Goal: Transaction & Acquisition: Purchase product/service

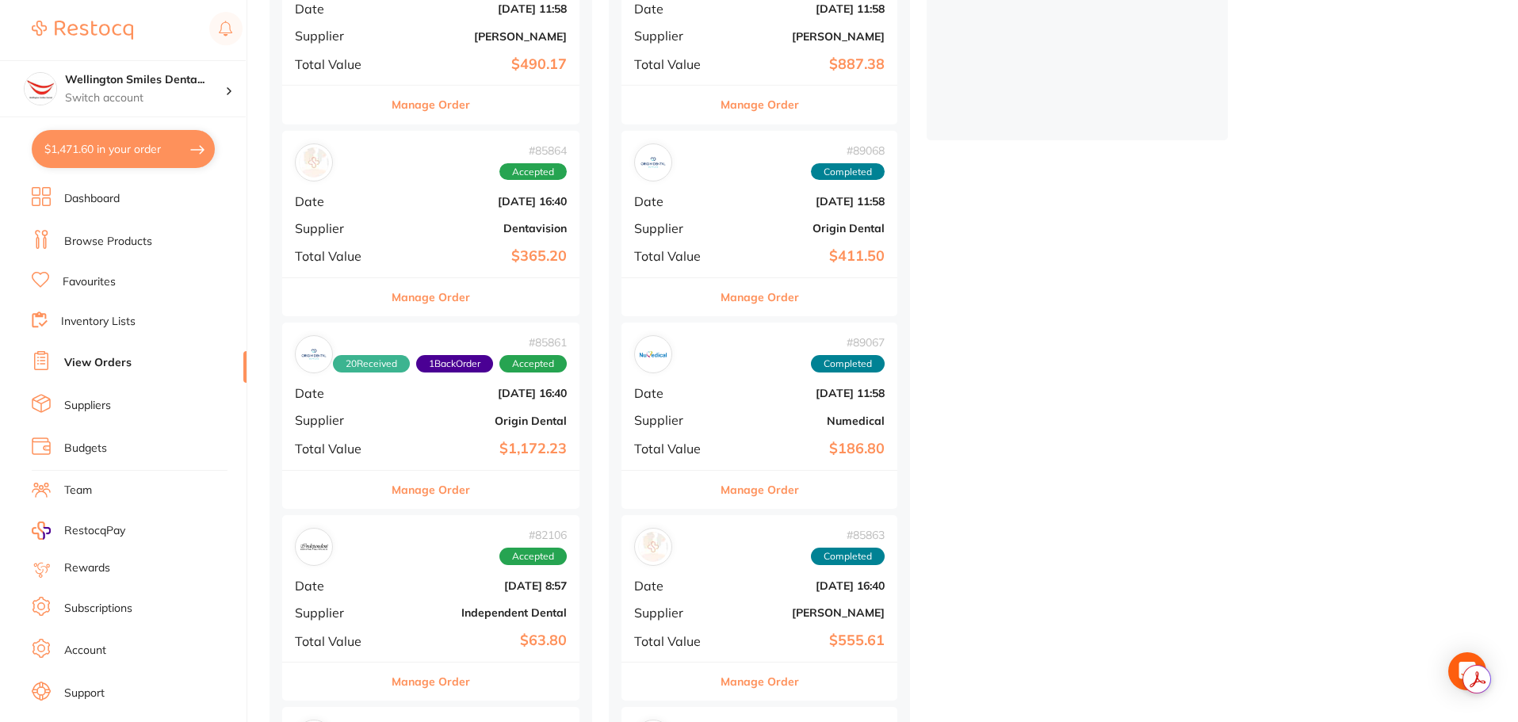
scroll to position [86, 0]
click at [116, 232] on li "Browse Products" at bounding box center [139, 242] width 215 height 24
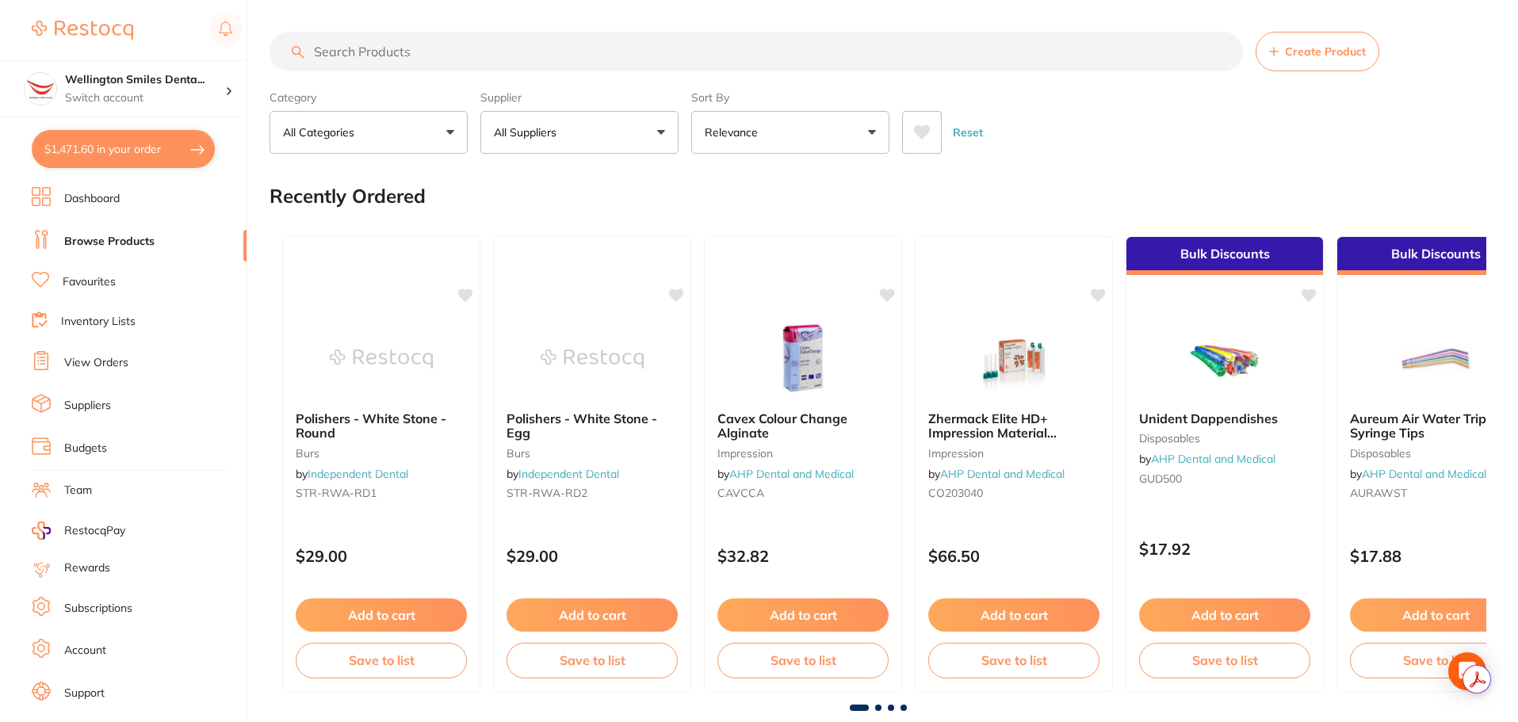
click at [568, 146] on button "All Suppliers" at bounding box center [579, 132] width 198 height 43
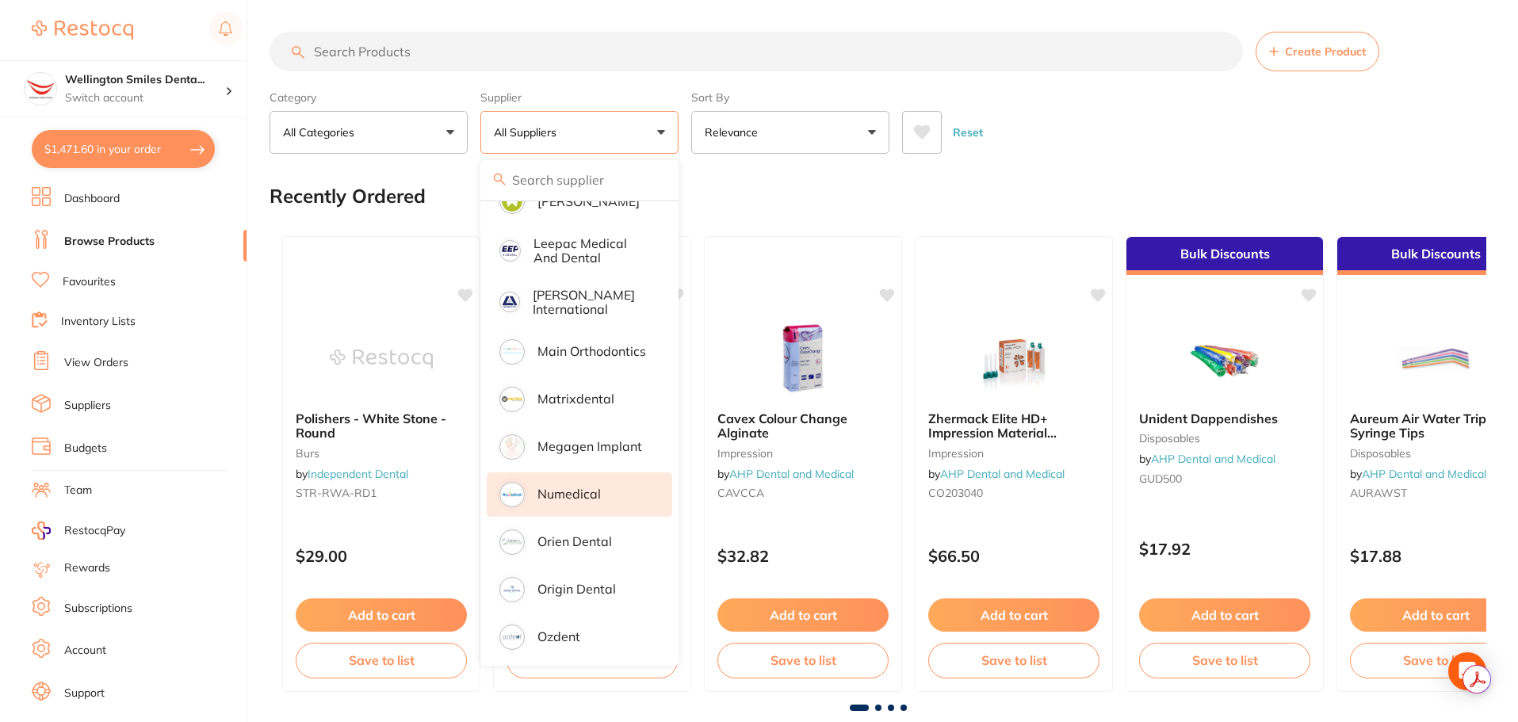
scroll to position [1110, 0]
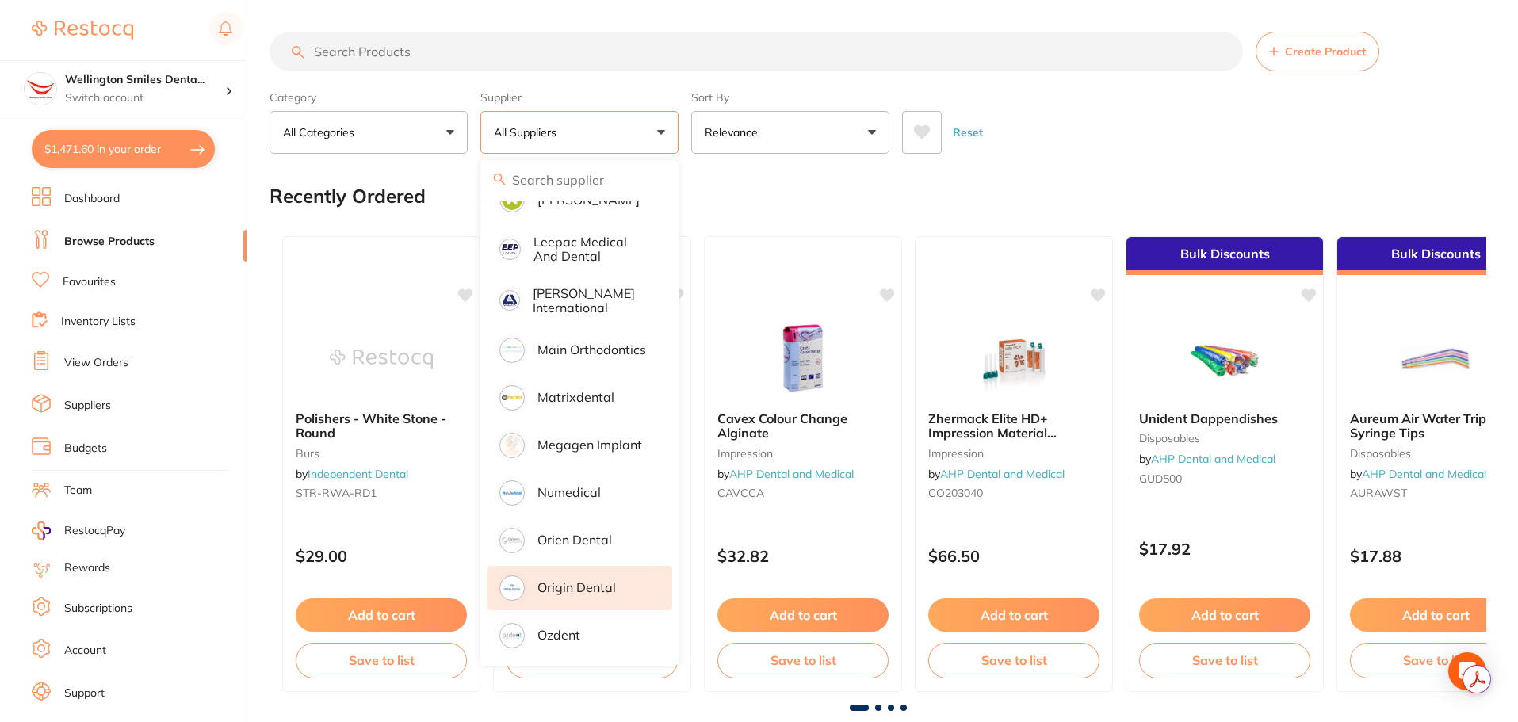
click at [606, 580] on p "Origin Dental" at bounding box center [576, 587] width 78 height 14
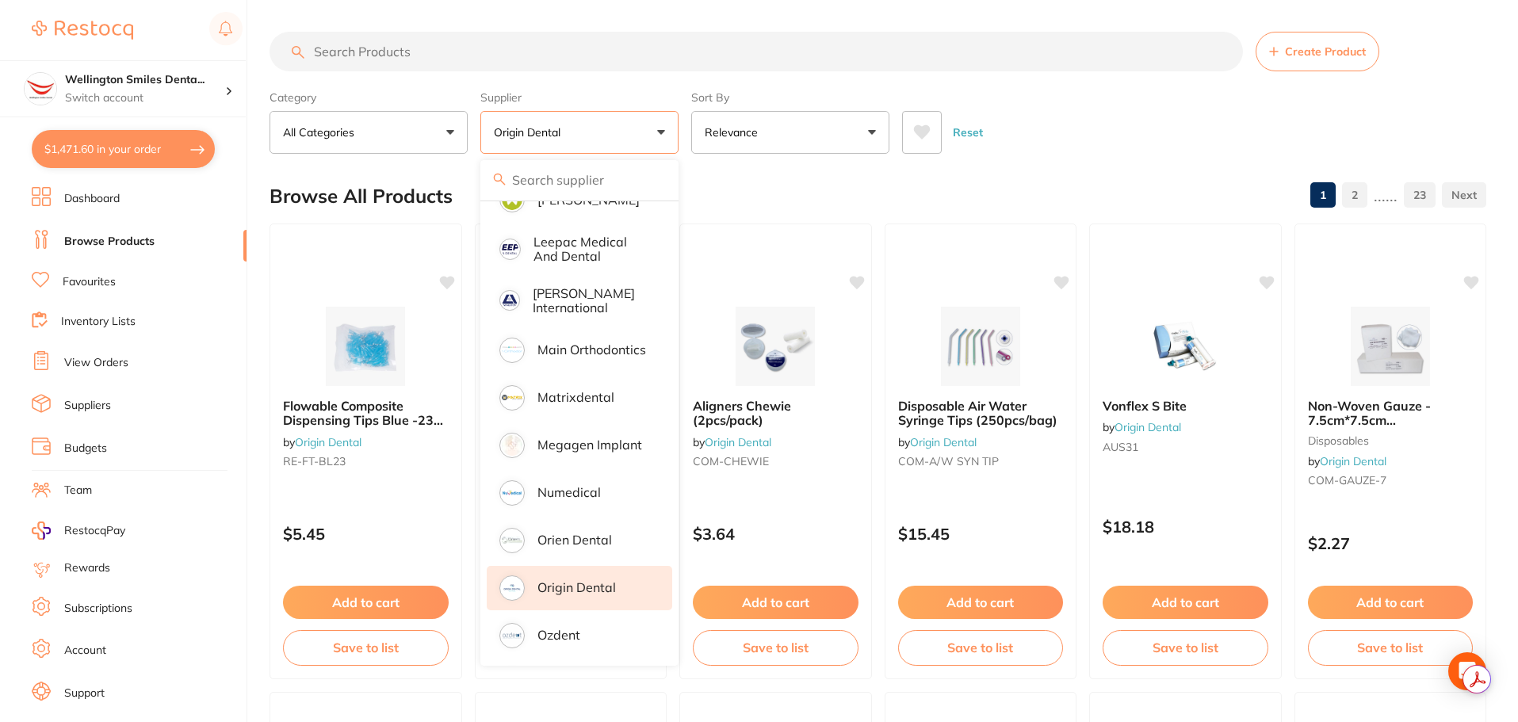
click at [1115, 141] on div "Reset" at bounding box center [1187, 125] width 571 height 55
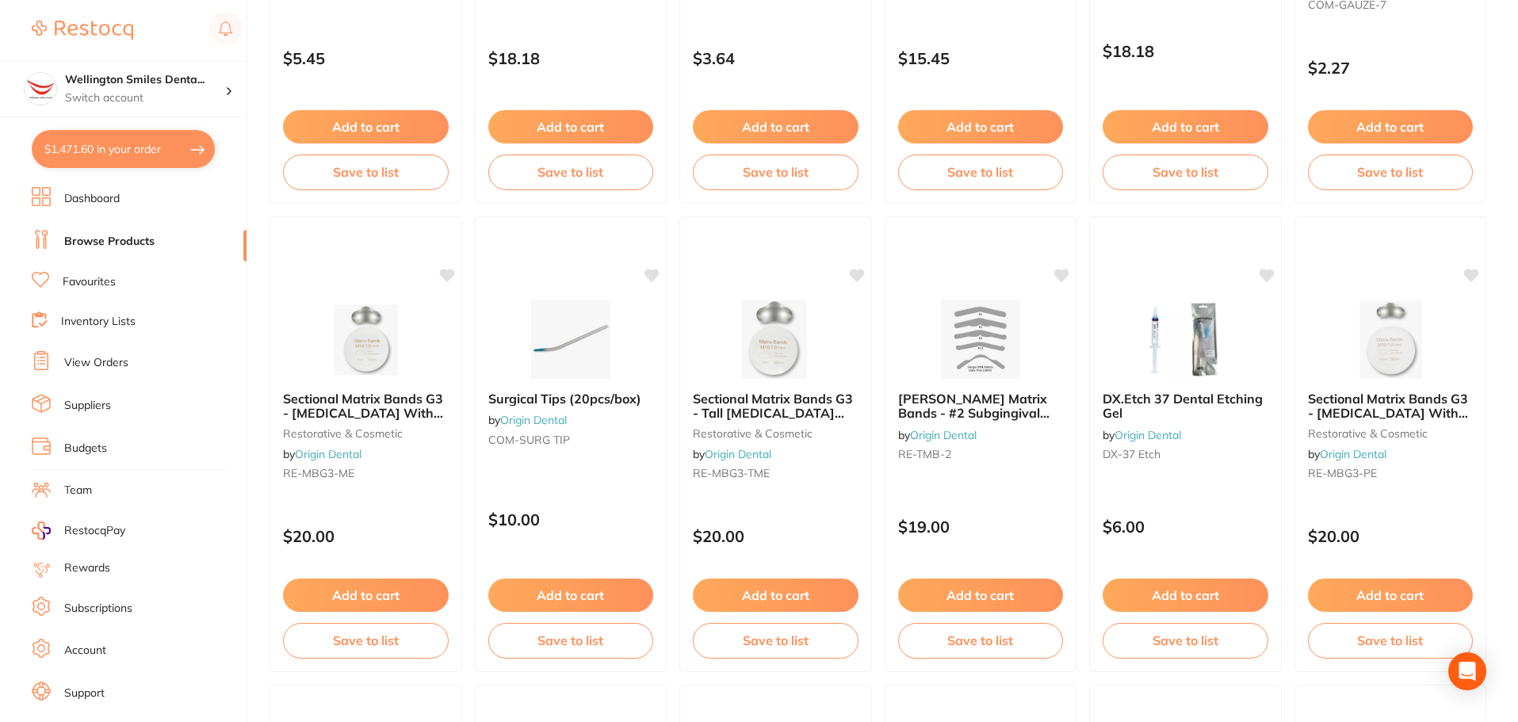
scroll to position [0, 0]
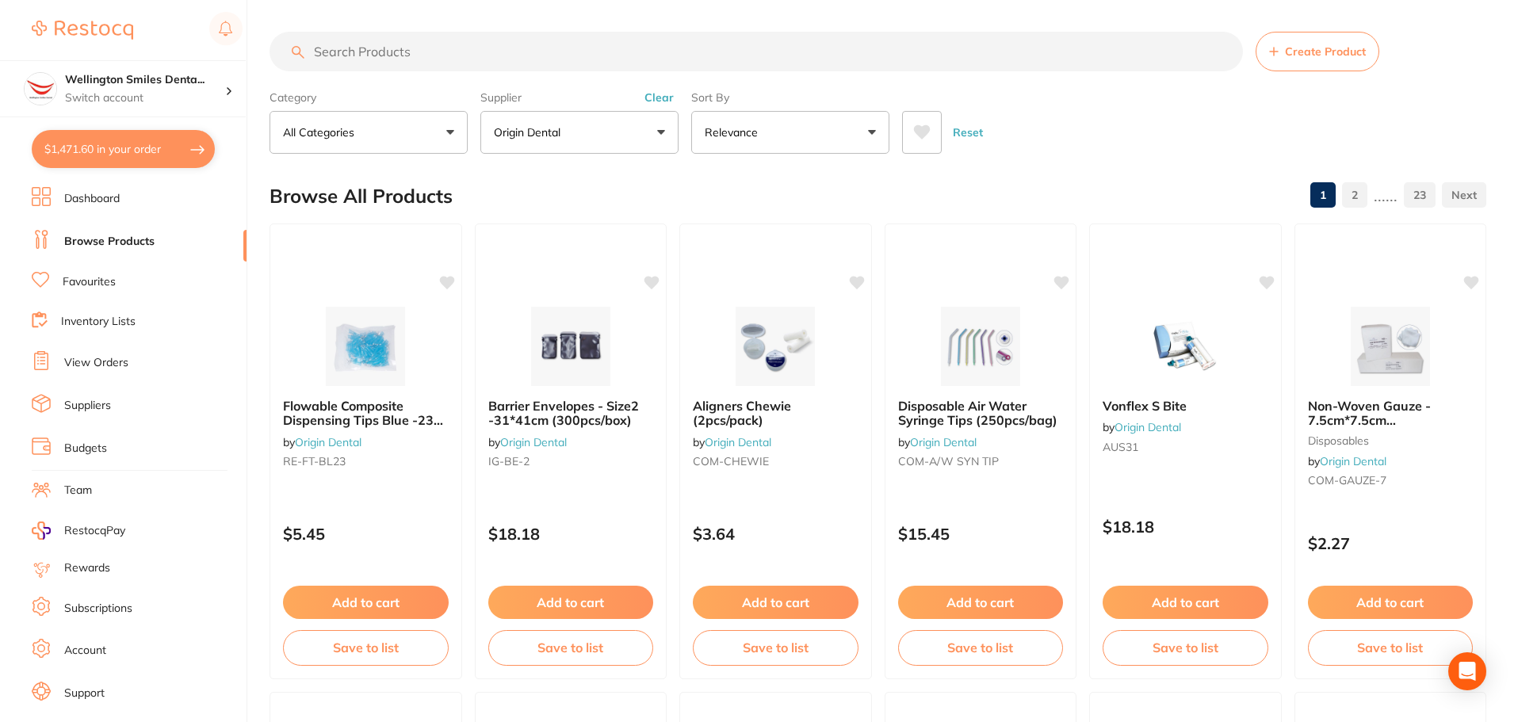
click at [441, 67] on input "search" at bounding box center [755, 52] width 973 height 40
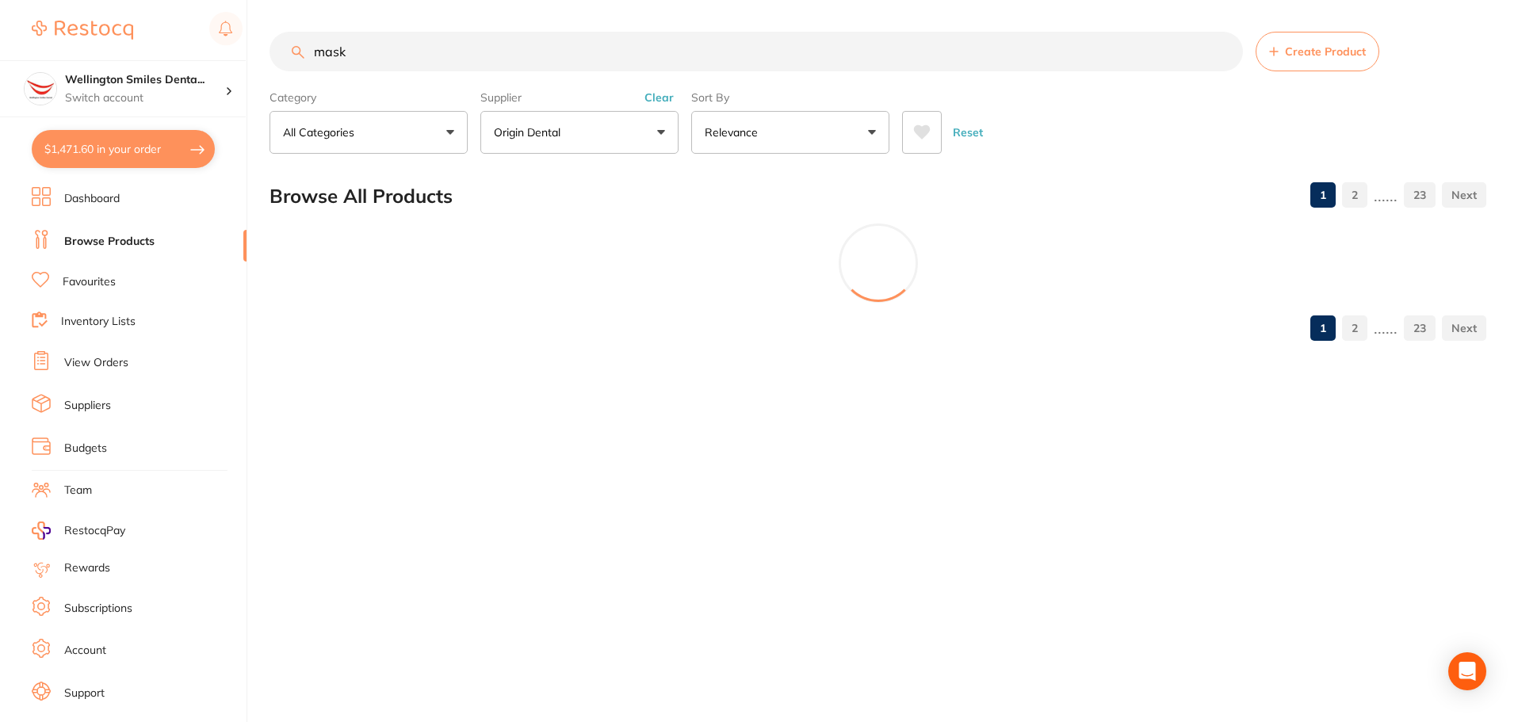
scroll to position [915, 0]
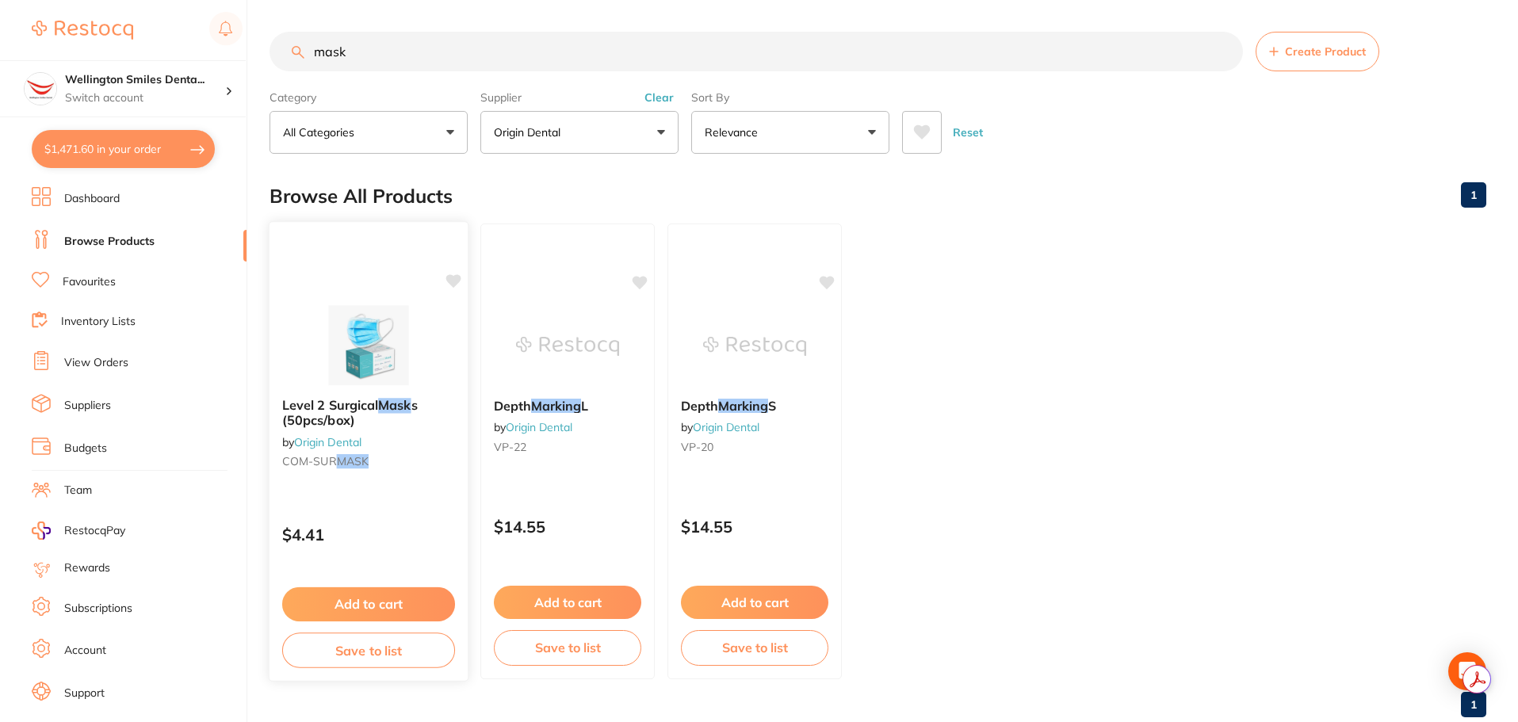
type input "mask"
click at [392, 606] on button "Add to cart" at bounding box center [368, 604] width 173 height 34
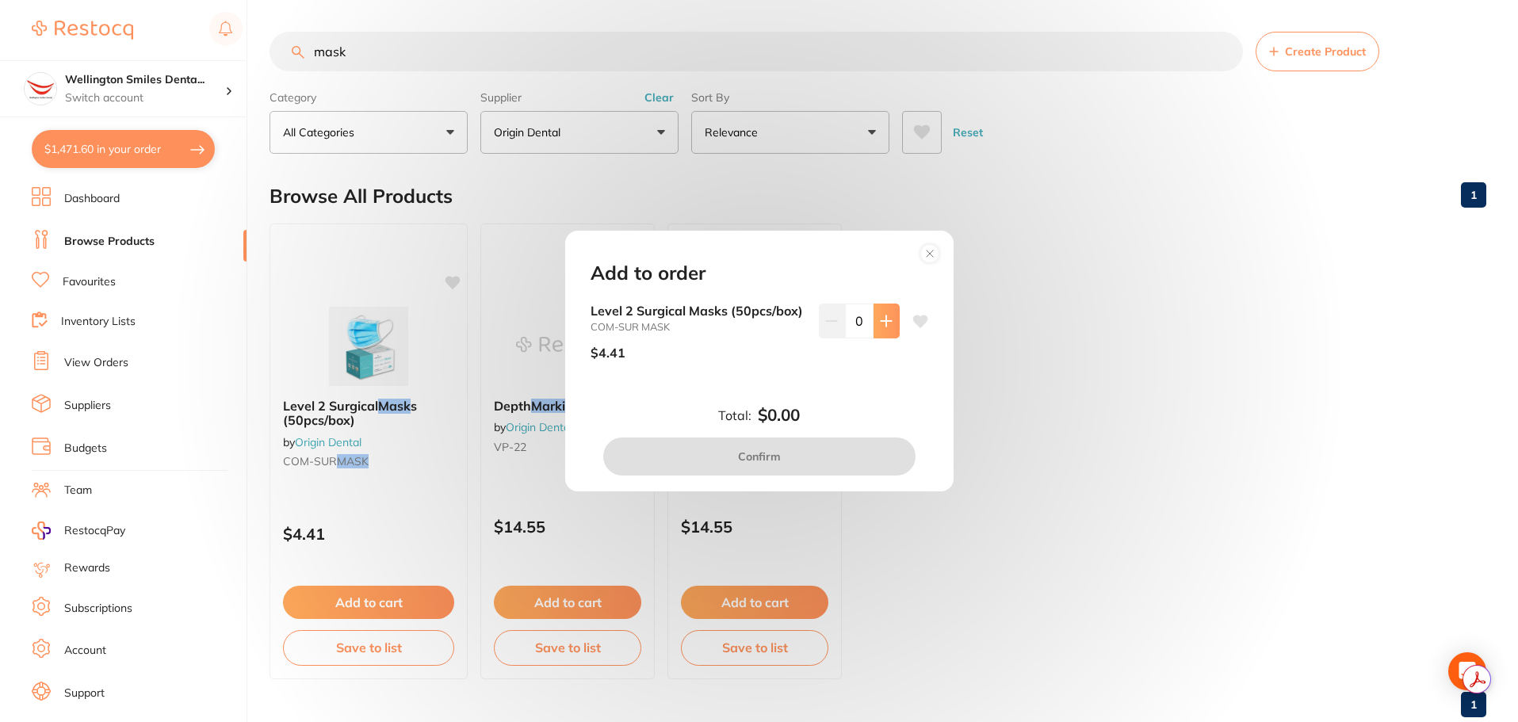
click at [892, 330] on button at bounding box center [886, 321] width 26 height 35
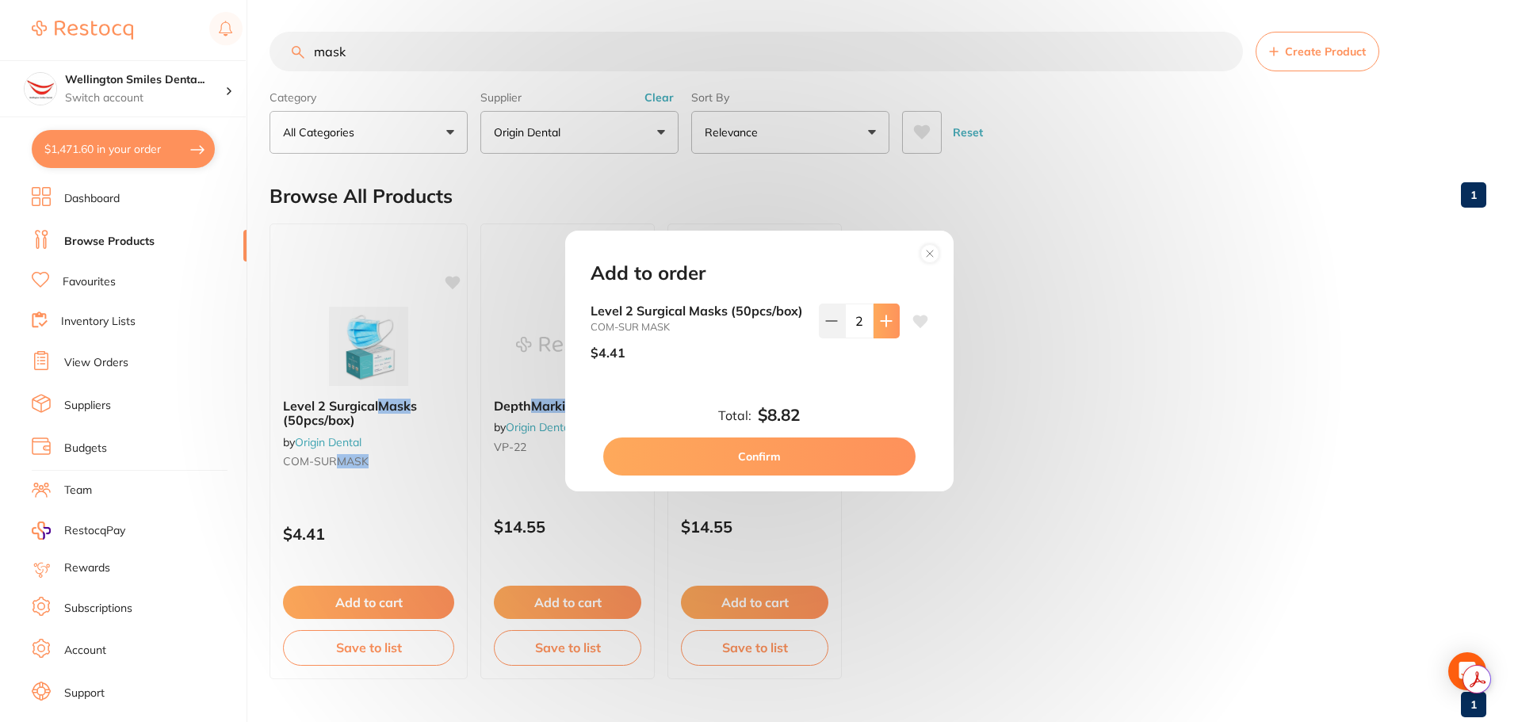
click at [892, 330] on button at bounding box center [886, 321] width 26 height 35
click at [891, 330] on button at bounding box center [886, 321] width 26 height 35
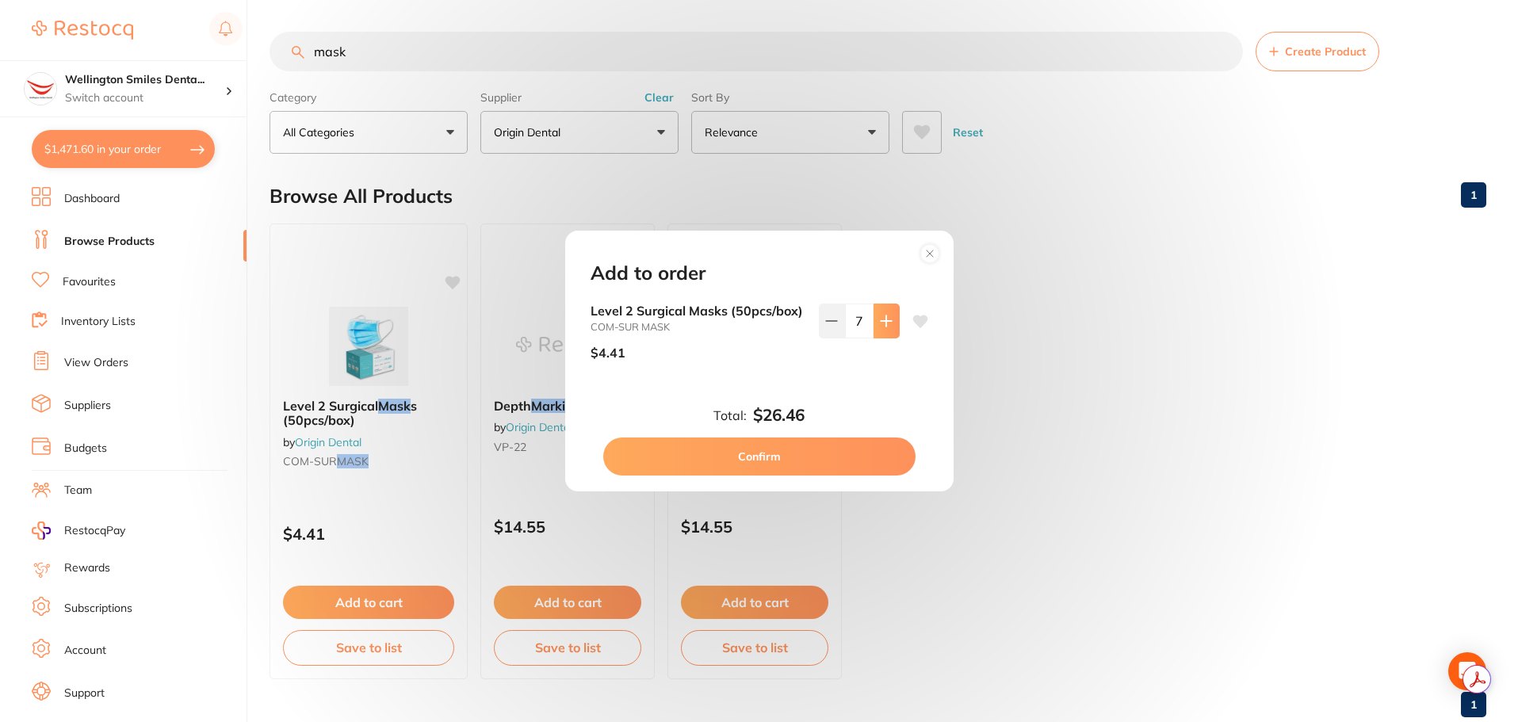
click at [891, 330] on button at bounding box center [886, 321] width 26 height 35
click at [889, 330] on button at bounding box center [886, 321] width 26 height 35
click at [888, 330] on button at bounding box center [886, 321] width 26 height 35
type input "10"
click at [824, 460] on button "Confirm" at bounding box center [759, 456] width 312 height 38
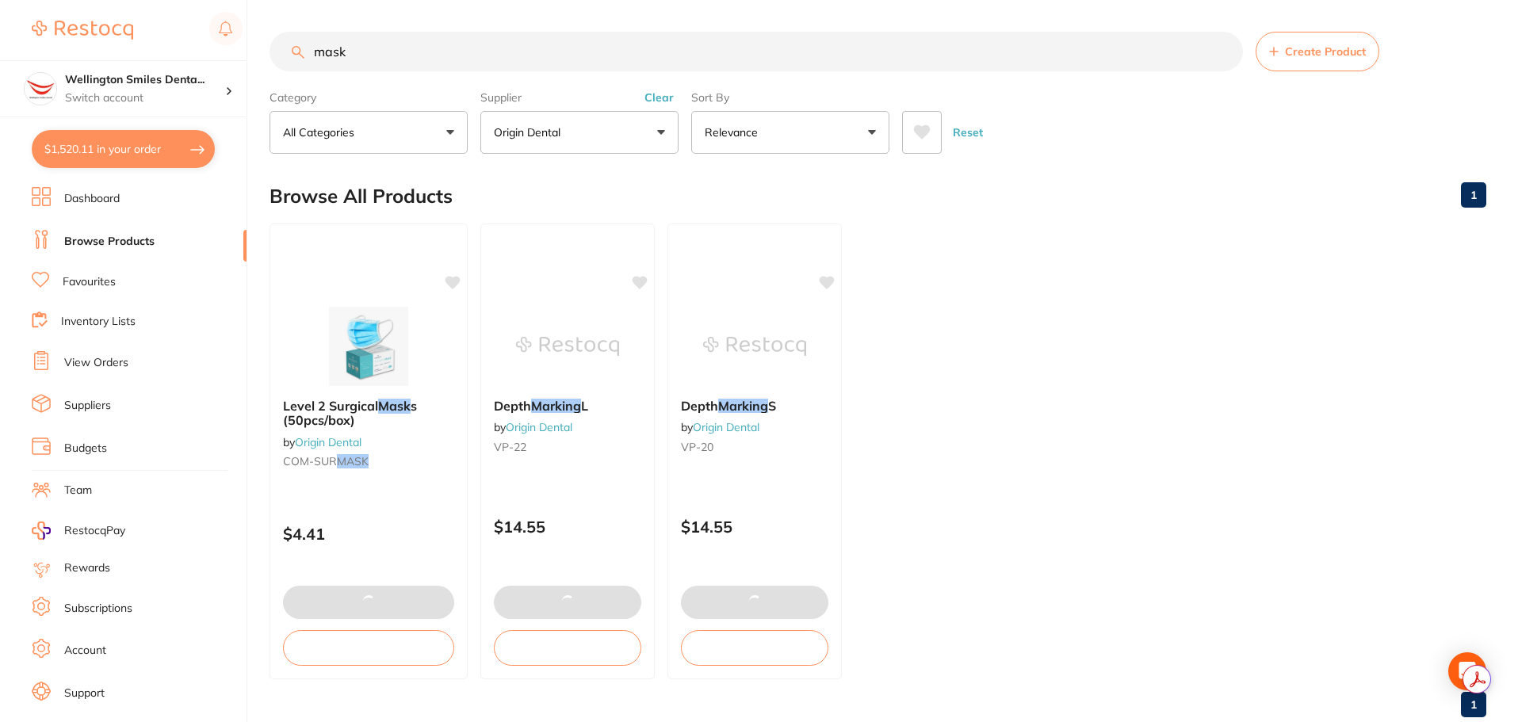
drag, startPoint x: 400, startPoint y: 59, endPoint x: 313, endPoint y: 68, distance: 87.6
click at [314, 68] on input "mask" at bounding box center [755, 52] width 973 height 40
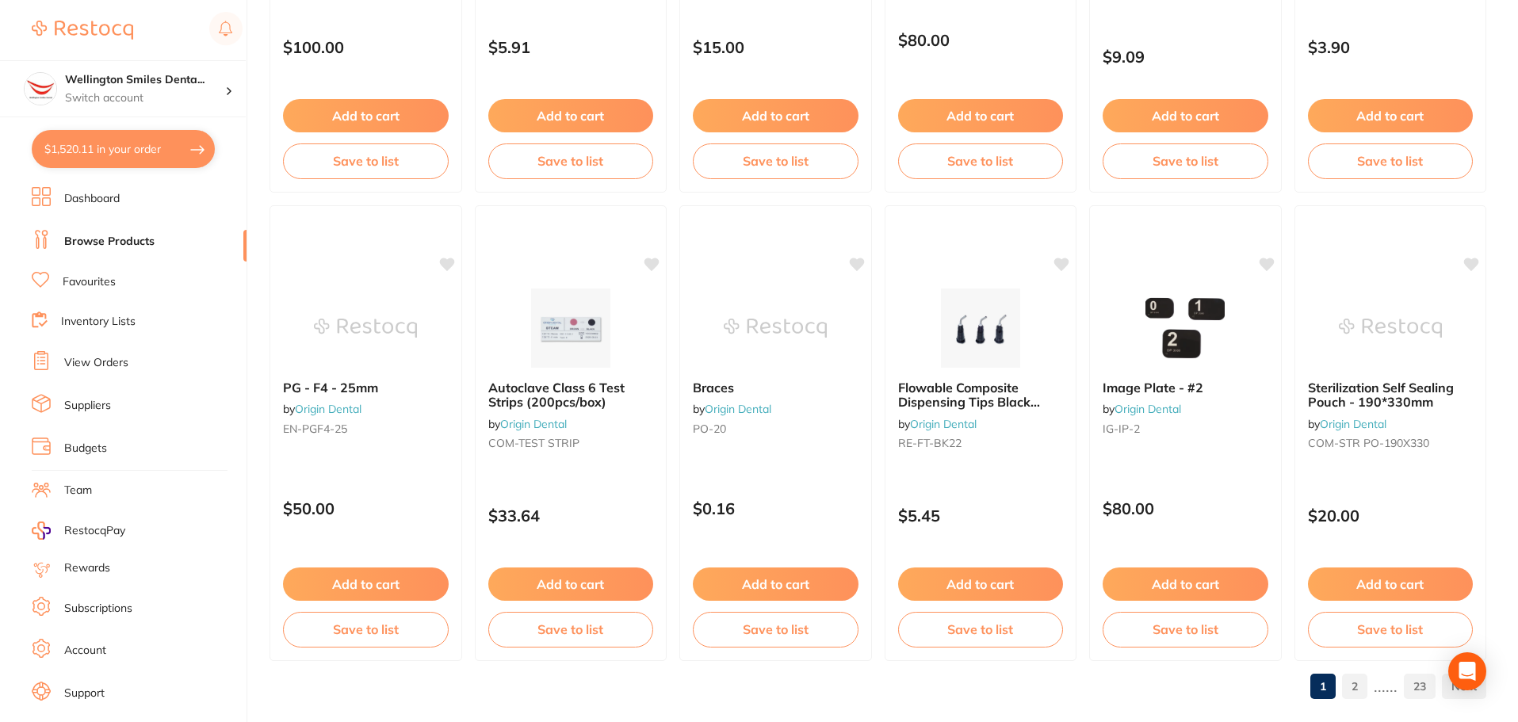
scroll to position [3787, 0]
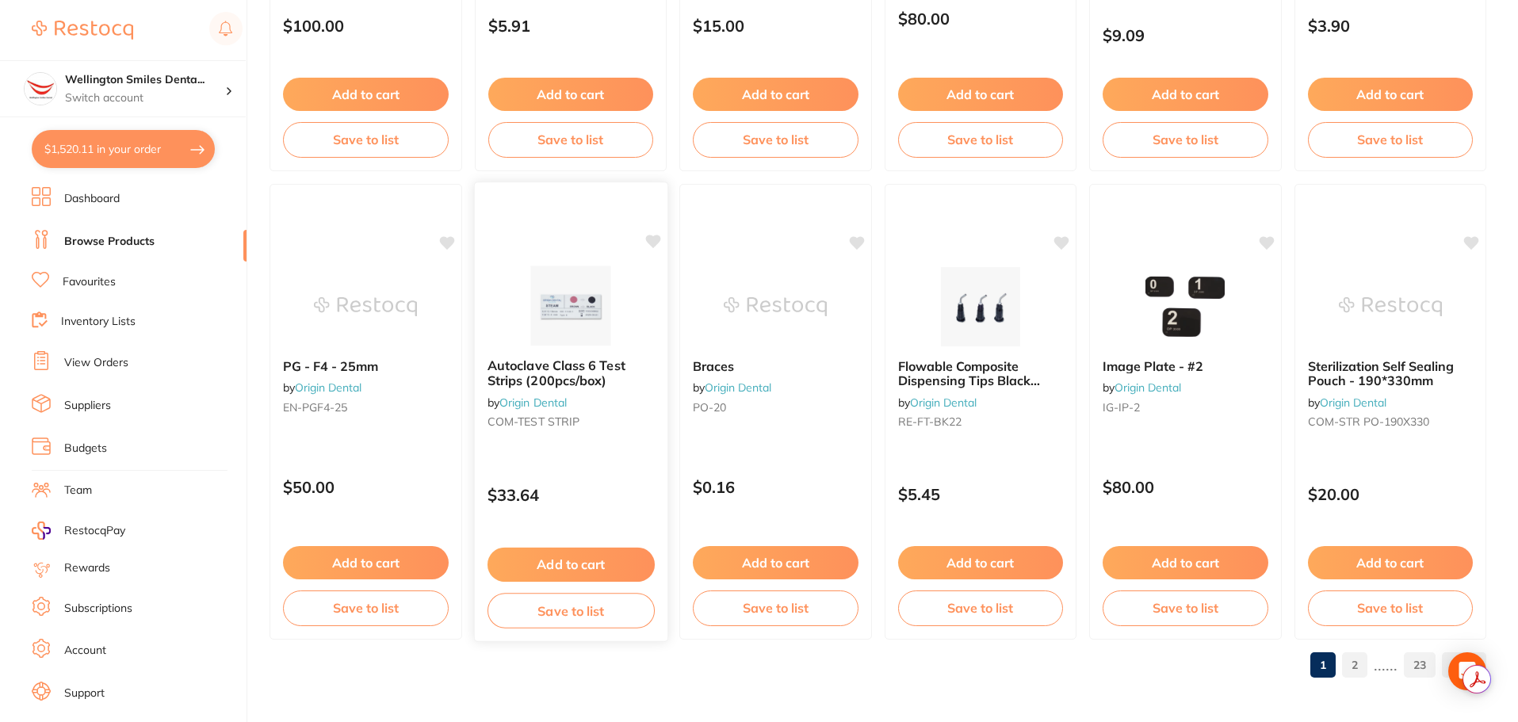
click at [594, 557] on button "Add to cart" at bounding box center [570, 565] width 167 height 34
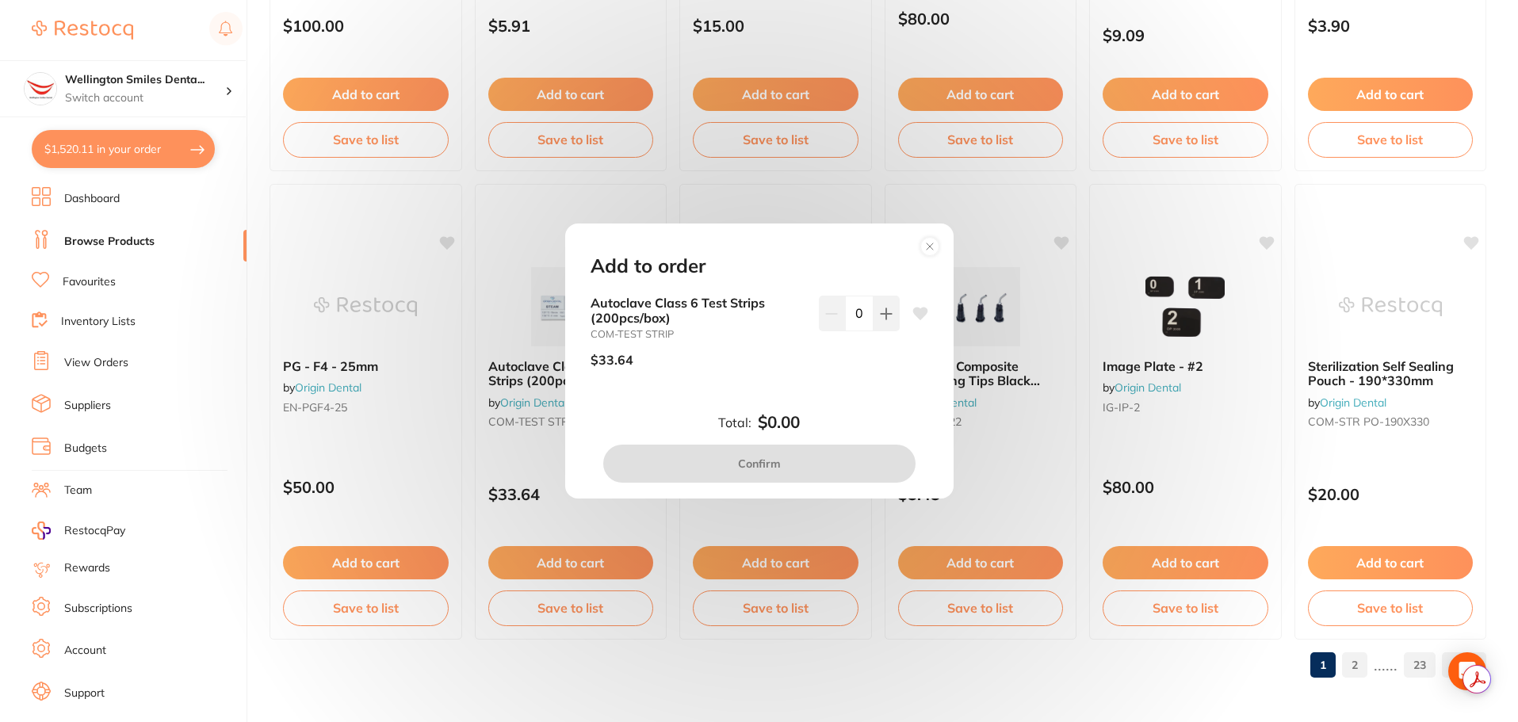
click at [941, 254] on icon at bounding box center [929, 246] width 25 height 25
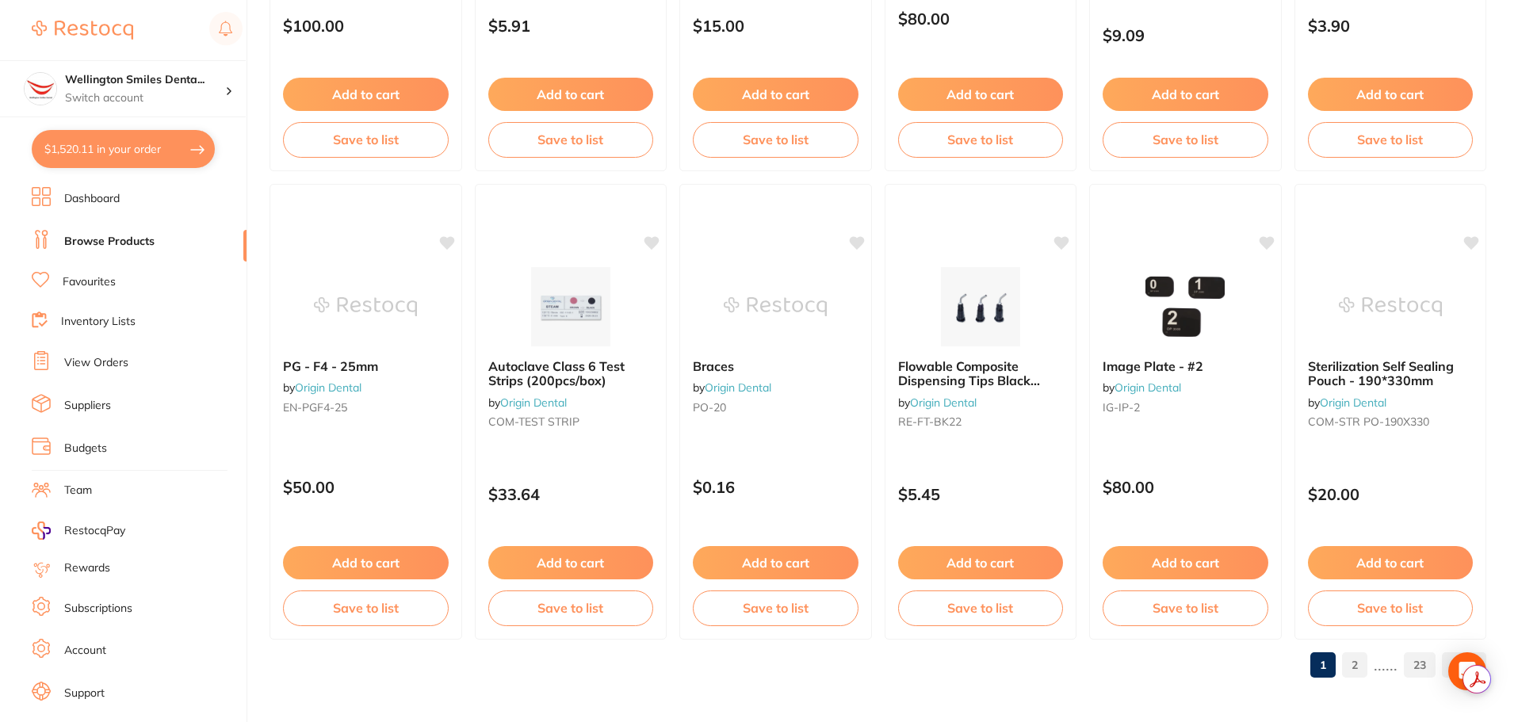
click at [1351, 667] on link "2" at bounding box center [1354, 665] width 25 height 32
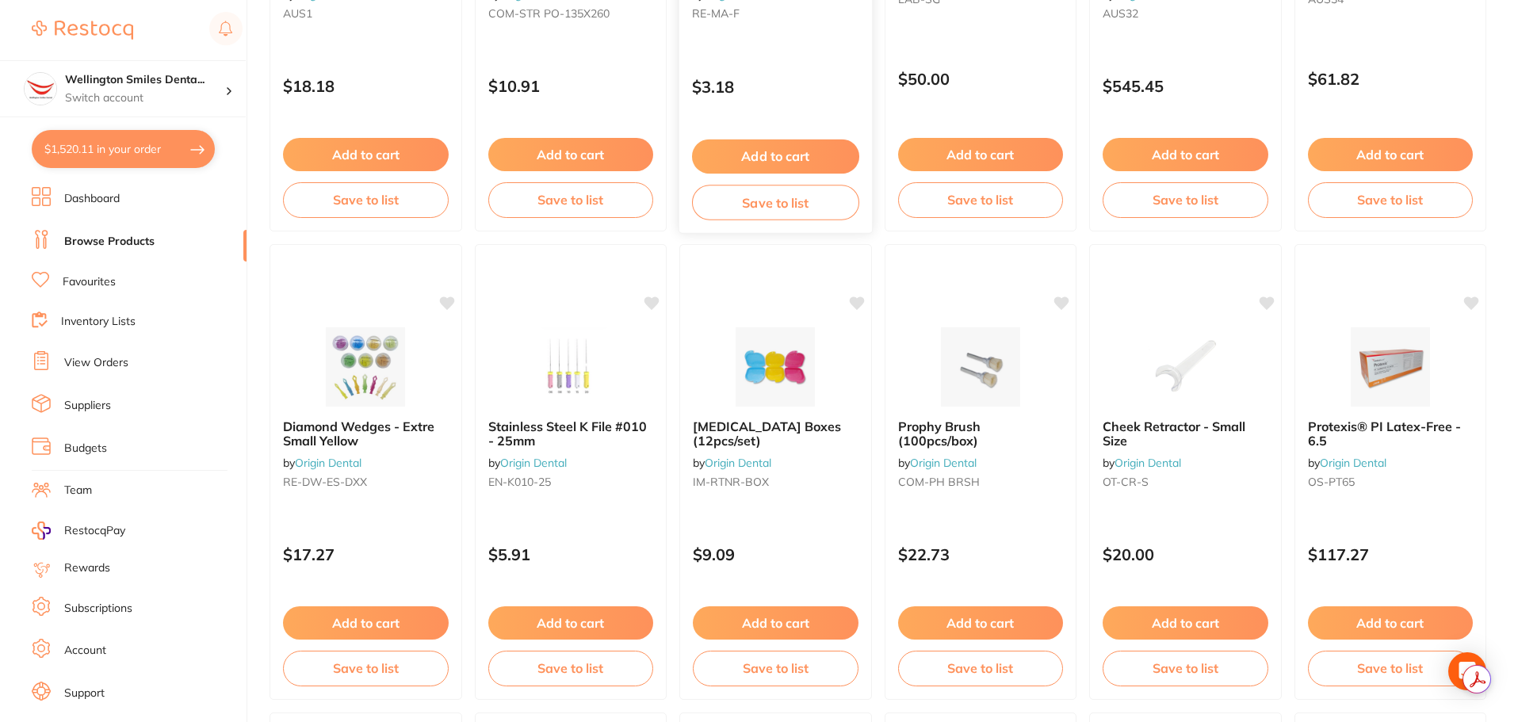
scroll to position [476, 0]
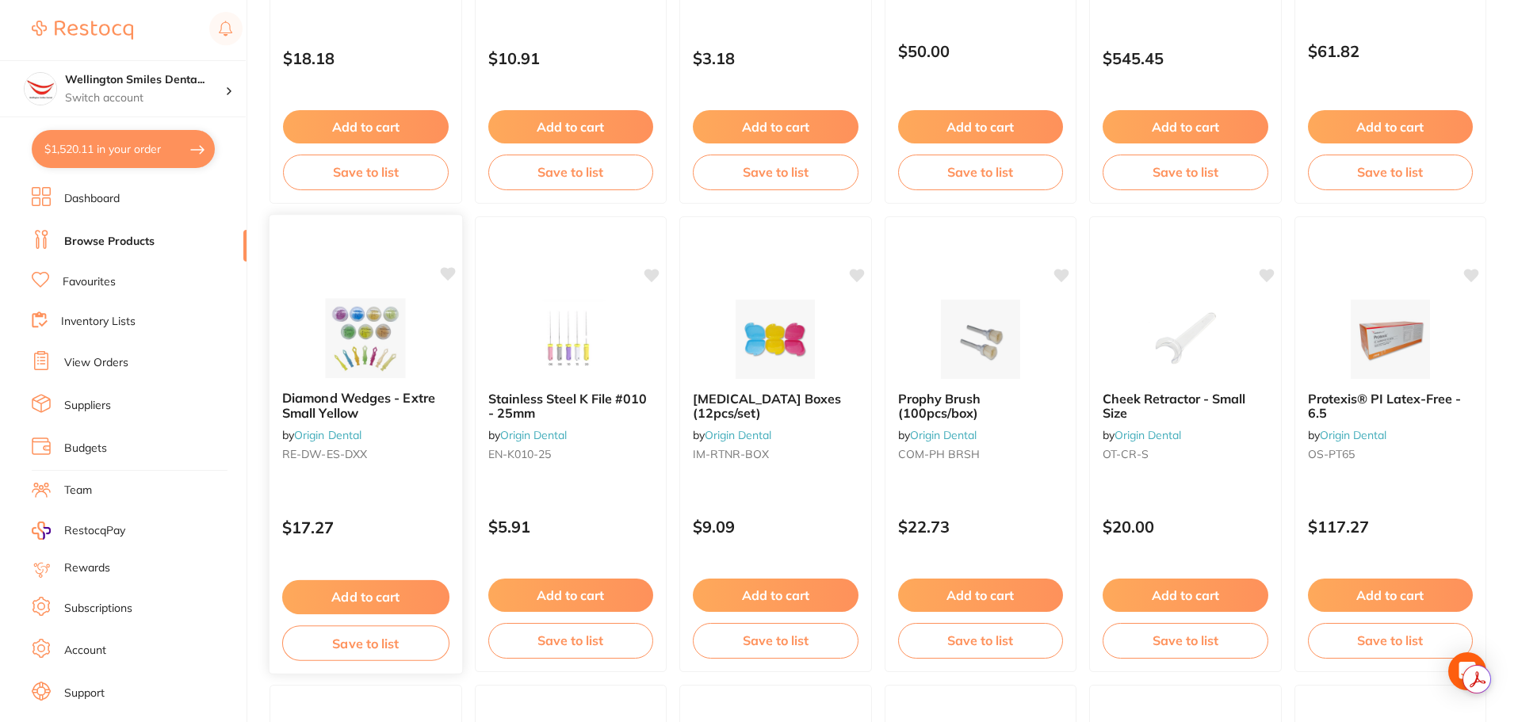
click at [371, 588] on button "Add to cart" at bounding box center [365, 597] width 167 height 34
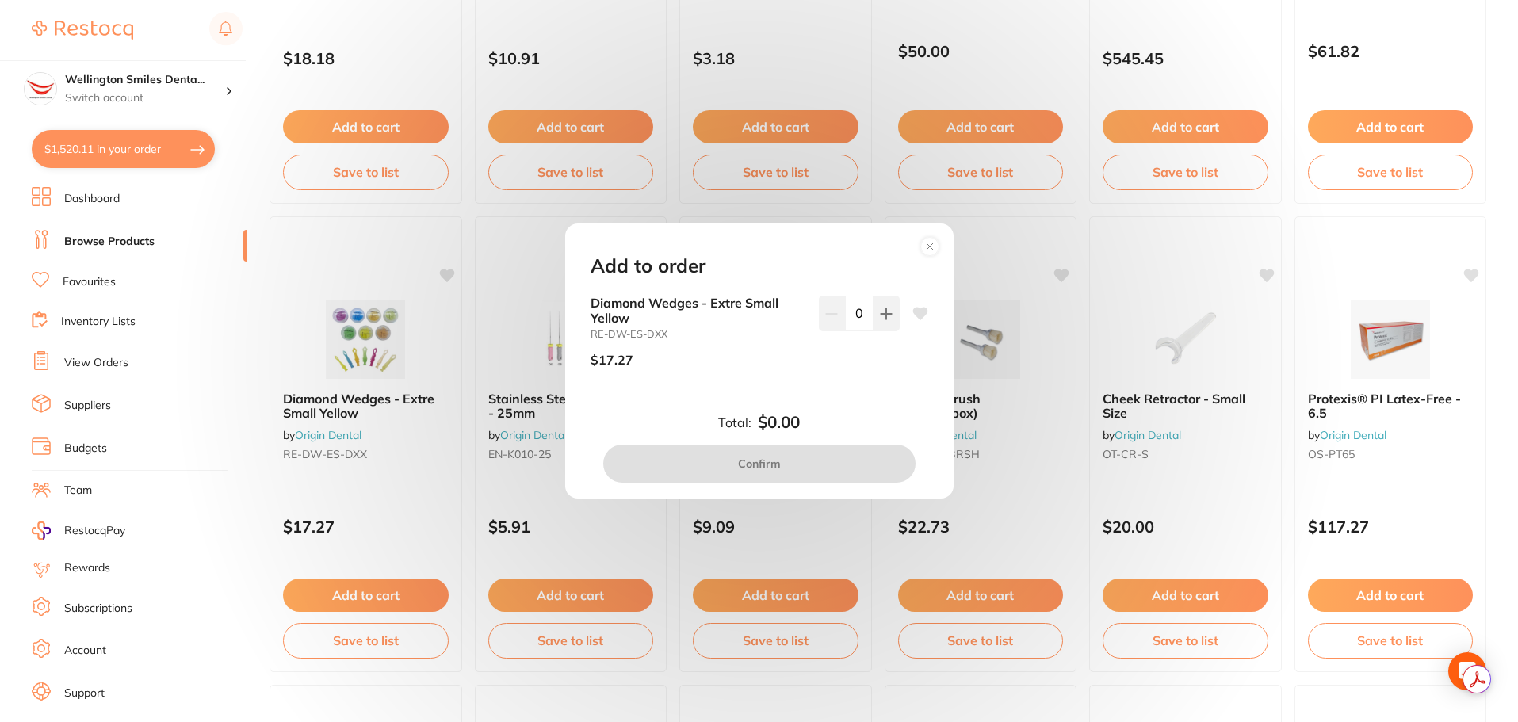
click at [928, 245] on icon at bounding box center [929, 246] width 6 height 6
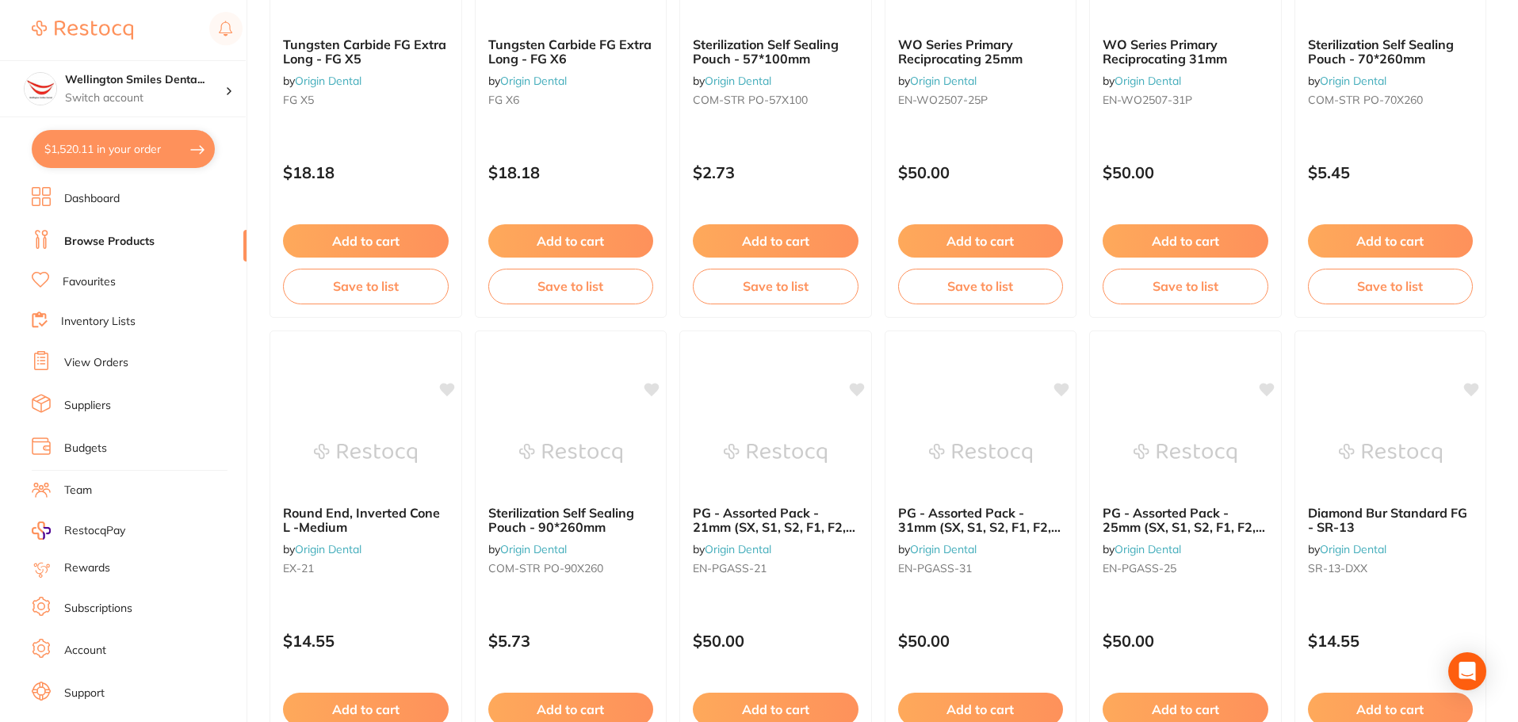
scroll to position [3787, 0]
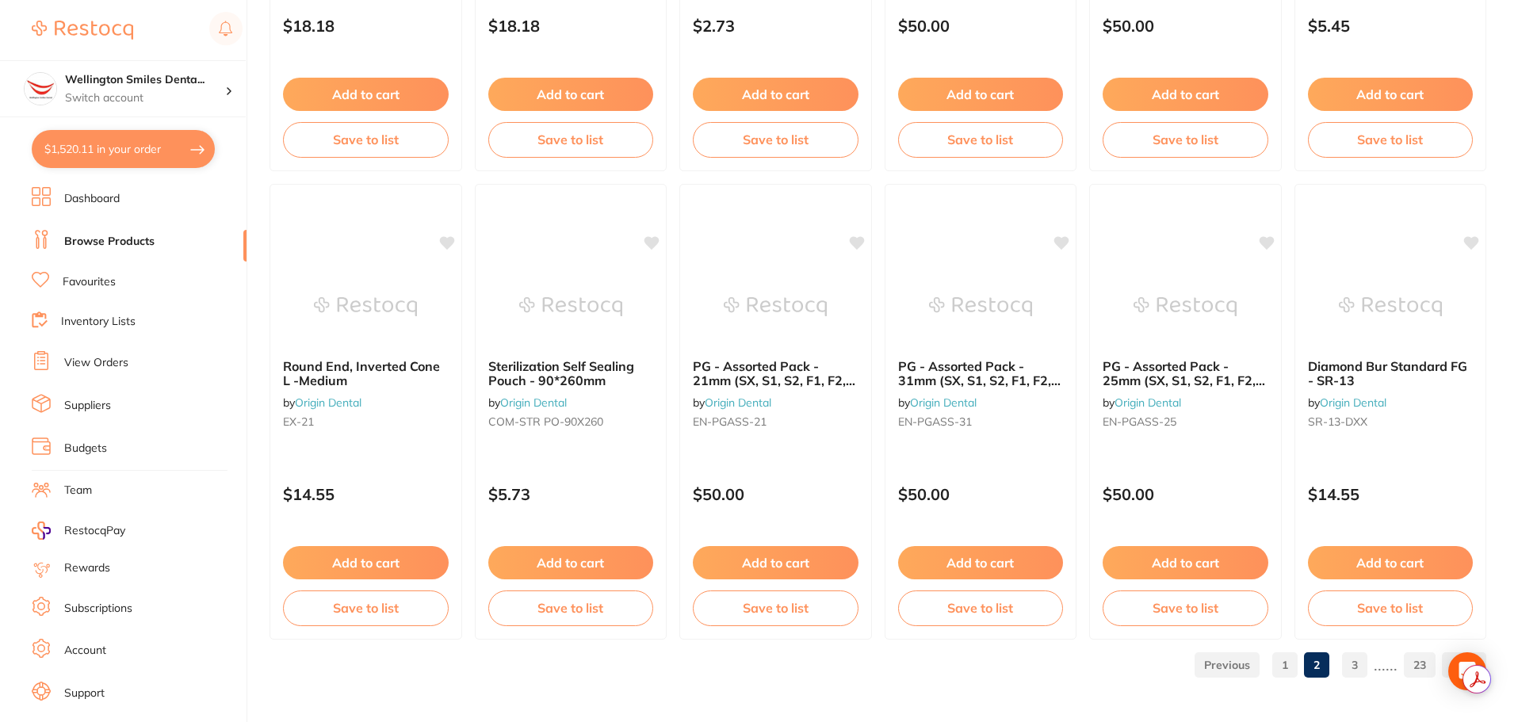
click at [1364, 665] on link "3" at bounding box center [1354, 665] width 25 height 32
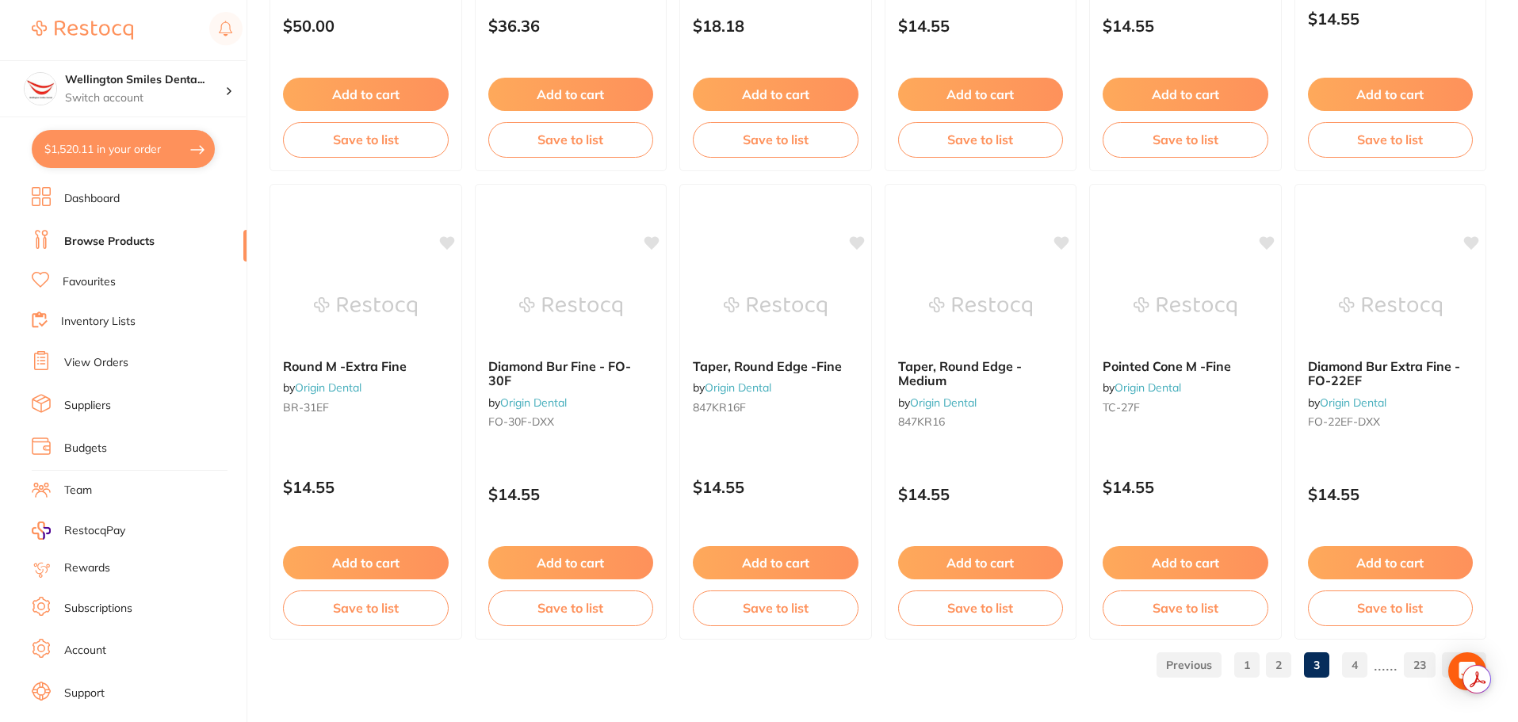
click at [1349, 663] on link "4" at bounding box center [1354, 665] width 25 height 32
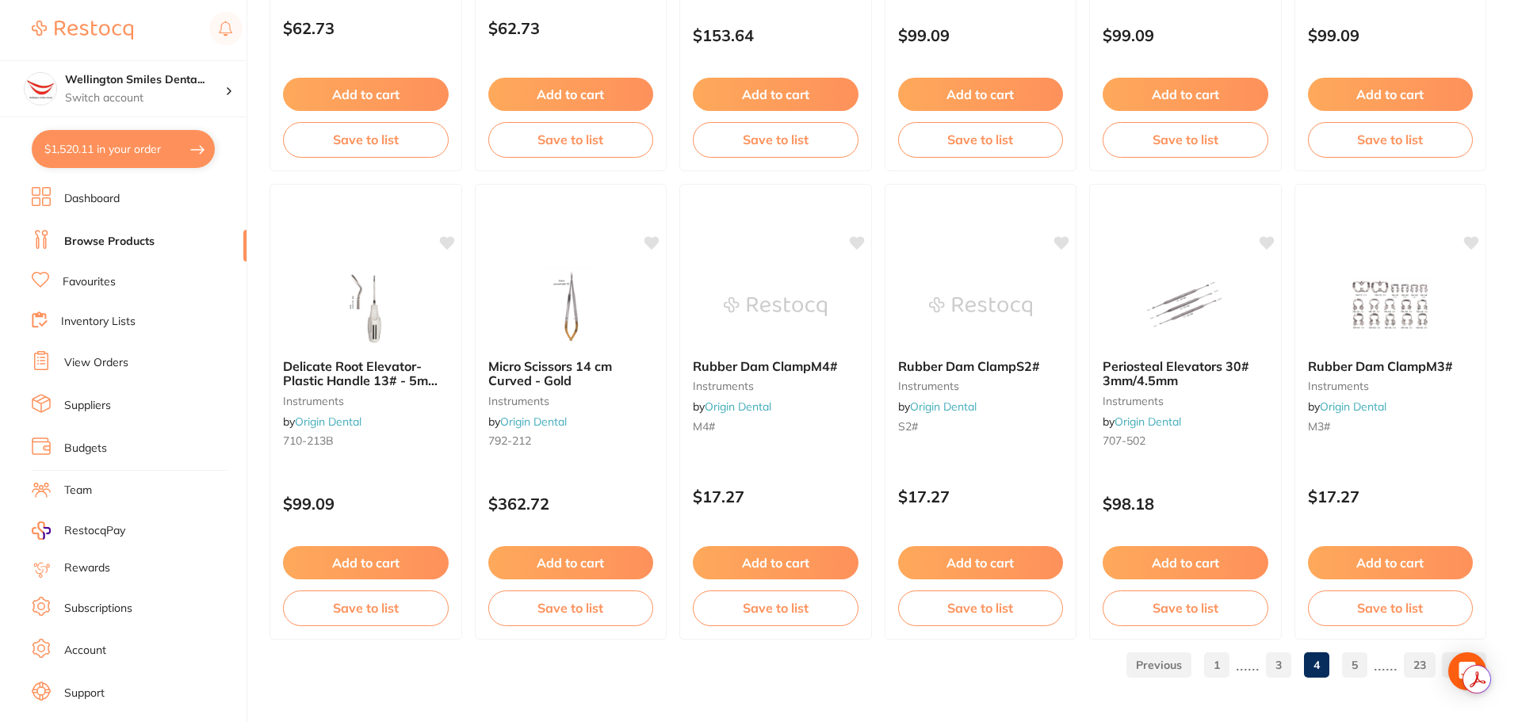
click at [1353, 669] on link "5" at bounding box center [1354, 665] width 25 height 32
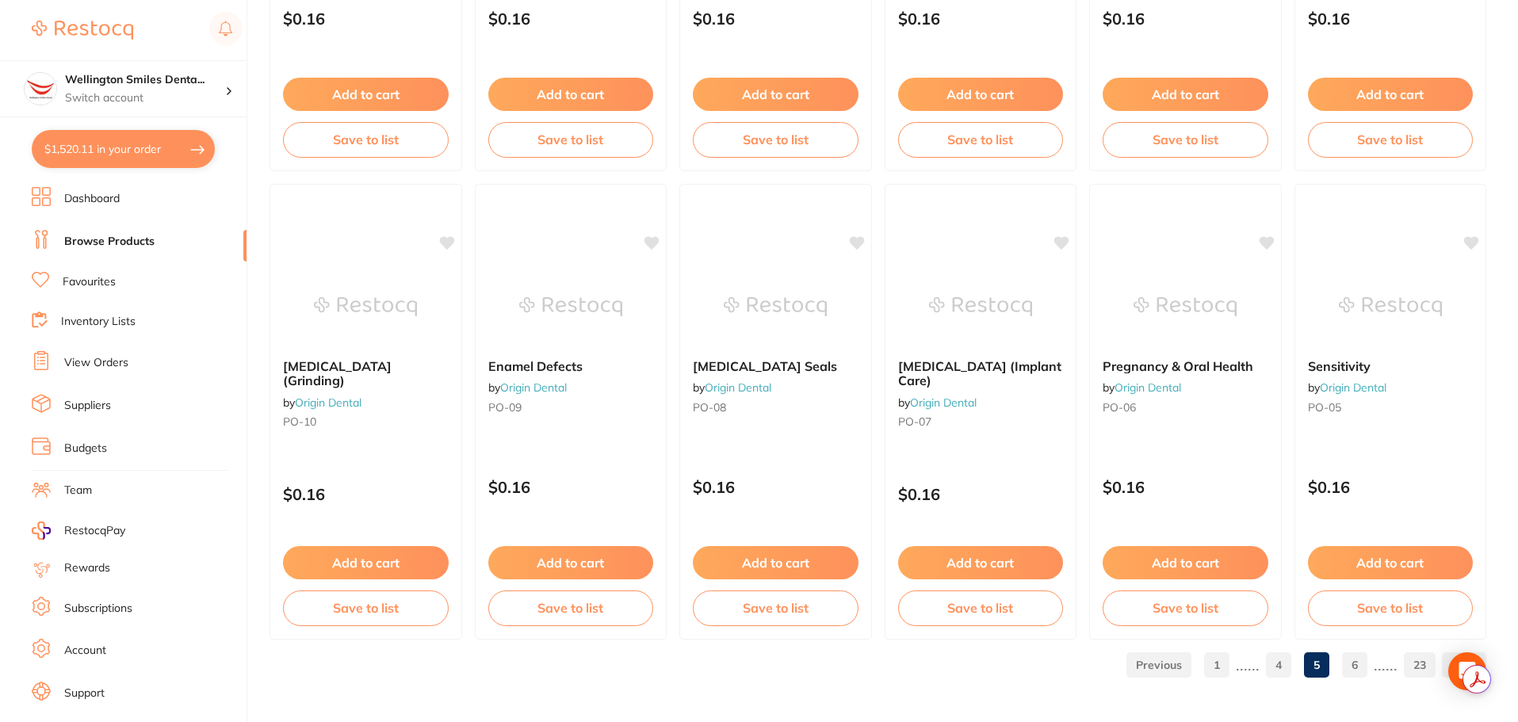
click at [1358, 670] on link "6" at bounding box center [1354, 665] width 25 height 32
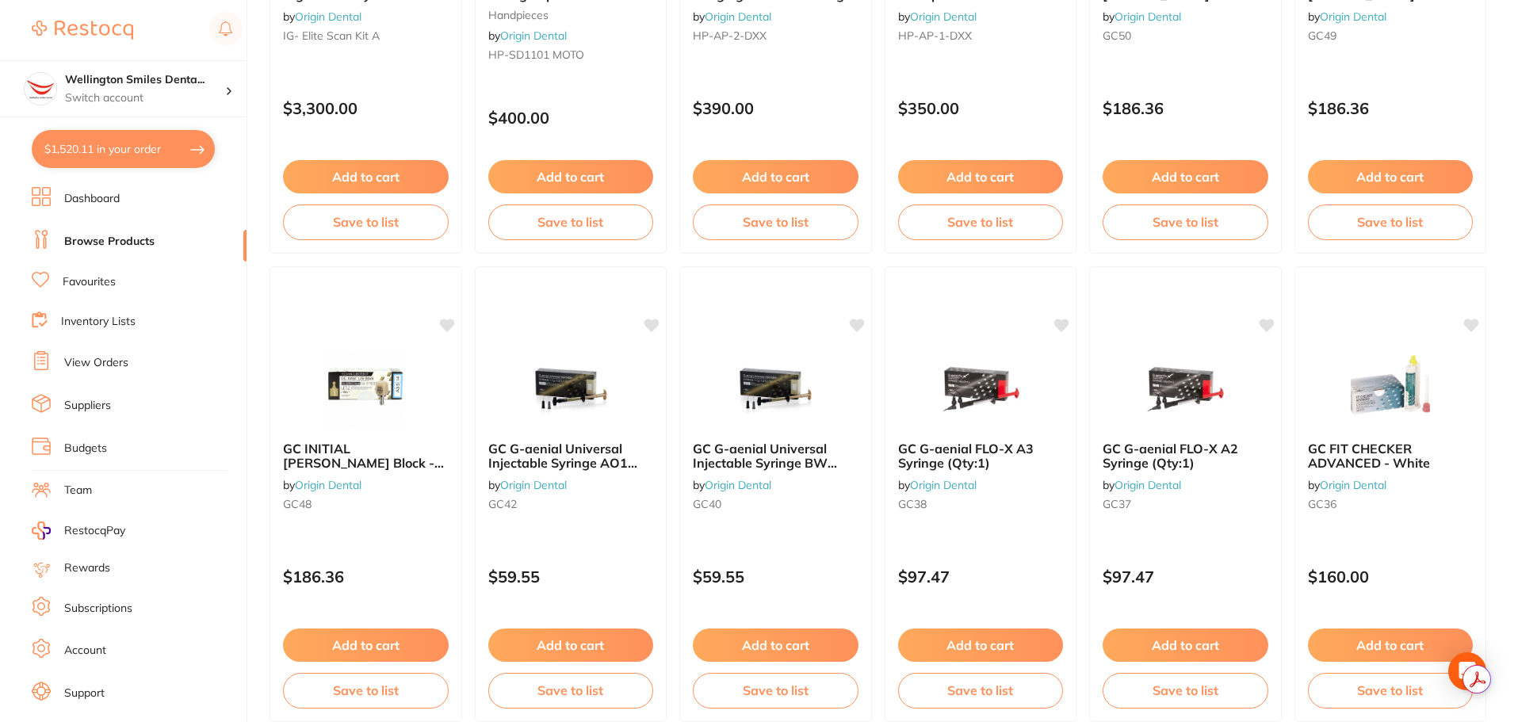
scroll to position [2774, 0]
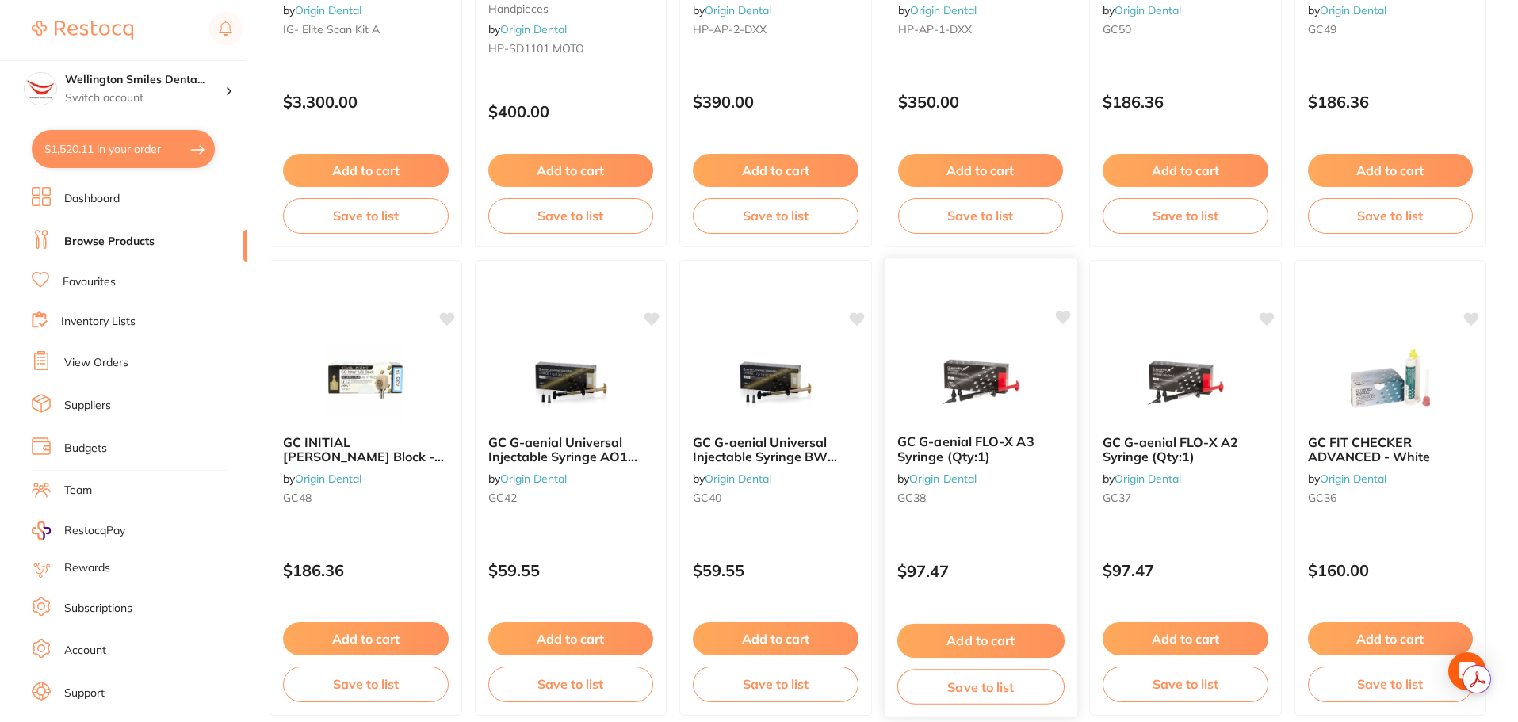
click at [1064, 314] on icon at bounding box center [1062, 317] width 15 height 13
click at [1270, 319] on icon at bounding box center [1266, 317] width 15 height 13
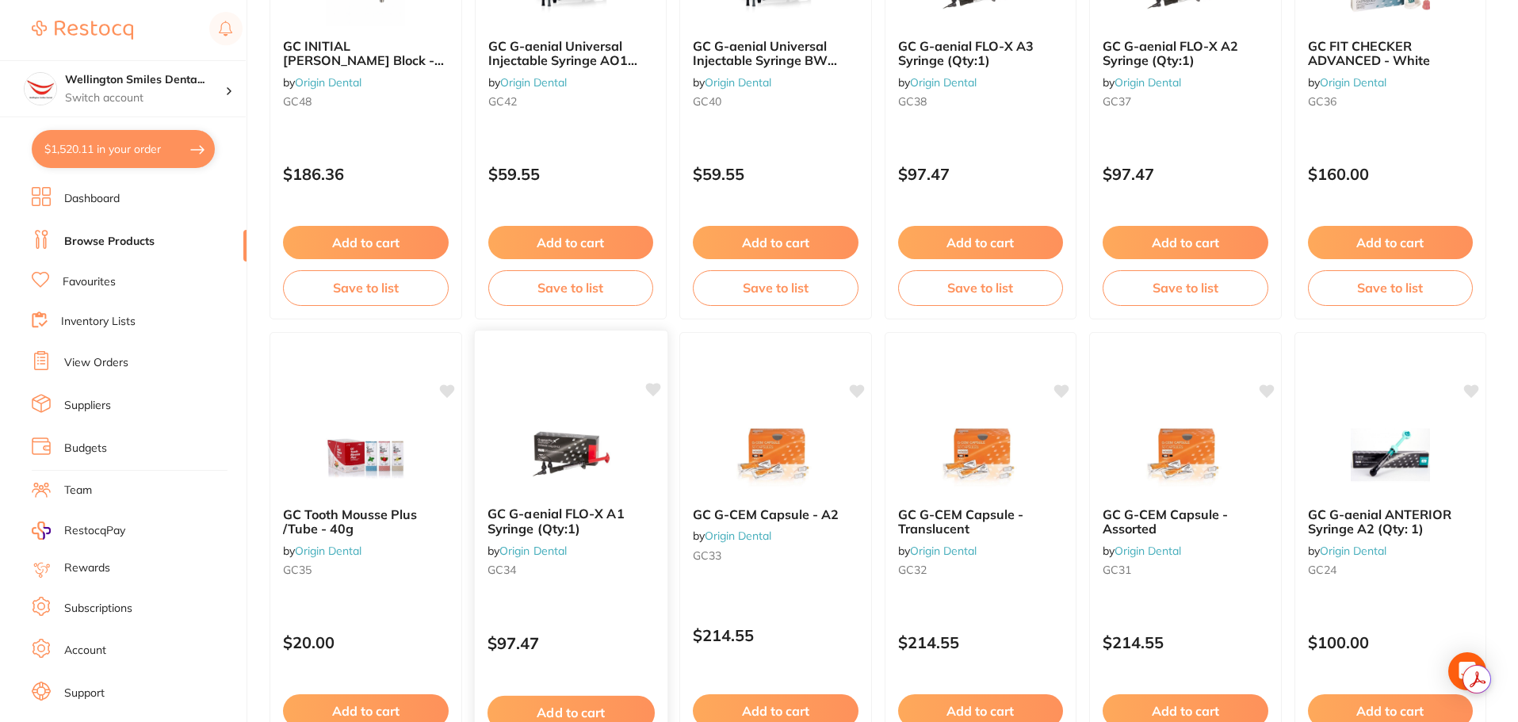
click at [656, 392] on icon at bounding box center [652, 389] width 15 height 13
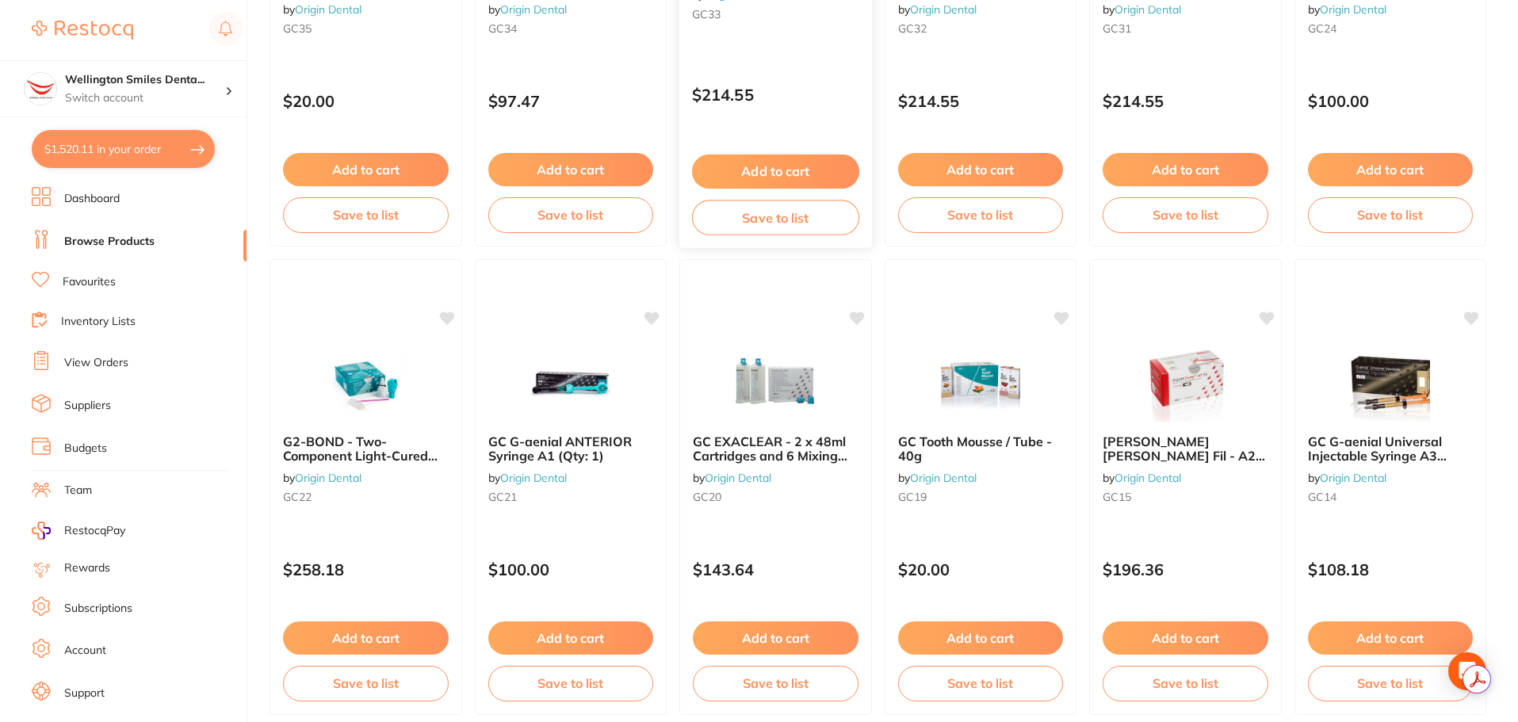
scroll to position [3787, 0]
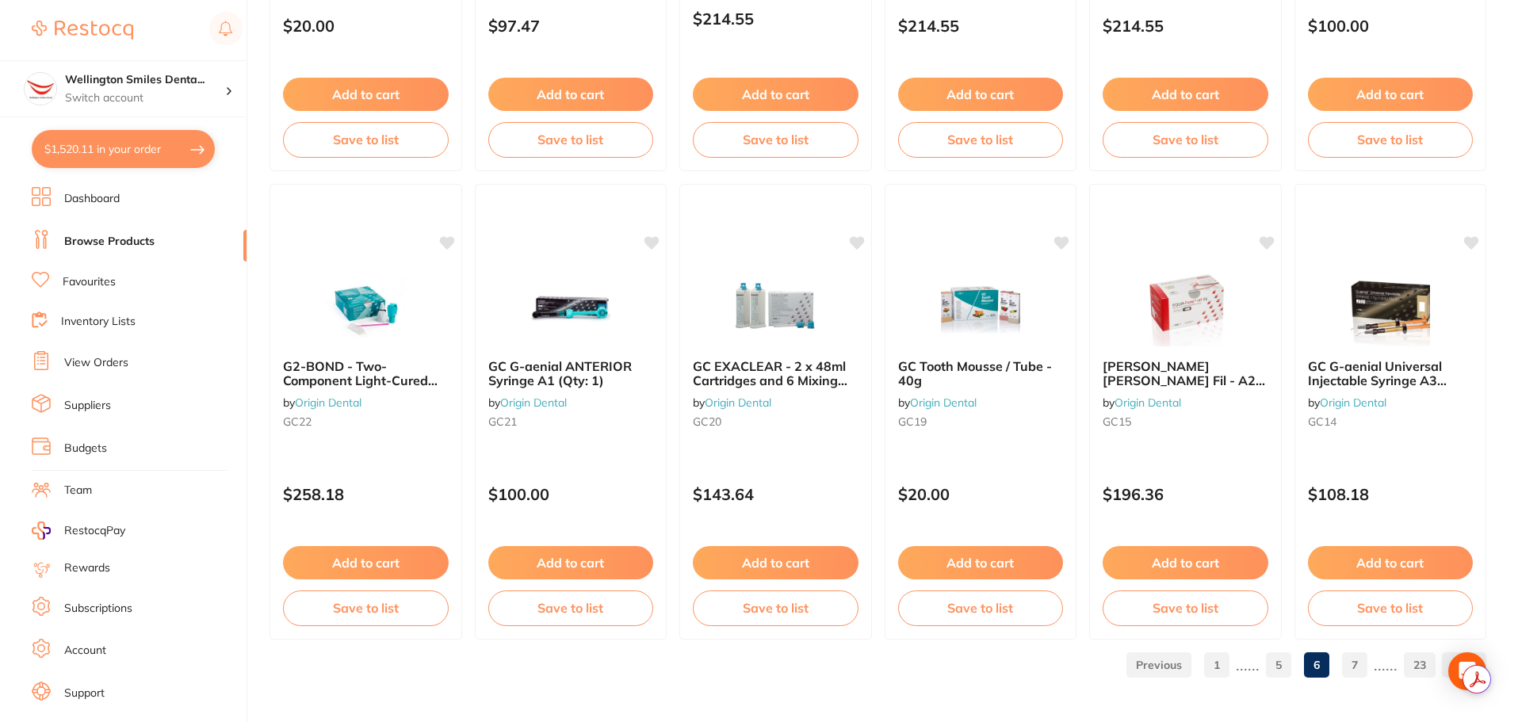
click at [1356, 660] on link "7" at bounding box center [1354, 665] width 25 height 32
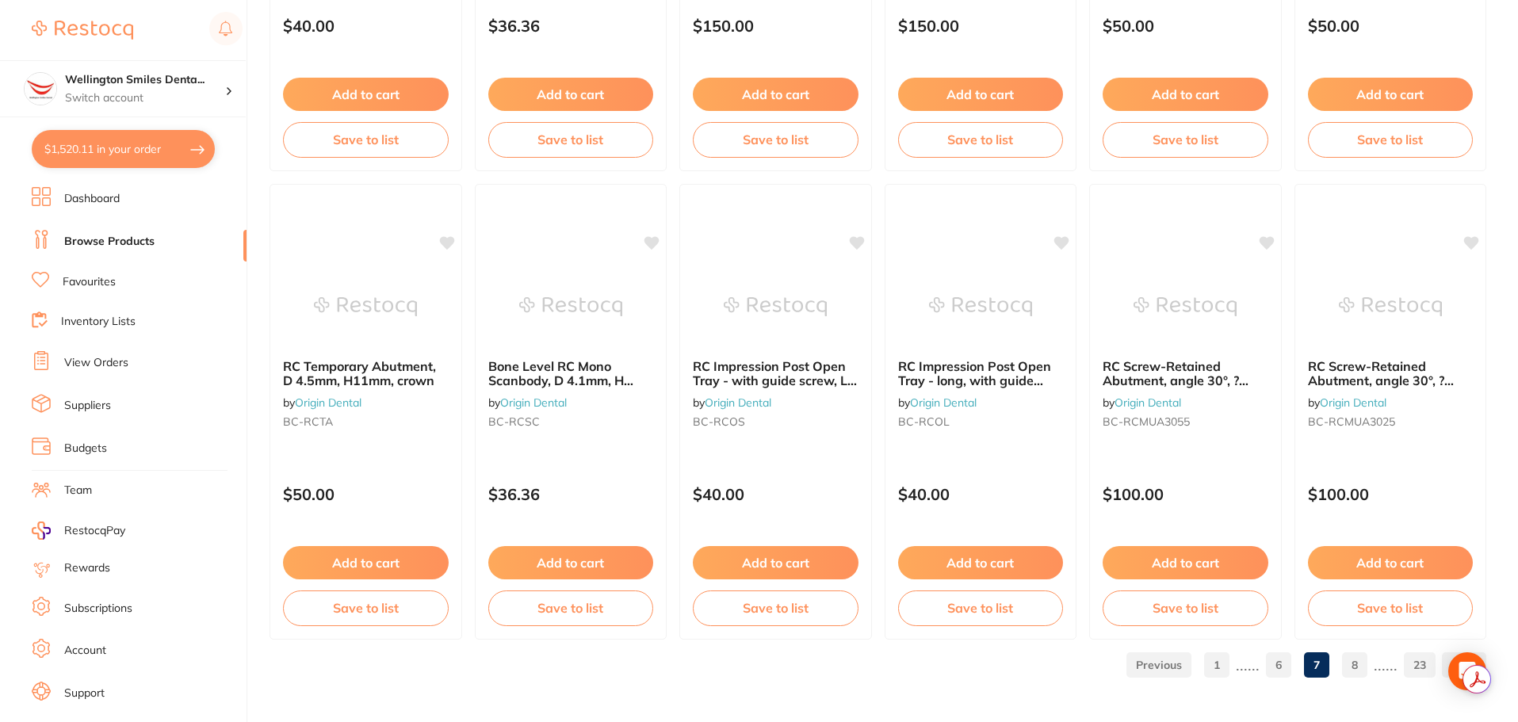
click at [138, 150] on button "$1,520.11 in your order" at bounding box center [123, 149] width 183 height 38
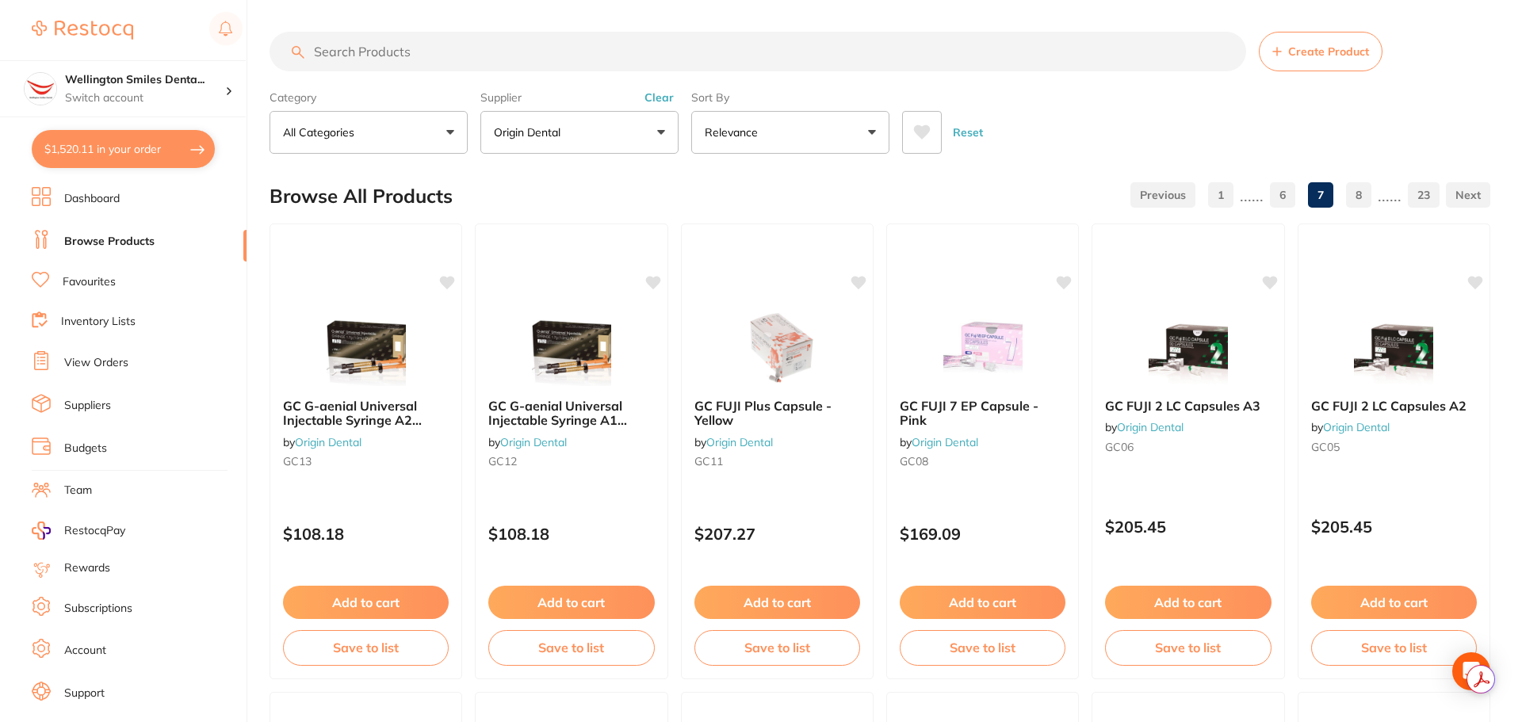
checkbox input "true"
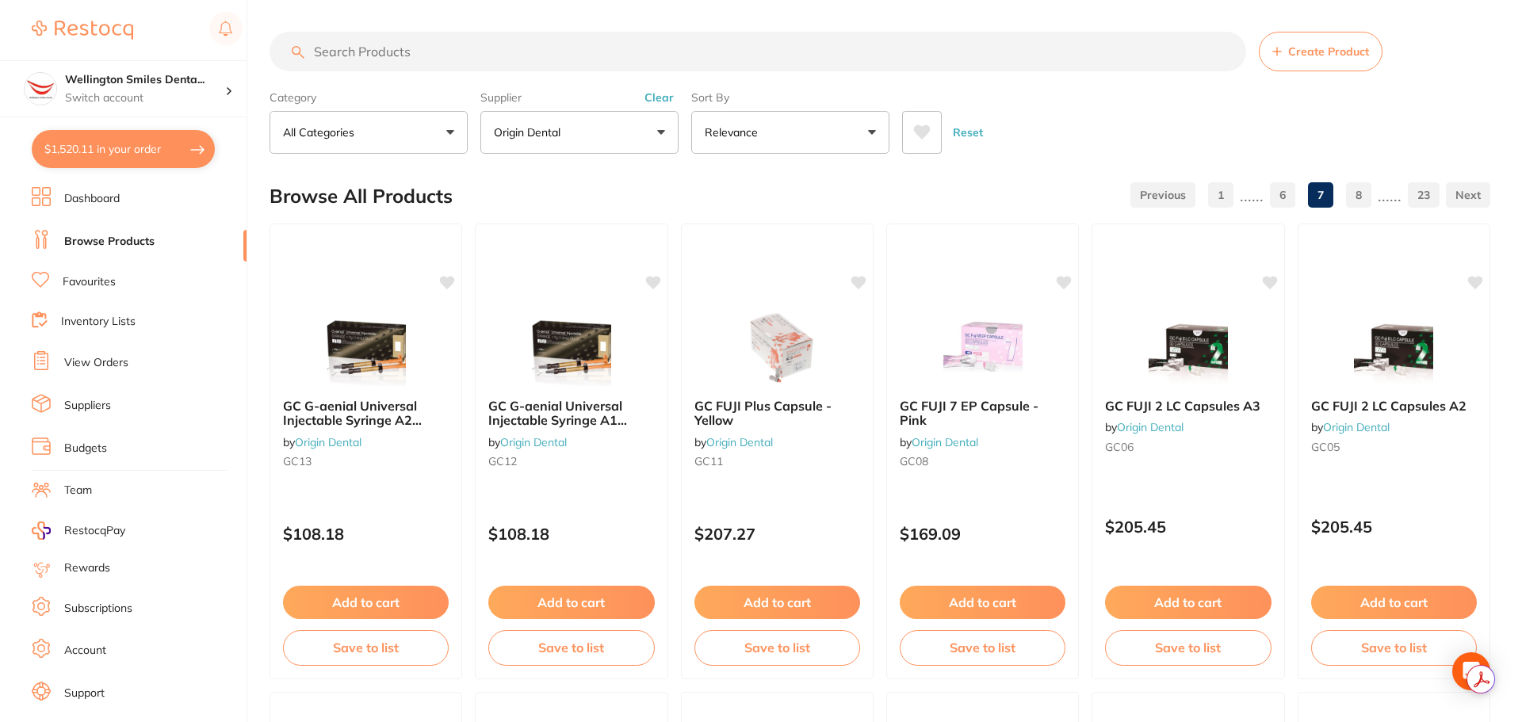
checkbox input "true"
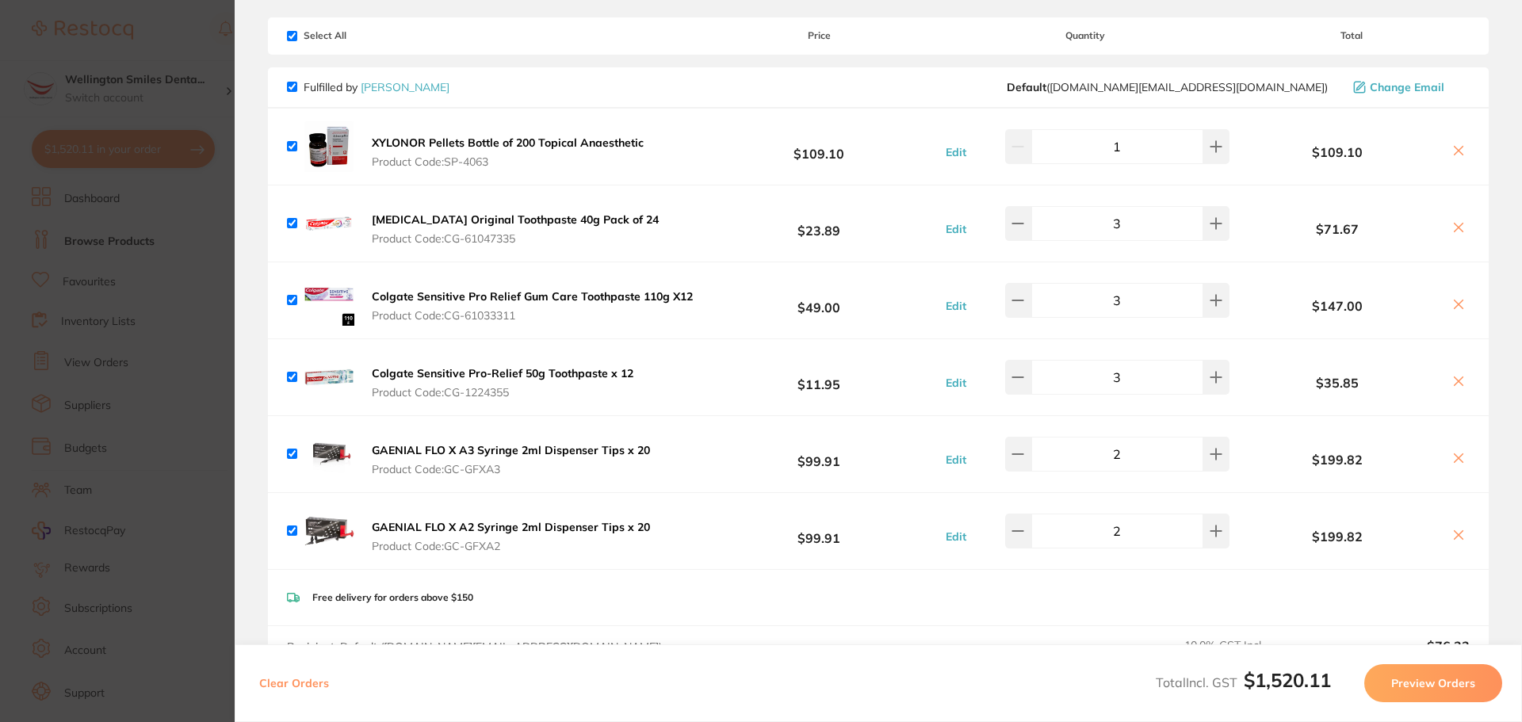
click at [131, 380] on section "Update RRP Set your pre negotiated price for this item. Item Agreed RRP (excl. …" at bounding box center [761, 361] width 1522 height 722
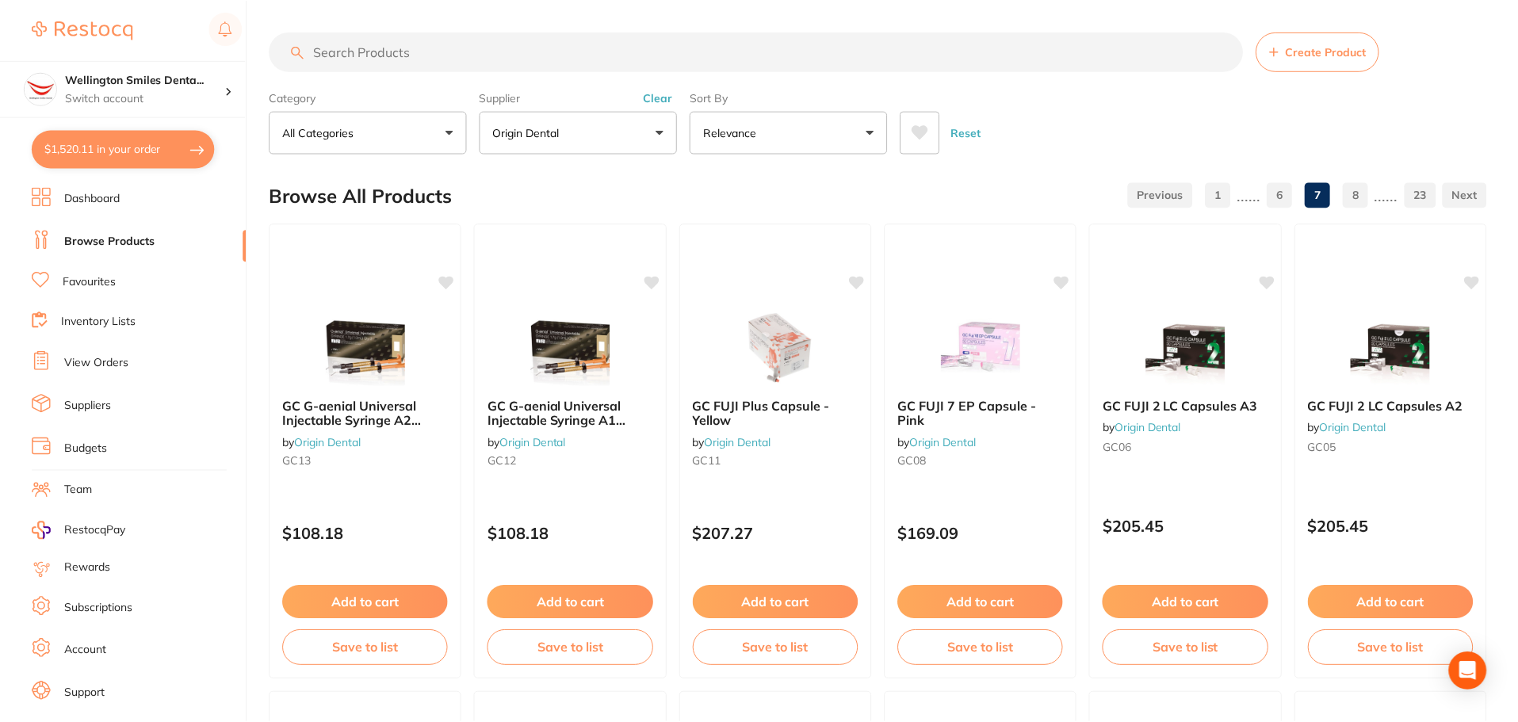
scroll to position [3787, 0]
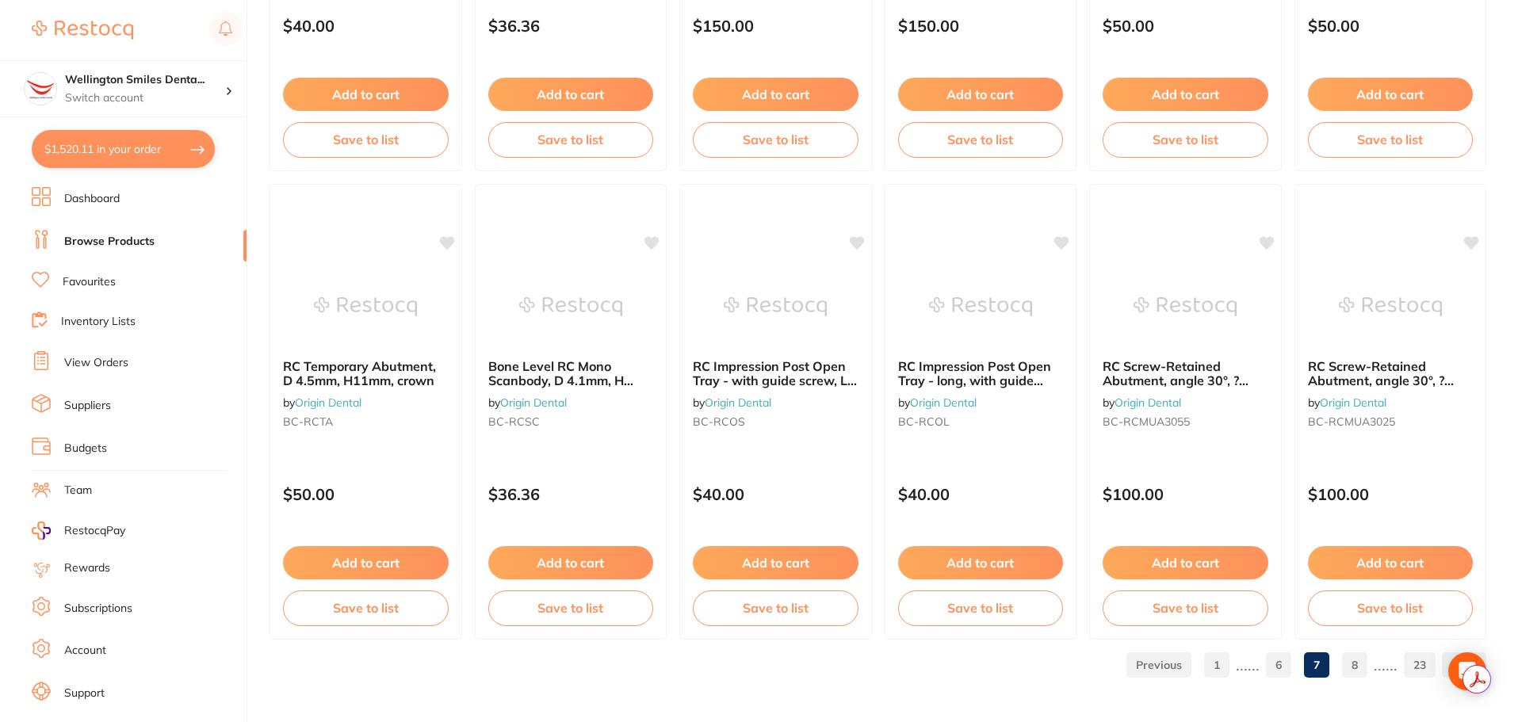
click at [94, 282] on link "Favourites" at bounding box center [89, 282] width 53 height 16
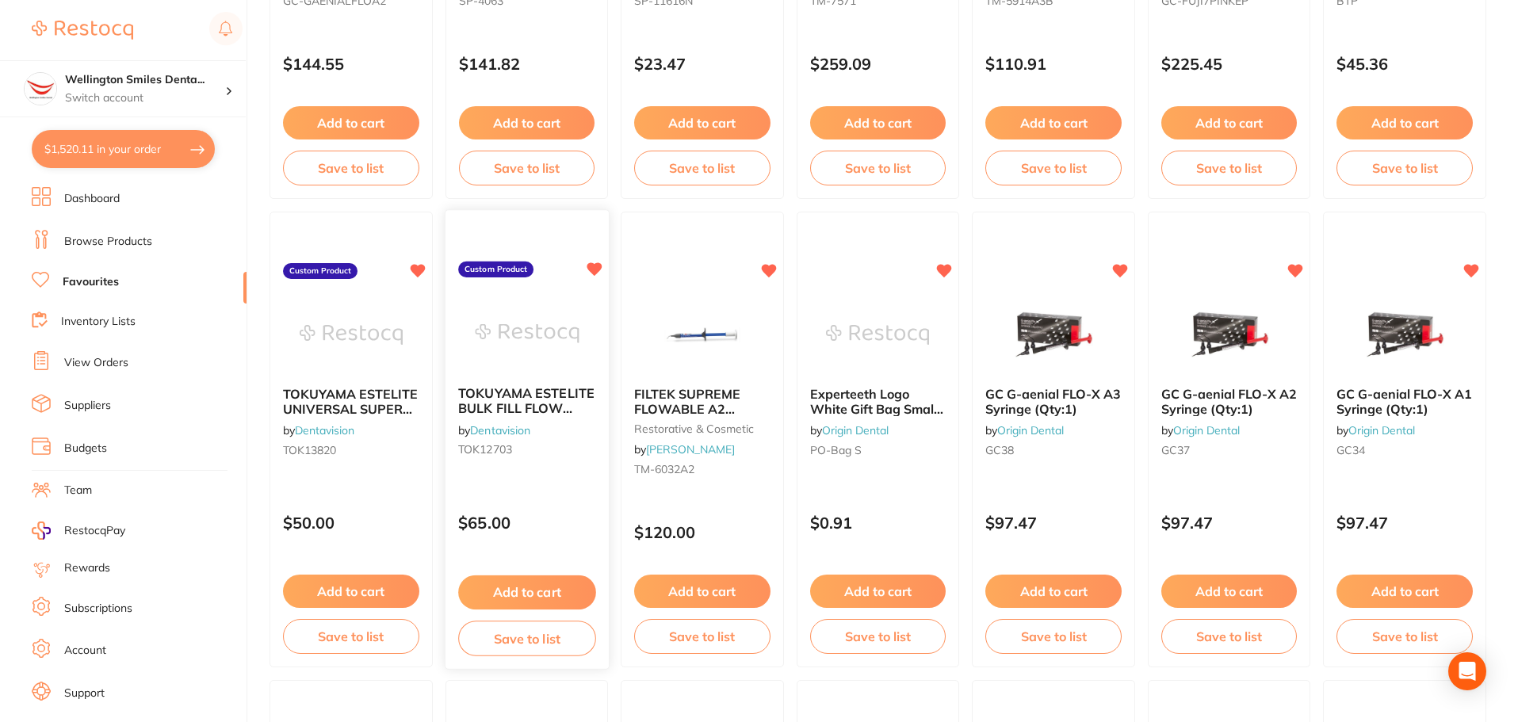
scroll to position [476, 0]
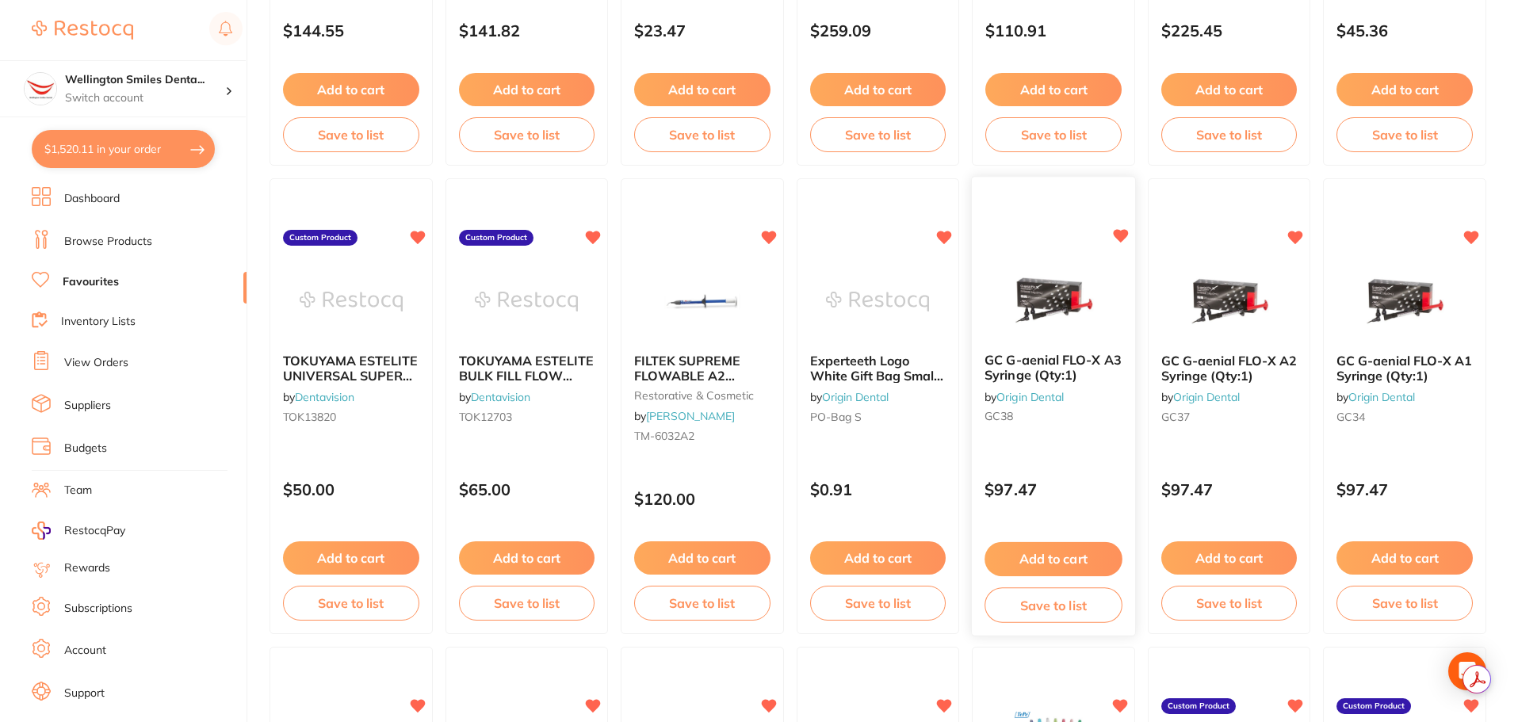
click at [1064, 560] on button "Add to cart" at bounding box center [1052, 559] width 137 height 34
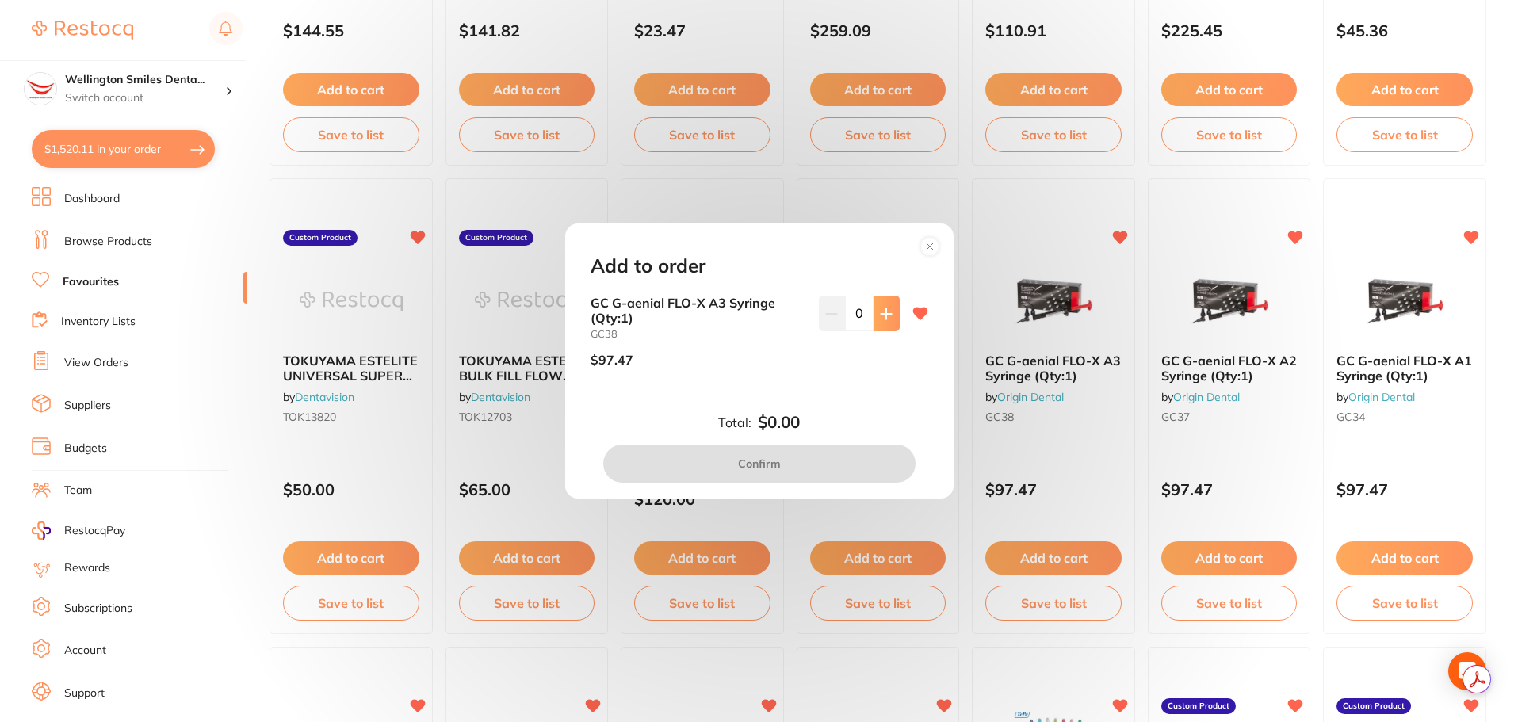
click at [884, 311] on icon at bounding box center [886, 314] width 13 height 13
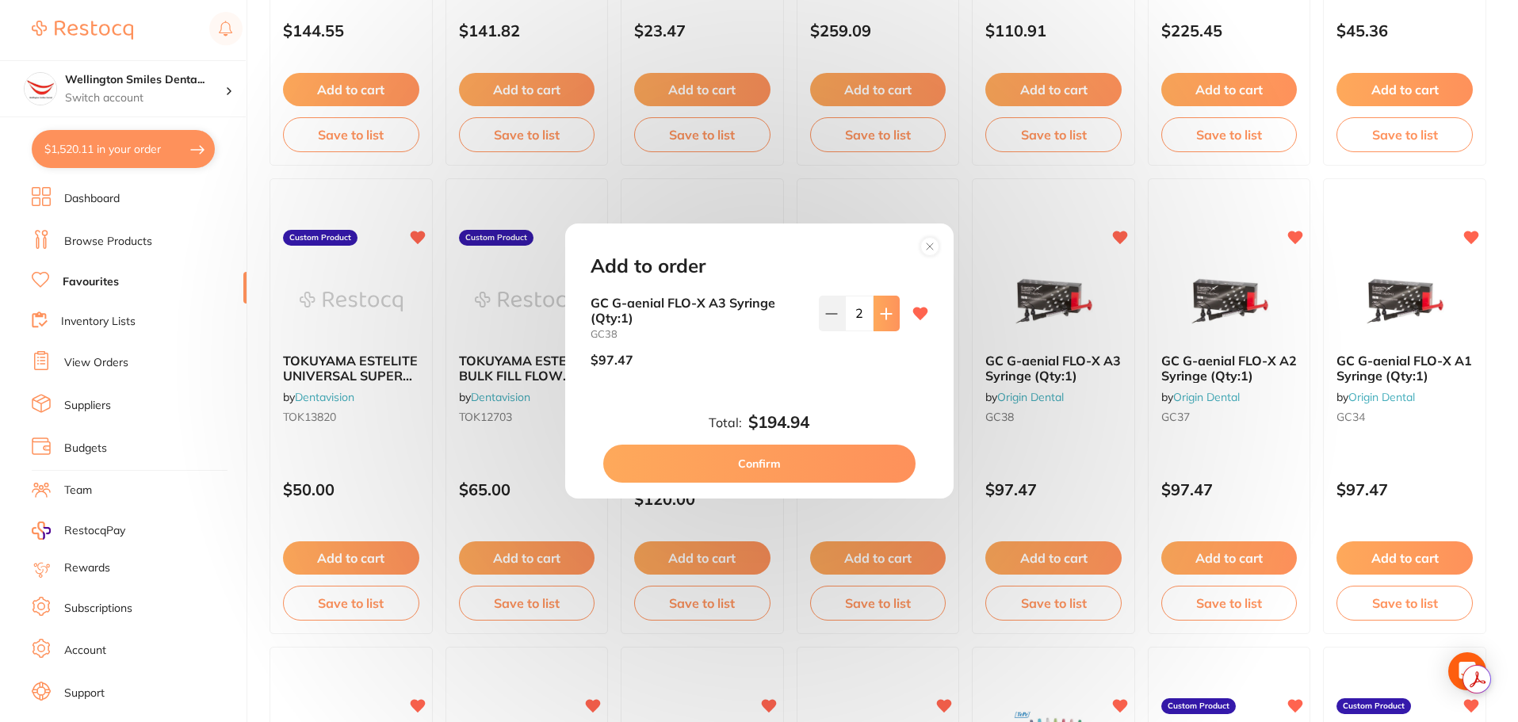
click at [884, 311] on icon at bounding box center [886, 314] width 13 height 13
type input "3"
click at [830, 454] on button "Confirm" at bounding box center [759, 464] width 312 height 38
checkbox input "false"
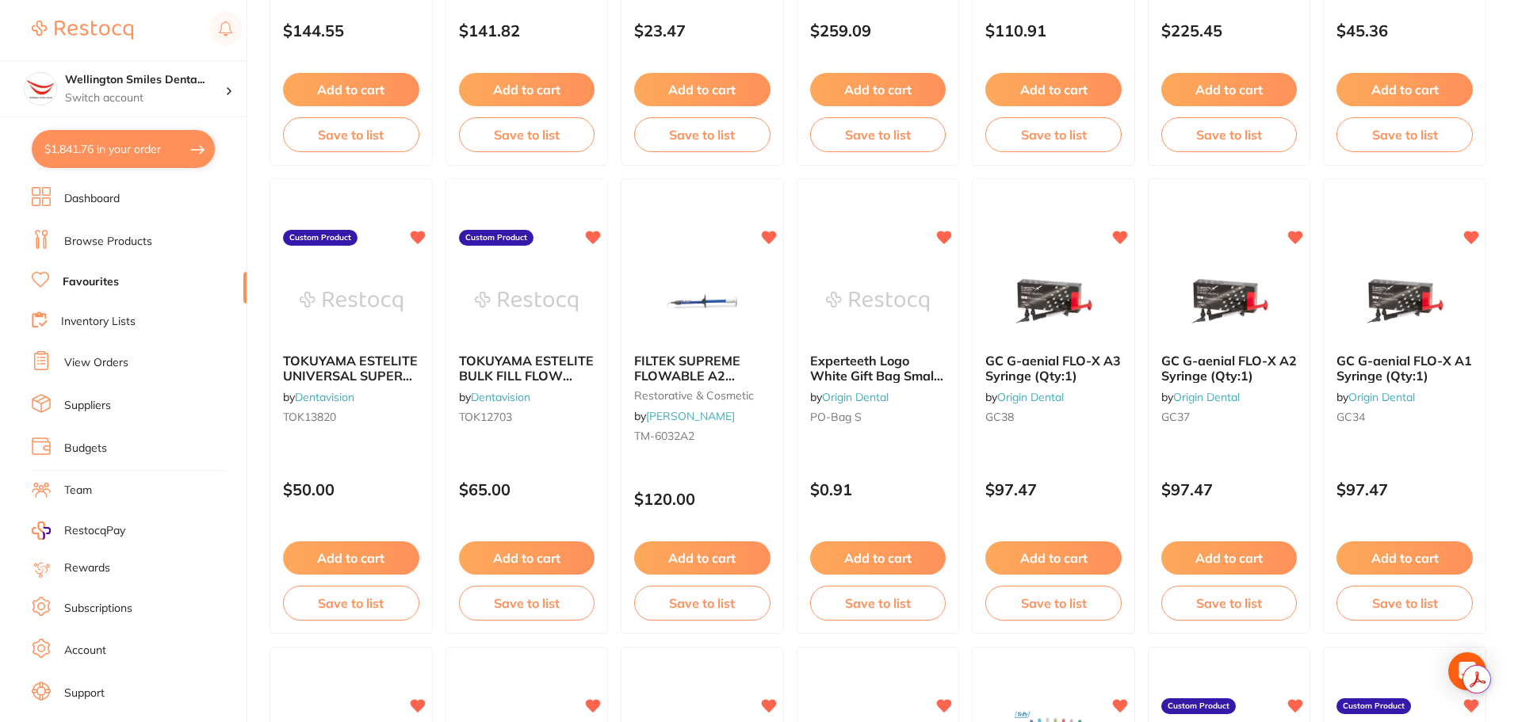
drag, startPoint x: 1093, startPoint y: 490, endPoint x: 1226, endPoint y: 540, distance: 142.2
click at [1244, 552] on button "Add to cart" at bounding box center [1229, 557] width 136 height 33
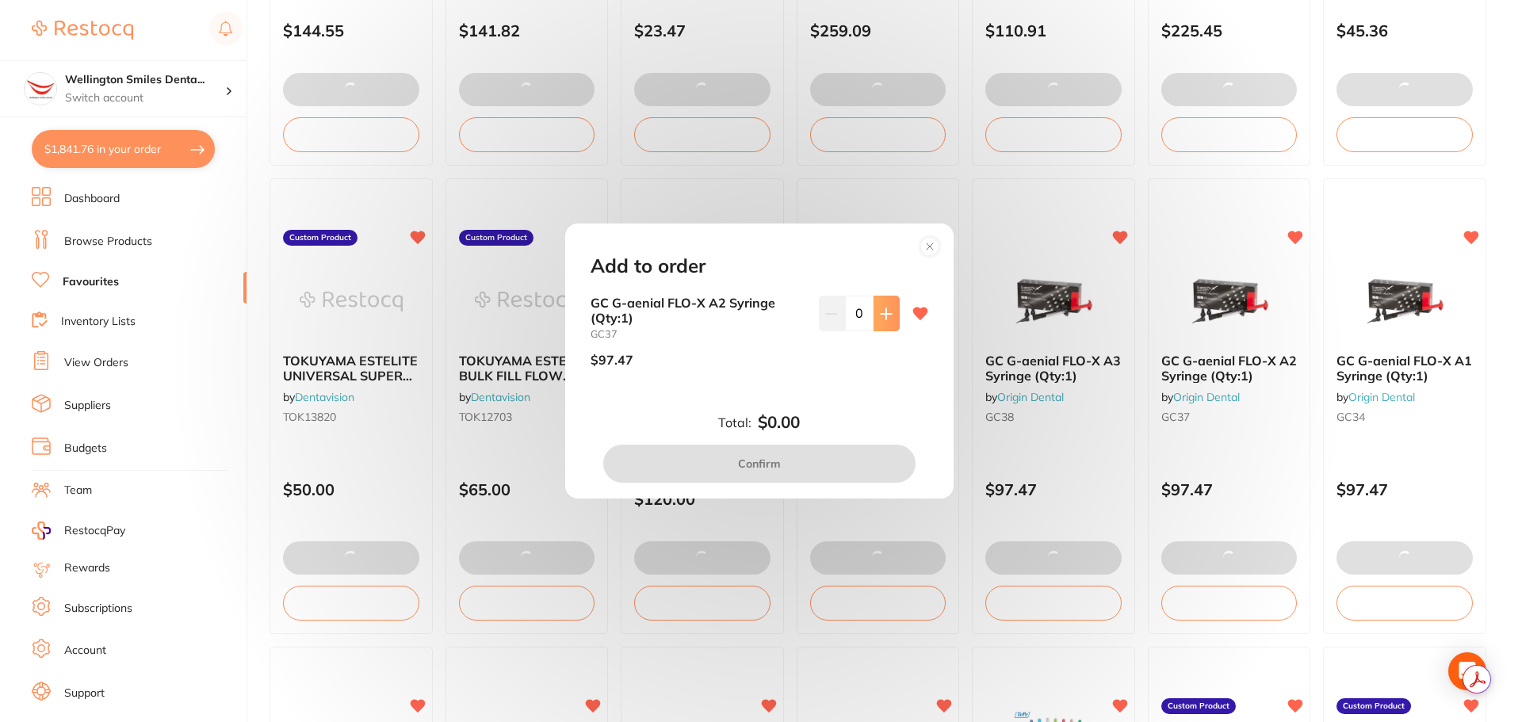
click at [884, 315] on icon at bounding box center [886, 314] width 13 height 13
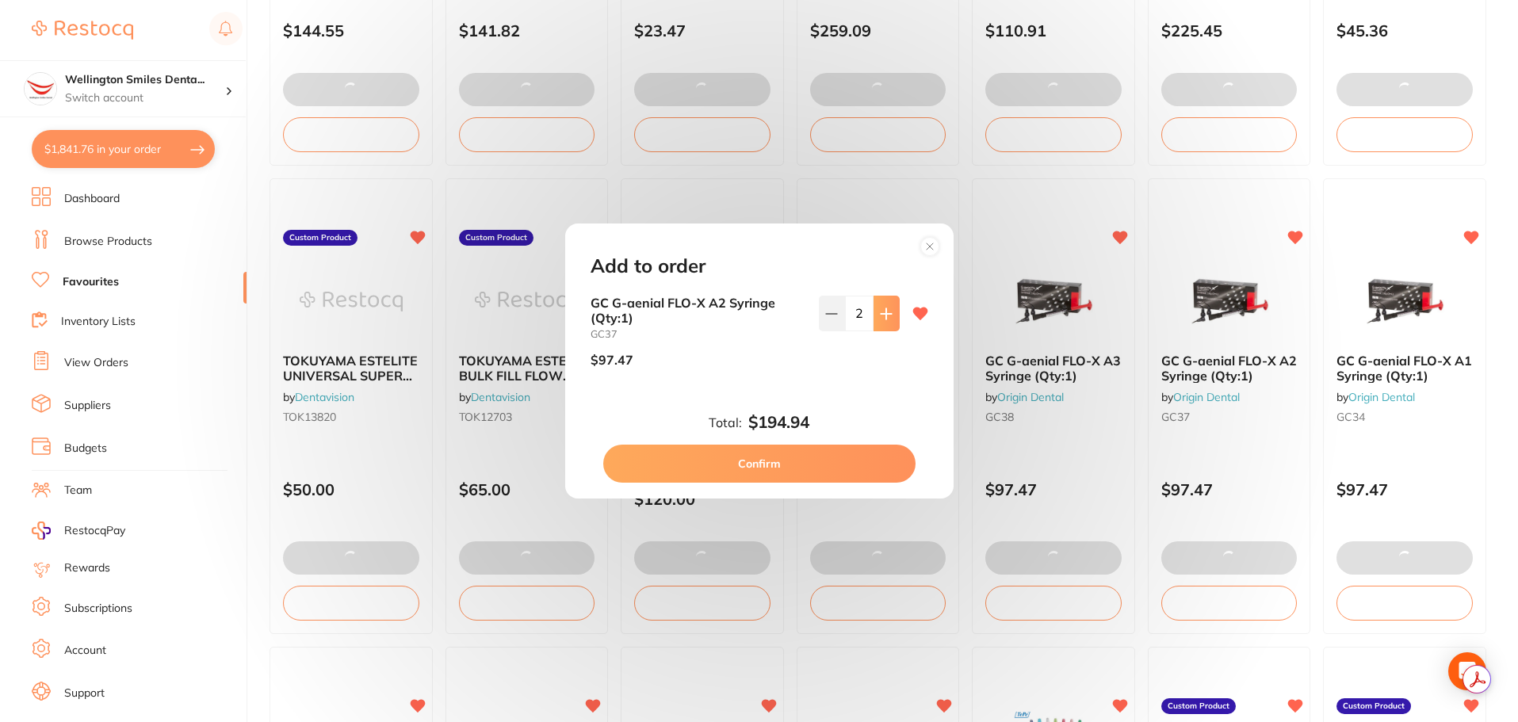
click at [884, 315] on icon at bounding box center [886, 314] width 13 height 13
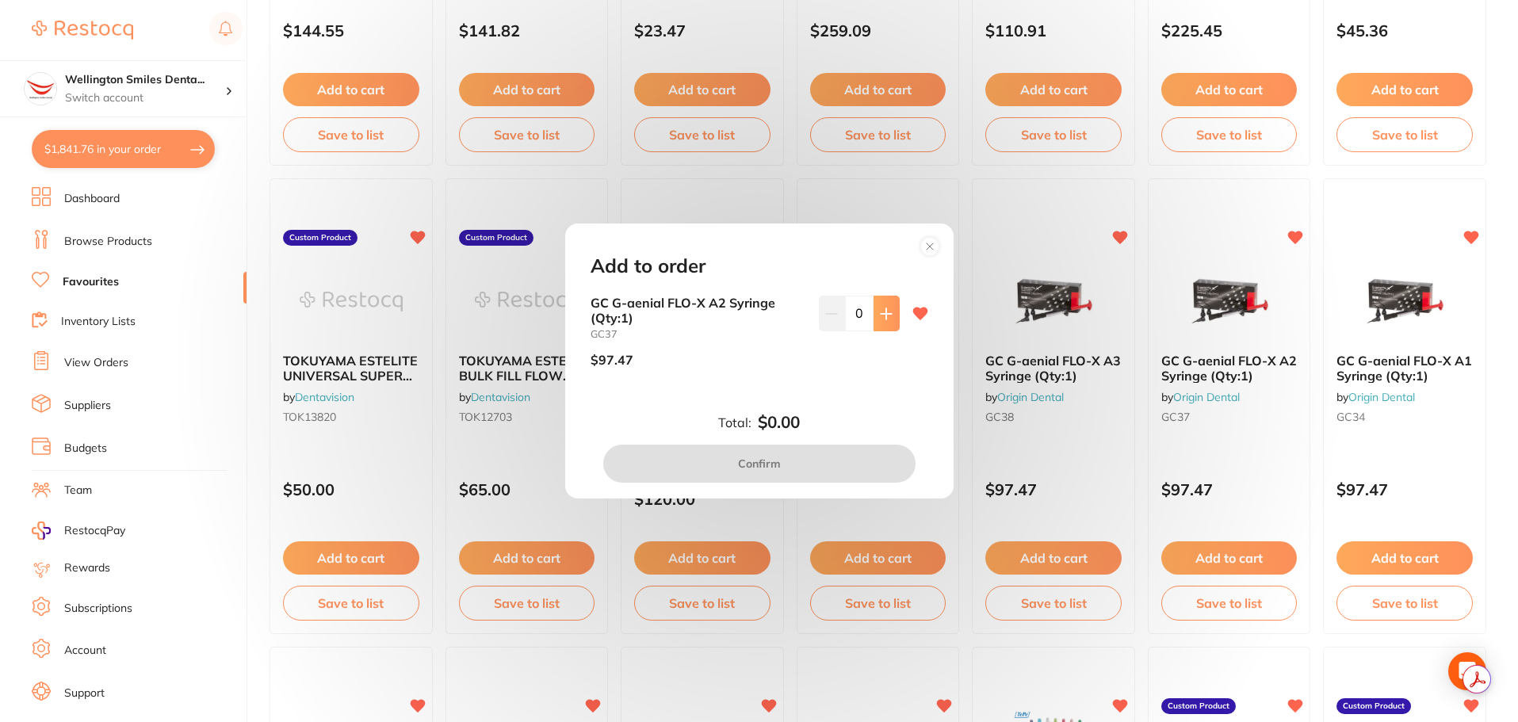
click at [881, 315] on icon at bounding box center [886, 314] width 13 height 13
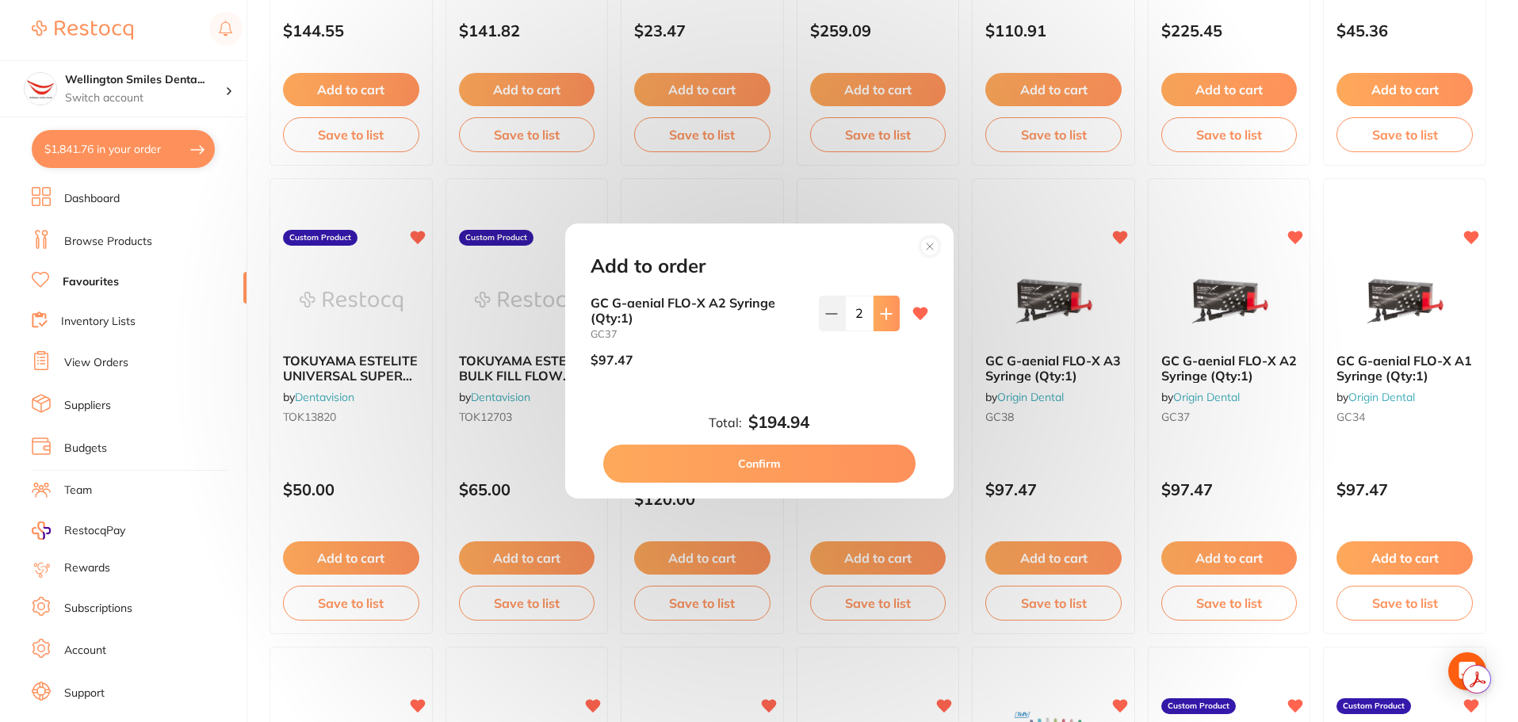
click at [881, 315] on icon at bounding box center [886, 314] width 13 height 13
type input "3"
click at [828, 468] on button "Confirm" at bounding box center [759, 464] width 312 height 38
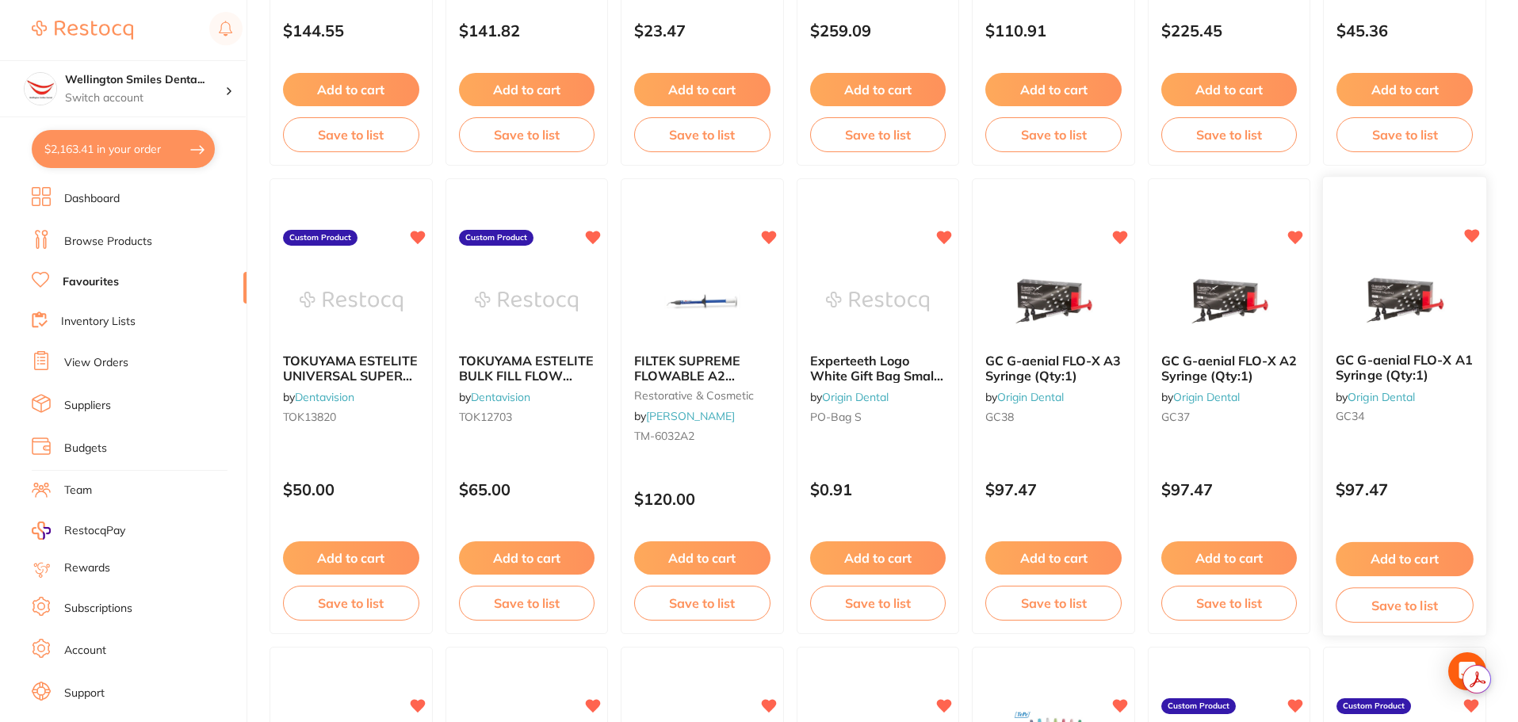
click at [1366, 551] on button "Add to cart" at bounding box center [1404, 559] width 137 height 34
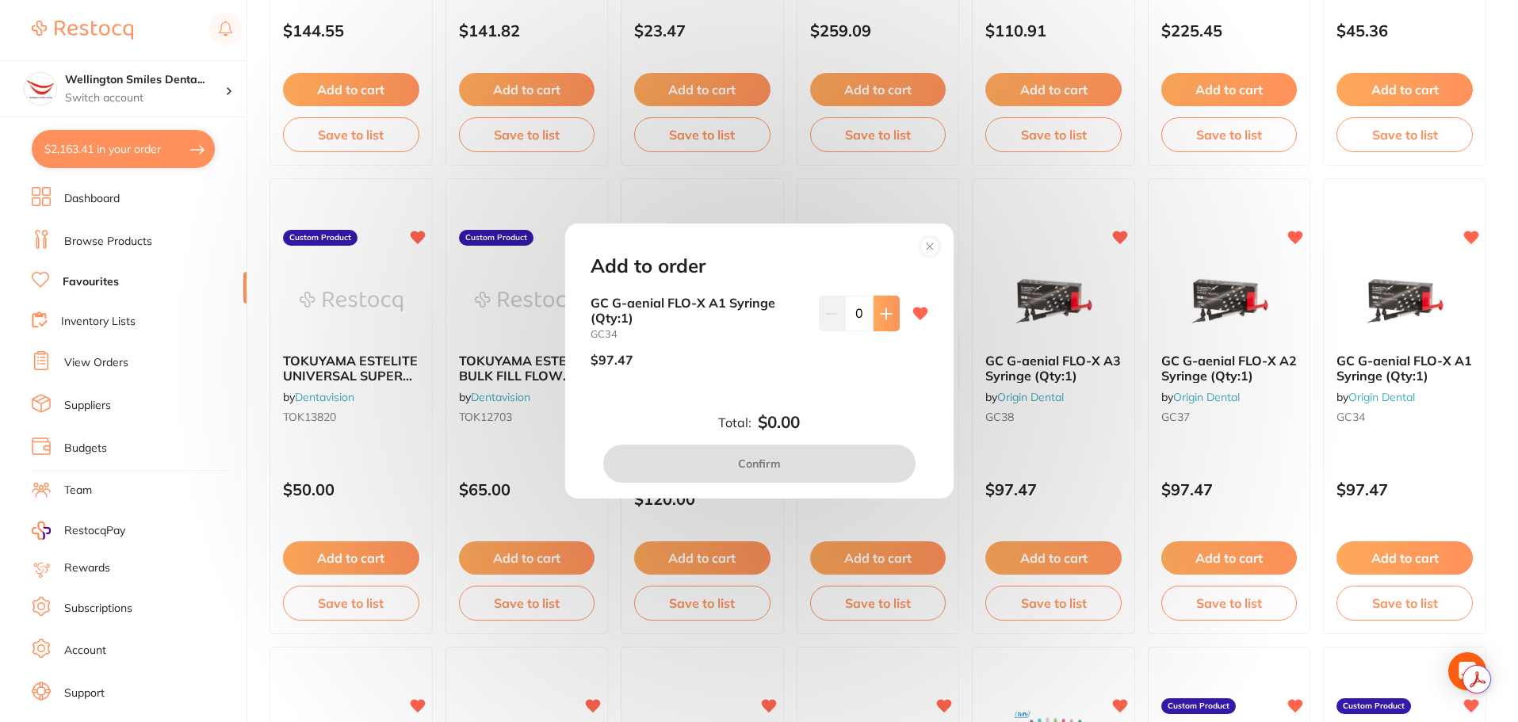
click at [890, 309] on button at bounding box center [886, 313] width 26 height 35
type input "1"
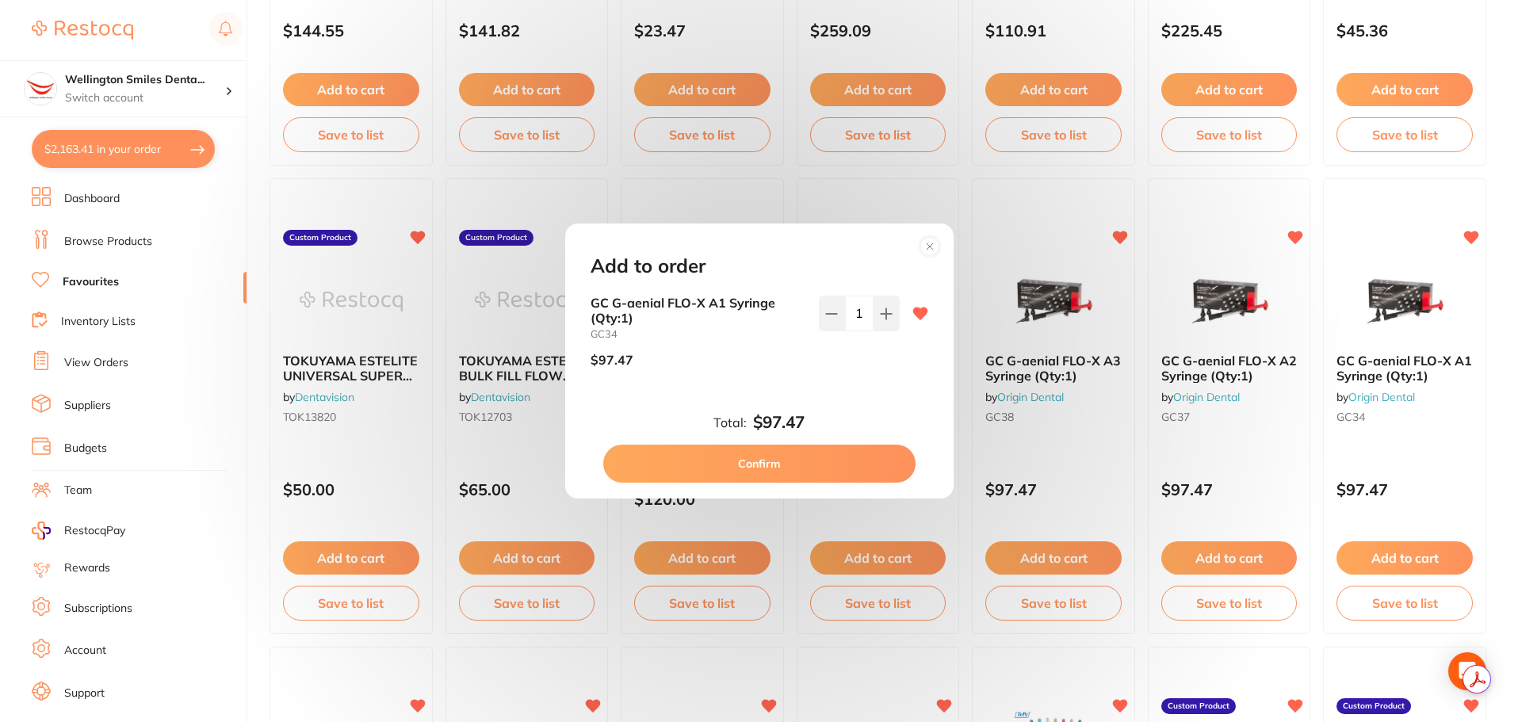
click at [810, 459] on button "Confirm" at bounding box center [759, 464] width 312 height 38
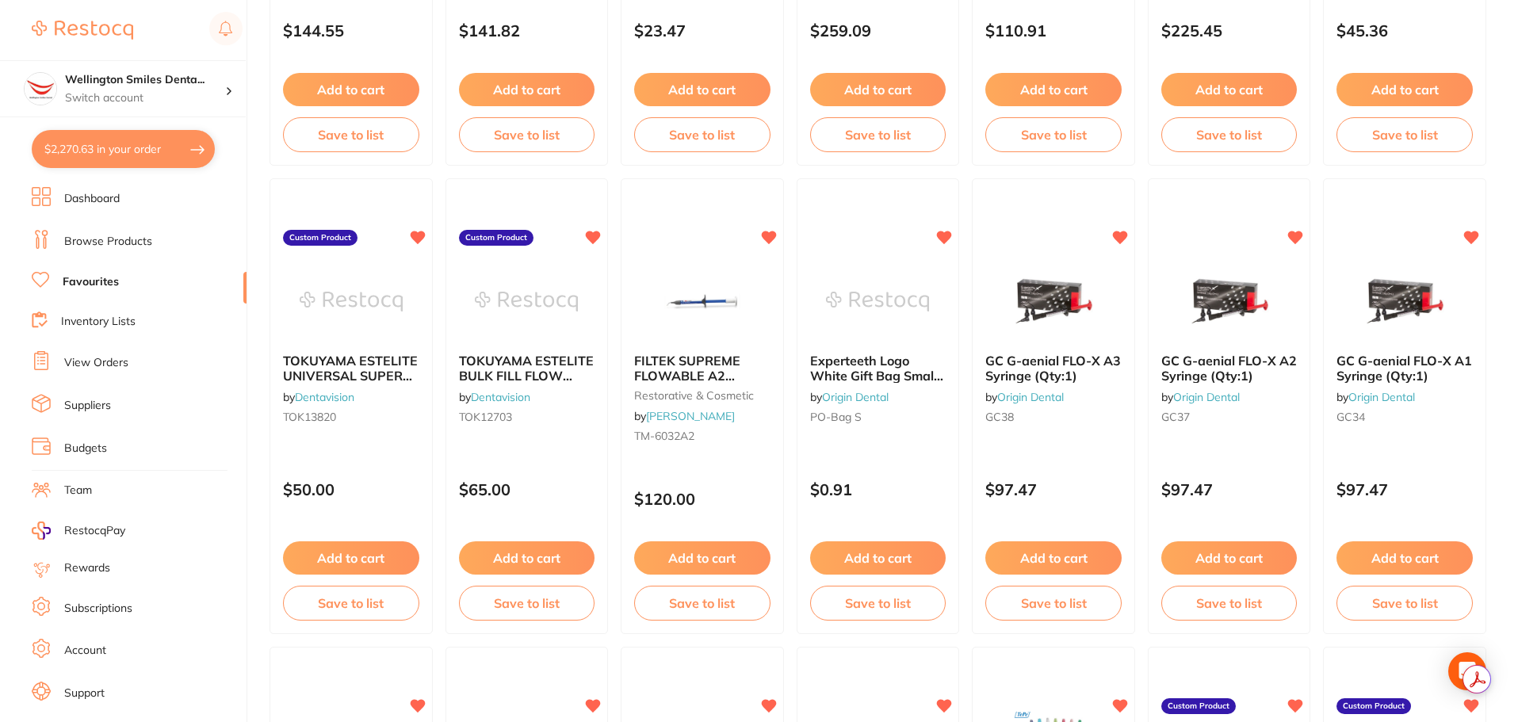
click at [104, 147] on button "$2,270.63 in your order" at bounding box center [123, 149] width 183 height 38
checkbox input "true"
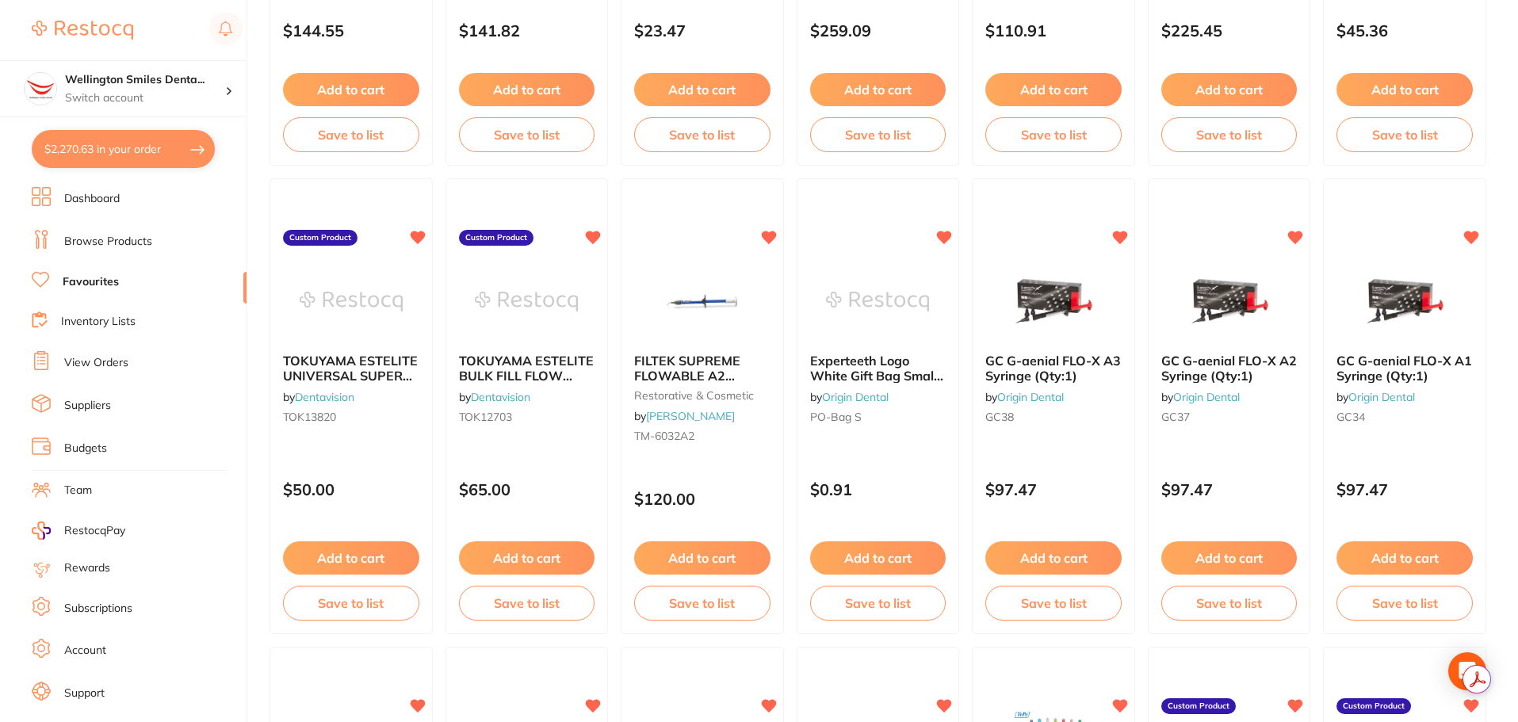
checkbox input "true"
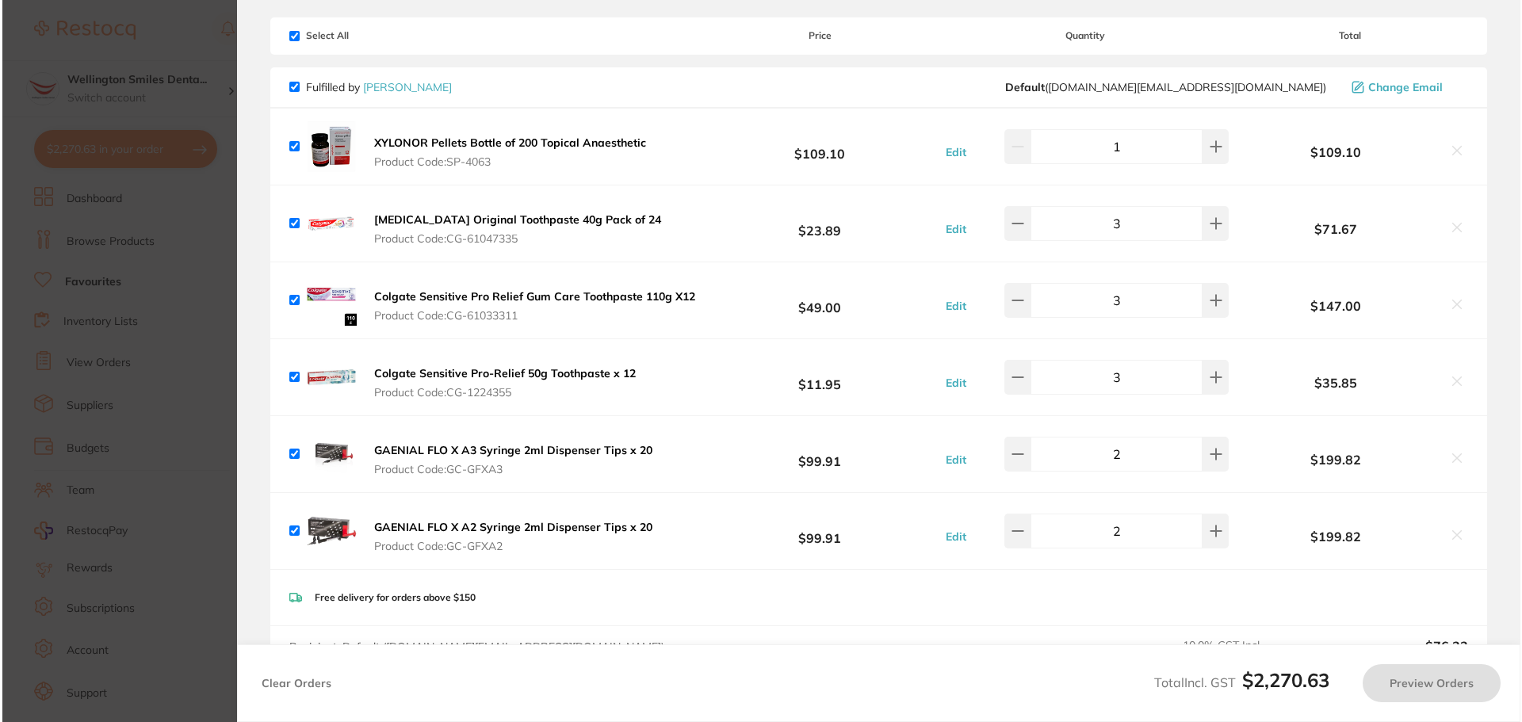
scroll to position [0, 0]
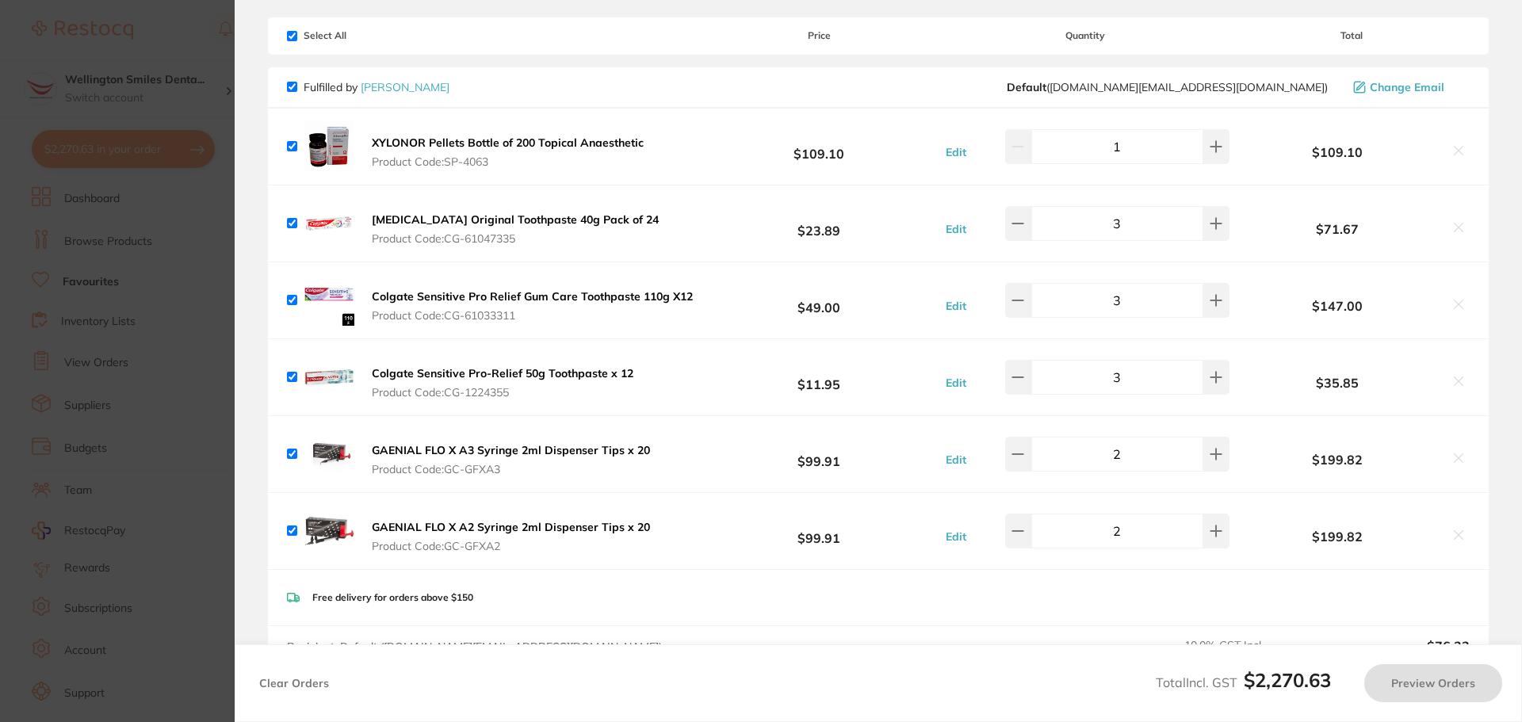
checkbox input "true"
click at [1458, 450] on div "$199.82" at bounding box center [1351, 454] width 236 height 28
click at [1447, 465] on button at bounding box center [1458, 459] width 22 height 17
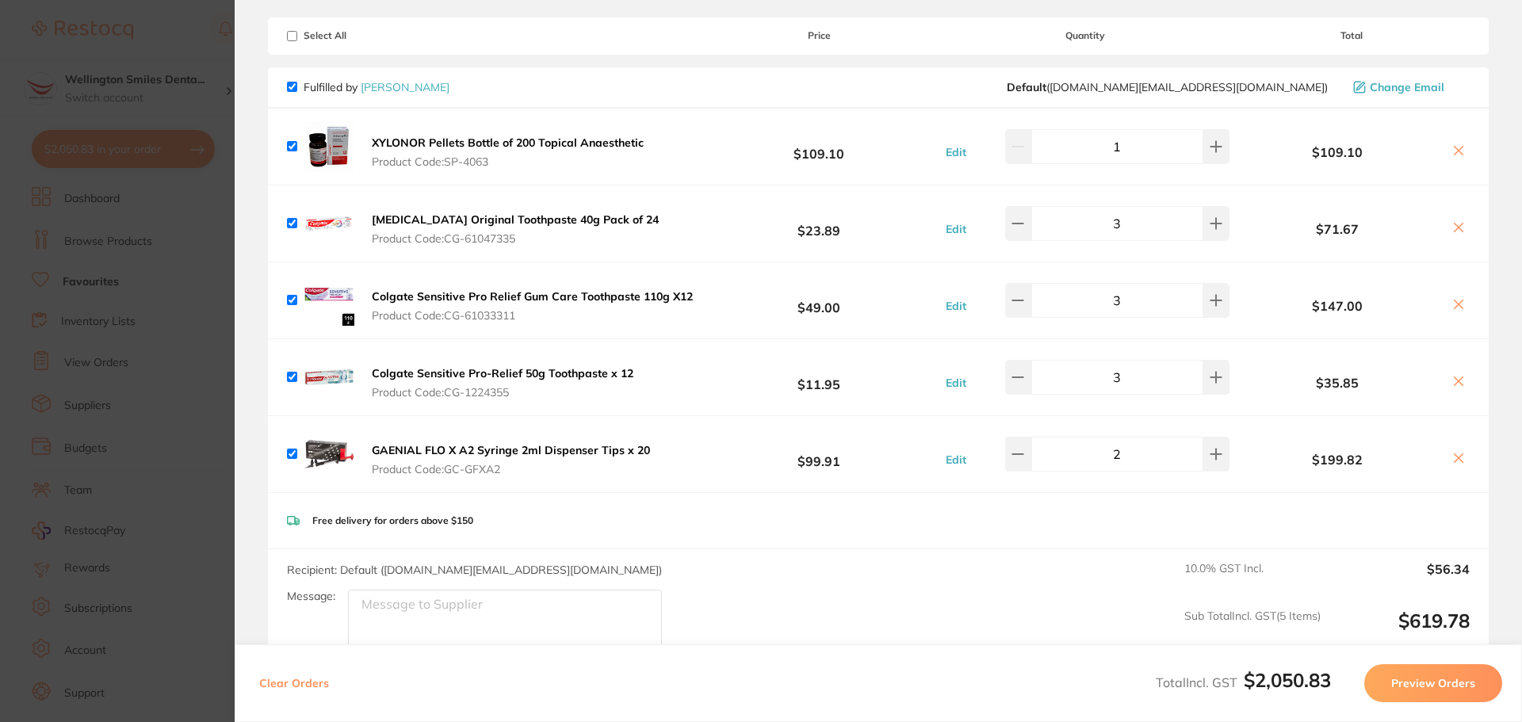
click at [1454, 463] on icon at bounding box center [1458, 458] width 9 height 9
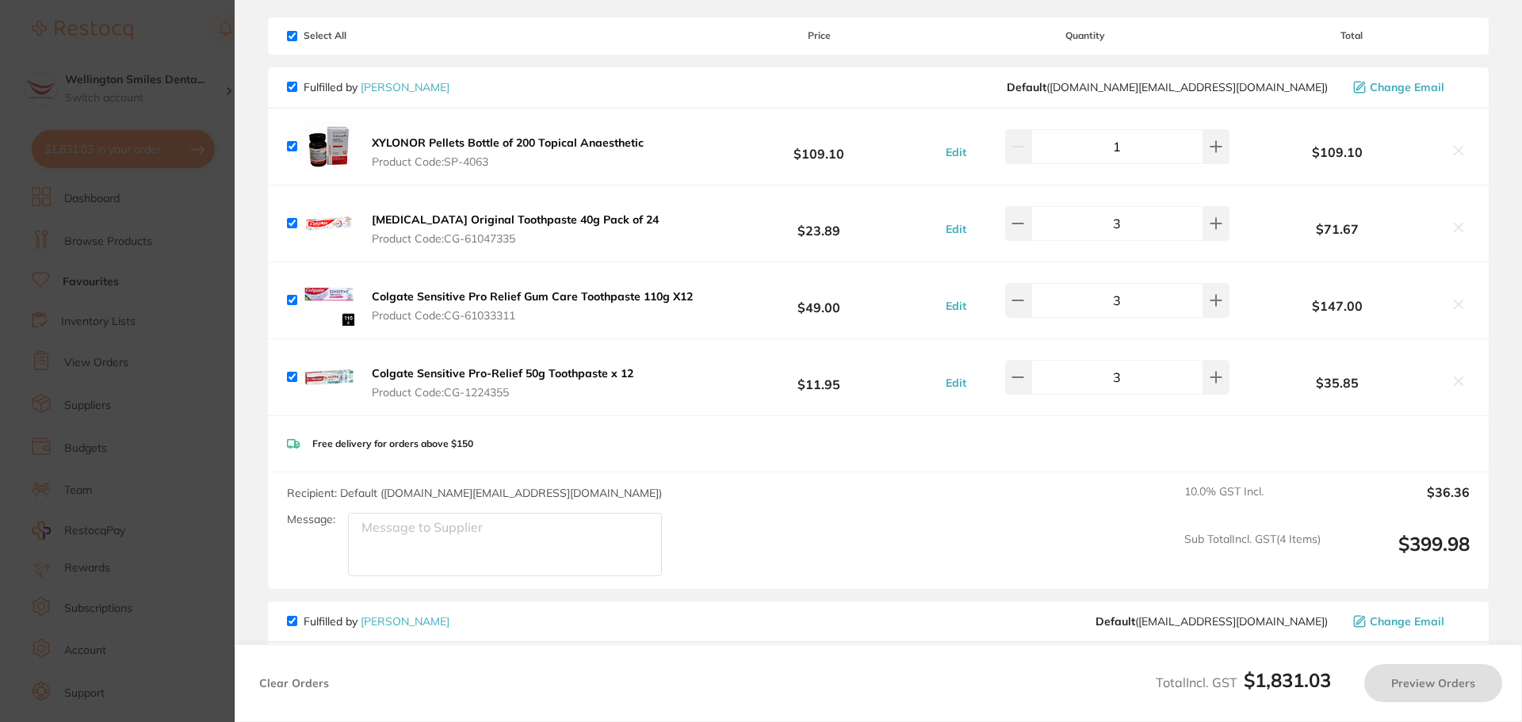
checkbox input "true"
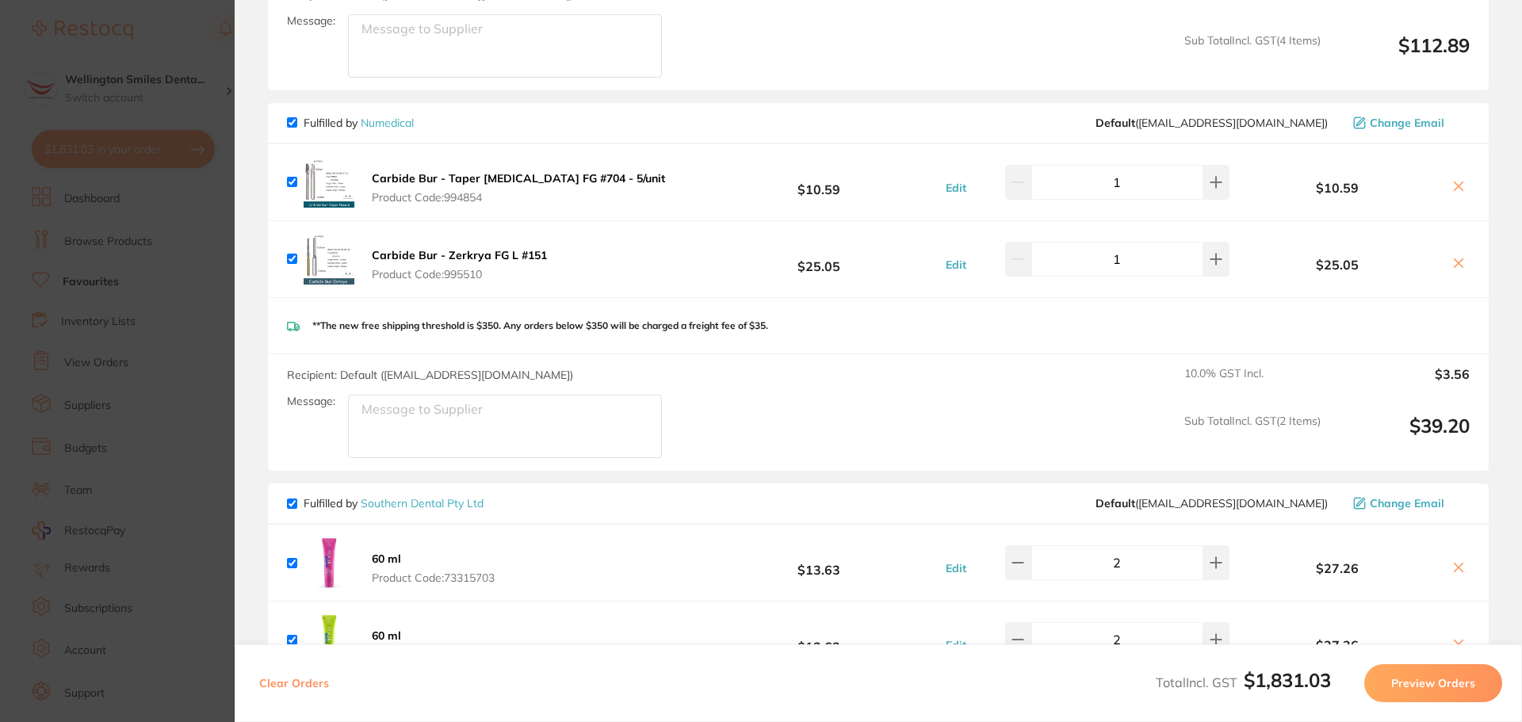
scroll to position [799, 0]
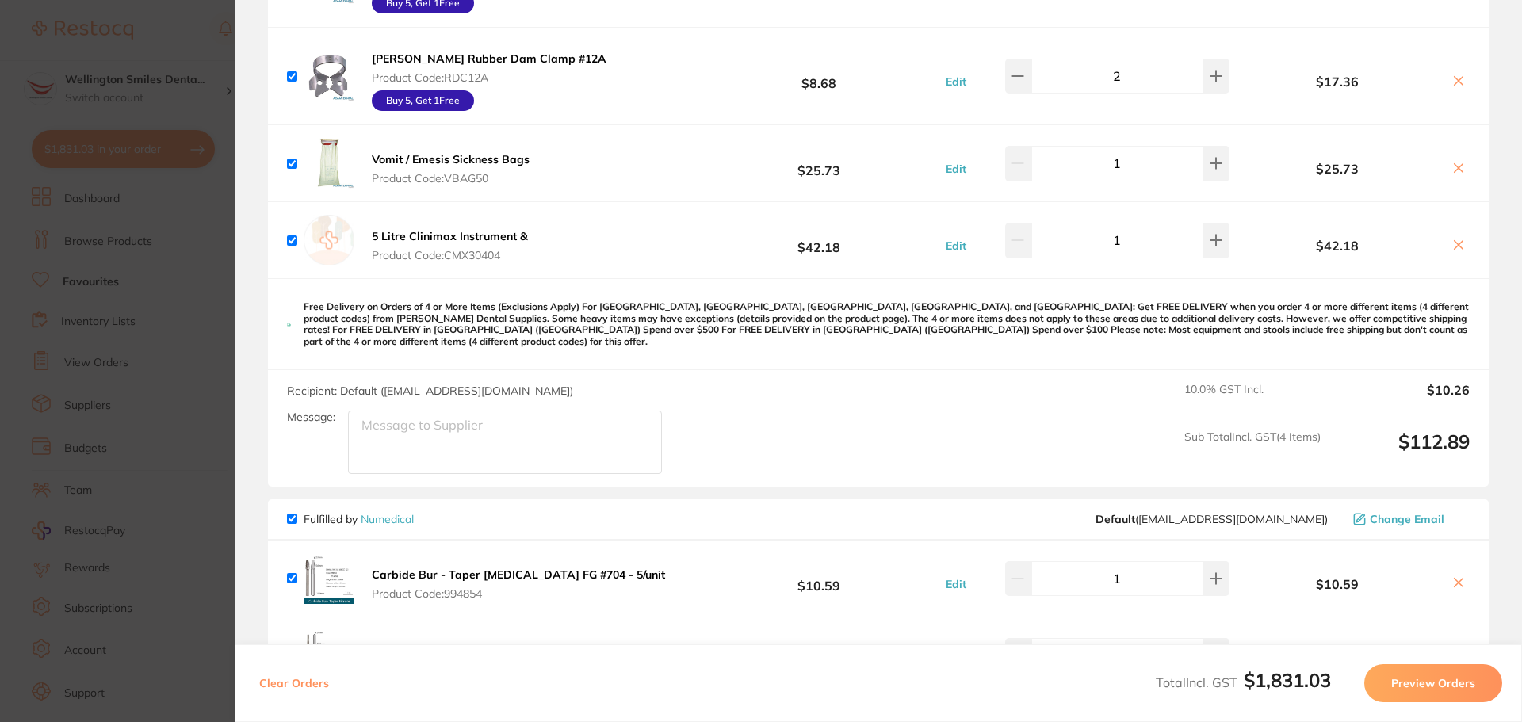
click at [147, 103] on section "Update RRP Set your pre negotiated price for this item. Item Agreed RRP (excl. …" at bounding box center [761, 361] width 1522 height 722
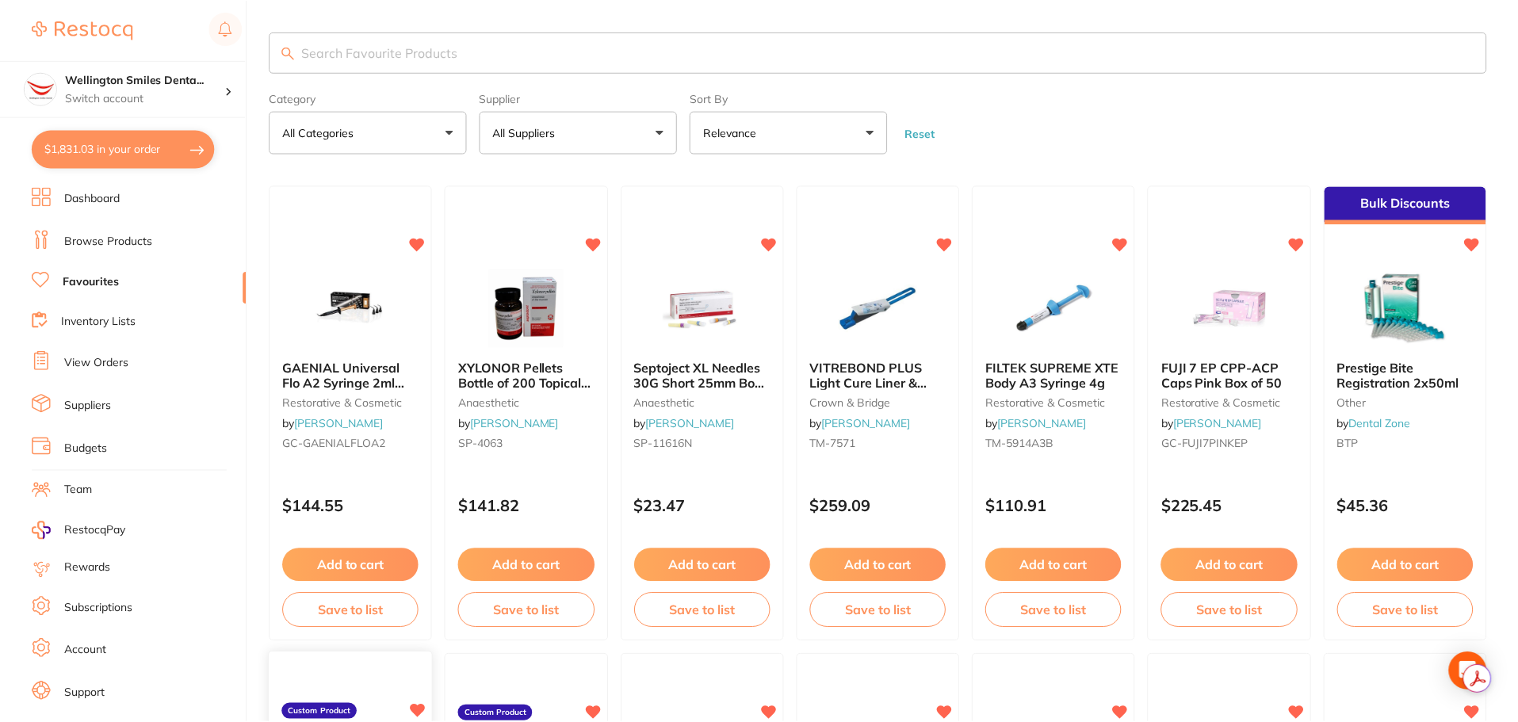
scroll to position [476, 0]
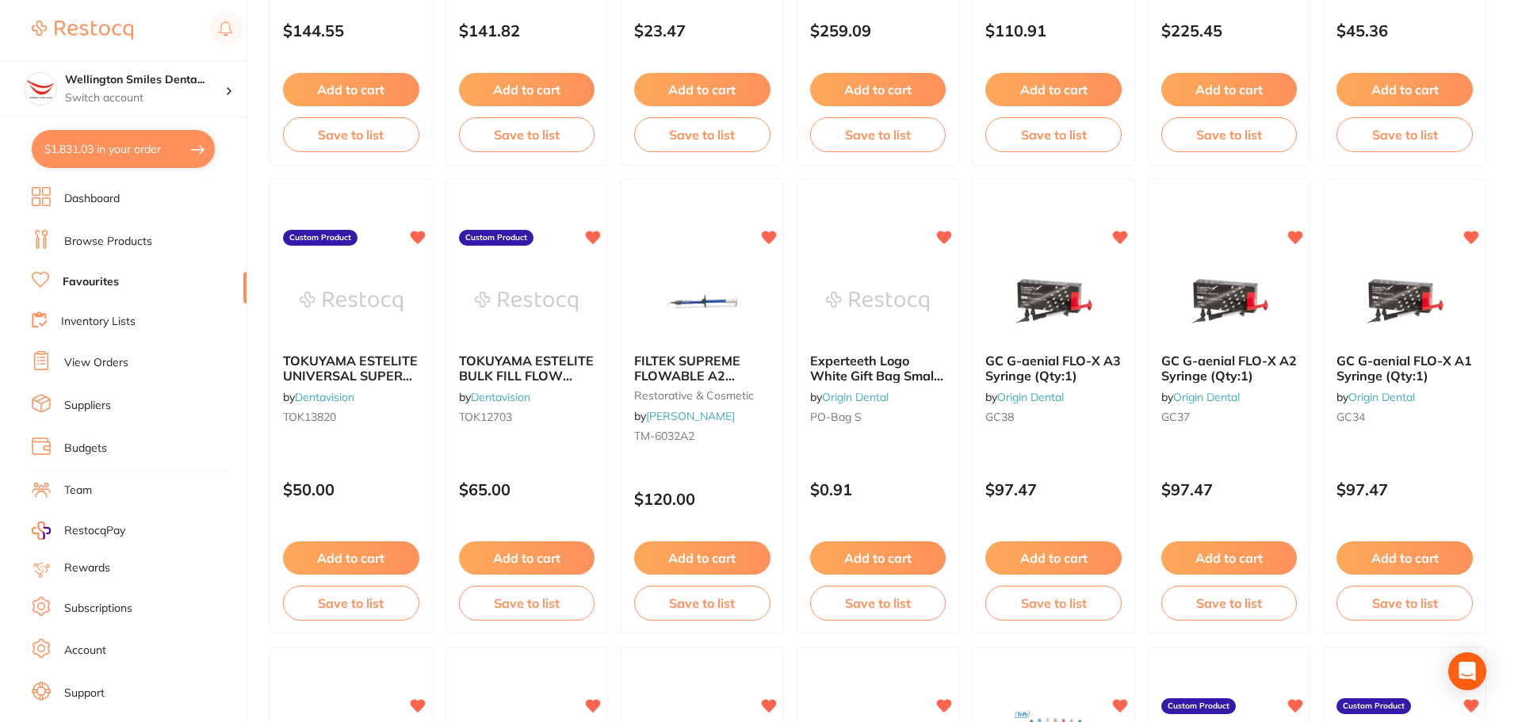
click at [105, 242] on link "Browse Products" at bounding box center [108, 242] width 88 height 16
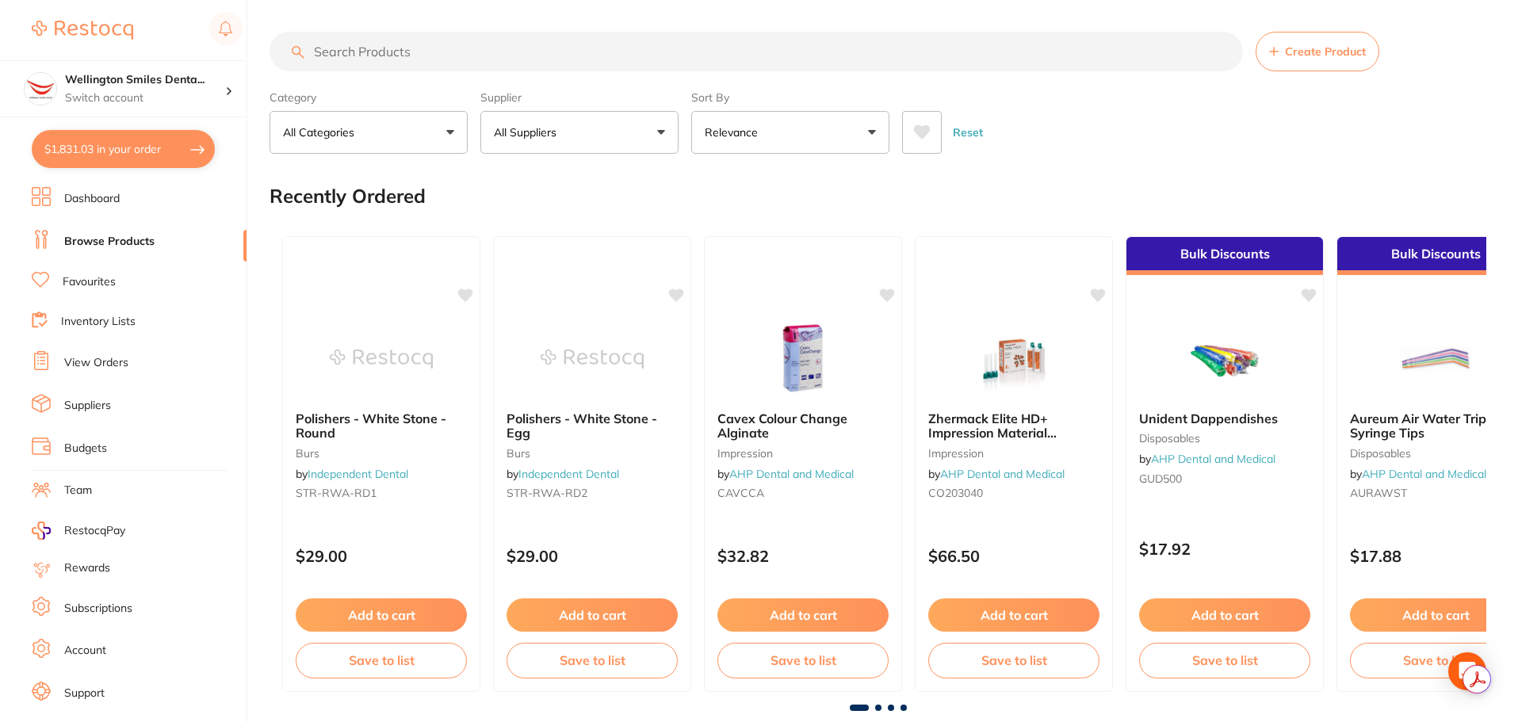
click at [574, 136] on button "All Suppliers" at bounding box center [579, 132] width 198 height 43
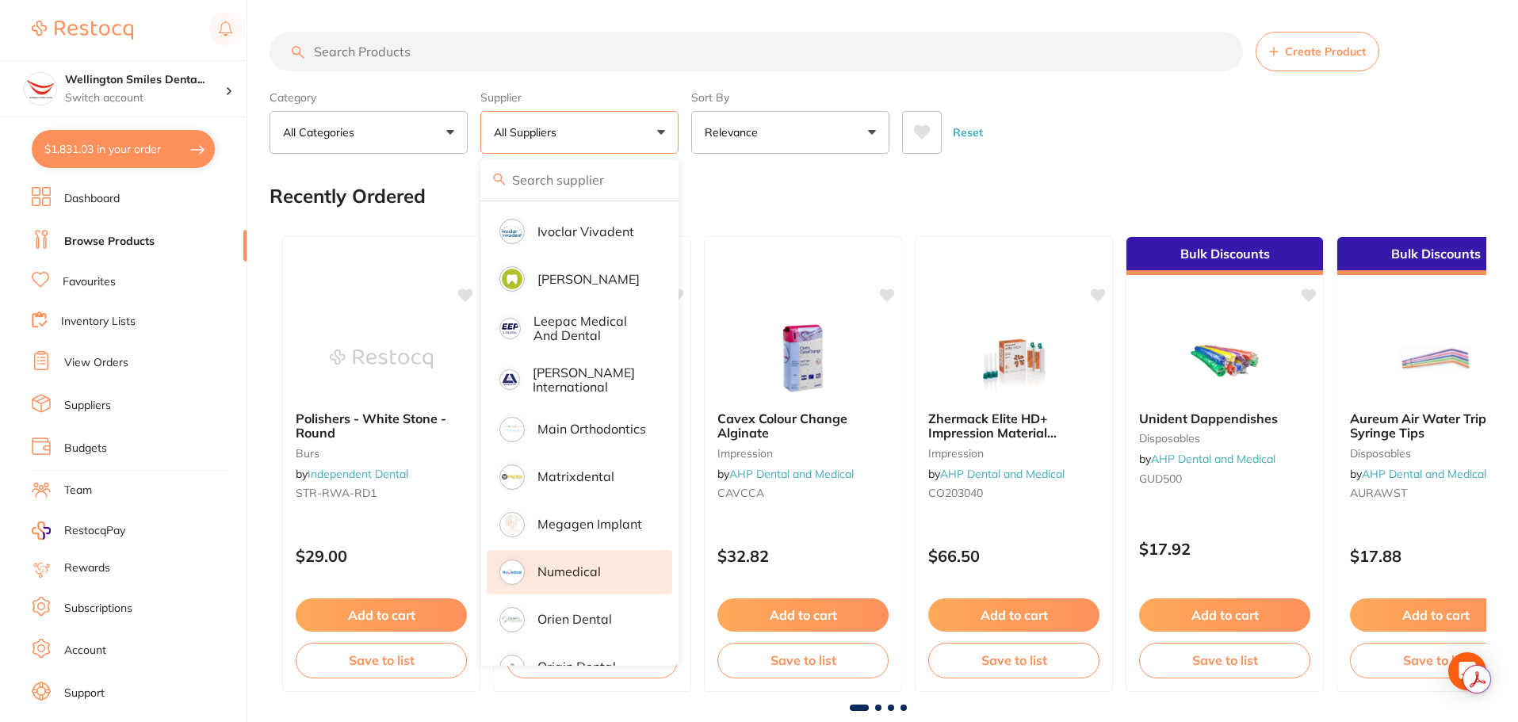
scroll to position [1110, 0]
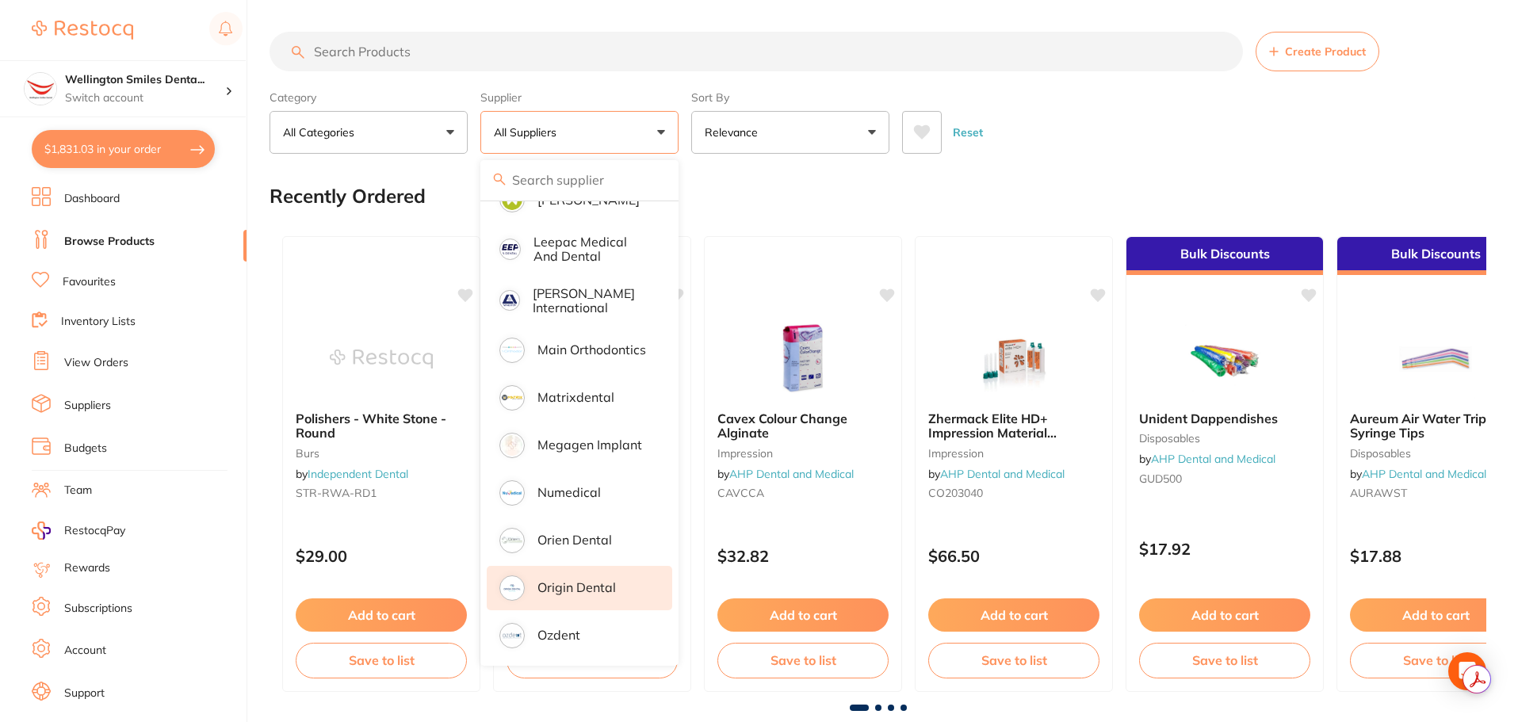
click at [592, 580] on p "Origin Dental" at bounding box center [576, 587] width 78 height 14
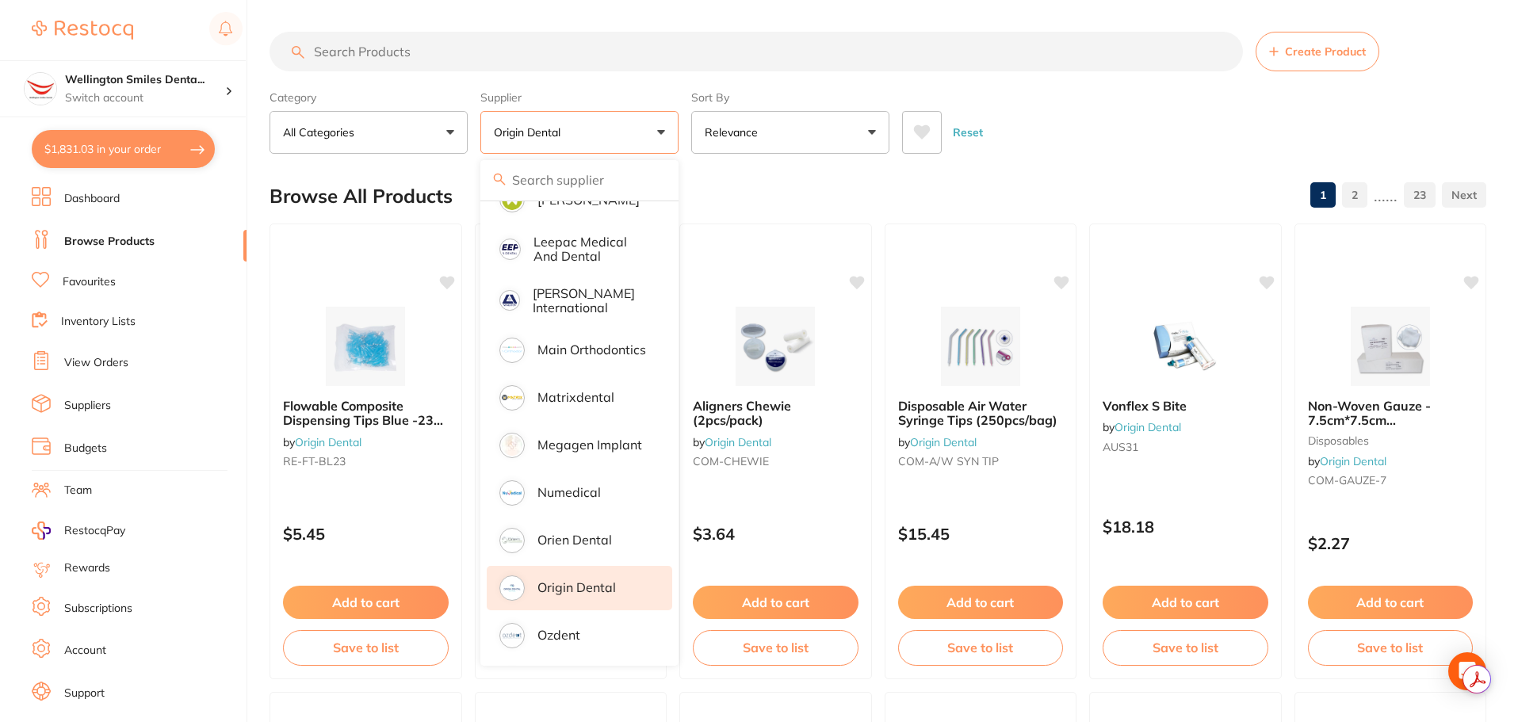
click at [422, 48] on input "search" at bounding box center [755, 52] width 973 height 40
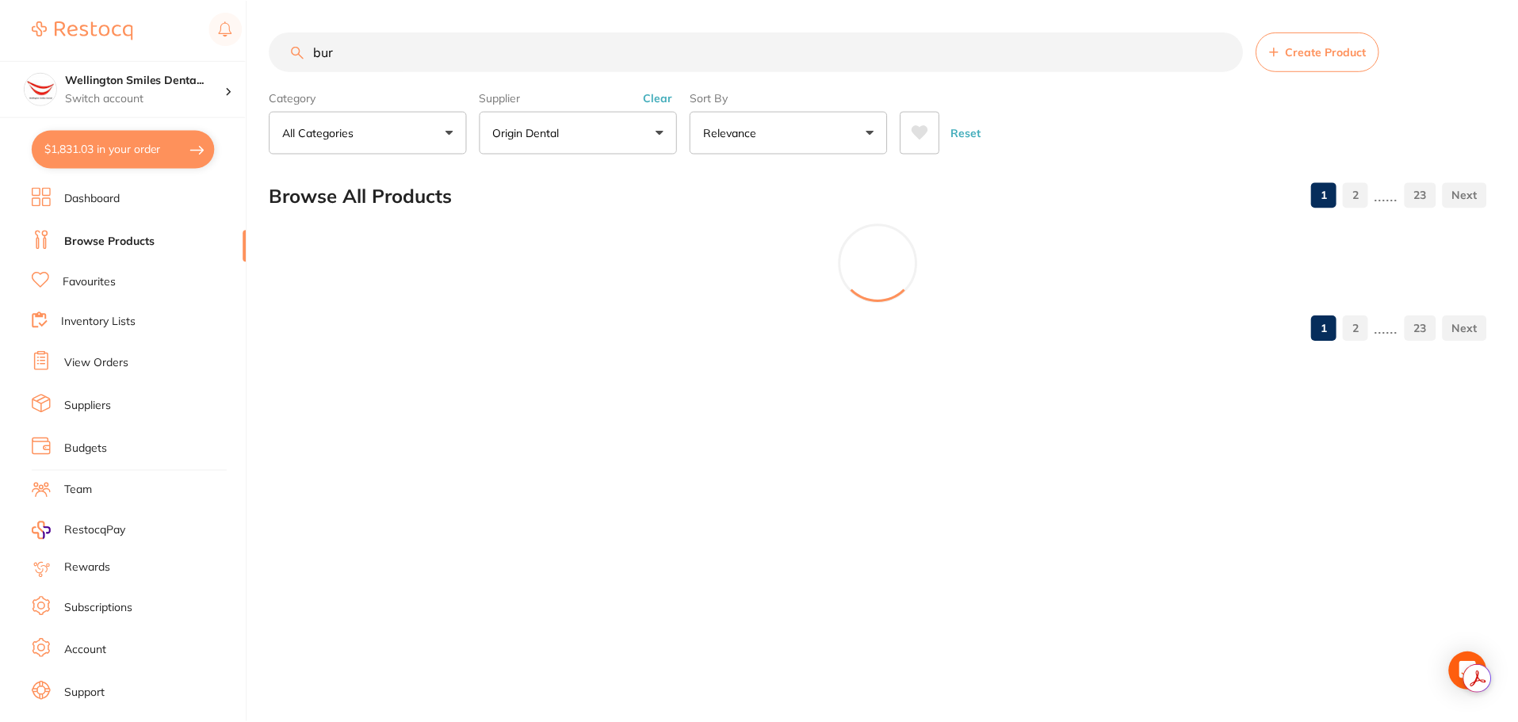
scroll to position [817, 0]
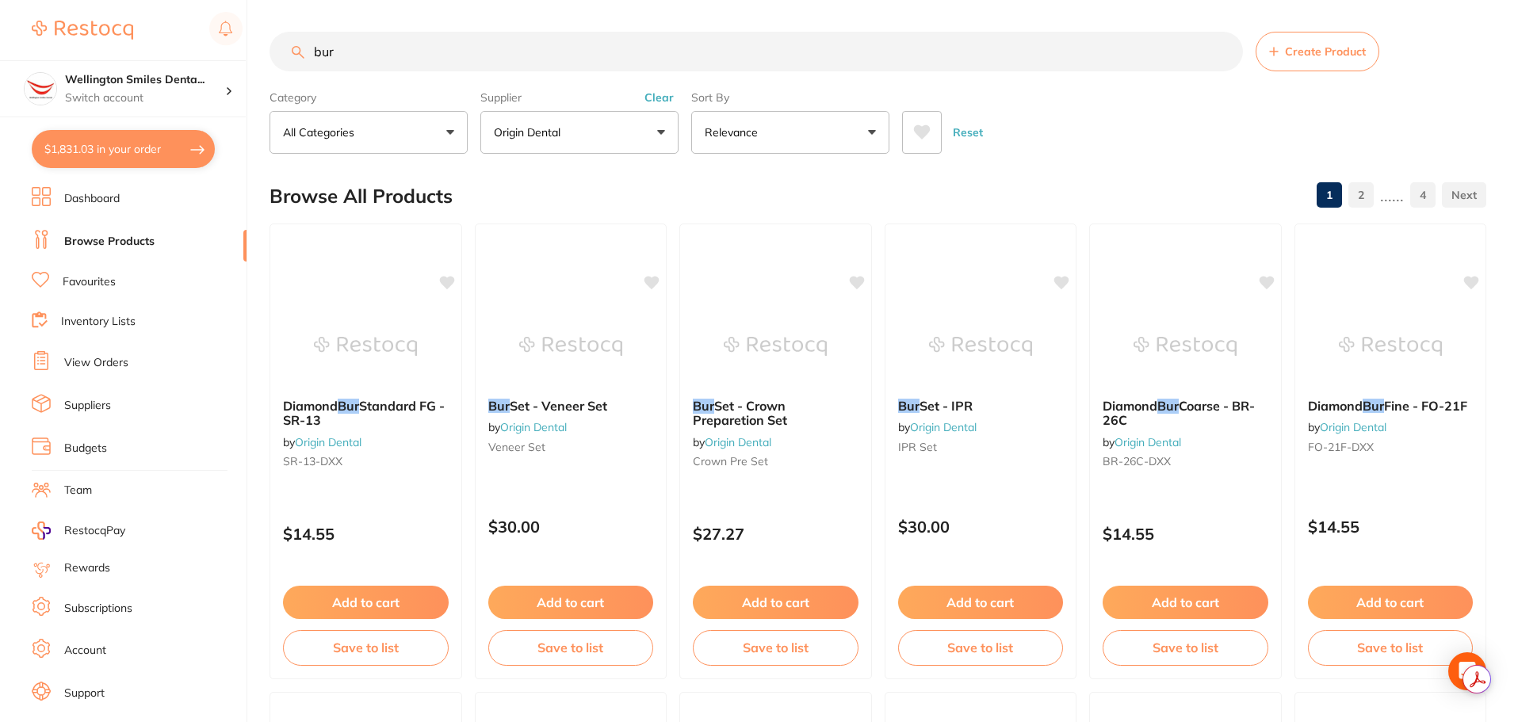
type input "bur"
click at [667, 97] on button "Clear" at bounding box center [659, 97] width 39 height 14
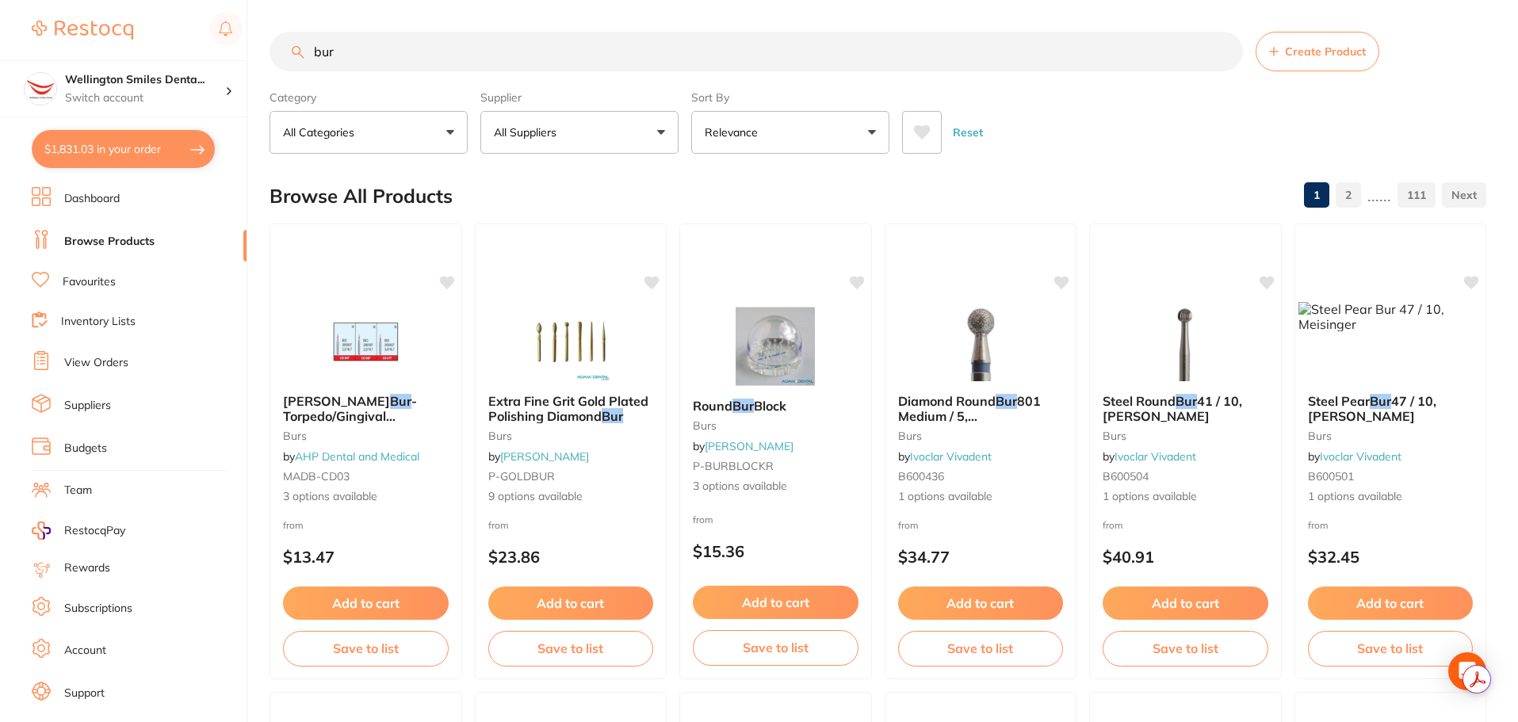
click at [536, 136] on p "All Suppliers" at bounding box center [528, 132] width 69 height 16
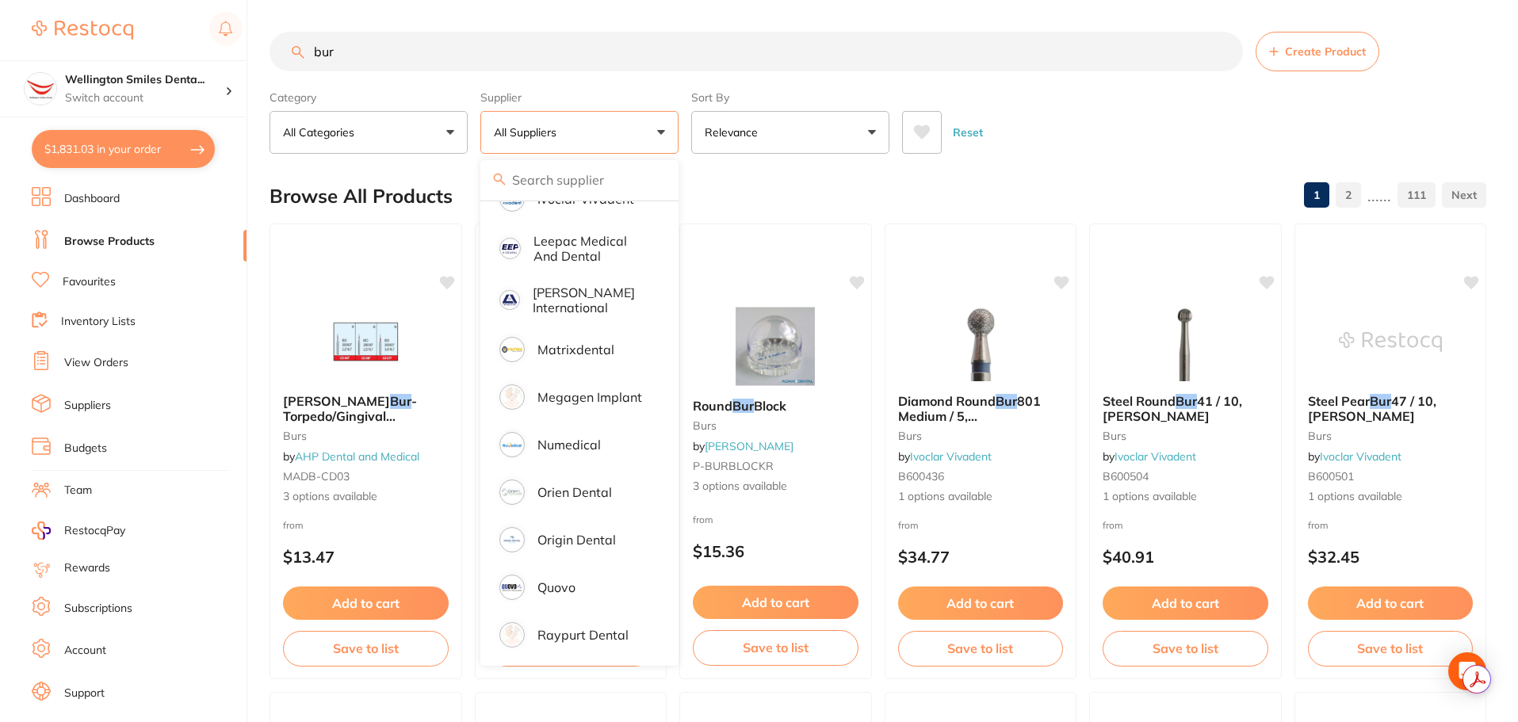
scroll to position [896, 0]
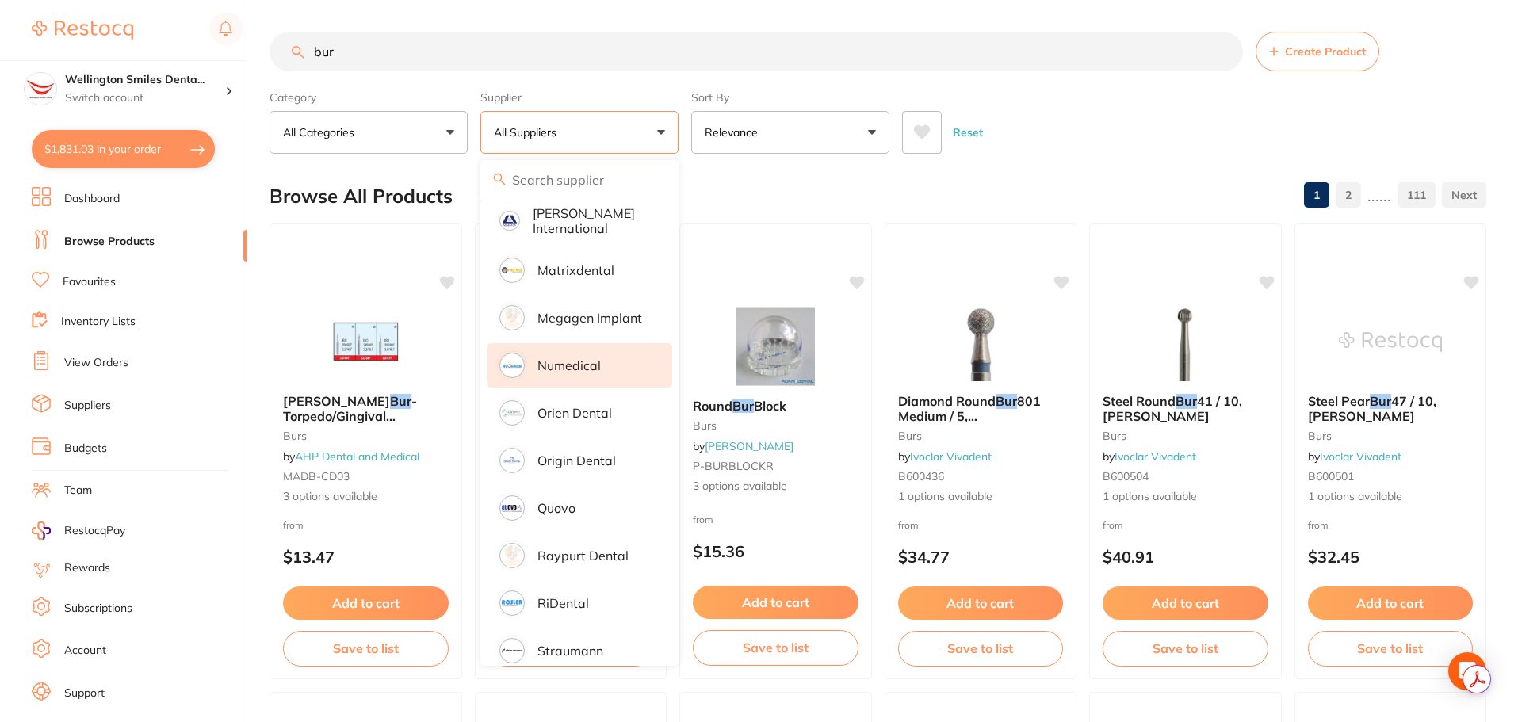
click at [598, 358] on p "Numedical" at bounding box center [568, 365] width 63 height 14
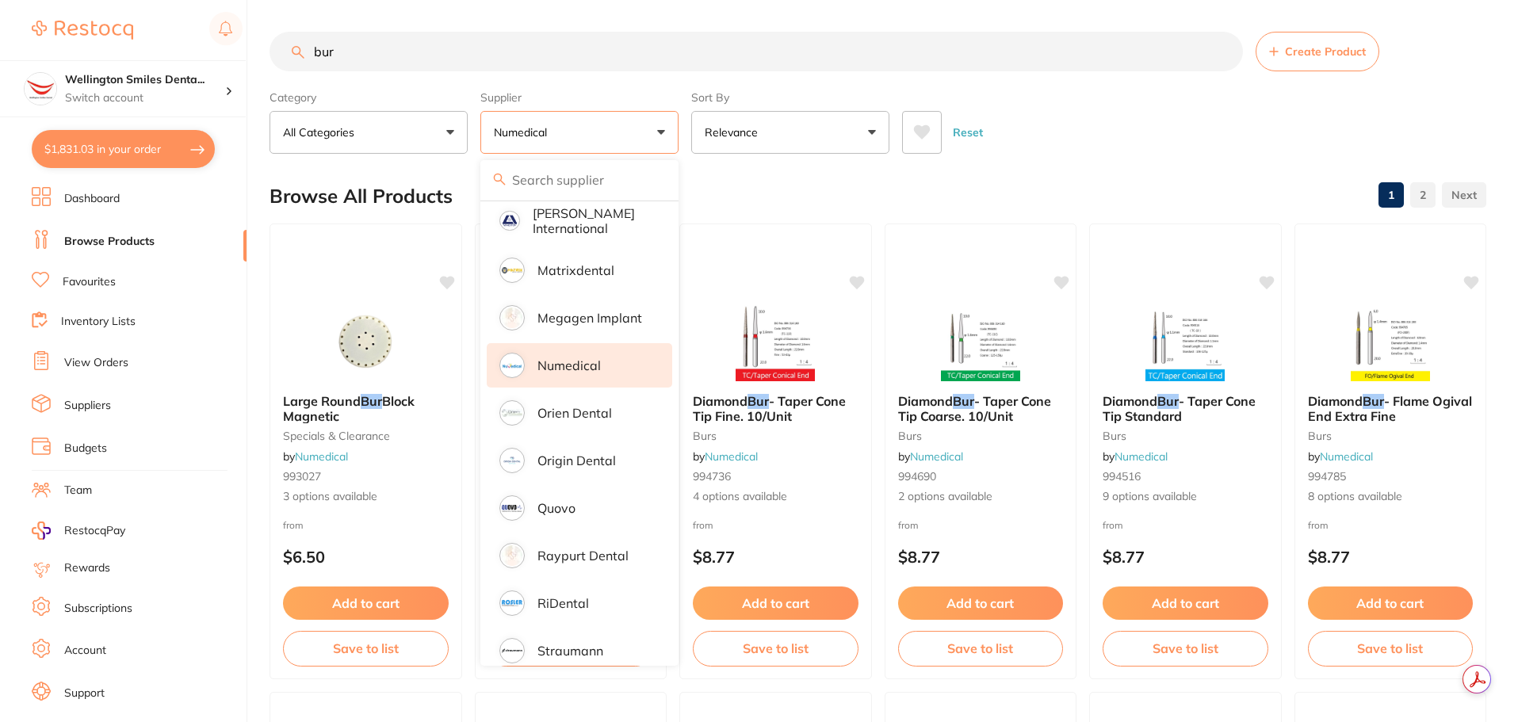
drag, startPoint x: 338, startPoint y: 40, endPoint x: 306, endPoint y: 52, distance: 34.9
click at [306, 52] on input "bur" at bounding box center [755, 52] width 973 height 40
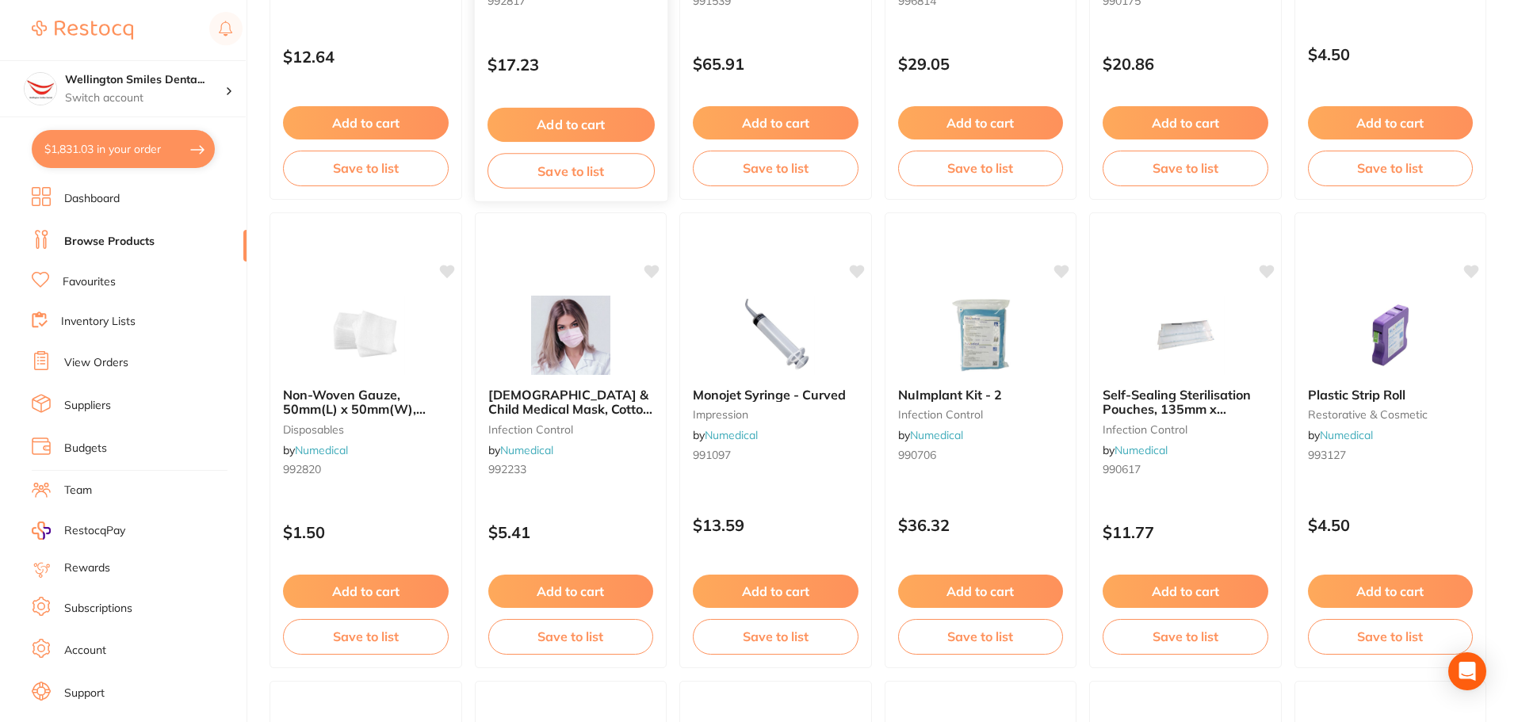
scroll to position [951, 0]
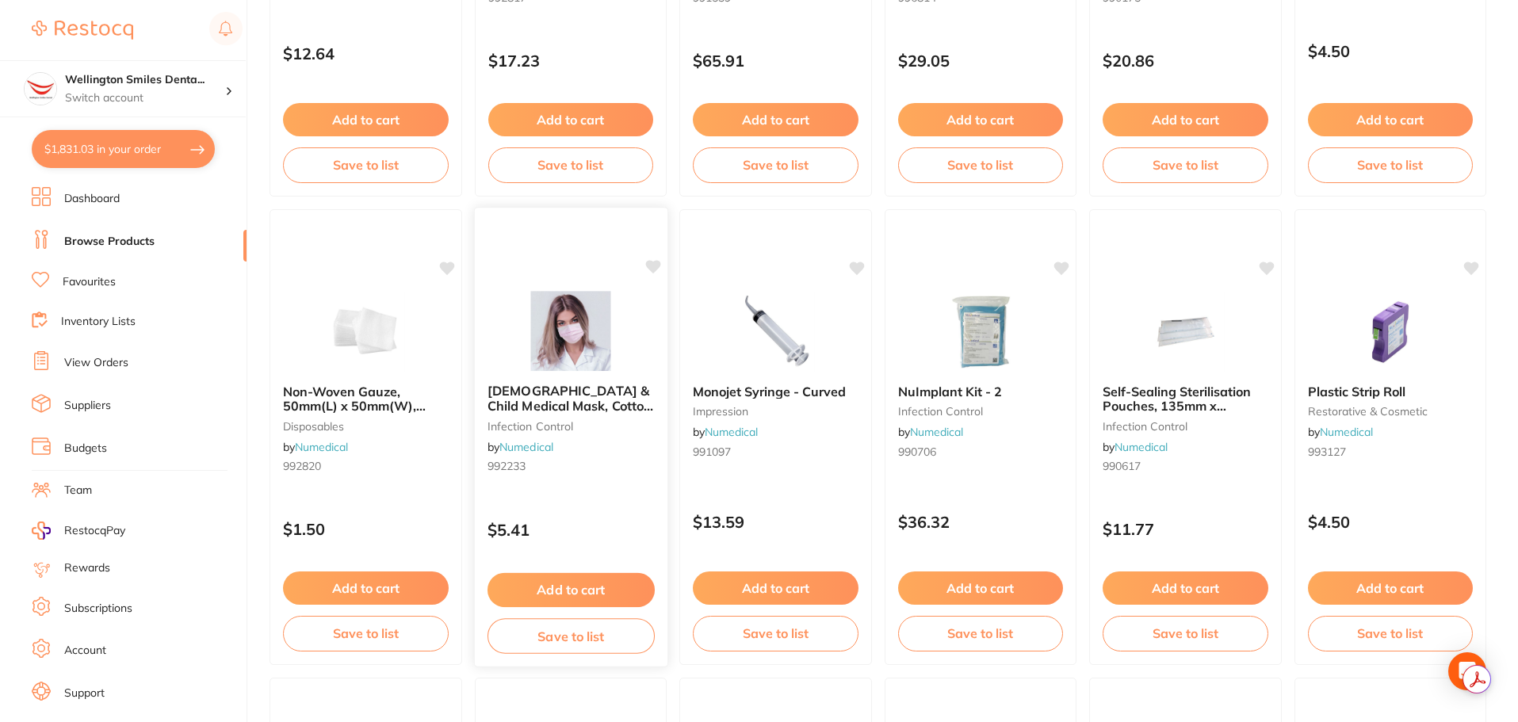
click at [606, 441] on div "Lady & Child Medical Mask, Cotton Inner Layer, 3-Ply infection control by Numed…" at bounding box center [570, 431] width 193 height 121
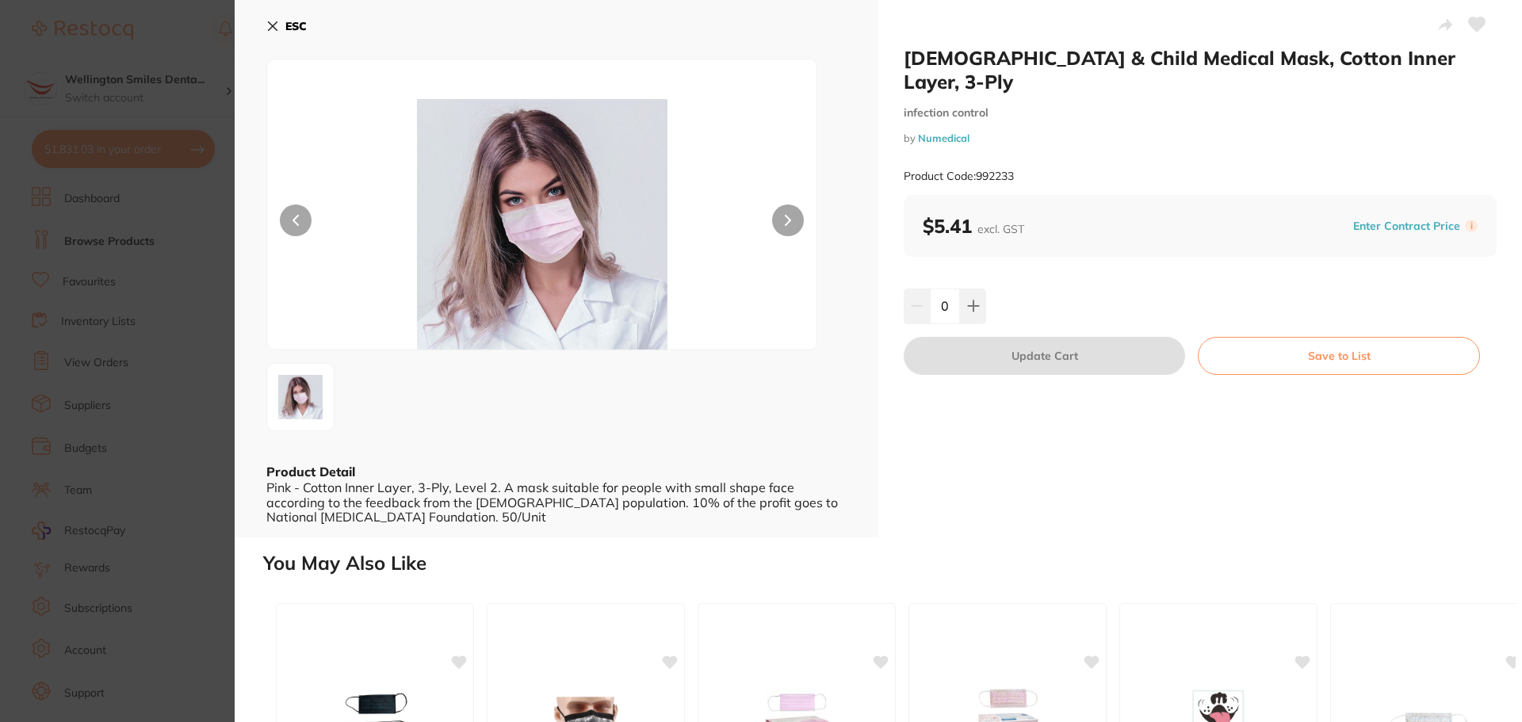
click at [272, 20] on icon at bounding box center [272, 26] width 13 height 13
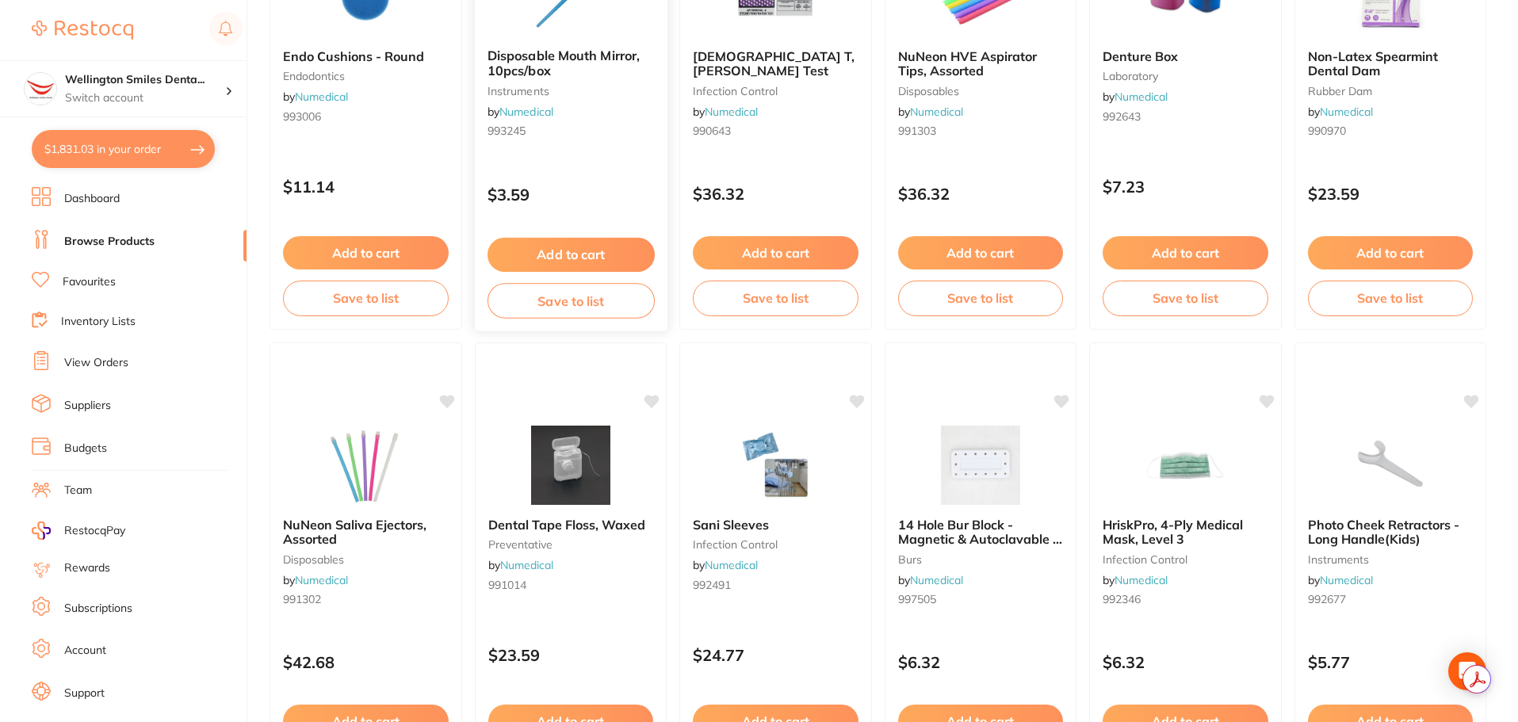
scroll to position [2695, 0]
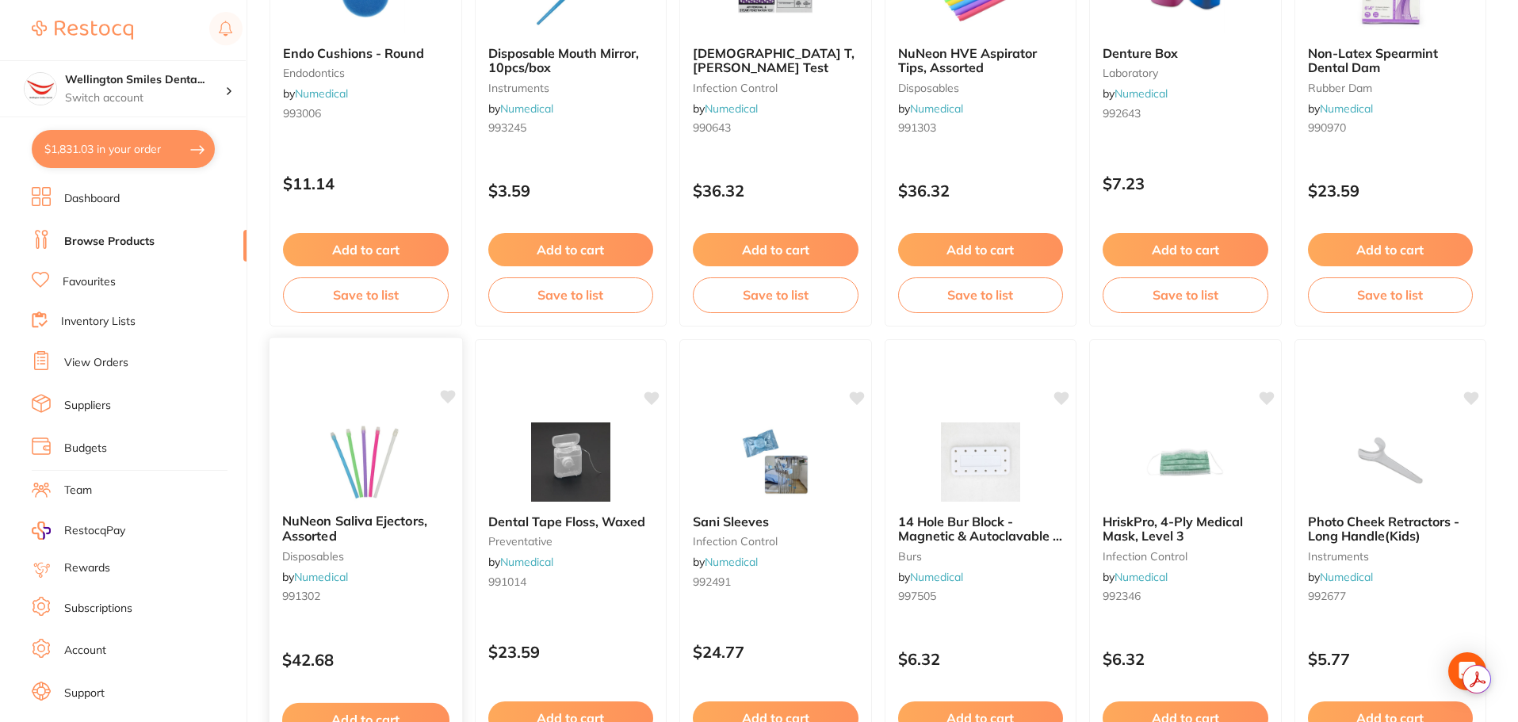
click at [360, 491] on img at bounding box center [366, 461] width 104 height 80
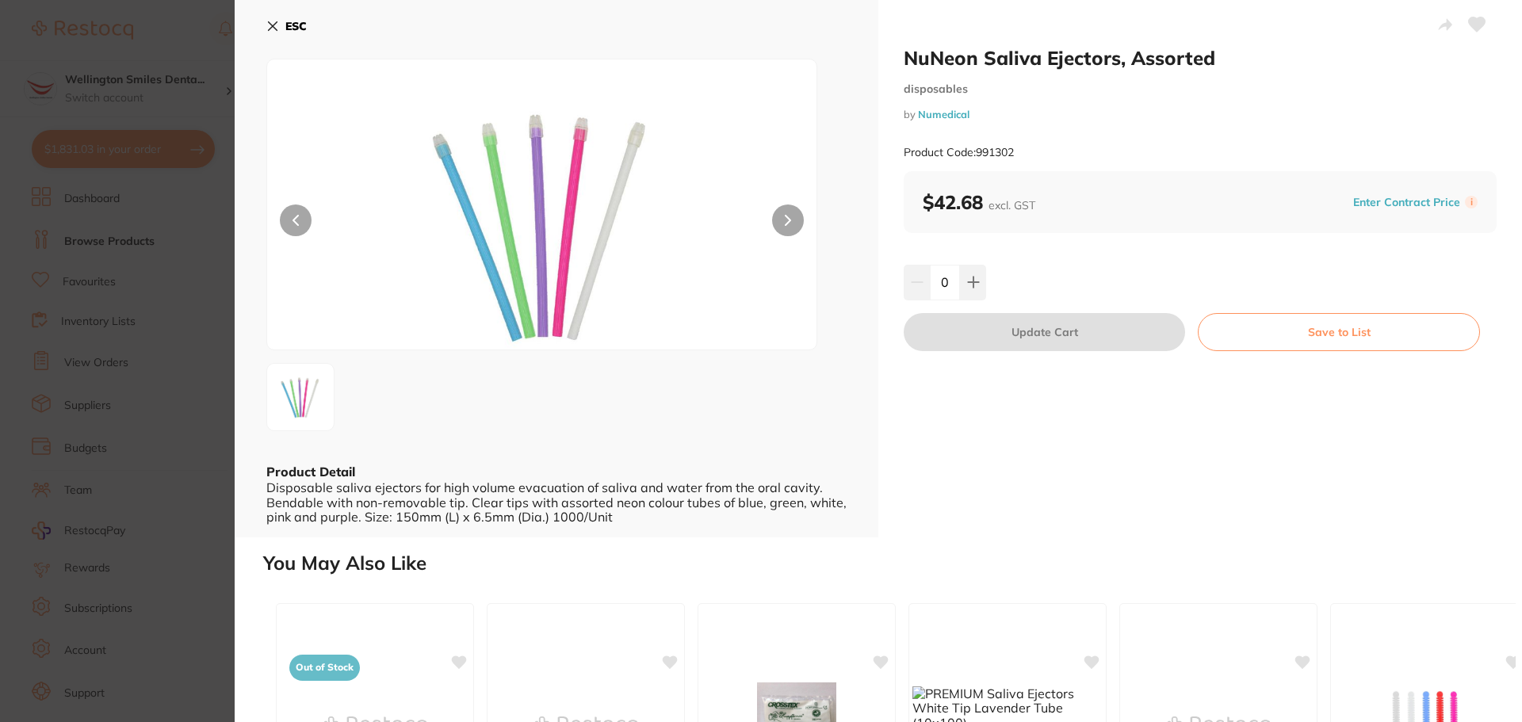
click at [276, 26] on icon at bounding box center [272, 26] width 13 height 13
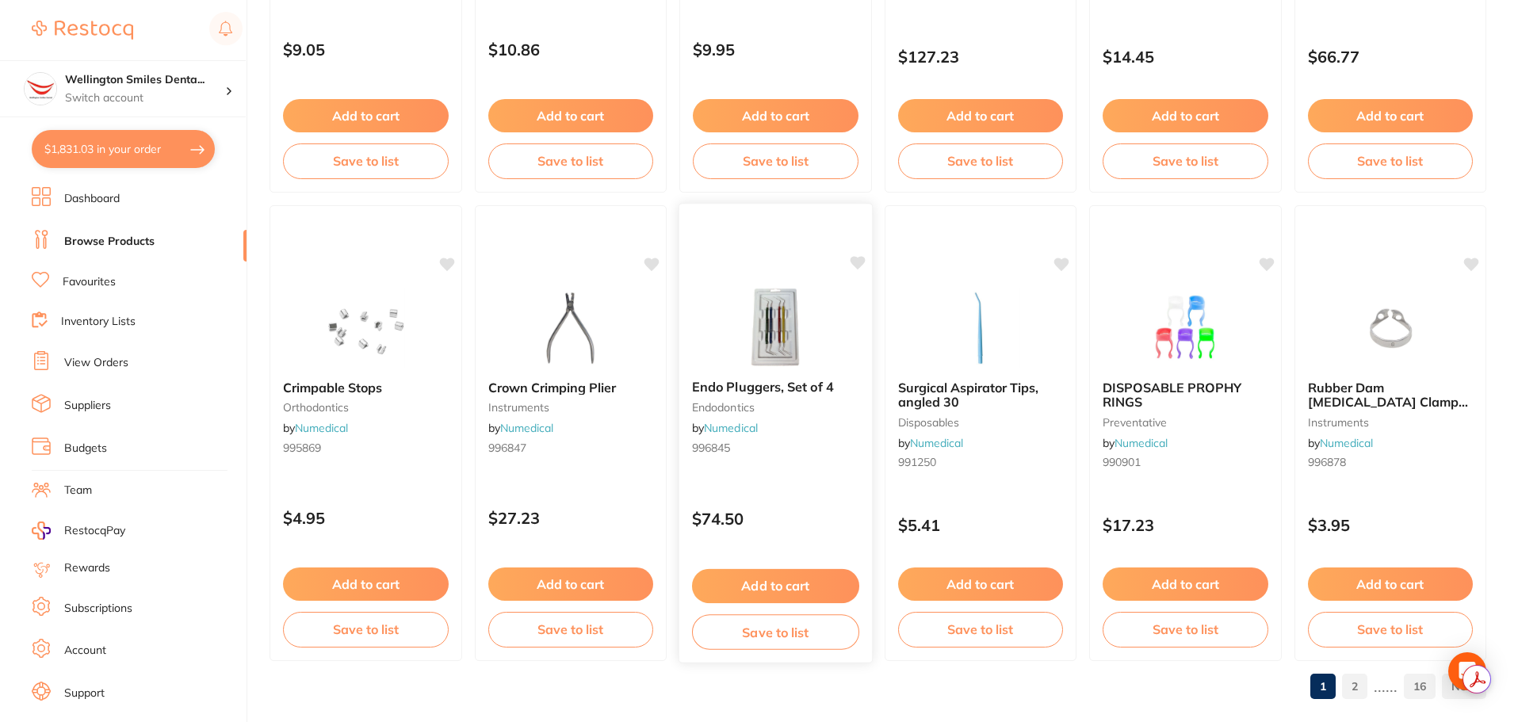
scroll to position [3787, 0]
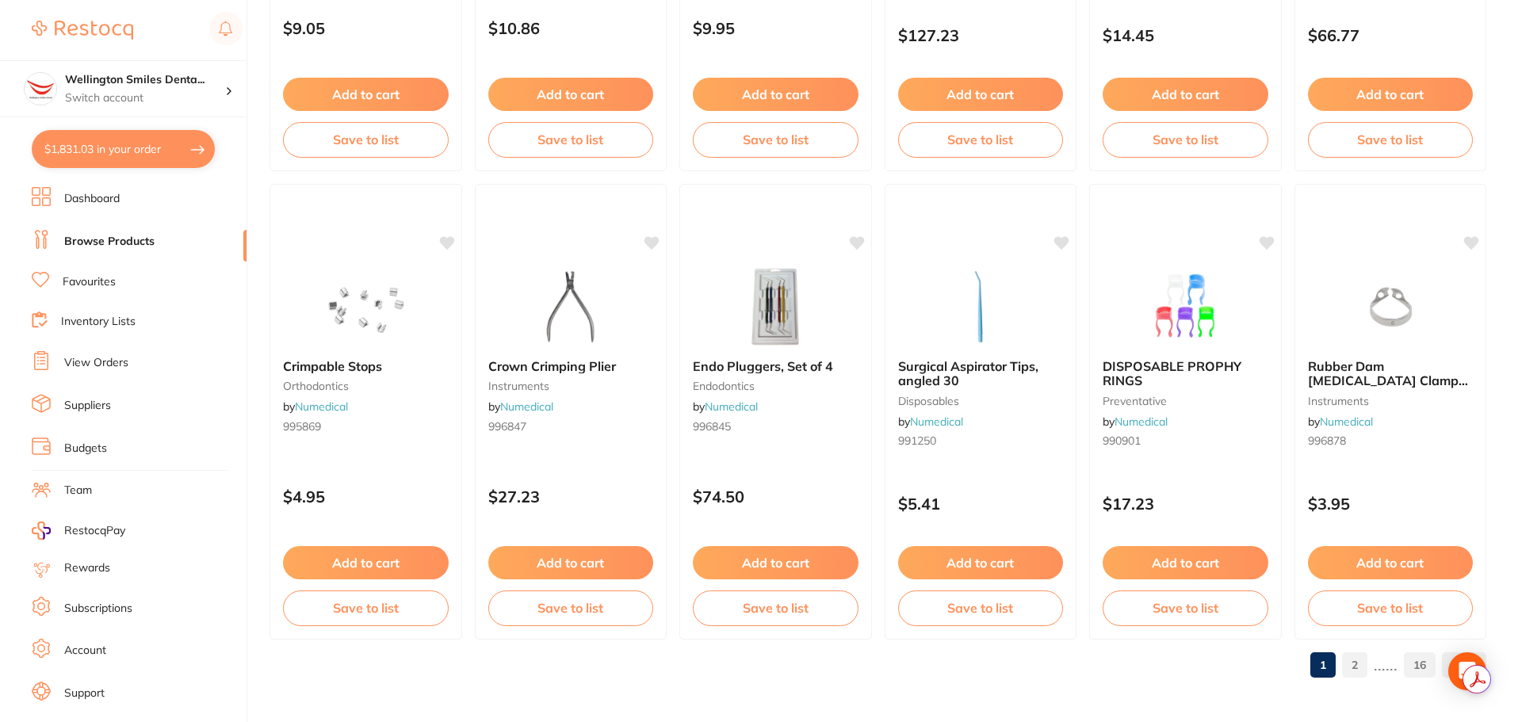
click at [1362, 673] on link "2" at bounding box center [1354, 665] width 25 height 32
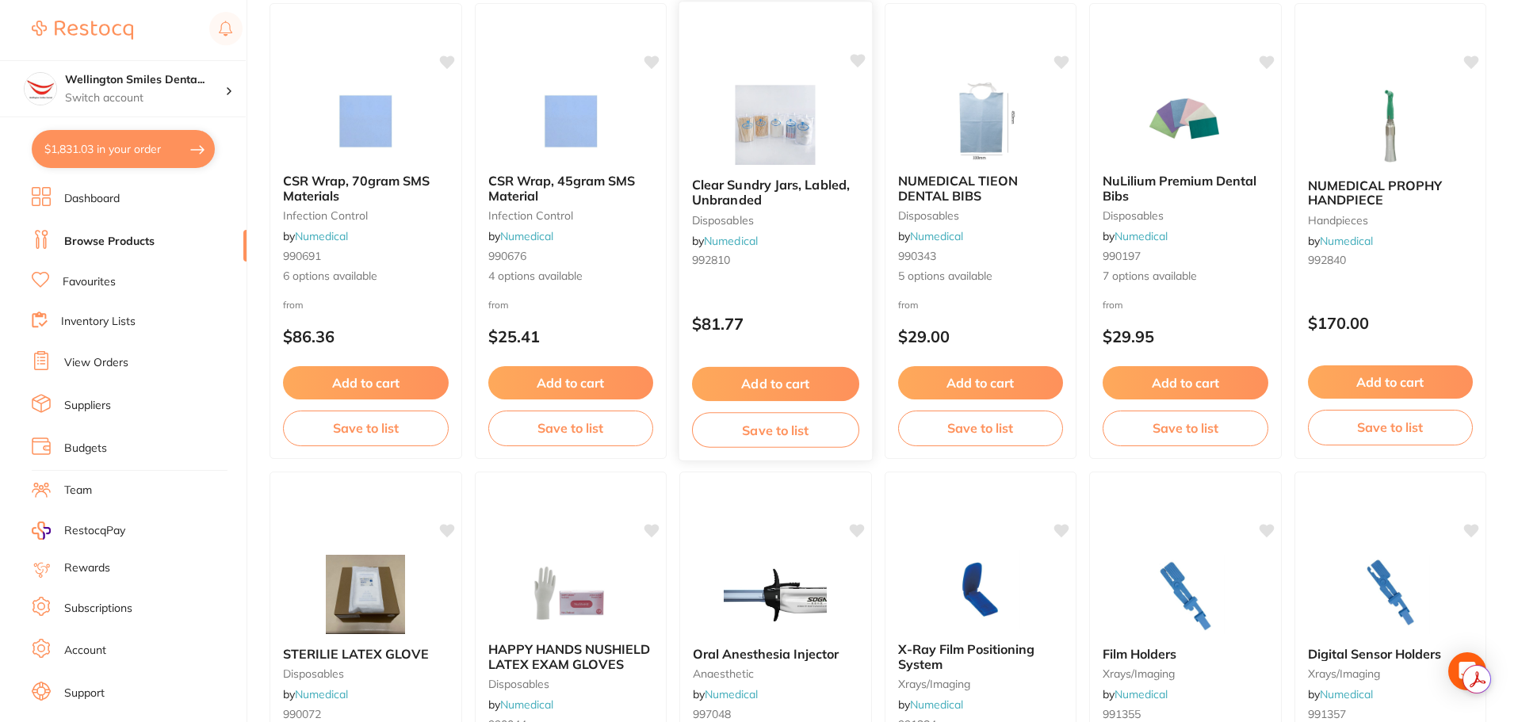
scroll to position [2853, 0]
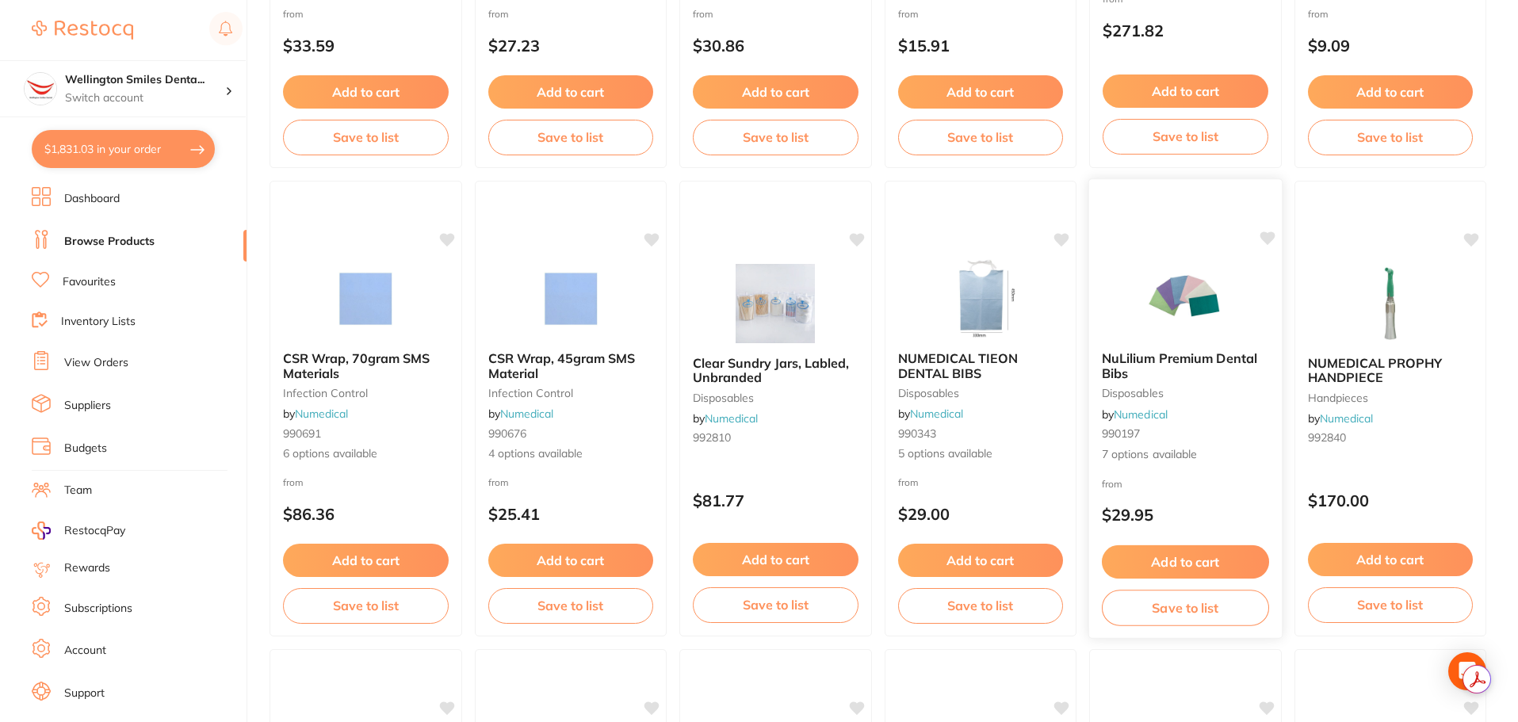
click at [1268, 235] on icon at bounding box center [1266, 237] width 15 height 13
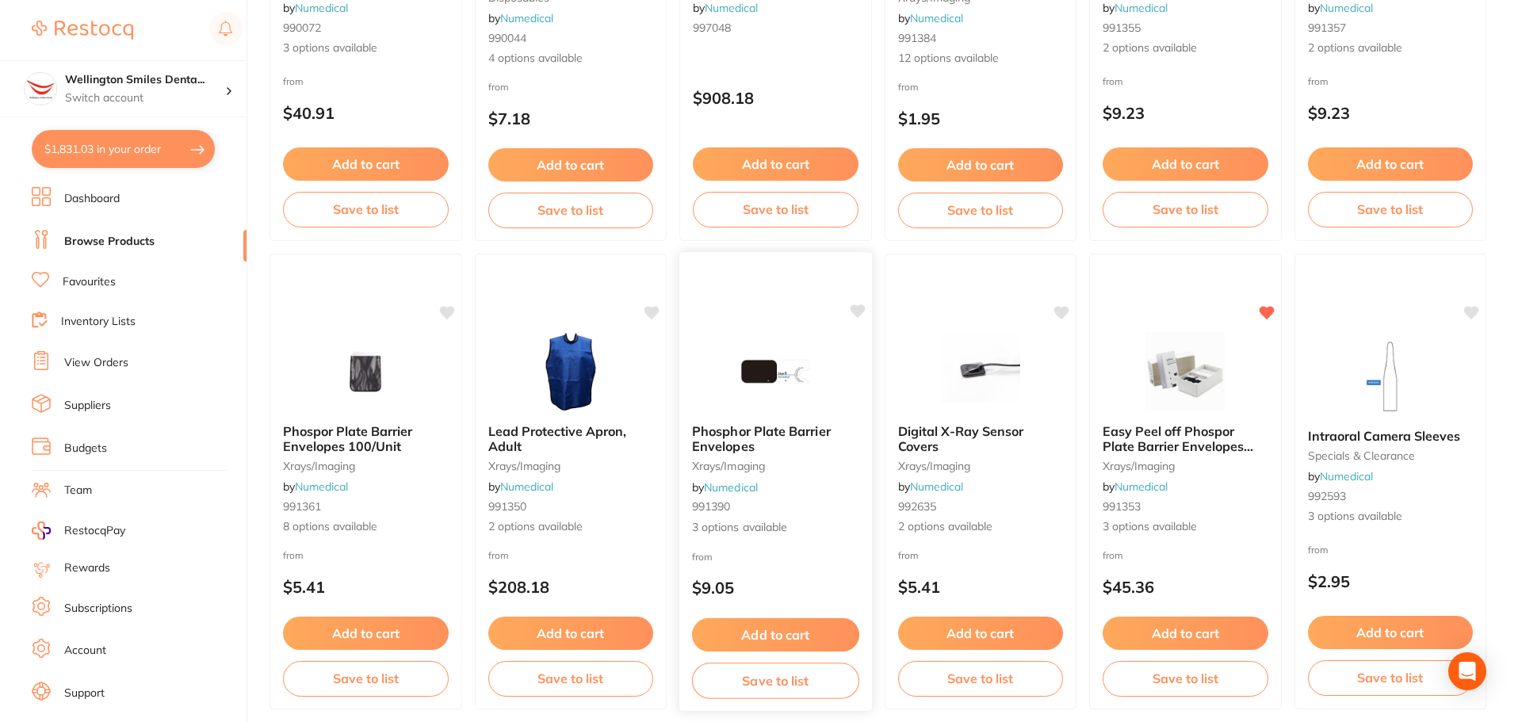
scroll to position [3787, 0]
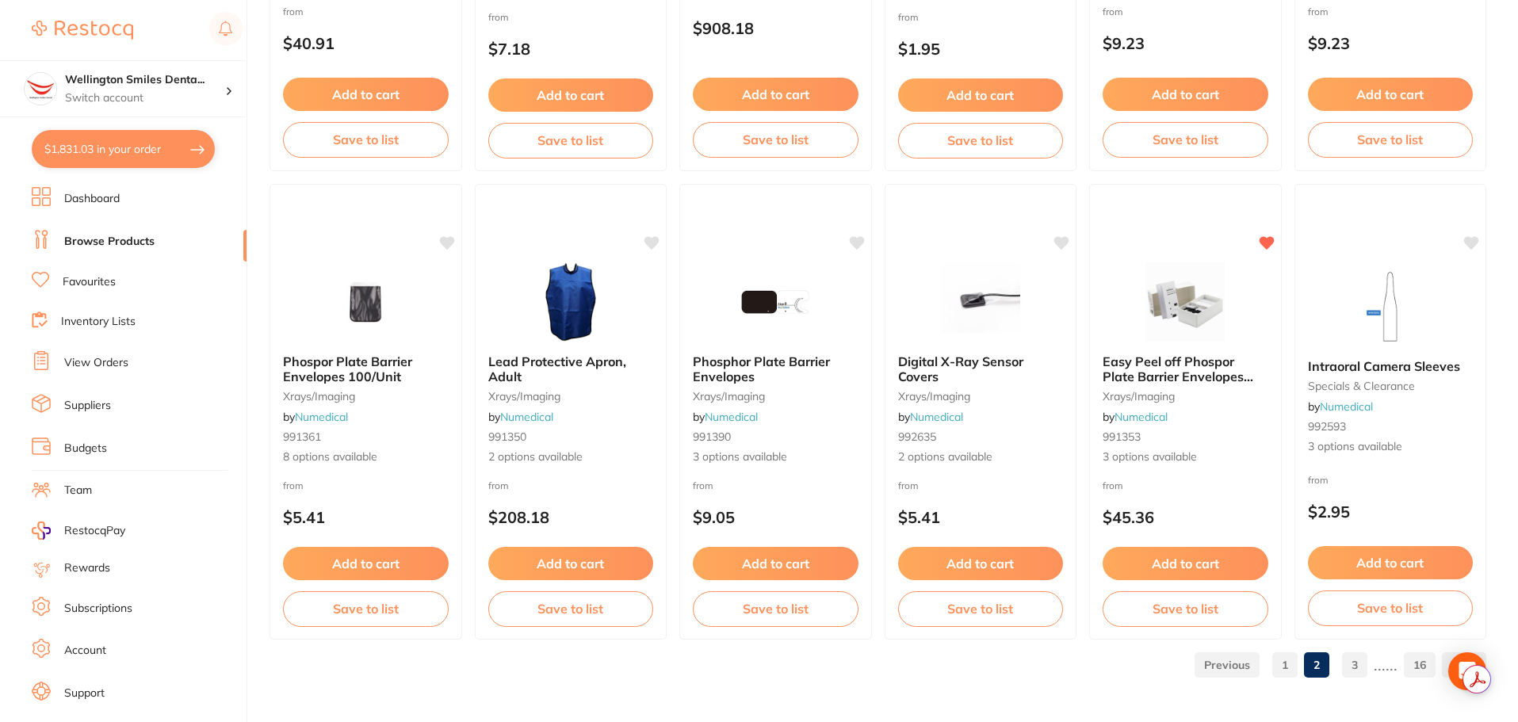
click at [1355, 665] on link "3" at bounding box center [1354, 665] width 25 height 32
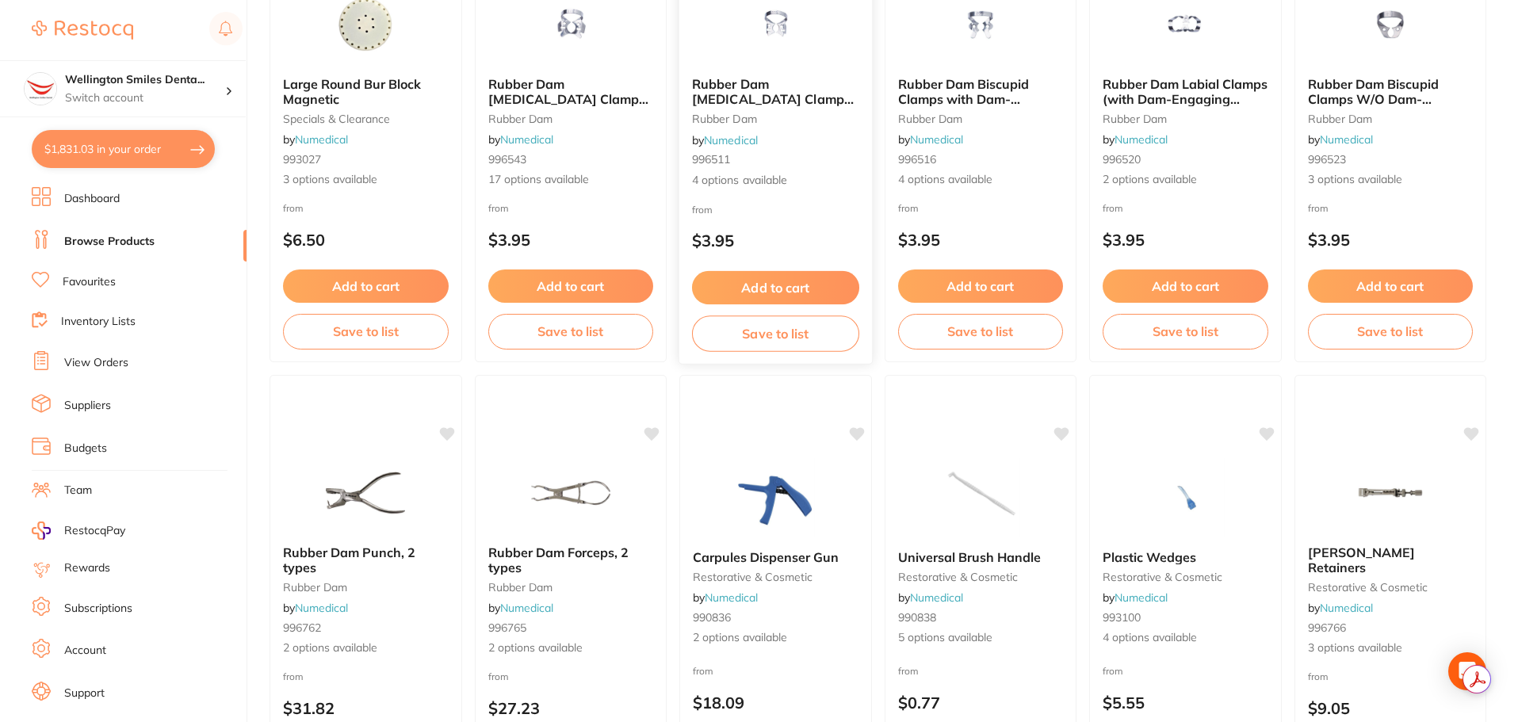
scroll to position [159, 0]
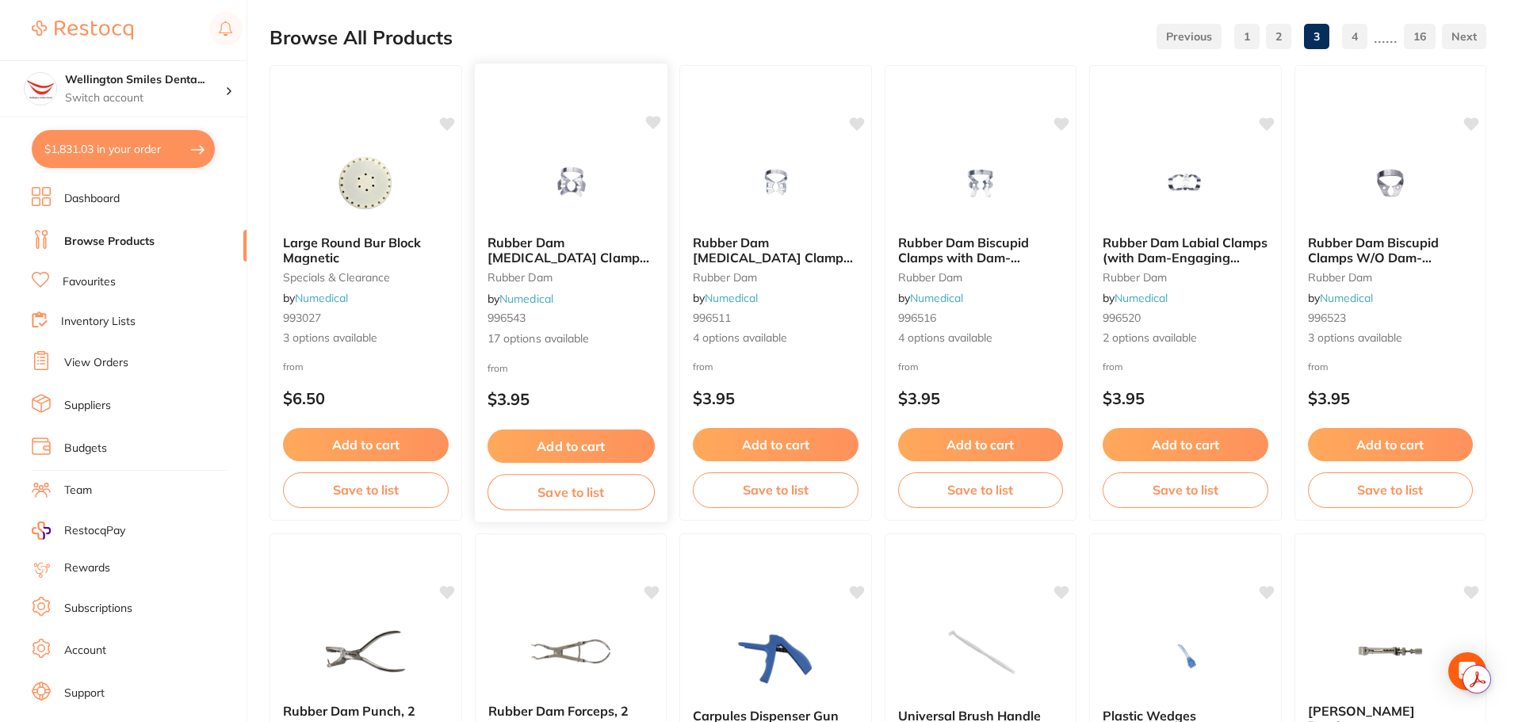
click at [598, 445] on button "Add to cart" at bounding box center [570, 447] width 167 height 34
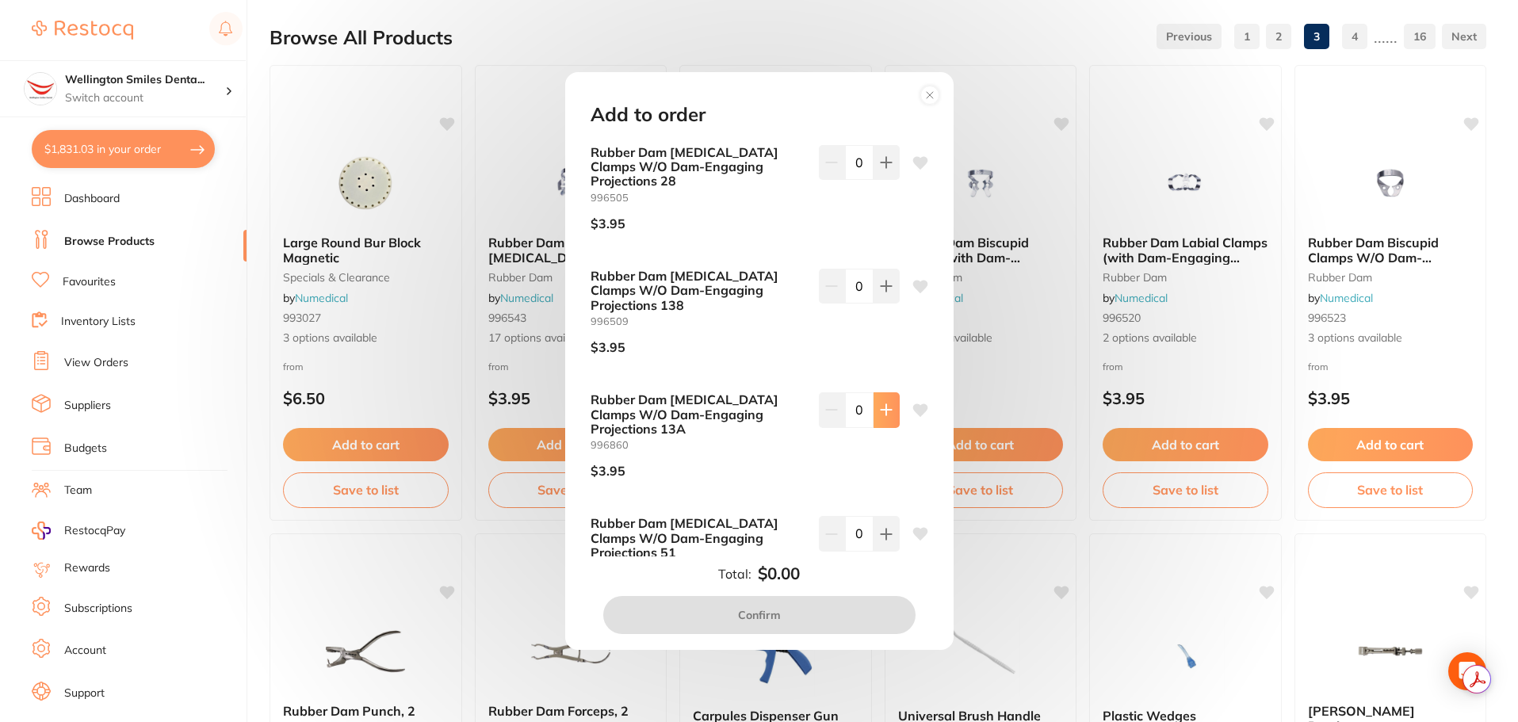
click at [887, 169] on icon at bounding box center [886, 162] width 13 height 13
type input "1"
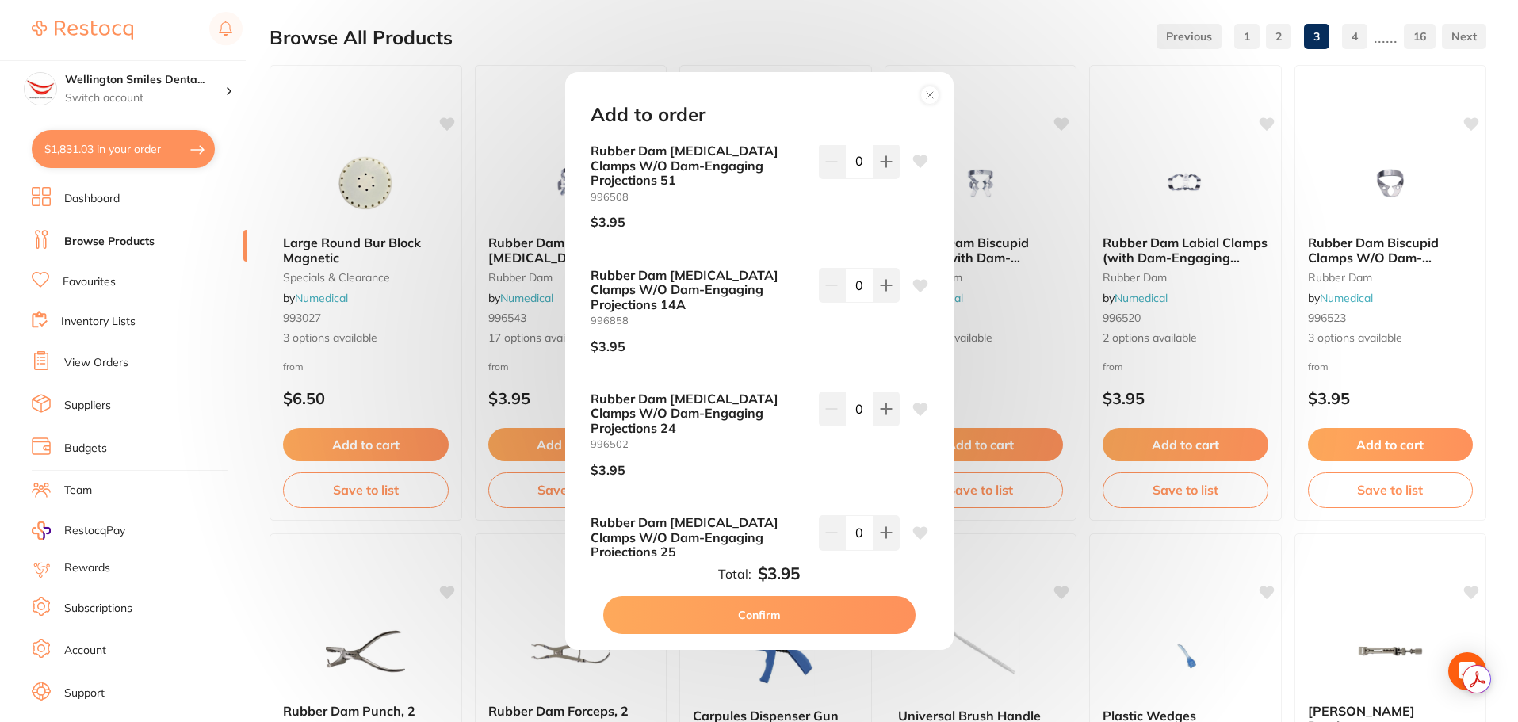
scroll to position [396, 0]
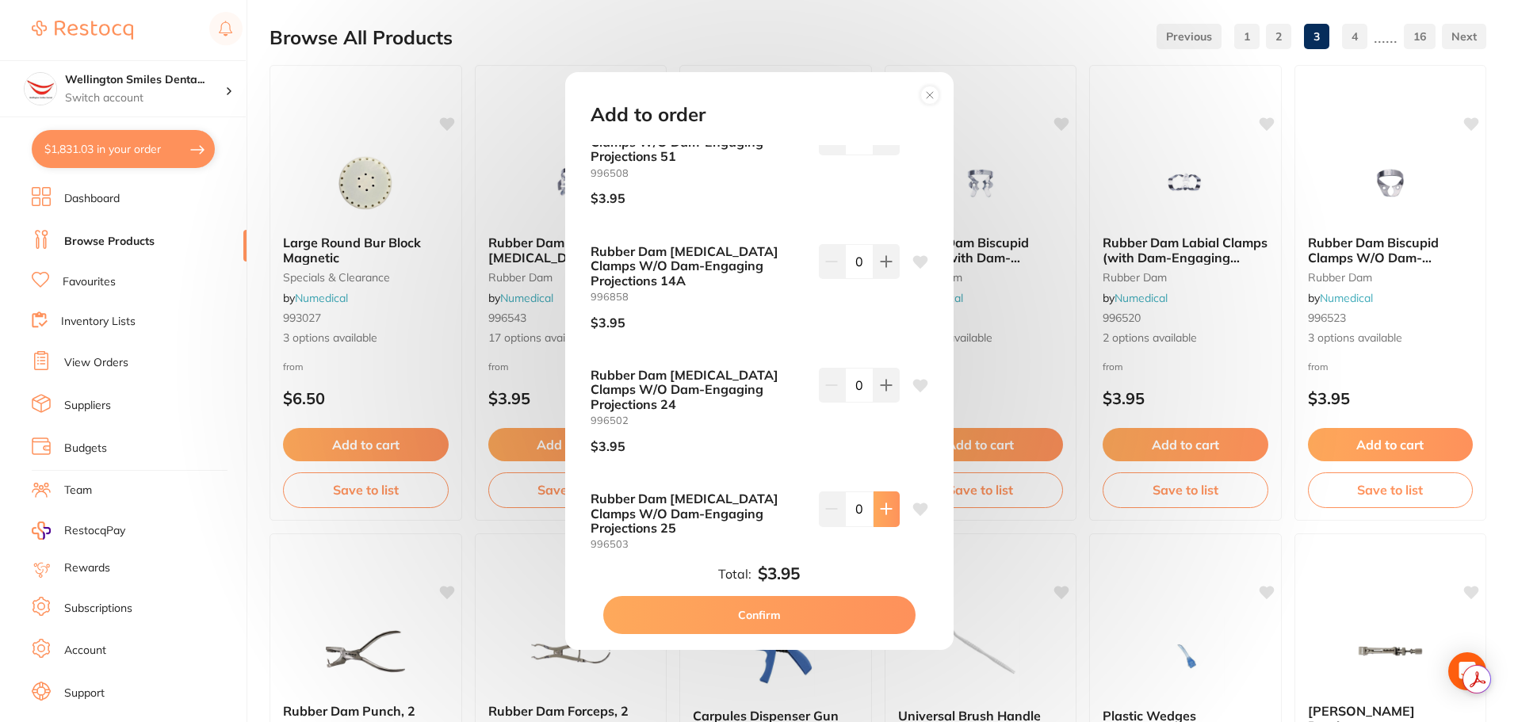
type input "1"
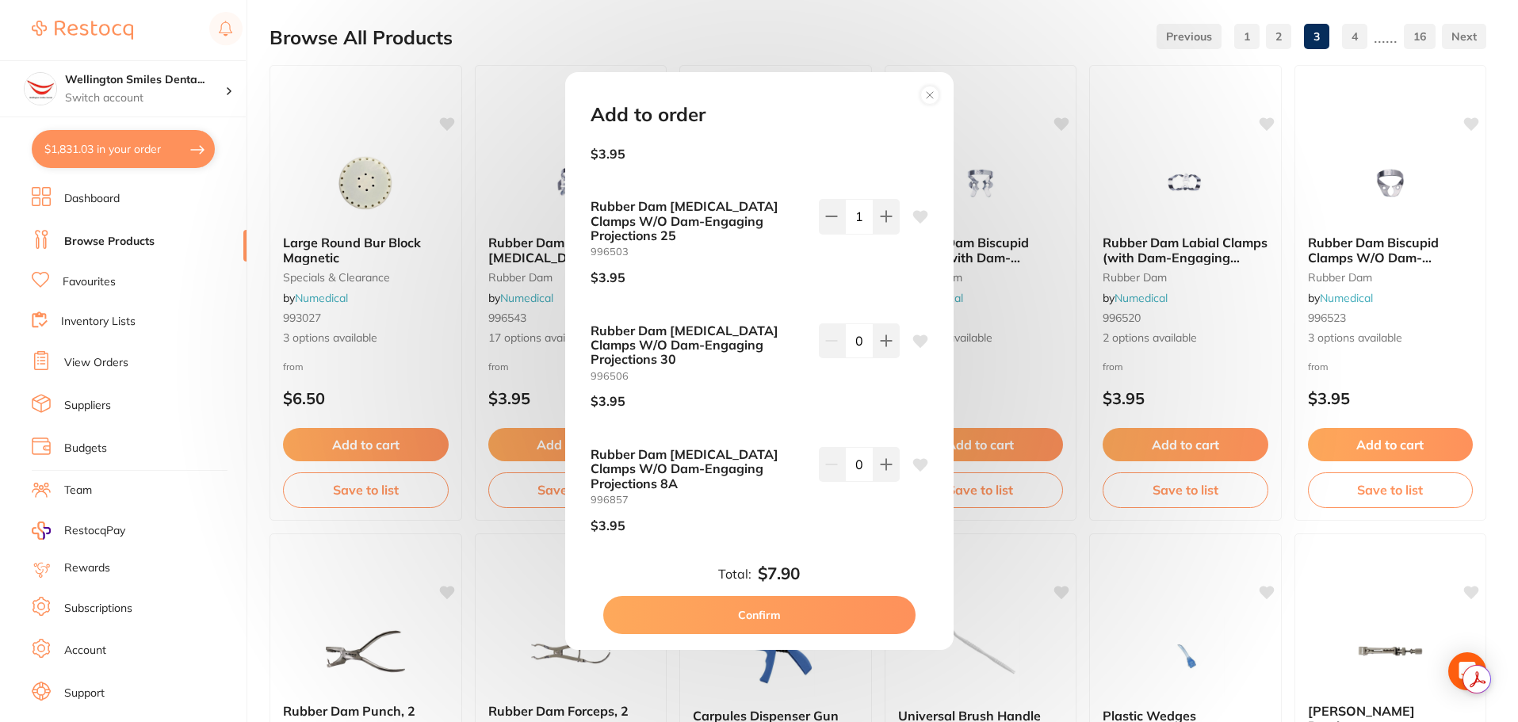
scroll to position [713, 0]
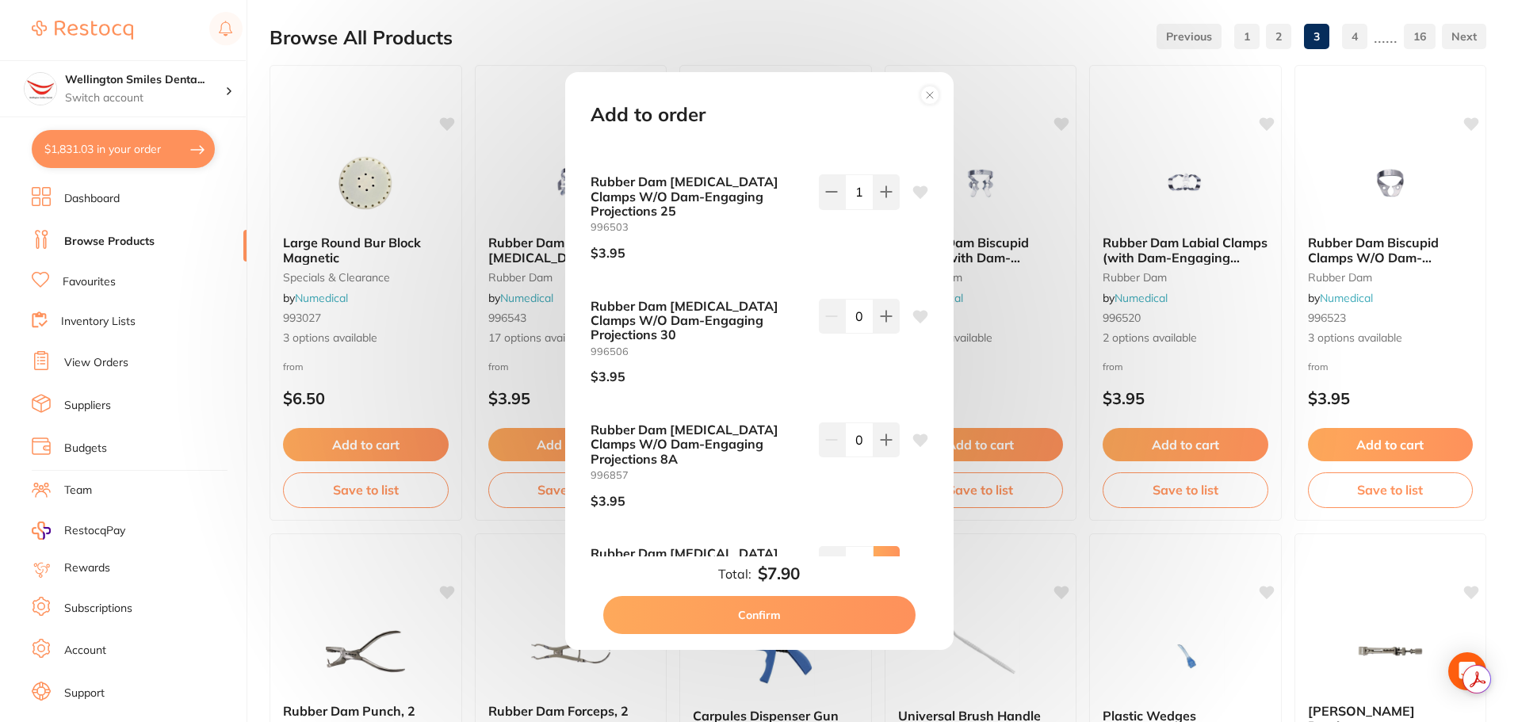
type input "1"
click at [766, 614] on button "Confirm" at bounding box center [759, 615] width 312 height 38
checkbox input "false"
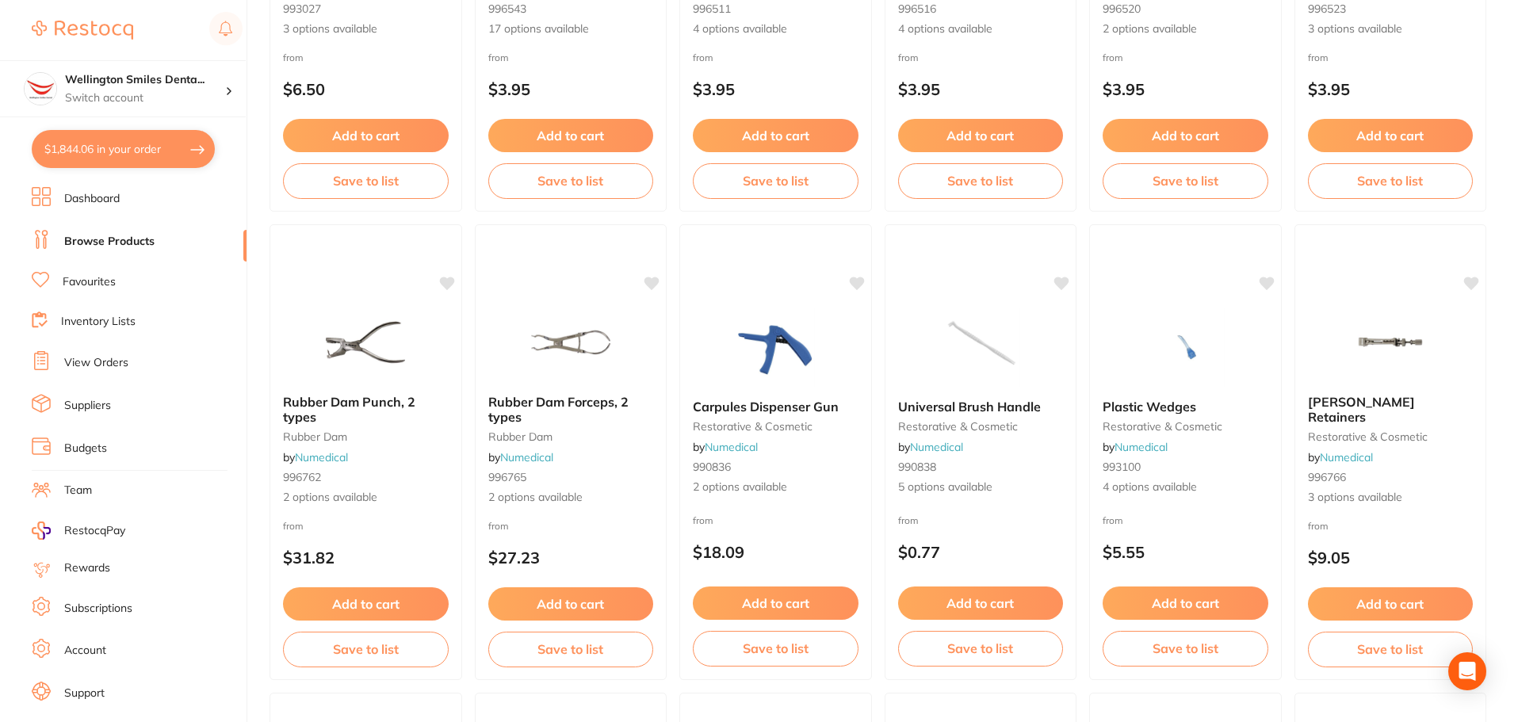
scroll to position [555, 0]
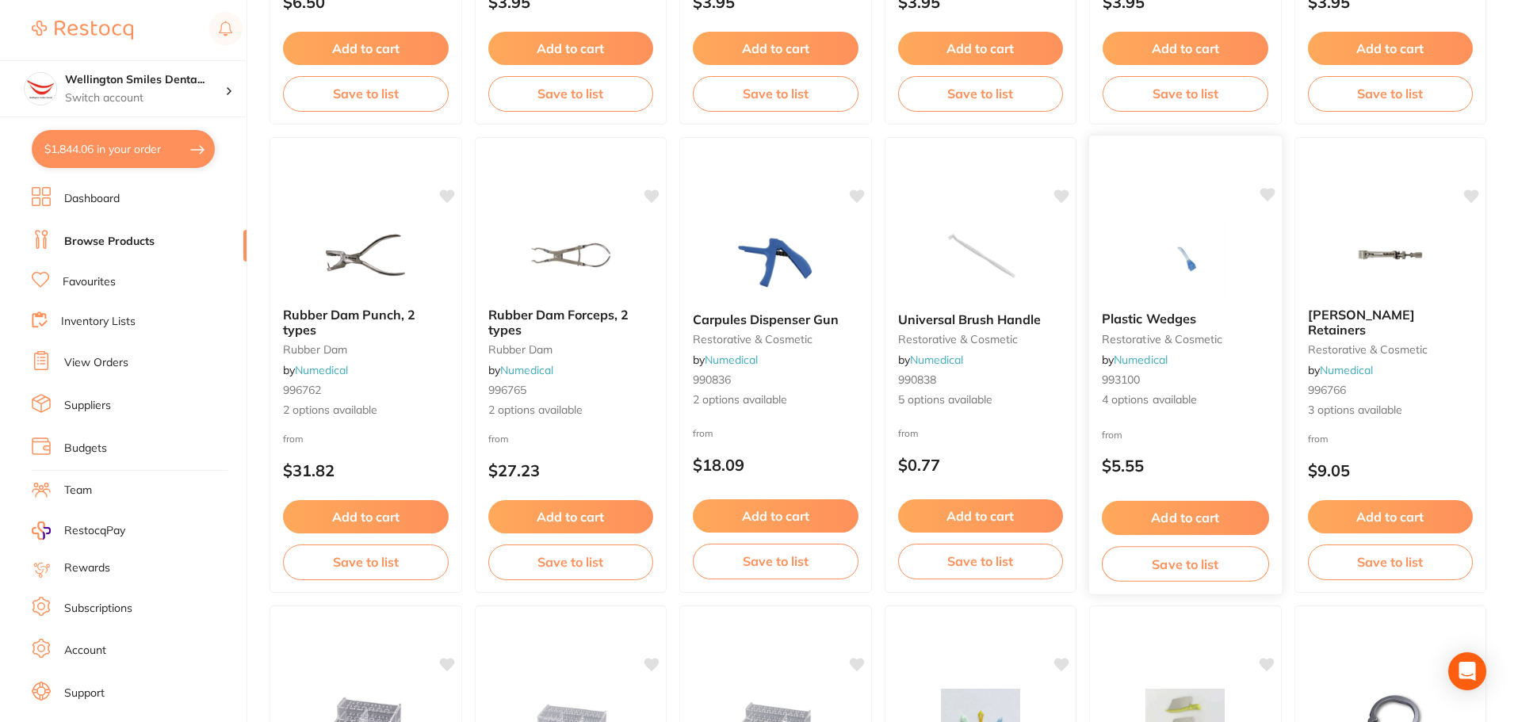
click at [1158, 308] on div "Plastic Wedges restorative & cosmetic by Numedical 993100 4 options available" at bounding box center [1185, 360] width 193 height 122
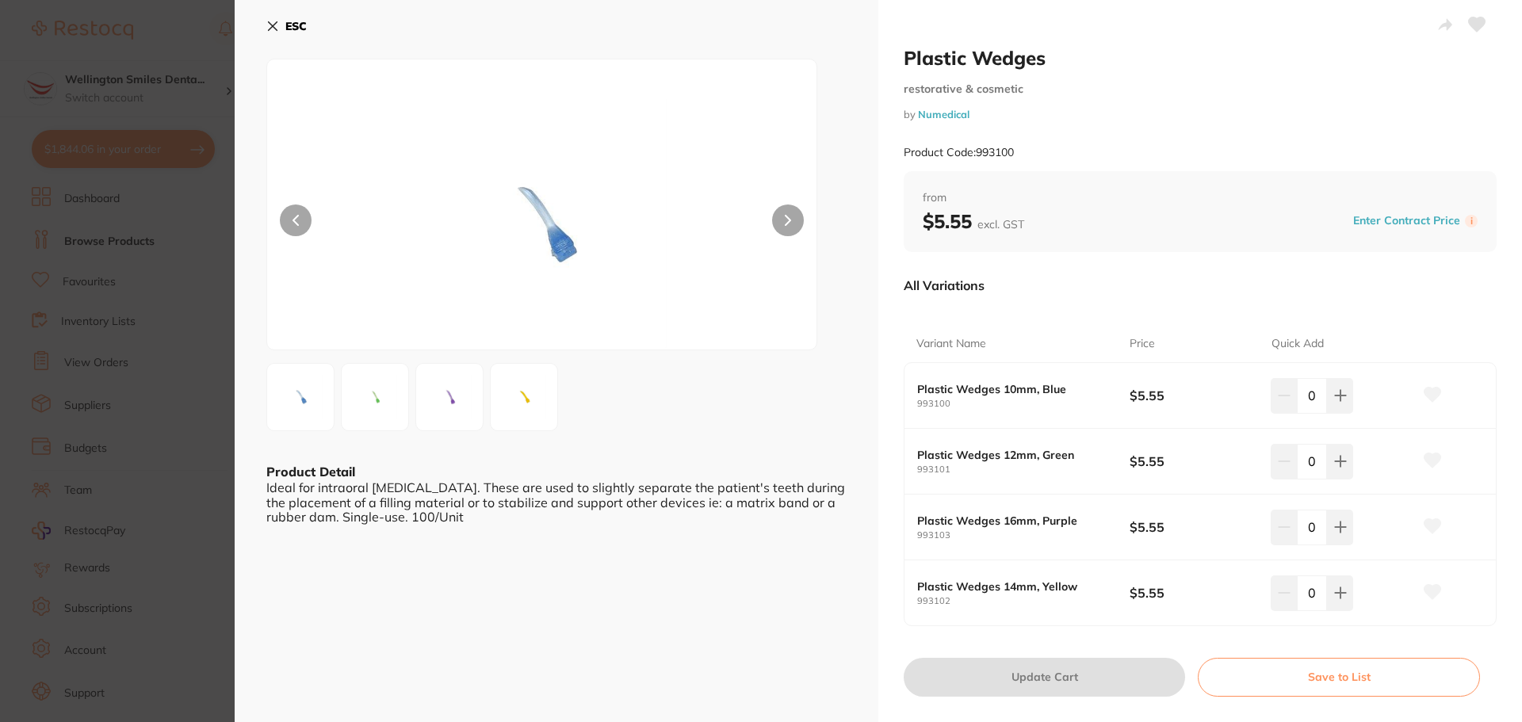
click at [789, 220] on button at bounding box center [788, 220] width 32 height 32
click at [1334, 402] on icon at bounding box center [1340, 395] width 13 height 13
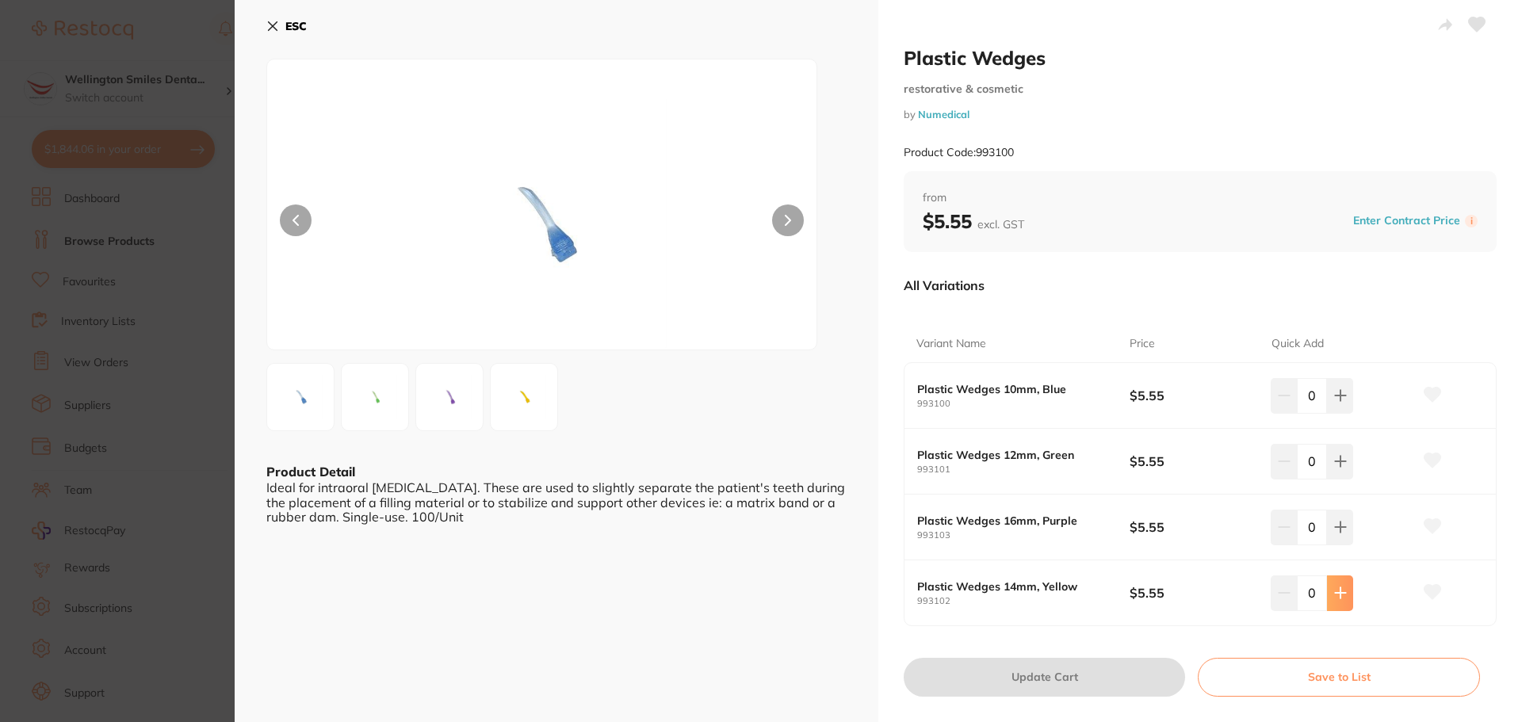
type input "1"
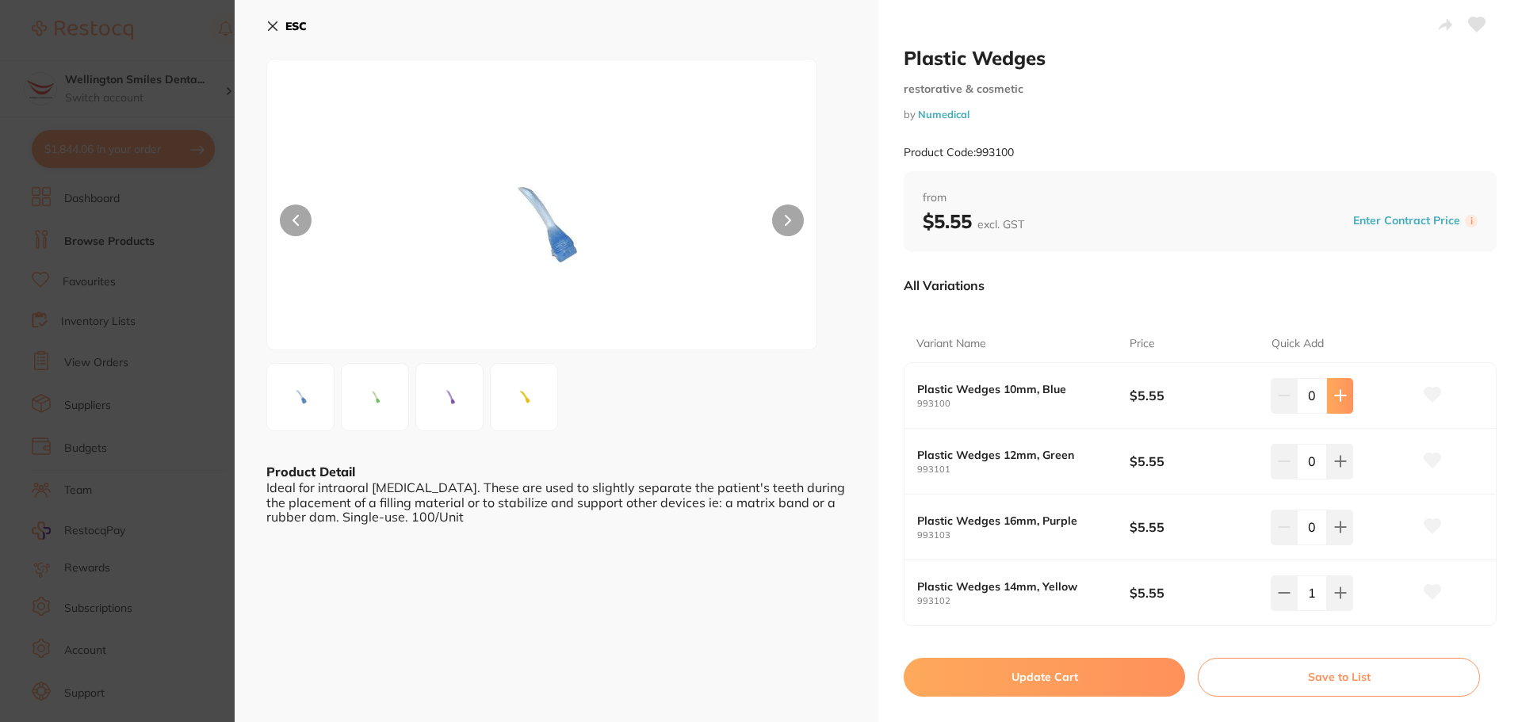
click at [1338, 396] on icon at bounding box center [1340, 396] width 10 height 10
type input "1"
click at [1123, 674] on button "Update Cart" at bounding box center [1044, 677] width 281 height 38
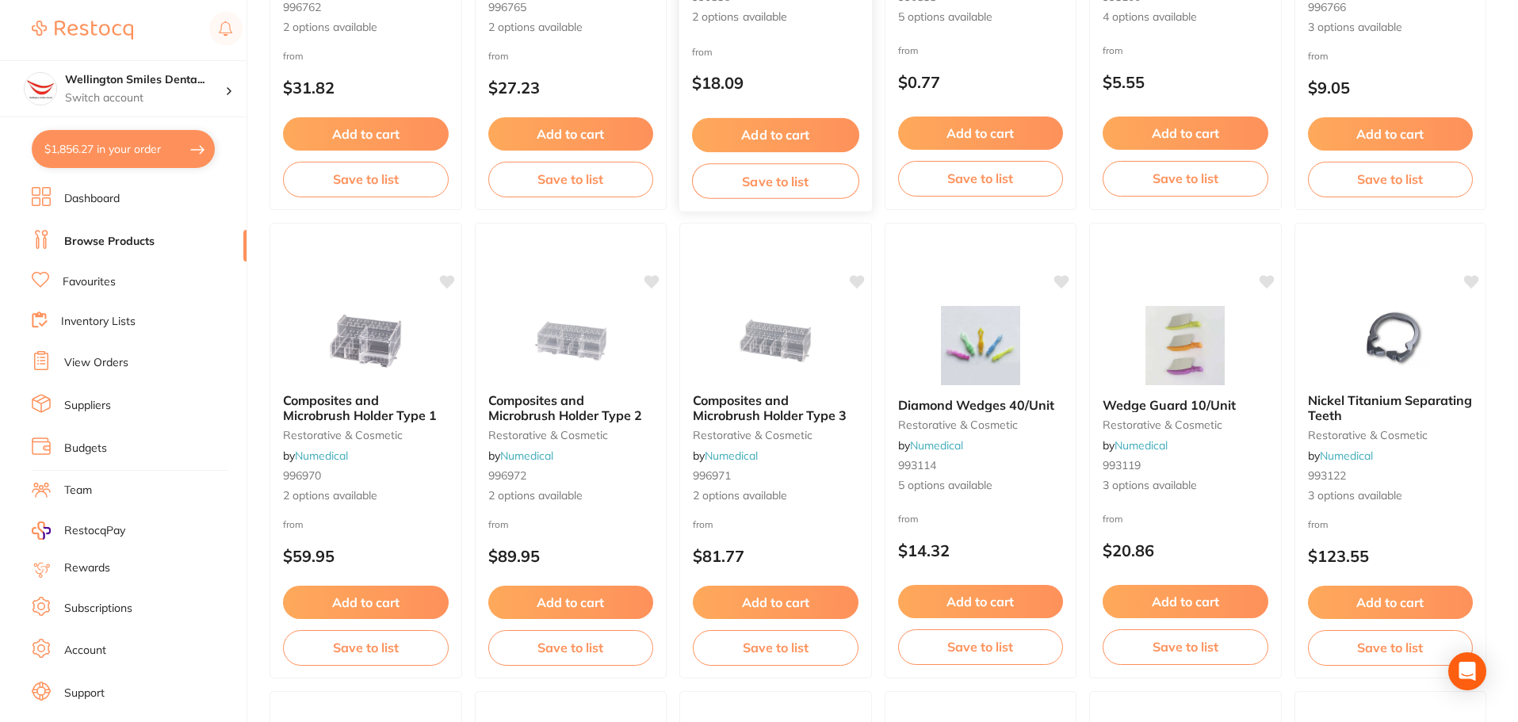
scroll to position [951, 0]
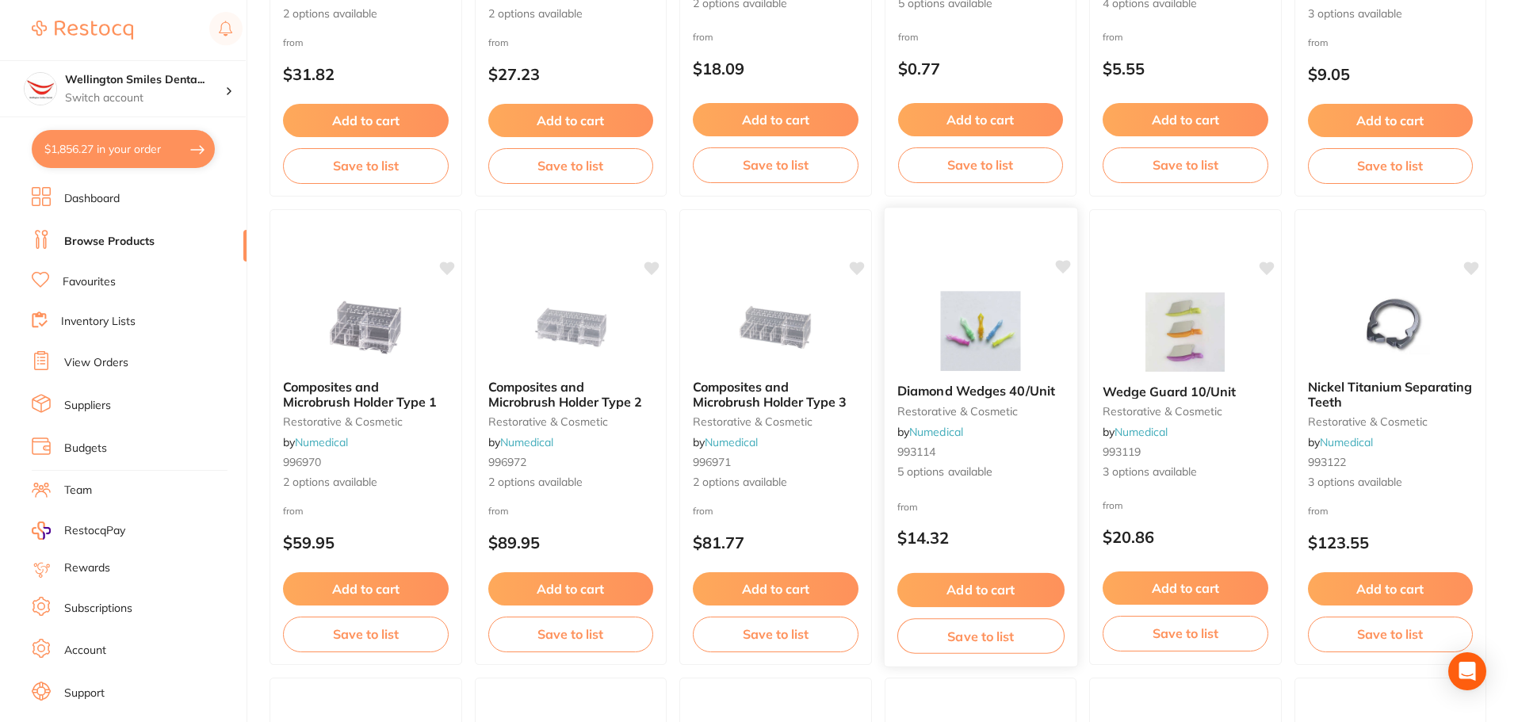
click at [985, 346] on img at bounding box center [980, 331] width 104 height 80
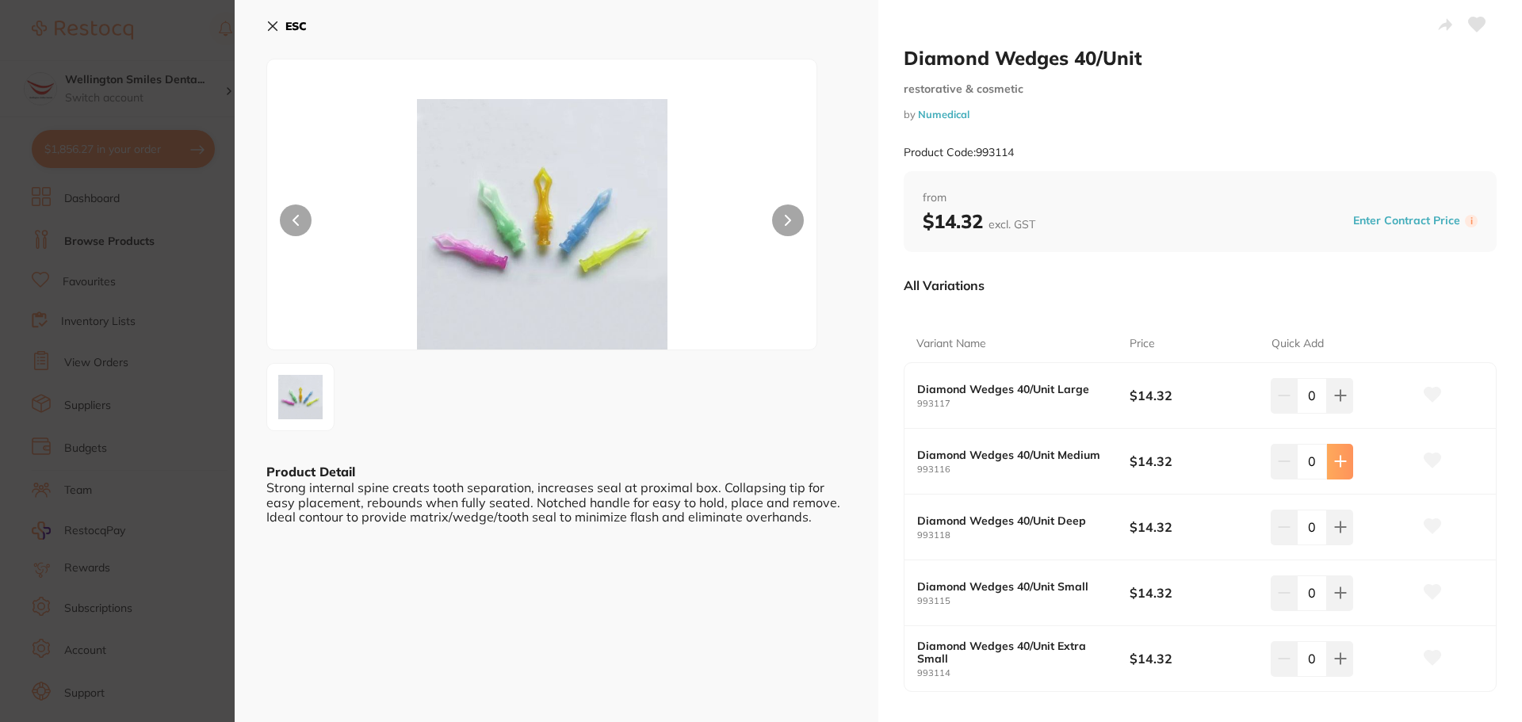
click at [1342, 402] on icon at bounding box center [1340, 395] width 13 height 13
click at [1343, 402] on icon at bounding box center [1340, 395] width 13 height 13
type input "2"
click at [1339, 413] on button at bounding box center [1340, 395] width 26 height 35
type input "1"
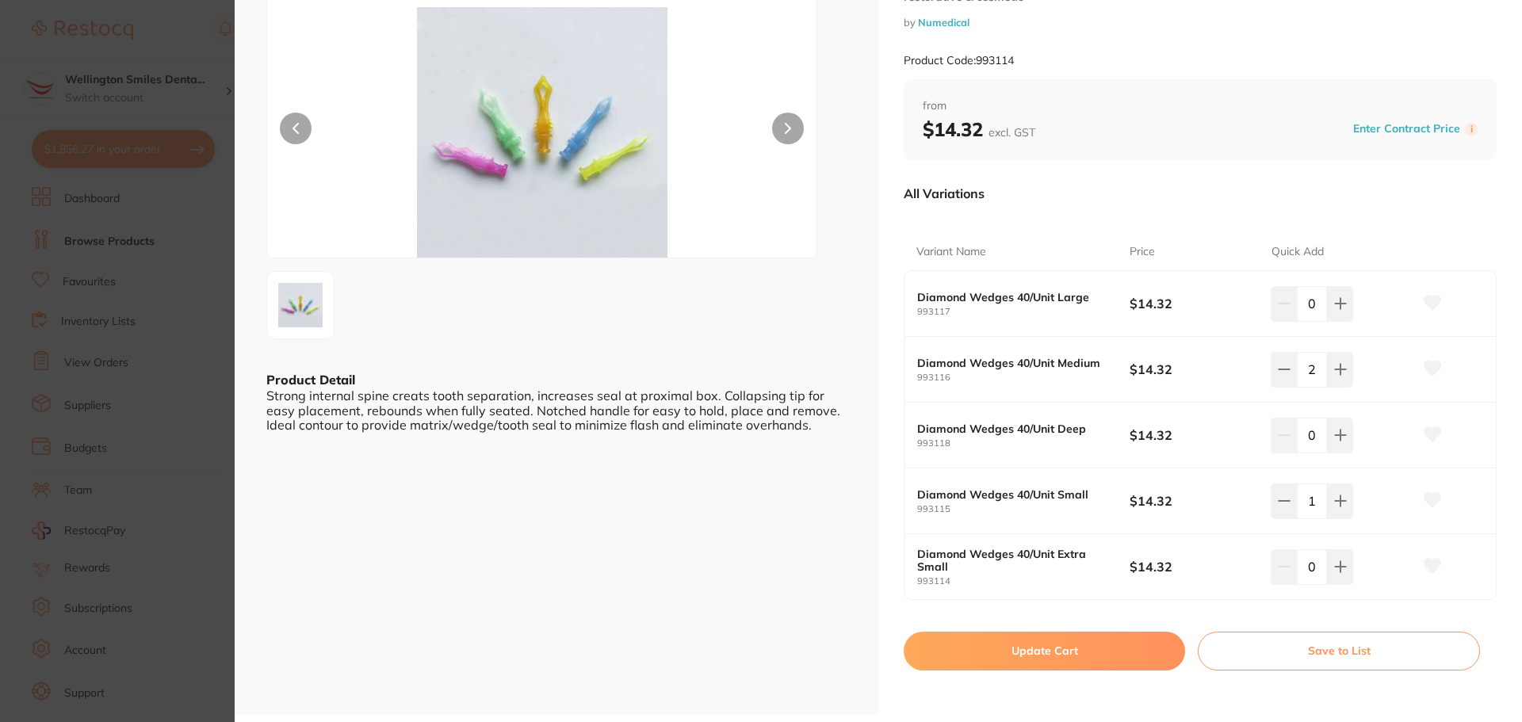
scroll to position [159, 0]
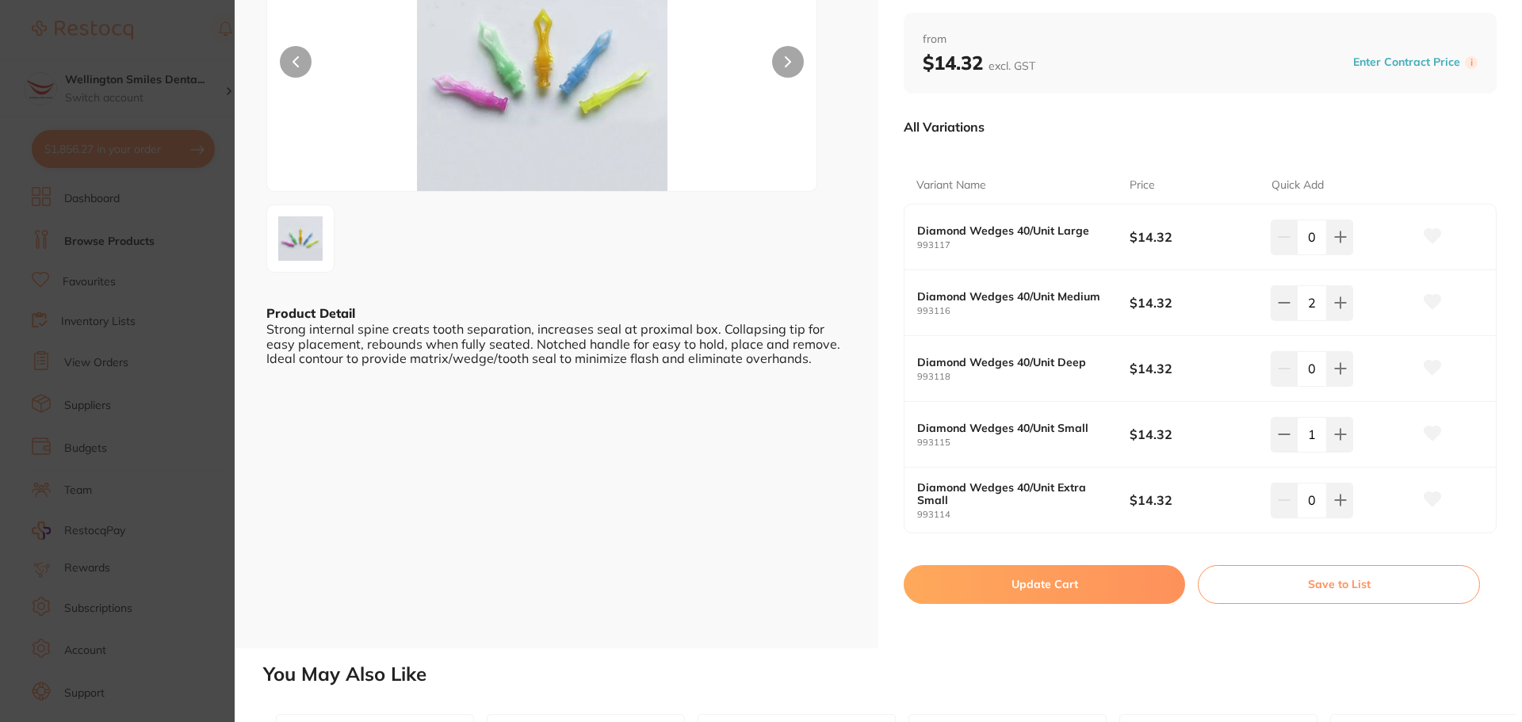
click at [1022, 594] on button "Update Cart" at bounding box center [1044, 584] width 281 height 38
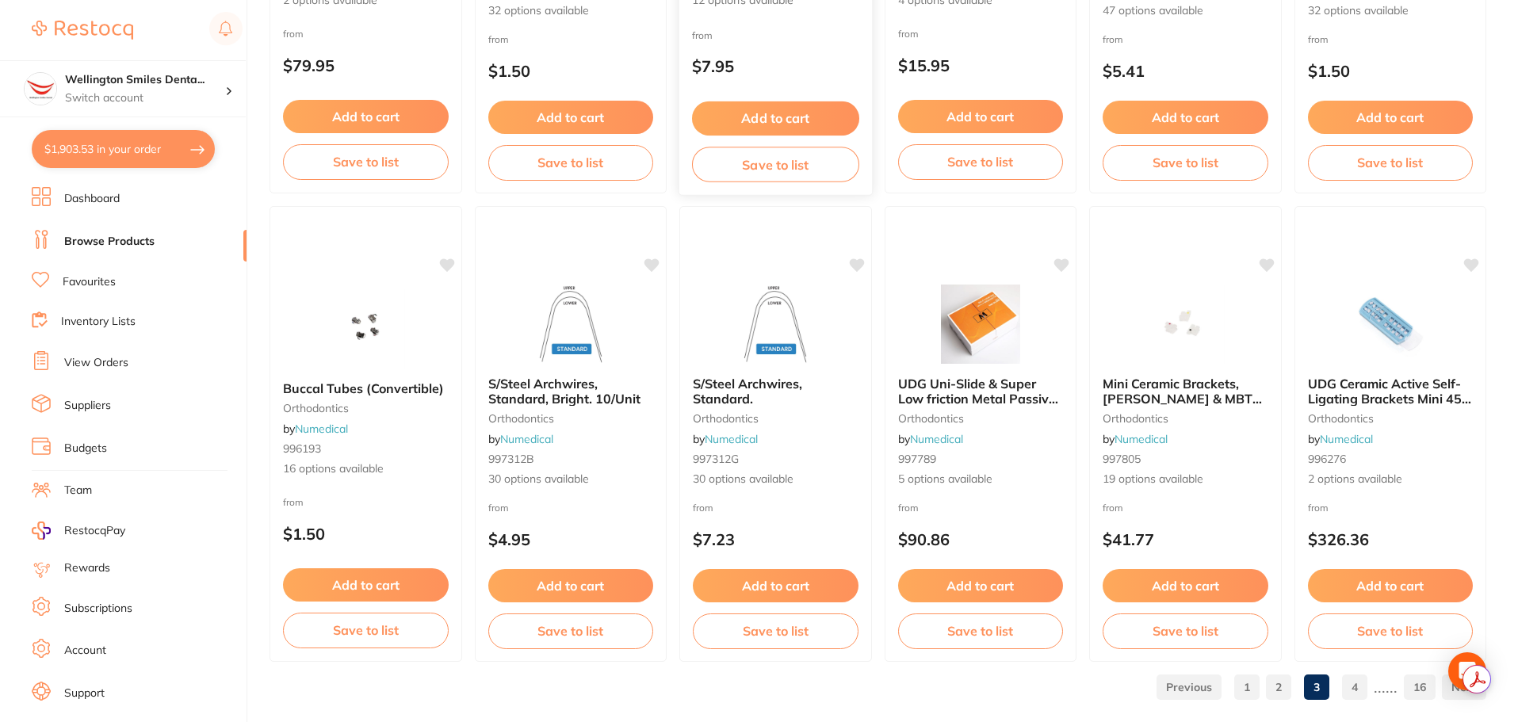
scroll to position [3787, 0]
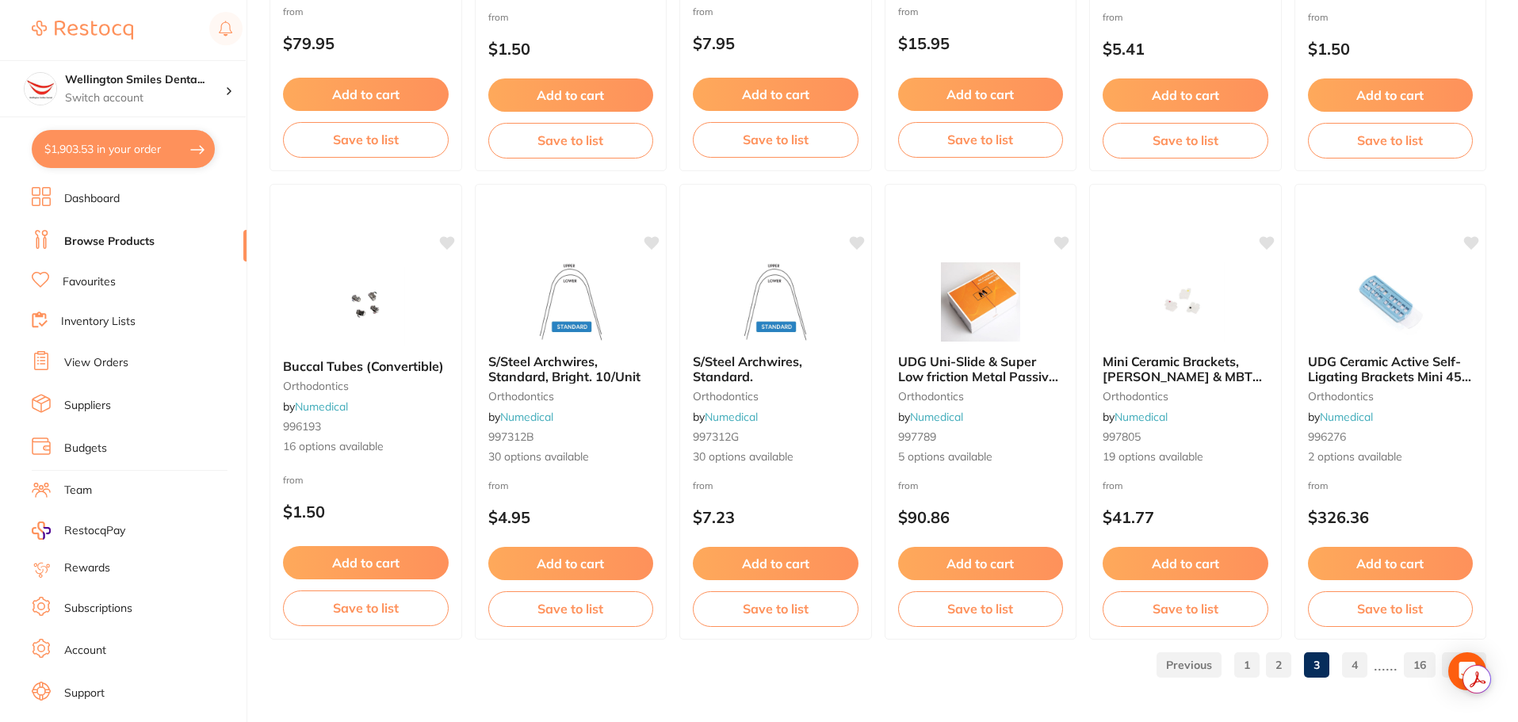
click at [1355, 665] on link "4" at bounding box center [1354, 665] width 25 height 32
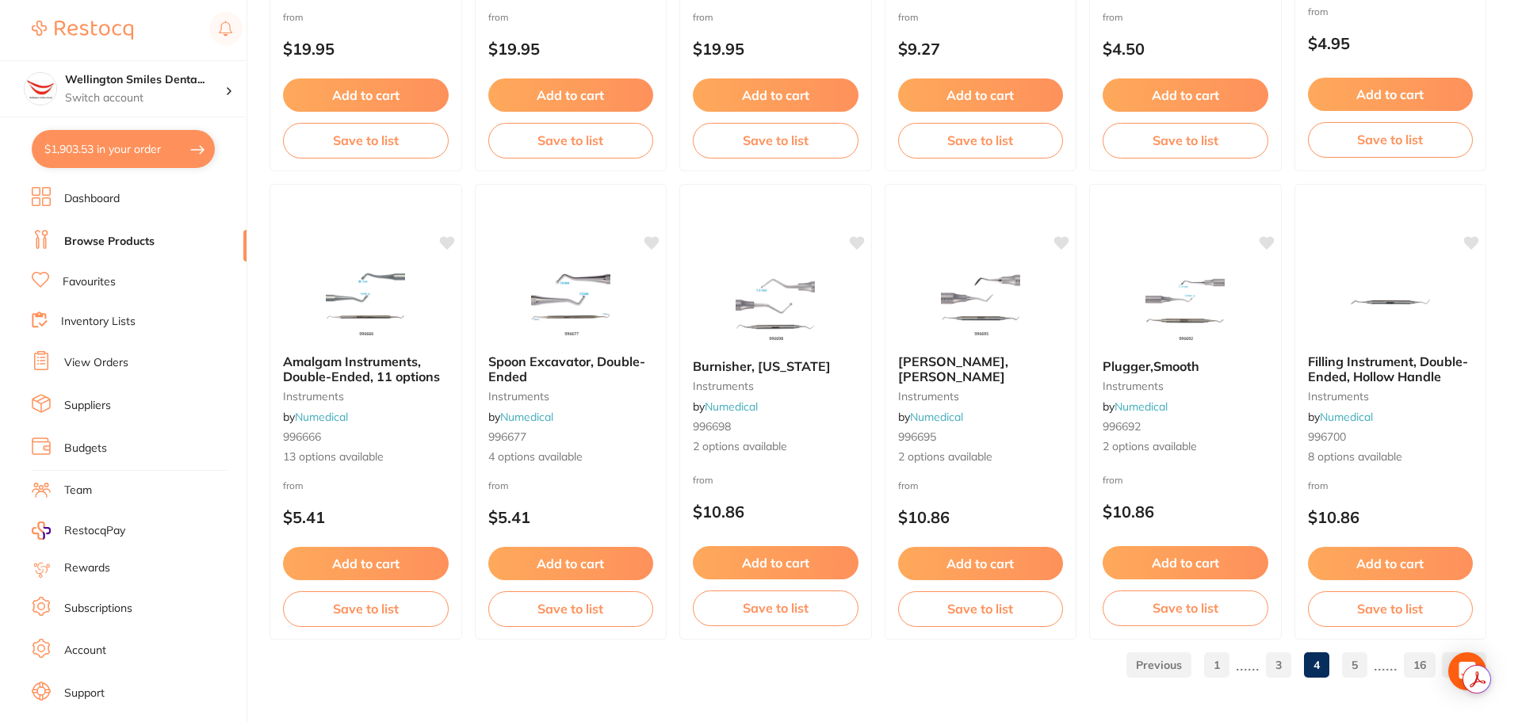
click at [1358, 673] on link "5" at bounding box center [1354, 665] width 25 height 32
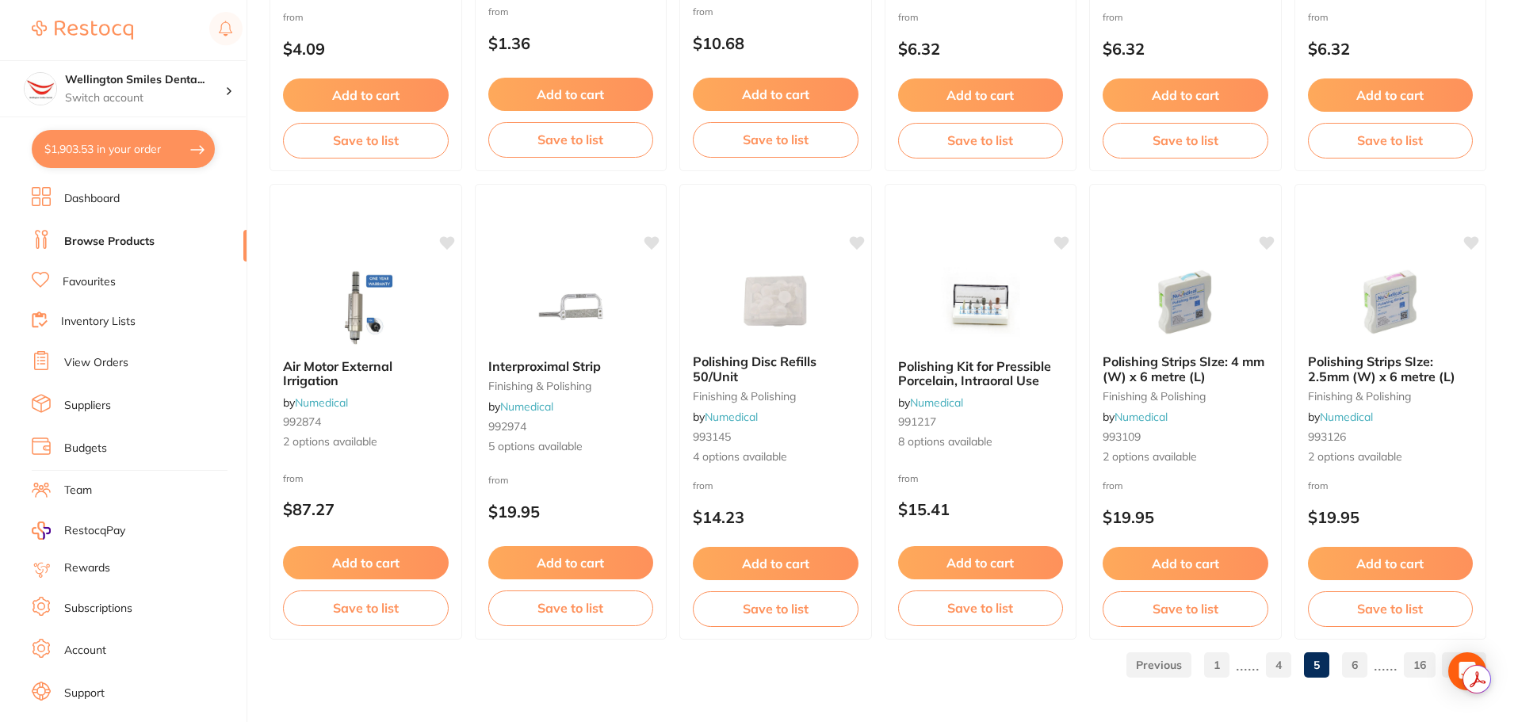
click at [1358, 665] on link "6" at bounding box center [1354, 665] width 25 height 32
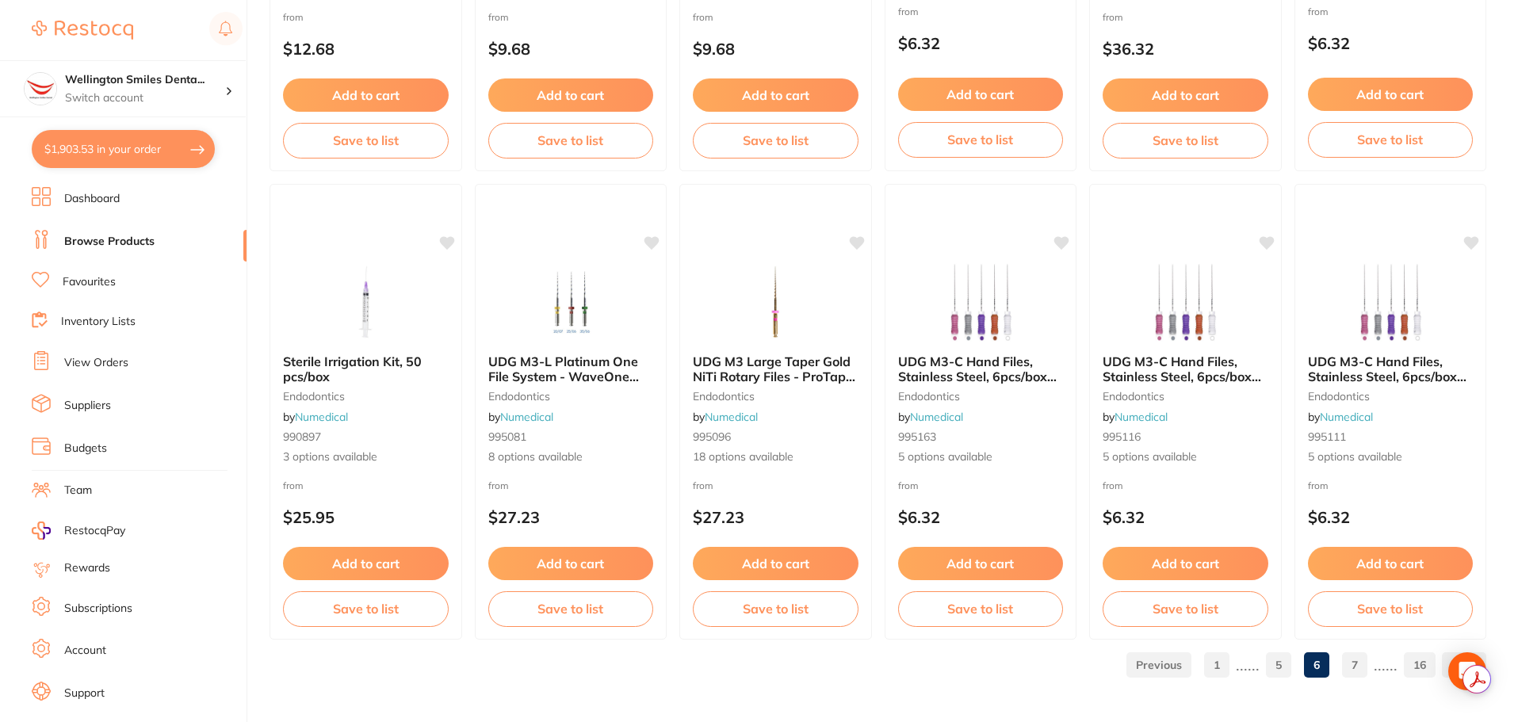
click at [1362, 664] on link "7" at bounding box center [1354, 665] width 25 height 32
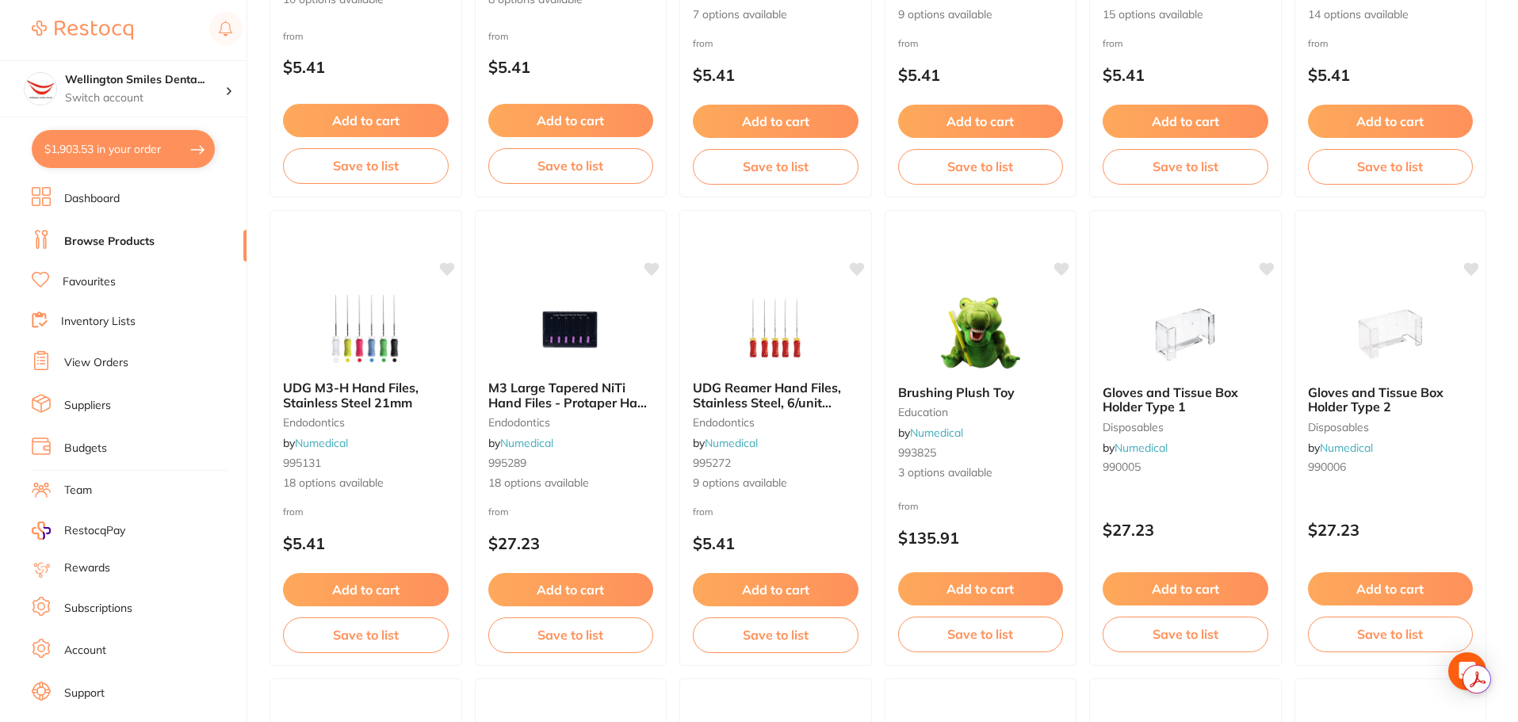
scroll to position [951, 0]
click at [983, 326] on img at bounding box center [980, 331] width 104 height 80
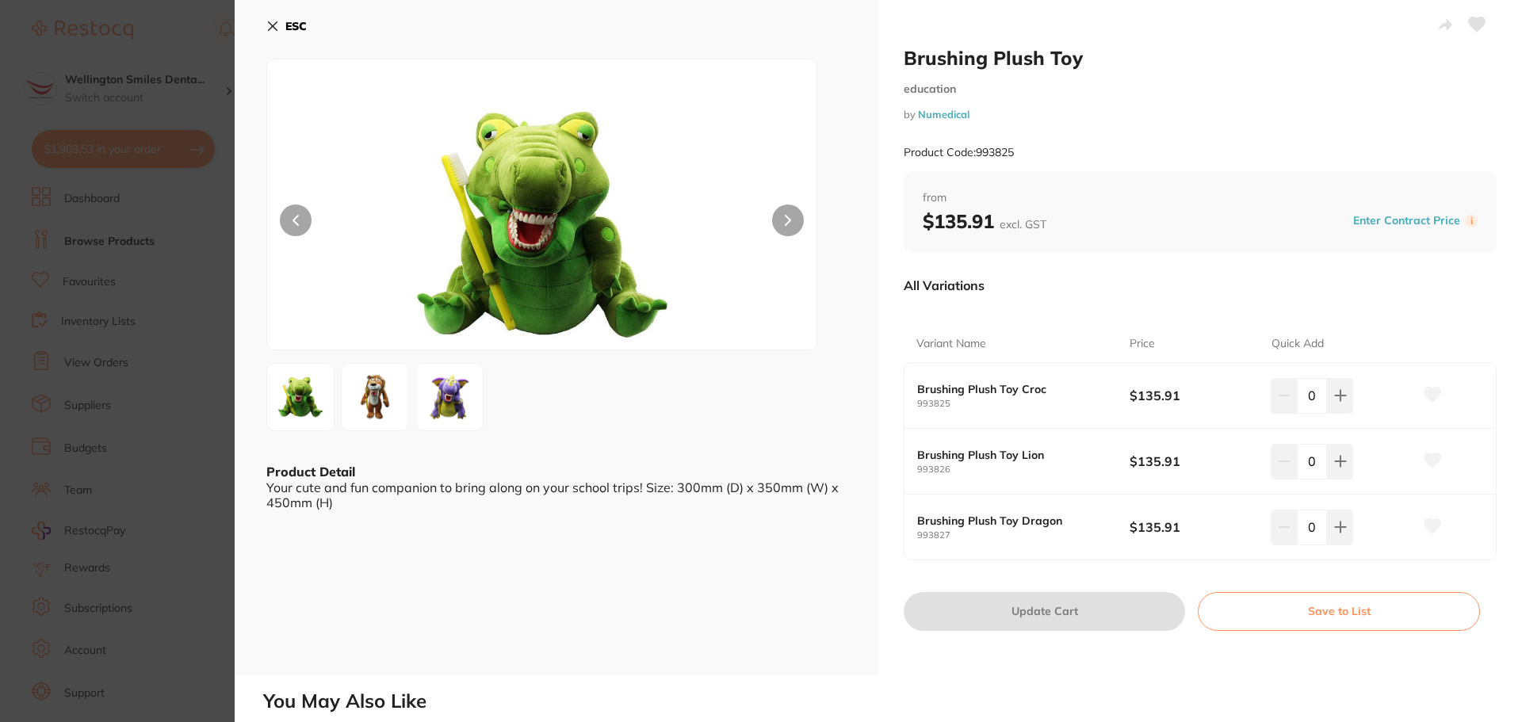
click at [788, 228] on button at bounding box center [788, 220] width 32 height 32
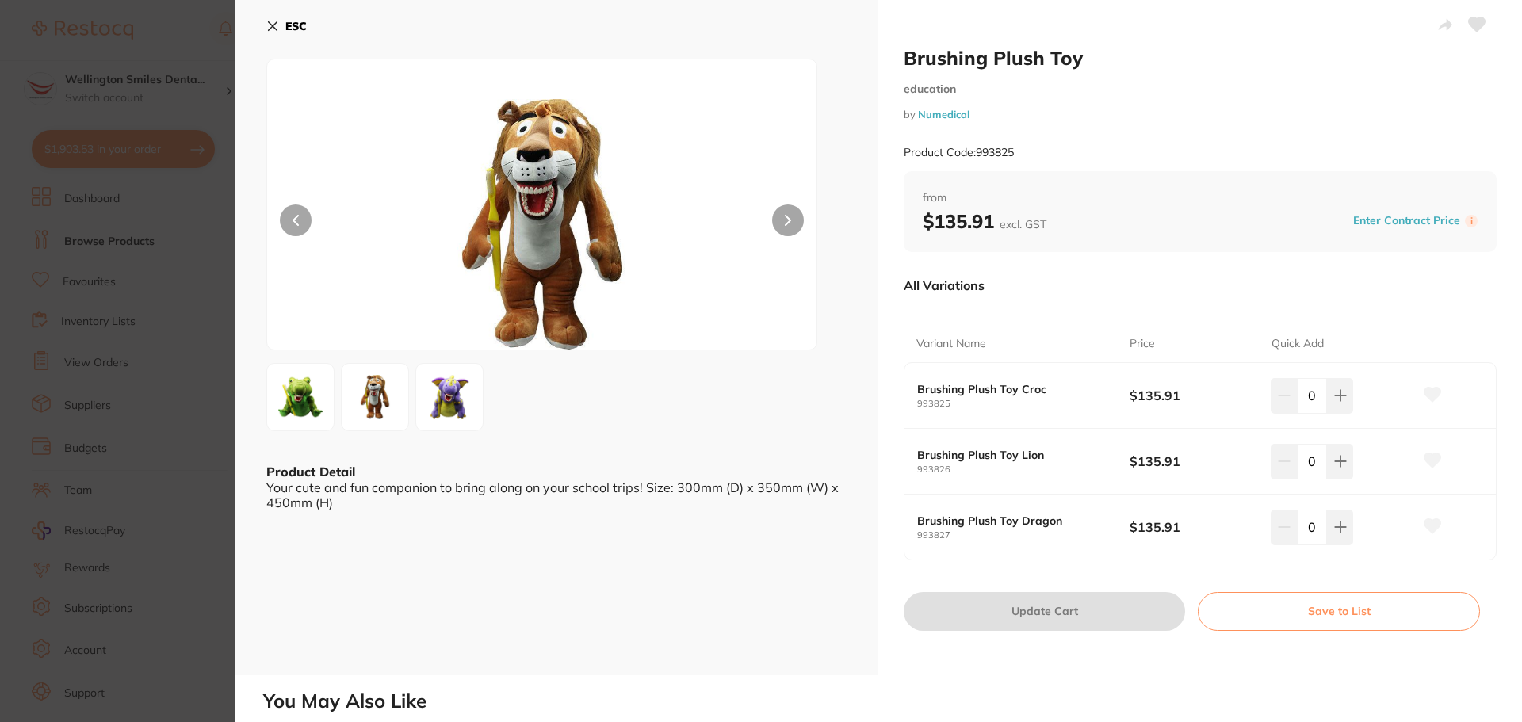
click at [788, 227] on button at bounding box center [788, 220] width 32 height 32
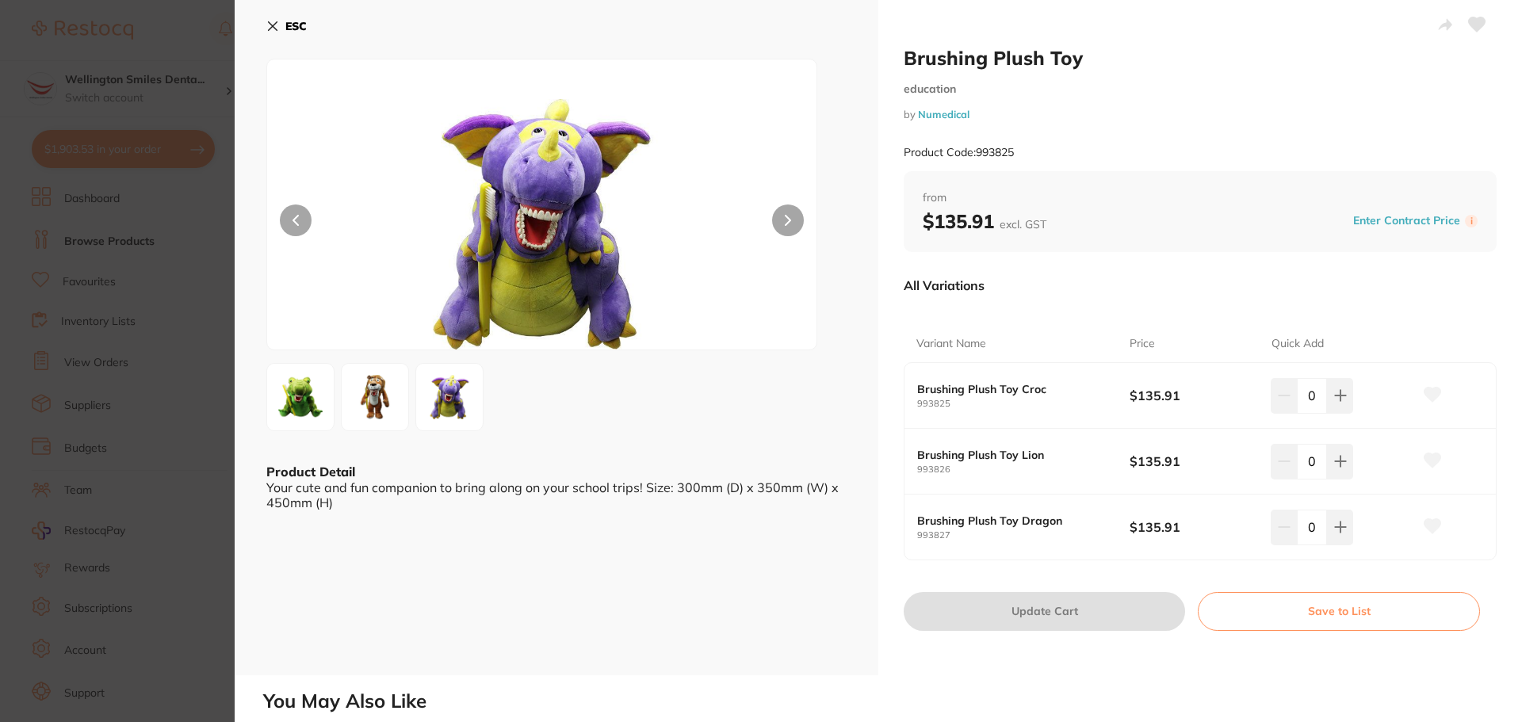
click at [295, 216] on icon at bounding box center [295, 220] width 6 height 11
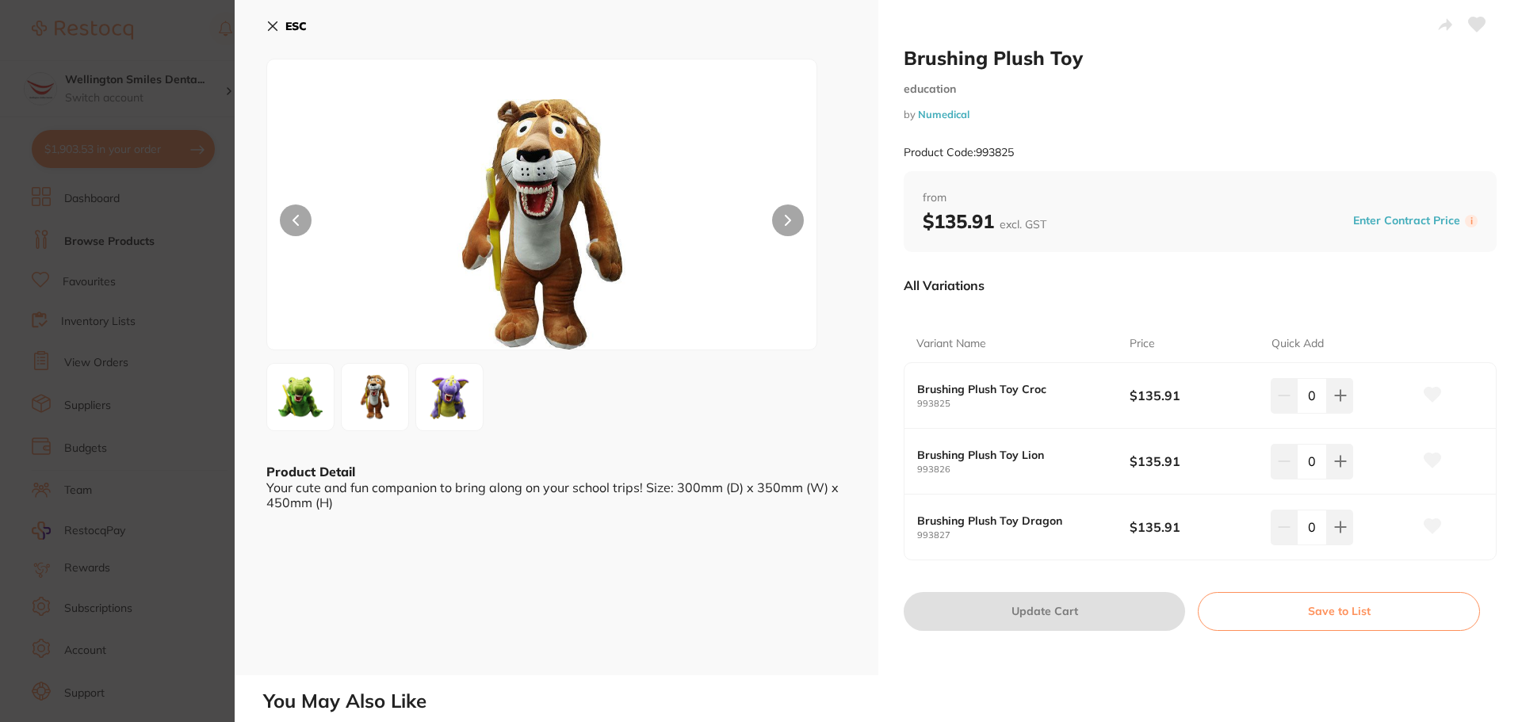
click at [271, 21] on icon at bounding box center [272, 26] width 13 height 13
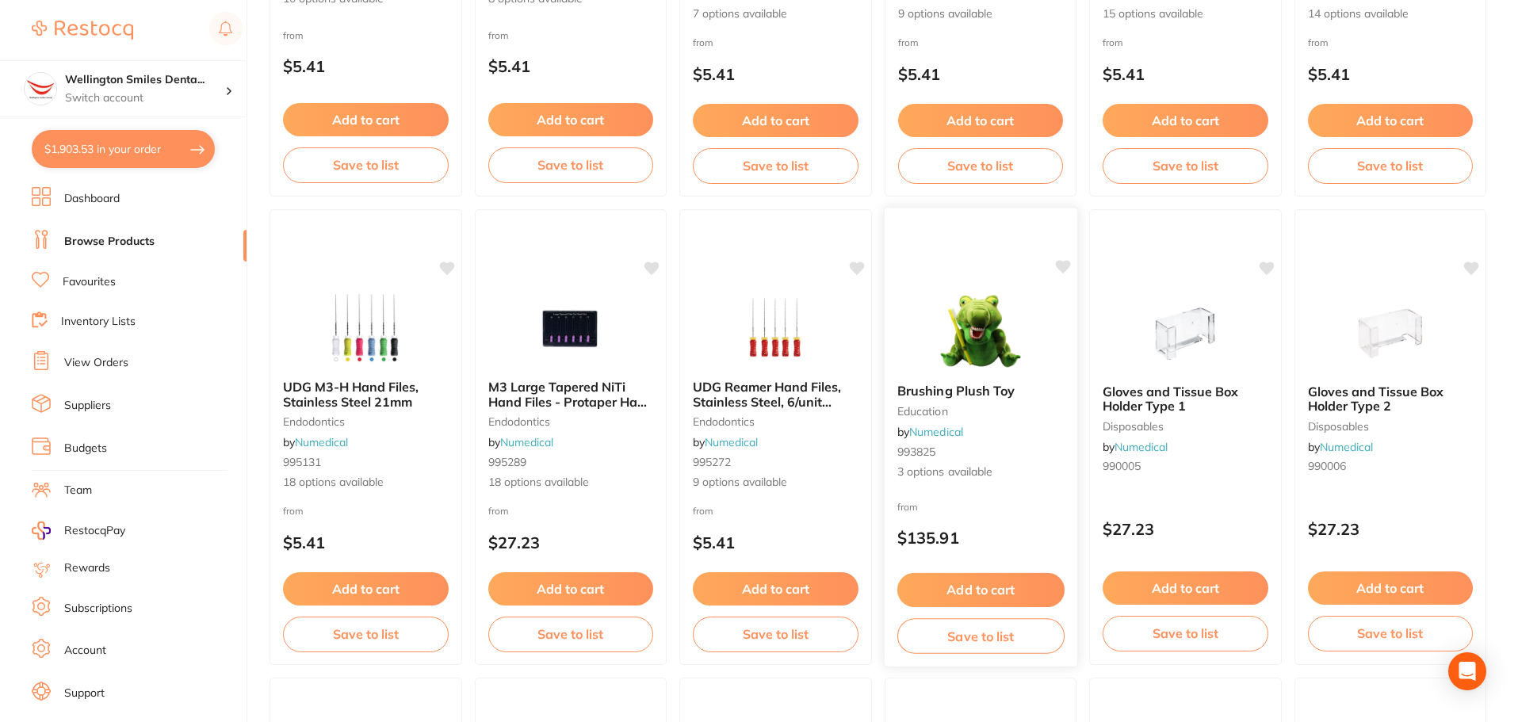
scroll to position [1189, 0]
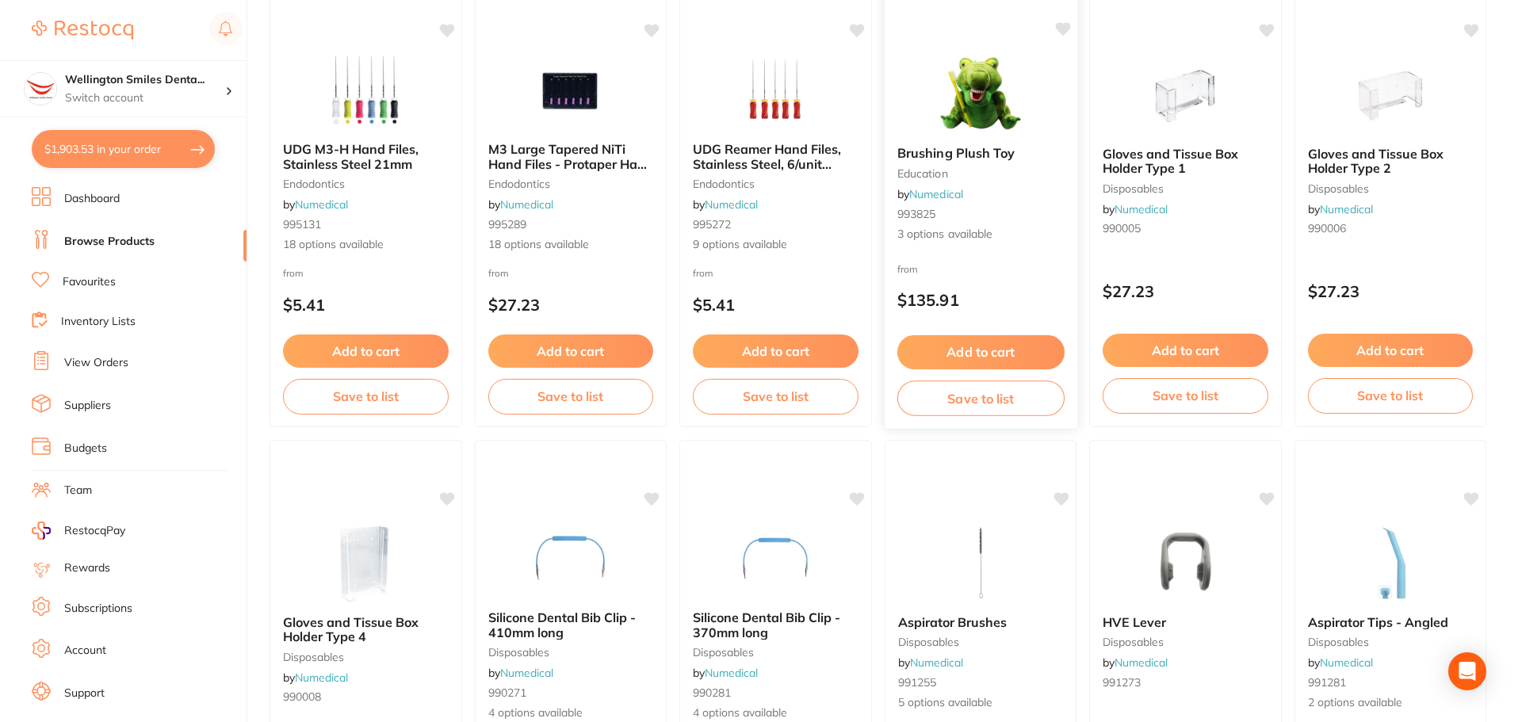
click at [1059, 34] on icon at bounding box center [1062, 29] width 16 height 16
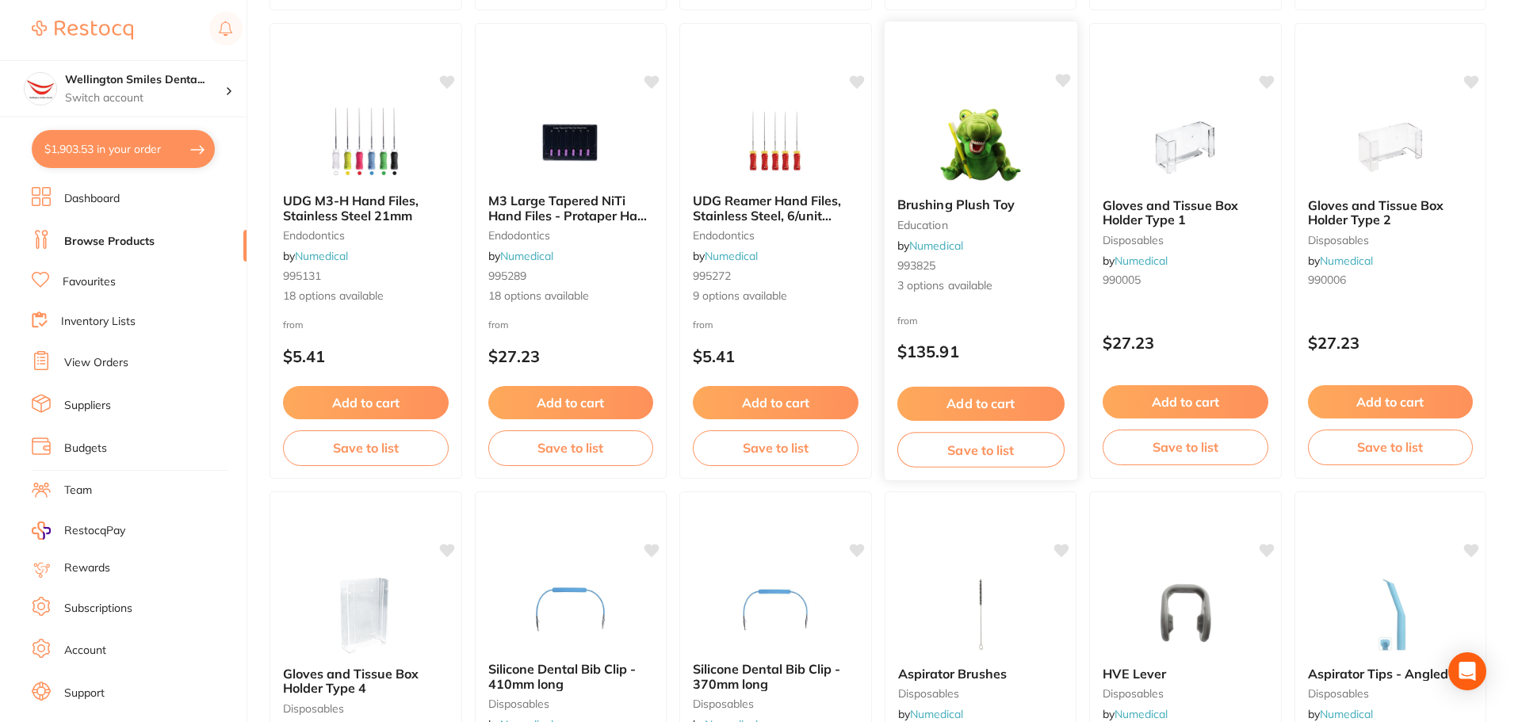
scroll to position [1110, 0]
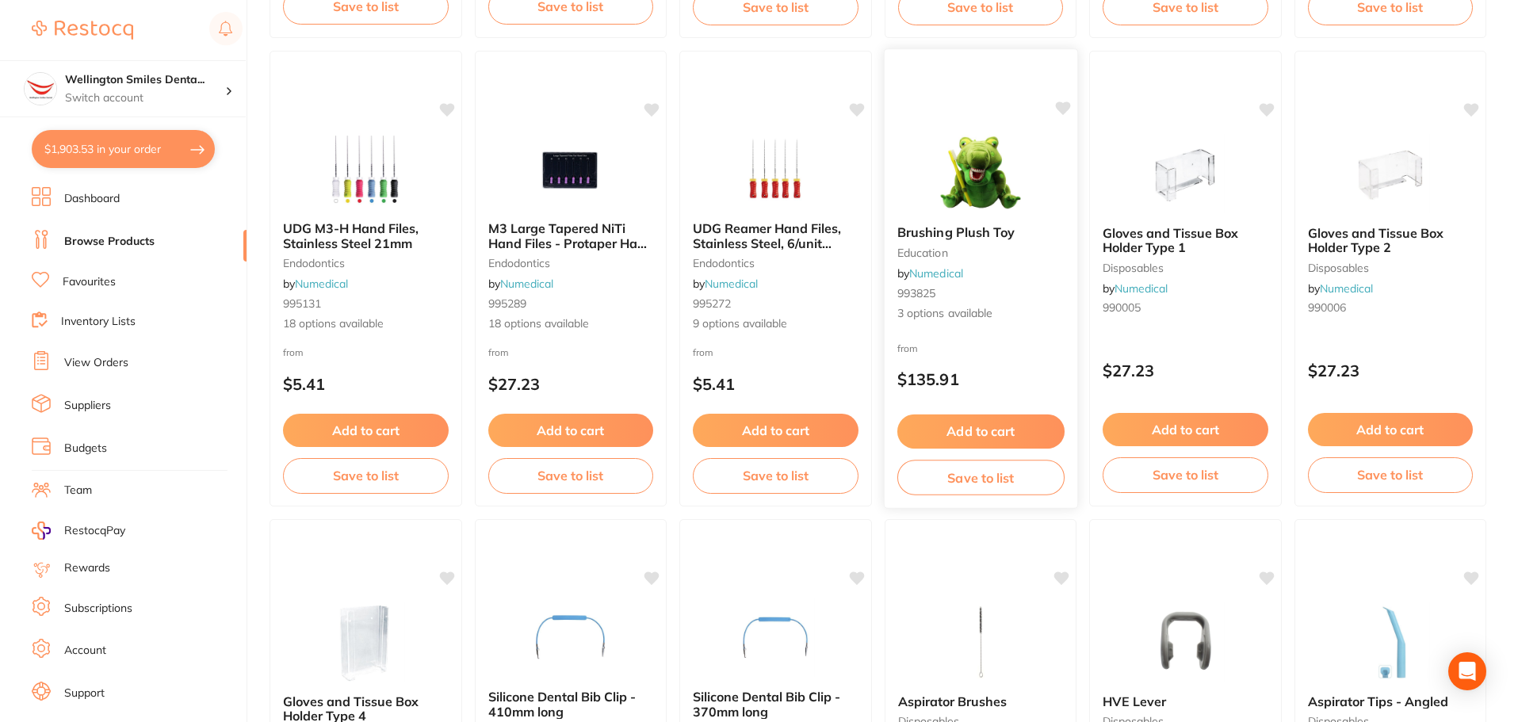
click at [1062, 106] on icon at bounding box center [1062, 107] width 15 height 13
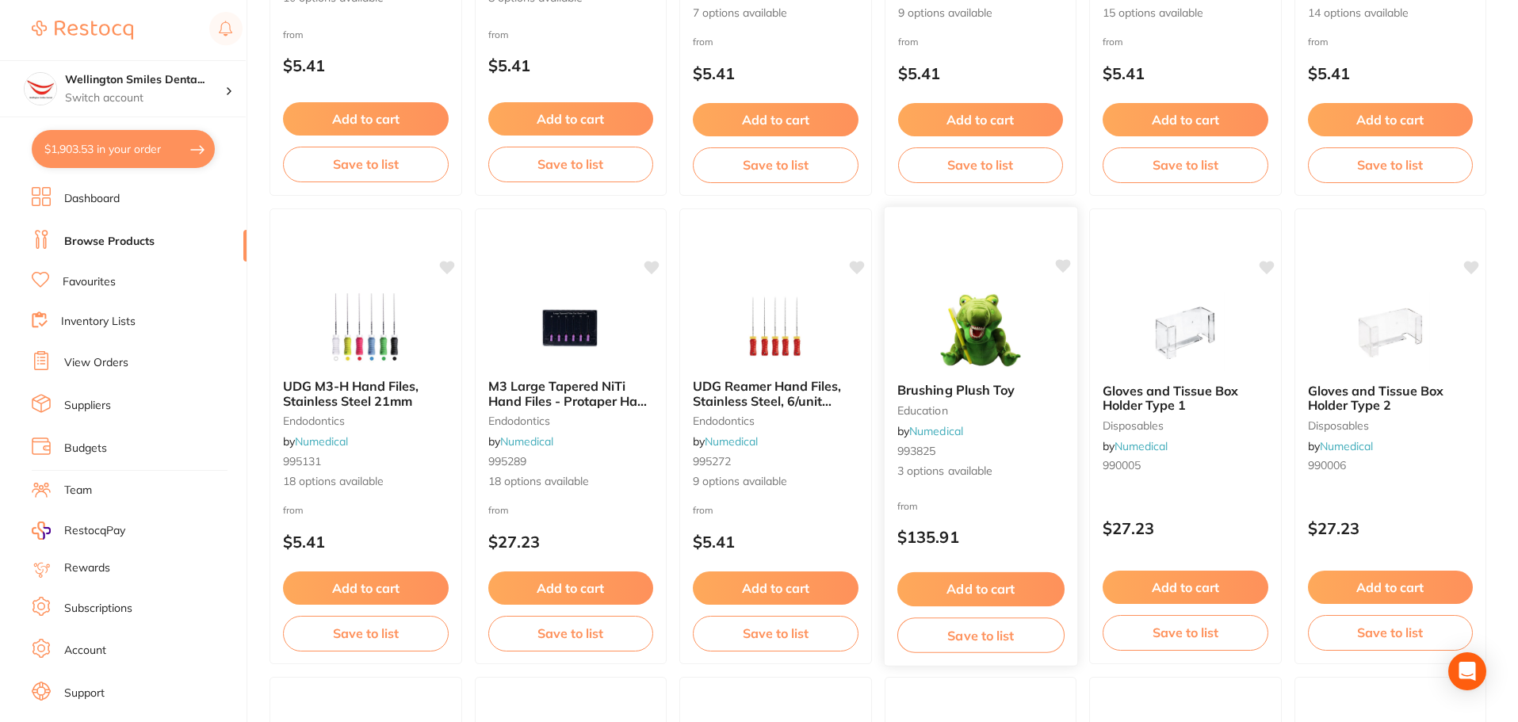
scroll to position [951, 0]
click at [948, 266] on div "Brushing Plush Toy education by Numedical 993825 3 options available from $135.…" at bounding box center [980, 437] width 194 height 460
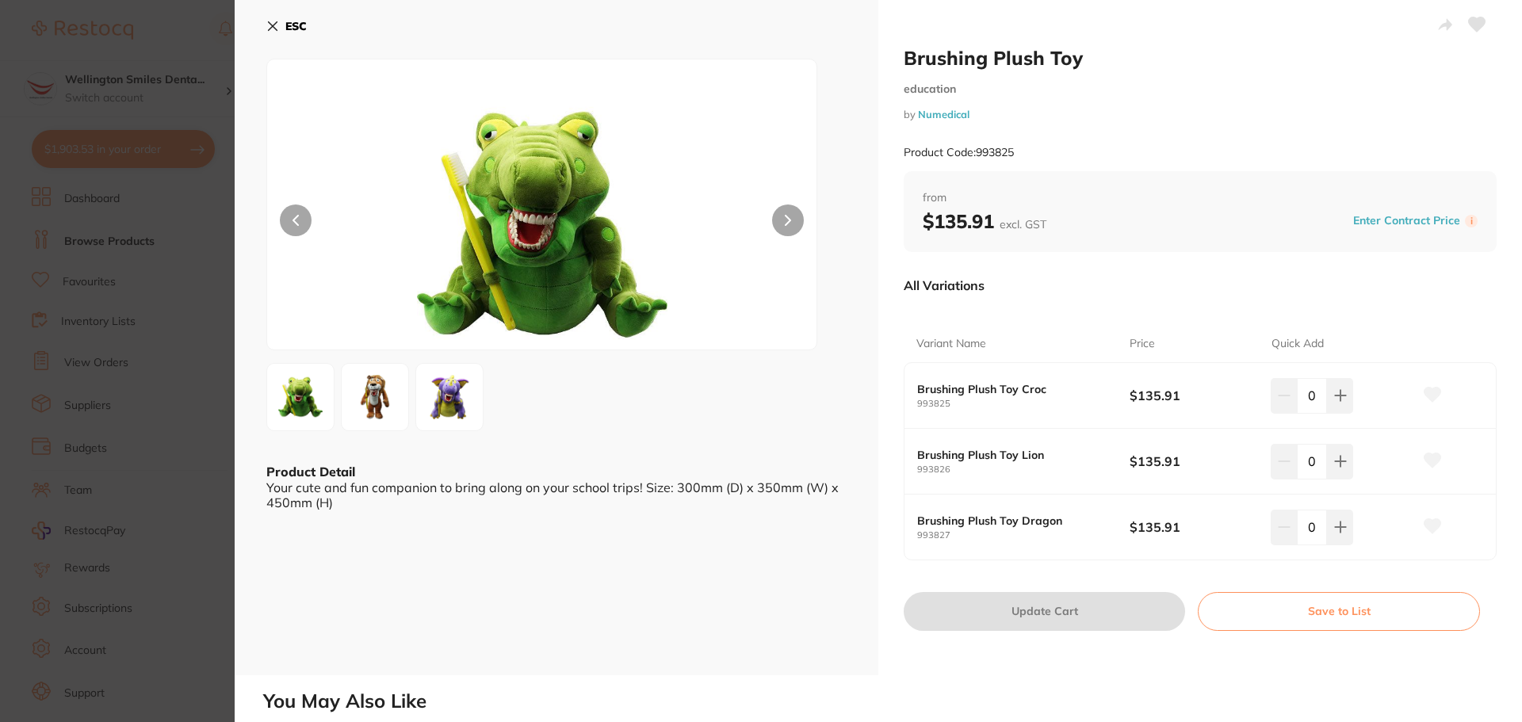
click at [1473, 18] on icon at bounding box center [1477, 24] width 17 height 14
click at [778, 230] on button at bounding box center [788, 220] width 32 height 32
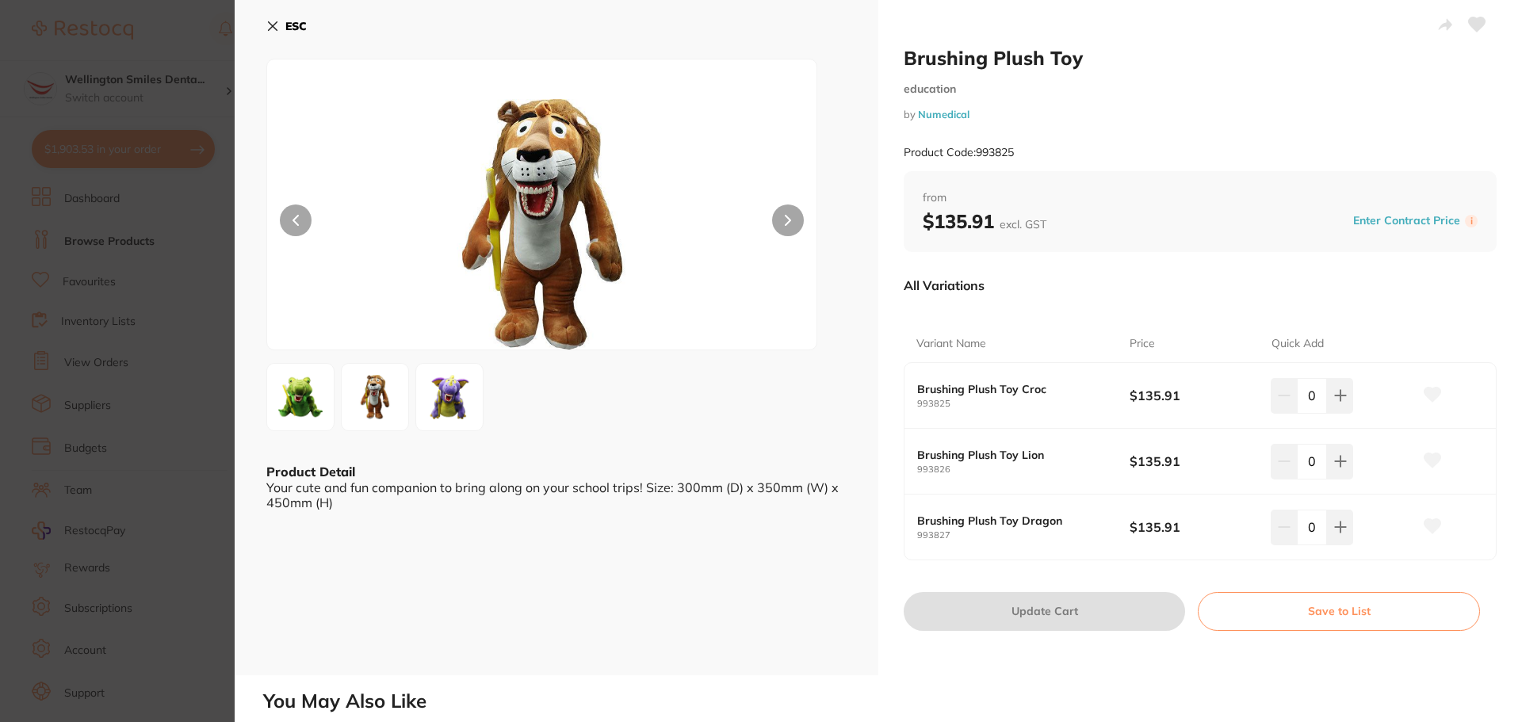
click at [1061, 465] on small "993826" at bounding box center [1023, 469] width 212 height 10
click at [1428, 457] on icon at bounding box center [1432, 460] width 17 height 14
click at [1339, 413] on button at bounding box center [1340, 395] width 26 height 35
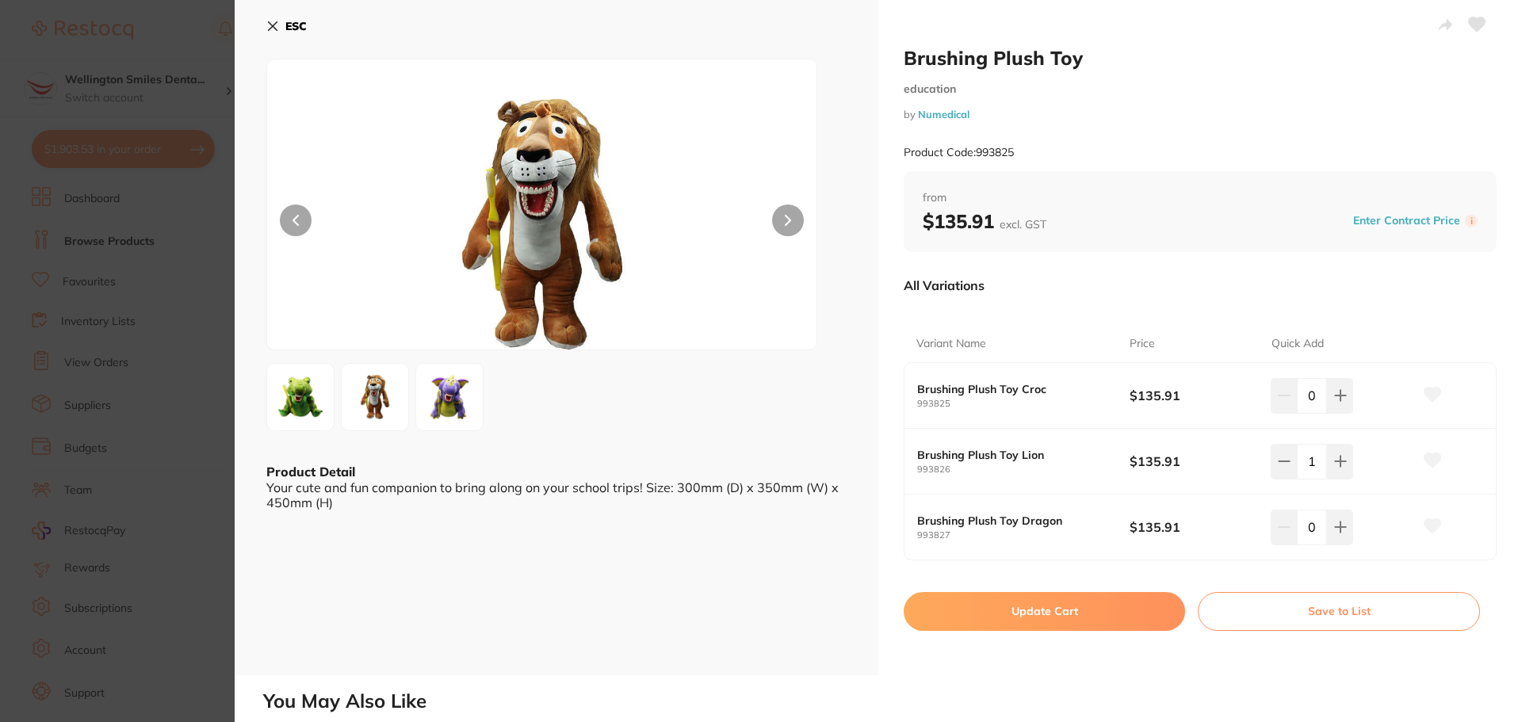
click at [1427, 451] on button at bounding box center [1432, 461] width 40 height 40
click at [1427, 454] on icon at bounding box center [1432, 460] width 17 height 14
click at [1270, 413] on button at bounding box center [1283, 395] width 26 height 35
type input "0"
click at [277, 22] on icon at bounding box center [272, 26] width 13 height 13
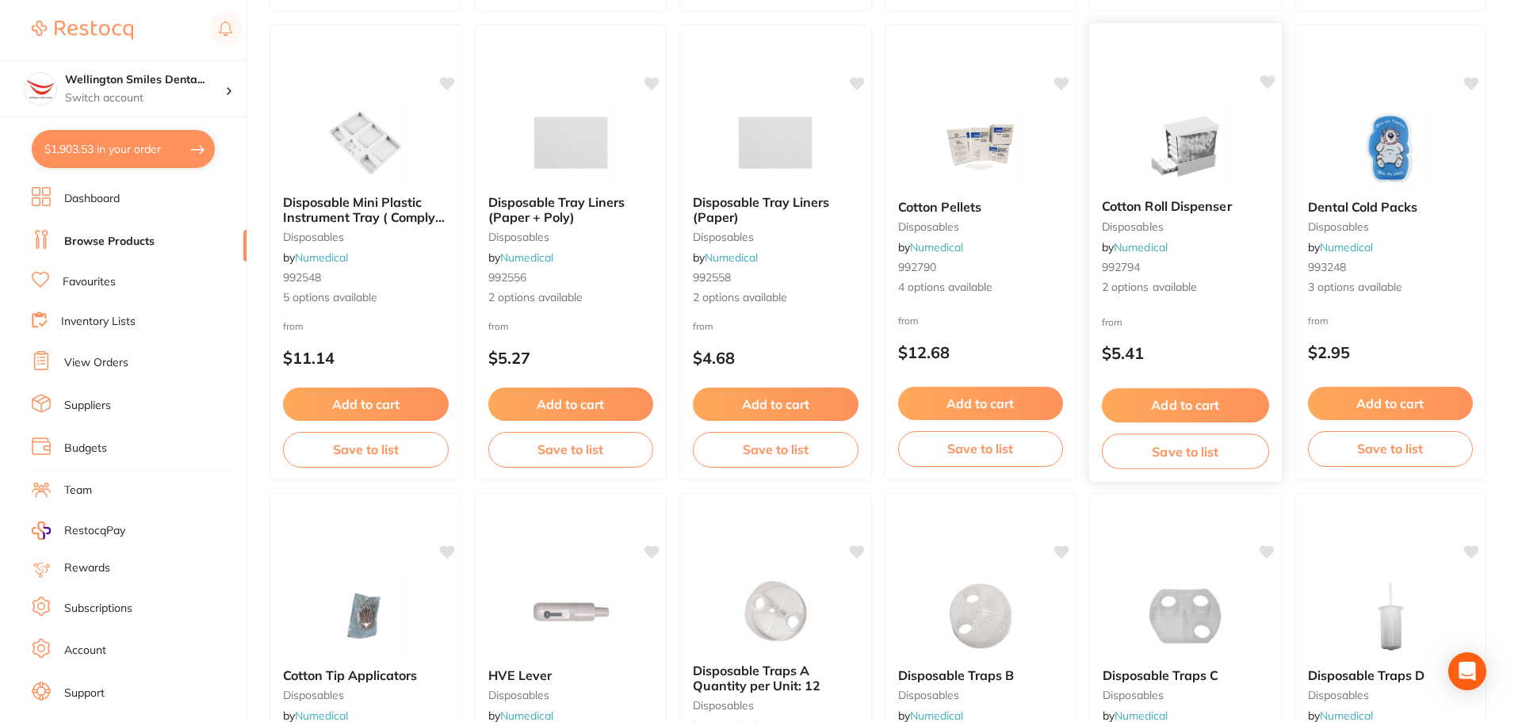
scroll to position [2457, 0]
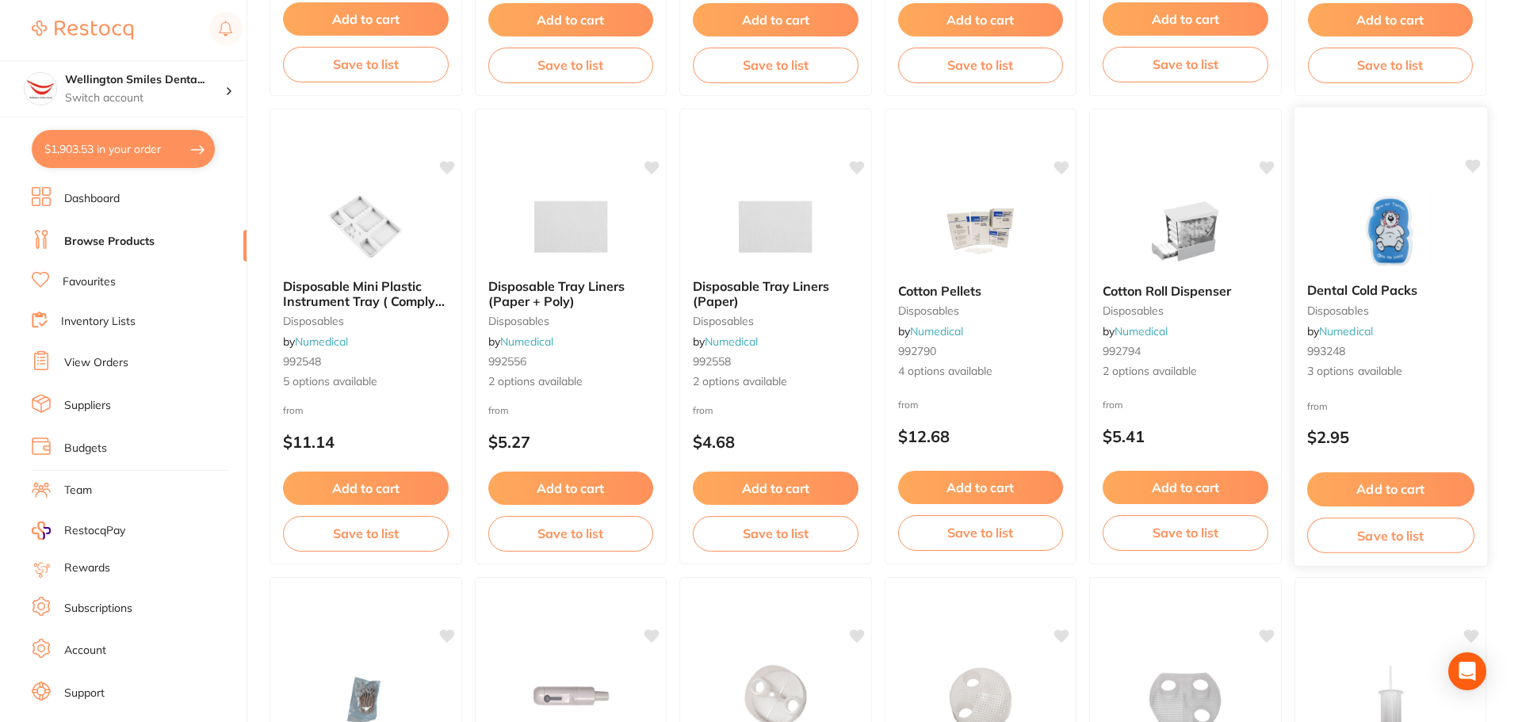
click at [1396, 235] on img at bounding box center [1390, 230] width 104 height 80
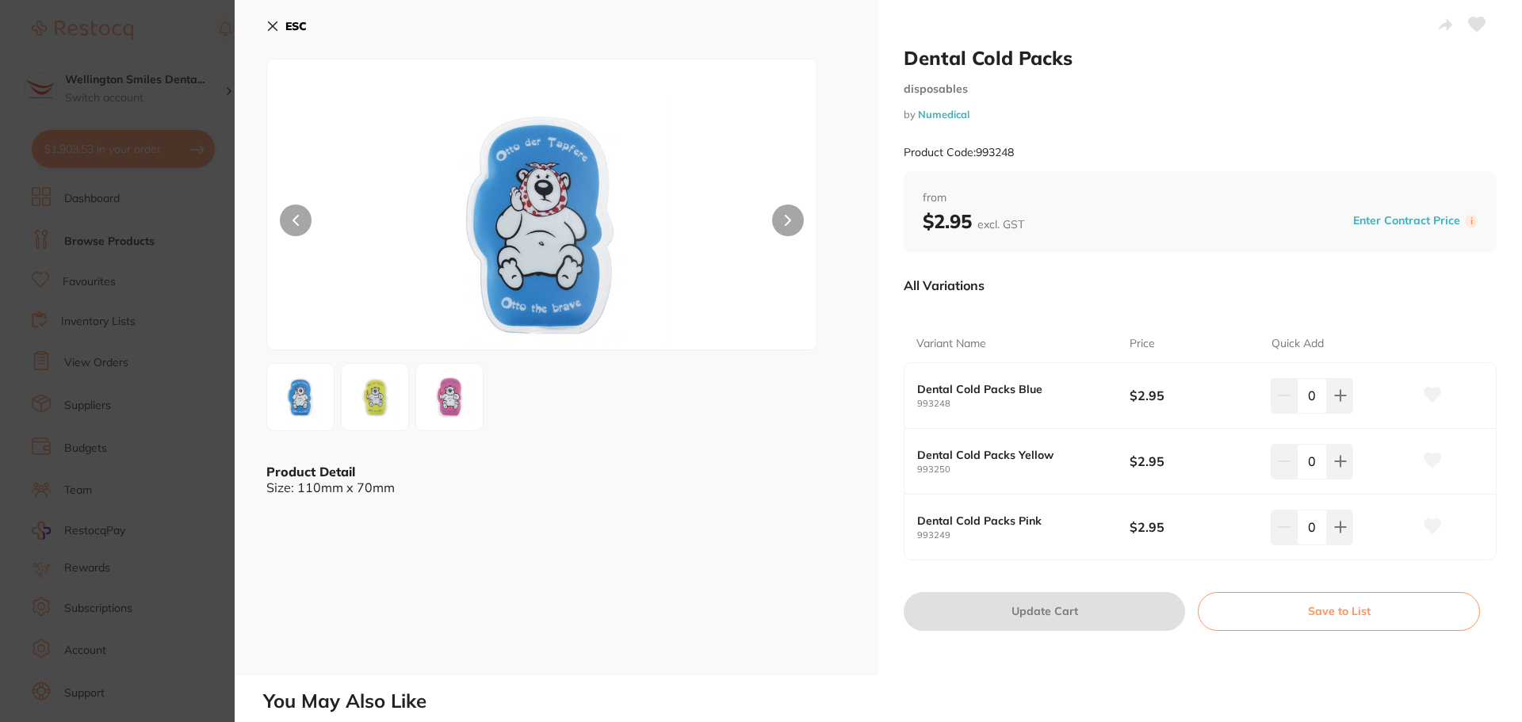
click at [362, 384] on img at bounding box center [374, 397] width 57 height 57
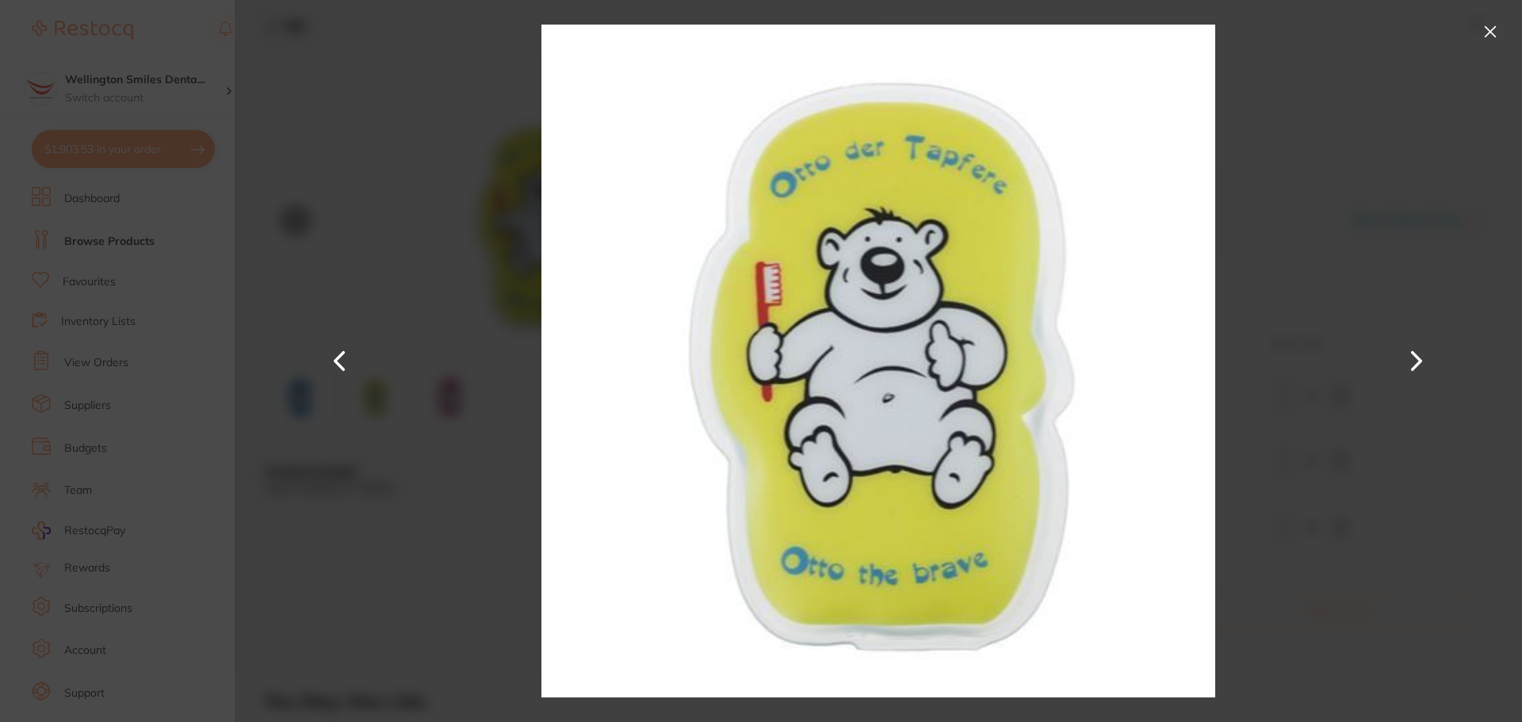
click at [1490, 34] on button at bounding box center [1489, 31] width 25 height 25
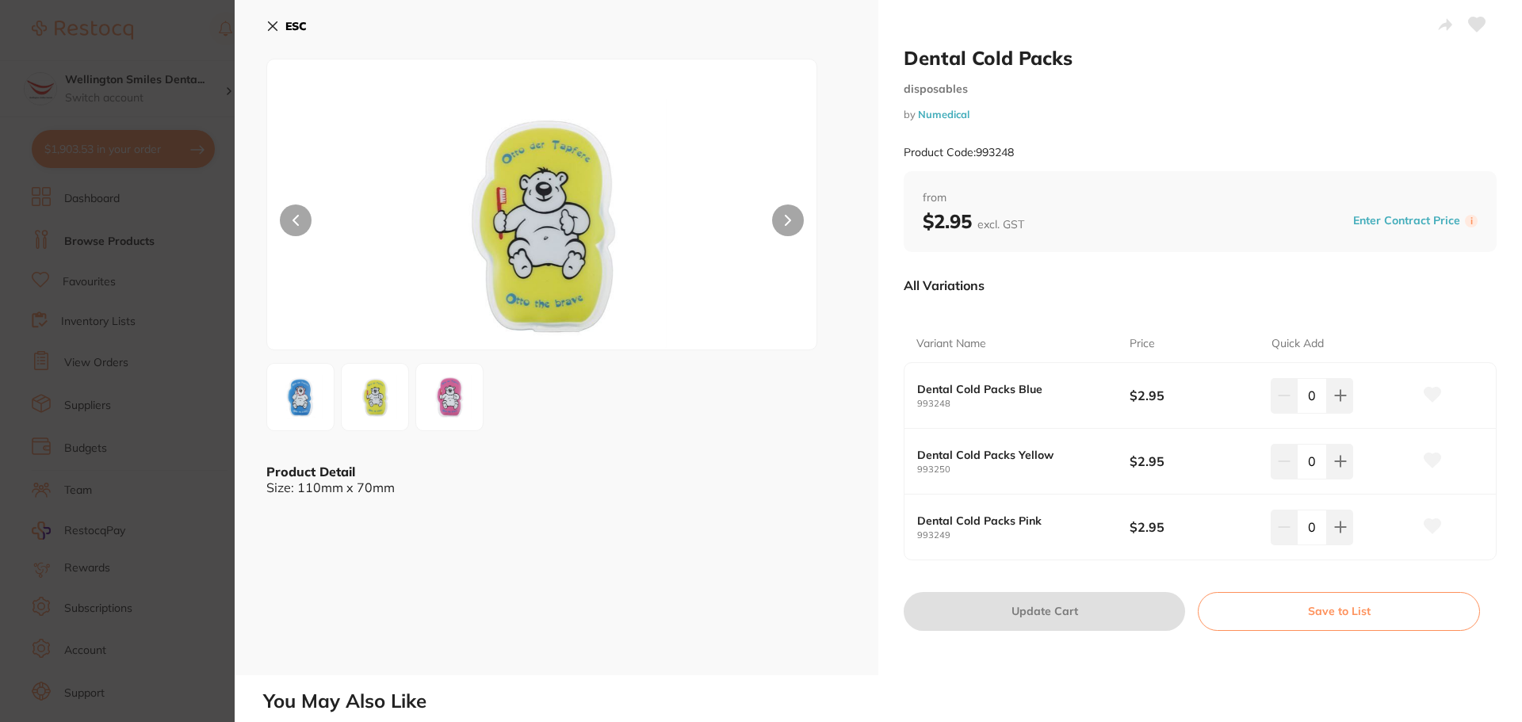
click at [446, 384] on img at bounding box center [449, 397] width 57 height 57
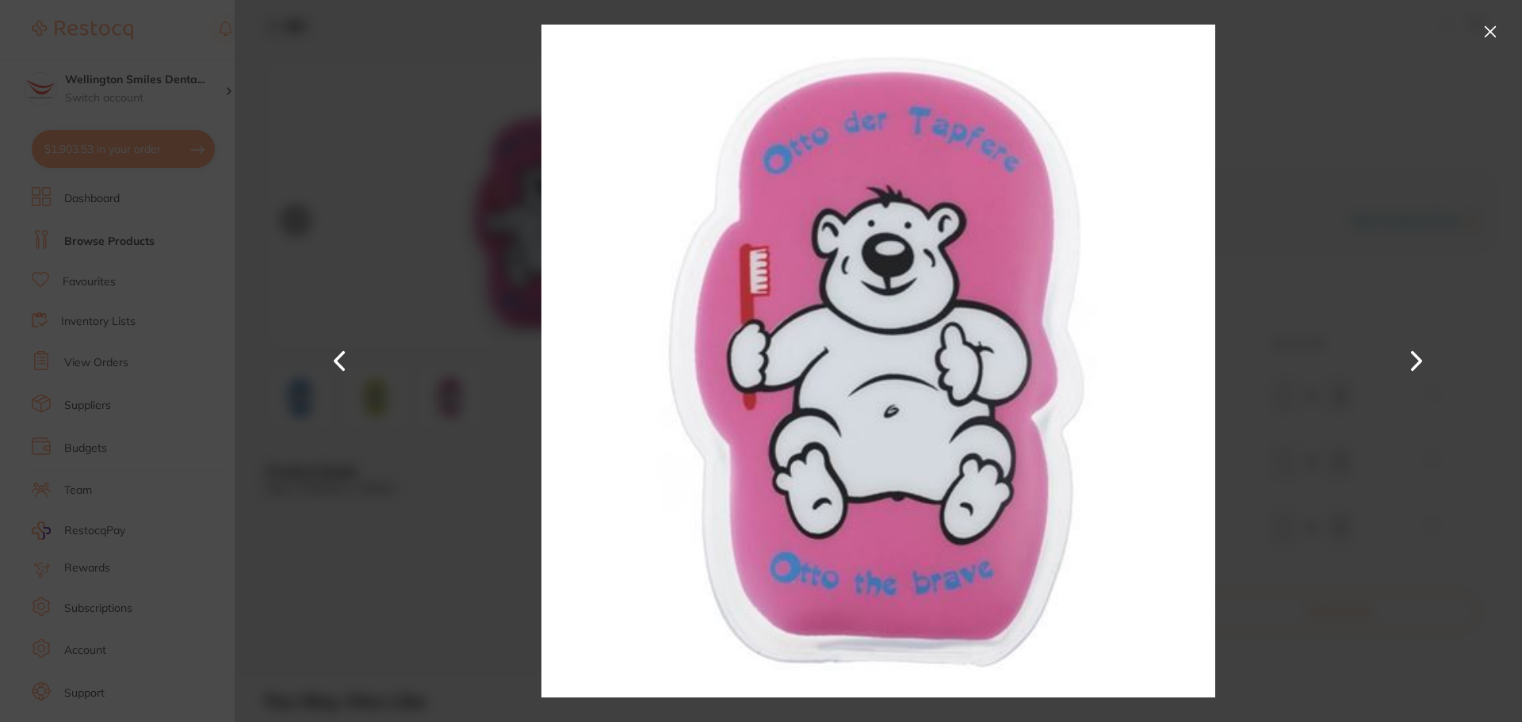
drag, startPoint x: 1478, startPoint y: 25, endPoint x: 1473, endPoint y: 37, distance: 12.8
click at [1475, 36] on div at bounding box center [878, 361] width 1287 height 722
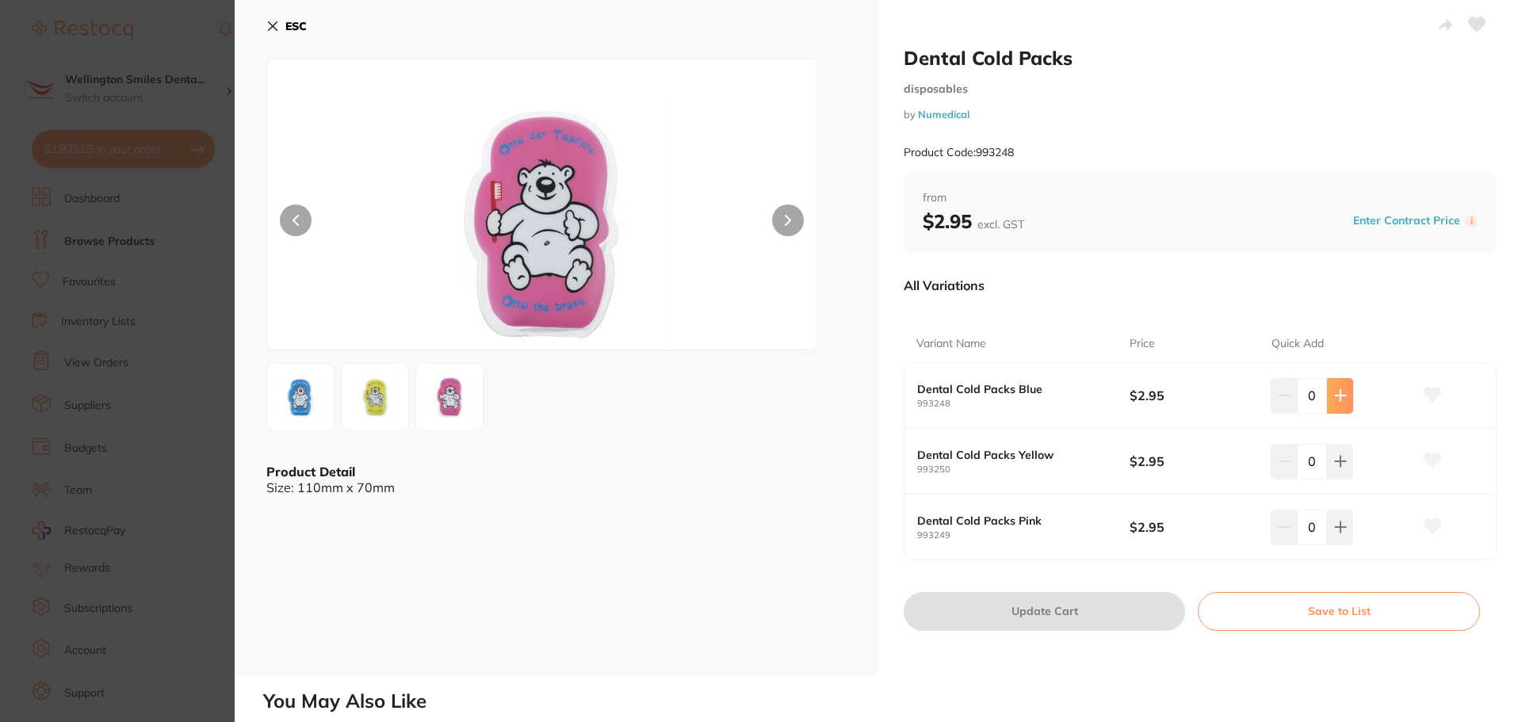
click at [1335, 396] on icon at bounding box center [1340, 396] width 10 height 10
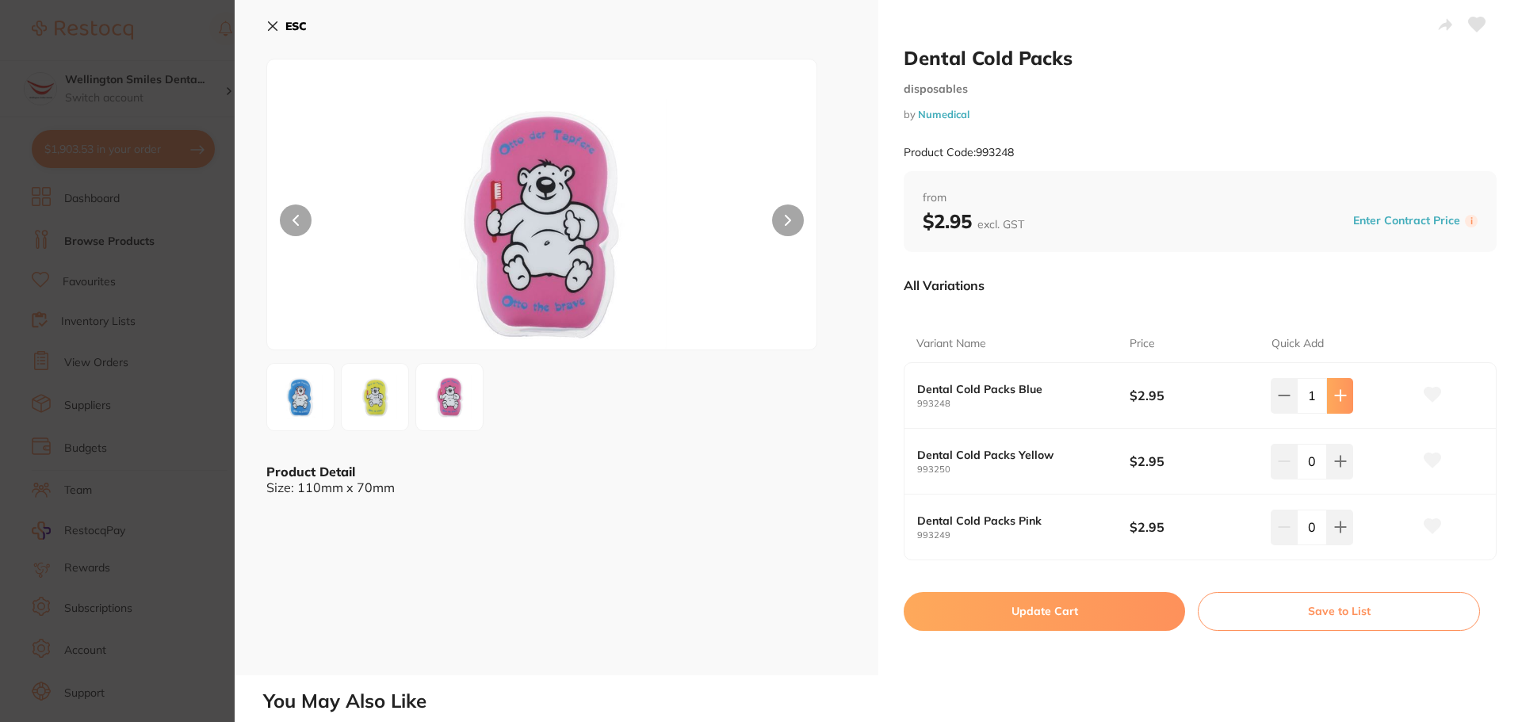
click at [1335, 396] on icon at bounding box center [1340, 396] width 10 height 10
type input "2"
click at [1336, 401] on icon at bounding box center [1340, 396] width 10 height 10
type input "2"
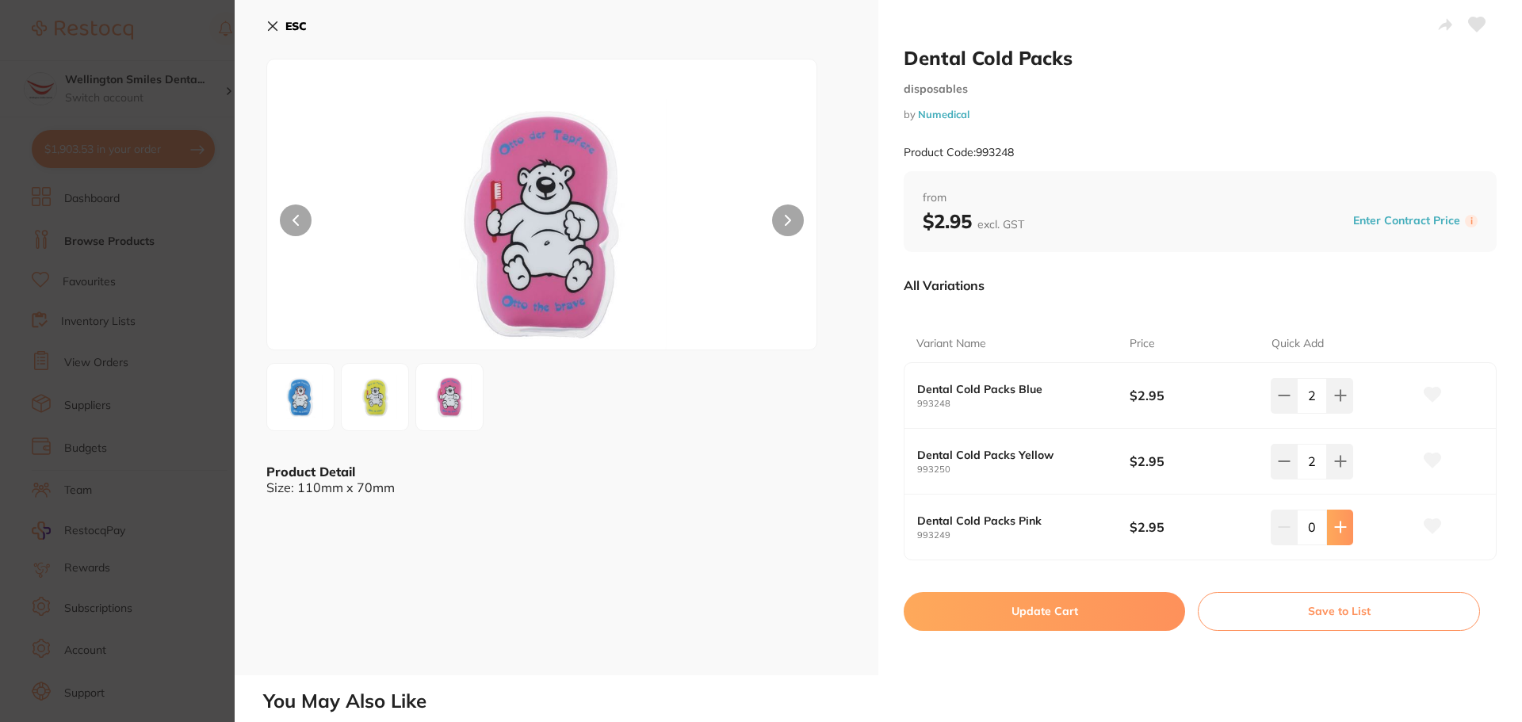
click at [1339, 402] on icon at bounding box center [1340, 395] width 13 height 13
type input "2"
click at [1335, 387] on button at bounding box center [1340, 395] width 26 height 35
type input "3"
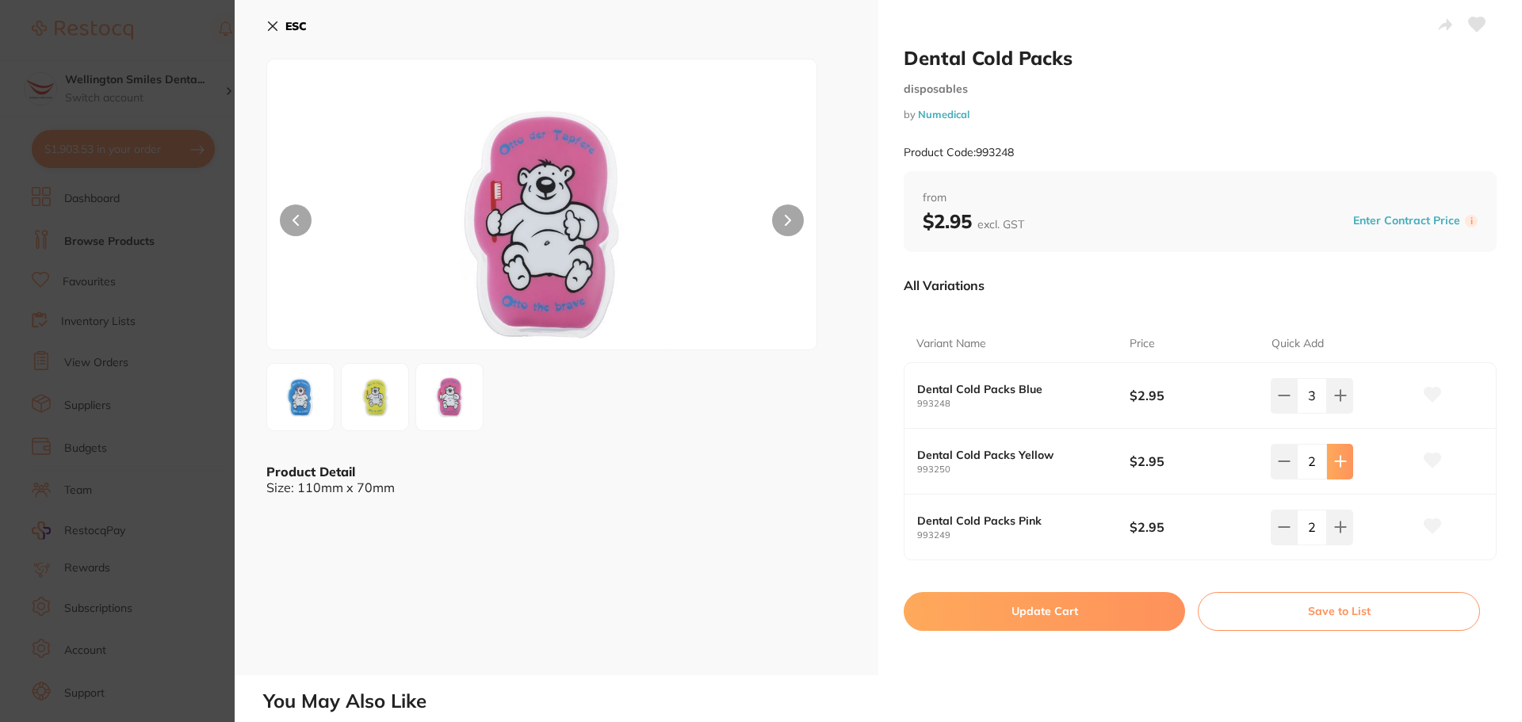
click at [1343, 413] on button at bounding box center [1340, 395] width 26 height 35
type input "3"
click at [1340, 402] on icon at bounding box center [1340, 395] width 13 height 13
type input "3"
click at [1087, 602] on button "Update Cart" at bounding box center [1044, 611] width 281 height 38
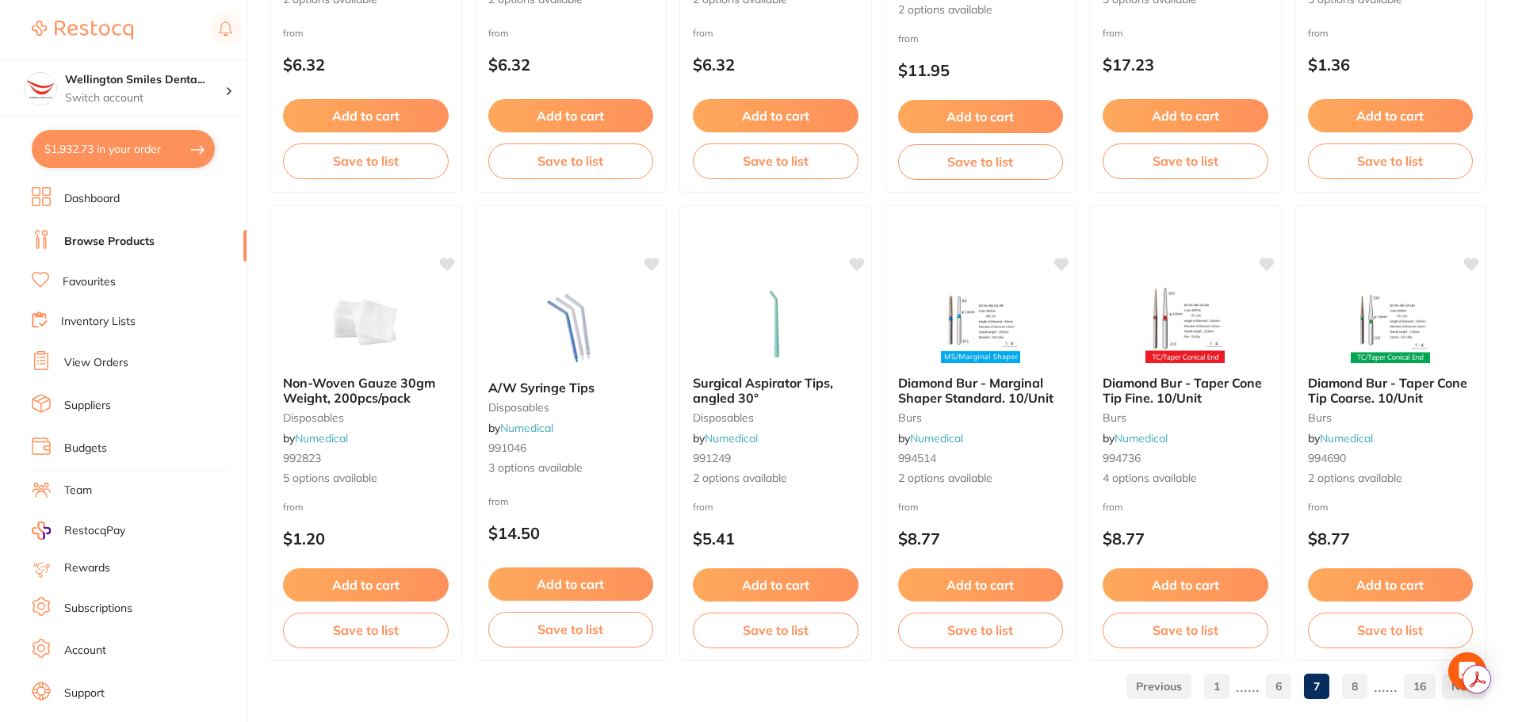
scroll to position [3787, 0]
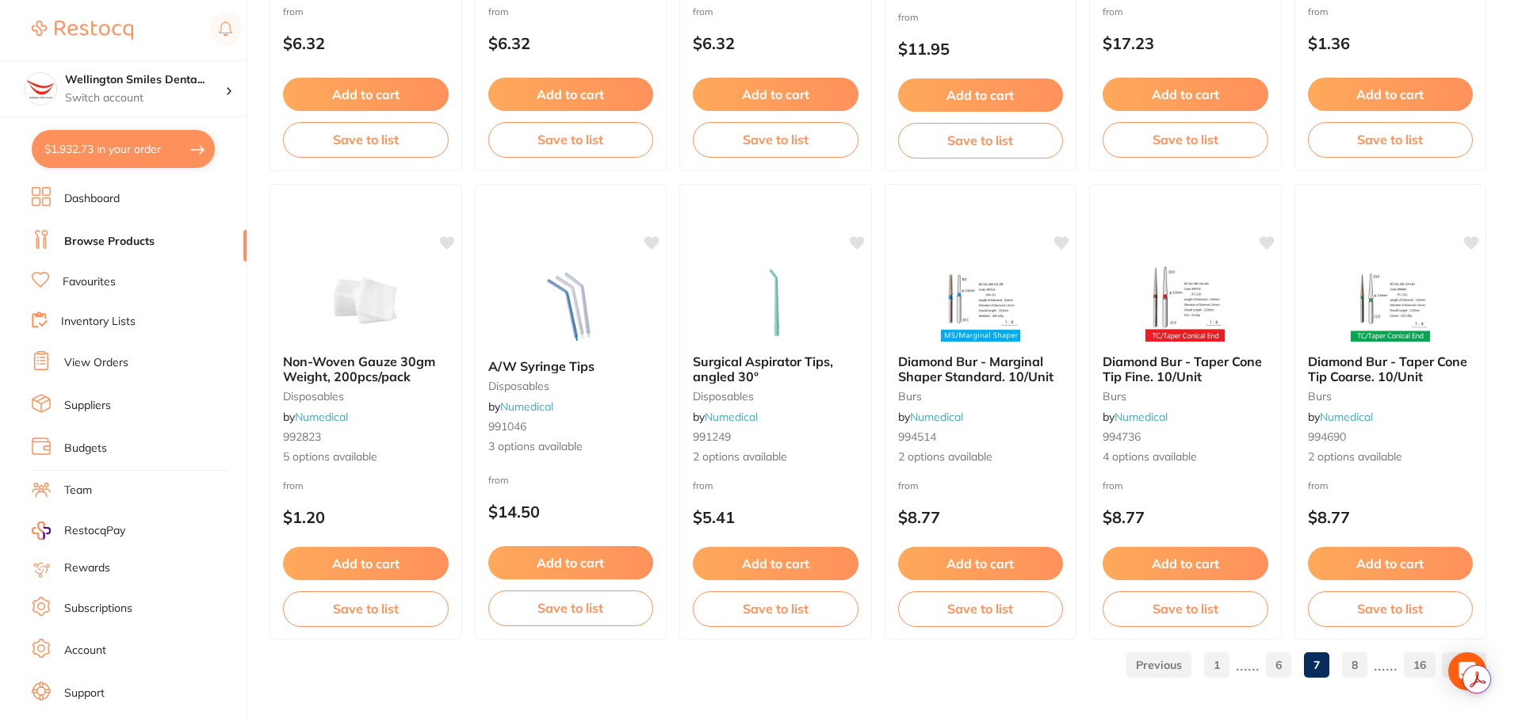
click at [1356, 664] on link "8" at bounding box center [1354, 665] width 25 height 32
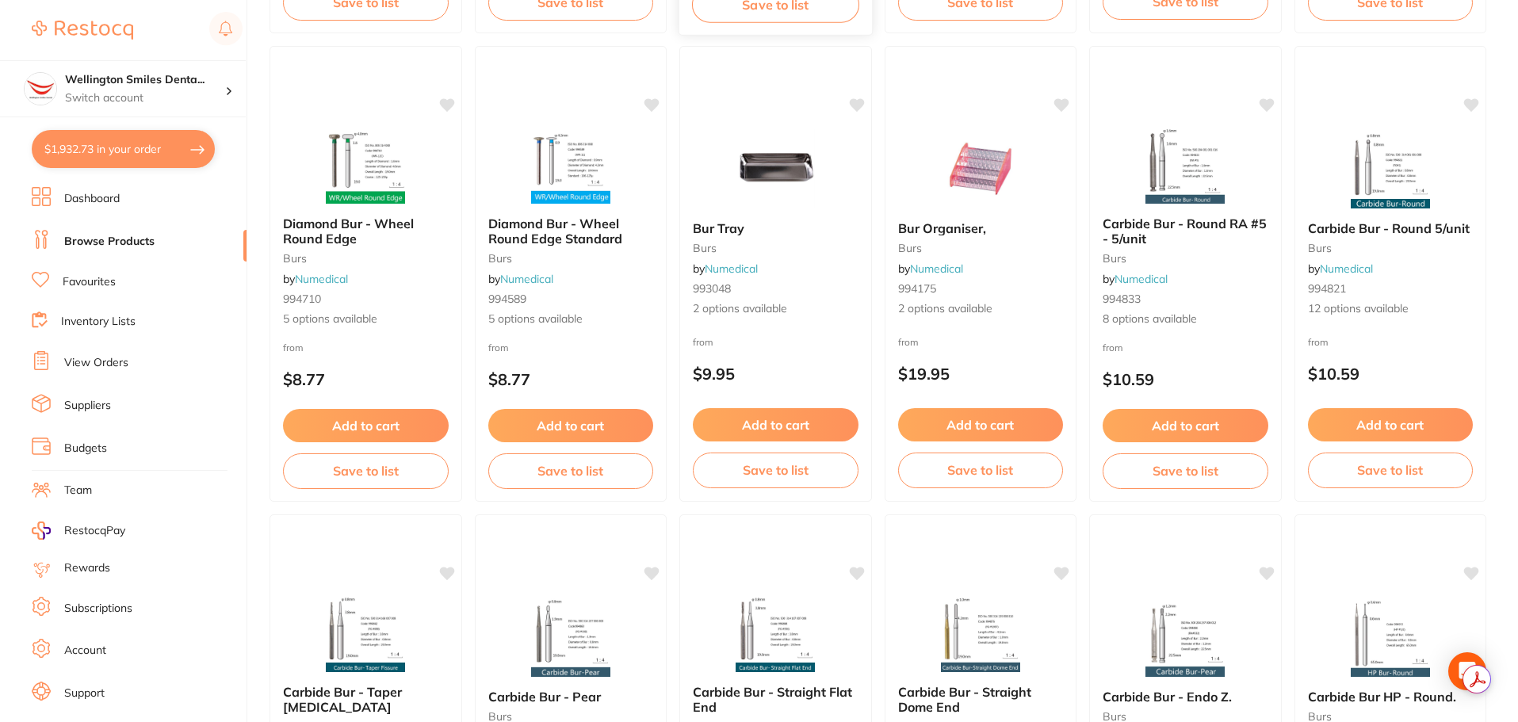
scroll to position [2536, 0]
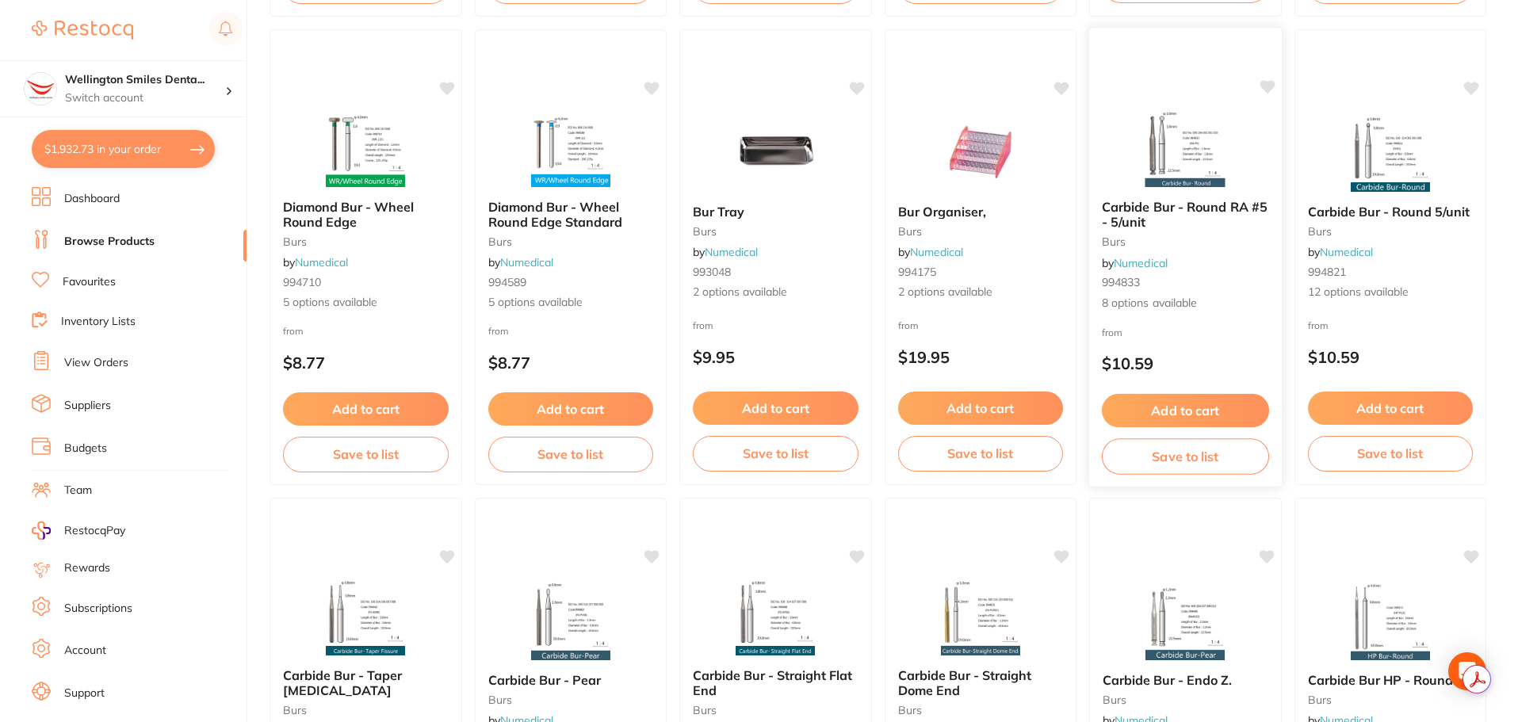
click at [1157, 410] on button "Add to cart" at bounding box center [1185, 411] width 167 height 34
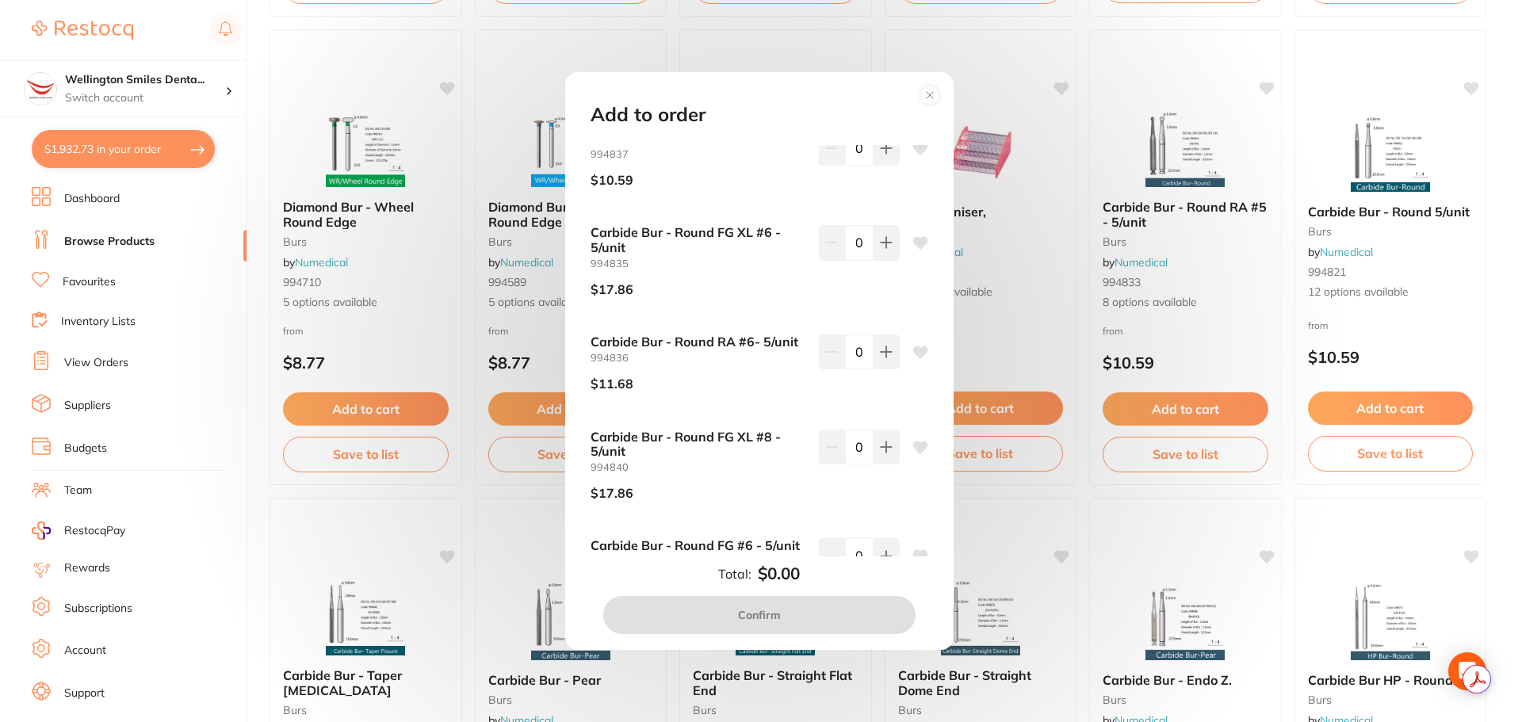
scroll to position [0, 0]
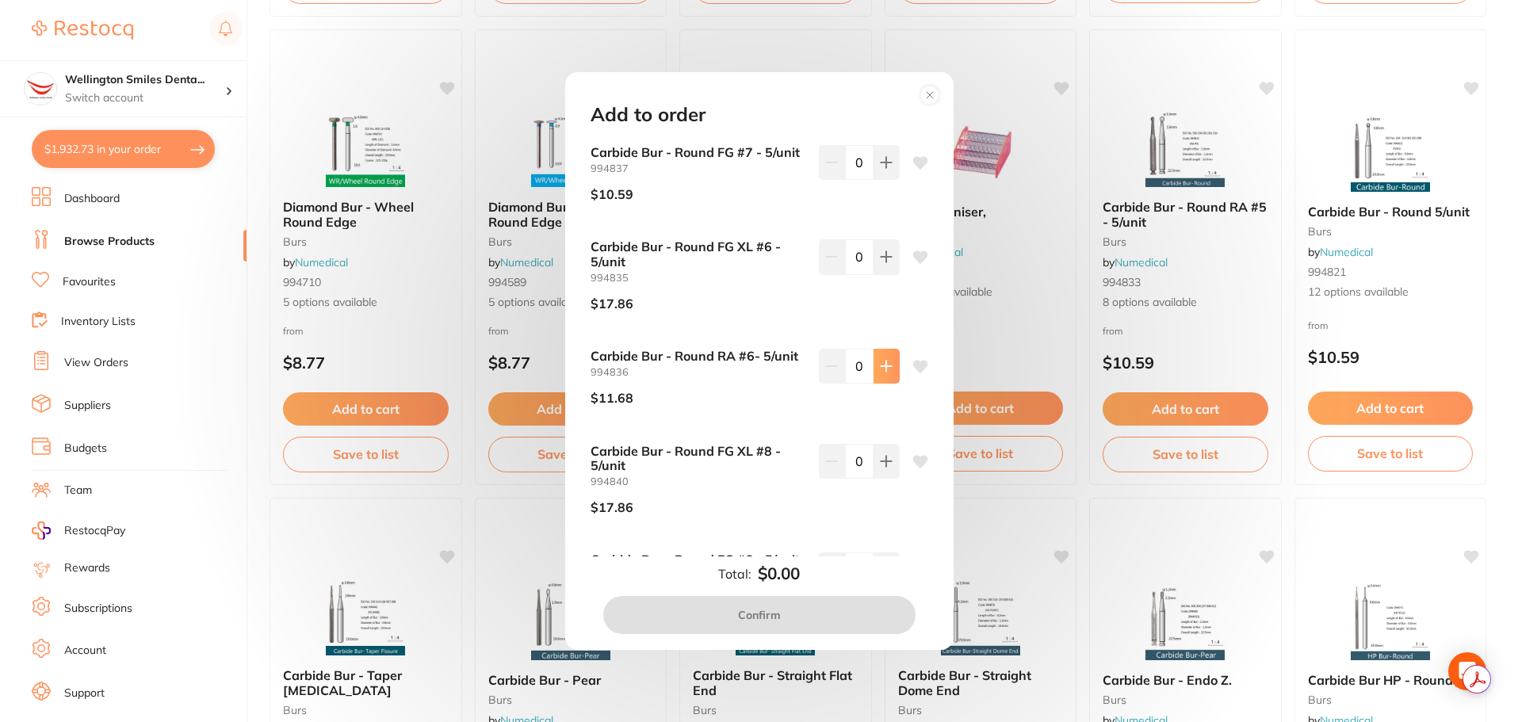
click at [880, 169] on icon at bounding box center [886, 162] width 13 height 13
type input "1"
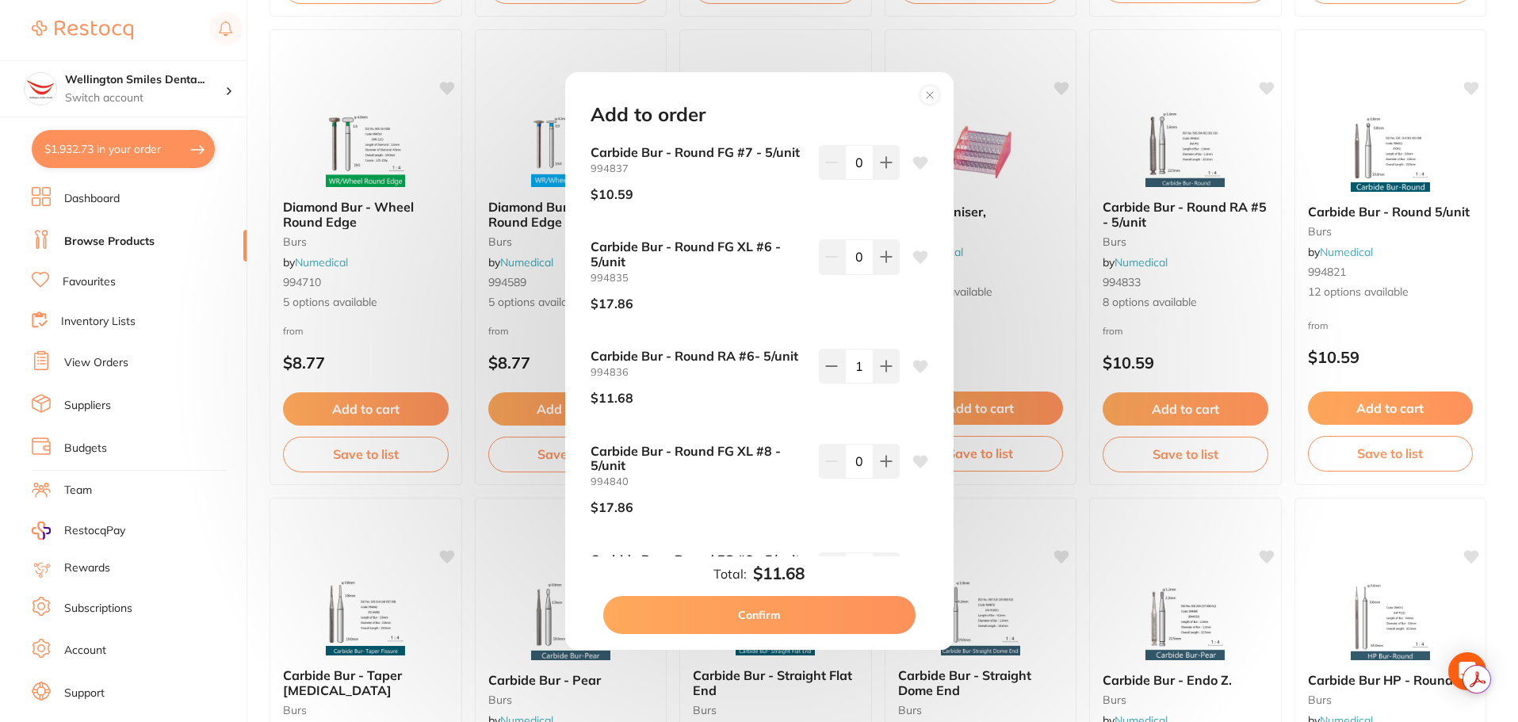
click at [1168, 142] on div "Add to order Carbide Bur - Round FG #7 - 5/unit 994837 $10.59 0 Carbide Bur - R…" at bounding box center [759, 361] width 1518 height 722
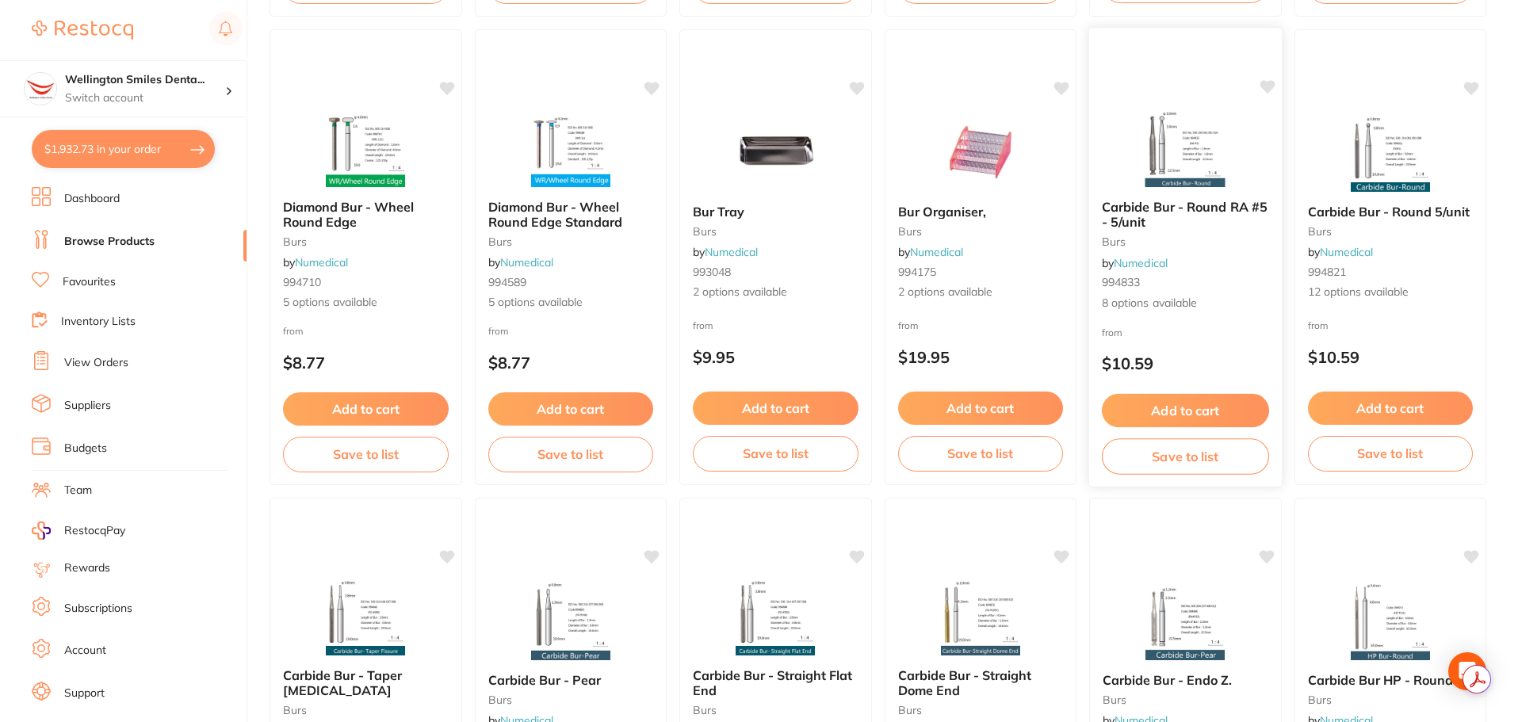
click at [1168, 142] on img at bounding box center [1185, 147] width 104 height 80
click at [1168, 142] on section at bounding box center [759, 361] width 1518 height 722
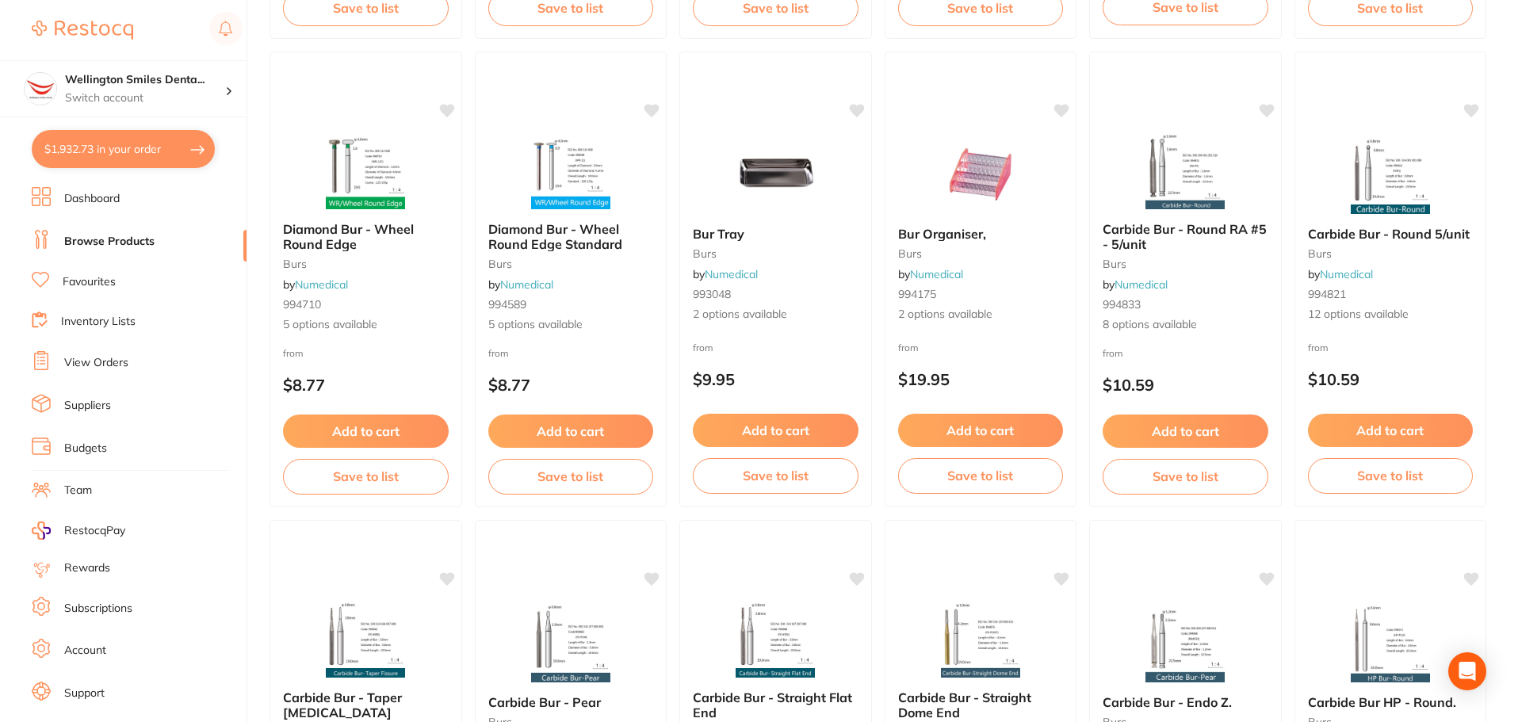
scroll to position [2536, 0]
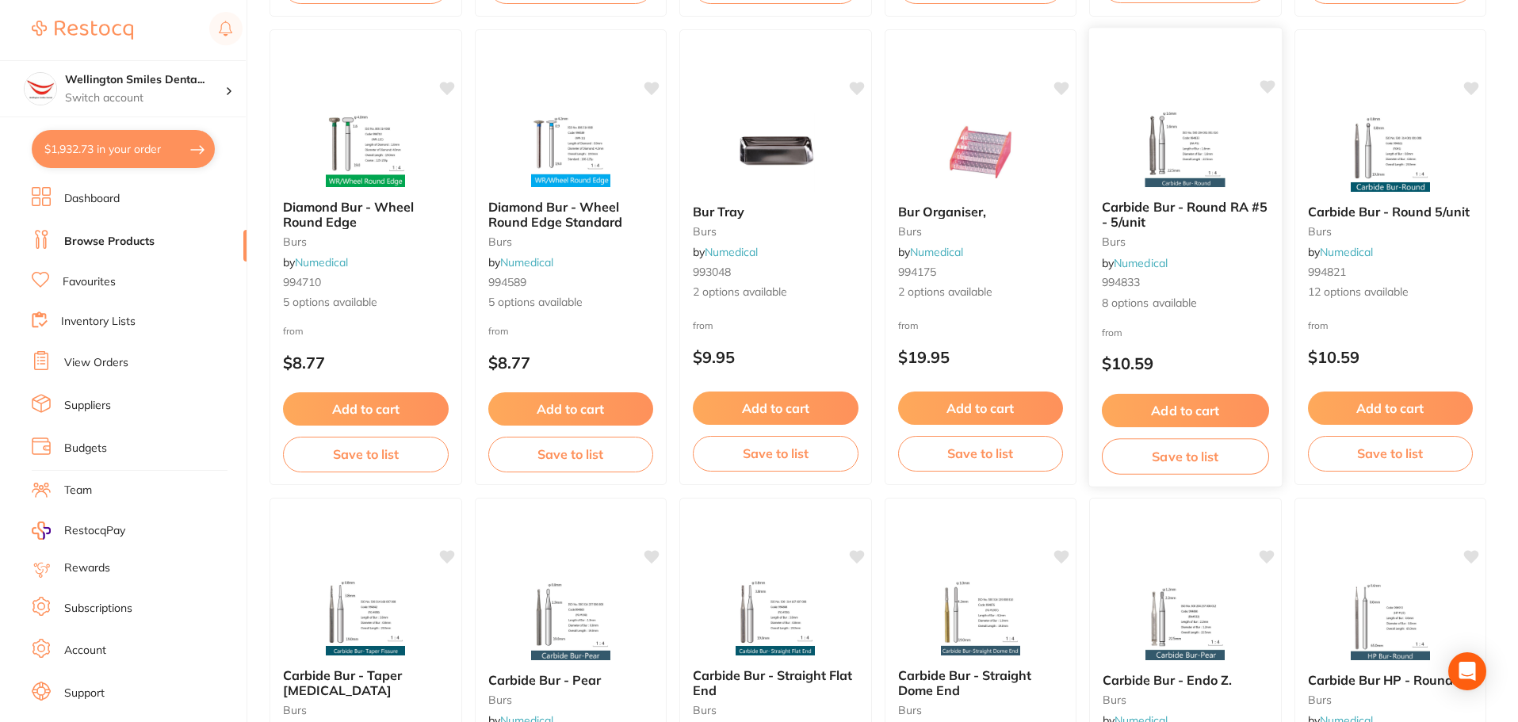
click at [1185, 143] on img at bounding box center [1185, 147] width 104 height 80
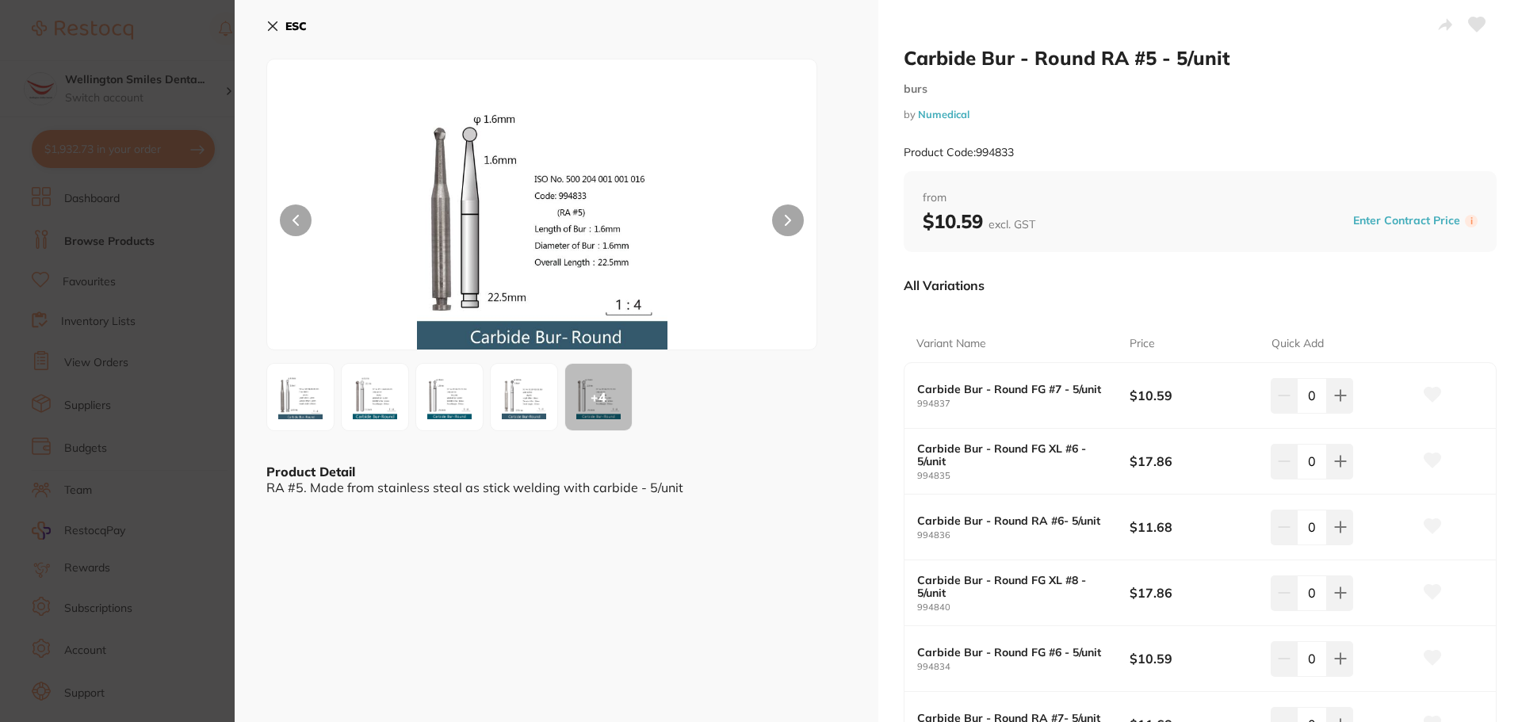
click at [525, 403] on img at bounding box center [523, 397] width 57 height 57
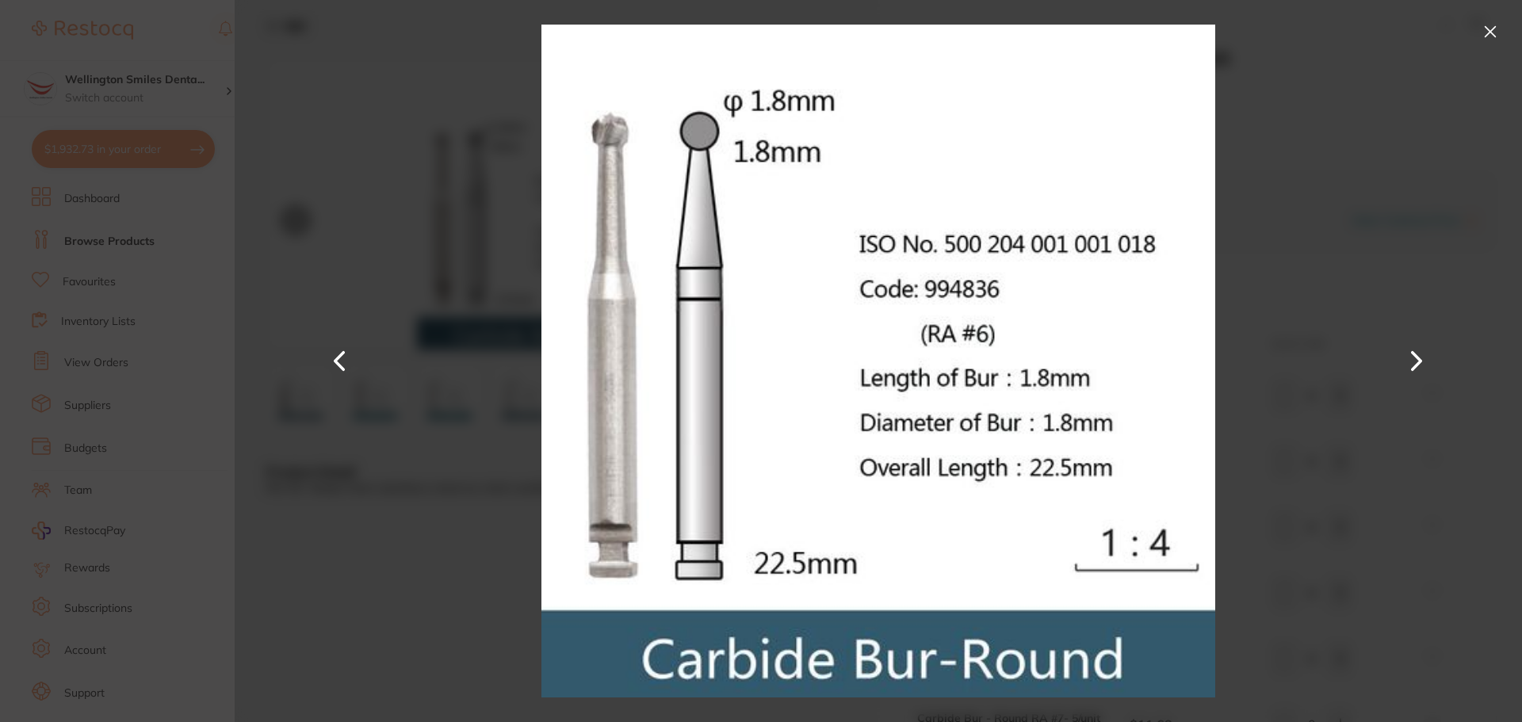
click at [335, 358] on button at bounding box center [340, 361] width 38 height 361
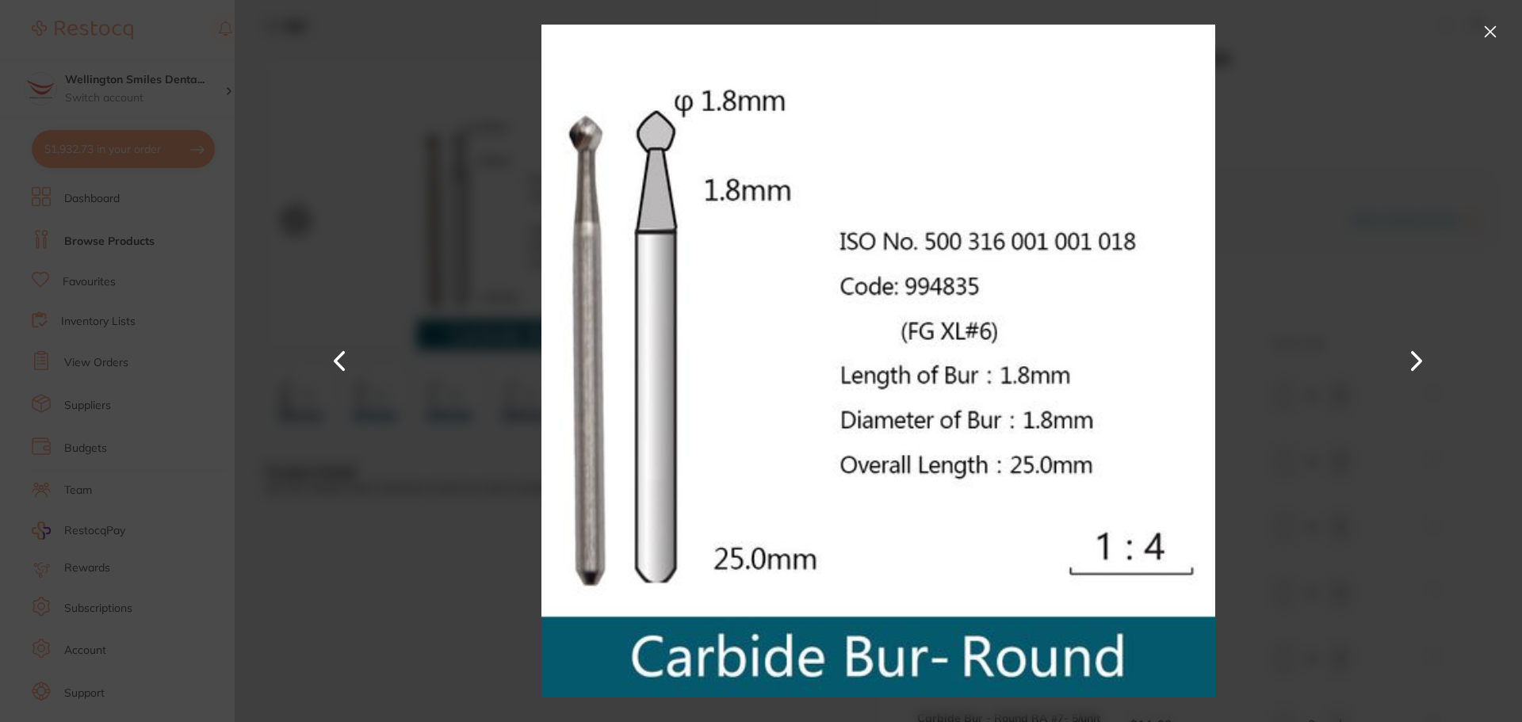
click at [1414, 354] on button at bounding box center [1416, 361] width 38 height 361
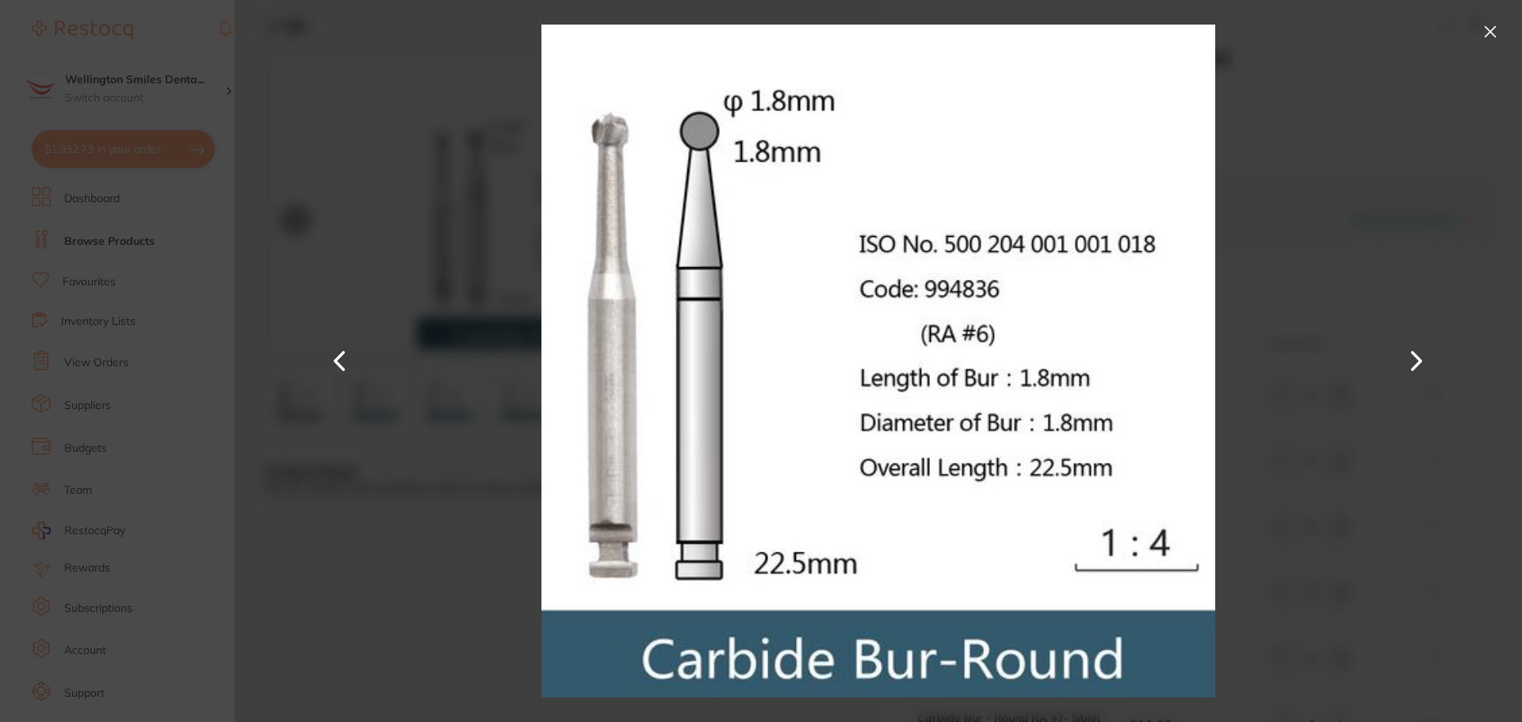
click at [1496, 28] on button at bounding box center [1489, 31] width 25 height 25
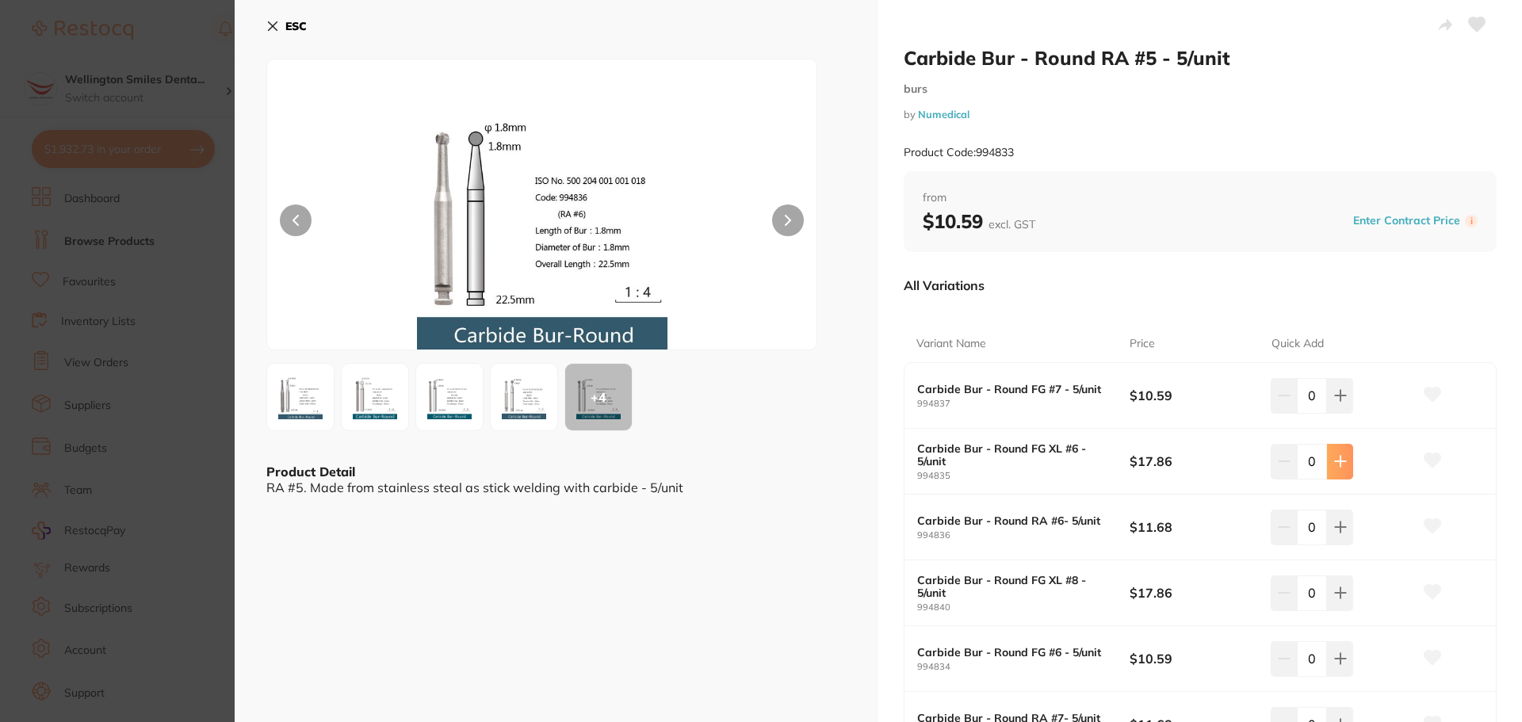
click at [1338, 402] on icon at bounding box center [1340, 395] width 13 height 13
type input "2"
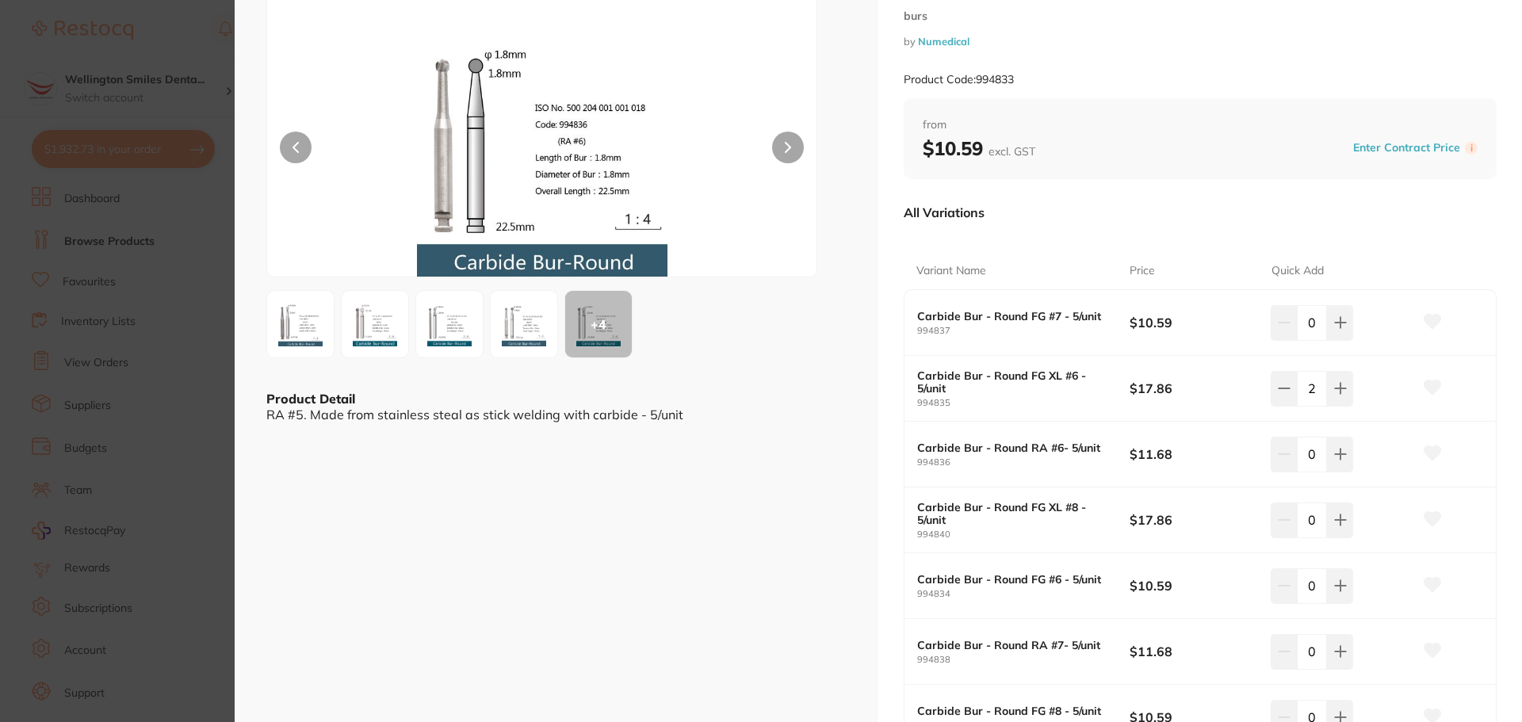
scroll to position [317, 0]
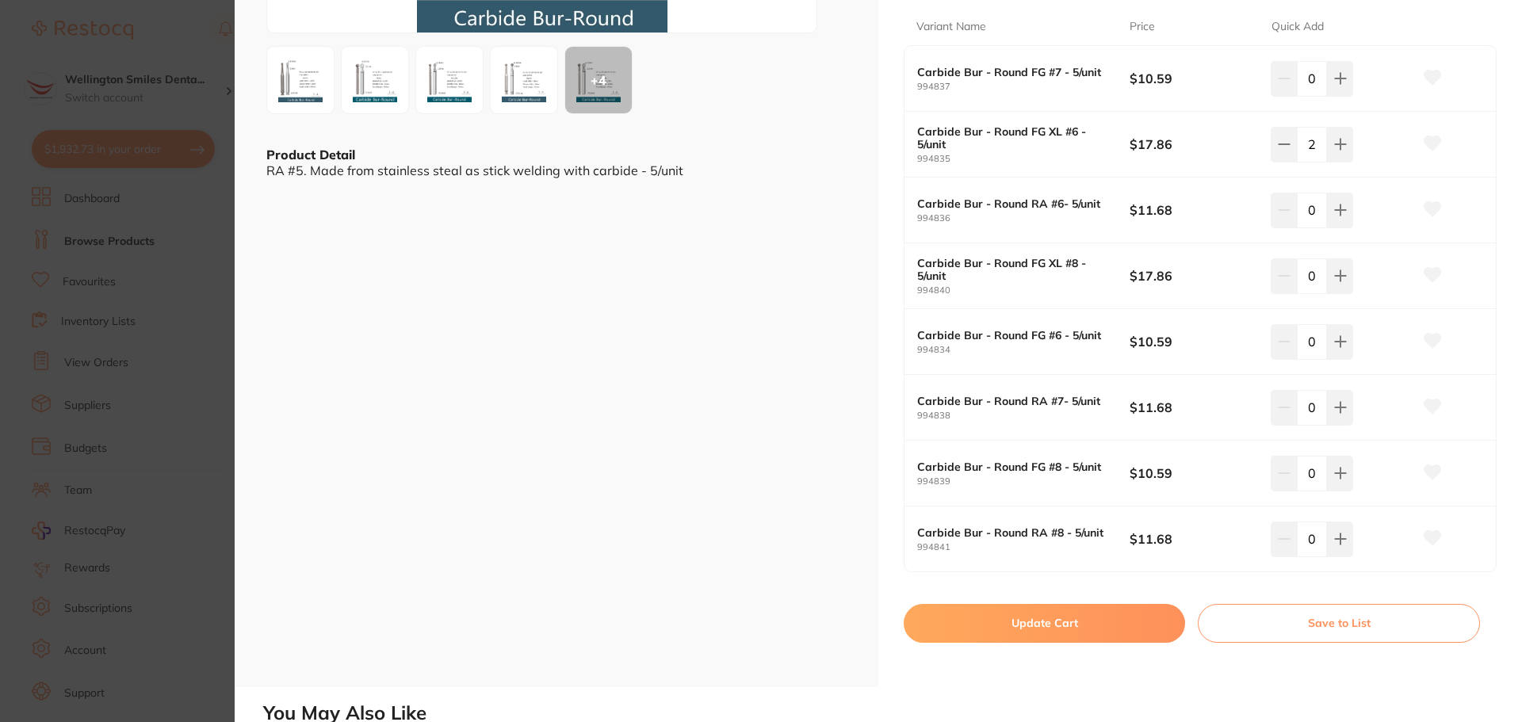
click at [1117, 625] on button "Update Cart" at bounding box center [1044, 623] width 281 height 38
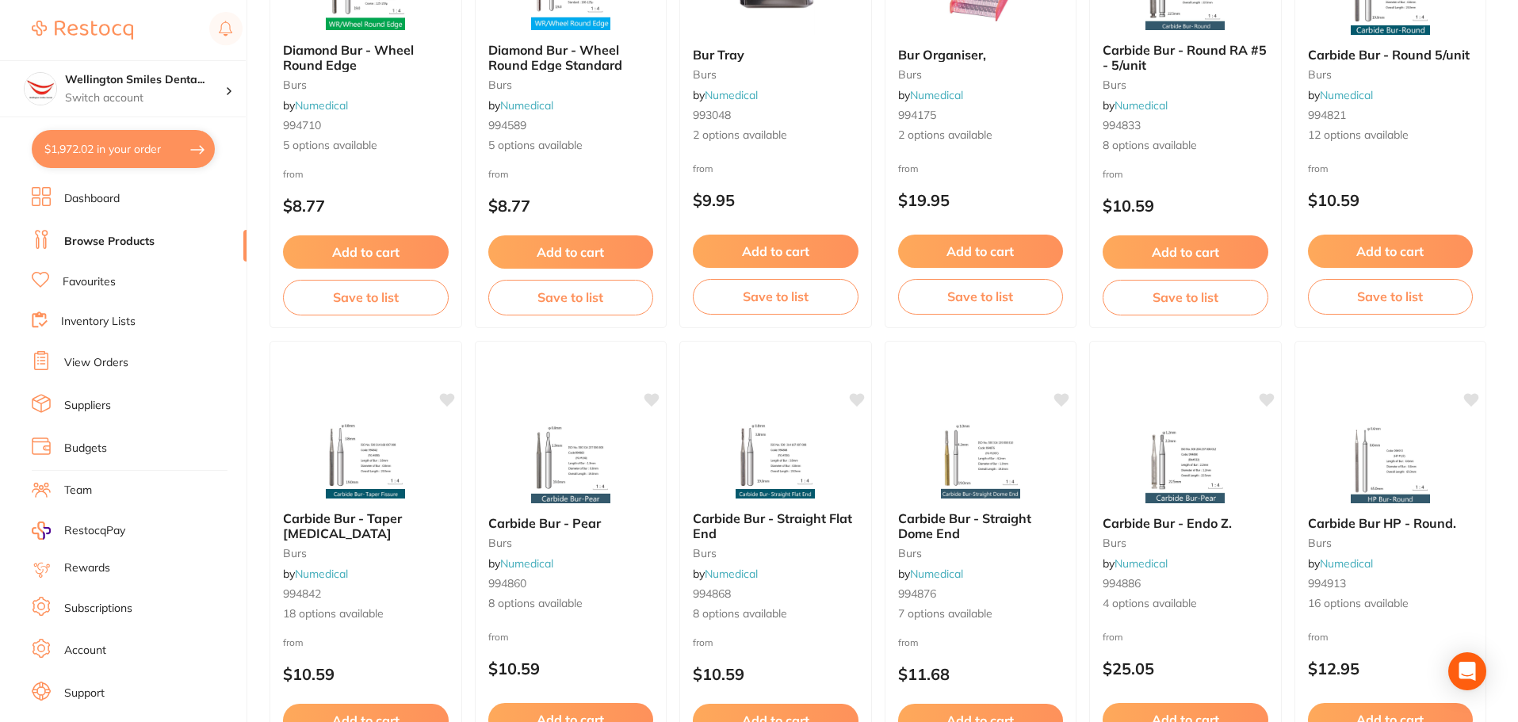
scroll to position [2695, 0]
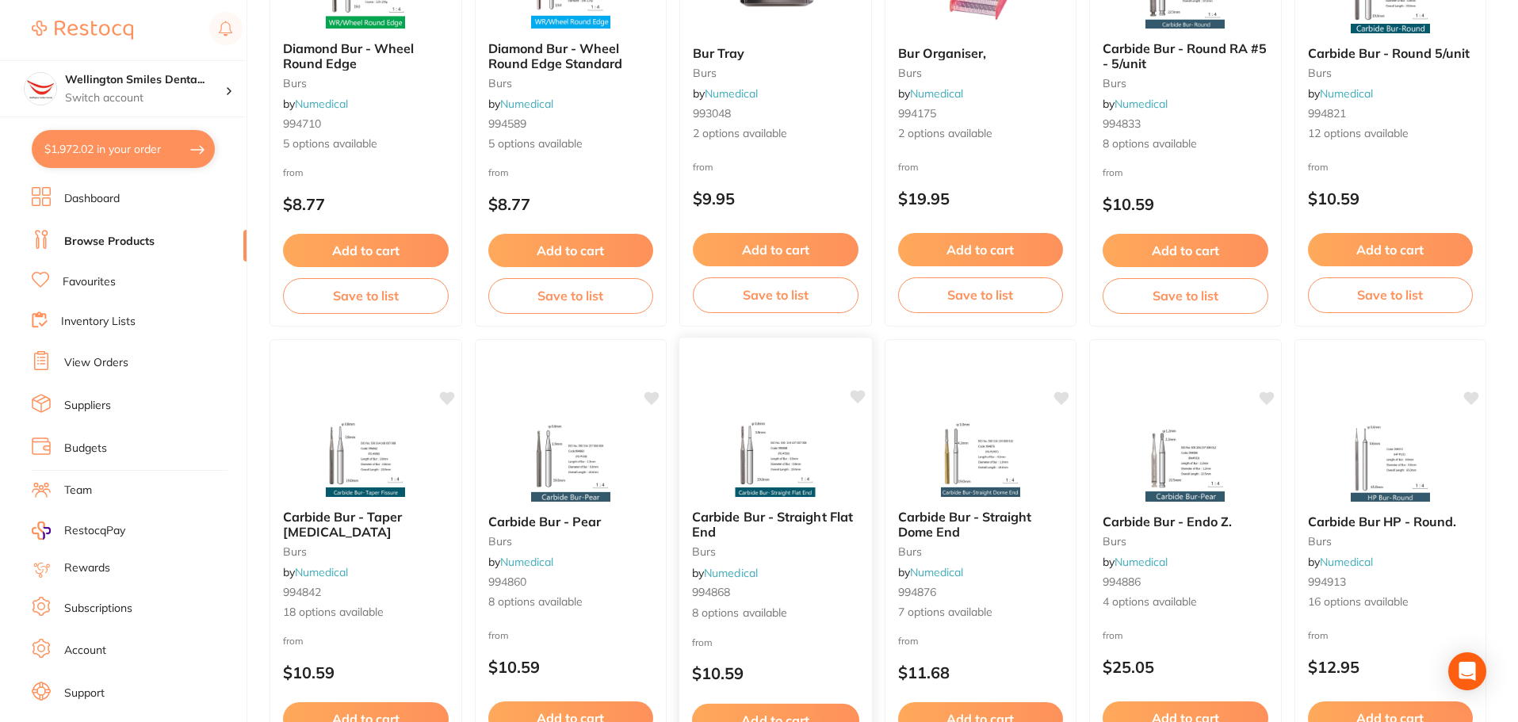
click at [807, 439] on img at bounding box center [776, 457] width 104 height 80
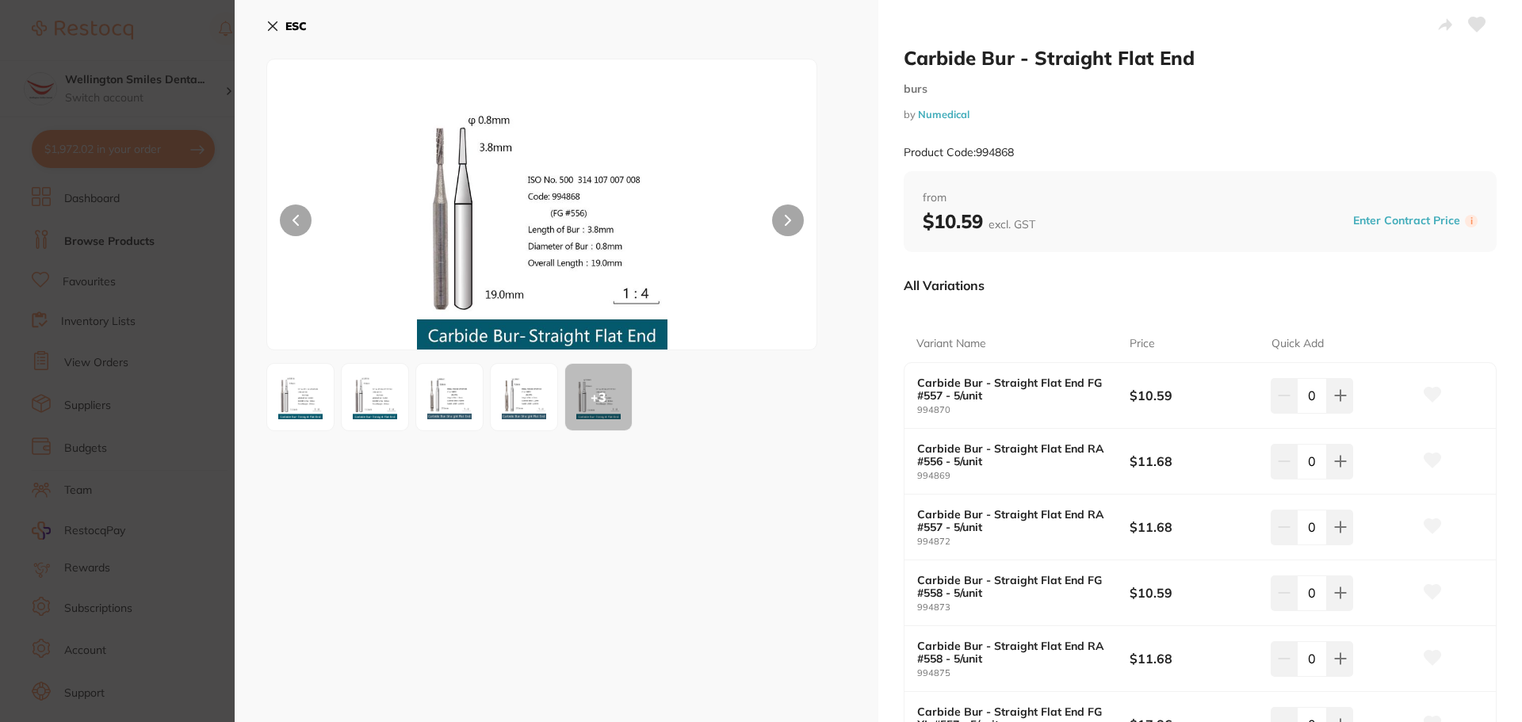
click at [511, 389] on img at bounding box center [523, 397] width 57 height 57
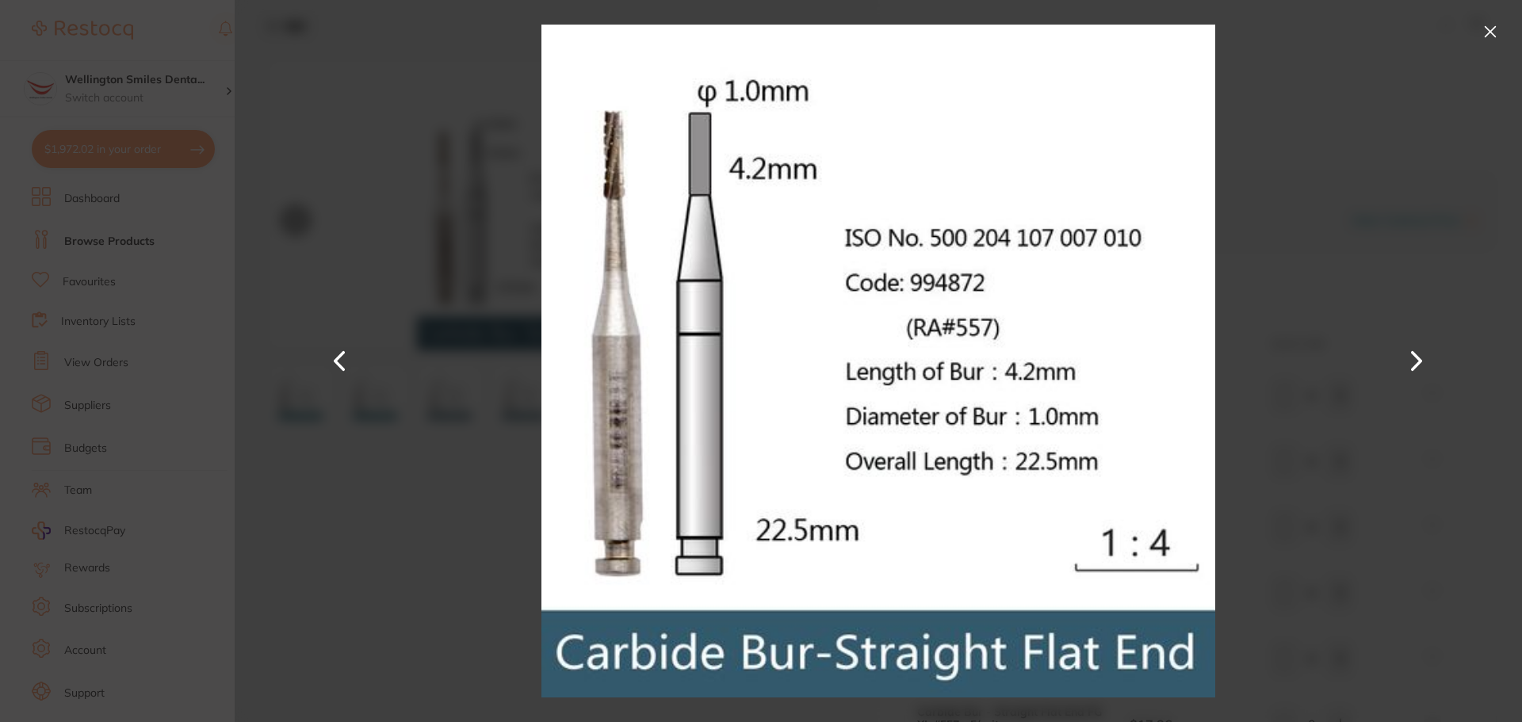
click at [330, 355] on button at bounding box center [340, 361] width 38 height 361
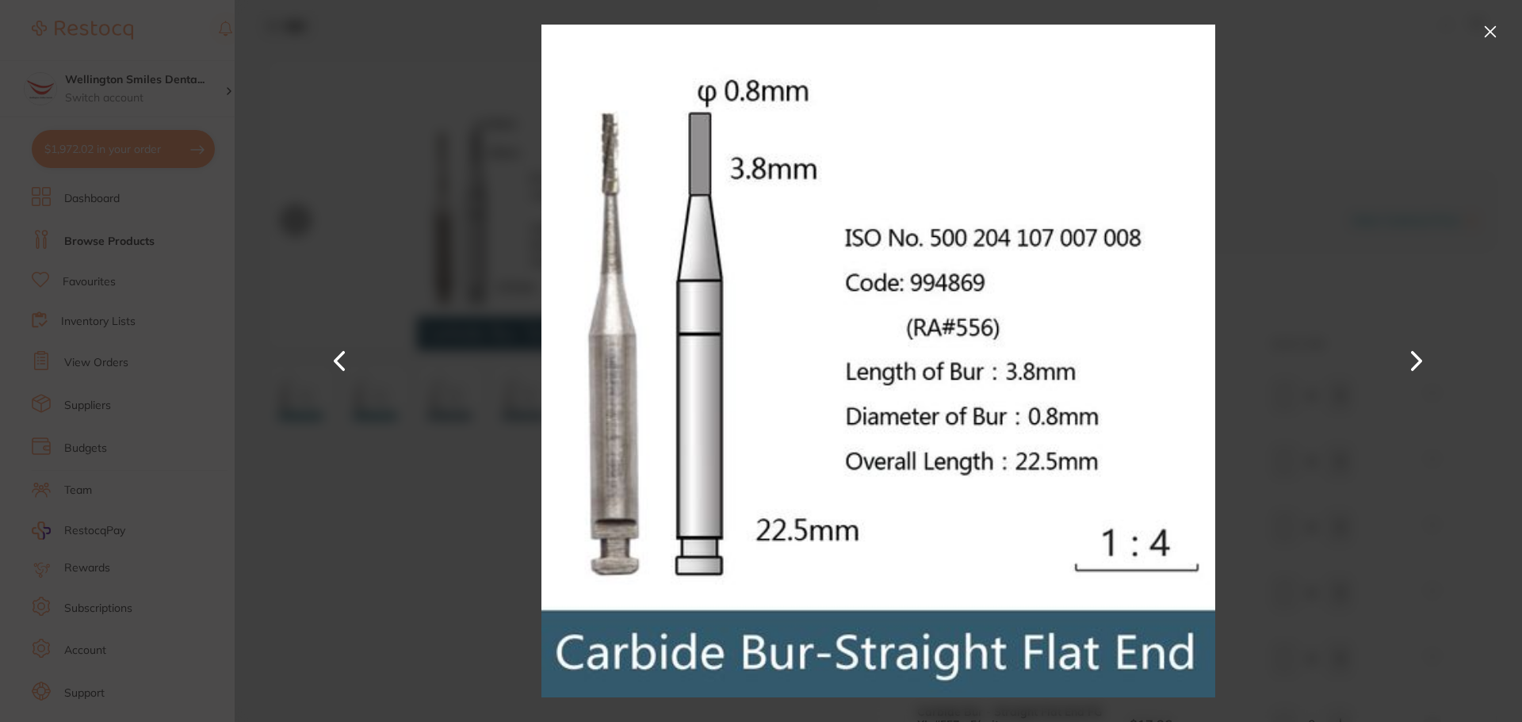
click at [334, 356] on button at bounding box center [340, 361] width 38 height 361
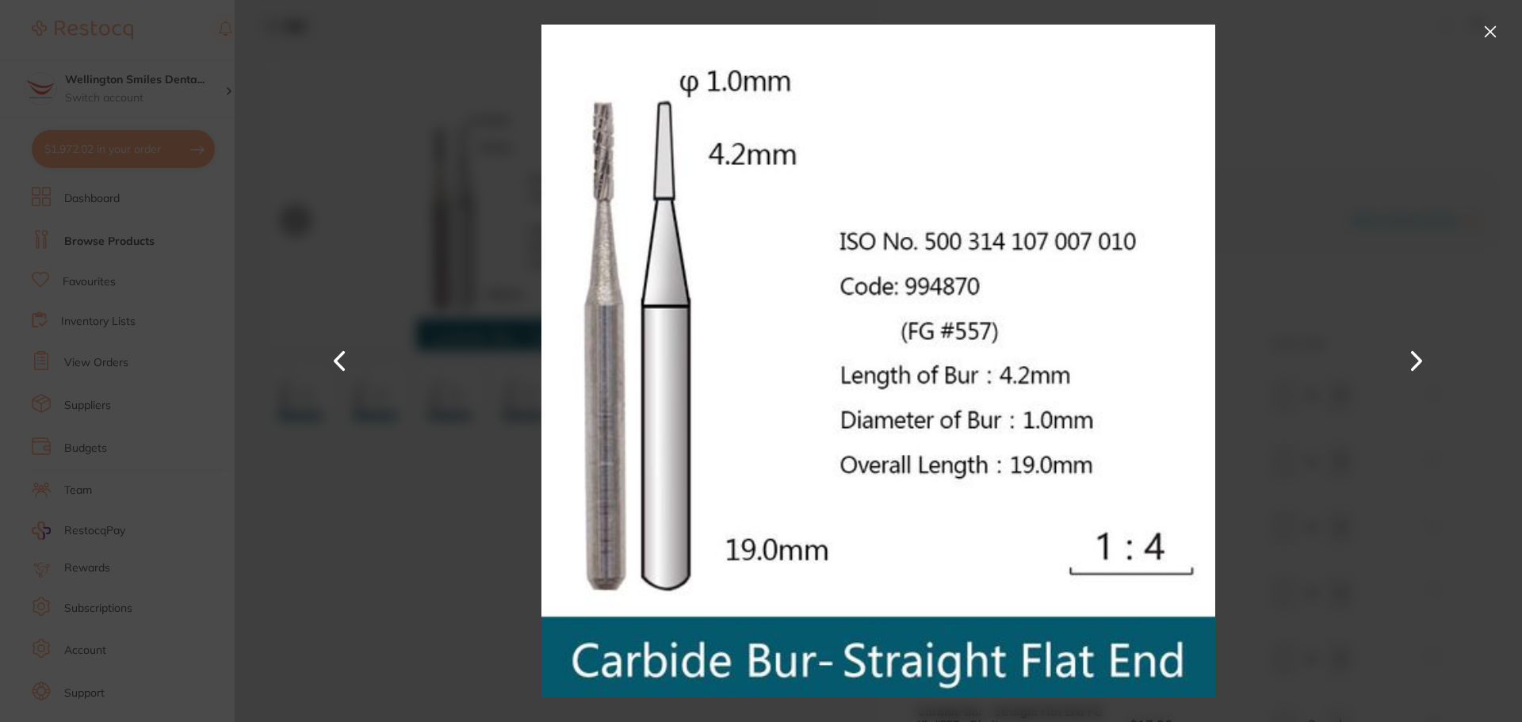
click at [334, 356] on button at bounding box center [340, 361] width 38 height 361
click at [1495, 29] on button at bounding box center [1489, 31] width 25 height 25
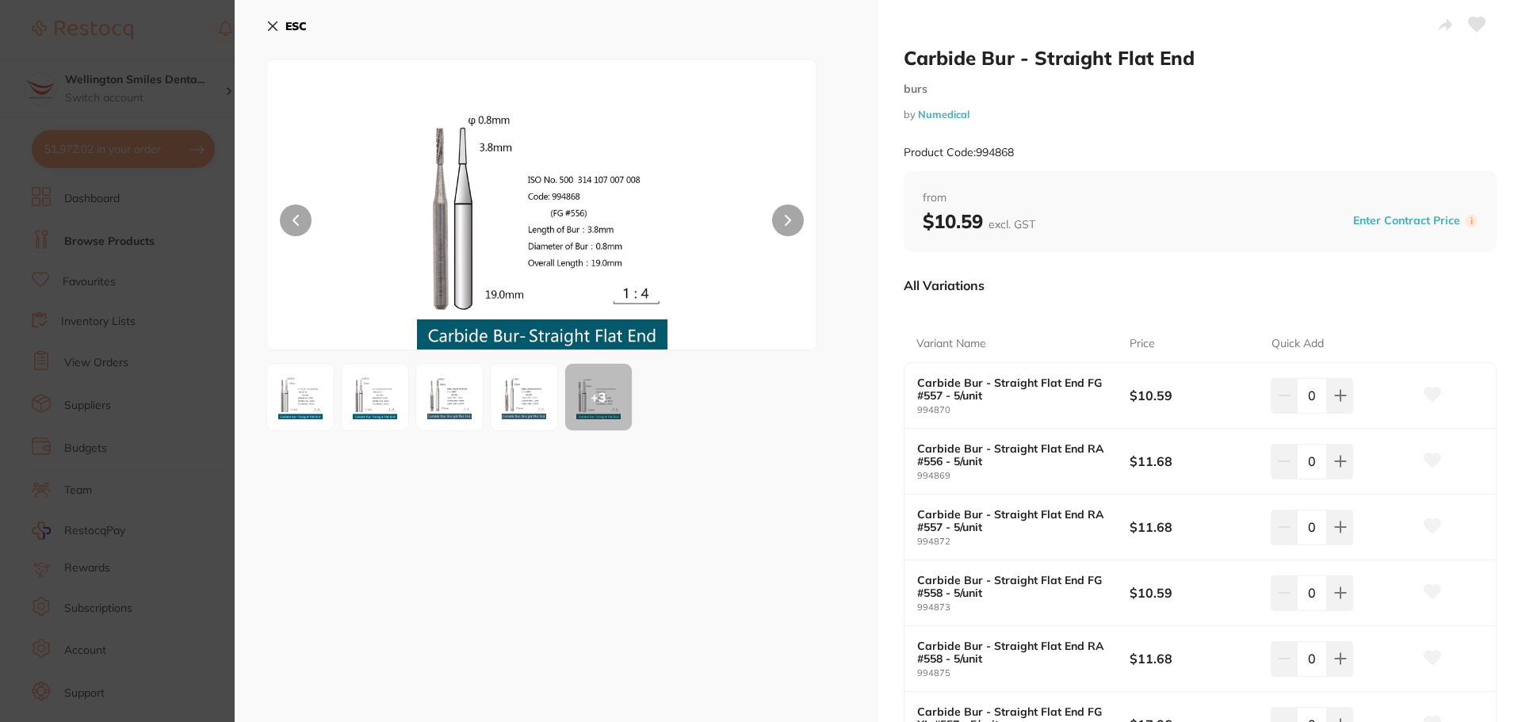
click at [1345, 413] on button at bounding box center [1340, 395] width 26 height 35
type input "1"
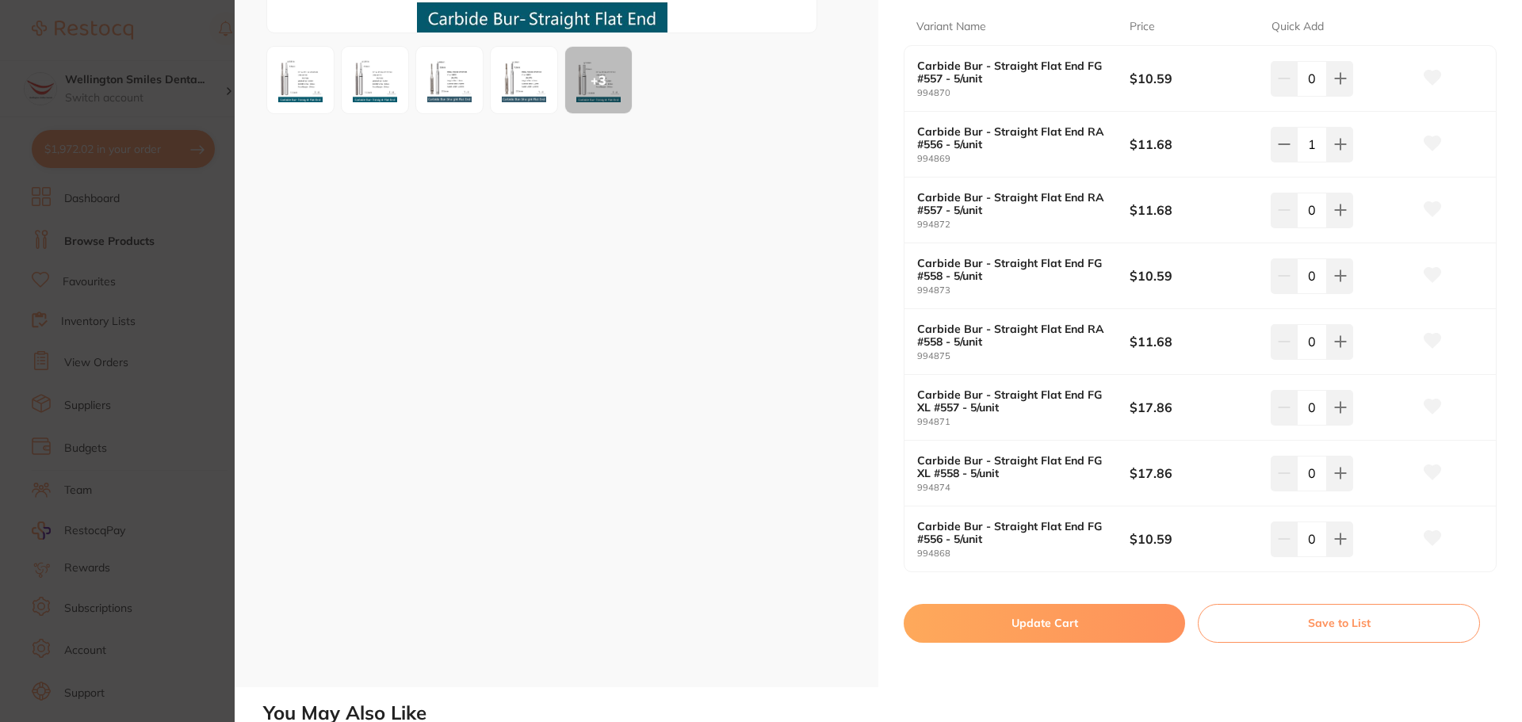
scroll to position [555, 0]
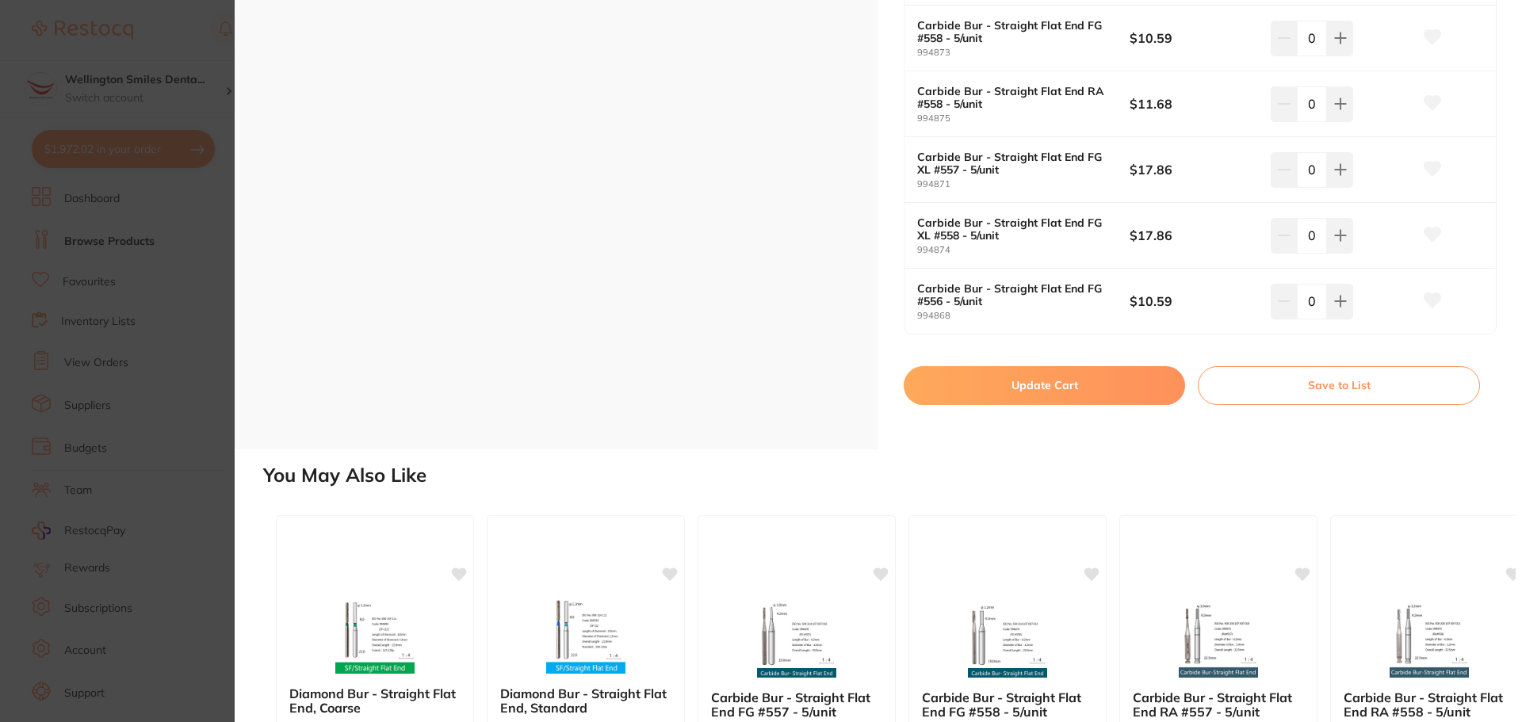
click at [1056, 379] on button "Update Cart" at bounding box center [1044, 385] width 281 height 38
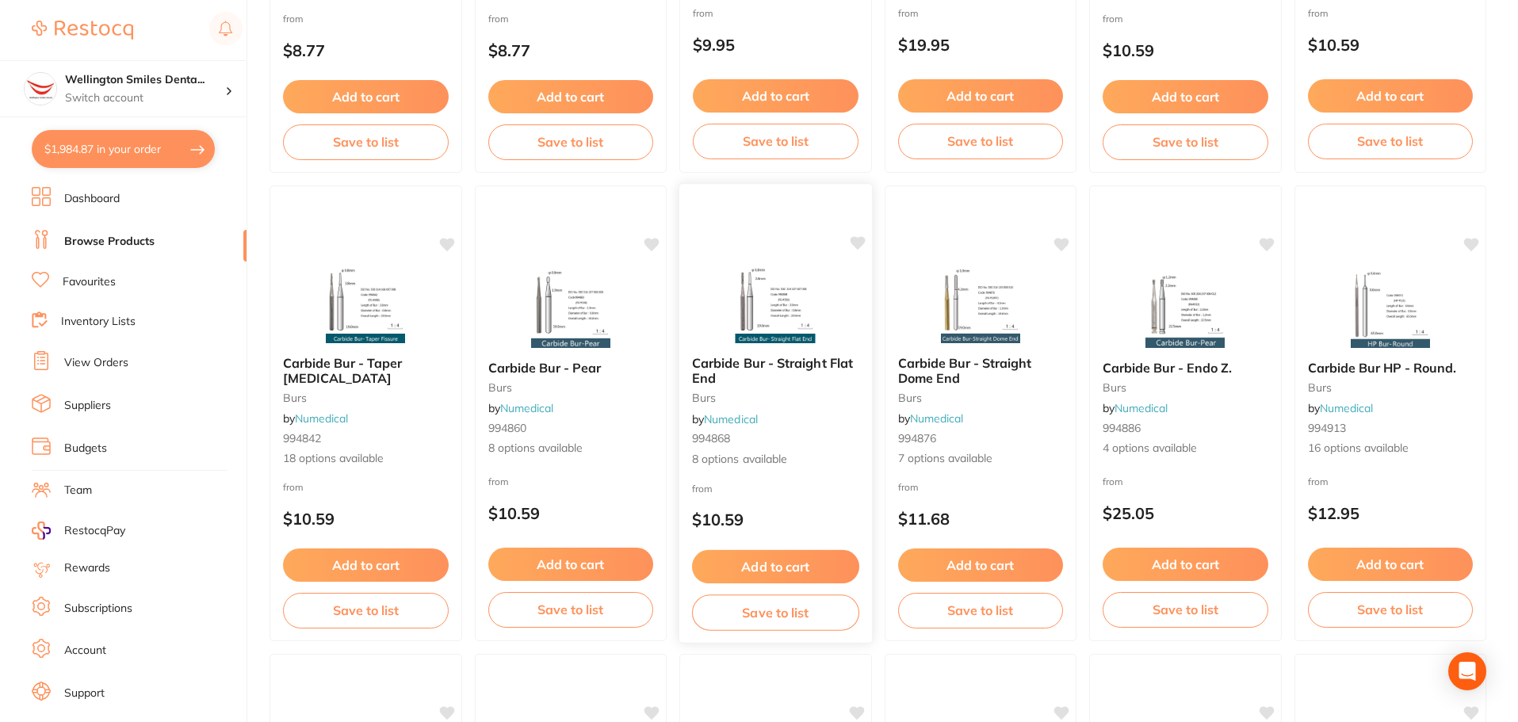
scroll to position [2853, 0]
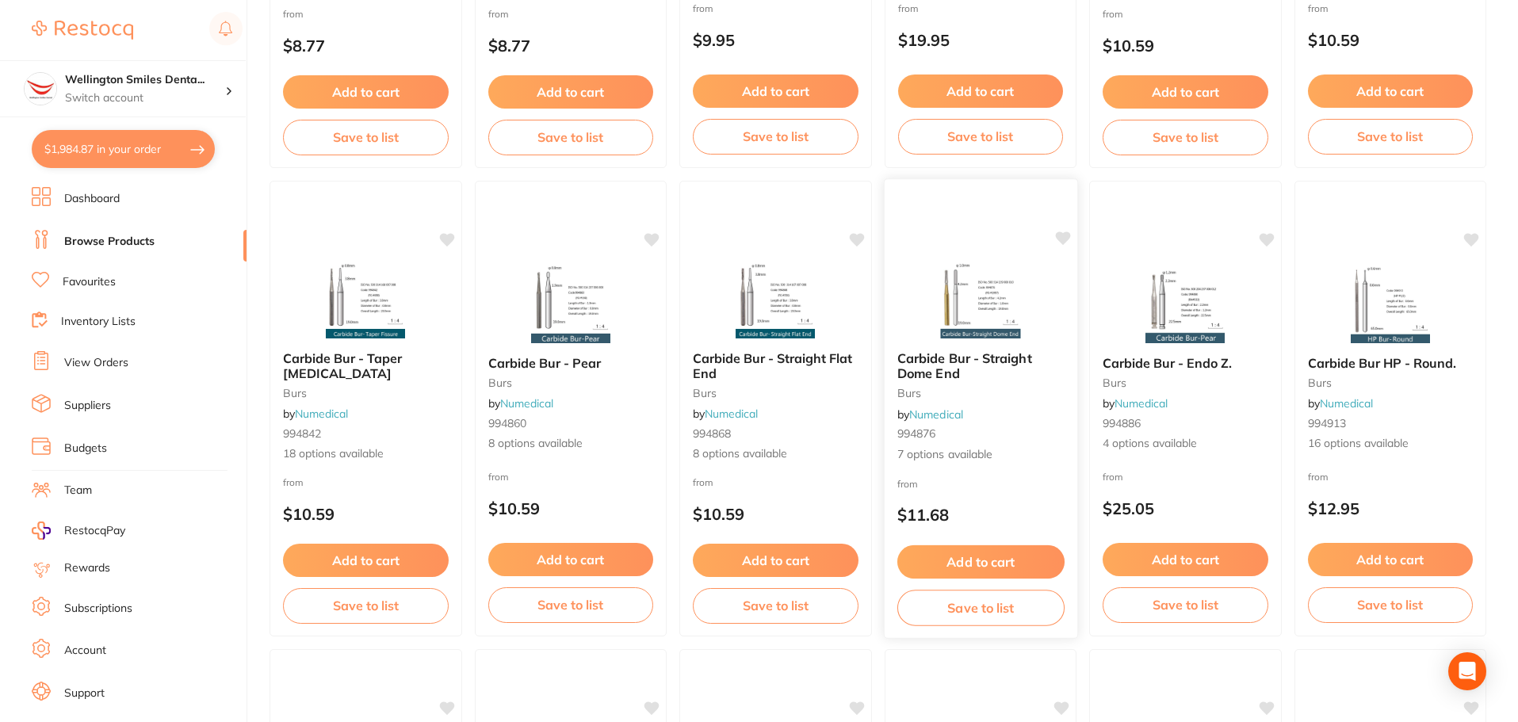
click at [1011, 384] on div "Carbide Bur - Straight Dome End burs by Numedical 994876 7 options available" at bounding box center [980, 406] width 193 height 137
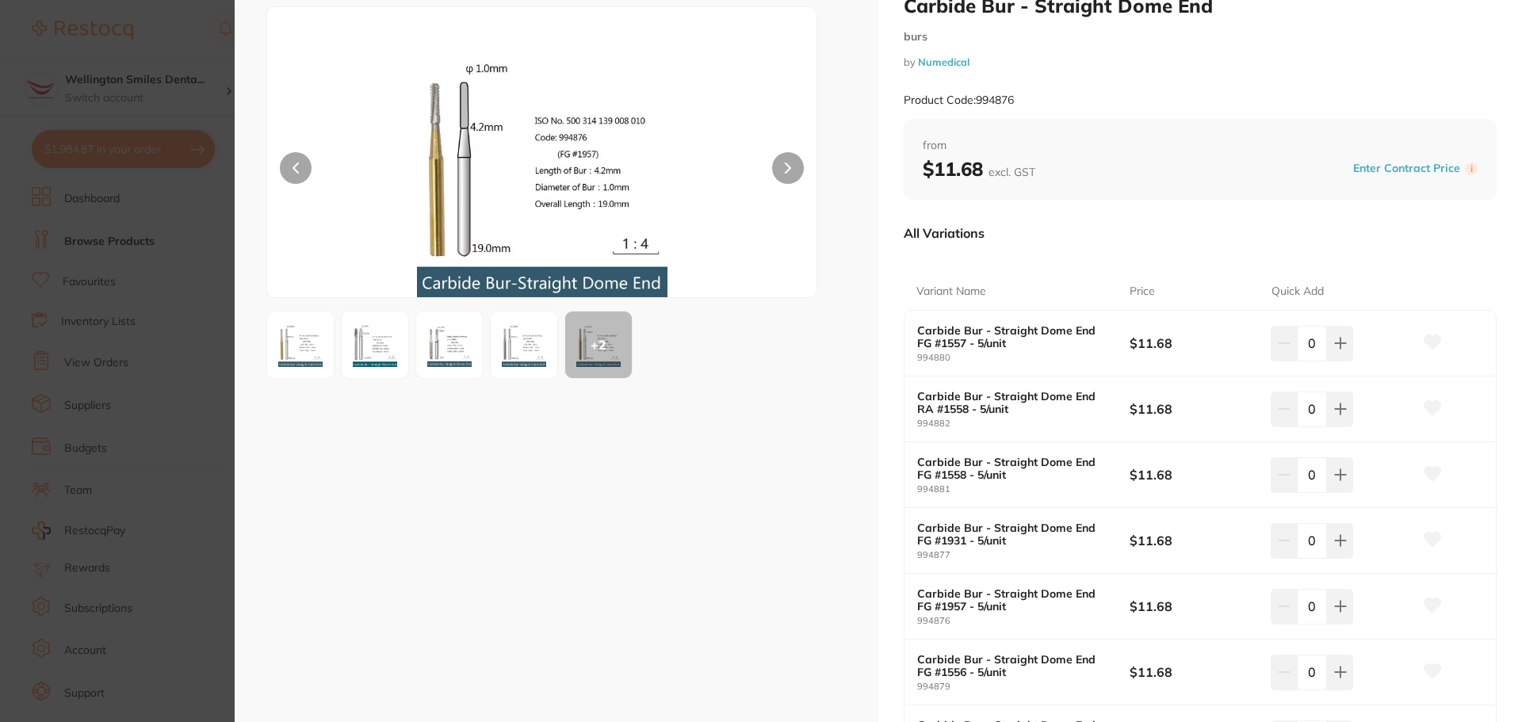
scroll to position [79, 0]
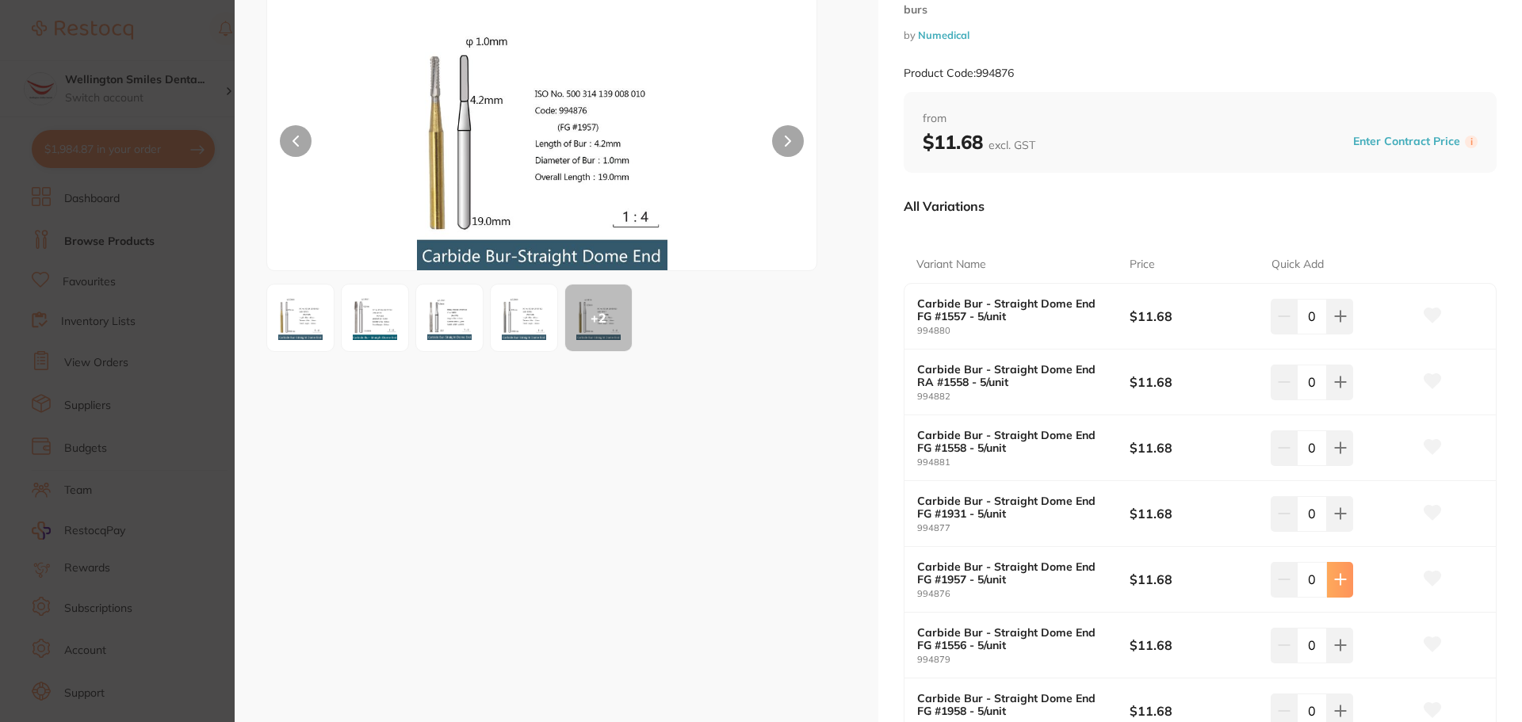
click at [1335, 334] on button at bounding box center [1340, 316] width 26 height 35
type input "1"
click at [514, 330] on img at bounding box center [523, 317] width 57 height 57
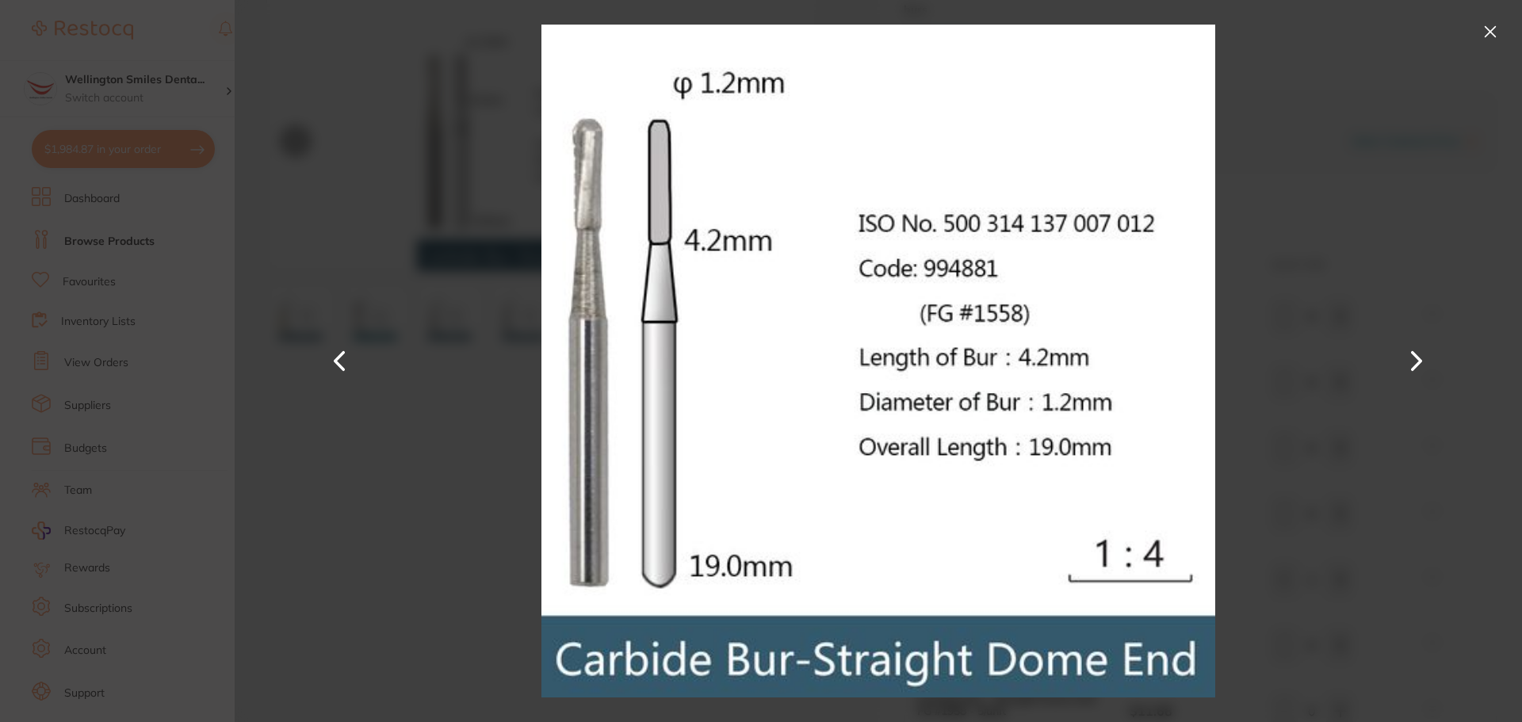
click at [1484, 36] on button at bounding box center [1489, 31] width 25 height 25
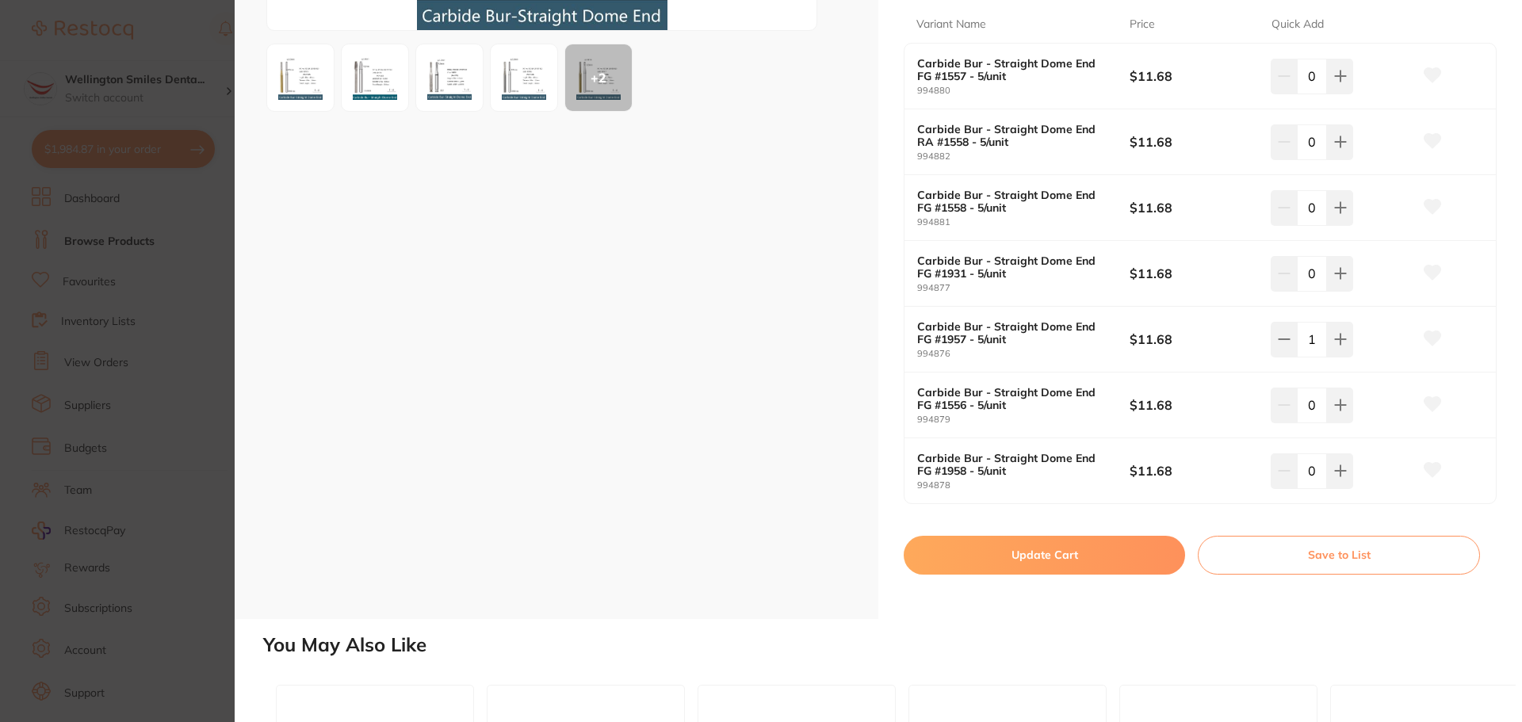
scroll to position [396, 0]
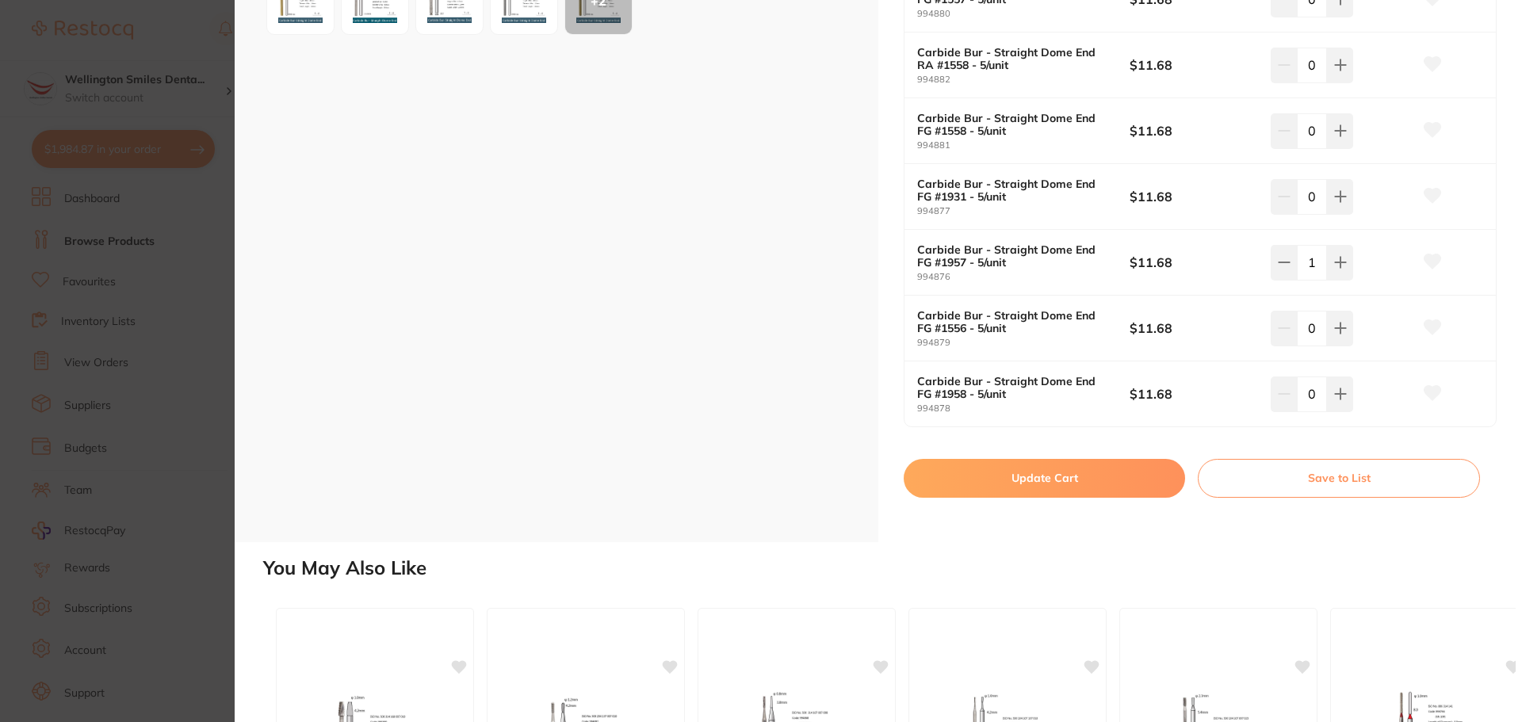
click at [1009, 477] on button "Update Cart" at bounding box center [1044, 478] width 281 height 38
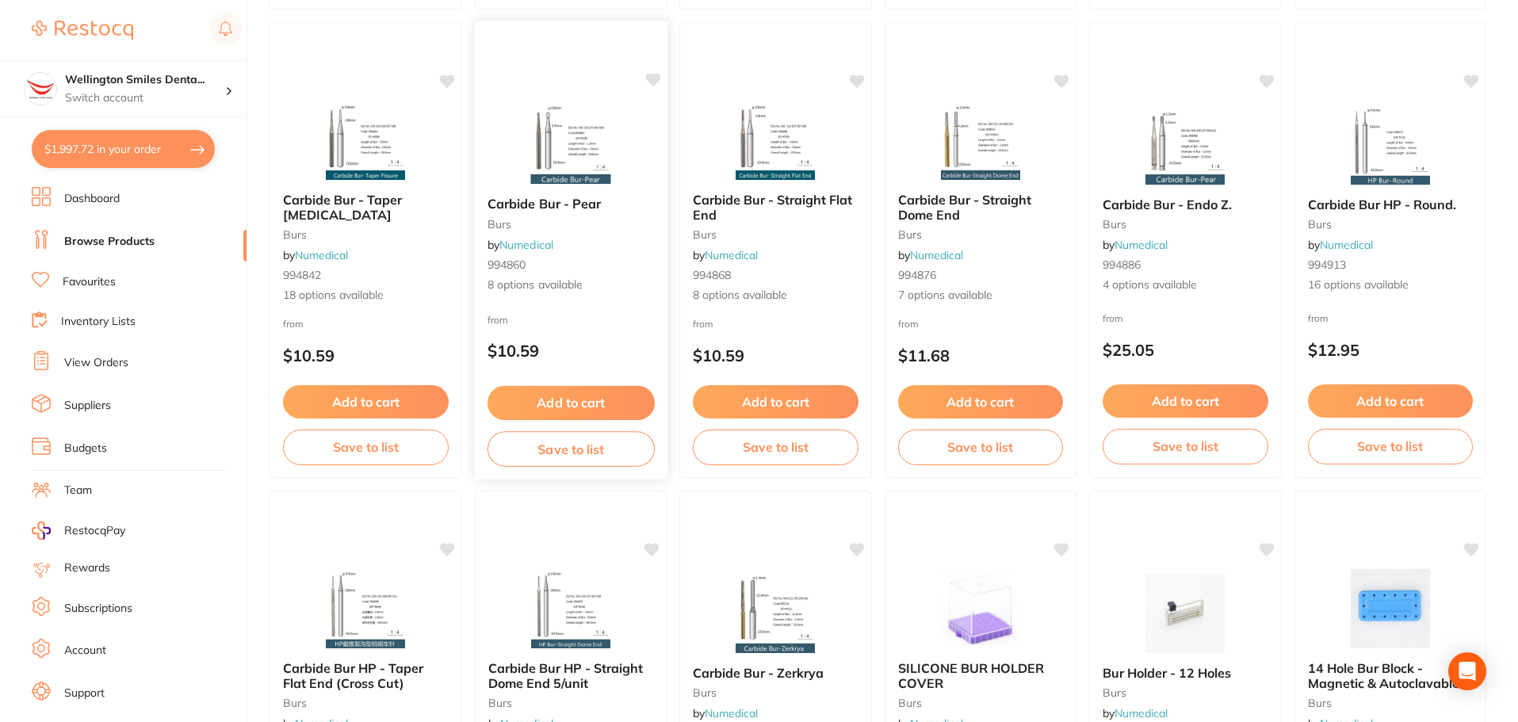
scroll to position [3170, 0]
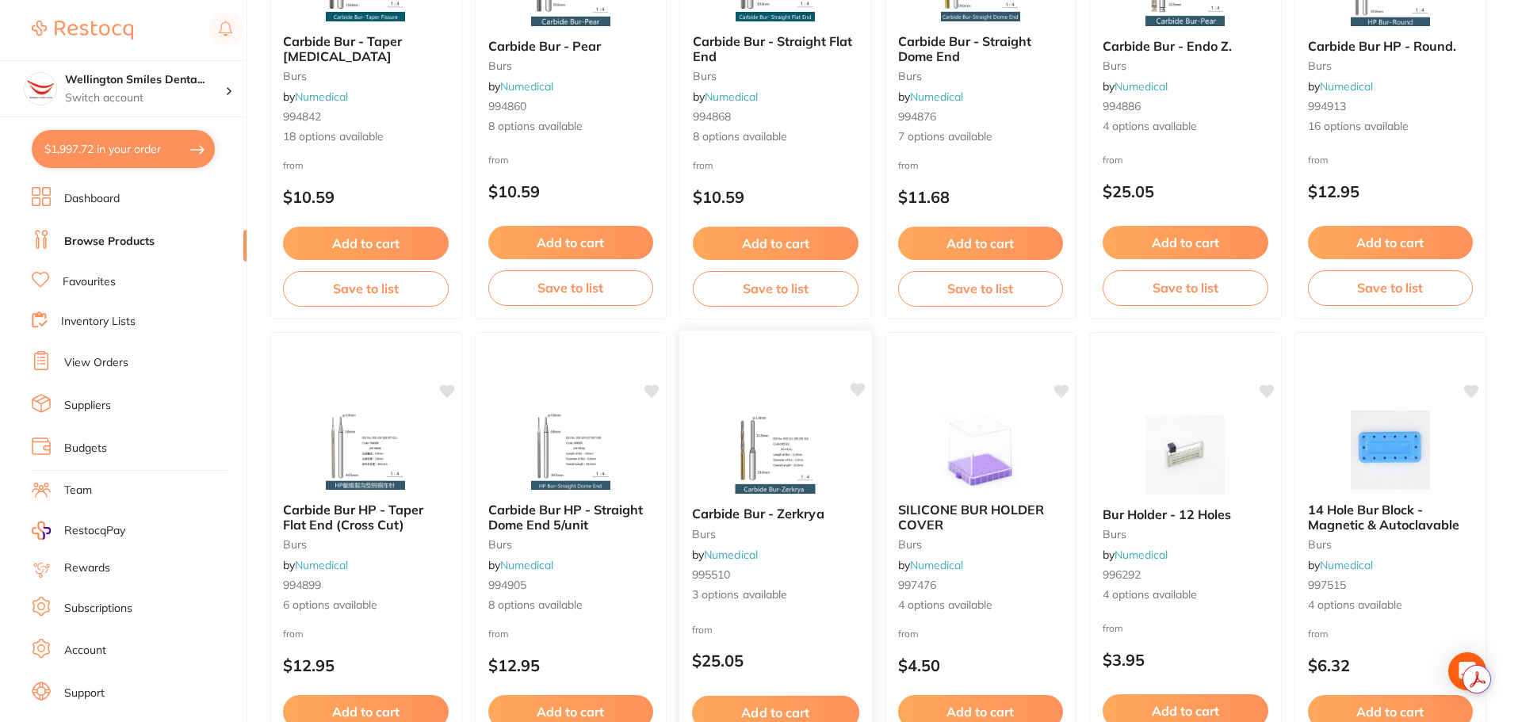
click at [765, 457] on img at bounding box center [776, 454] width 104 height 80
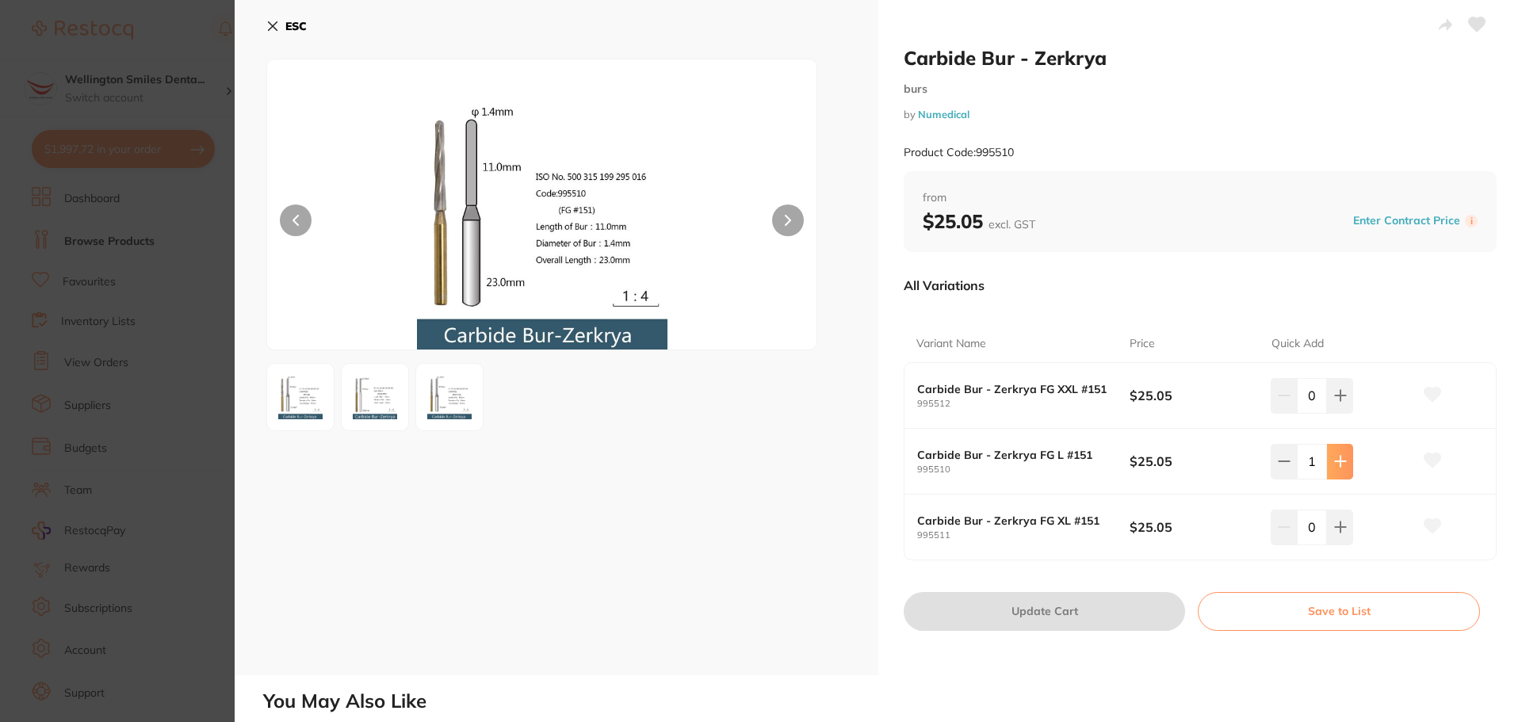
click at [1341, 413] on button at bounding box center [1340, 395] width 26 height 35
type input "2"
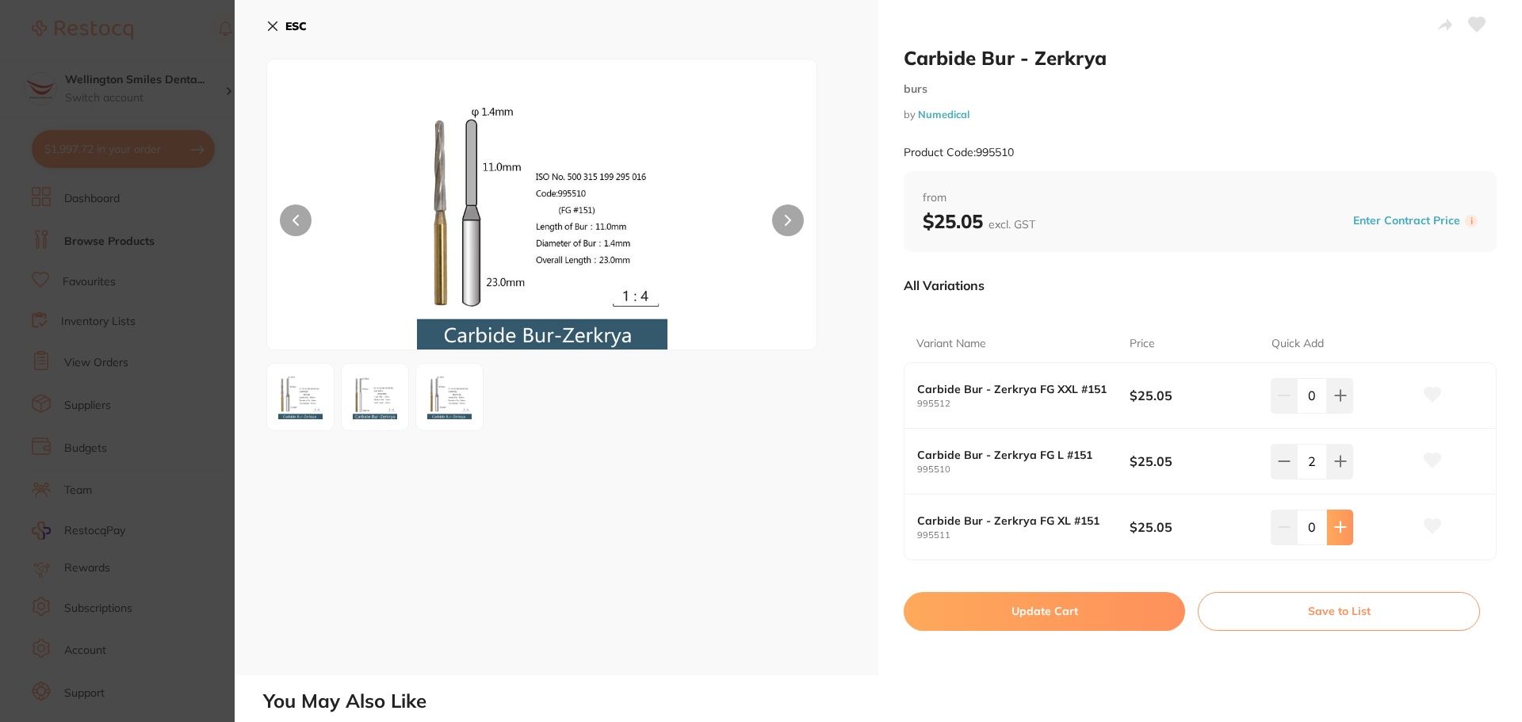
click at [1347, 413] on button at bounding box center [1340, 395] width 26 height 35
type input "1"
click at [1270, 413] on button at bounding box center [1283, 395] width 26 height 35
type input "1"
click at [1078, 606] on button "Update Cart" at bounding box center [1044, 611] width 281 height 38
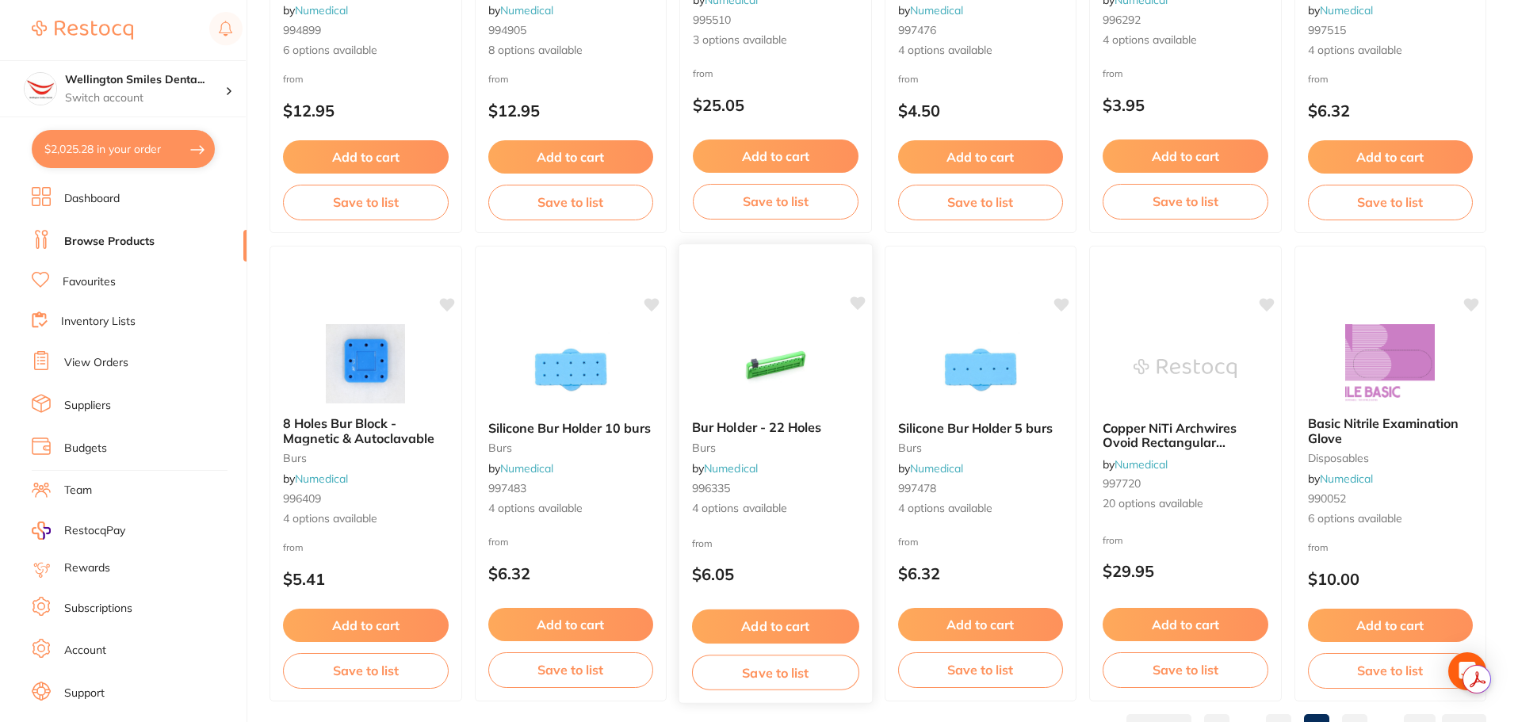
scroll to position [3787, 0]
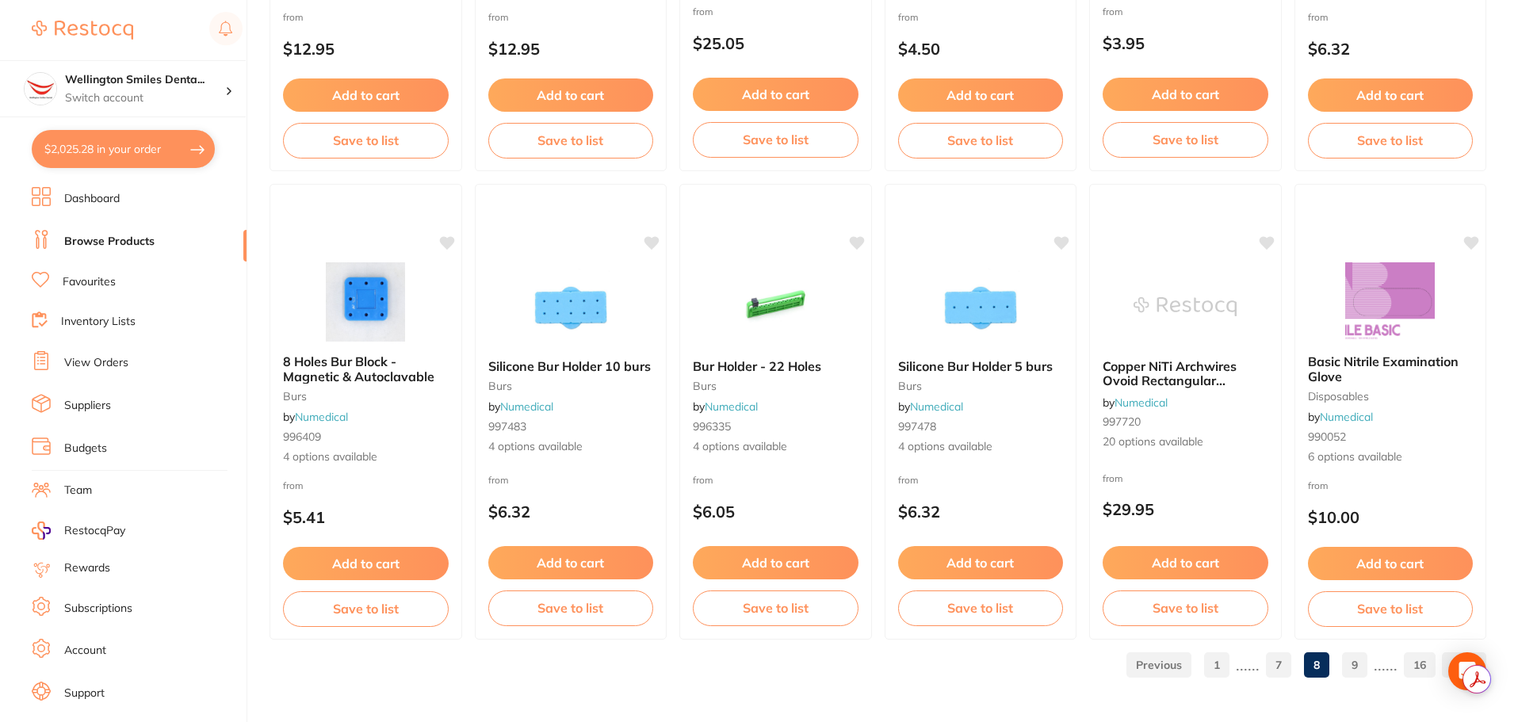
click at [1354, 664] on link "9" at bounding box center [1354, 665] width 25 height 32
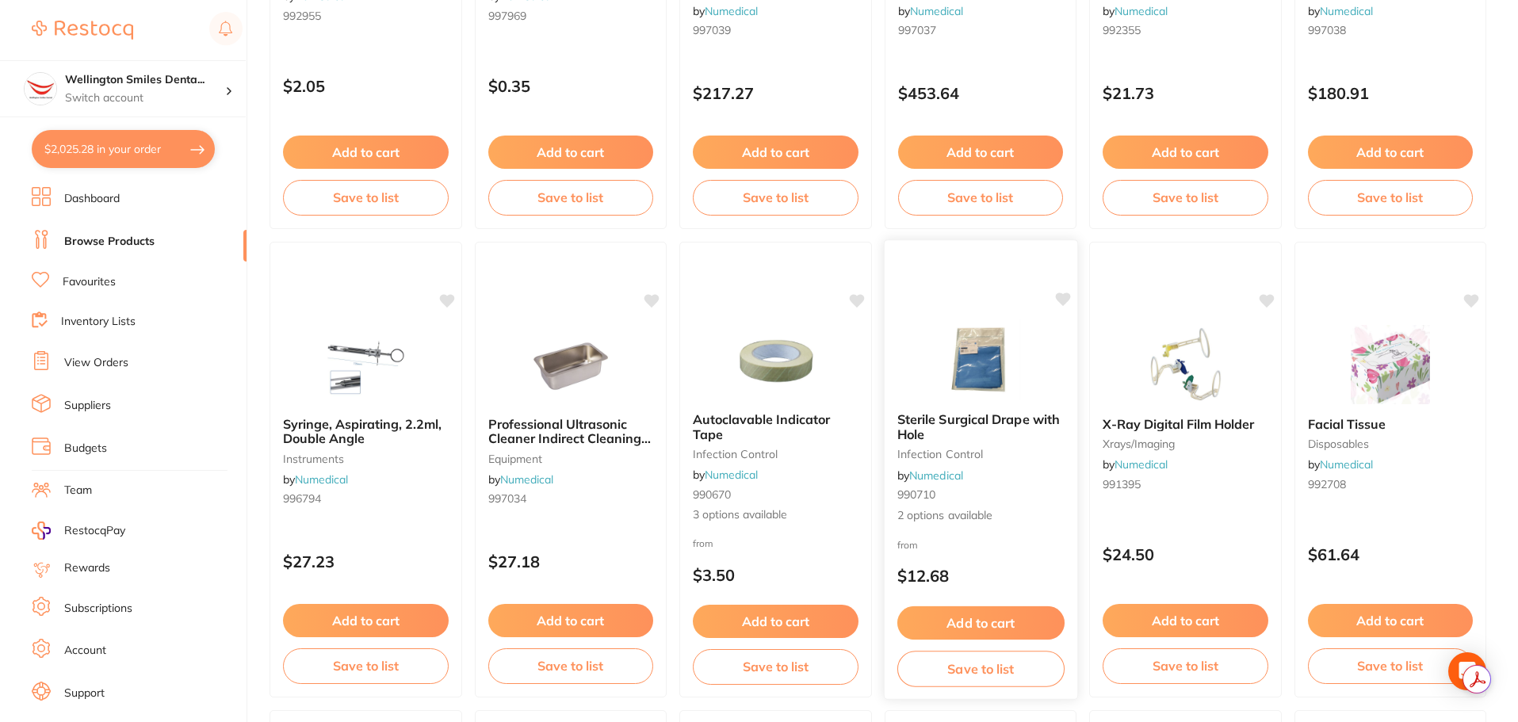
scroll to position [634, 0]
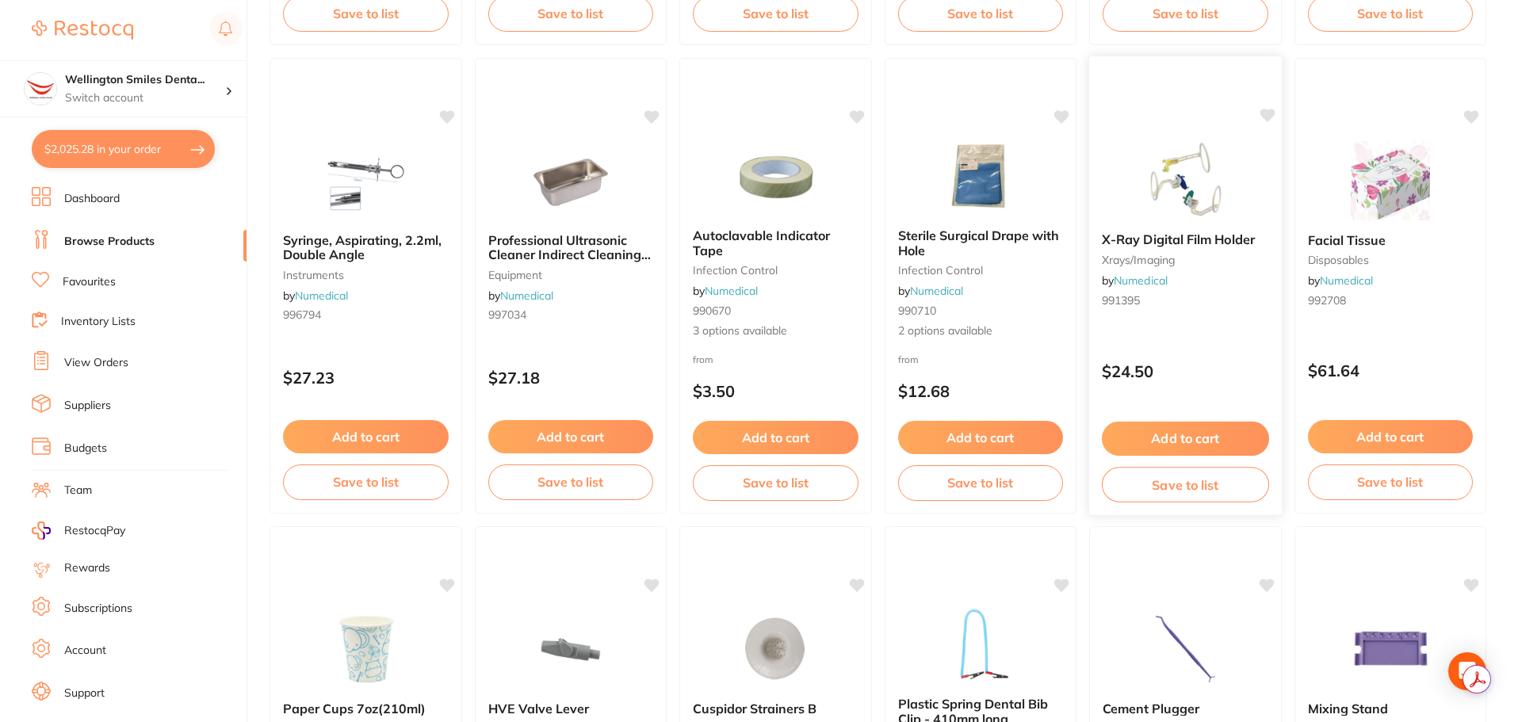
click at [1145, 196] on img at bounding box center [1185, 179] width 104 height 80
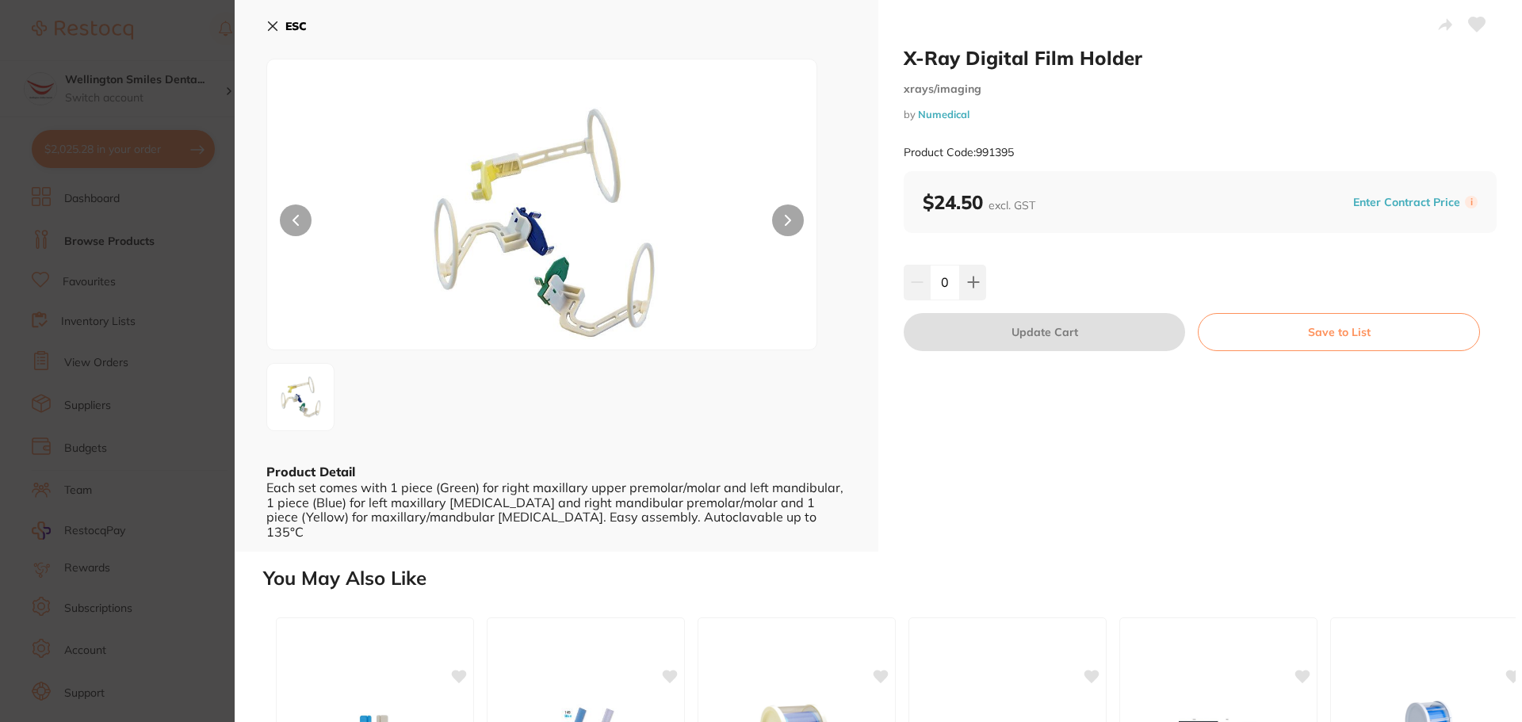
click at [1476, 27] on icon at bounding box center [1477, 24] width 17 height 14
click at [1469, 17] on icon at bounding box center [1476, 25] width 17 height 16
click at [985, 292] on div "0" at bounding box center [1200, 282] width 593 height 35
click at [975, 279] on icon at bounding box center [973, 282] width 13 height 13
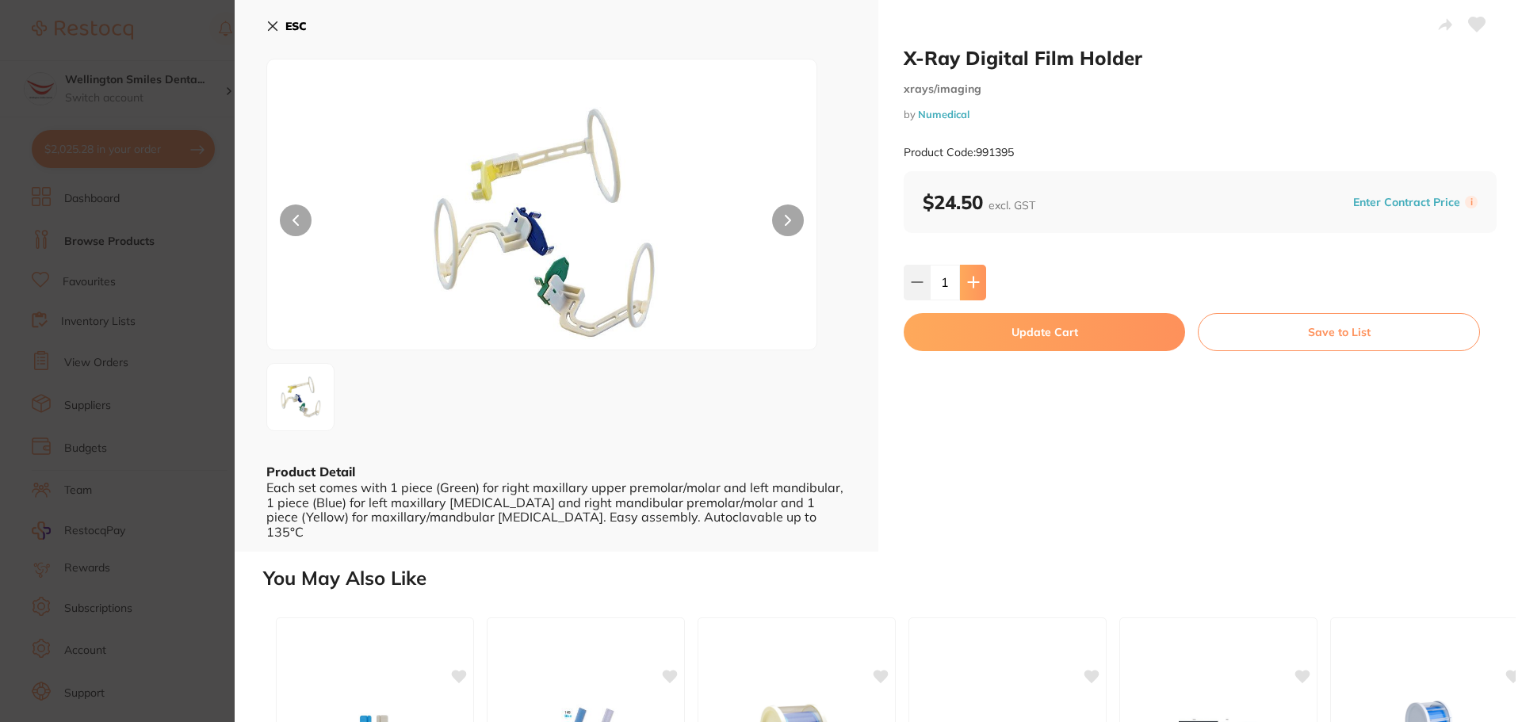
click at [975, 279] on icon at bounding box center [973, 282] width 13 height 13
type input "2"
click at [994, 320] on button "Update Cart" at bounding box center [1044, 332] width 281 height 38
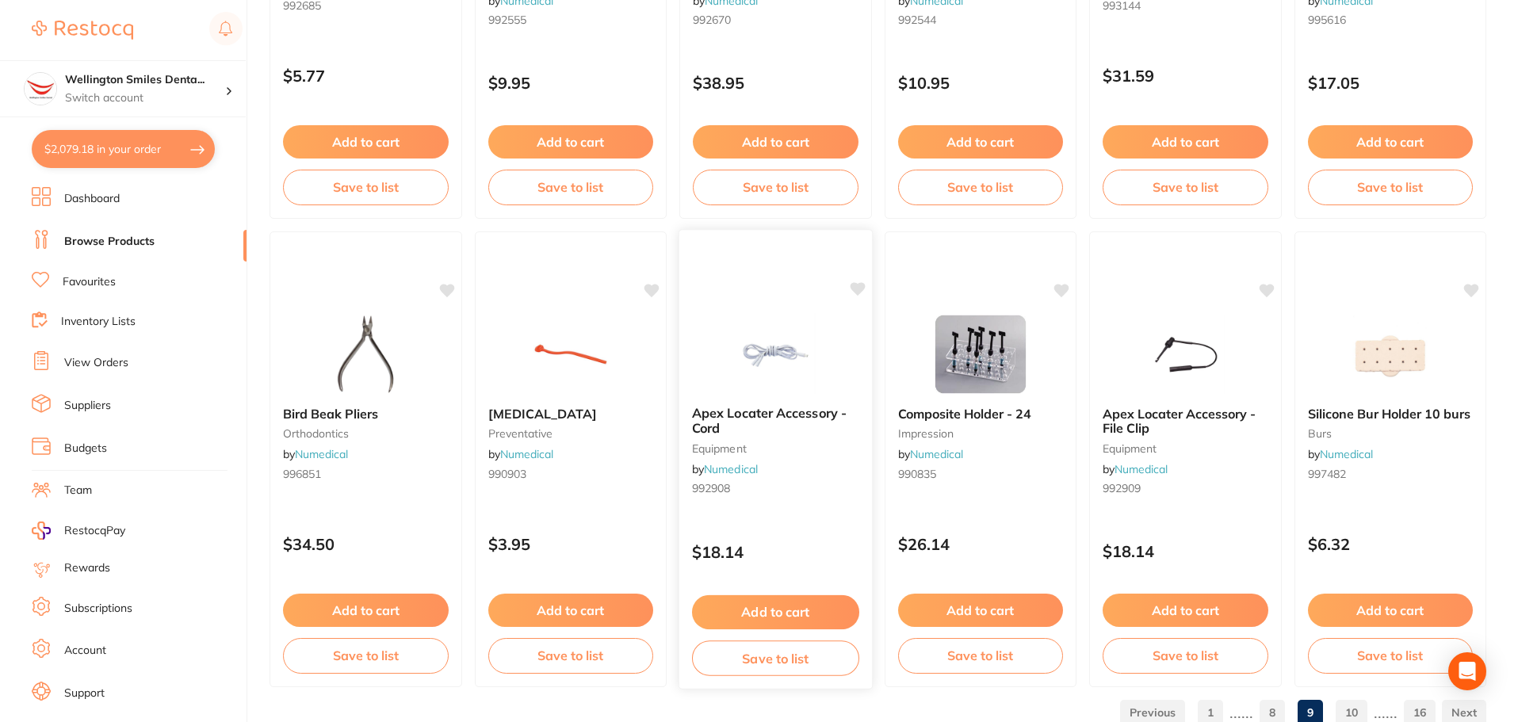
scroll to position [3787, 0]
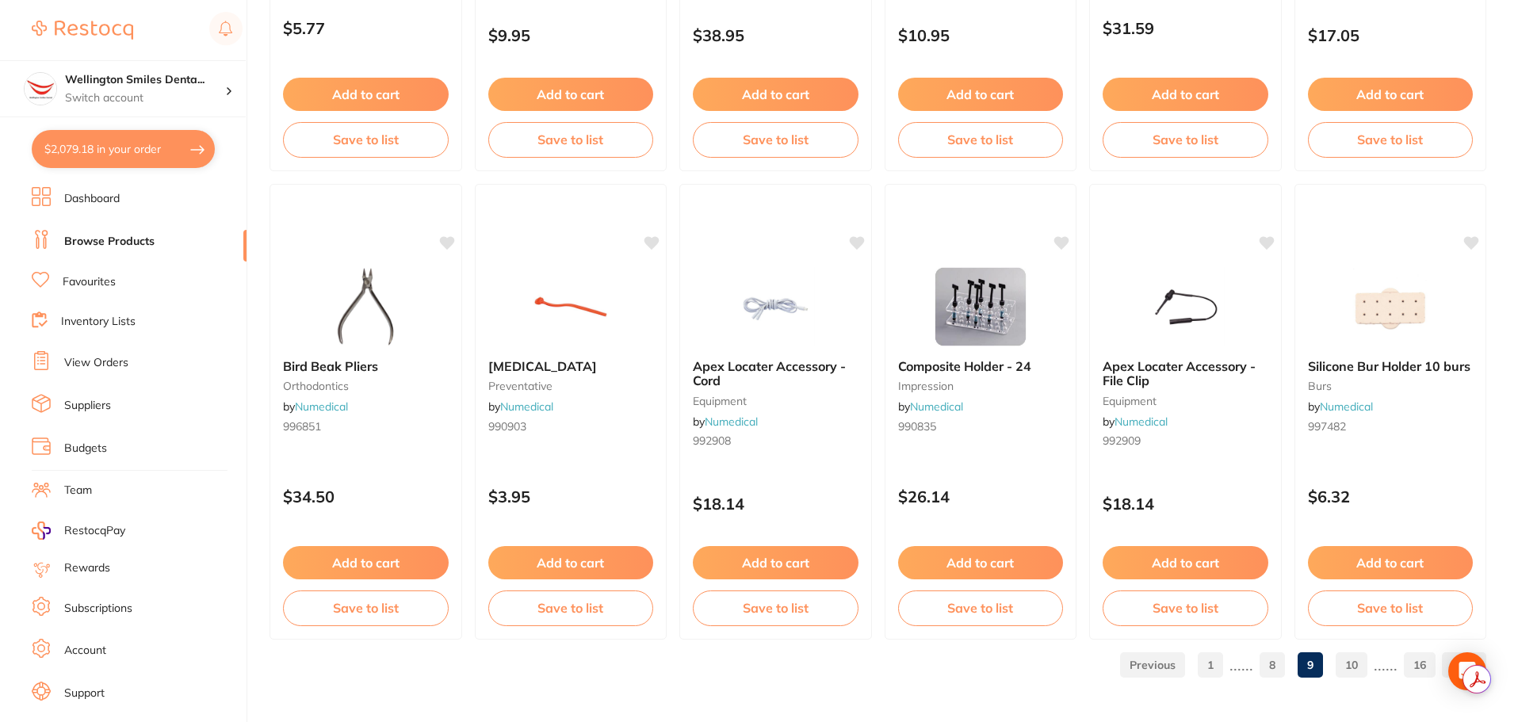
click at [1351, 661] on link "10" at bounding box center [1351, 665] width 32 height 32
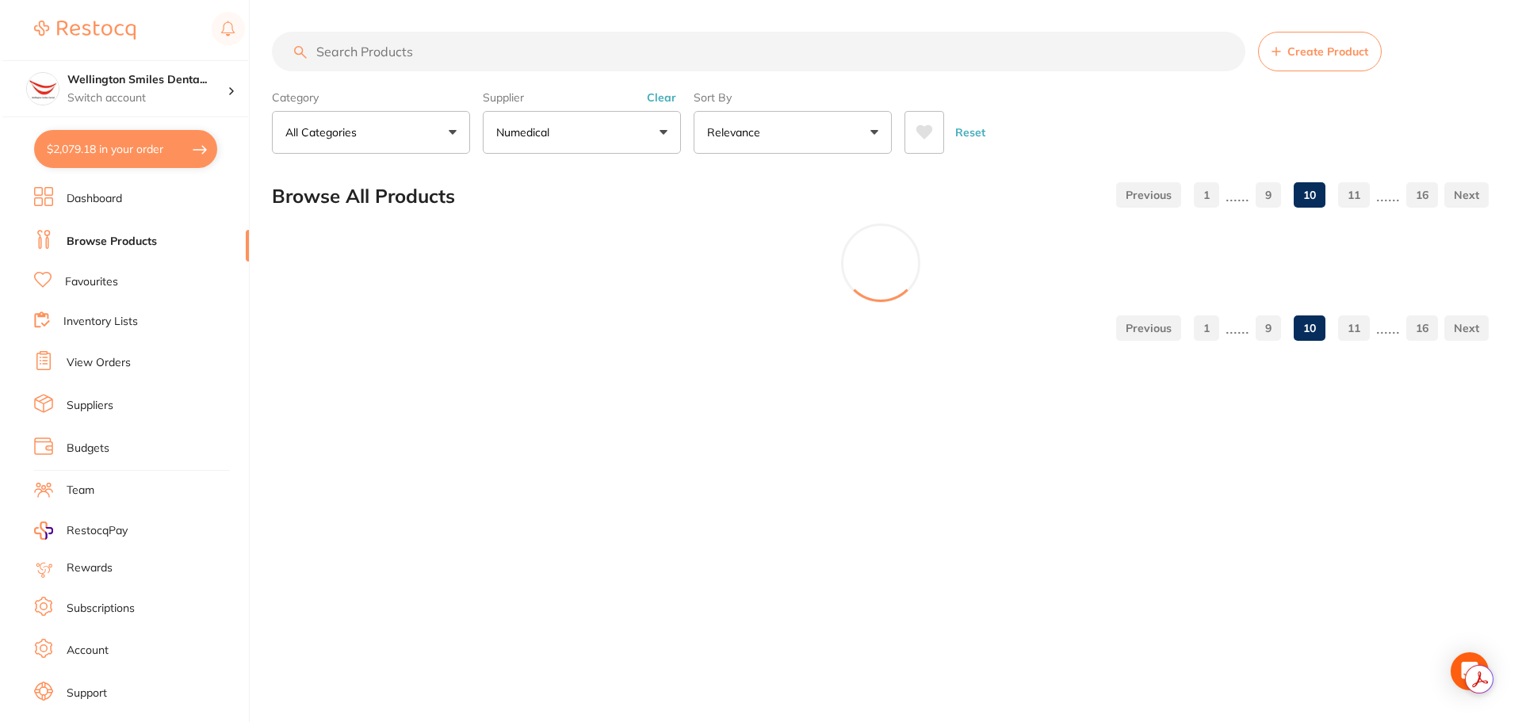
scroll to position [0, 0]
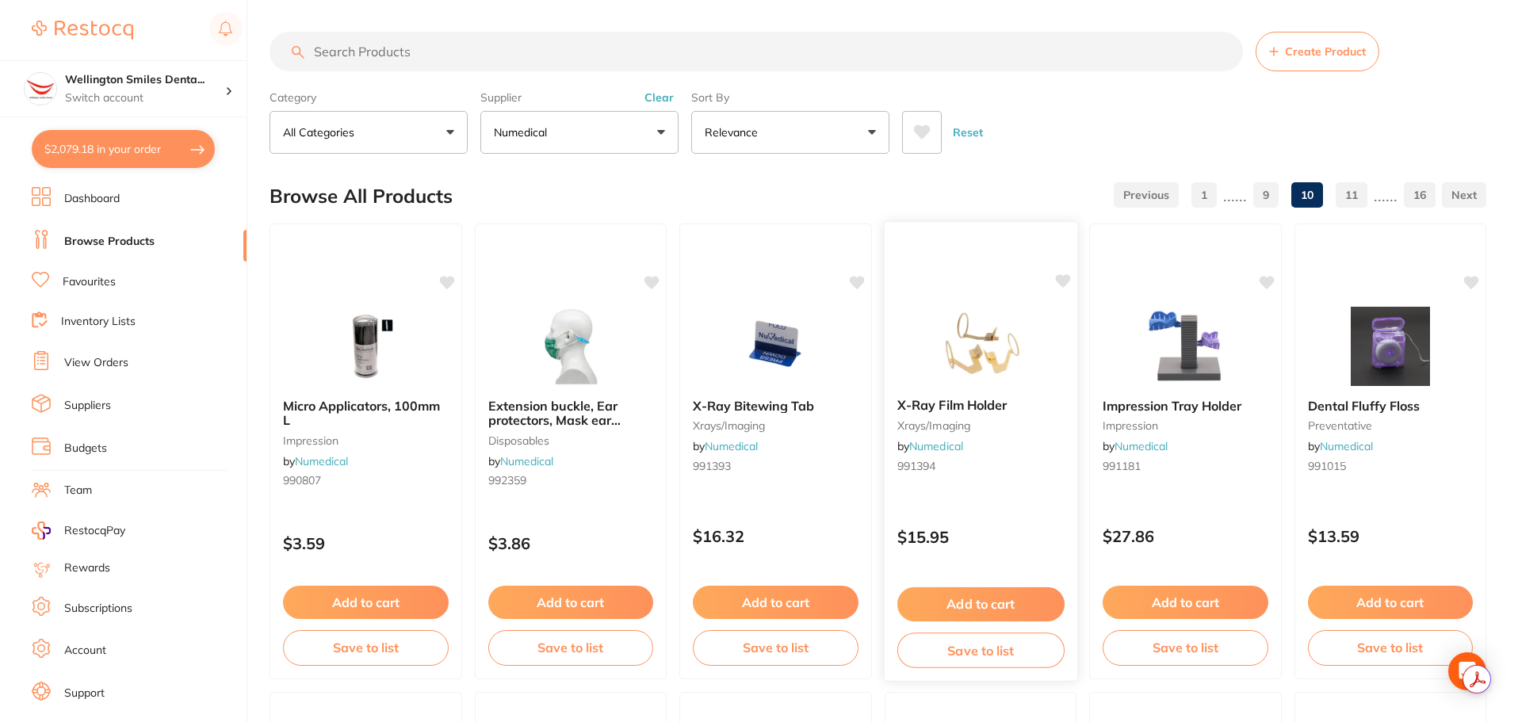
click at [982, 361] on img at bounding box center [980, 345] width 104 height 80
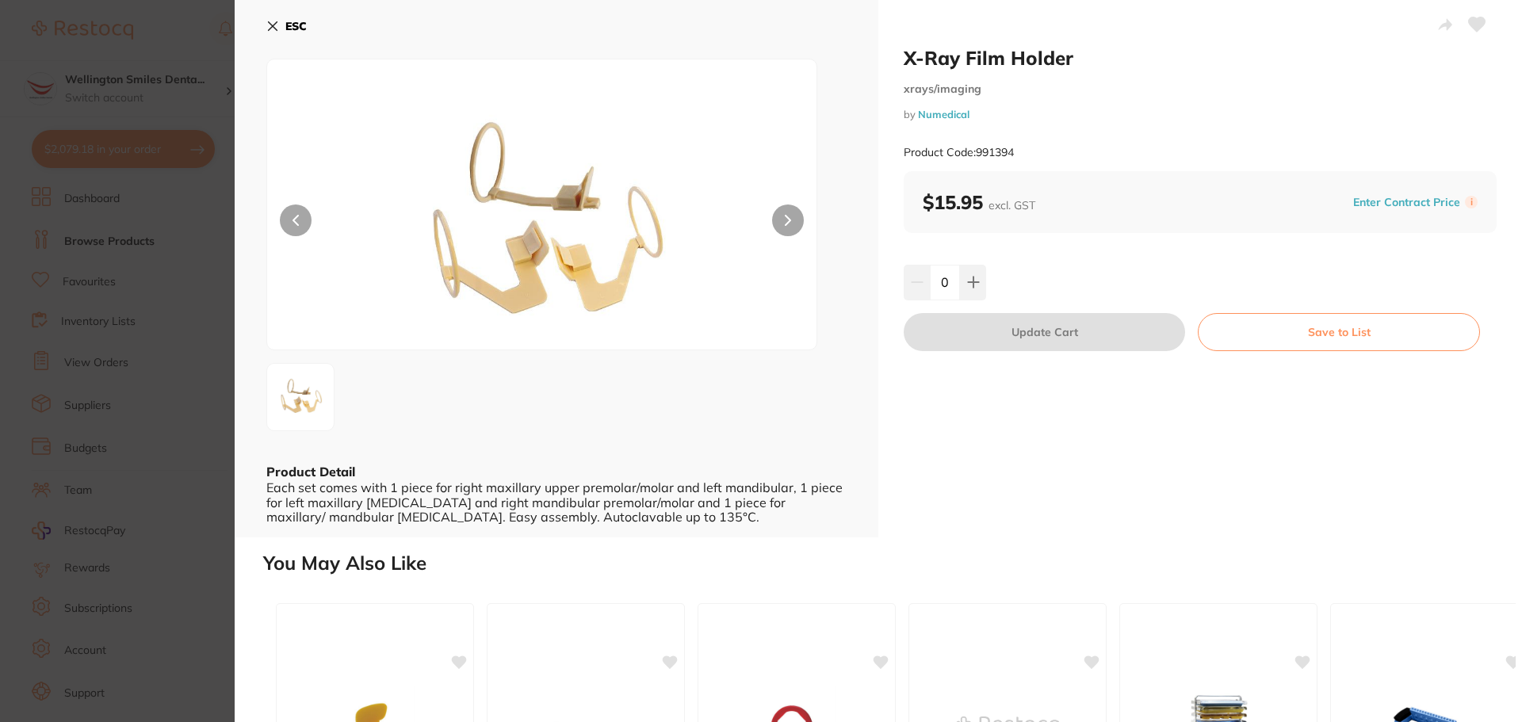
click at [275, 27] on icon at bounding box center [272, 26] width 13 height 13
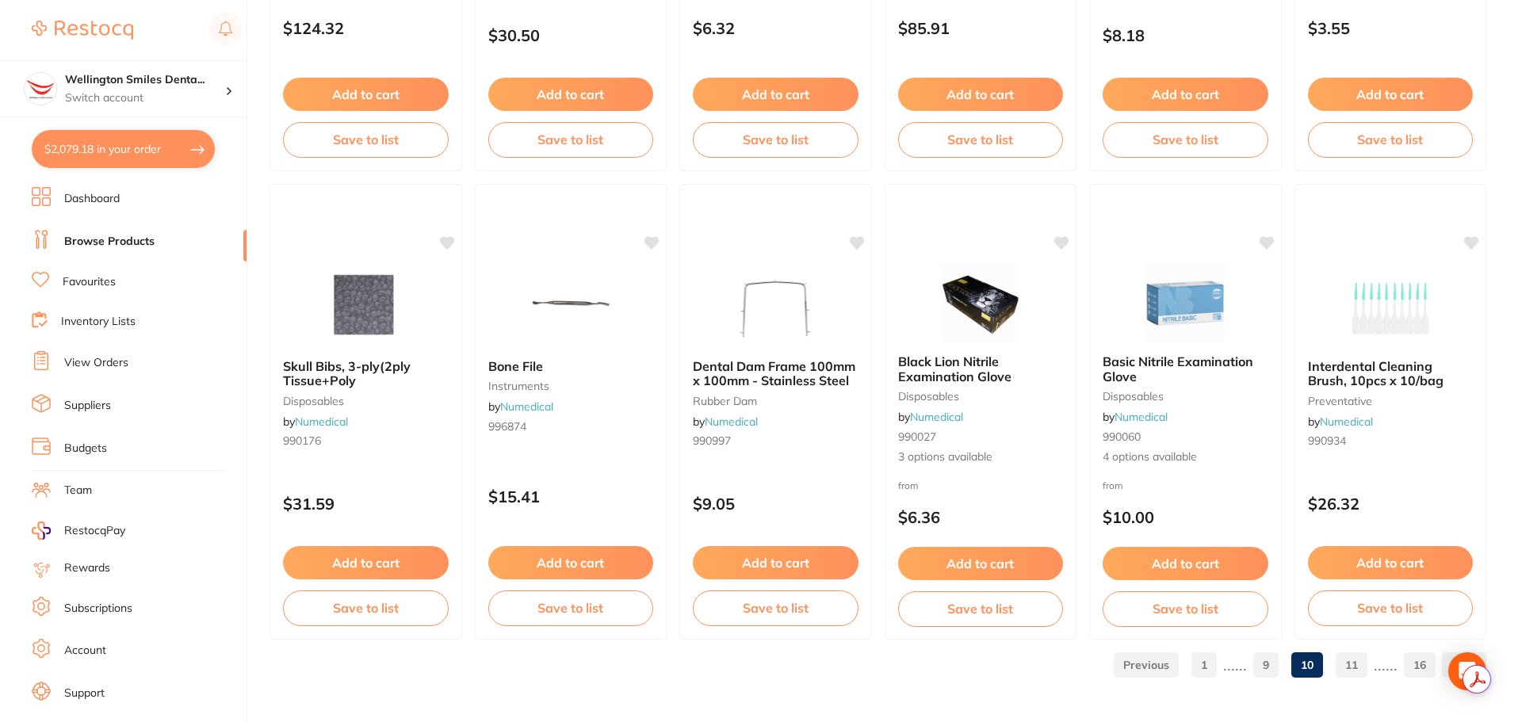
click at [1358, 666] on link "11" at bounding box center [1351, 665] width 32 height 32
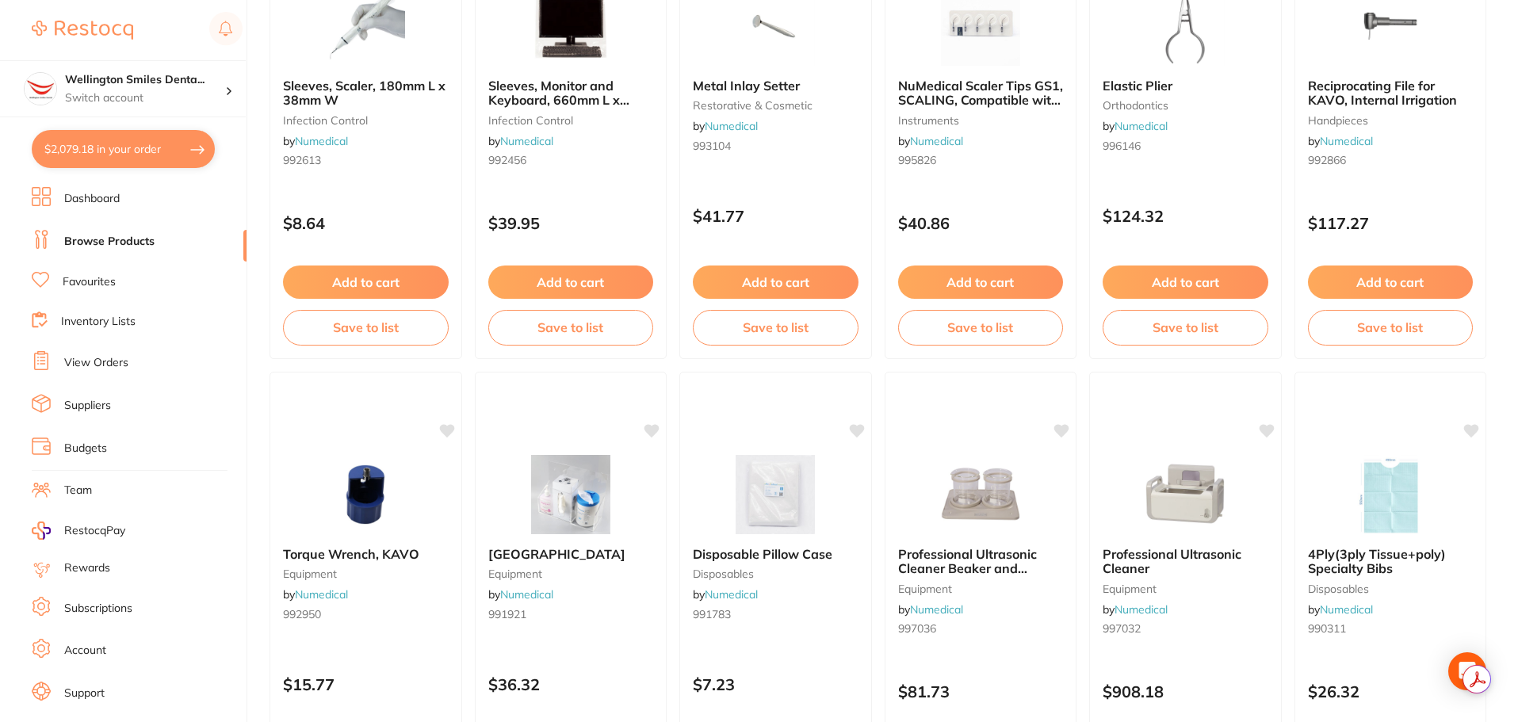
scroll to position [872, 0]
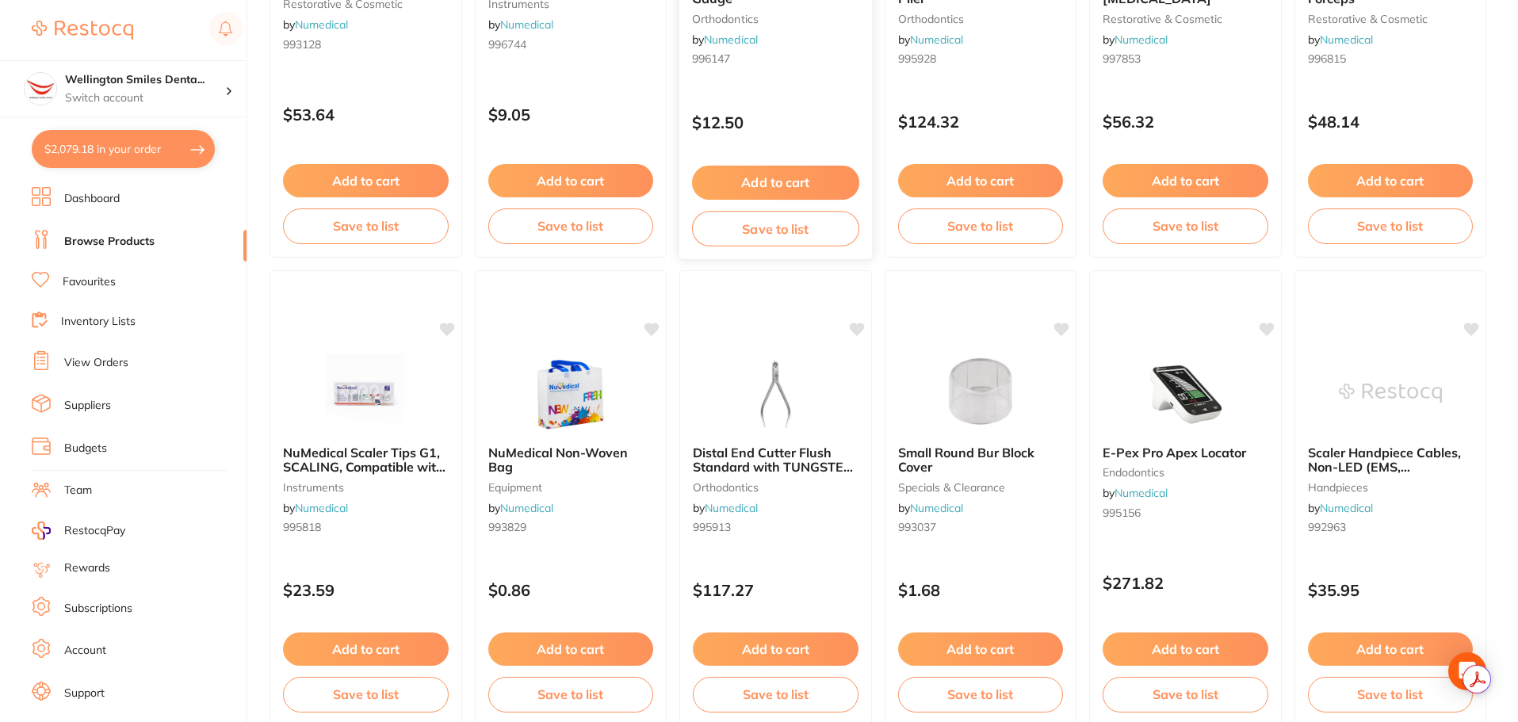
scroll to position [3787, 0]
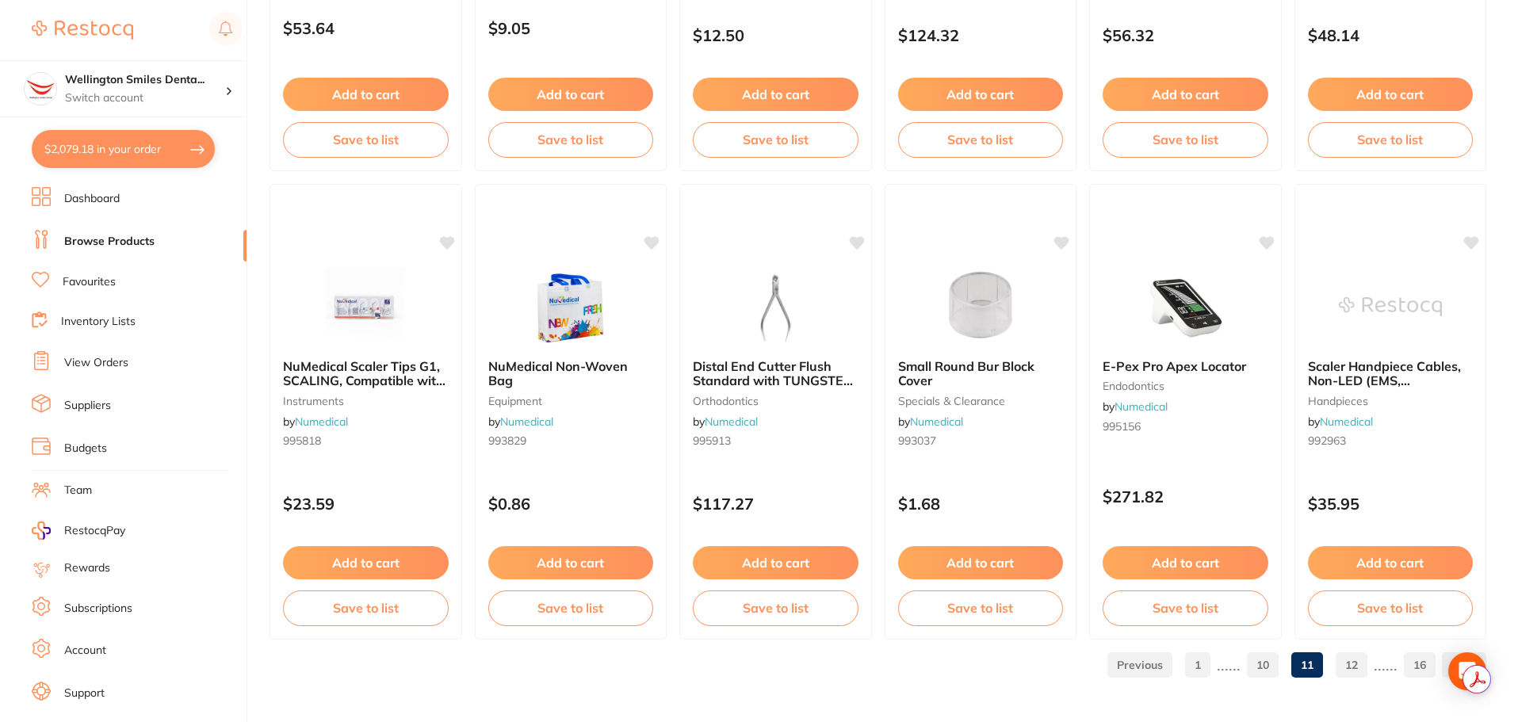
click at [1354, 663] on link "12" at bounding box center [1351, 665] width 32 height 32
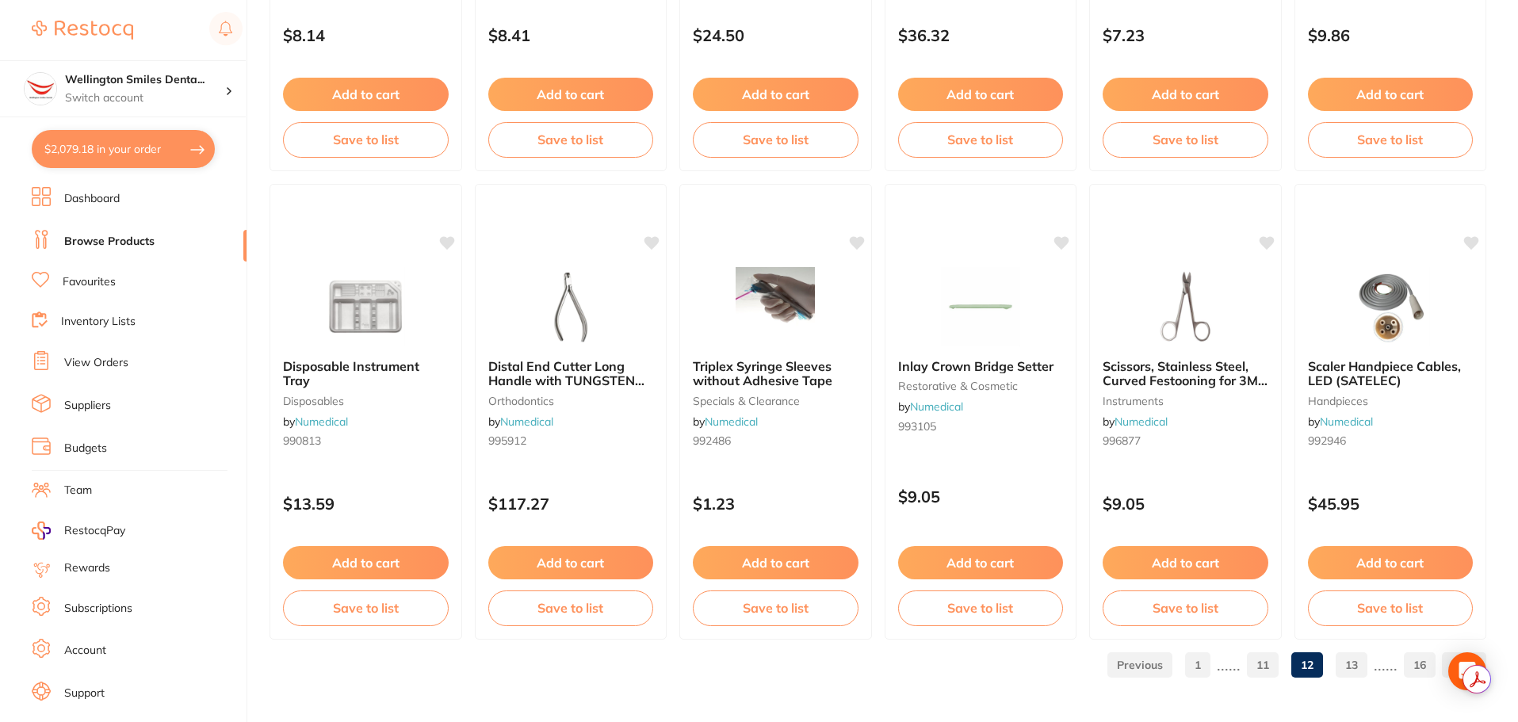
click at [1357, 662] on link "13" at bounding box center [1351, 665] width 32 height 32
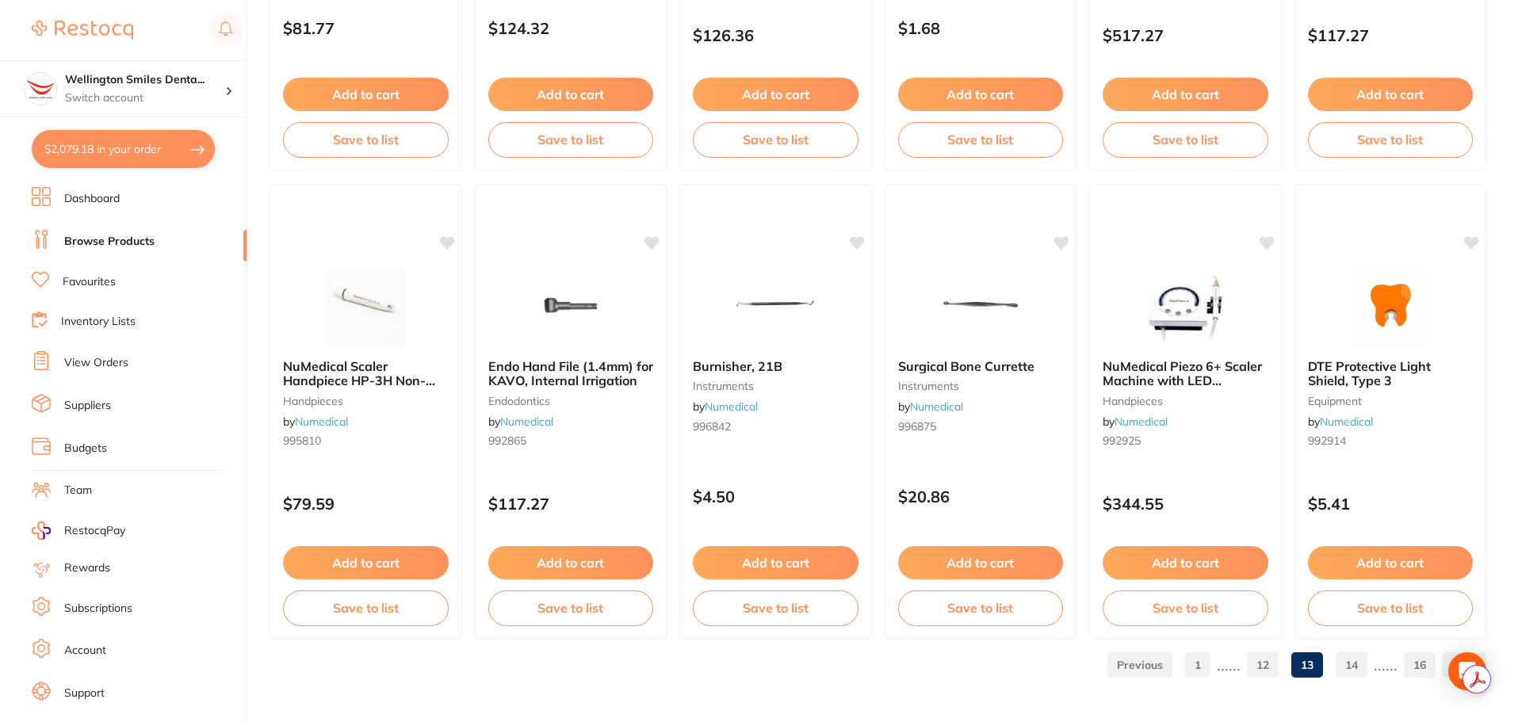
click at [108, 152] on button "$2,079.18 in your order" at bounding box center [123, 149] width 183 height 38
checkbox input "true"
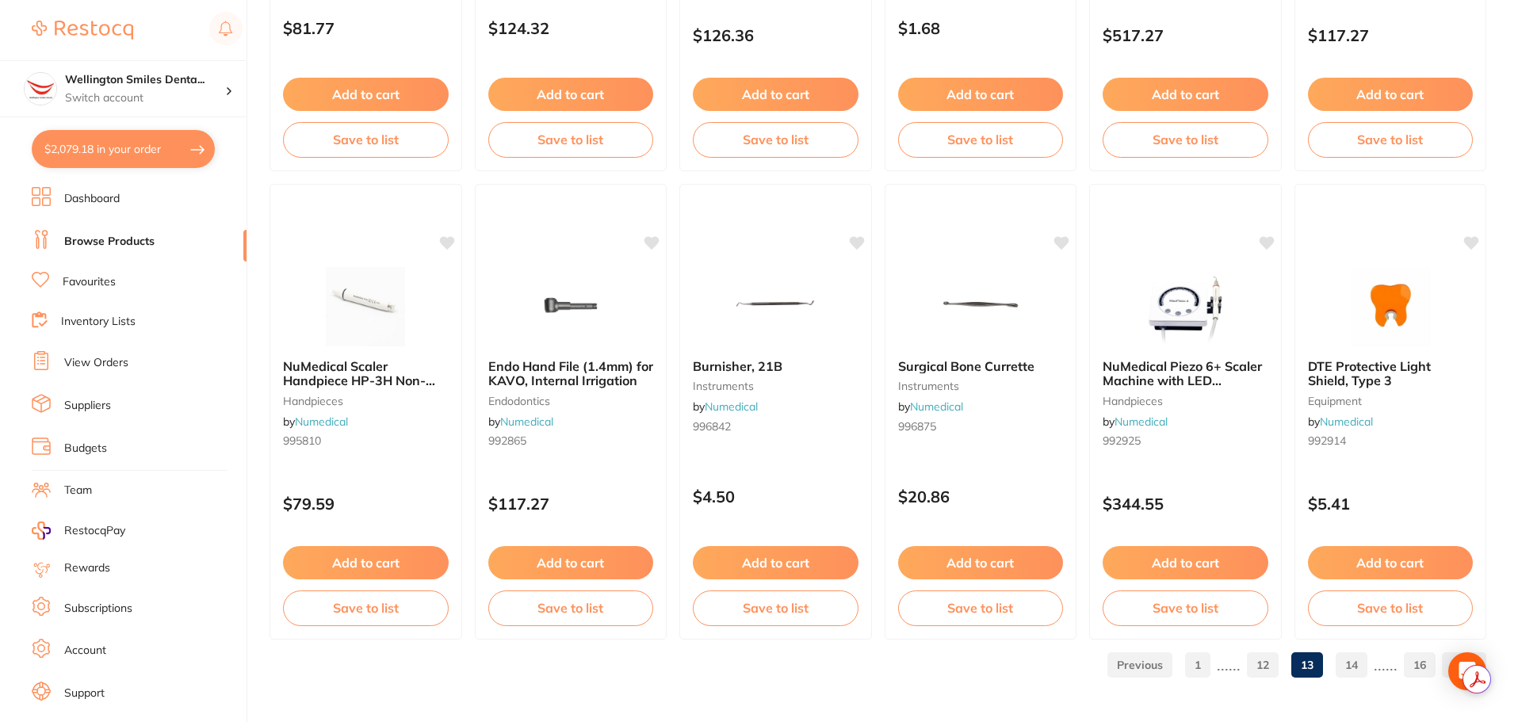
checkbox input "true"
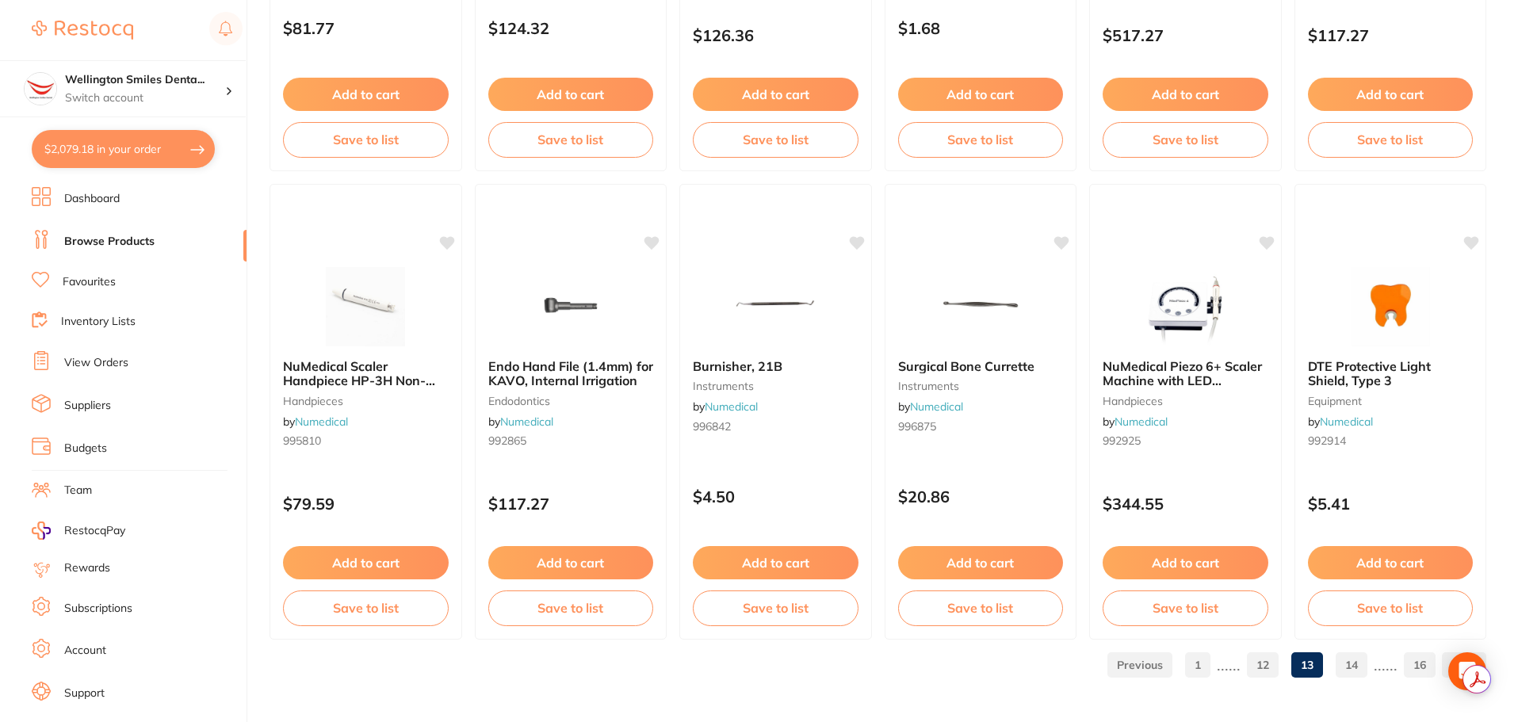
checkbox input "true"
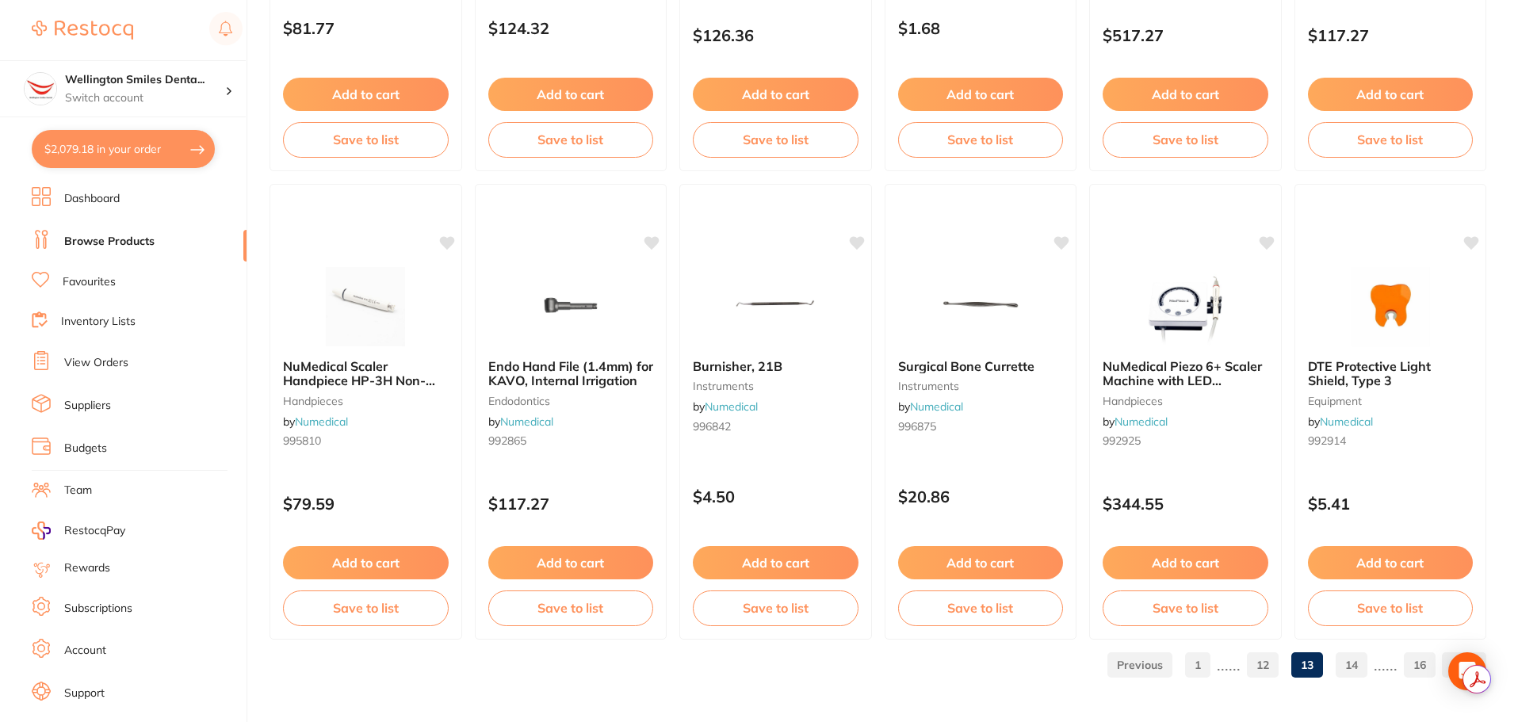
checkbox input "true"
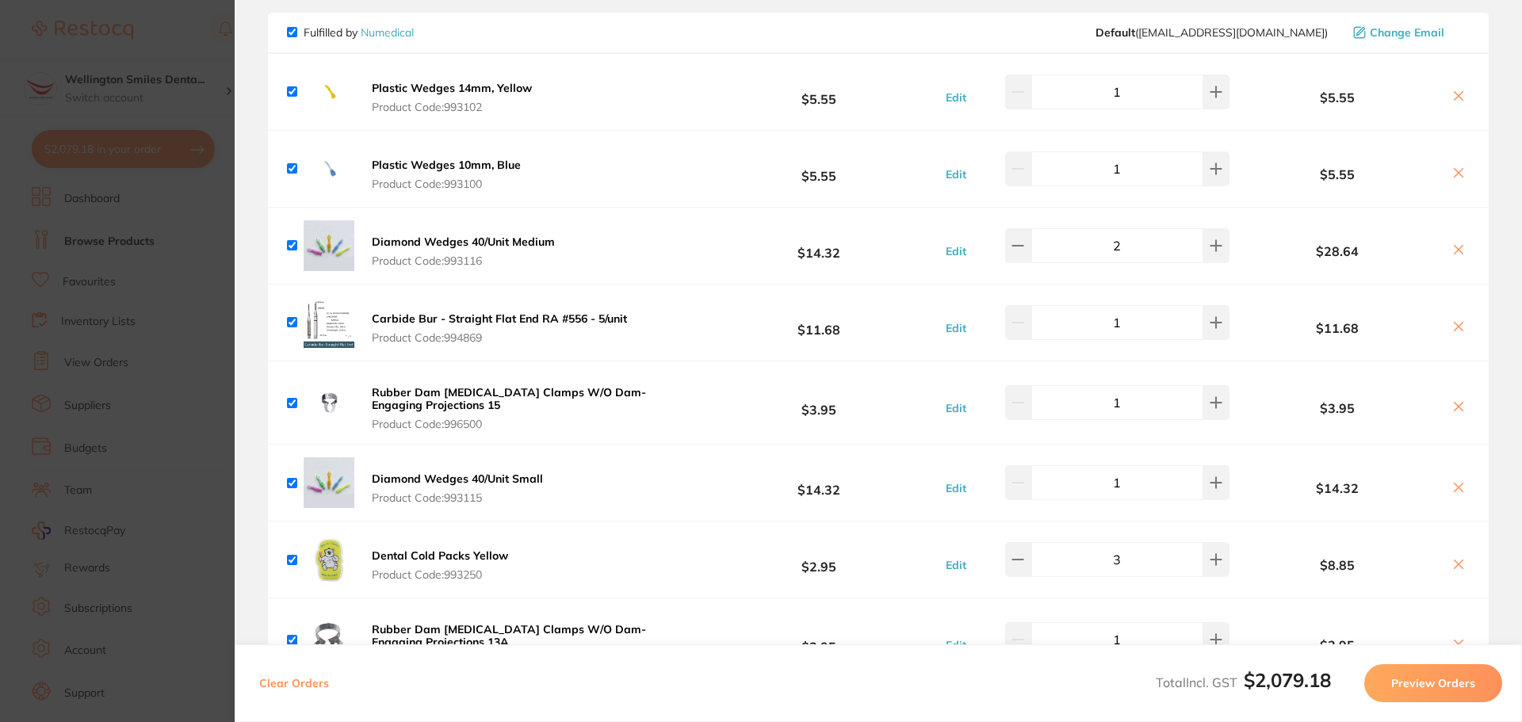
scroll to position [1274, 0]
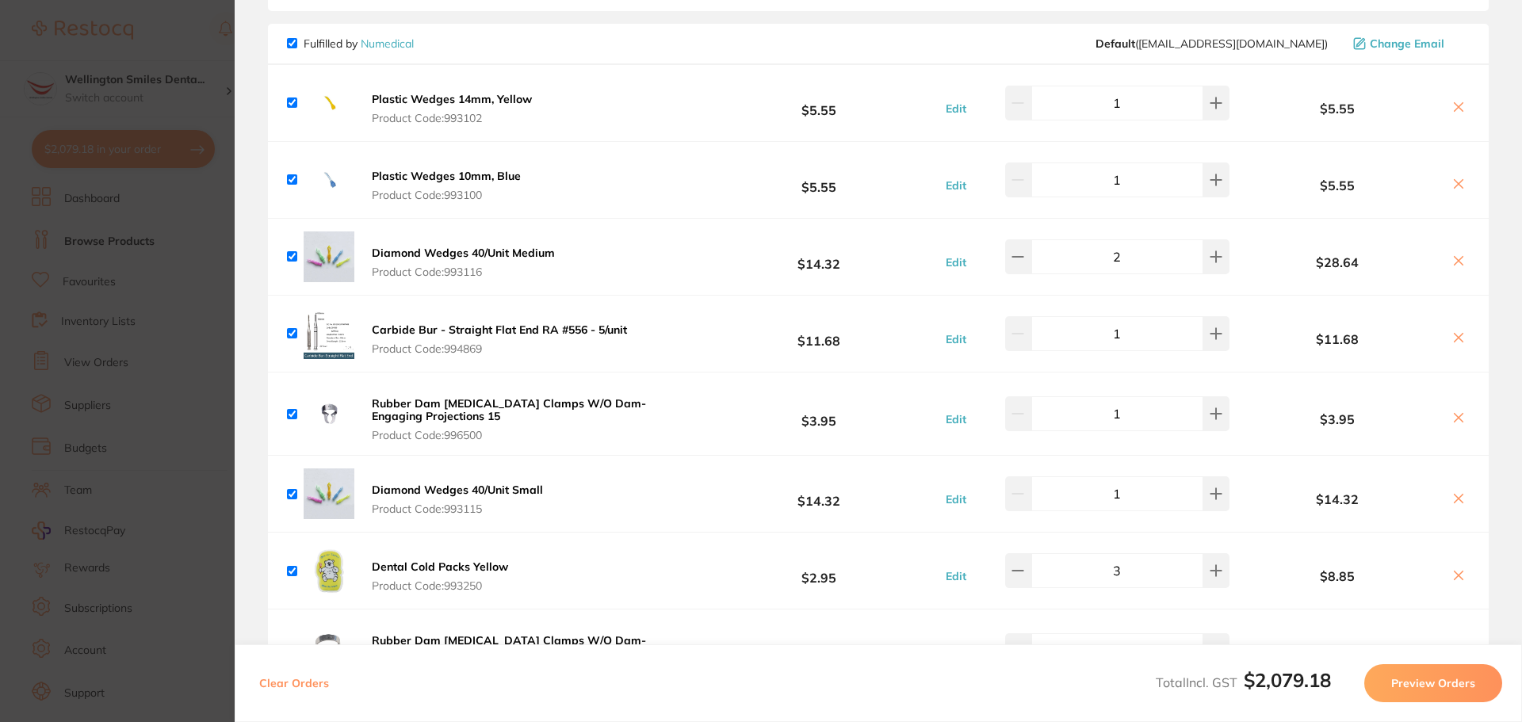
click at [1454, 178] on icon at bounding box center [1458, 184] width 13 height 13
click at [1455, 101] on icon at bounding box center [1458, 107] width 13 height 13
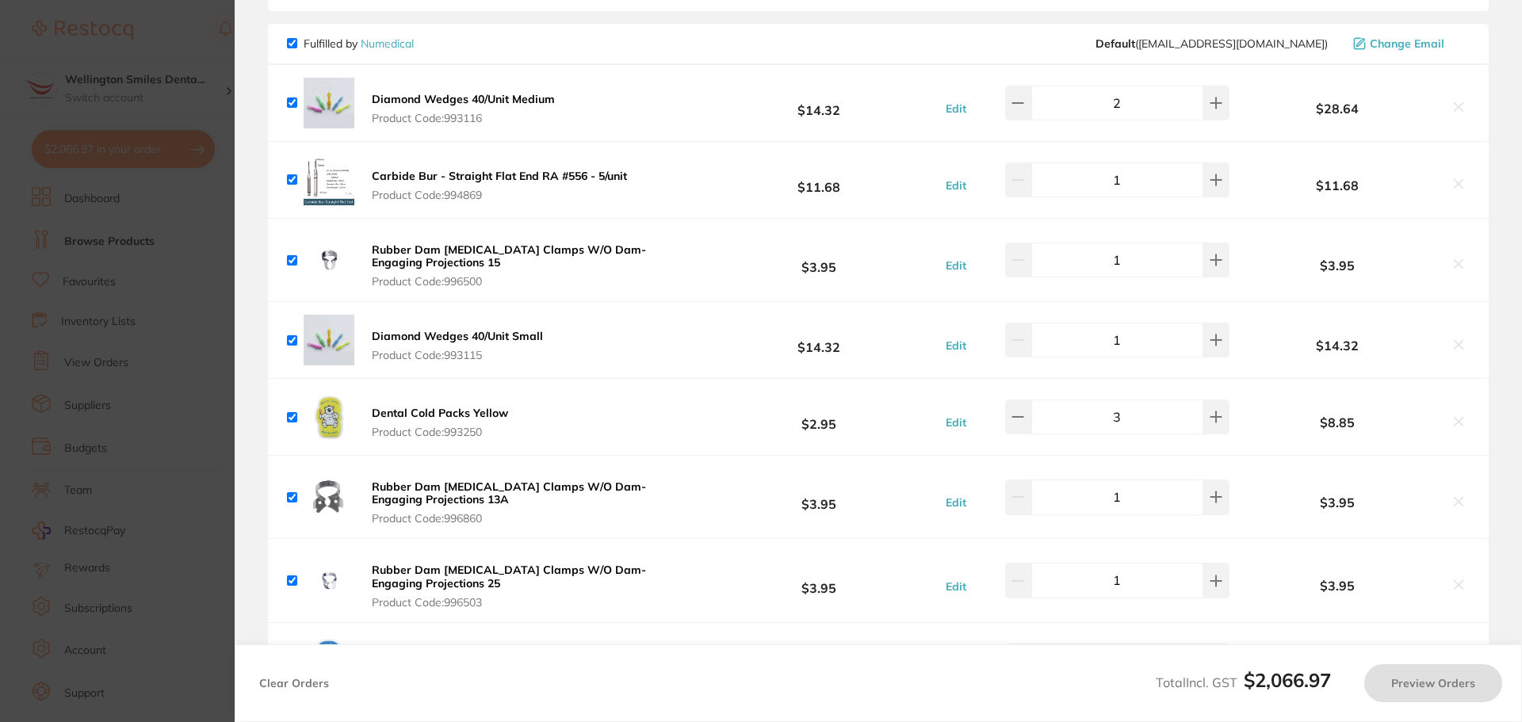
checkbox input "true"
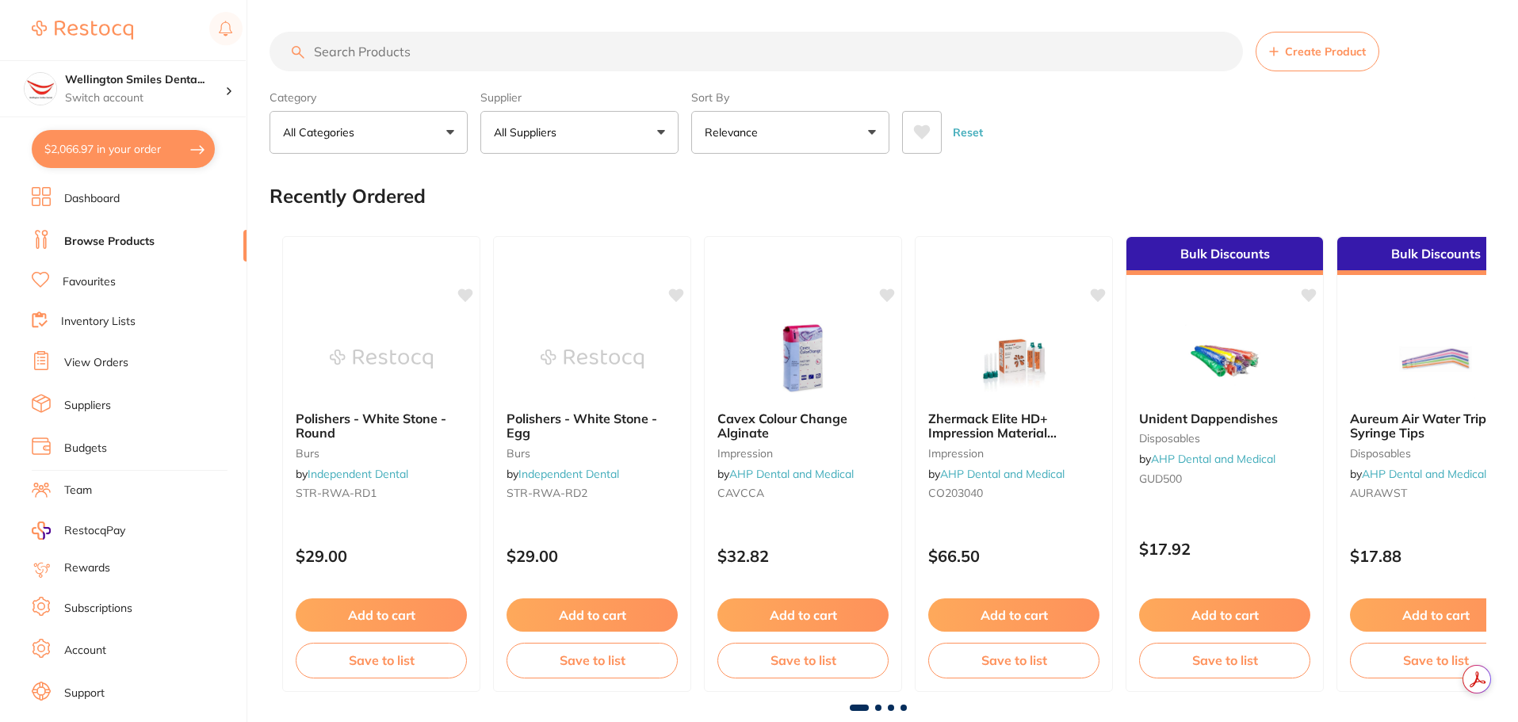
click at [90, 152] on button "$2,066.97 in your order" at bounding box center [123, 149] width 183 height 38
checkbox input "true"
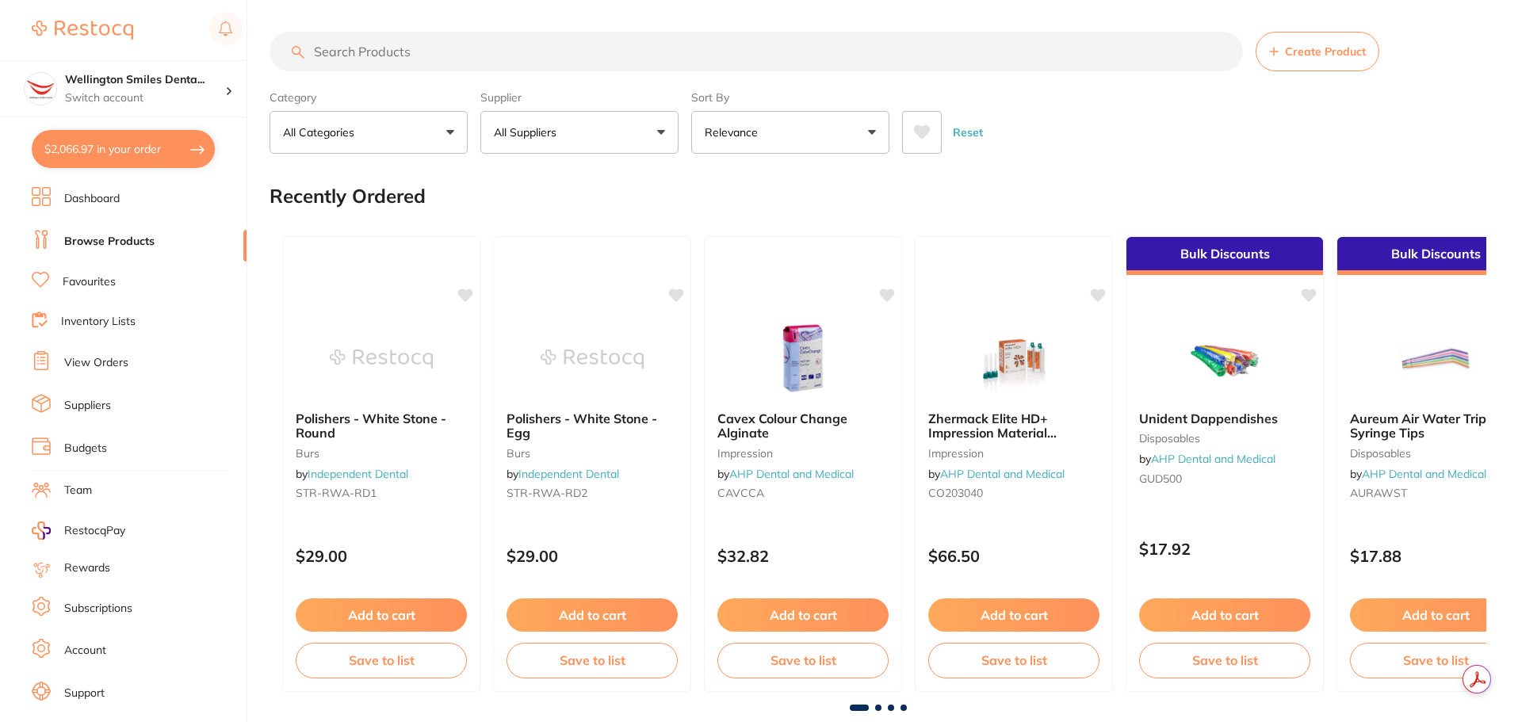
checkbox input "true"
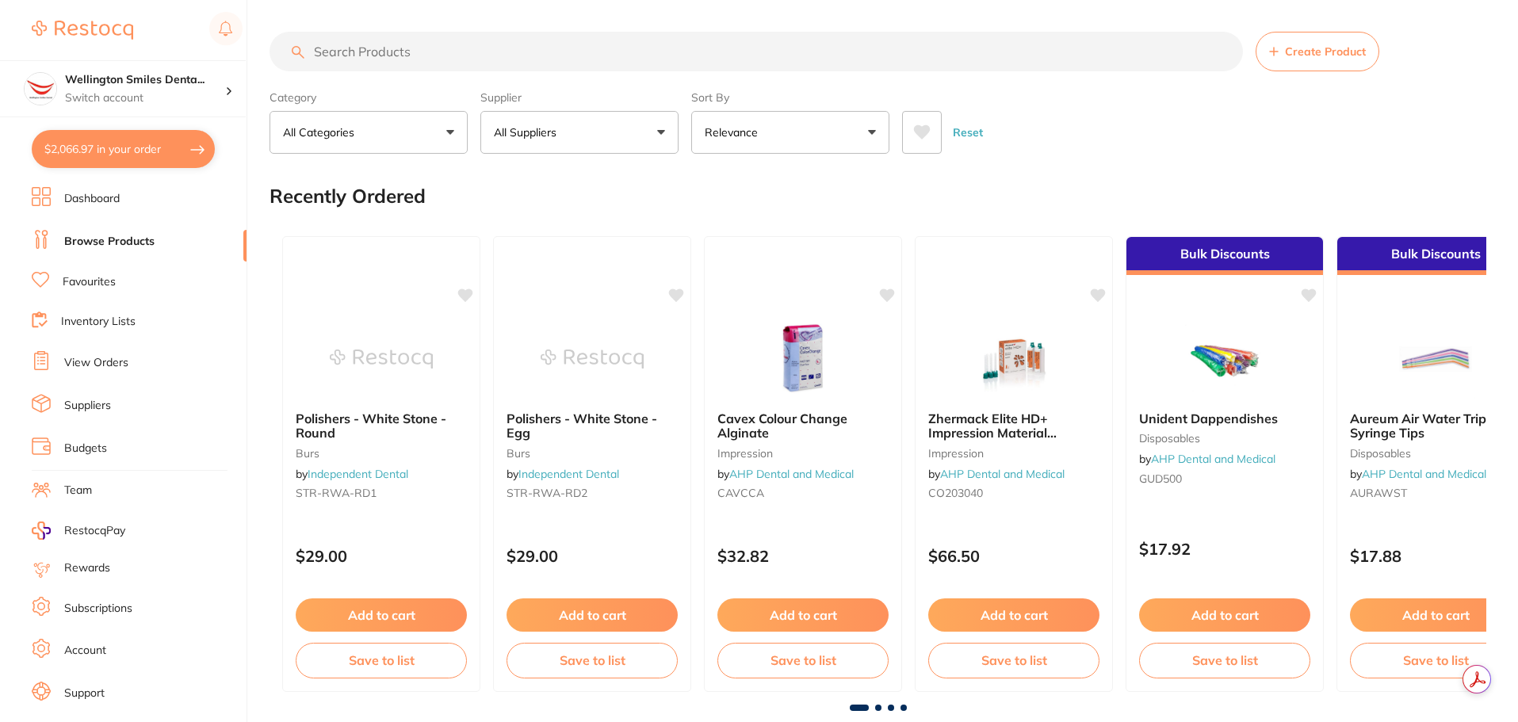
checkbox input "true"
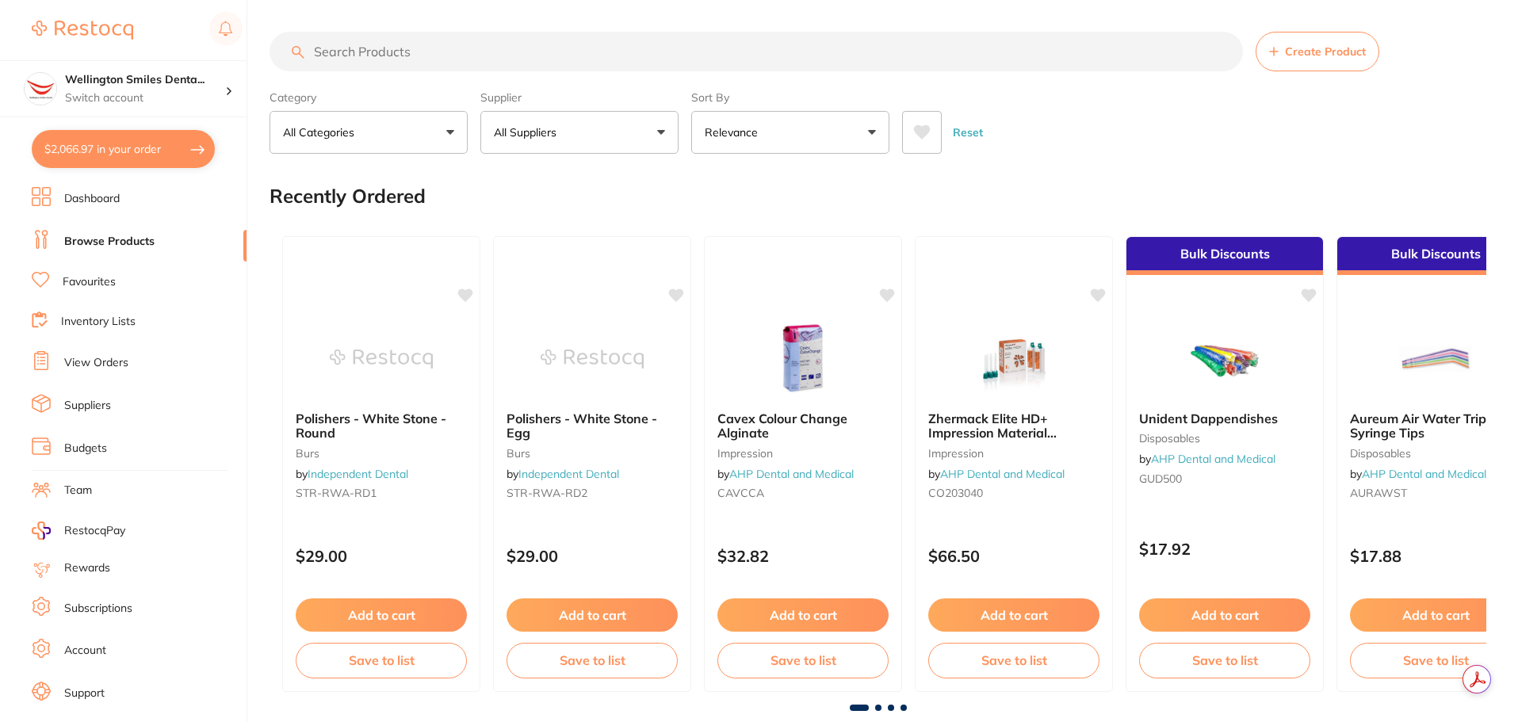
checkbox input "true"
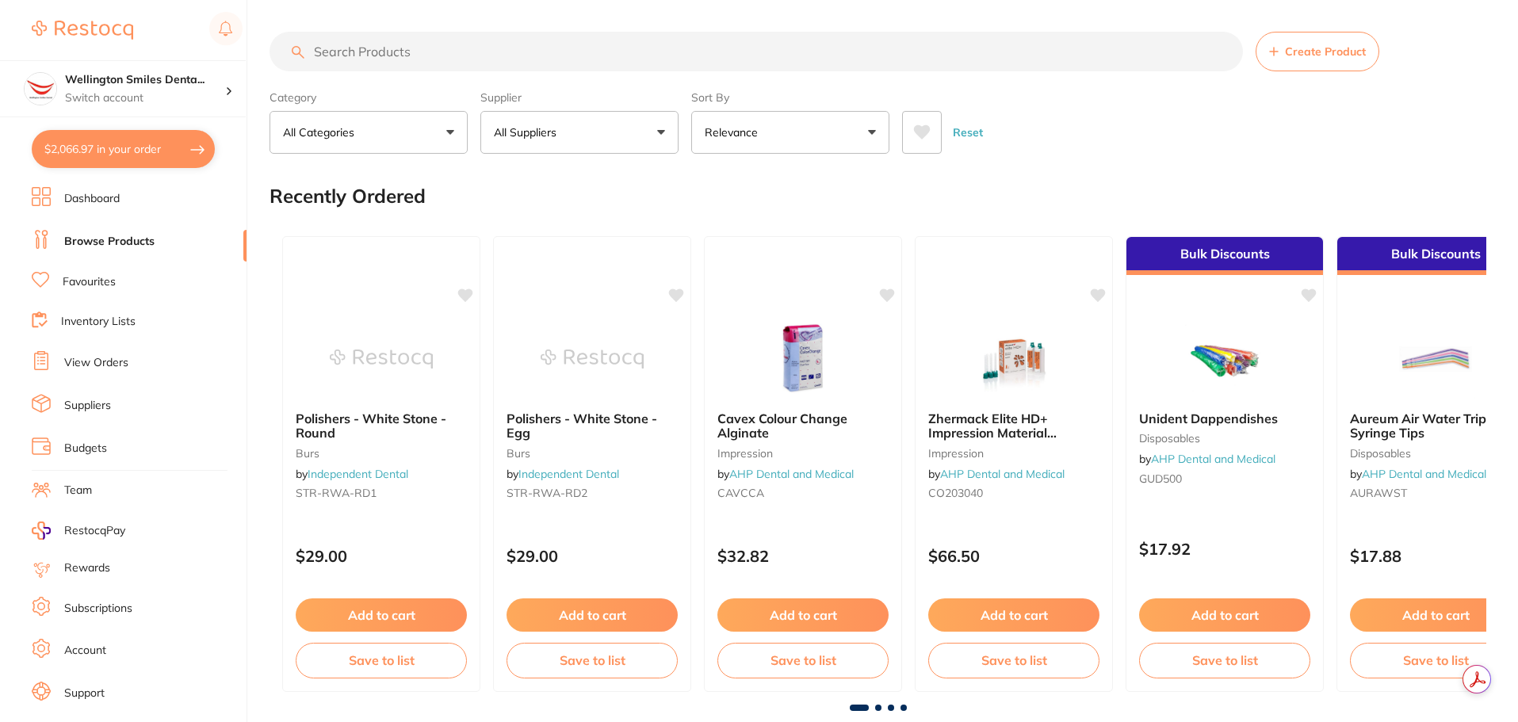
checkbox input "true"
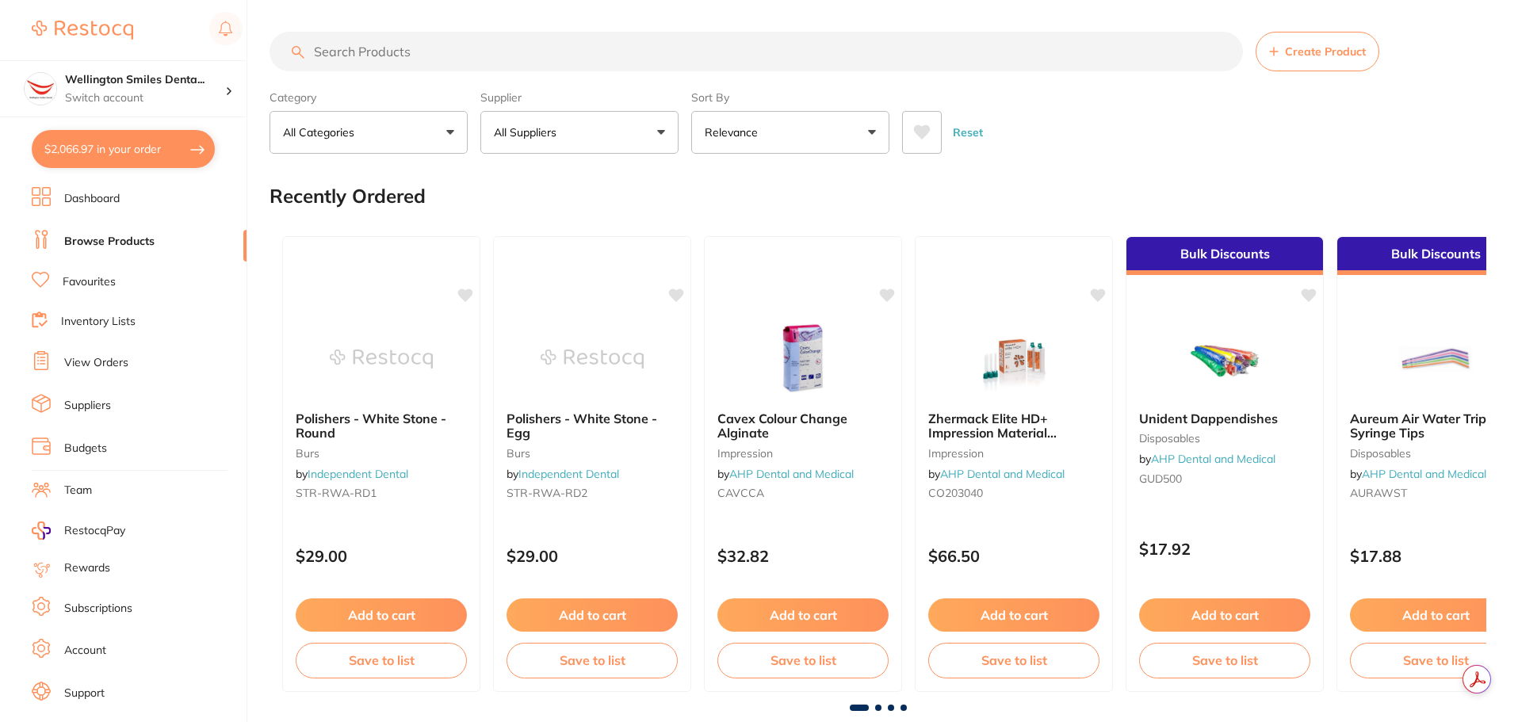
checkbox input "true"
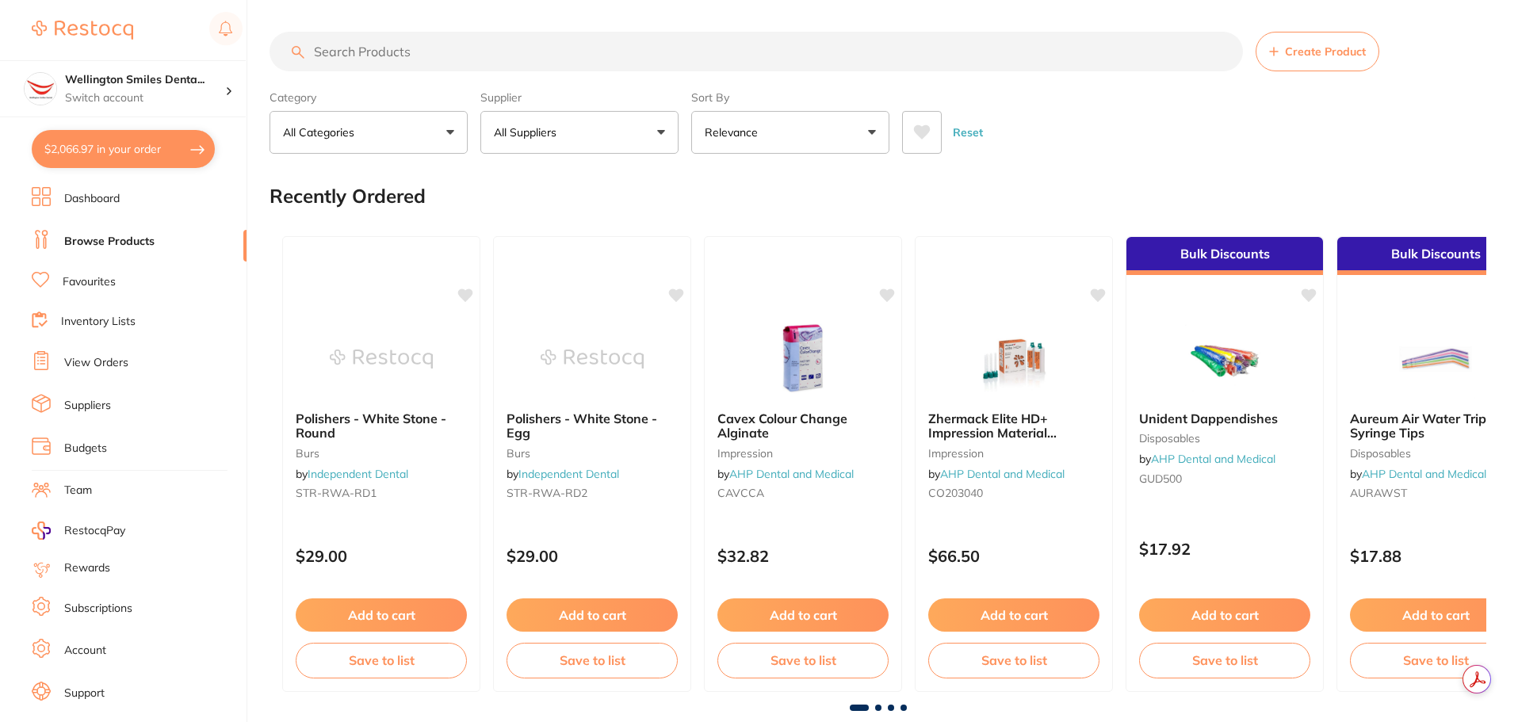
checkbox input "true"
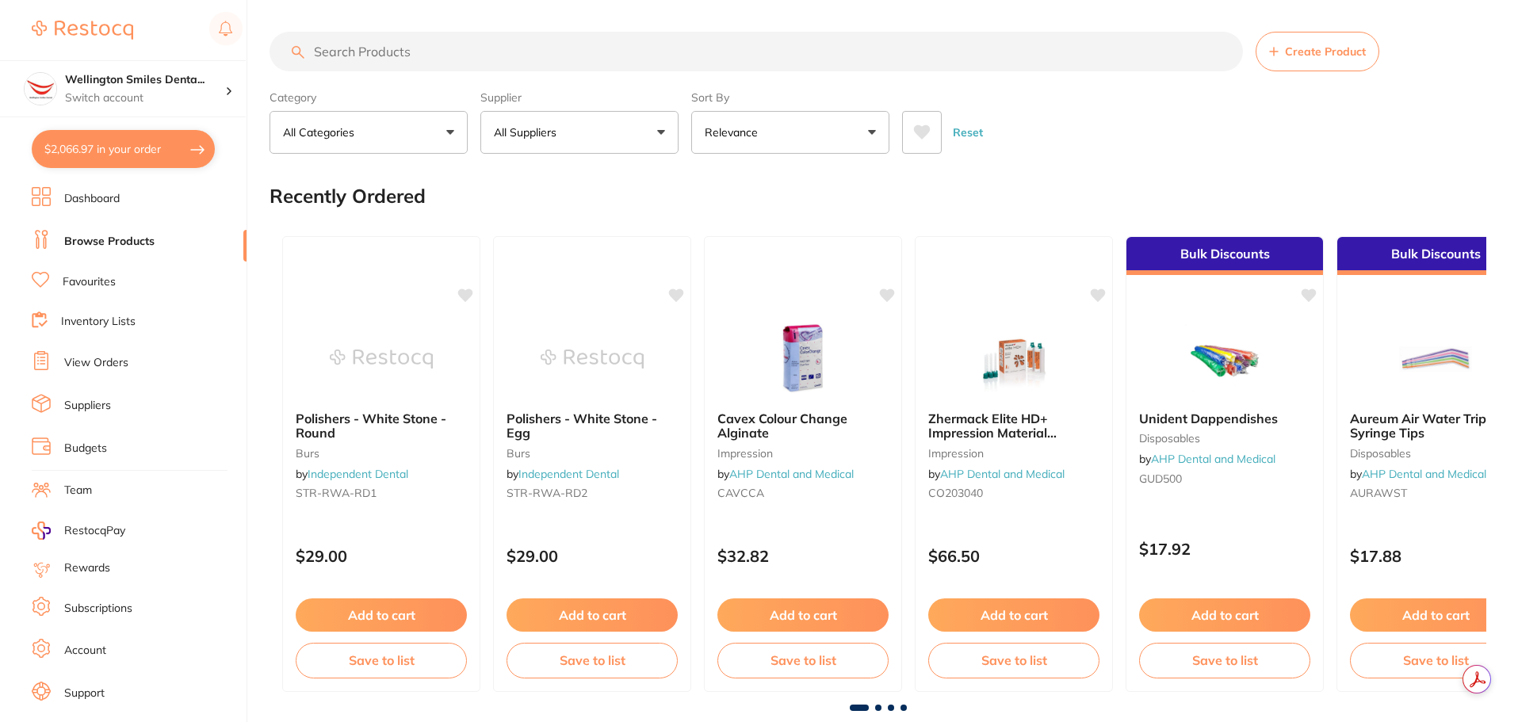
checkbox input "true"
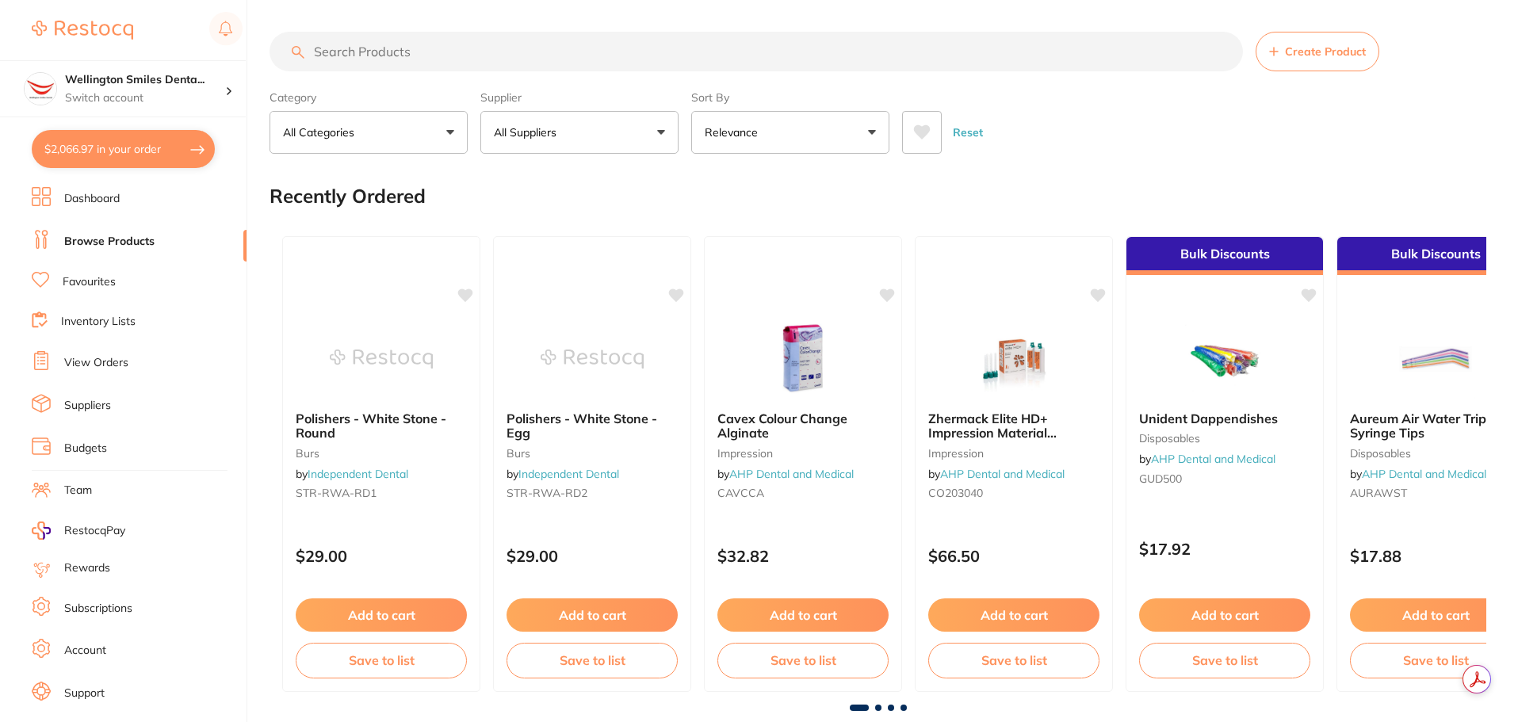
checkbox input "true"
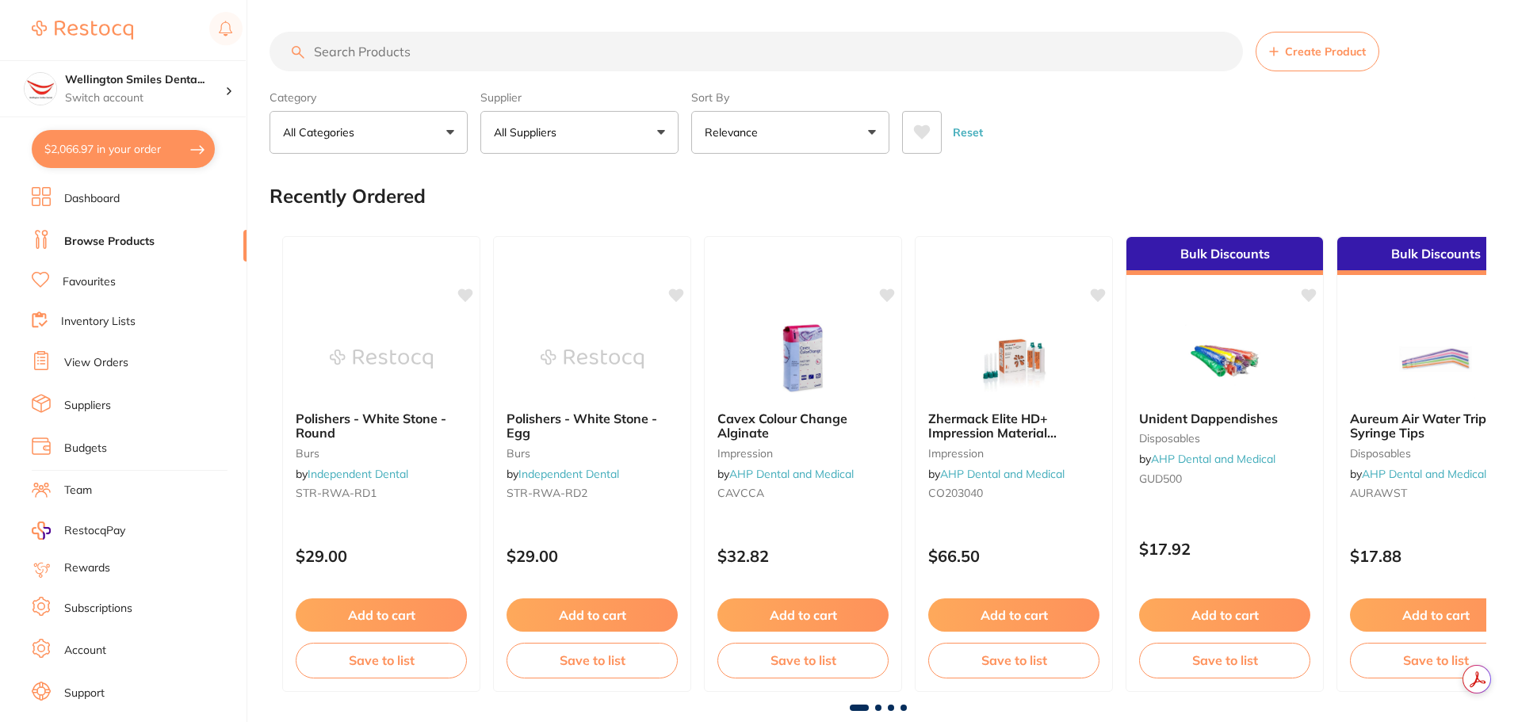
checkbox input "true"
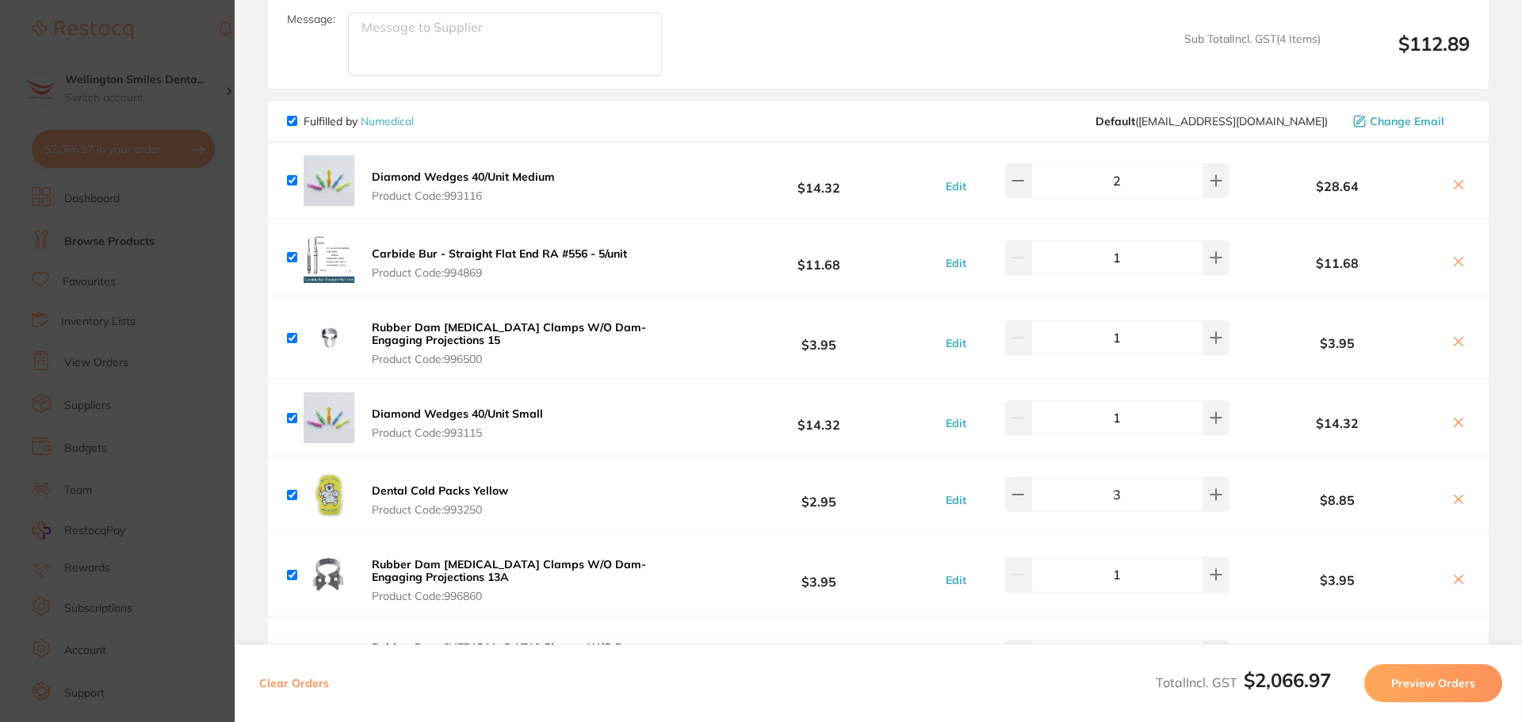
scroll to position [1189, 0]
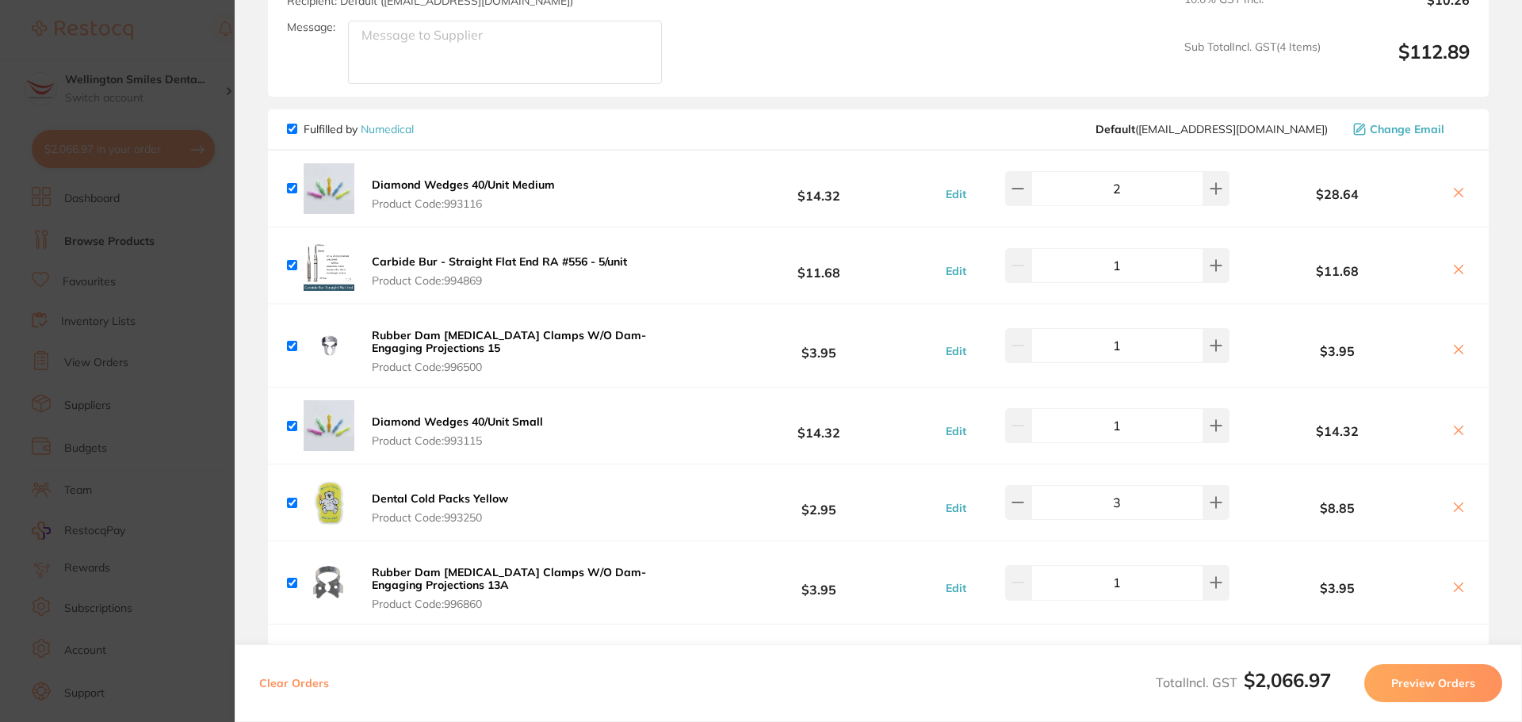
click at [395, 122] on link "Numedical" at bounding box center [387, 129] width 53 height 14
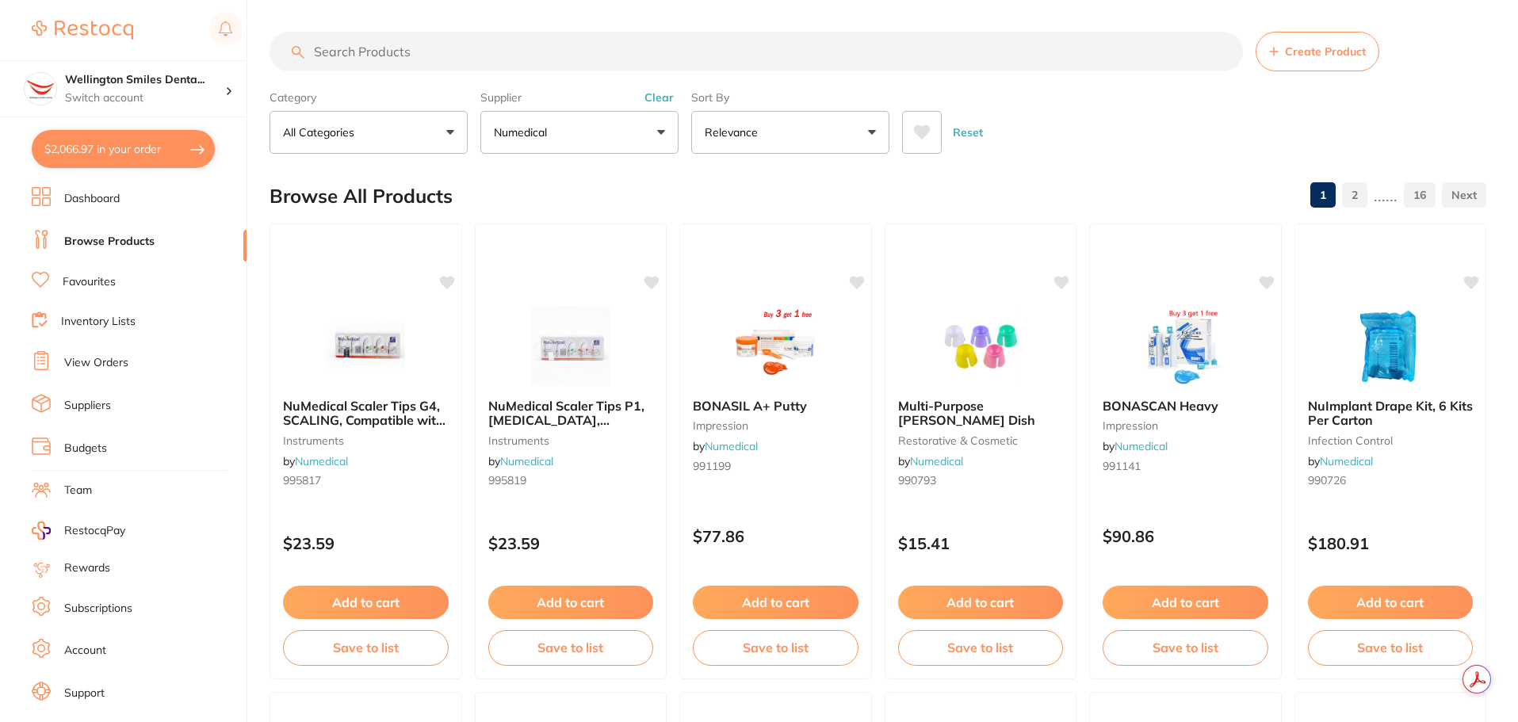
click at [389, 52] on input "search" at bounding box center [755, 52] width 973 height 40
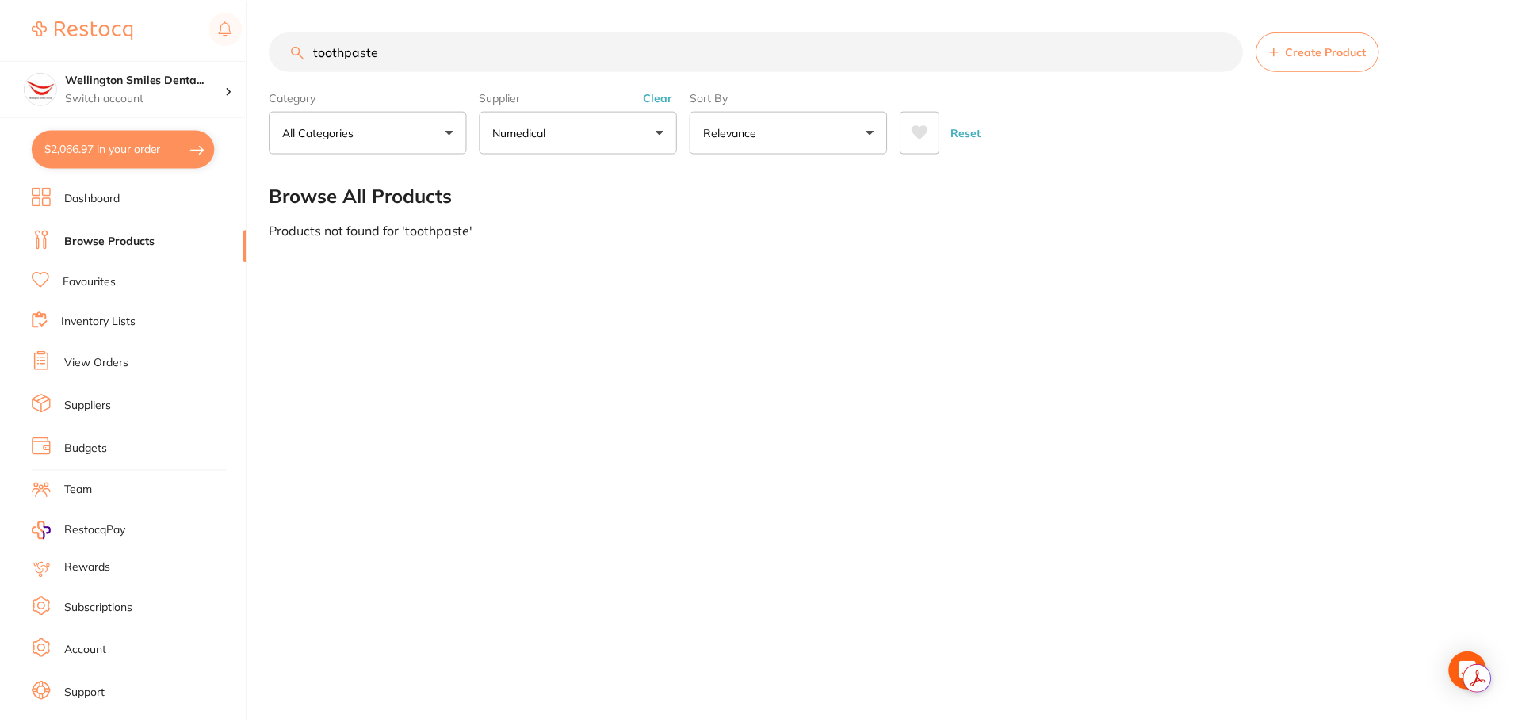
scroll to position [1, 0]
drag, startPoint x: 389, startPoint y: 52, endPoint x: 345, endPoint y: 71, distance: 48.3
click at [345, 71] on input "toothpaste" at bounding box center [757, 52] width 976 height 40
type input "tooth"
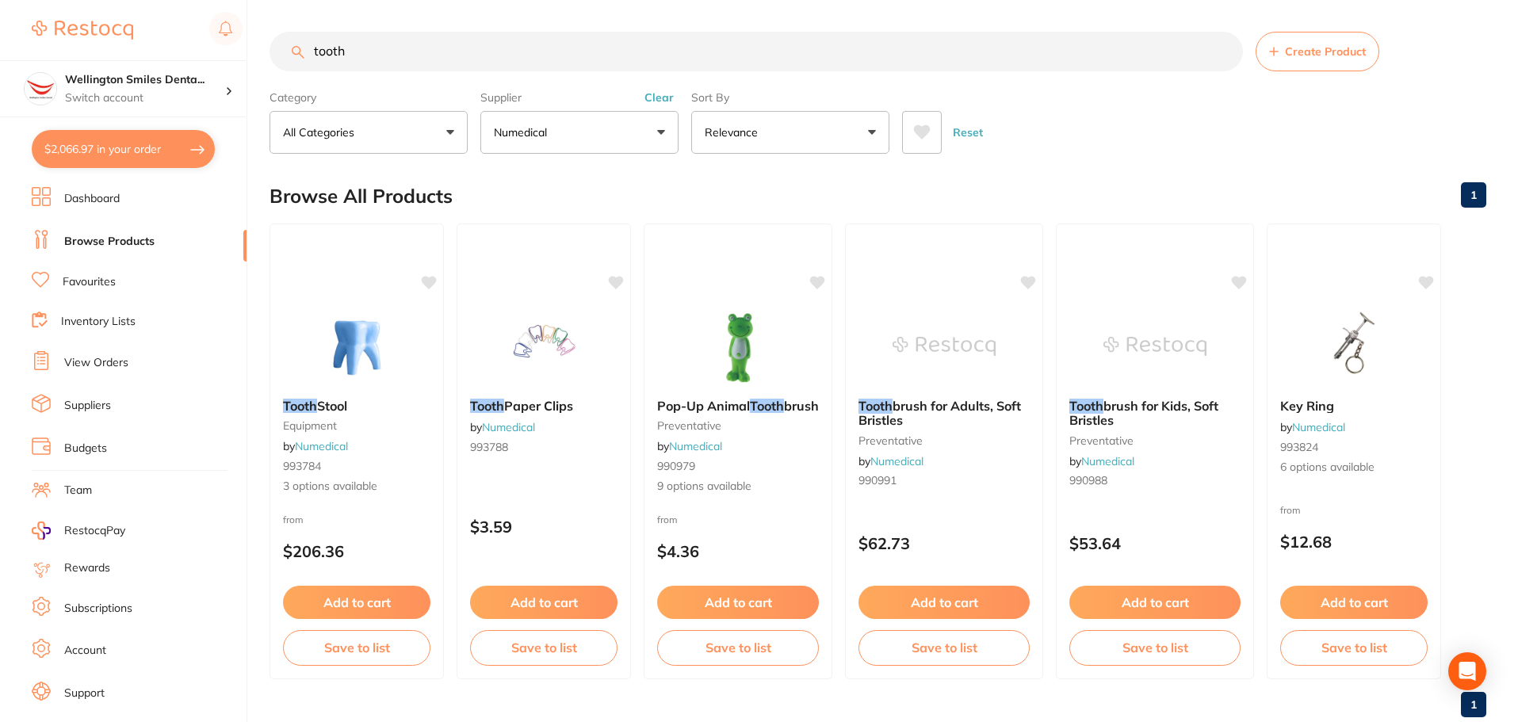
scroll to position [0, 0]
drag, startPoint x: 380, startPoint y: 40, endPoint x: 304, endPoint y: 37, distance: 76.2
click at [304, 37] on input "tooth" at bounding box center [755, 52] width 973 height 40
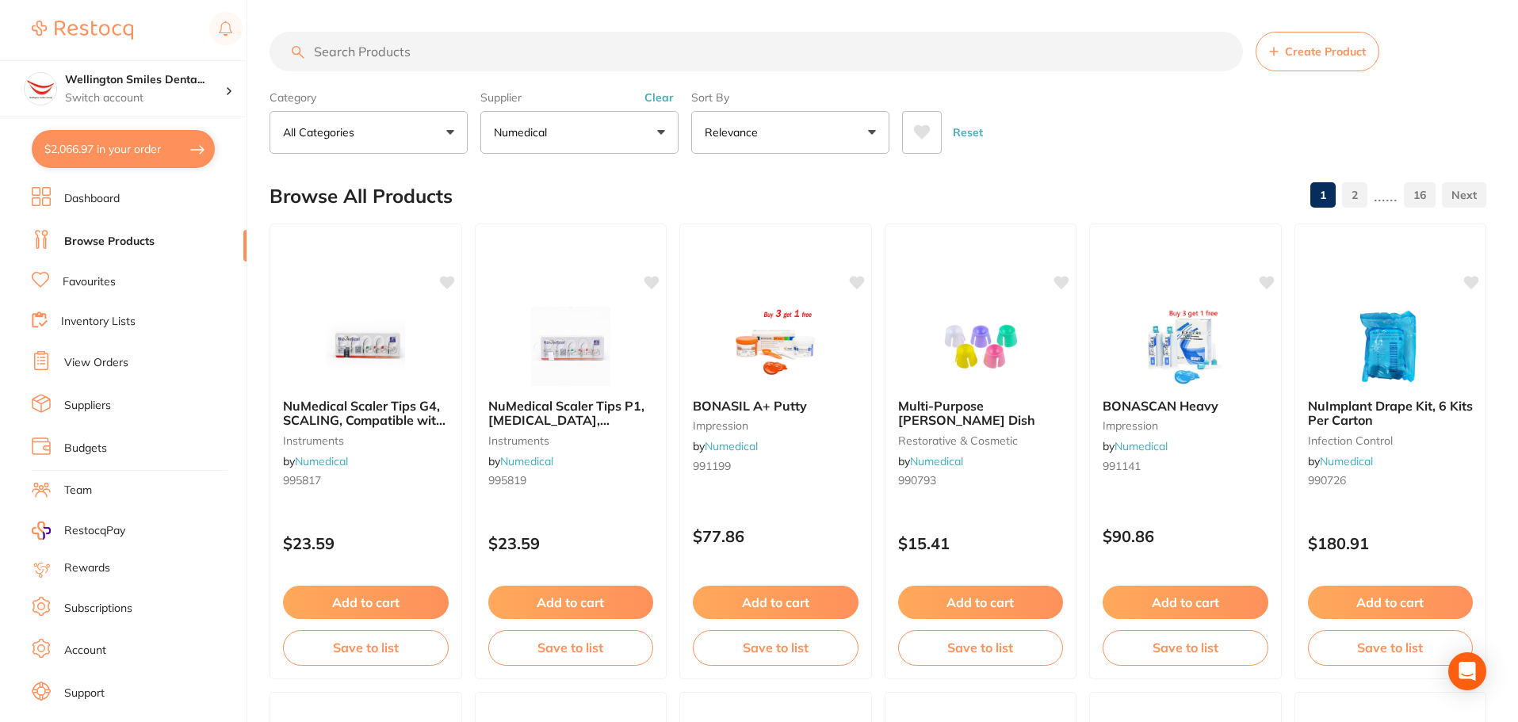
click at [93, 157] on button "$2,066.97 in your order" at bounding box center [123, 149] width 183 height 38
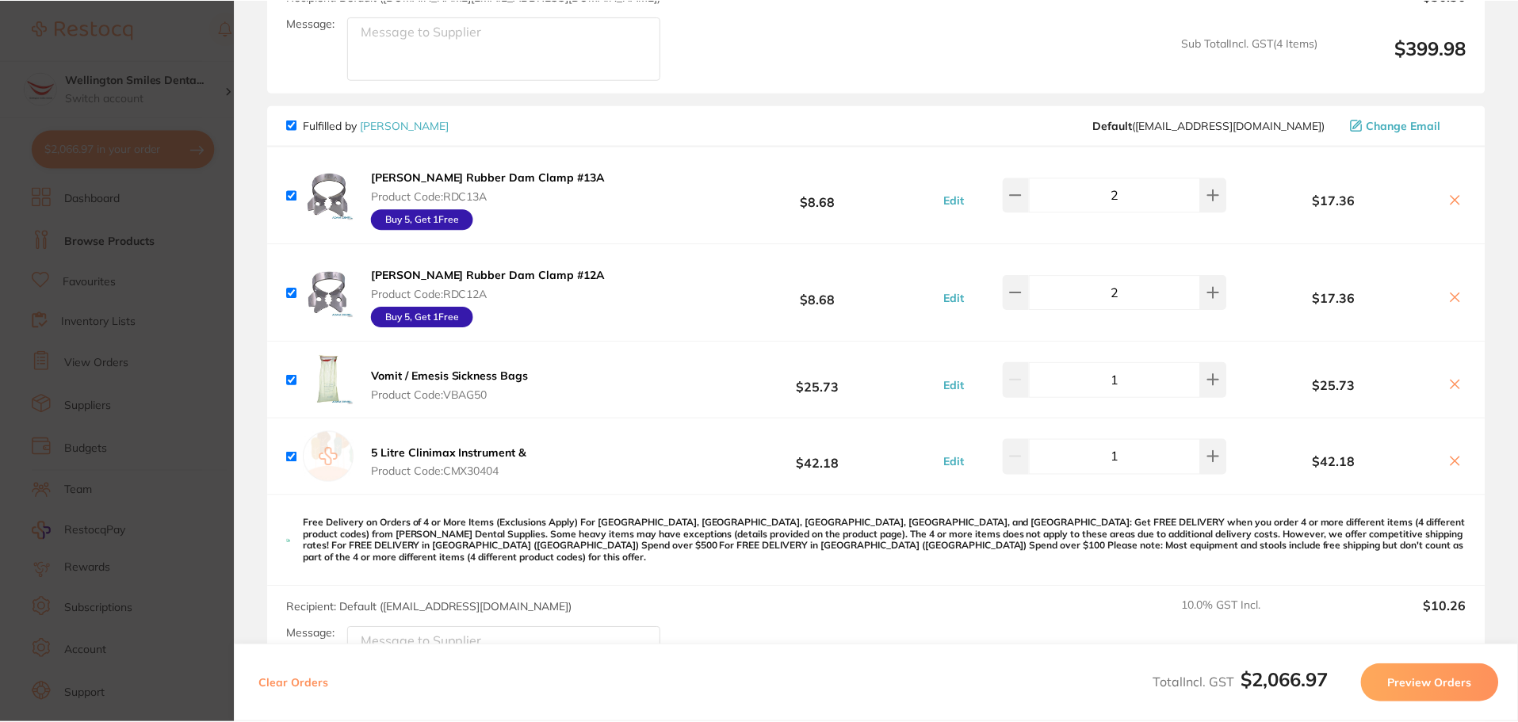
scroll to position [555, 0]
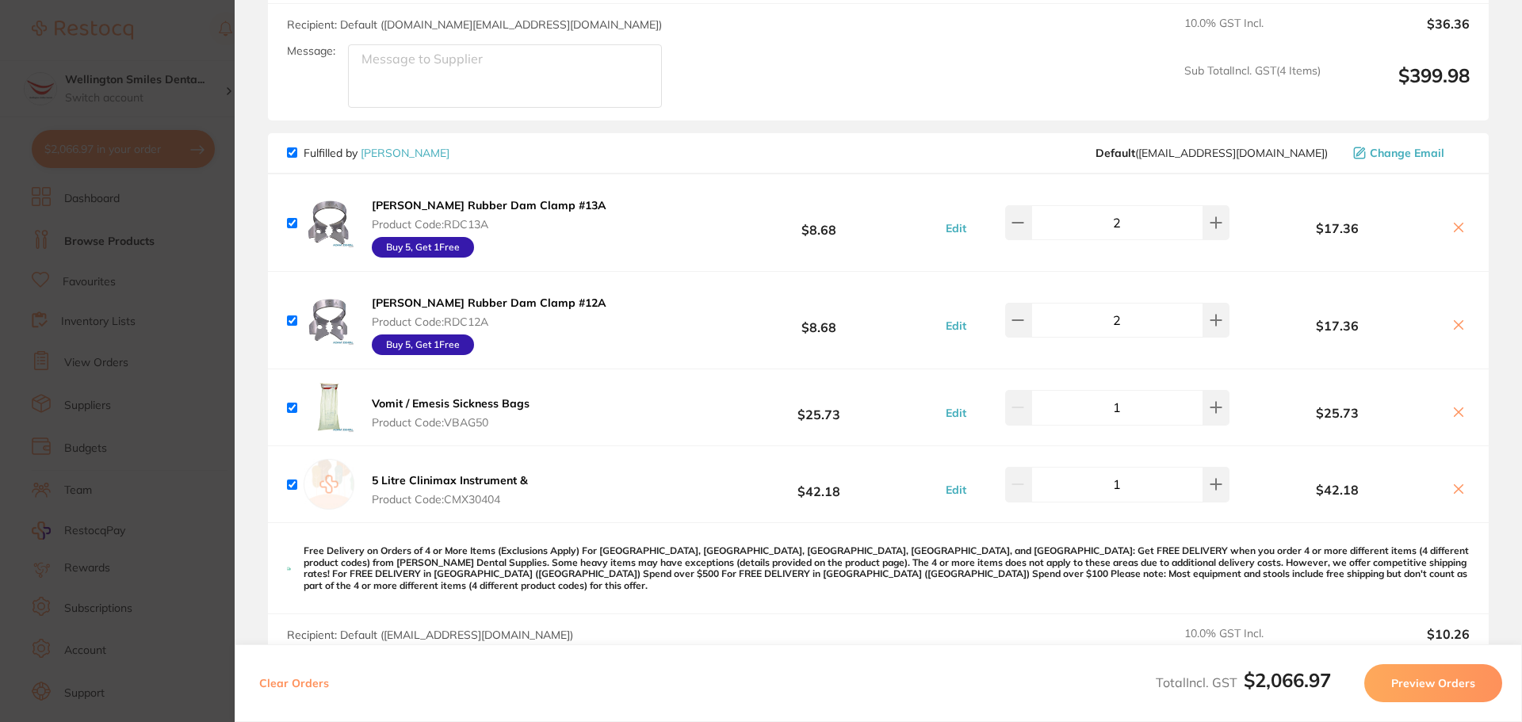
click at [418, 157] on link "[PERSON_NAME]" at bounding box center [405, 153] width 89 height 14
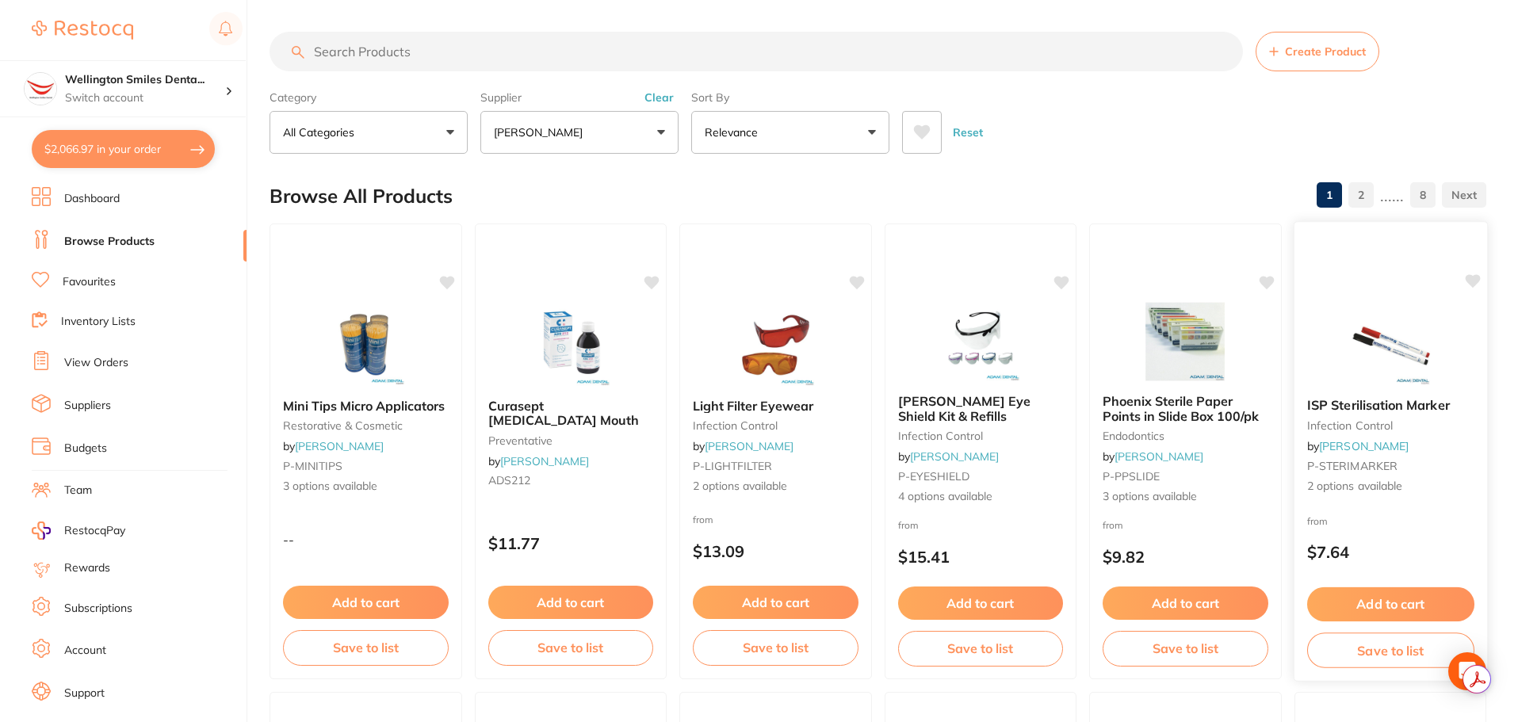
click at [1428, 543] on p "$7.64" at bounding box center [1389, 552] width 167 height 18
click at [1398, 350] on img at bounding box center [1390, 345] width 104 height 80
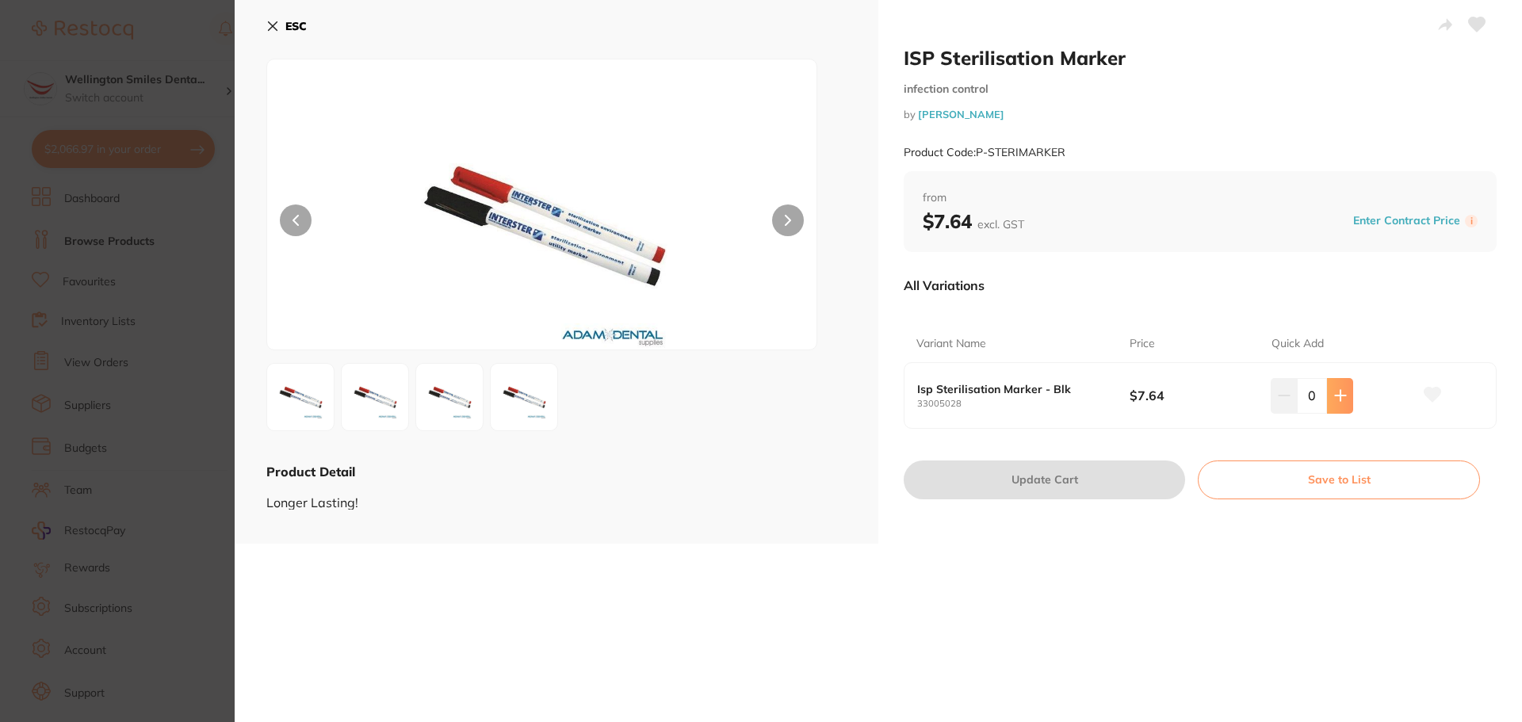
click at [1336, 394] on icon at bounding box center [1340, 396] width 10 height 10
type input "1"
click at [1087, 487] on button "Update Cart" at bounding box center [1044, 479] width 281 height 38
checkbox input "false"
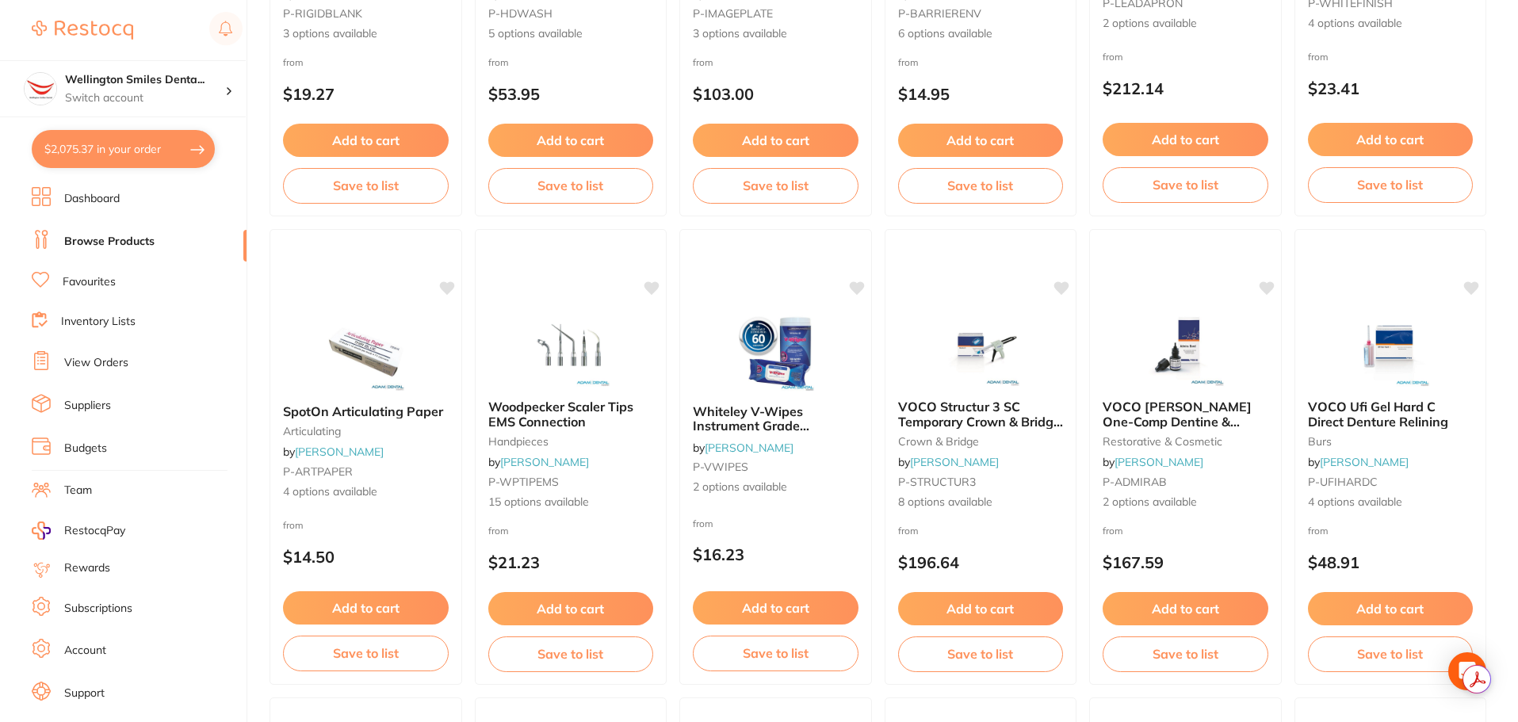
scroll to position [1427, 0]
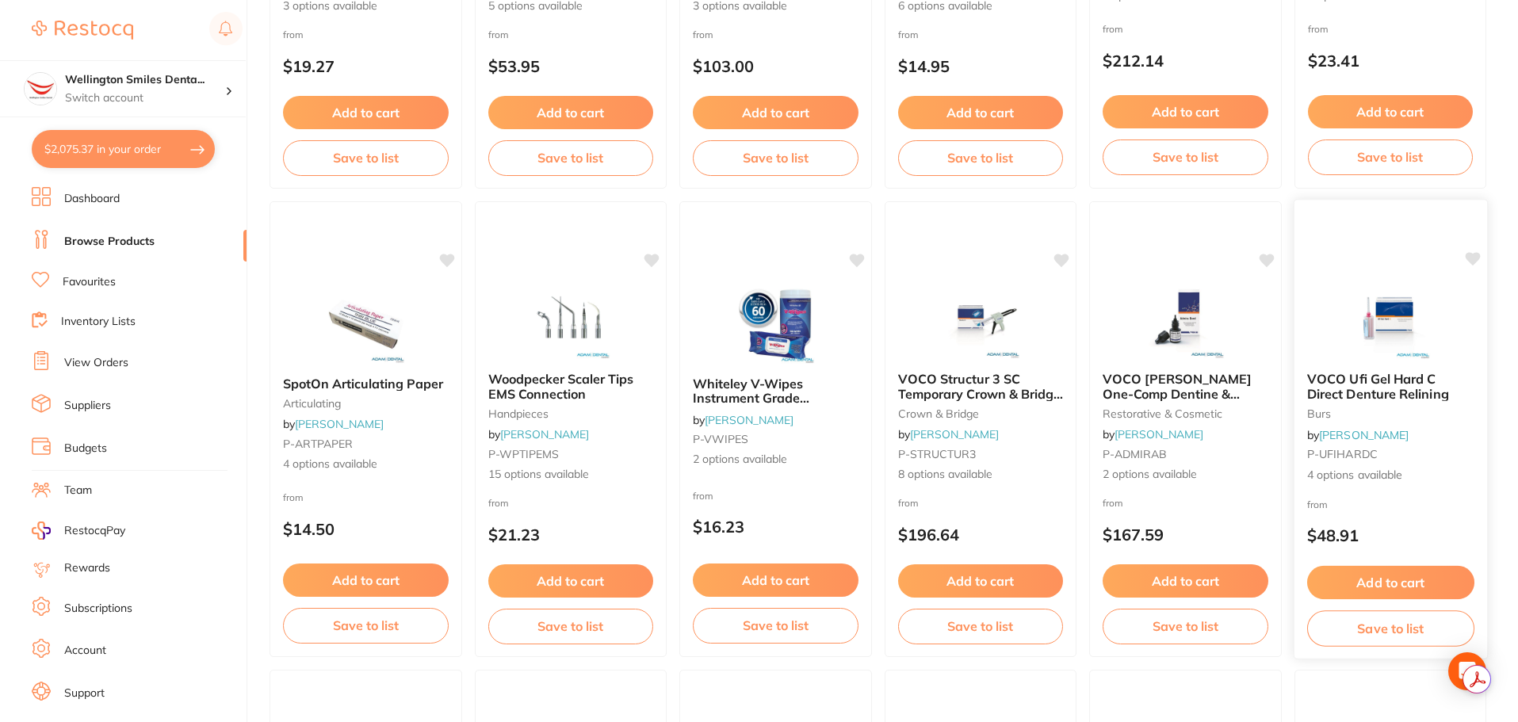
click at [1473, 258] on icon at bounding box center [1472, 258] width 15 height 13
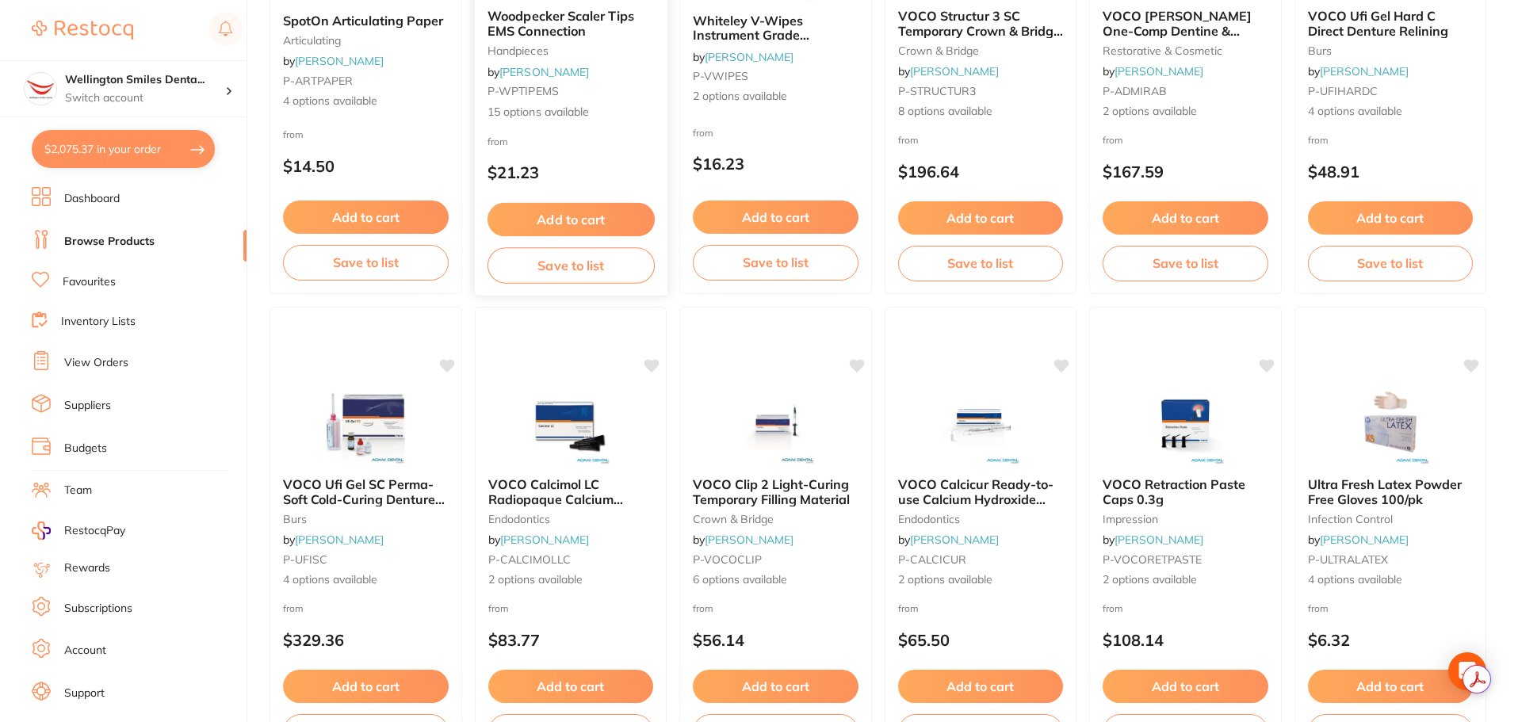
scroll to position [1824, 0]
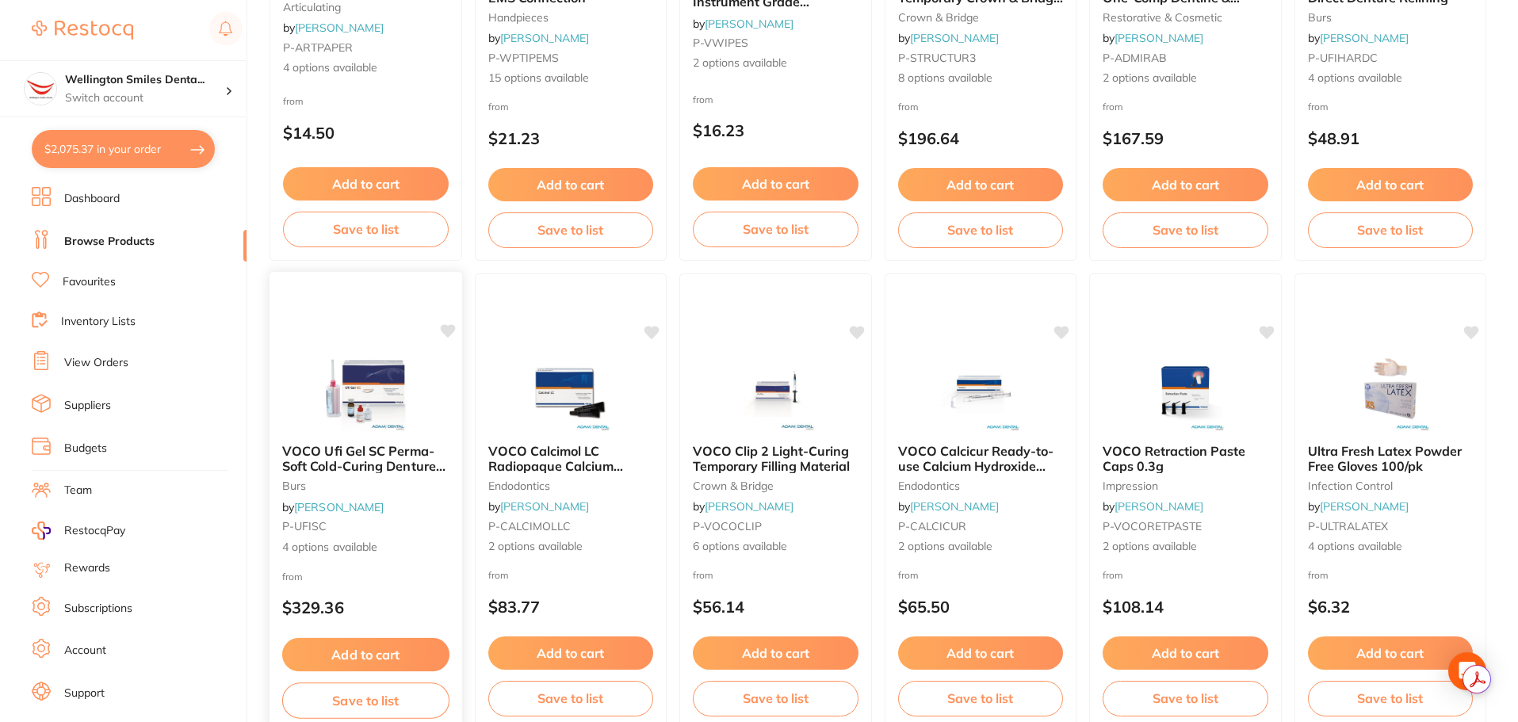
click at [449, 325] on icon at bounding box center [447, 330] width 15 height 13
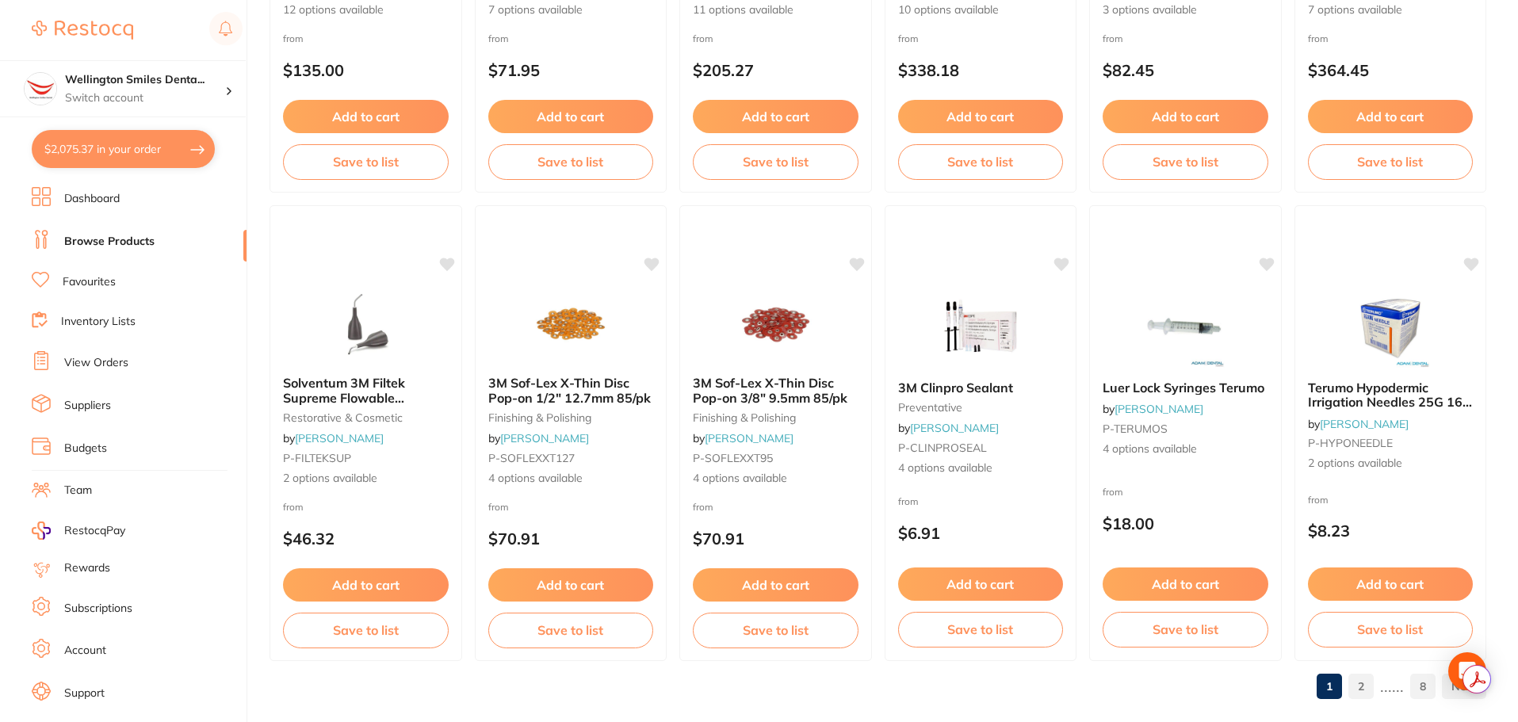
scroll to position [3787, 0]
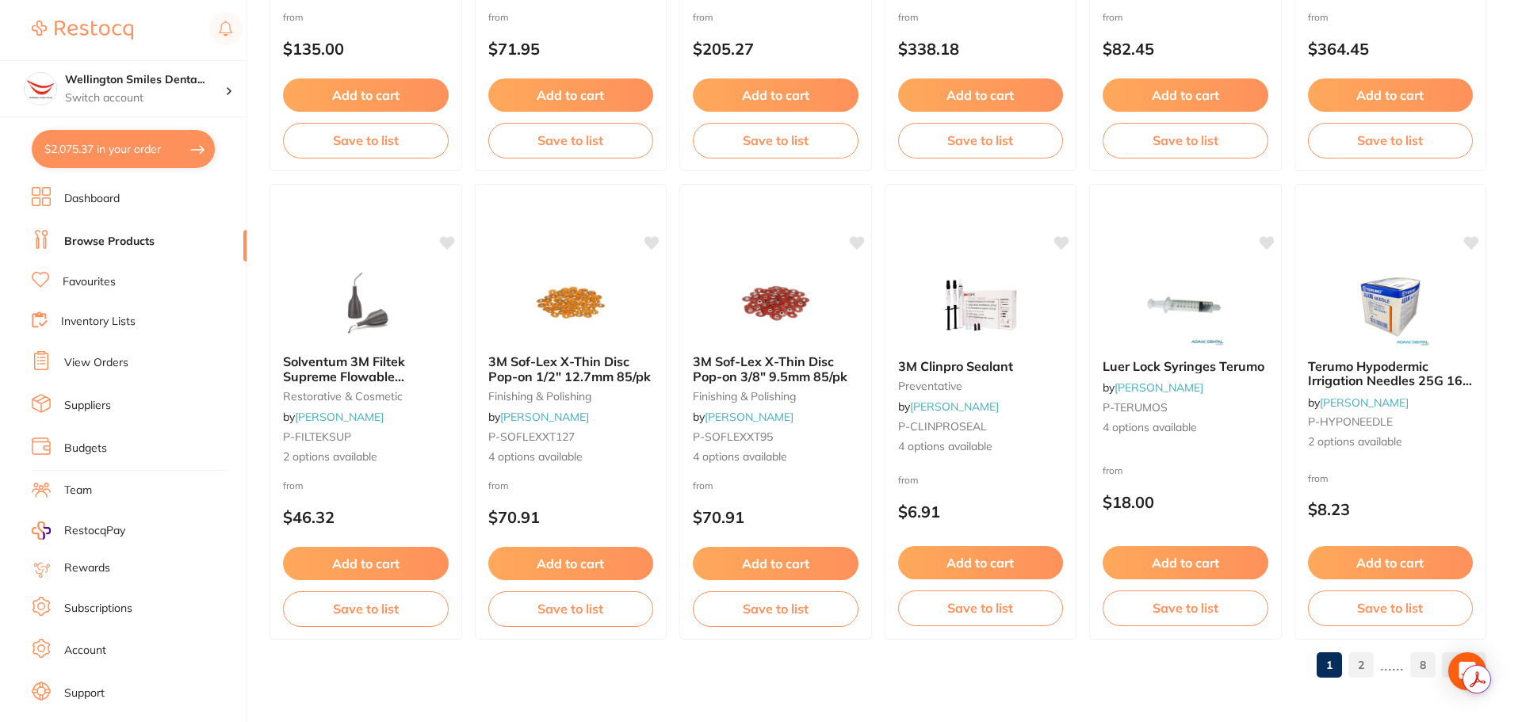
click at [1367, 663] on link "2" at bounding box center [1360, 665] width 25 height 32
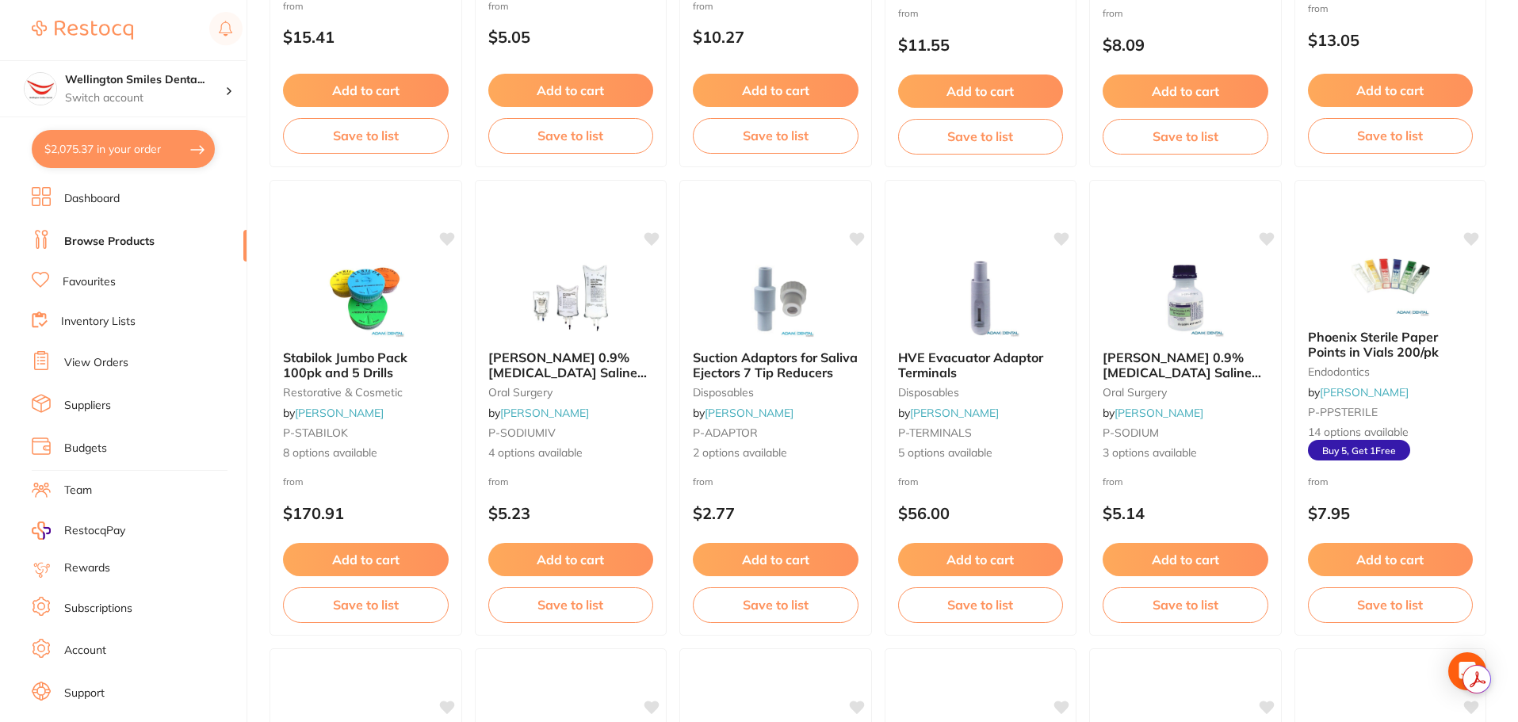
scroll to position [1030, 0]
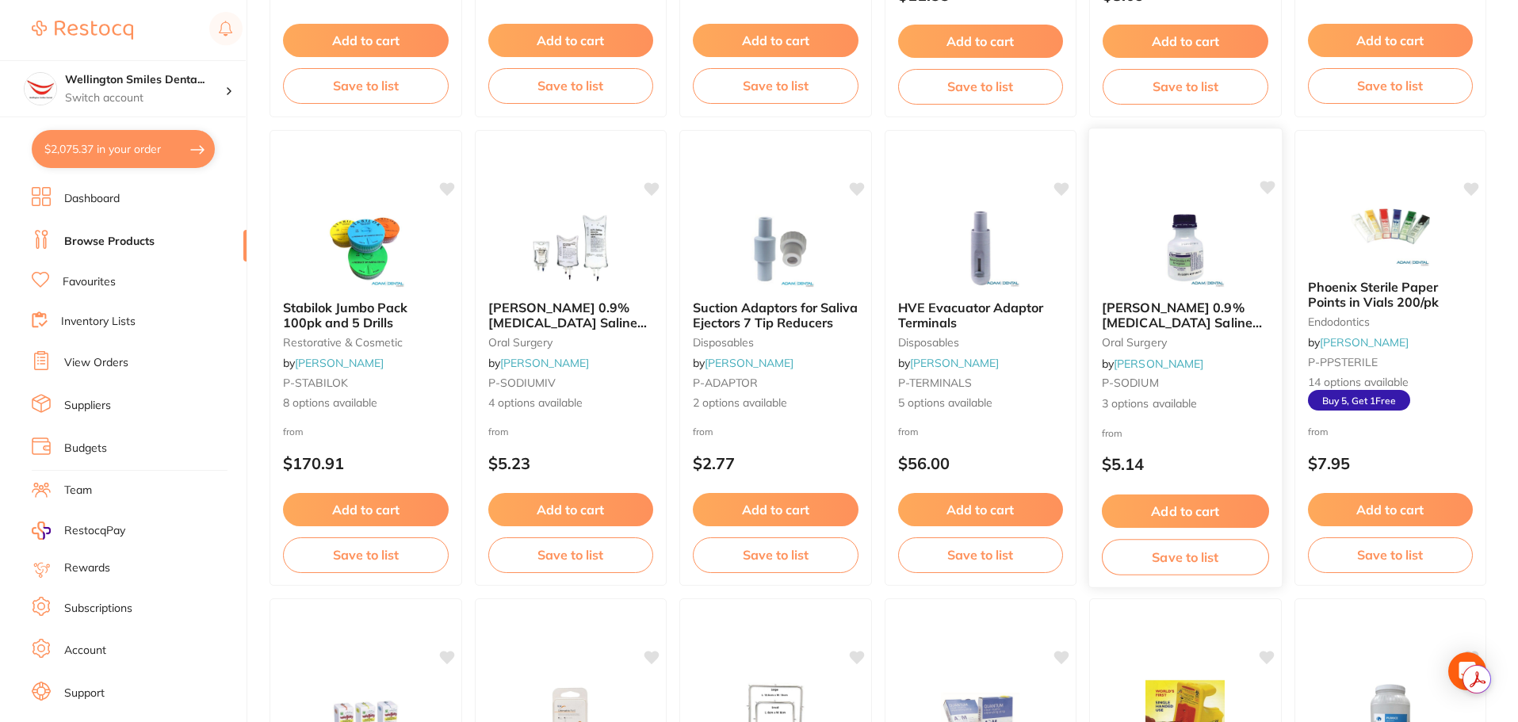
click at [1170, 294] on div "Baxter 0.9% Sodium Chloride Saline Bottles oral surgery by Adam Dental P-SODIUM…" at bounding box center [1185, 356] width 193 height 137
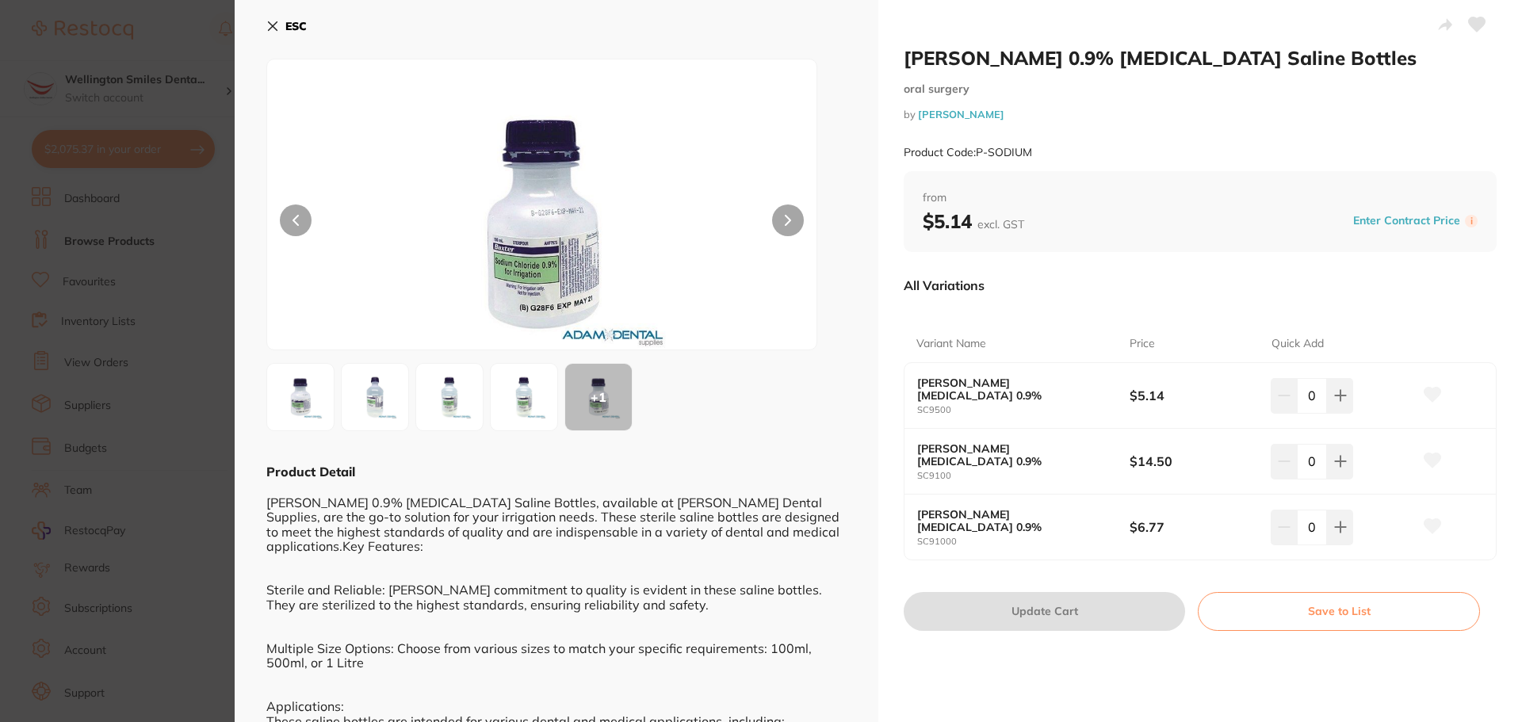
click at [274, 18] on button "ESC" at bounding box center [286, 26] width 40 height 27
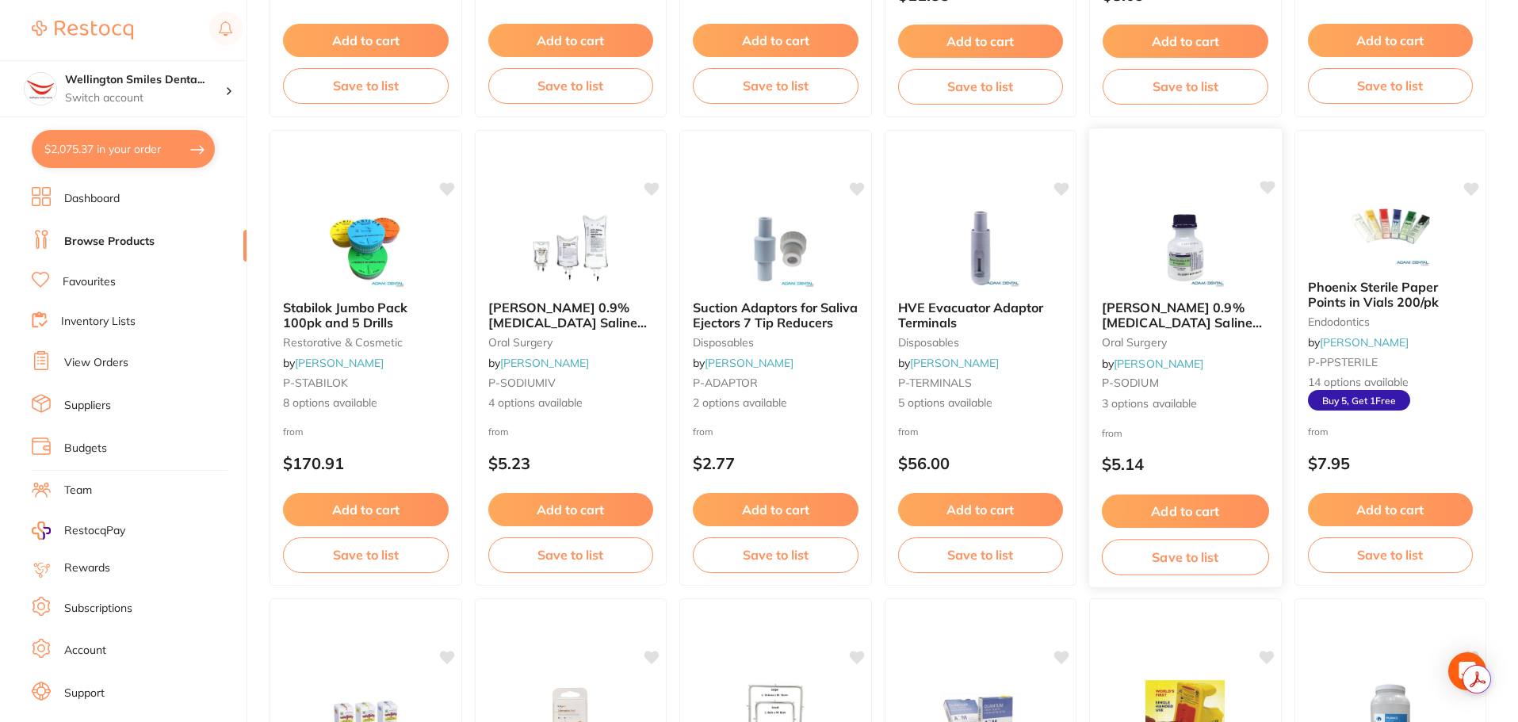
click at [1264, 185] on icon at bounding box center [1266, 187] width 15 height 13
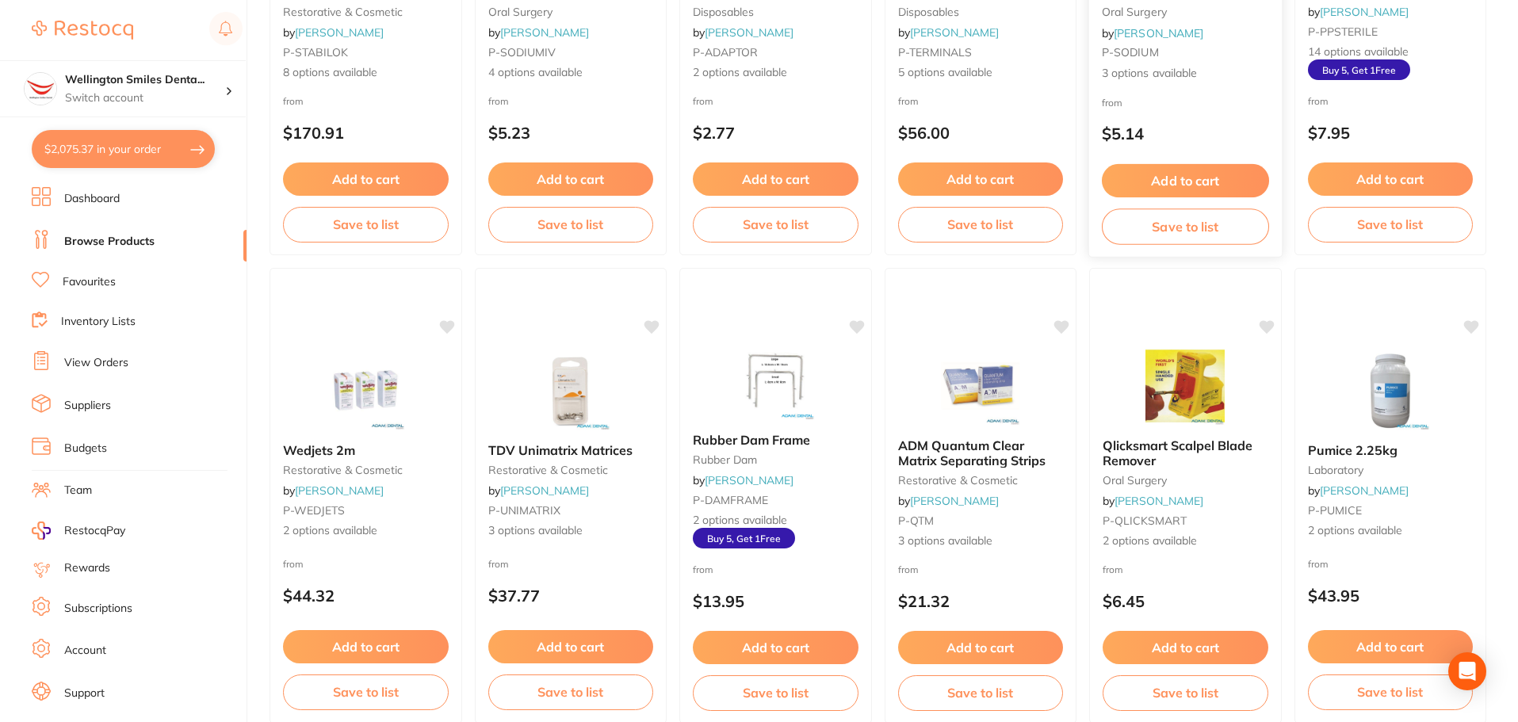
scroll to position [1506, 0]
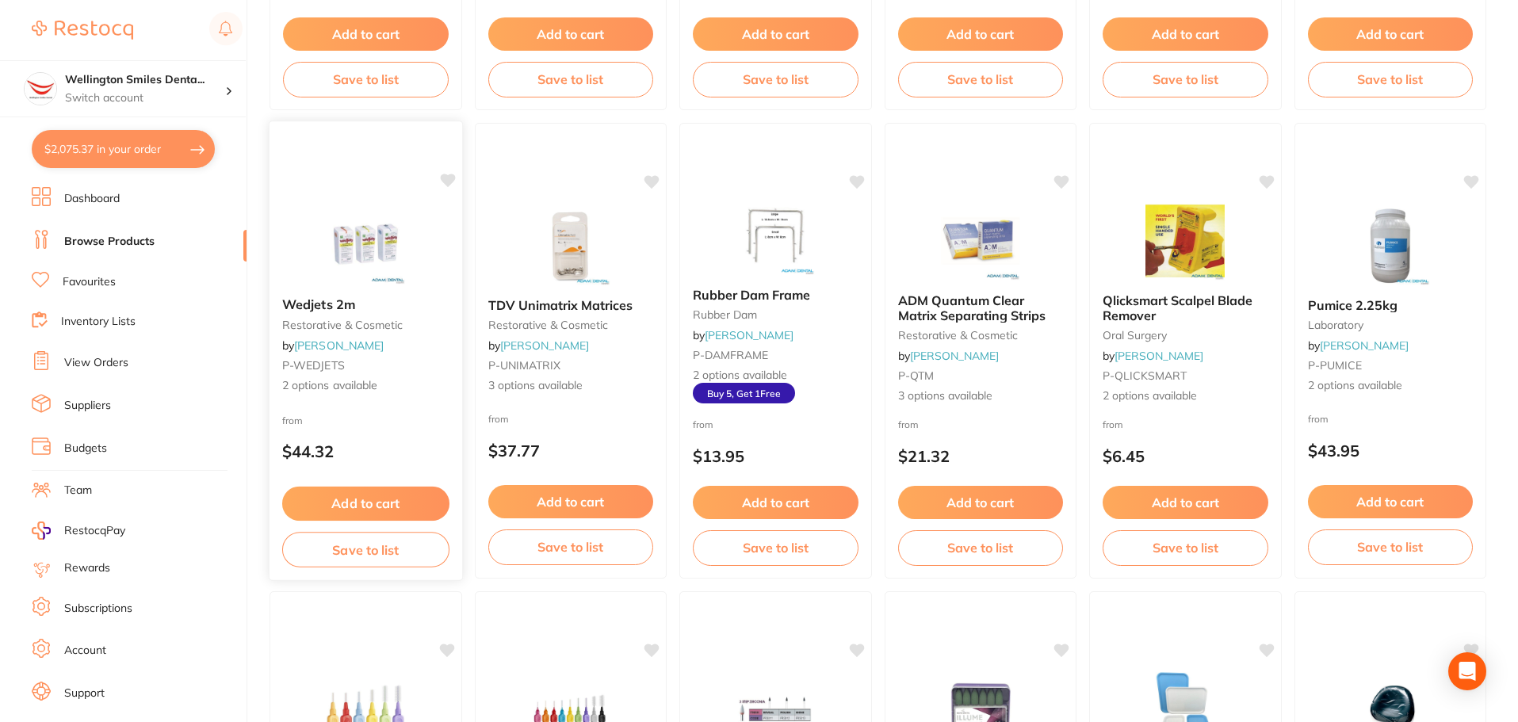
click at [389, 251] on img at bounding box center [366, 244] width 104 height 80
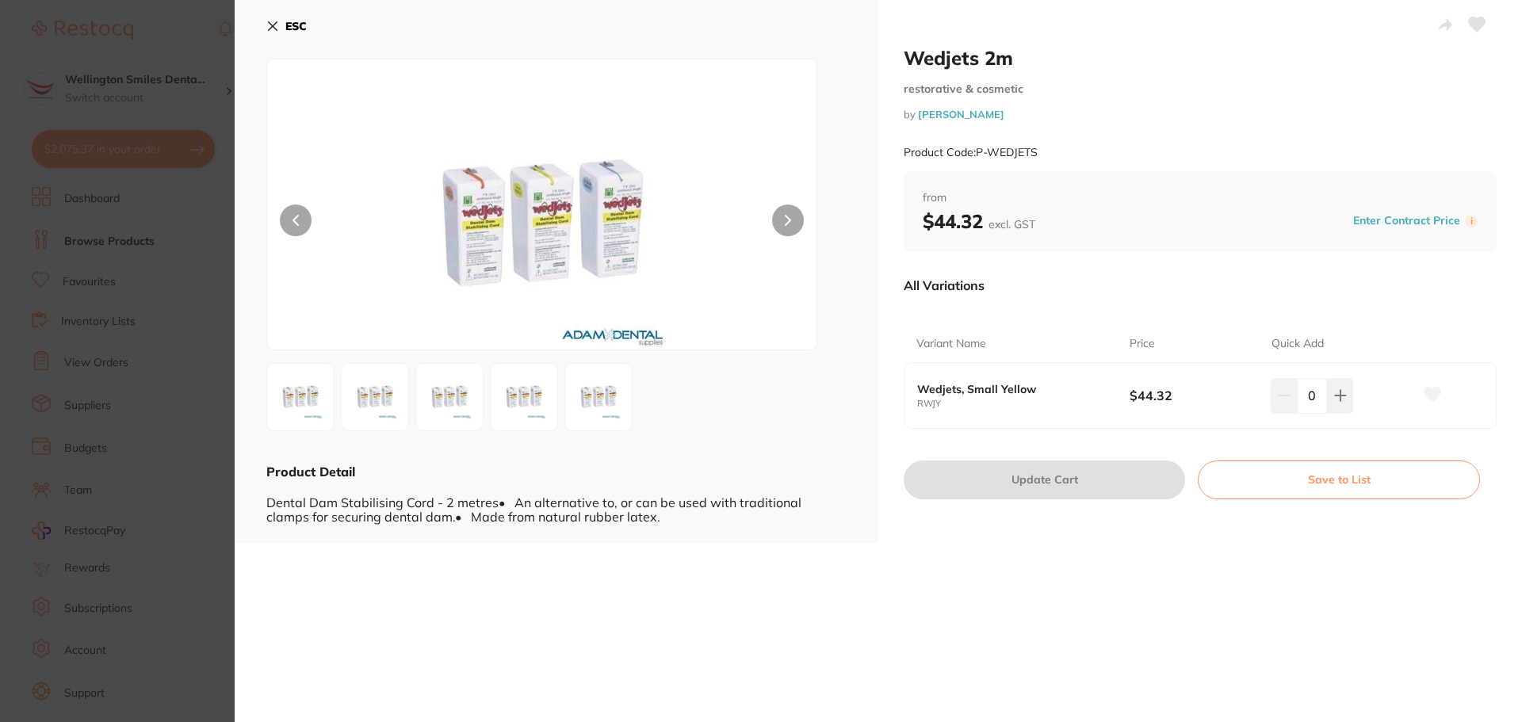
click at [550, 381] on img at bounding box center [523, 397] width 57 height 57
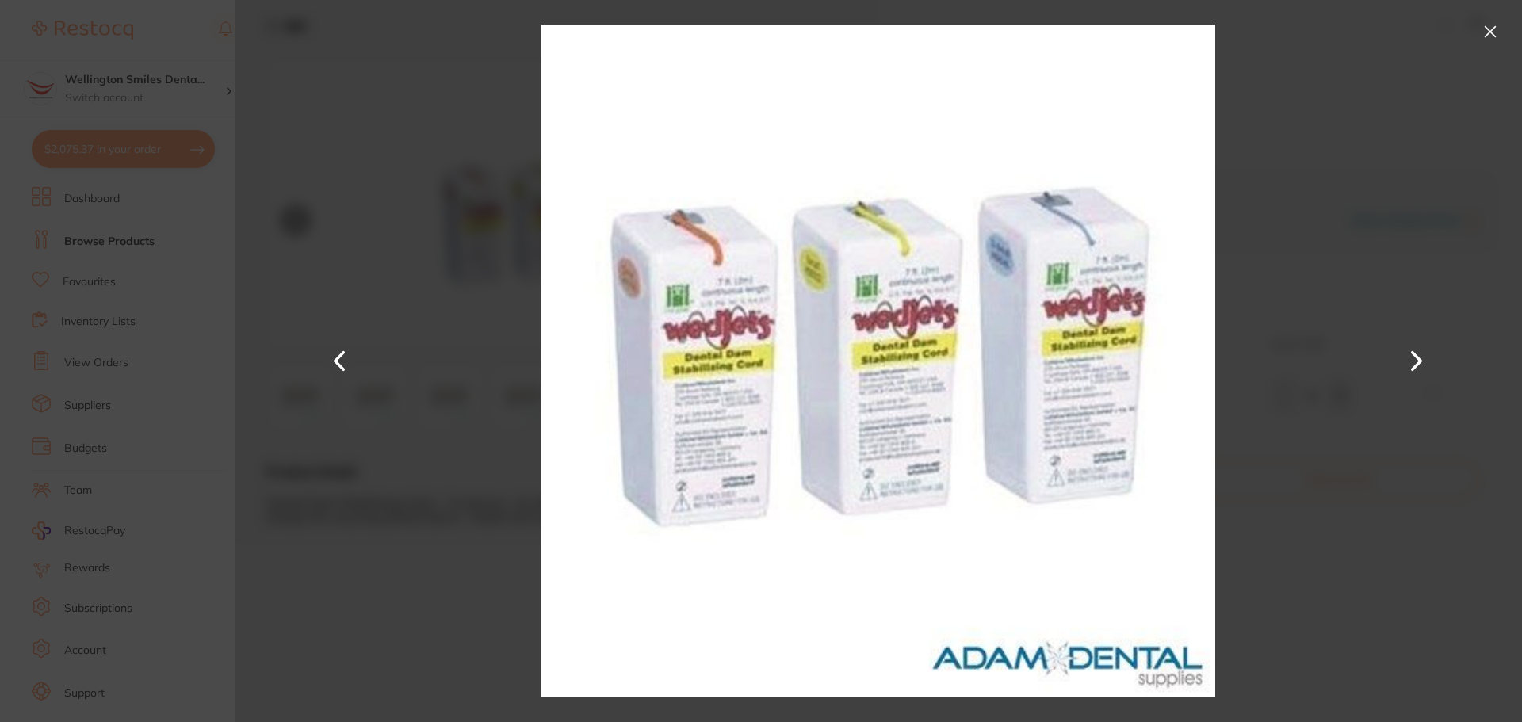
click at [1479, 29] on button at bounding box center [1489, 31] width 25 height 25
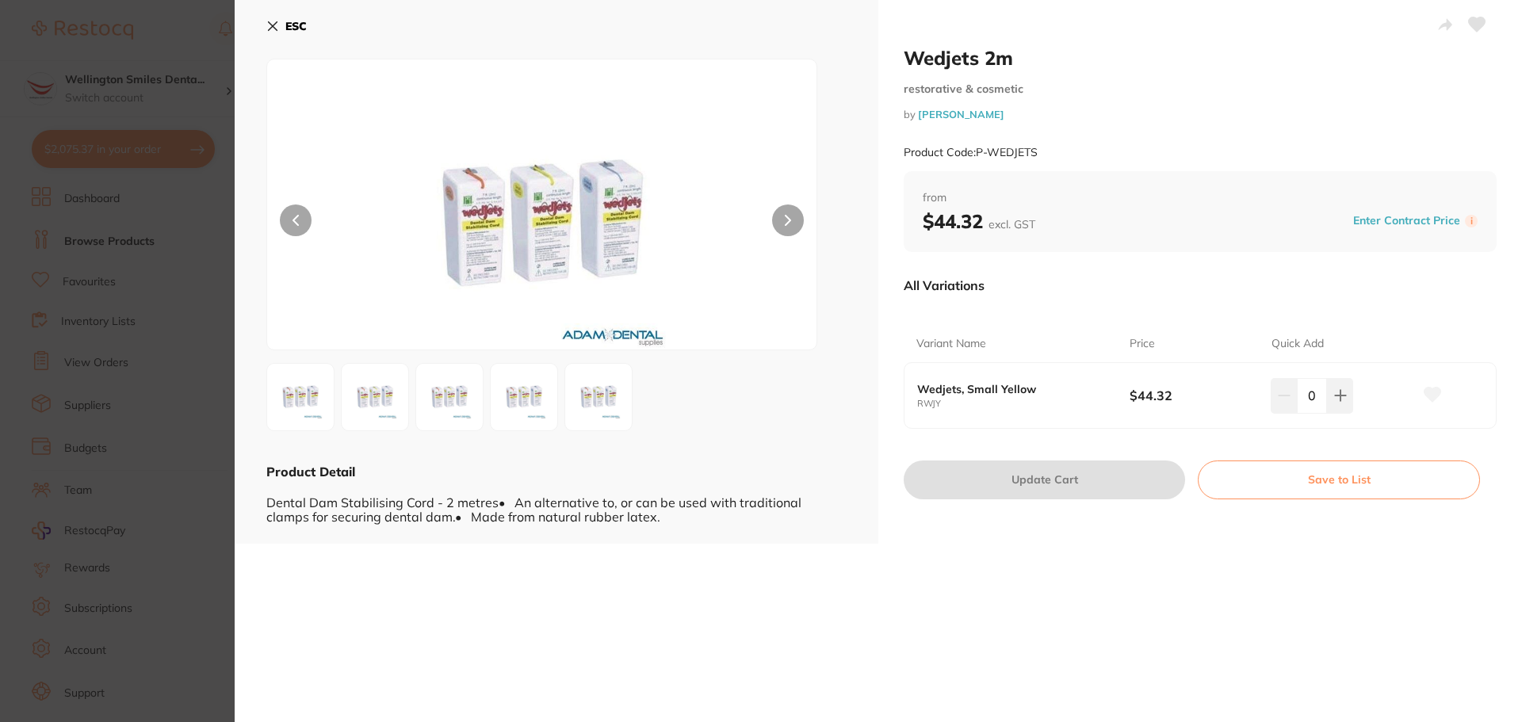
click at [269, 26] on icon at bounding box center [272, 26] width 13 height 13
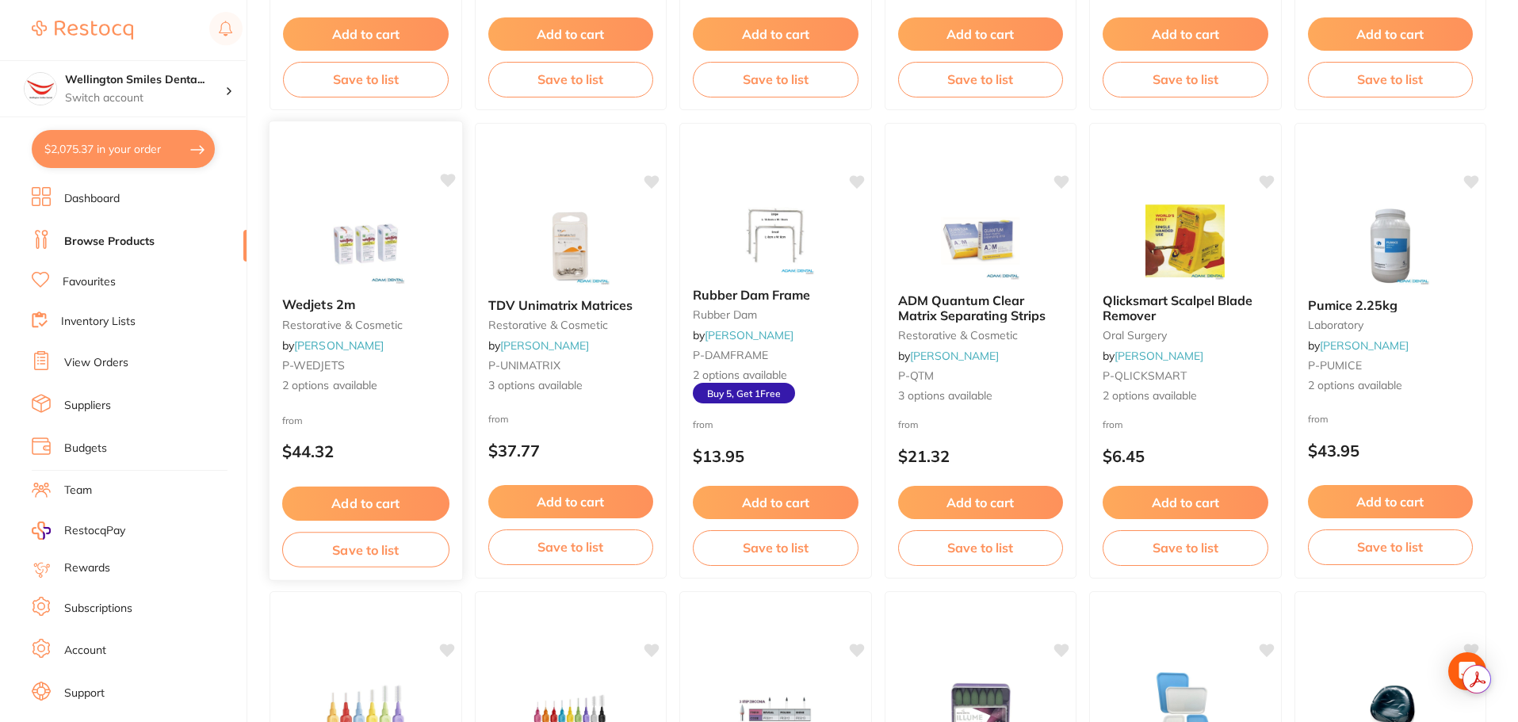
click at [456, 181] on div "Wedjets 2m restorative & cosmetic by Adam Dental P-WEDJETS 2 options available …" at bounding box center [366, 350] width 194 height 460
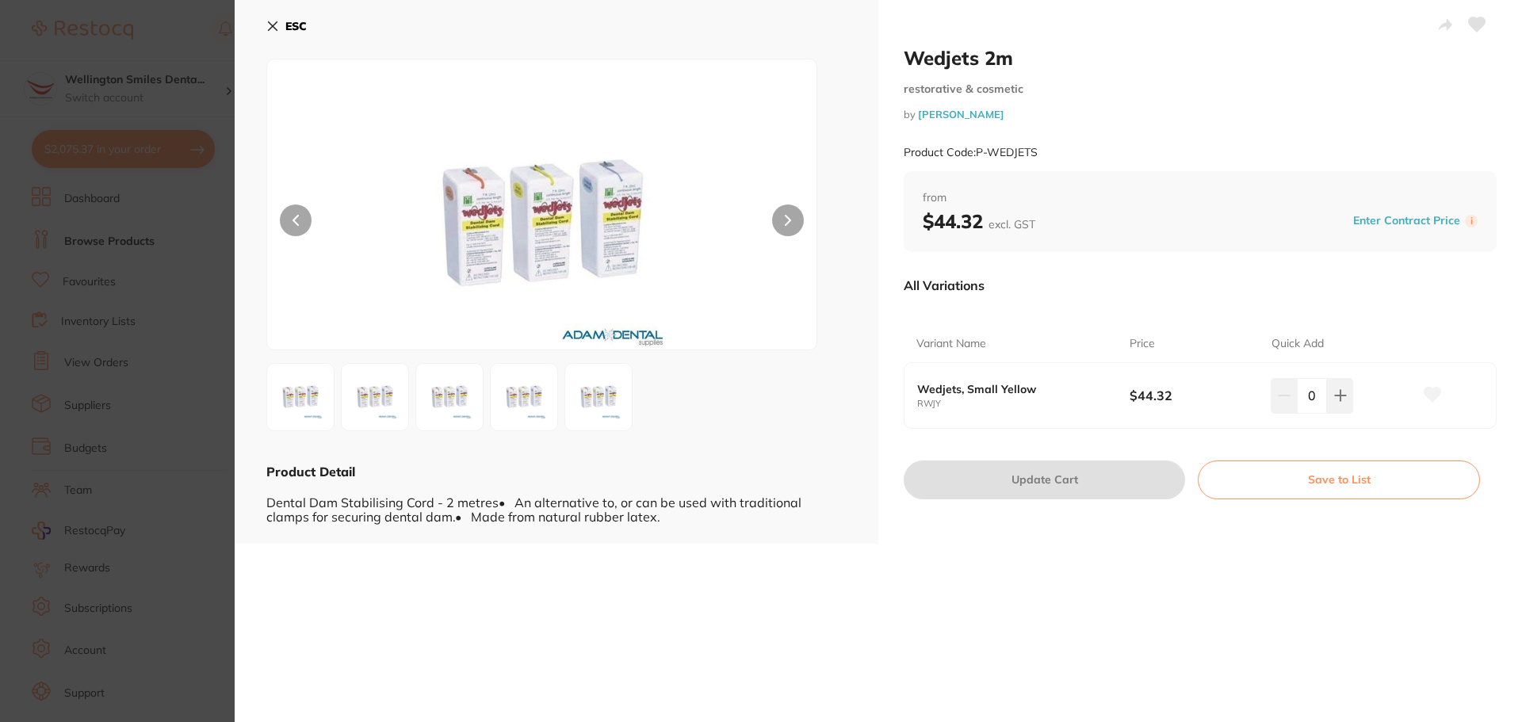
click at [275, 24] on icon at bounding box center [273, 26] width 9 height 9
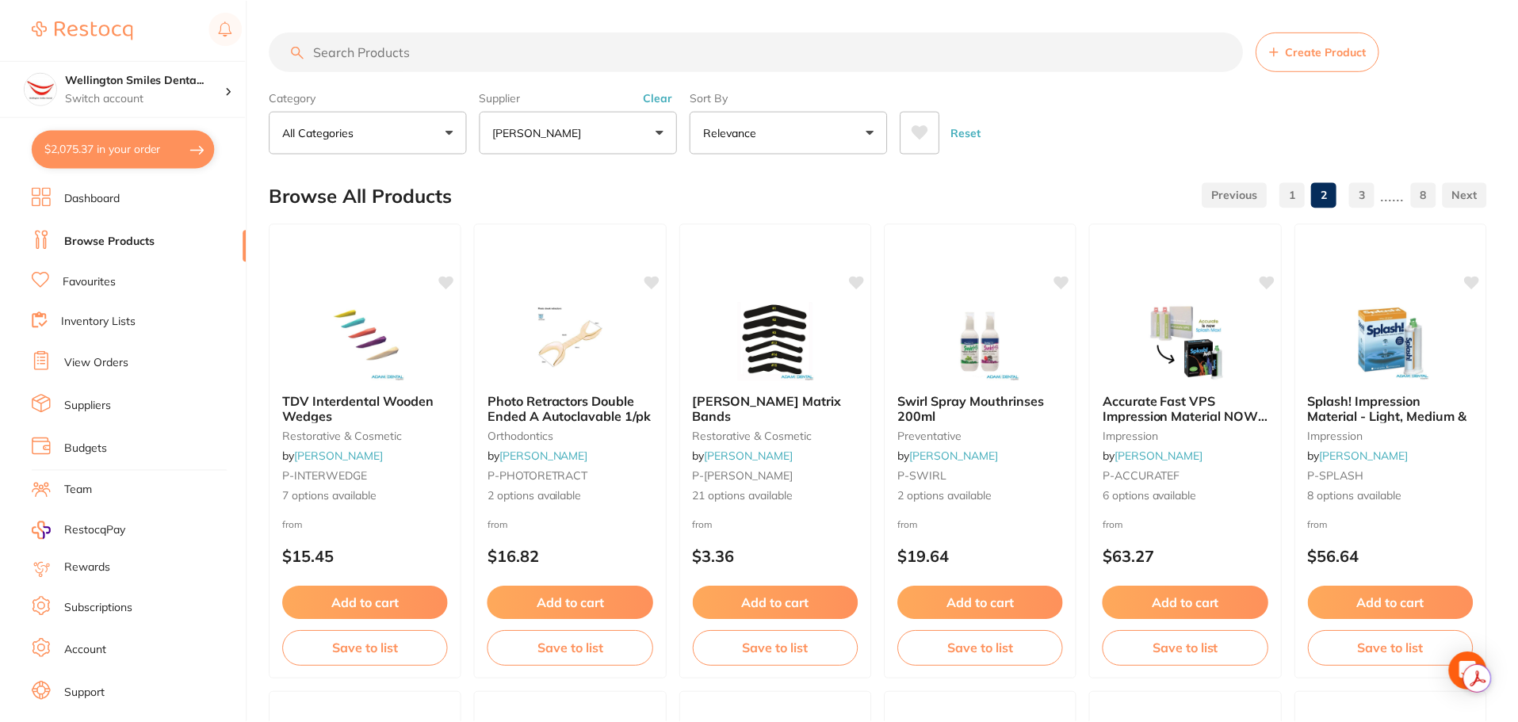
scroll to position [1506, 0]
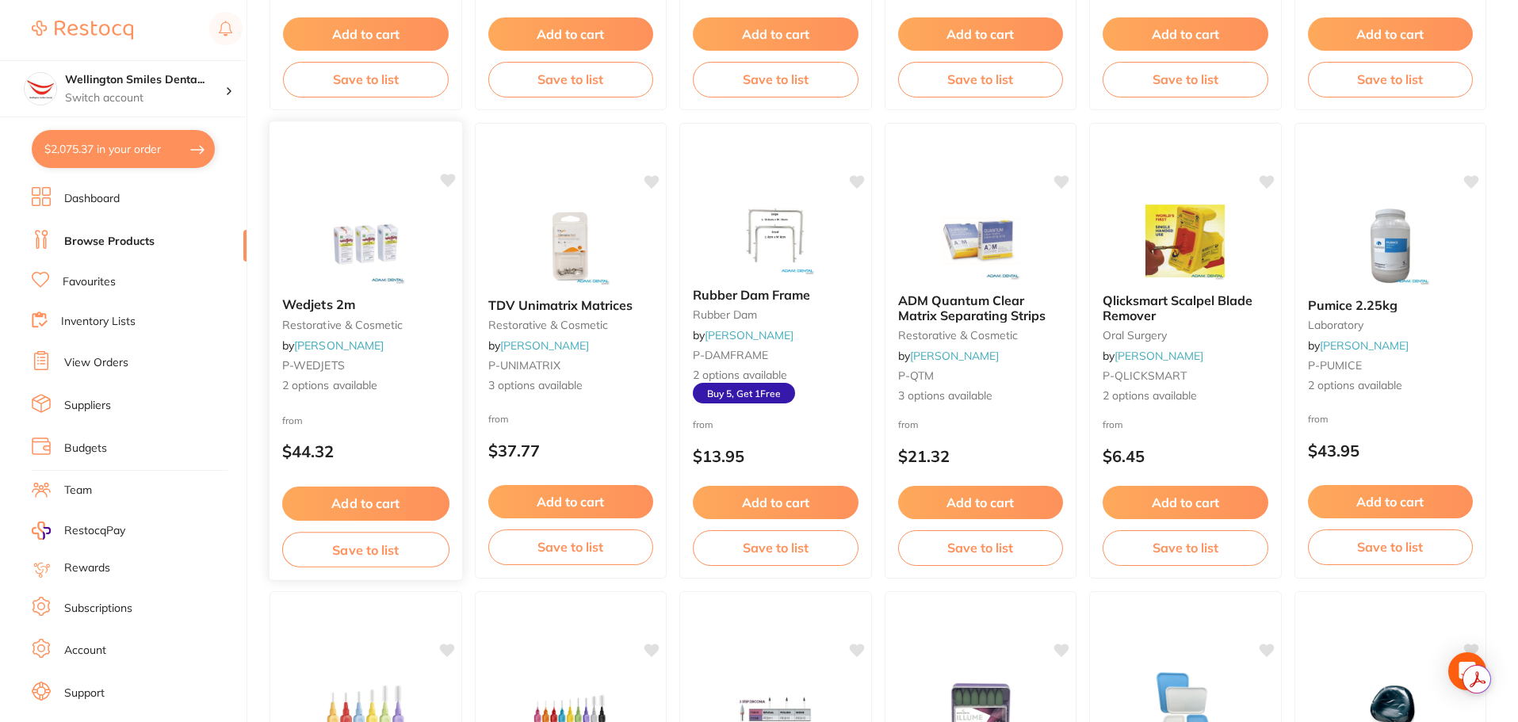
click at [448, 174] on icon at bounding box center [447, 181] width 16 height 16
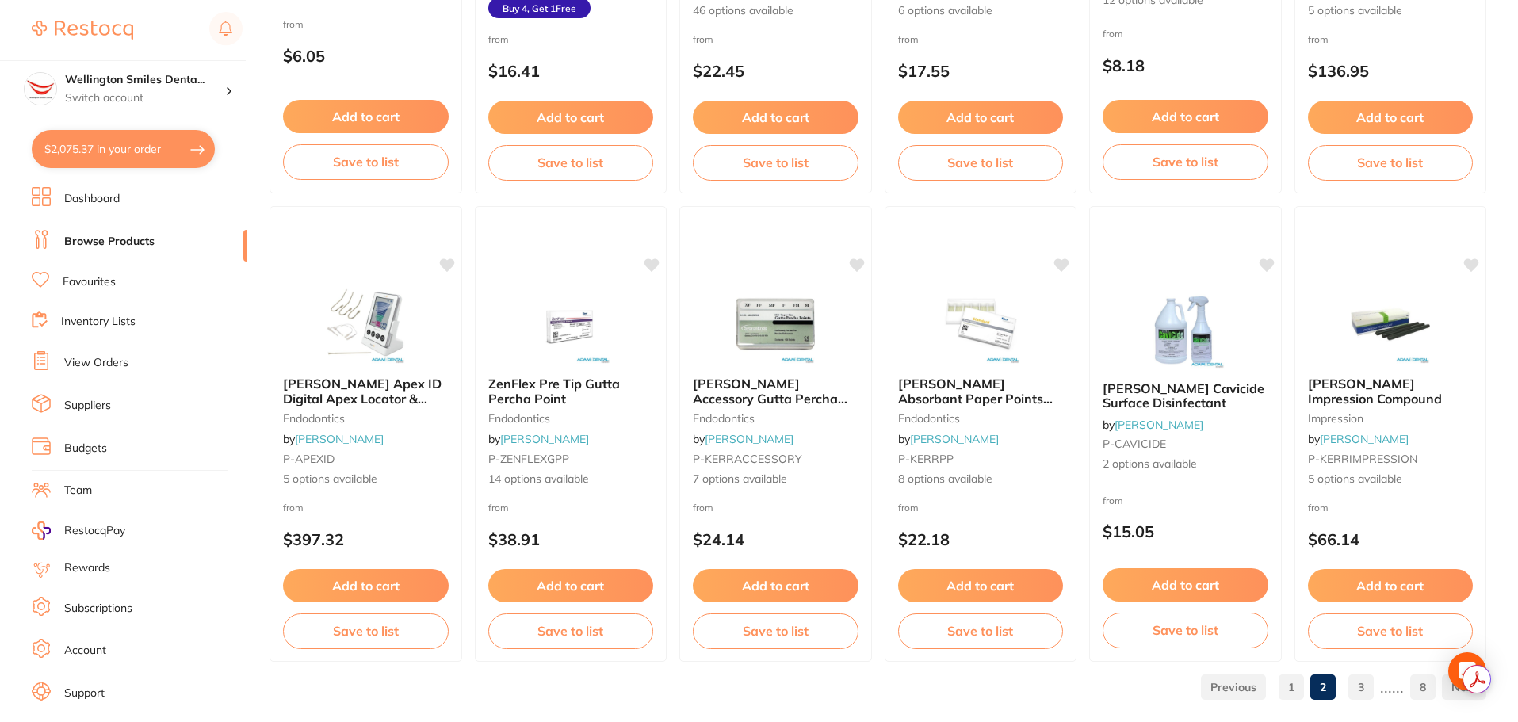
scroll to position [3787, 0]
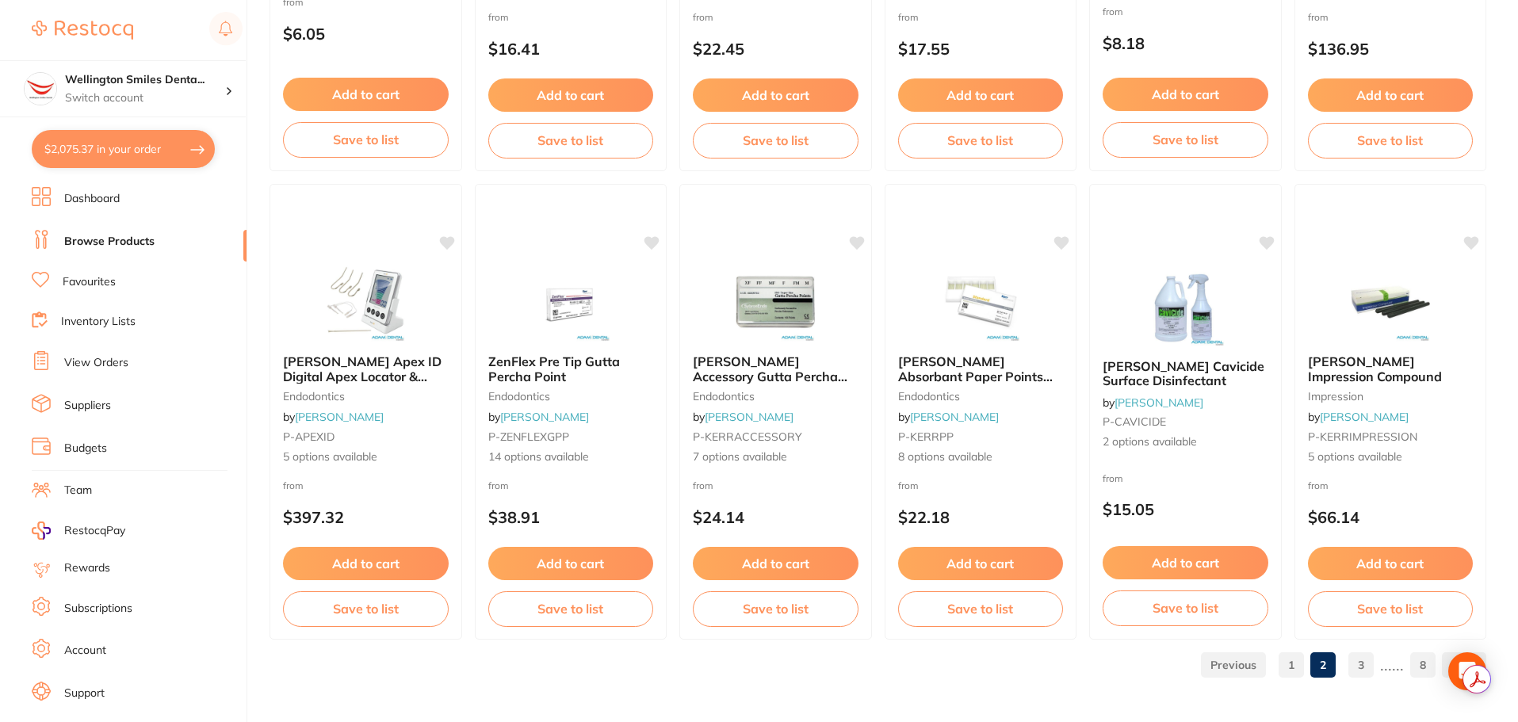
click at [1361, 671] on link "3" at bounding box center [1360, 665] width 25 height 32
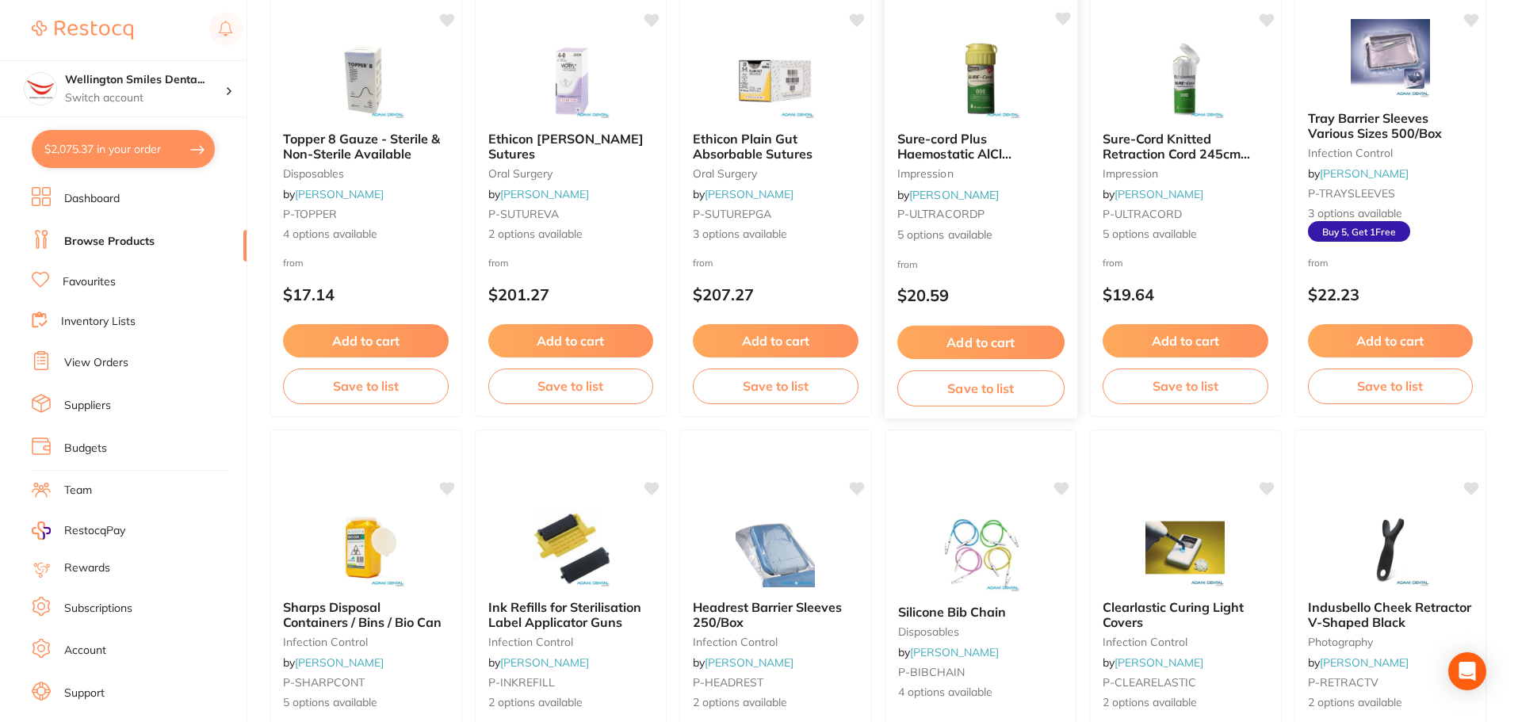
scroll to position [476, 0]
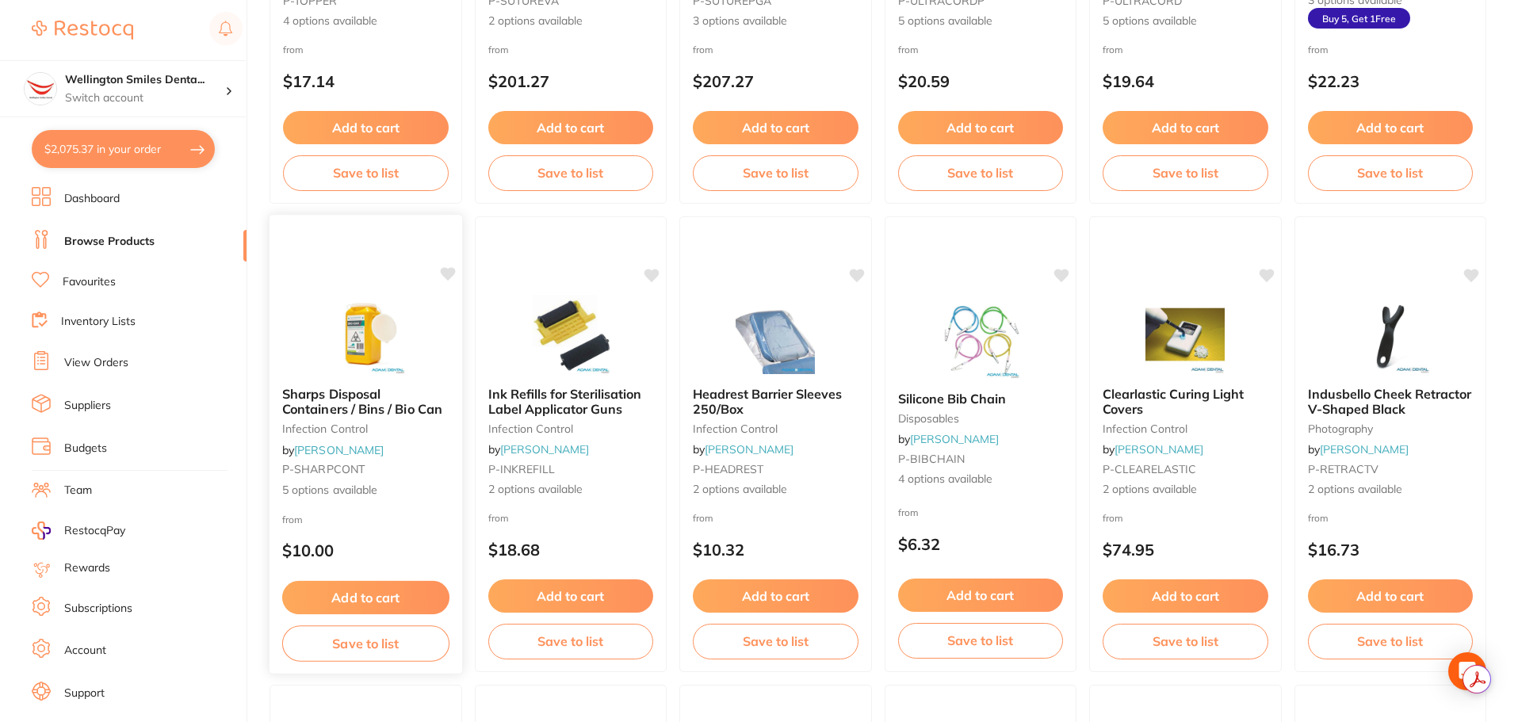
click at [448, 269] on icon at bounding box center [447, 273] width 15 height 13
click at [382, 332] on img at bounding box center [366, 334] width 104 height 80
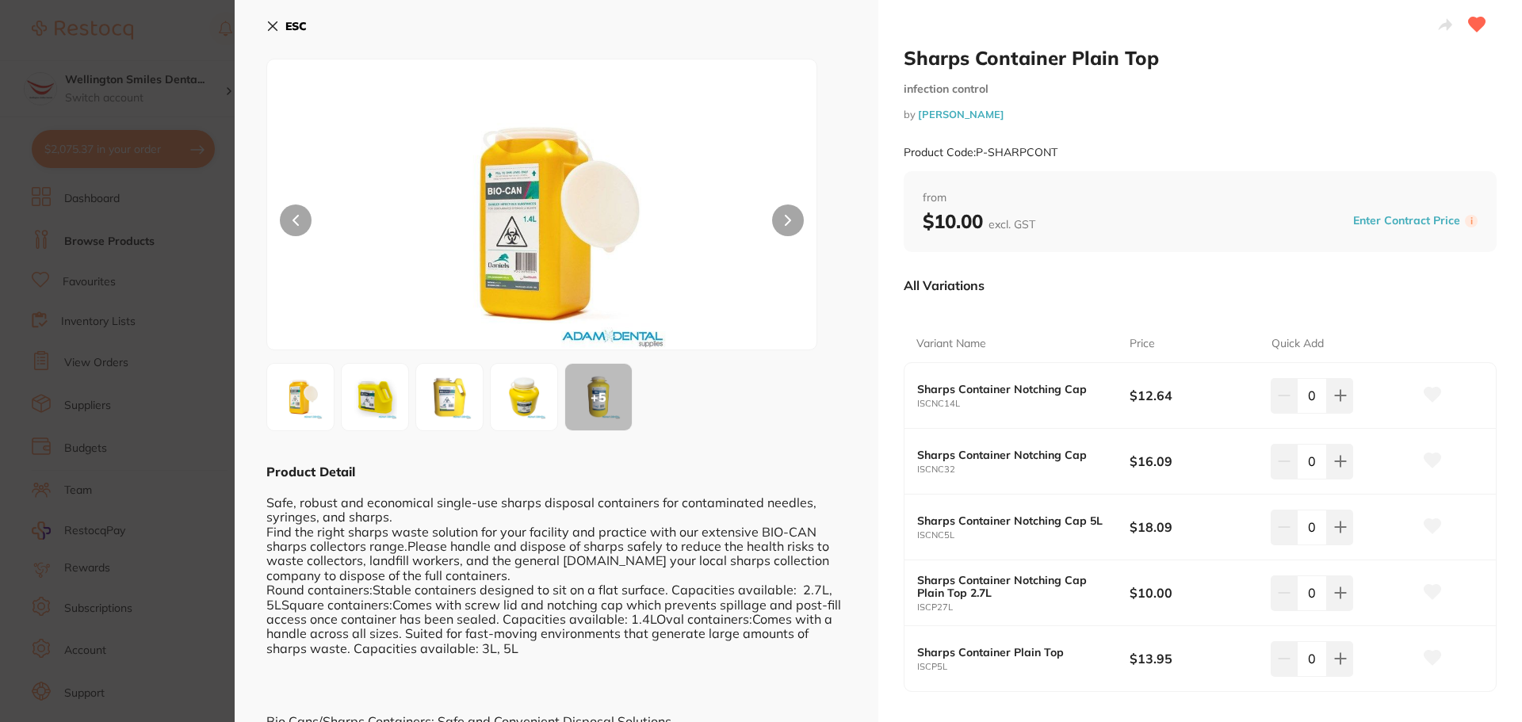
click at [277, 25] on icon at bounding box center [272, 26] width 13 height 13
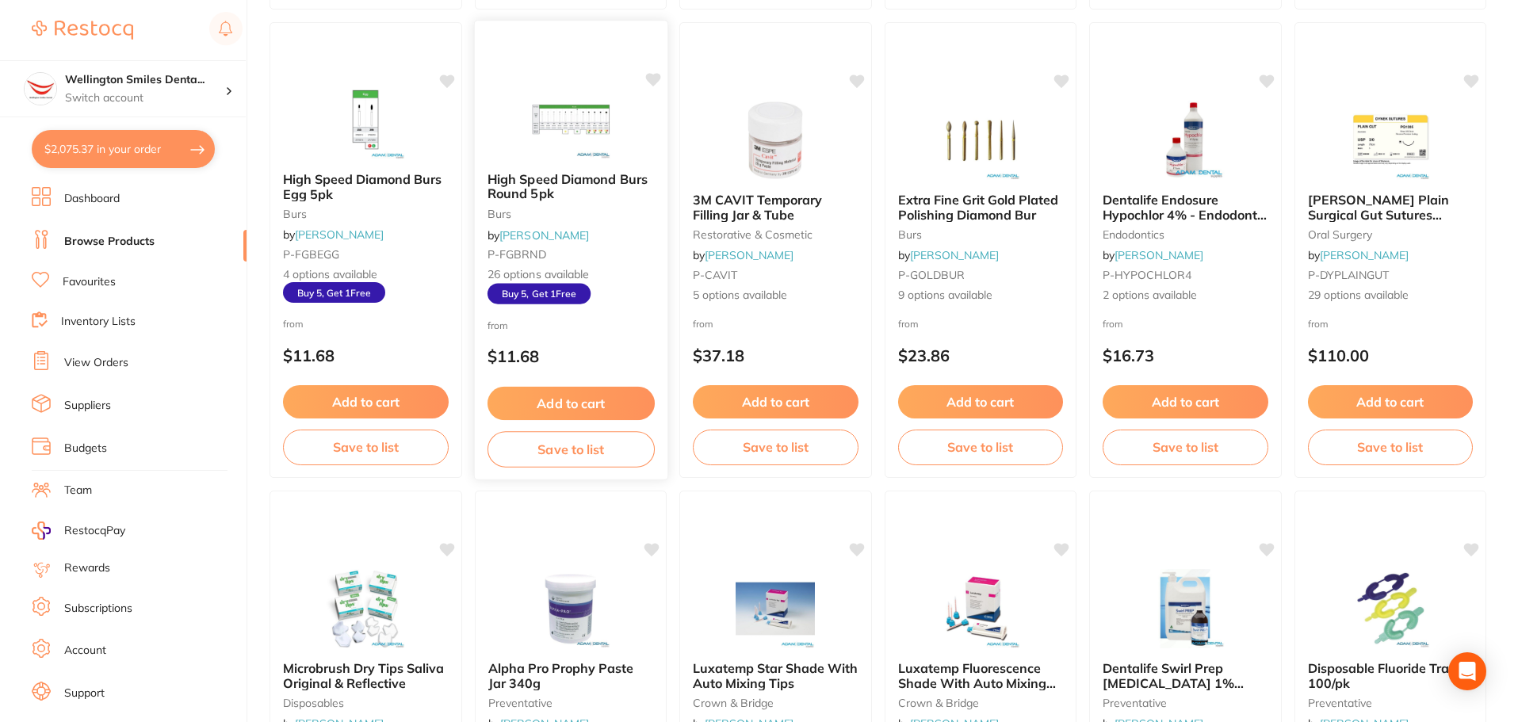
scroll to position [3408, 0]
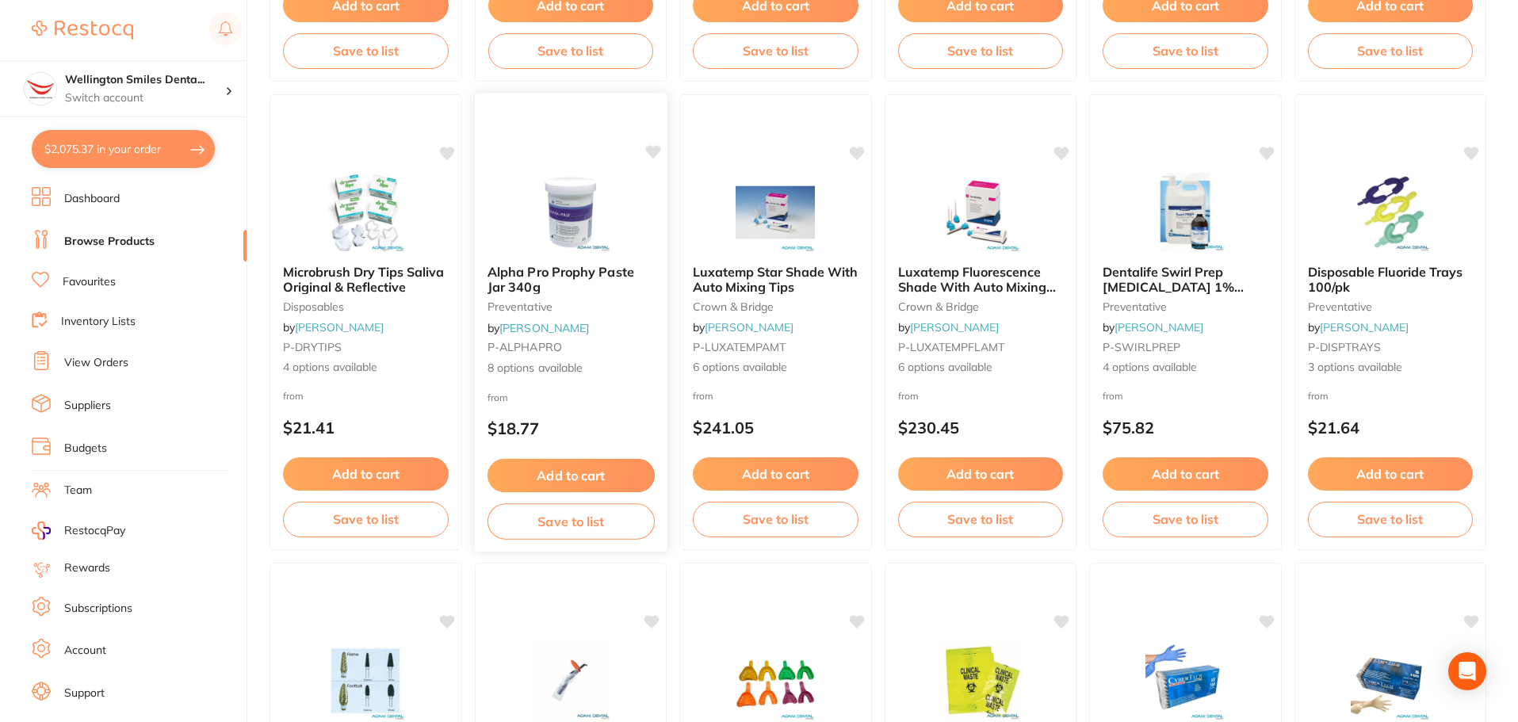
click at [604, 243] on img at bounding box center [570, 212] width 104 height 80
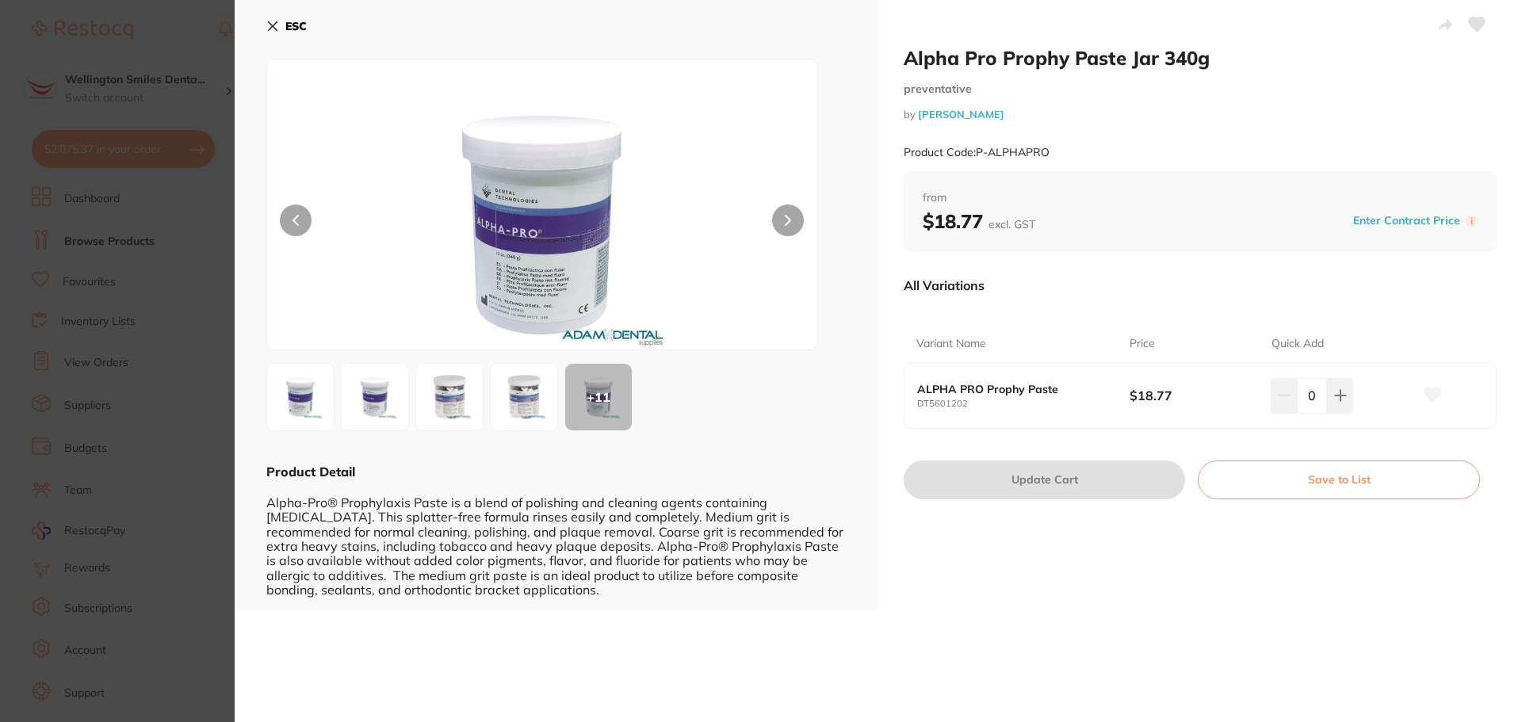
click at [265, 23] on div "ESC + 11 Product Detail Alpha-Pro® Prophylaxis Paste is a blend of polishing an…" at bounding box center [557, 305] width 644 height 610
click at [277, 24] on icon at bounding box center [272, 26] width 13 height 13
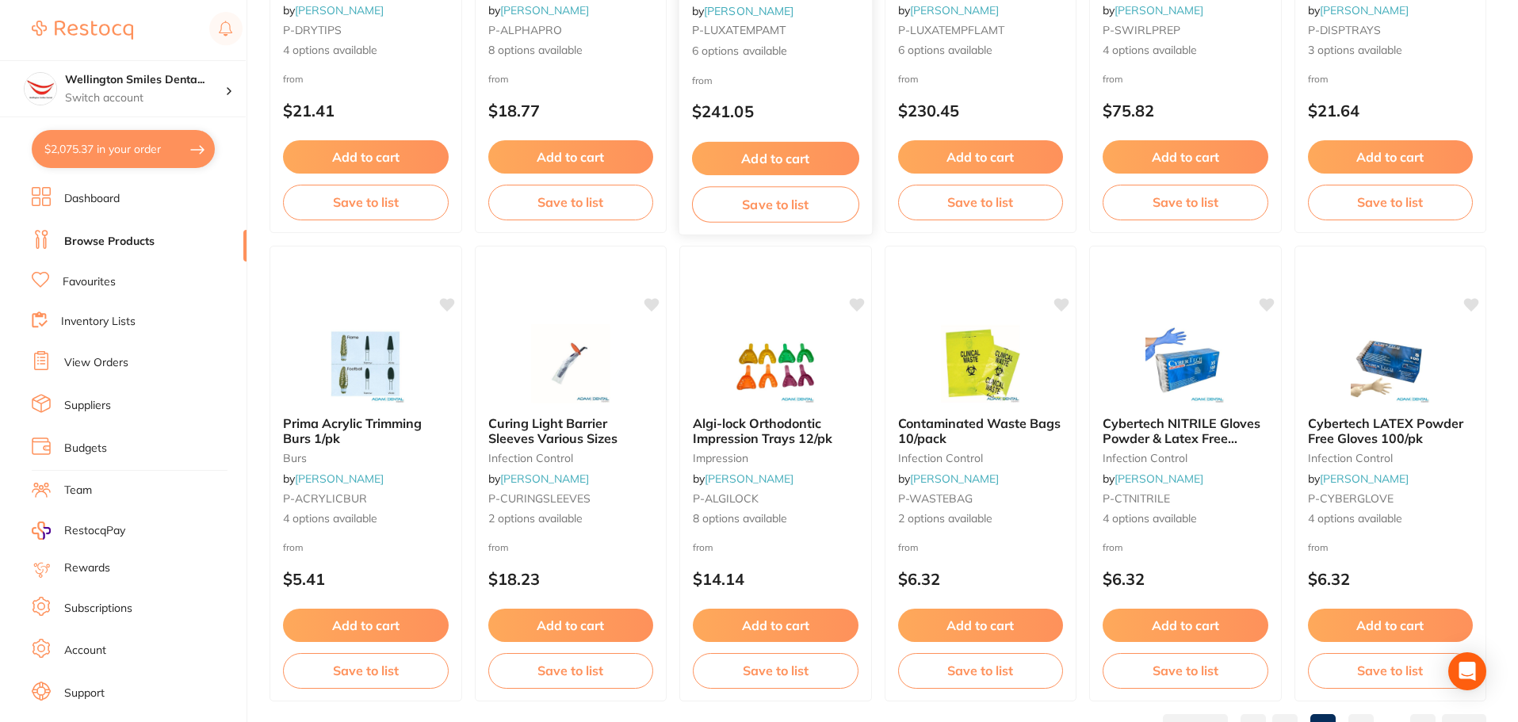
scroll to position [3787, 0]
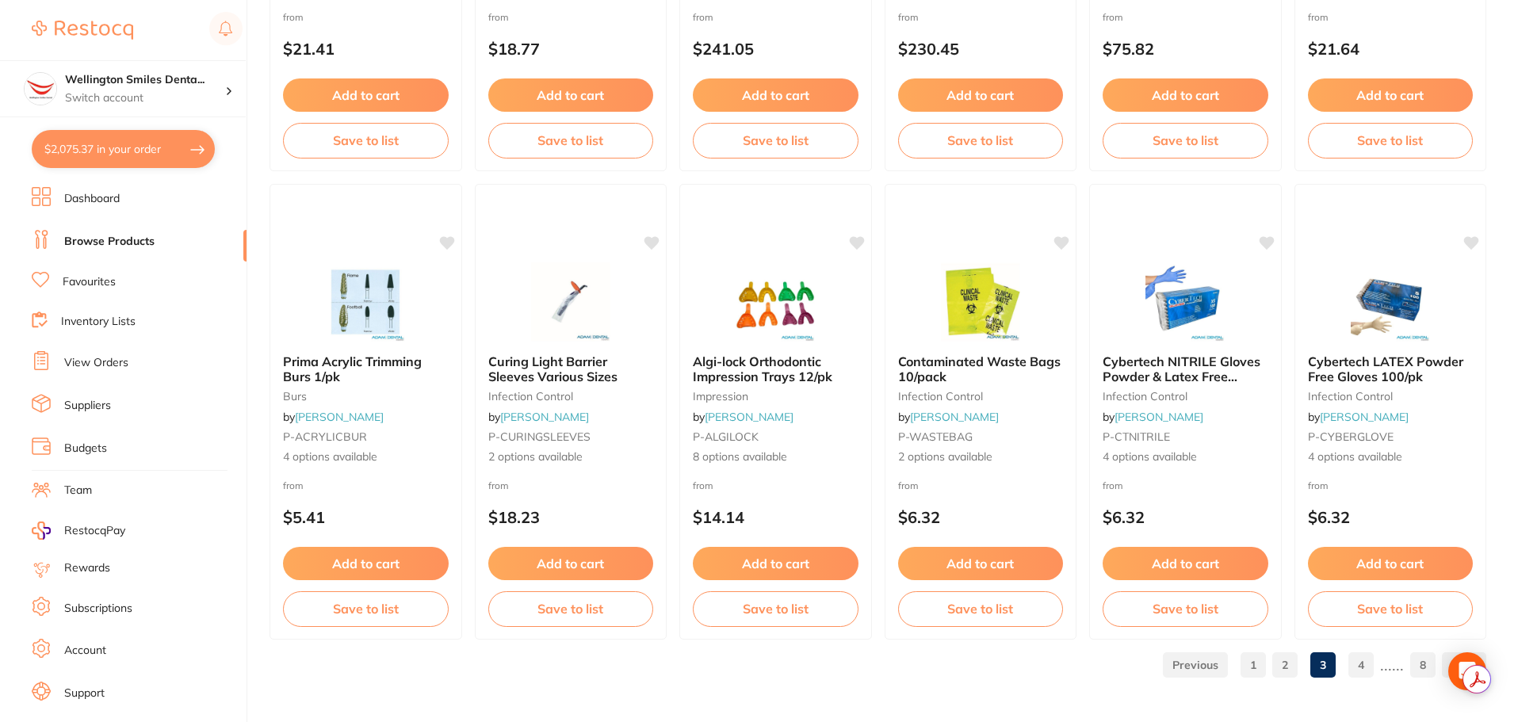
click at [1359, 657] on link "4" at bounding box center [1360, 665] width 25 height 32
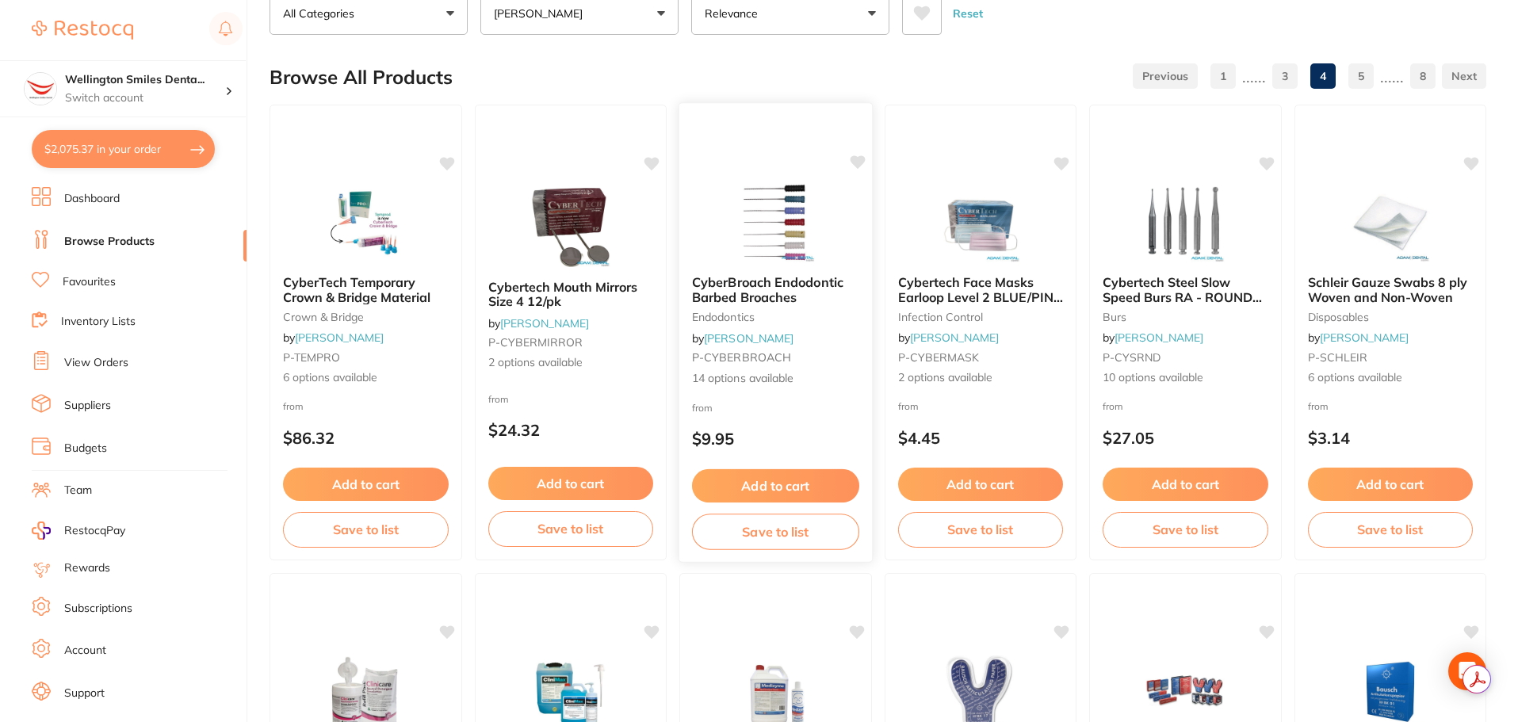
scroll to position [476, 0]
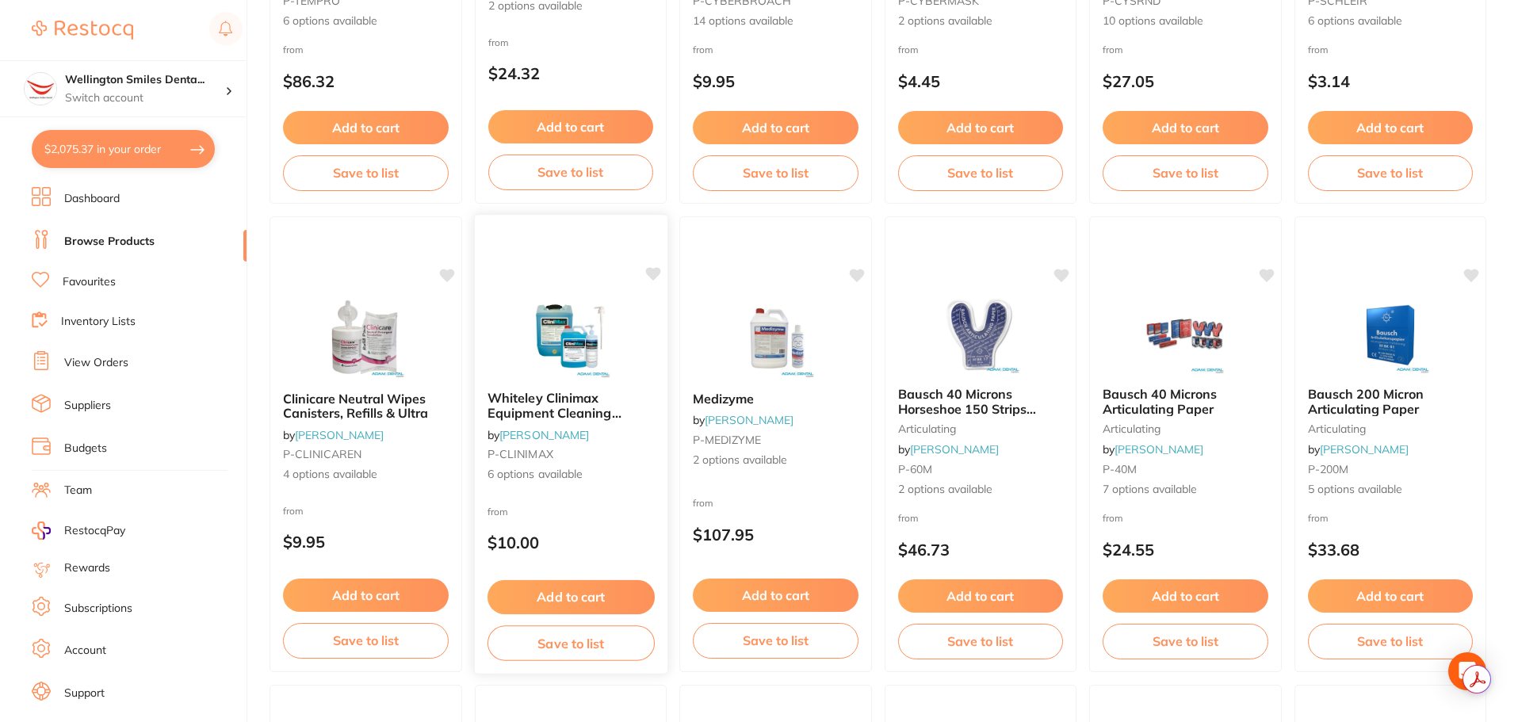
click at [506, 353] on div at bounding box center [570, 338] width 193 height 80
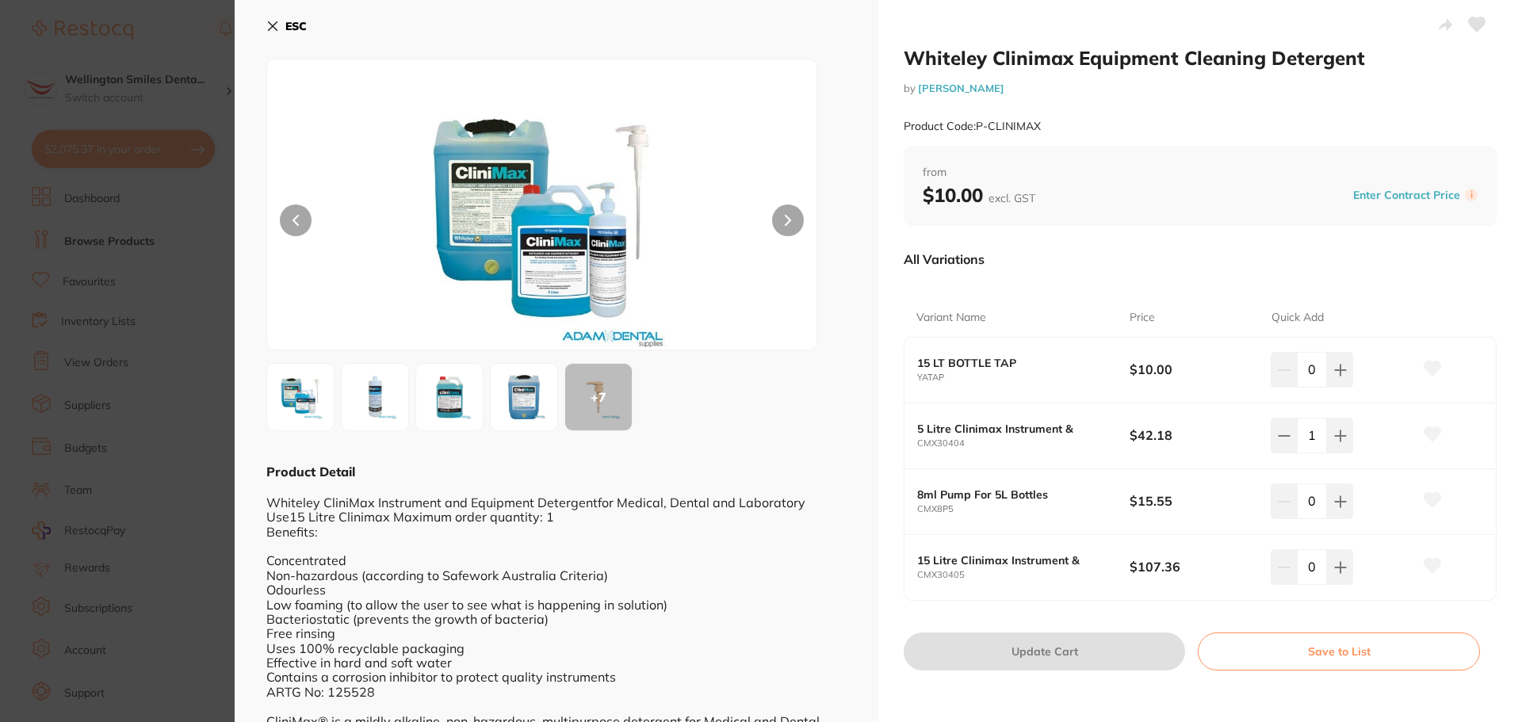
click at [276, 29] on icon at bounding box center [273, 26] width 9 height 9
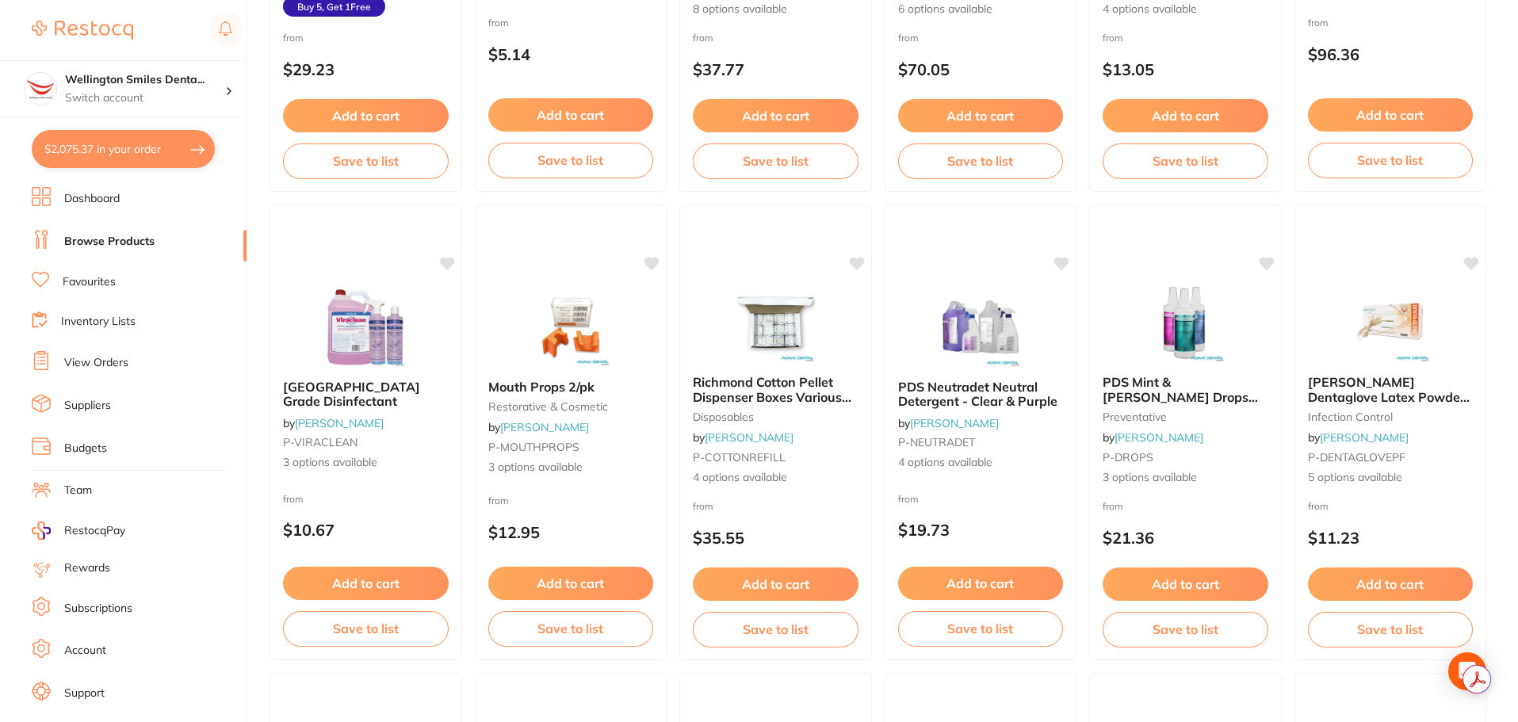
scroll to position [2378, 0]
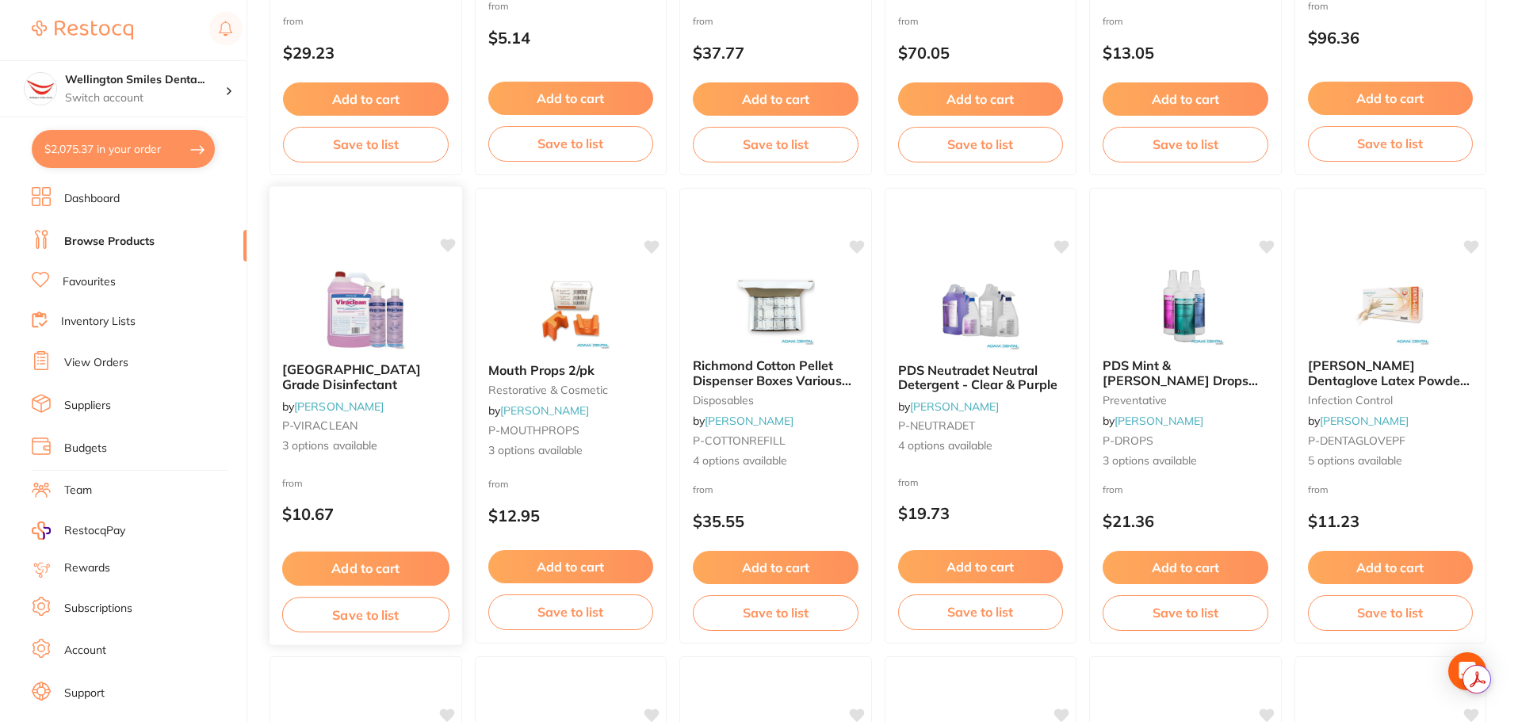
click at [353, 347] on img at bounding box center [366, 309] width 104 height 80
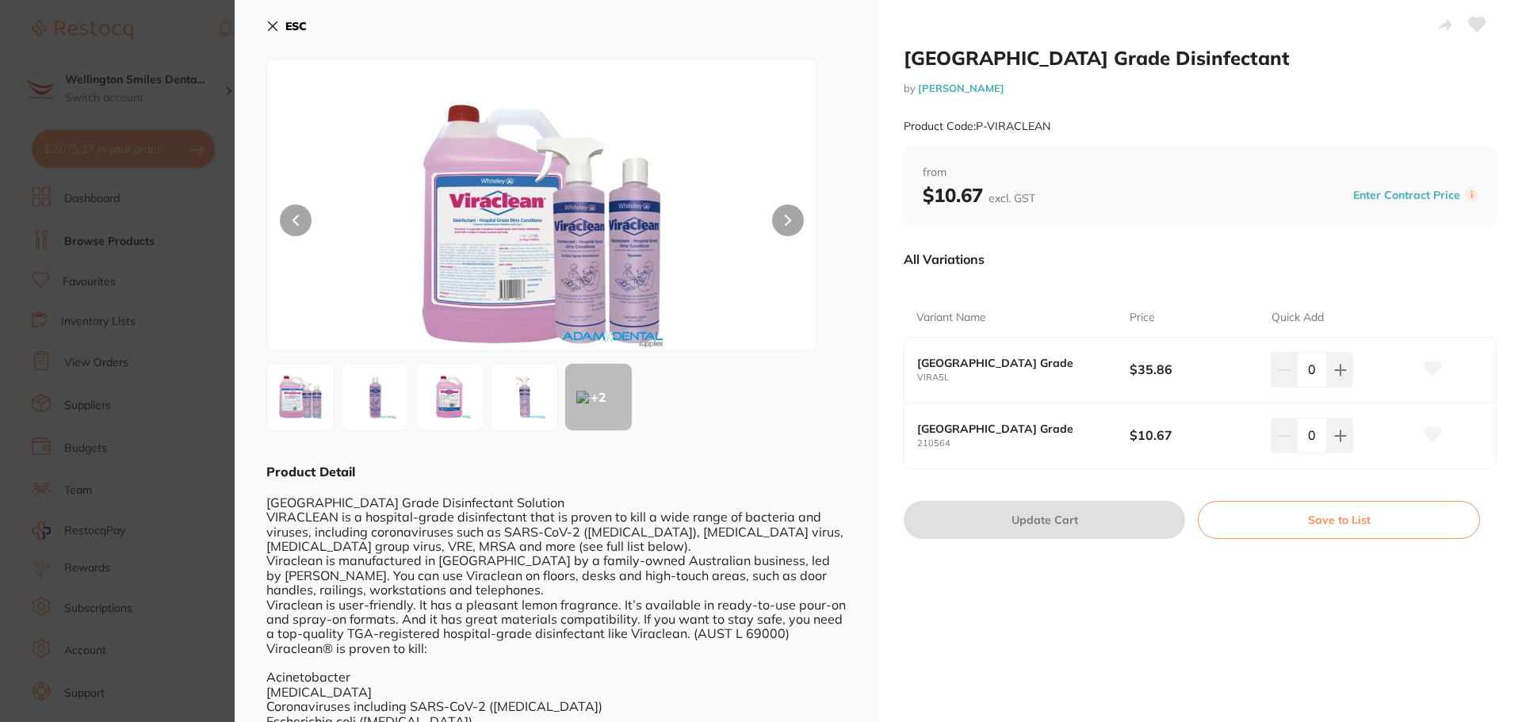
click at [1323, 380] on input "0" at bounding box center [1312, 369] width 30 height 35
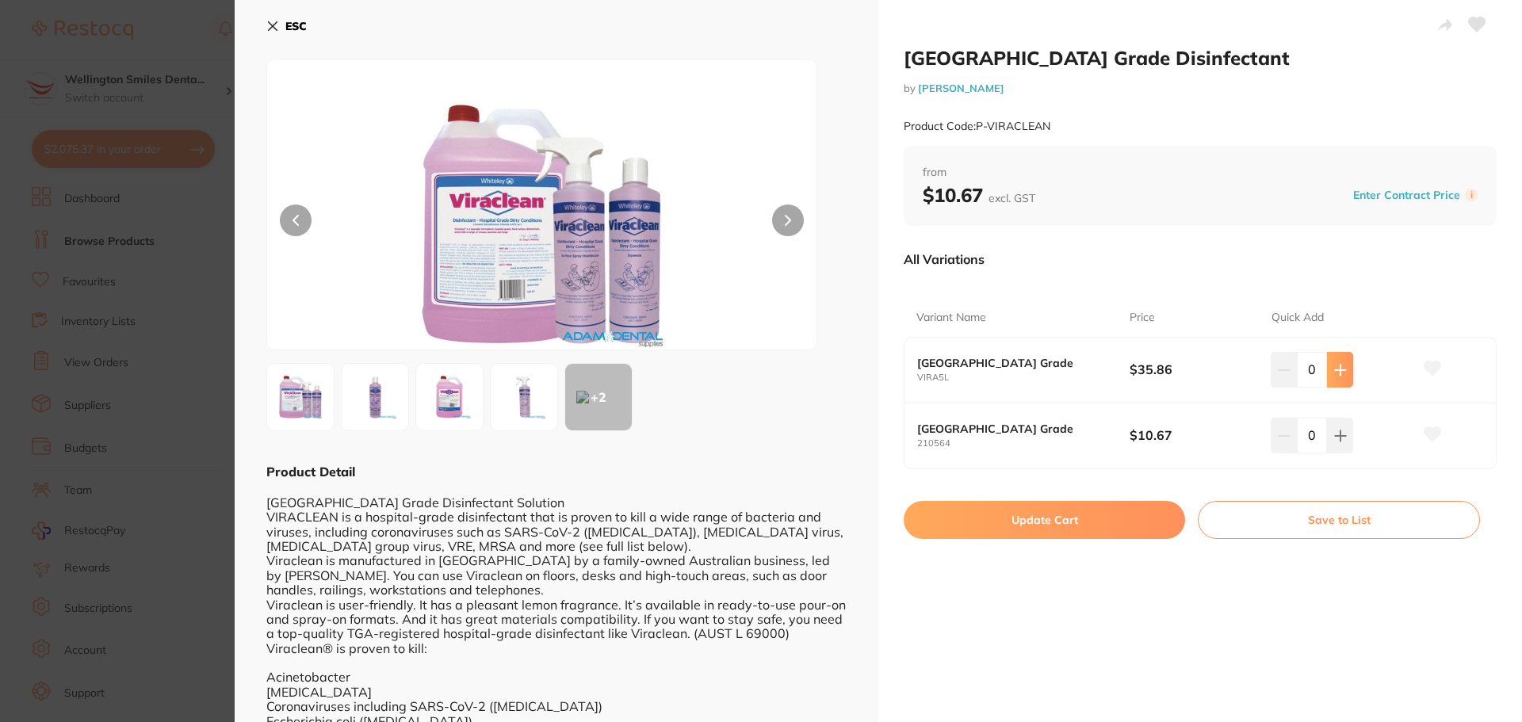
click at [1328, 370] on button at bounding box center [1340, 369] width 26 height 35
type input "1"
click at [1135, 518] on button "Update Cart" at bounding box center [1044, 520] width 281 height 38
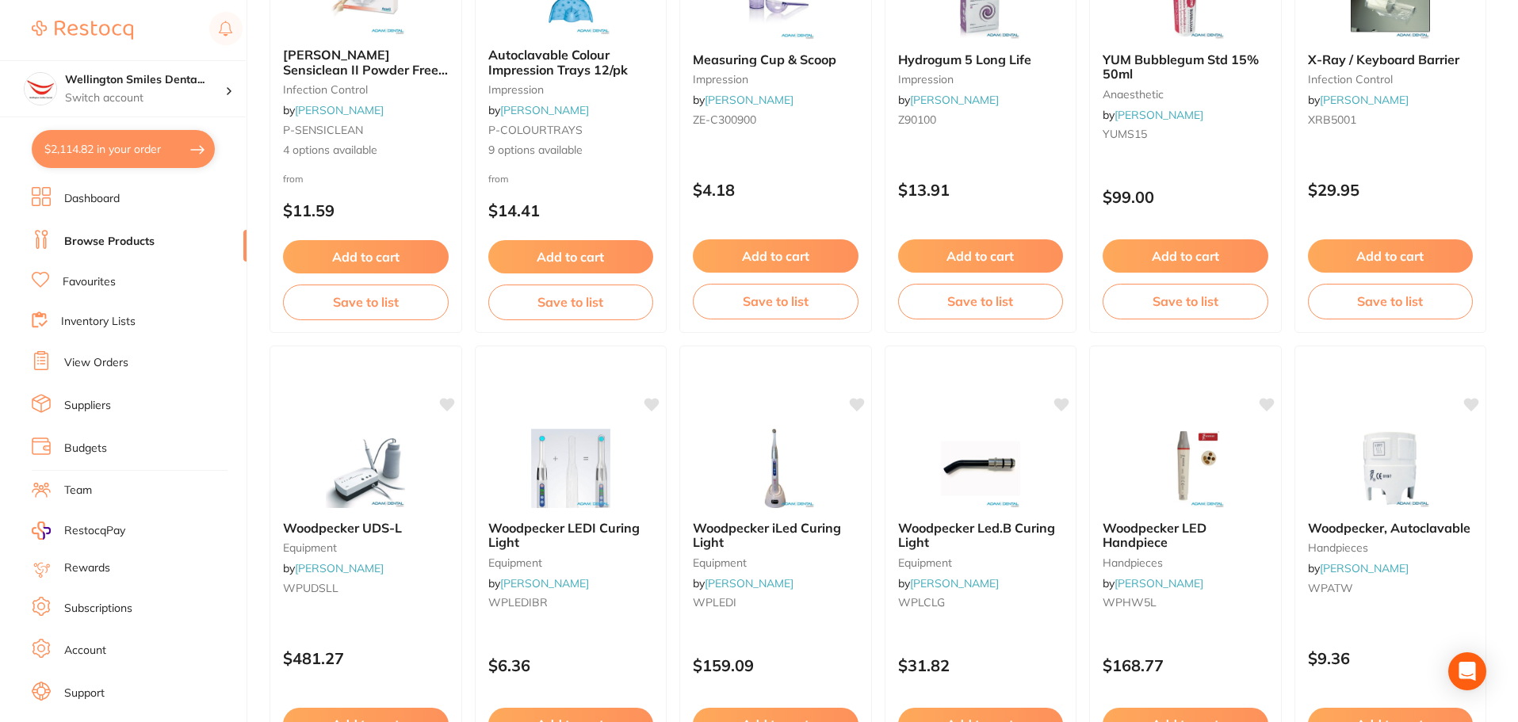
scroll to position [3170, 0]
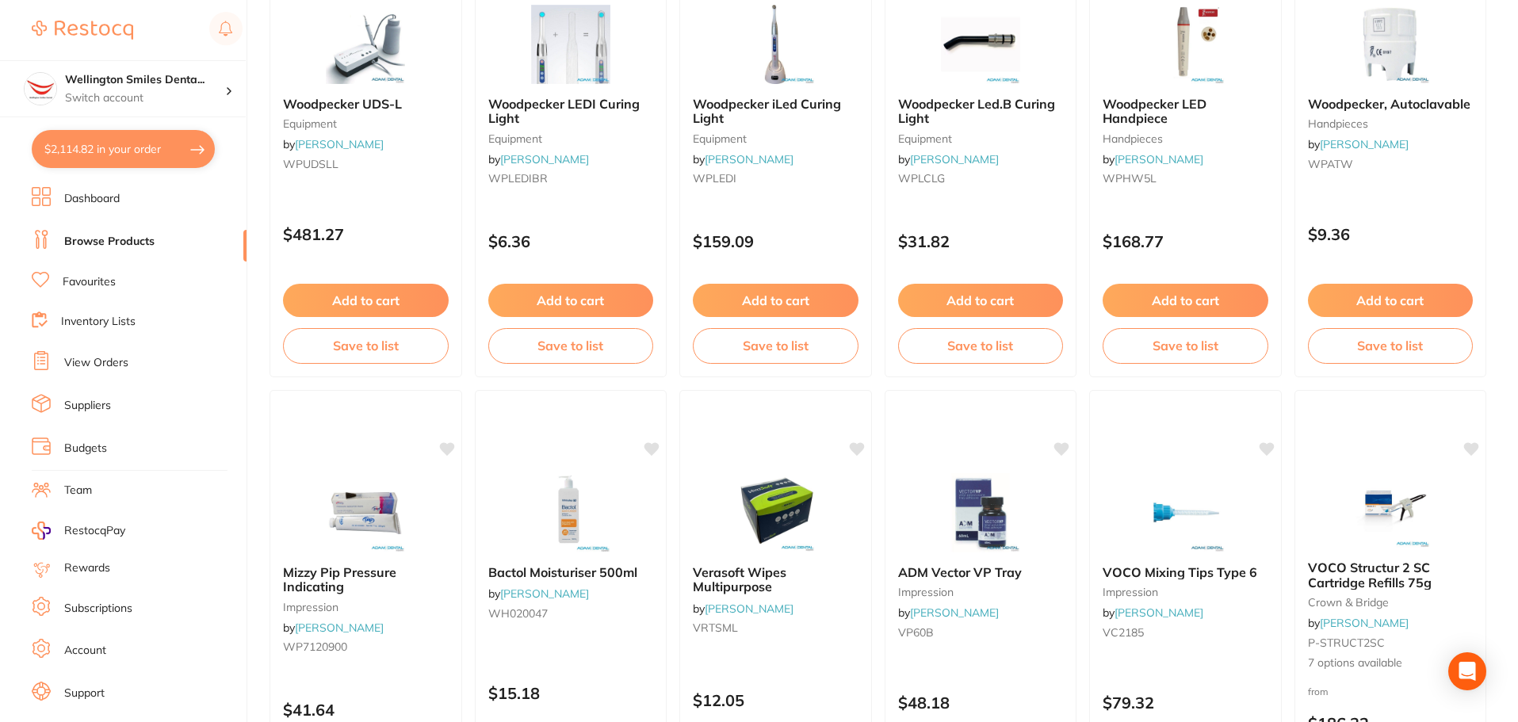
scroll to position [3725, 0]
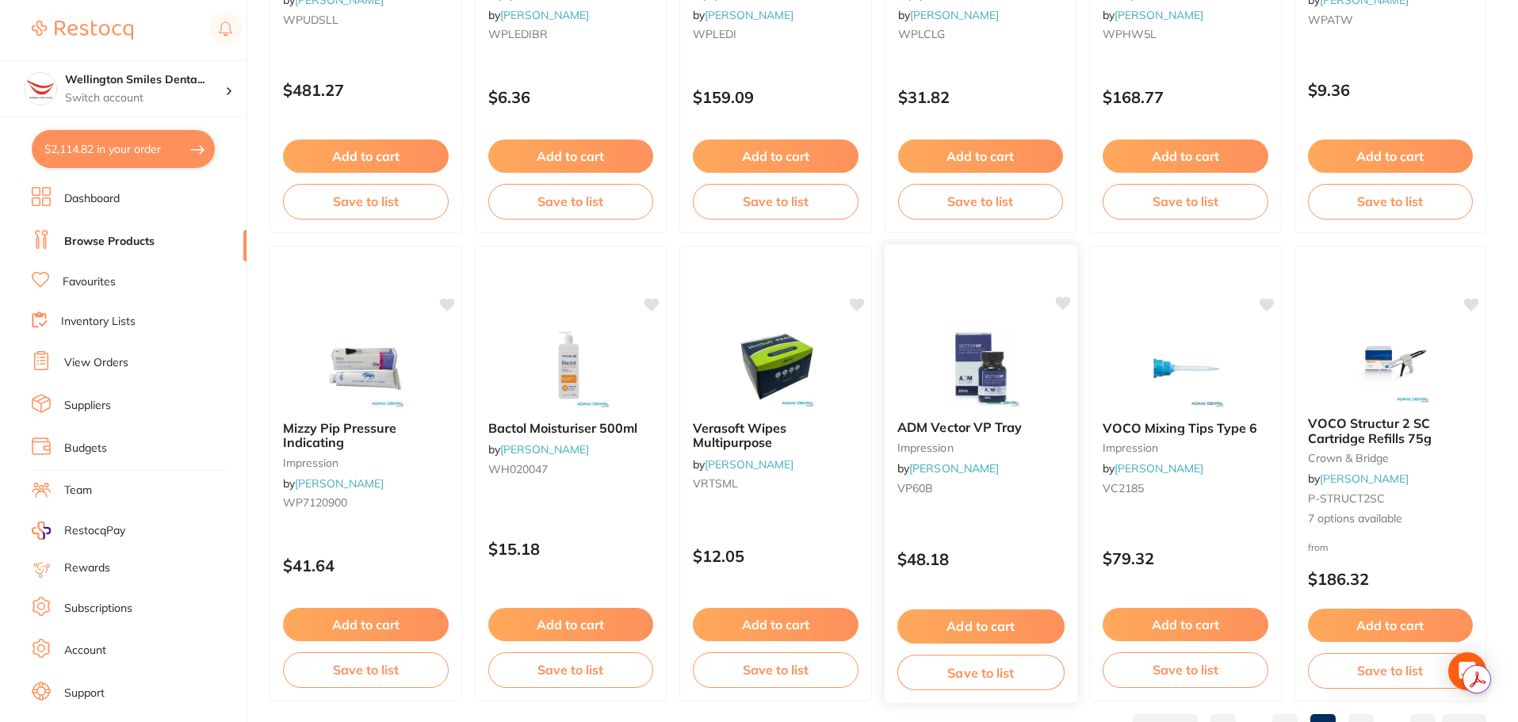
click at [946, 617] on button "Add to cart" at bounding box center [979, 626] width 167 height 34
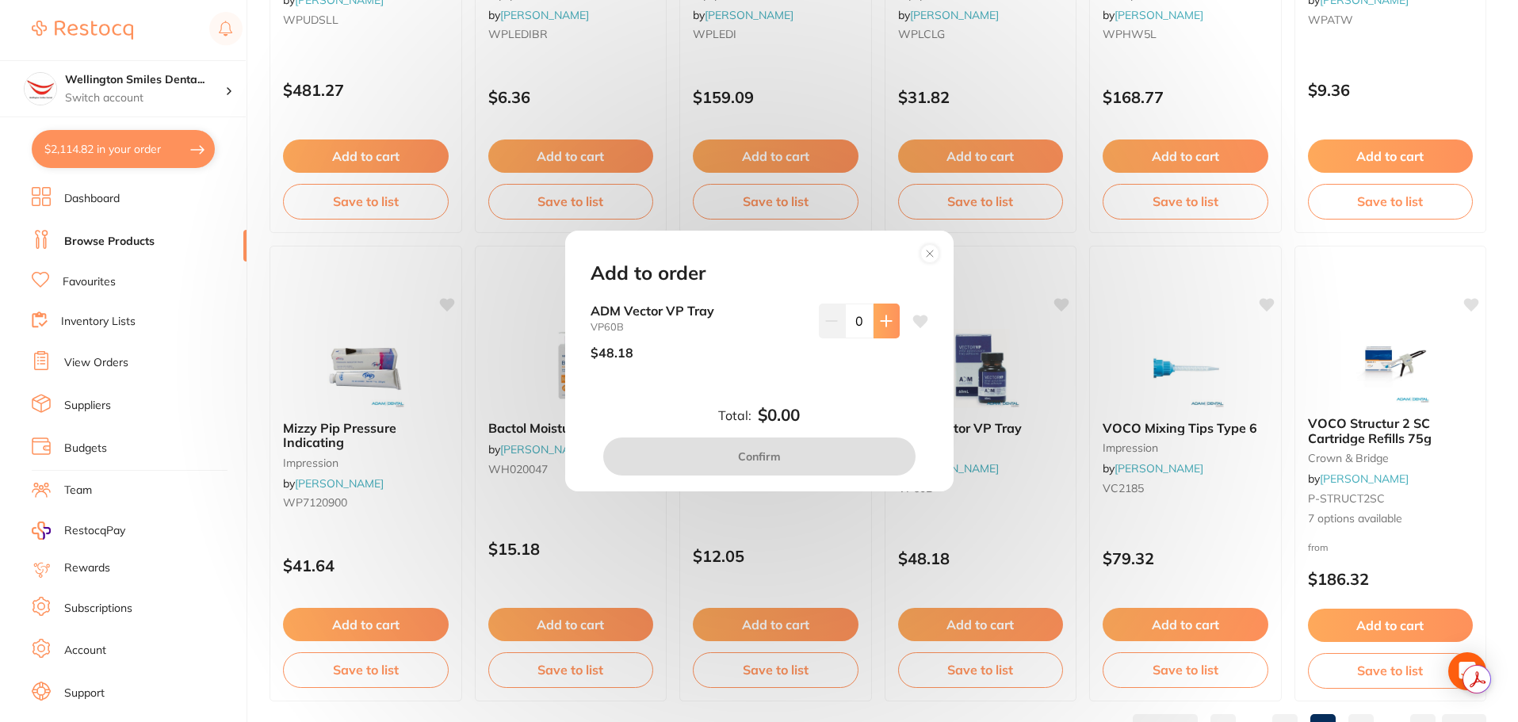
click at [893, 319] on button at bounding box center [886, 321] width 26 height 35
type input "1"
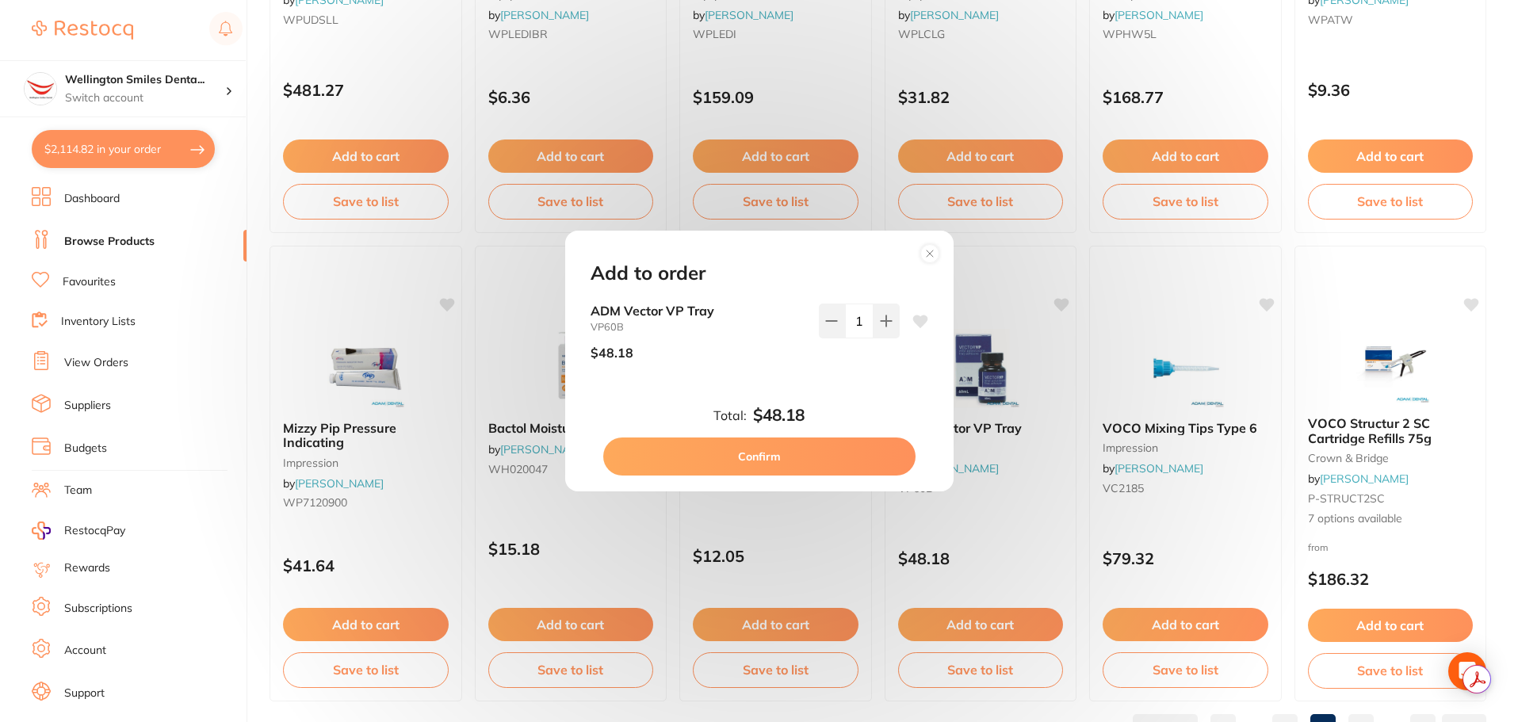
click at [817, 460] on button "Confirm" at bounding box center [759, 456] width 312 height 38
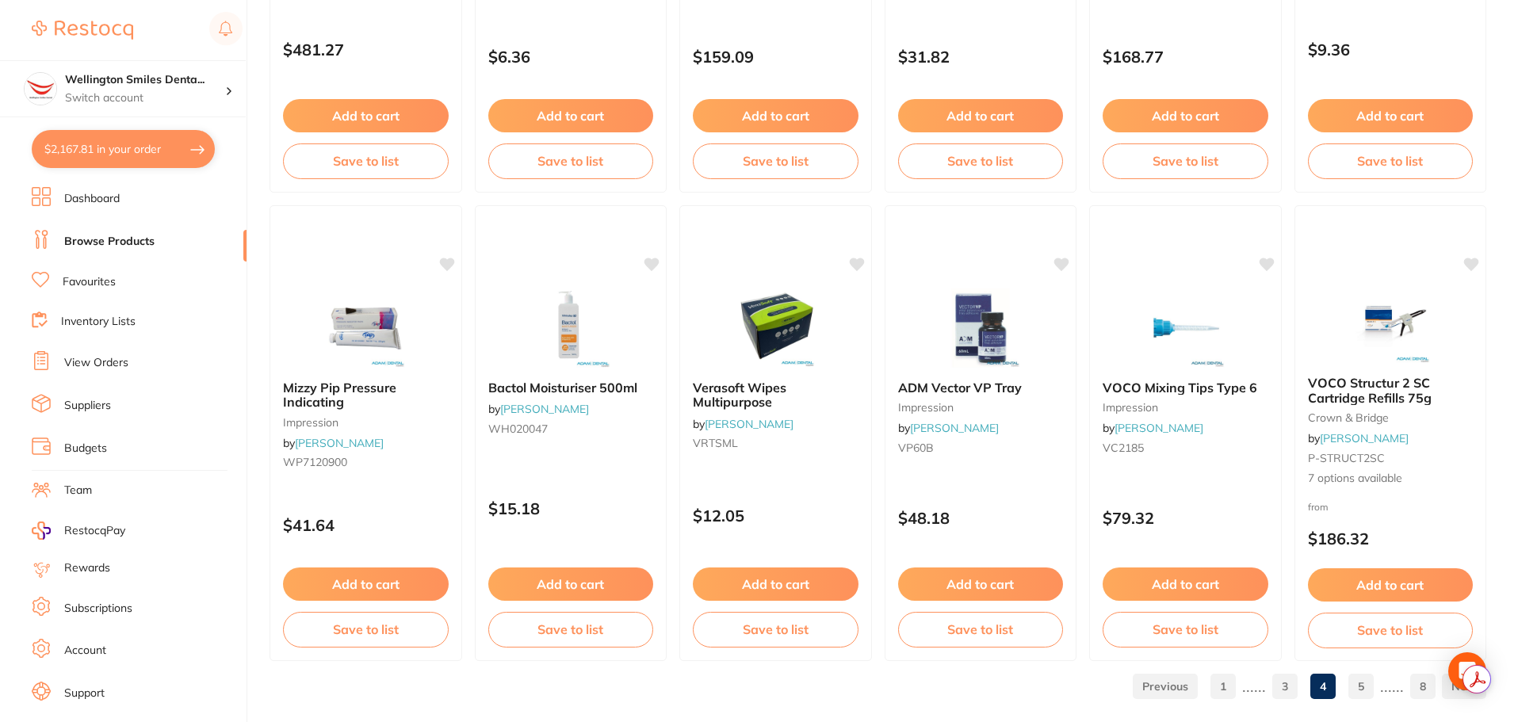
scroll to position [3787, 0]
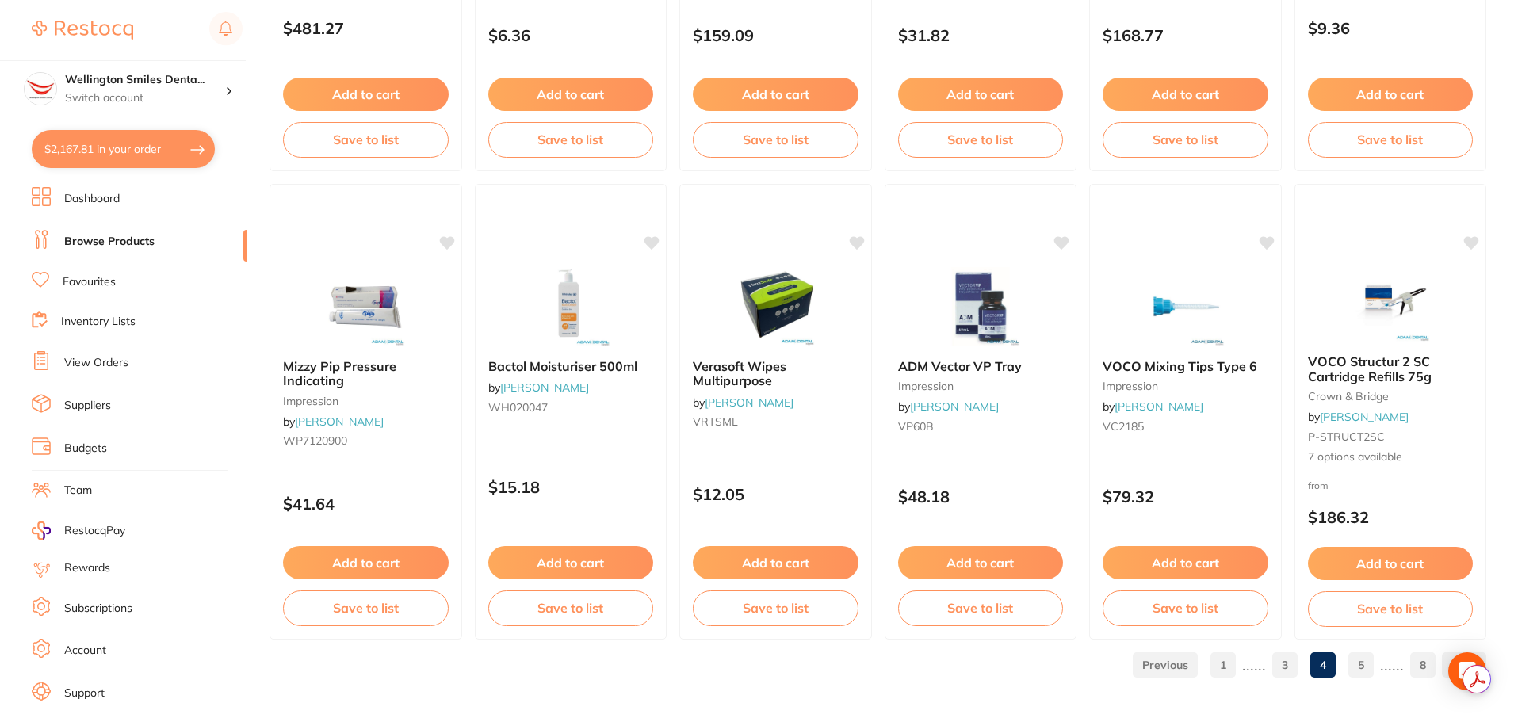
click at [1364, 663] on link "5" at bounding box center [1360, 665] width 25 height 32
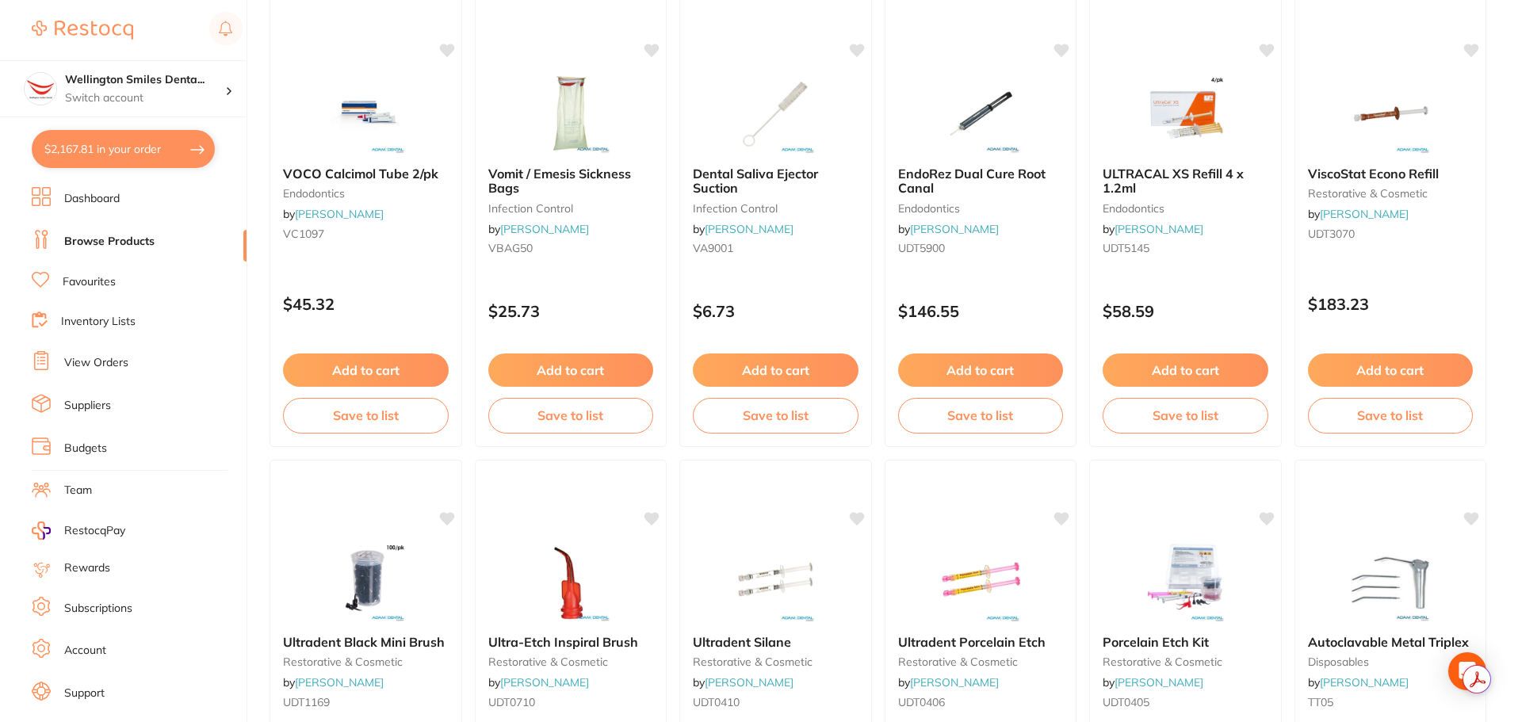
scroll to position [555, 0]
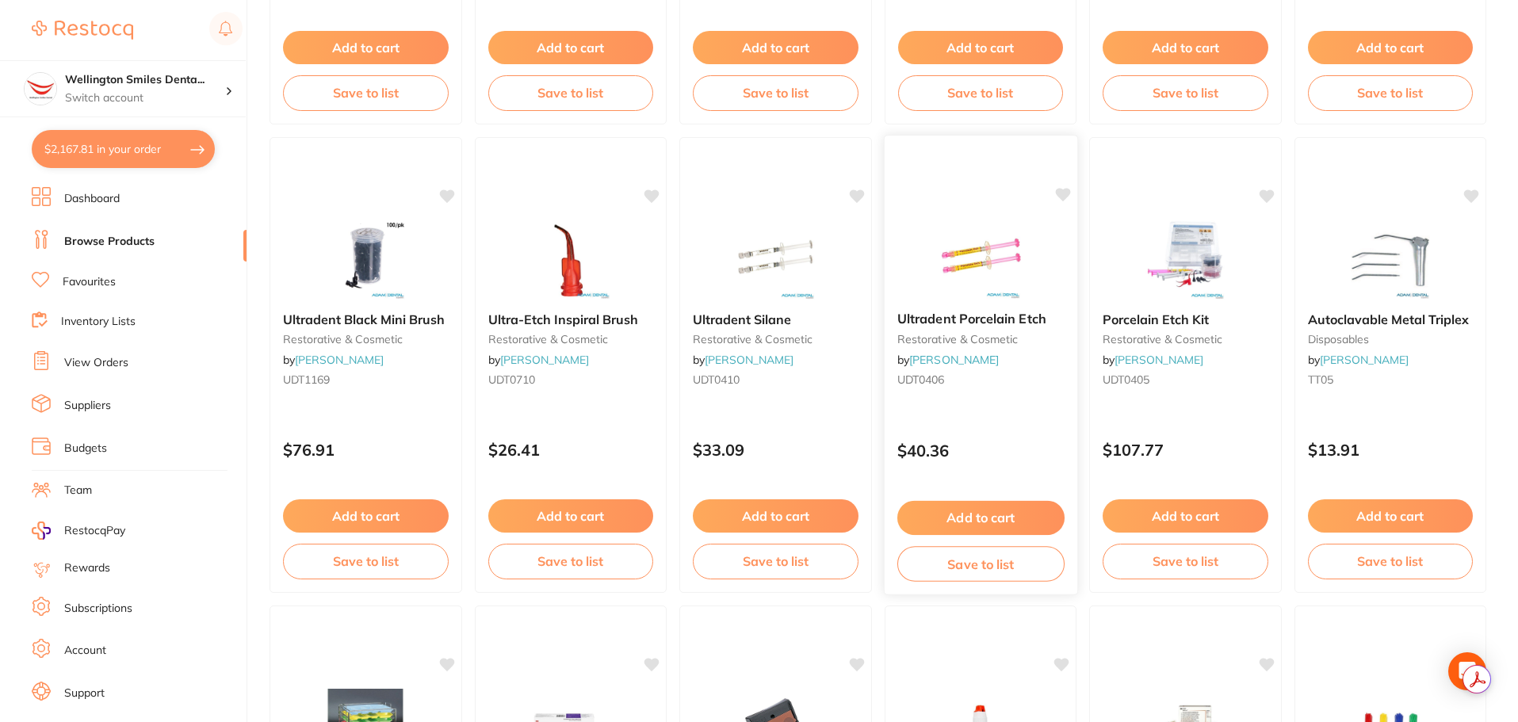
click at [945, 262] on img at bounding box center [980, 259] width 104 height 80
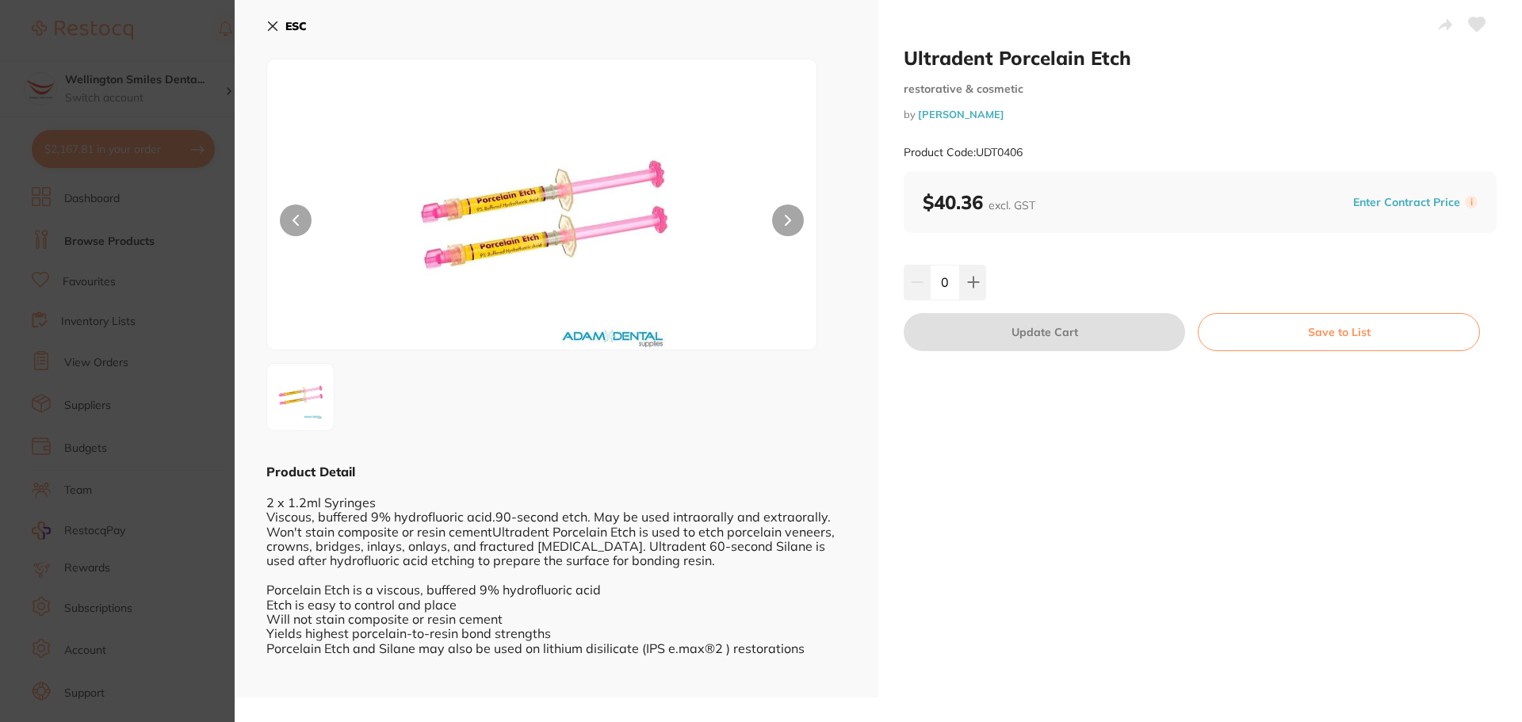
click at [1474, 27] on icon at bounding box center [1477, 24] width 17 height 14
click at [269, 35] on button "ESC" at bounding box center [286, 26] width 40 height 27
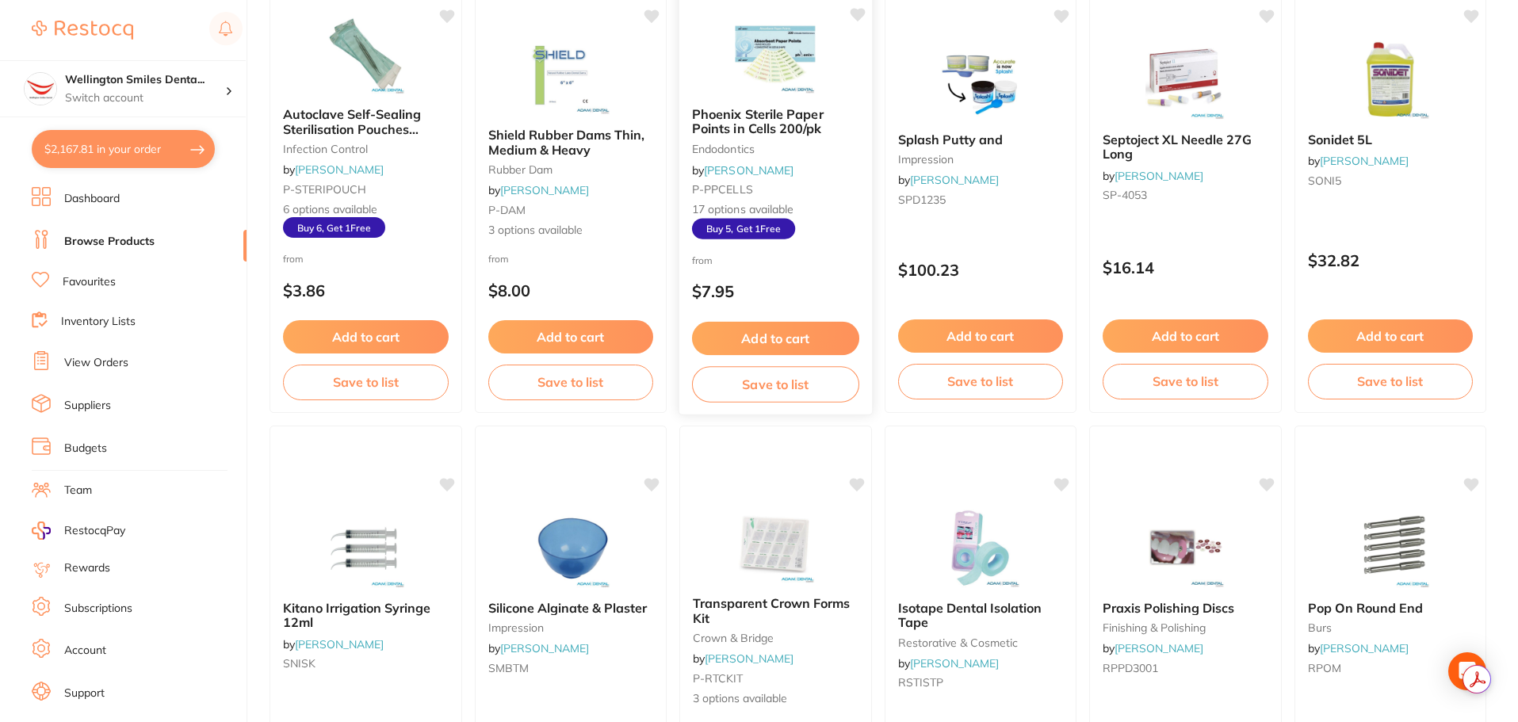
scroll to position [2298, 0]
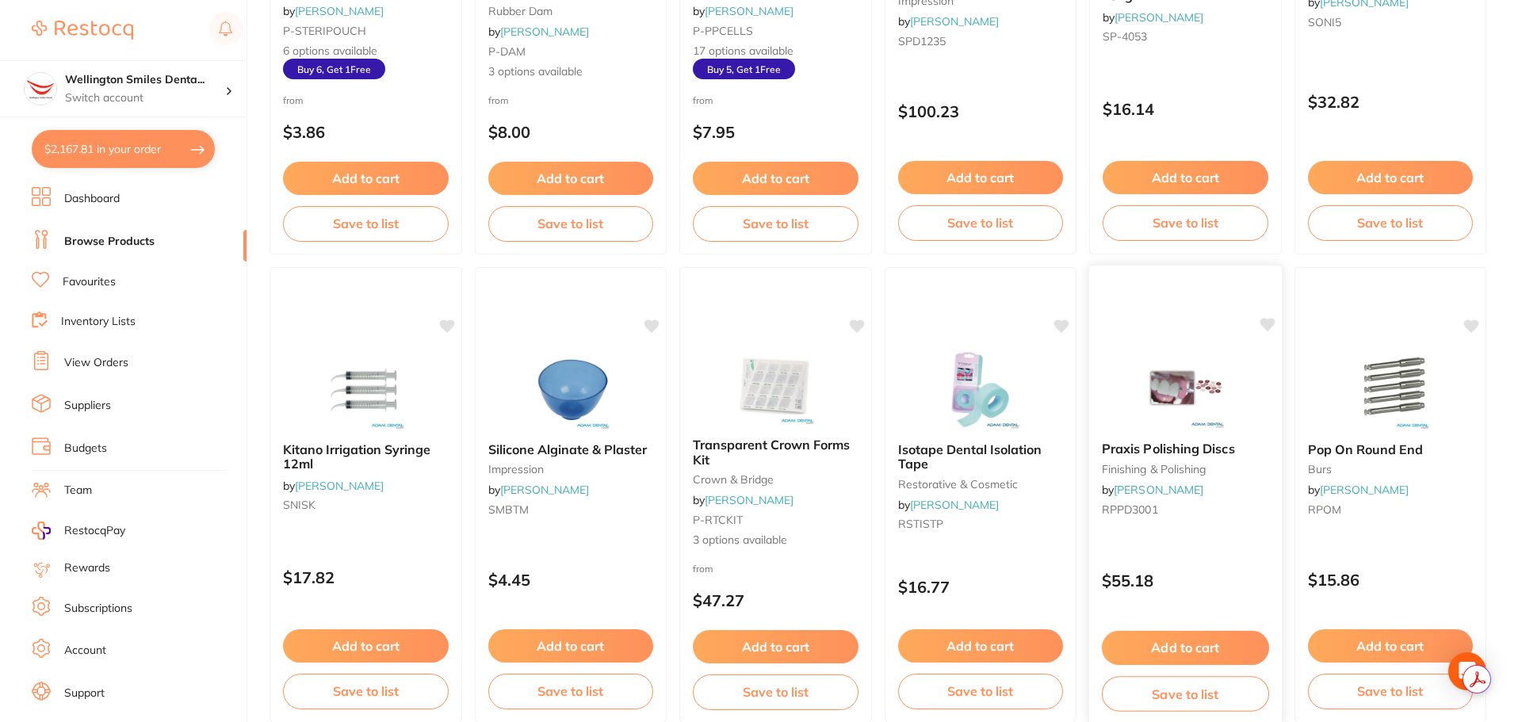
click at [1170, 398] on img at bounding box center [1185, 389] width 104 height 80
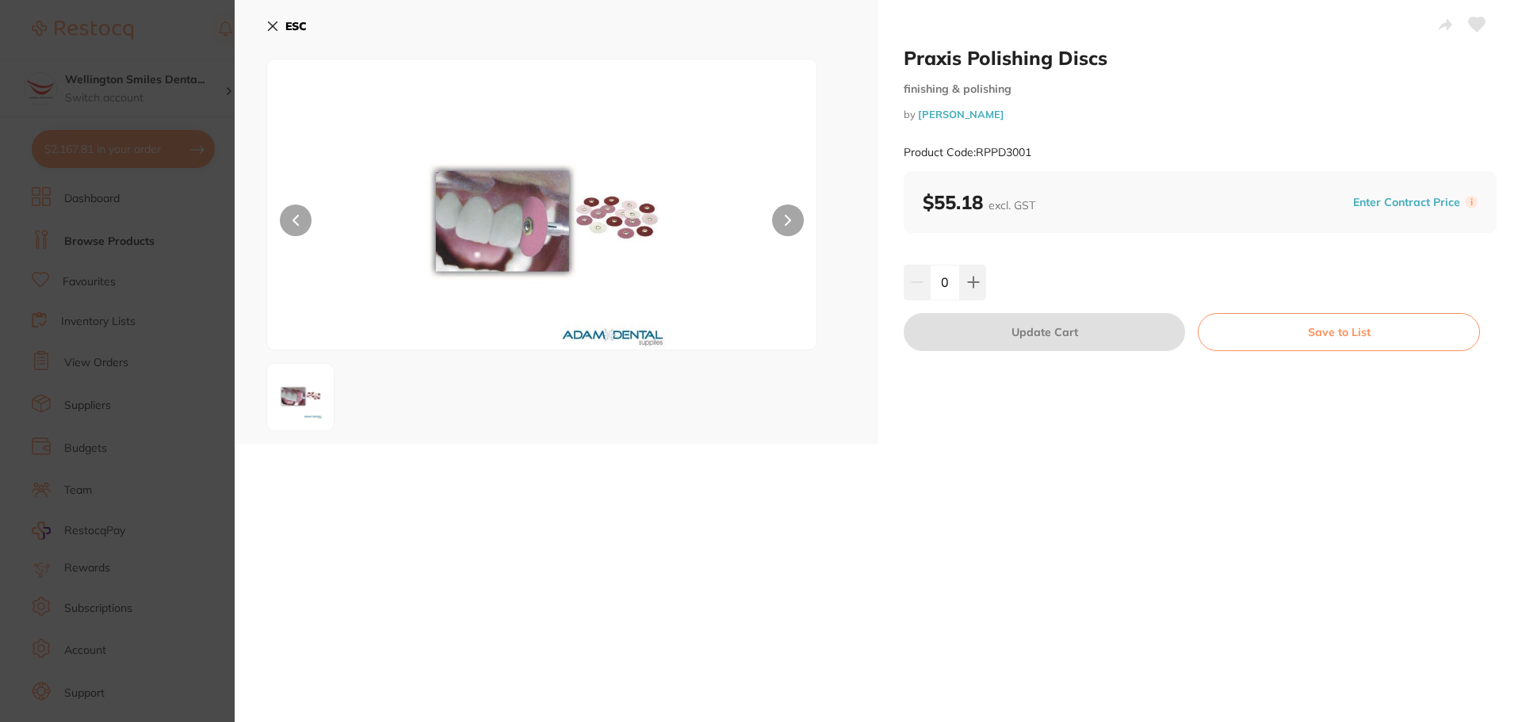
click at [270, 21] on icon at bounding box center [272, 26] width 13 height 13
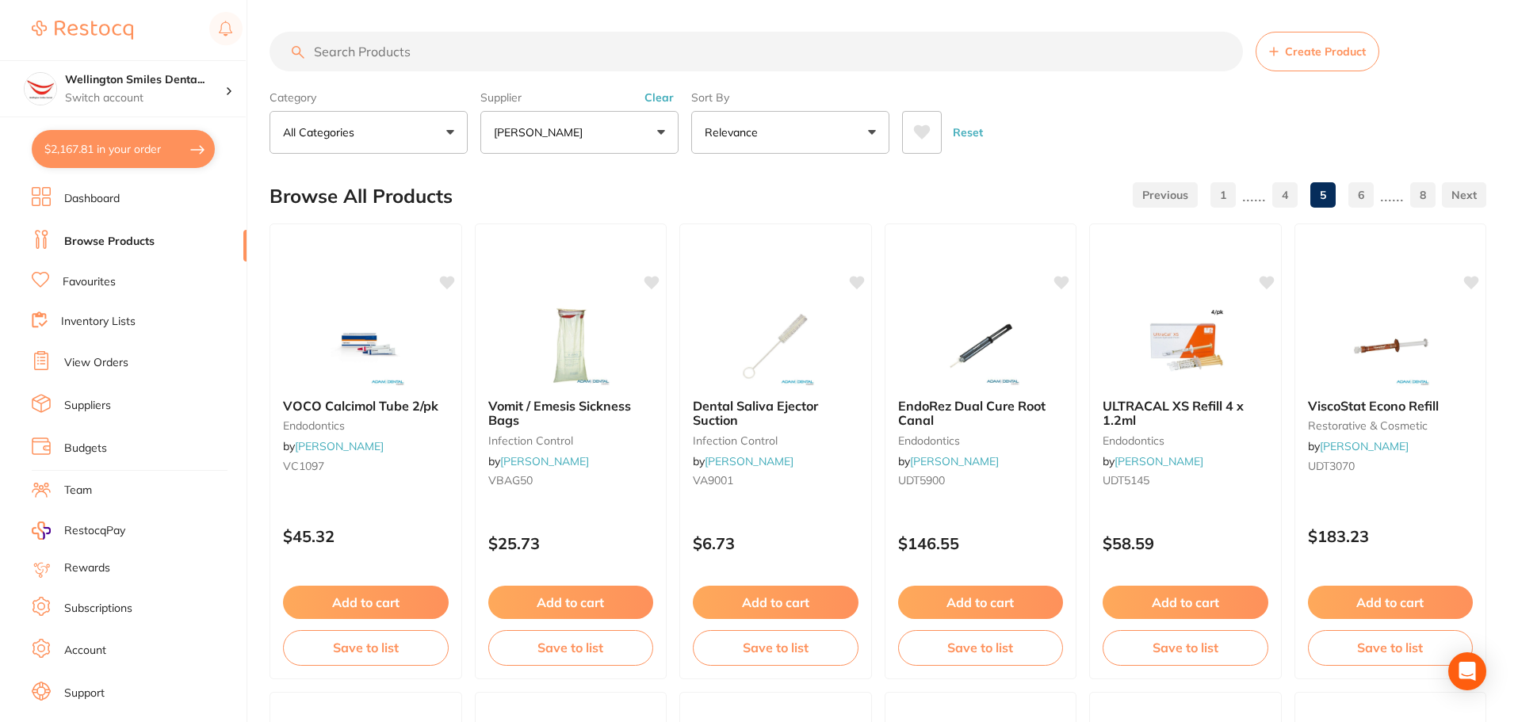
click at [654, 92] on button "Clear" at bounding box center [659, 97] width 39 height 14
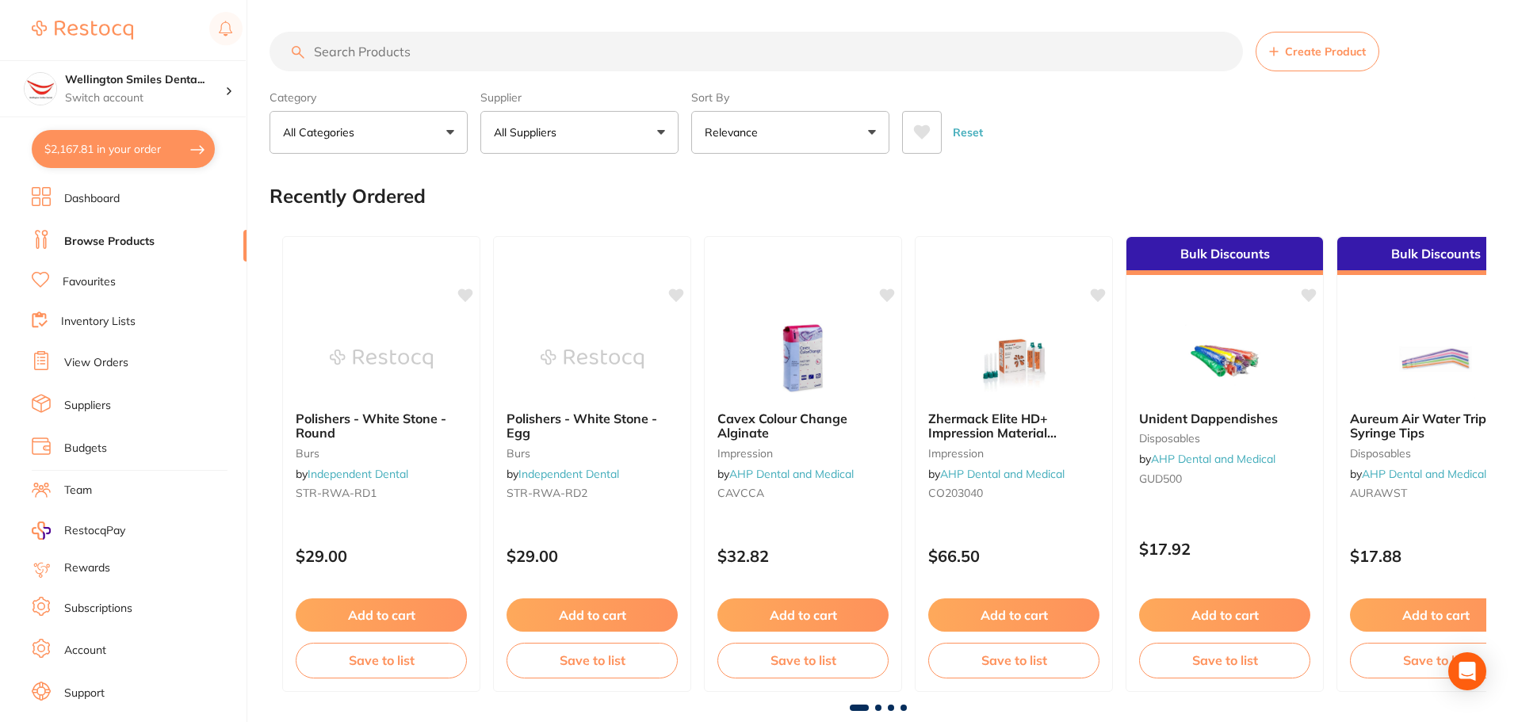
click at [617, 62] on input "search" at bounding box center [755, 52] width 973 height 40
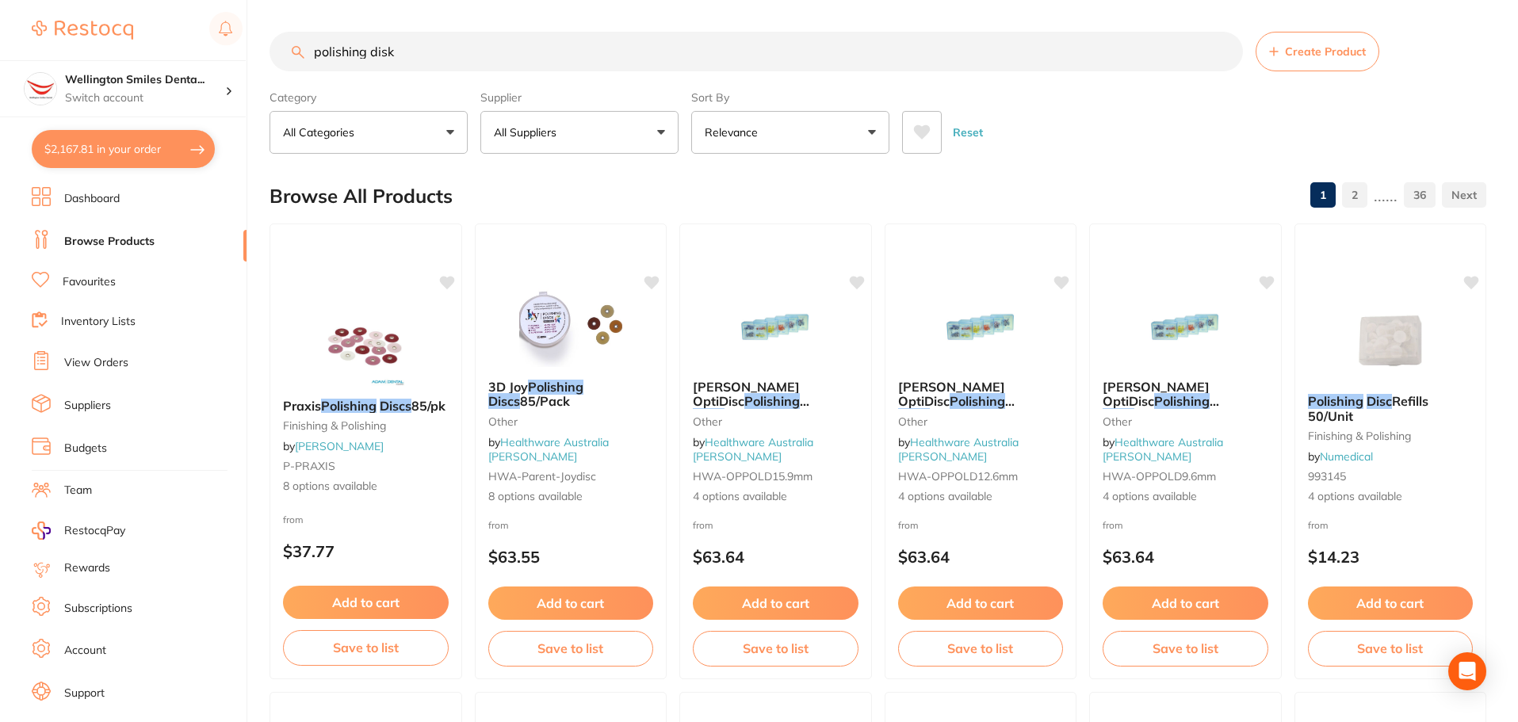
type input "polishing disk"
click at [583, 128] on button "All Suppliers" at bounding box center [579, 132] width 198 height 43
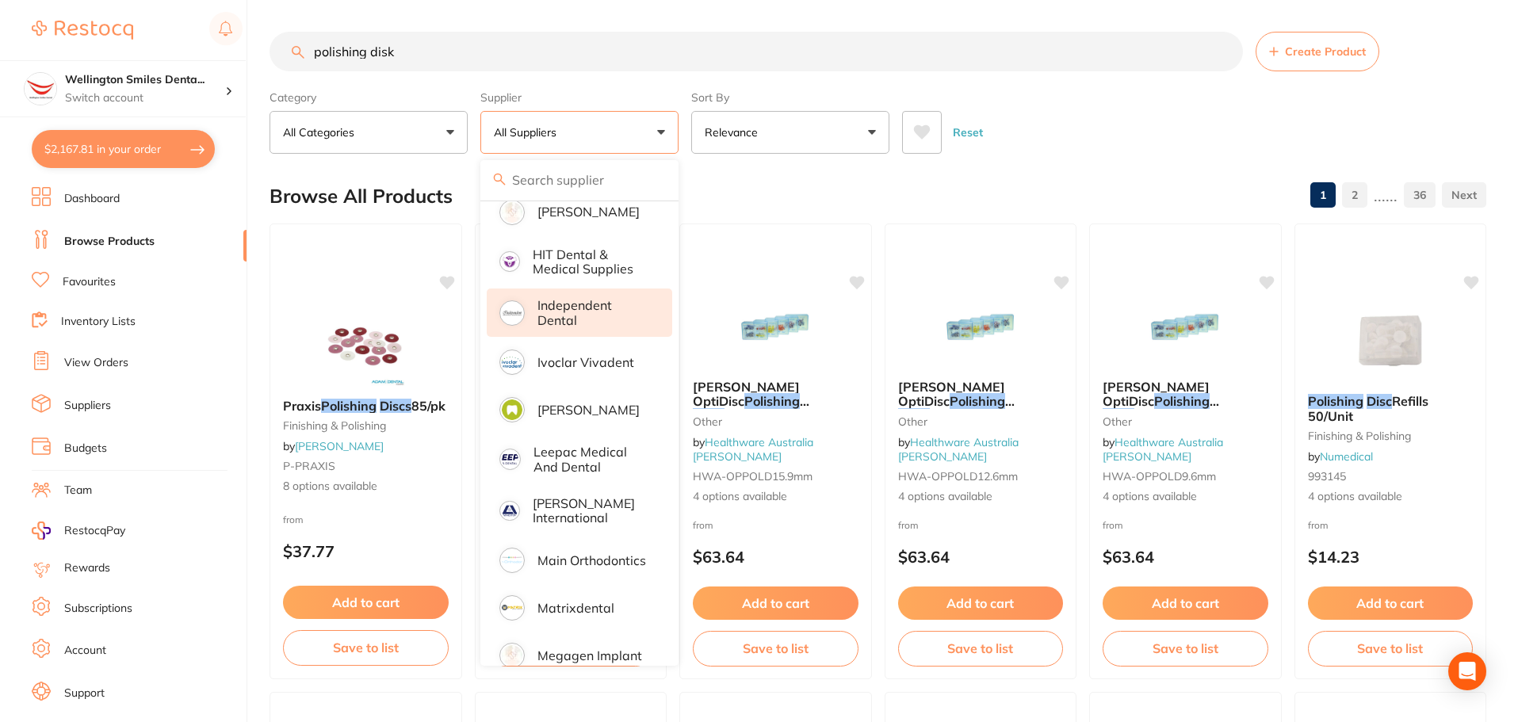
scroll to position [872, 0]
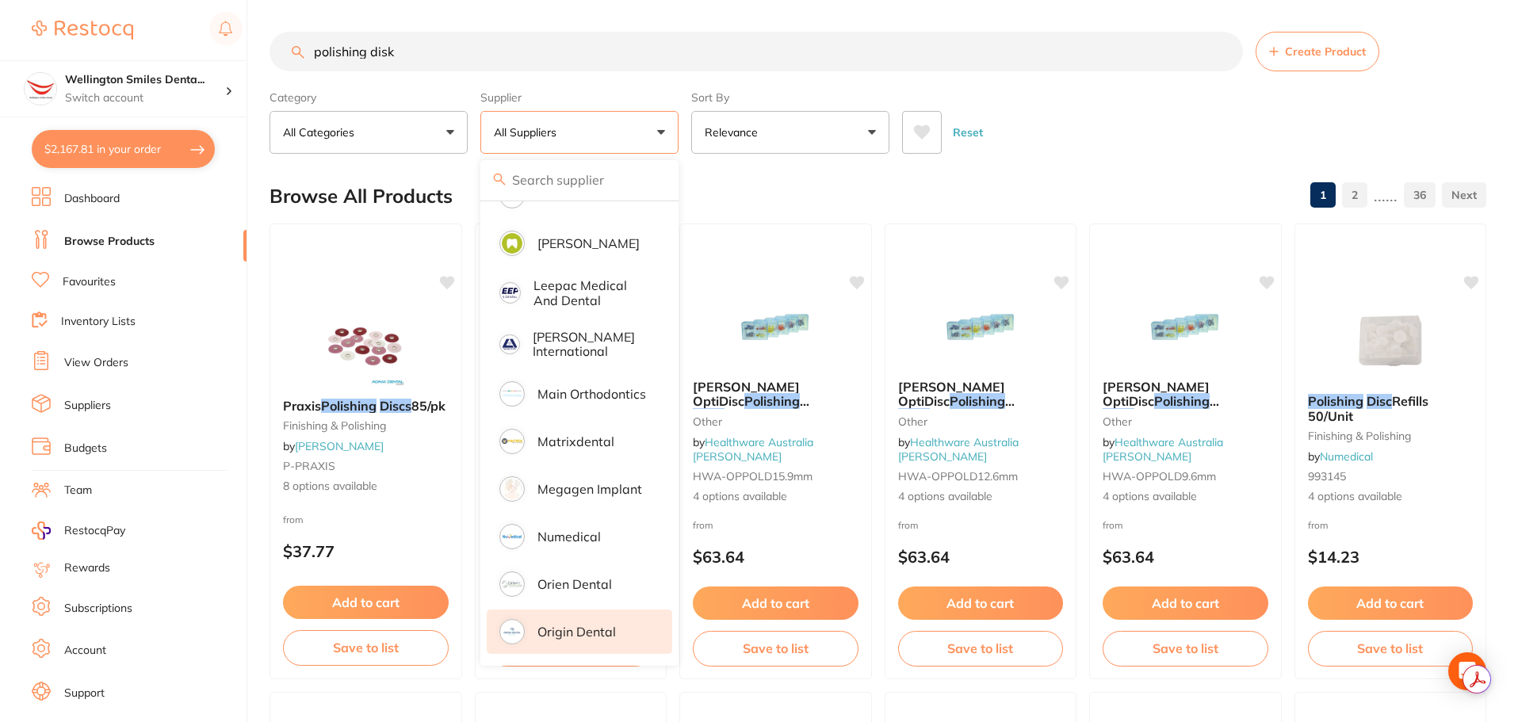
click at [593, 625] on p "Origin Dental" at bounding box center [576, 632] width 78 height 14
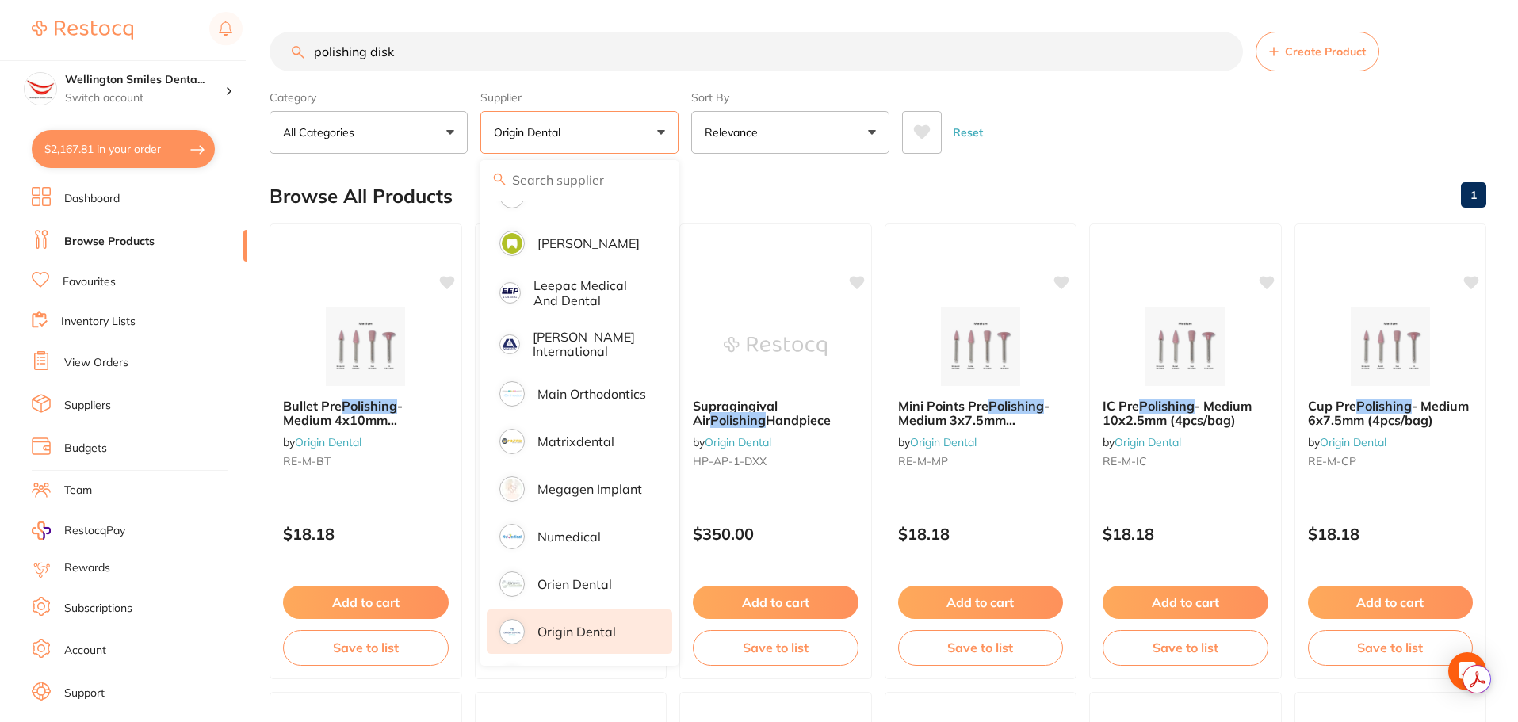
click at [1050, 111] on div "Reset" at bounding box center [1187, 125] width 571 height 55
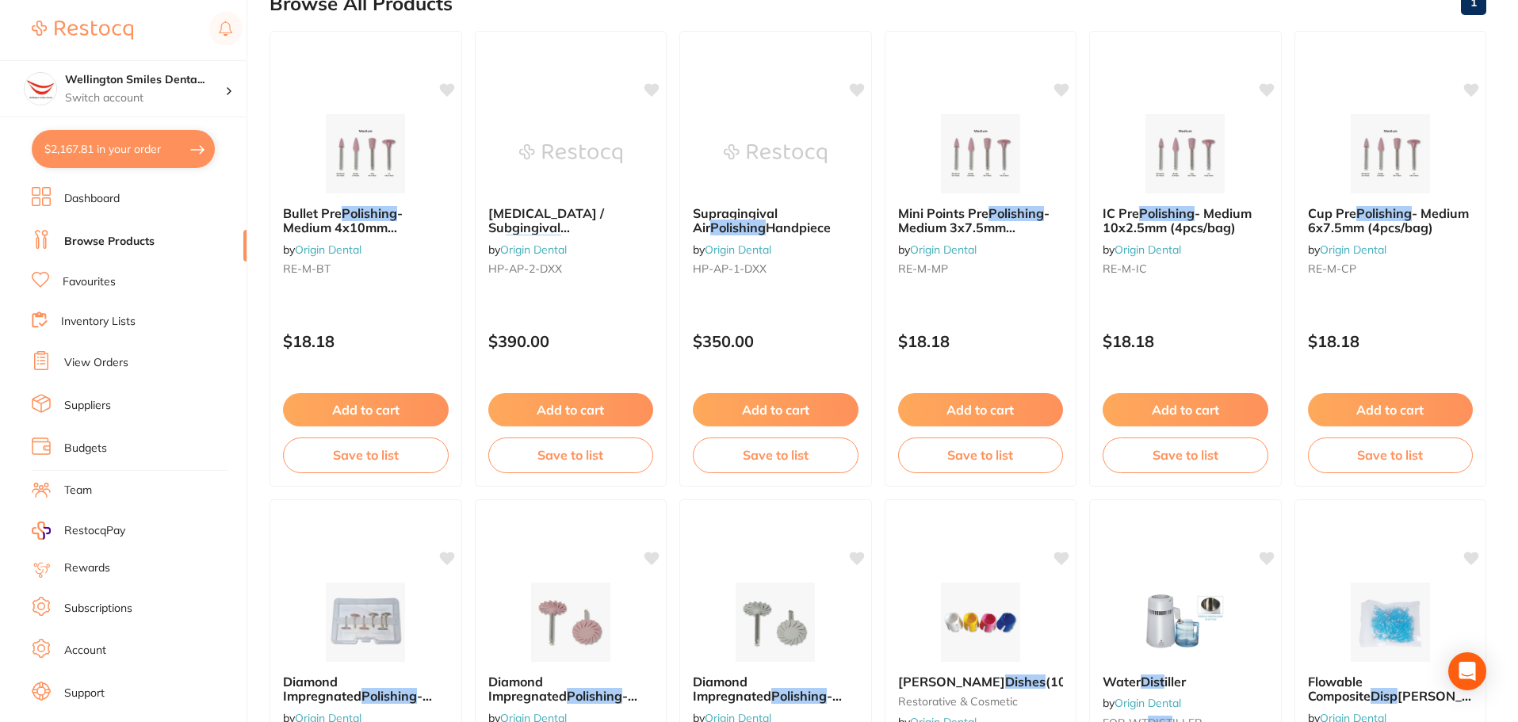
scroll to position [0, 0]
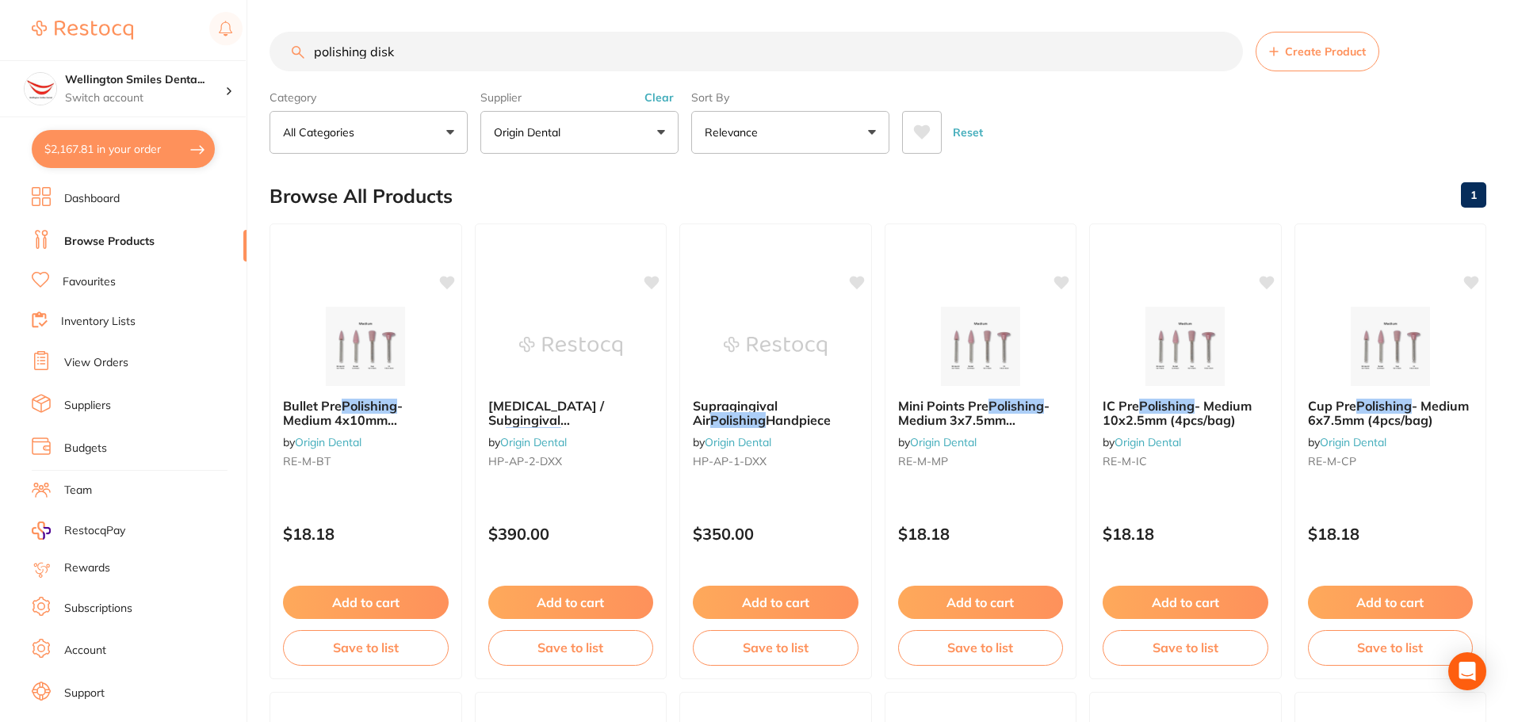
click at [659, 94] on button "Clear" at bounding box center [659, 97] width 39 height 14
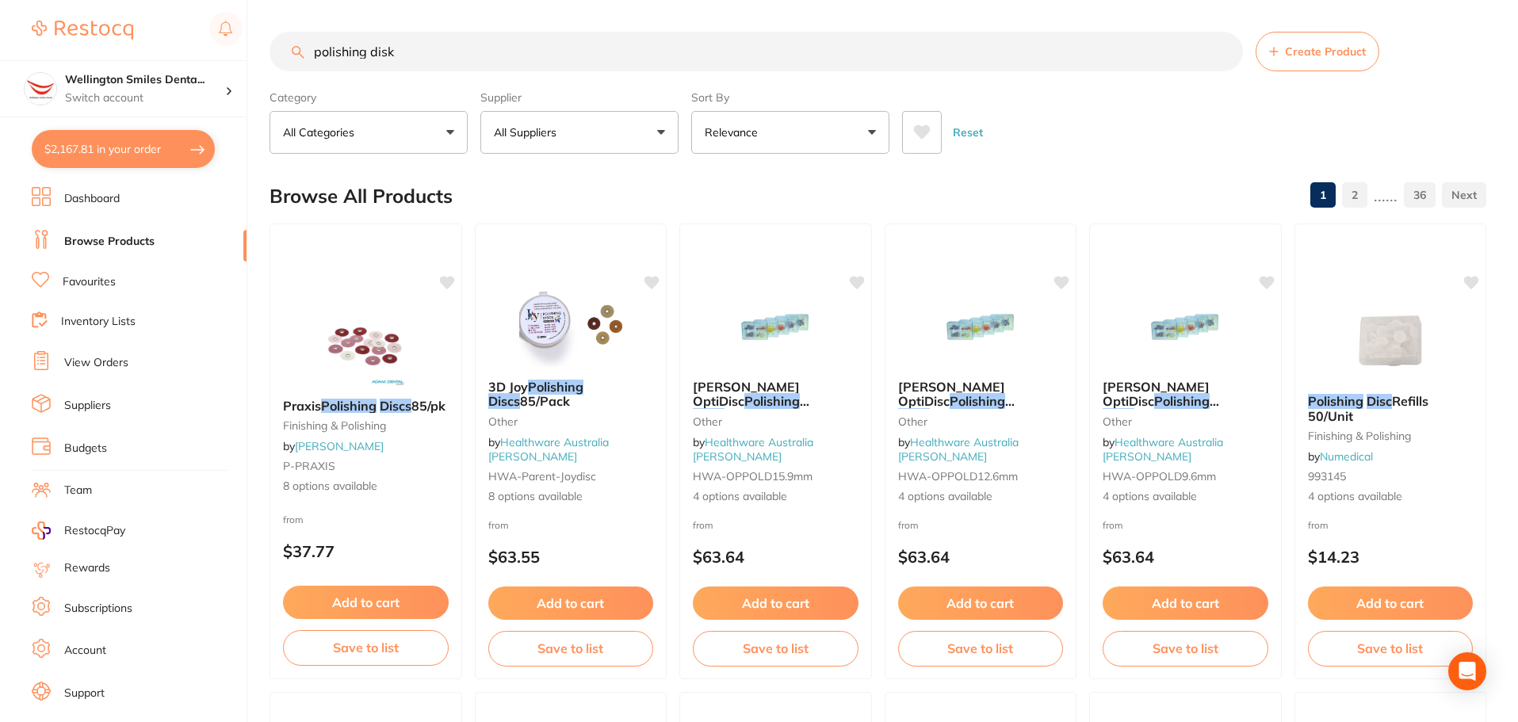
click at [635, 141] on button "All Suppliers" at bounding box center [579, 132] width 198 height 43
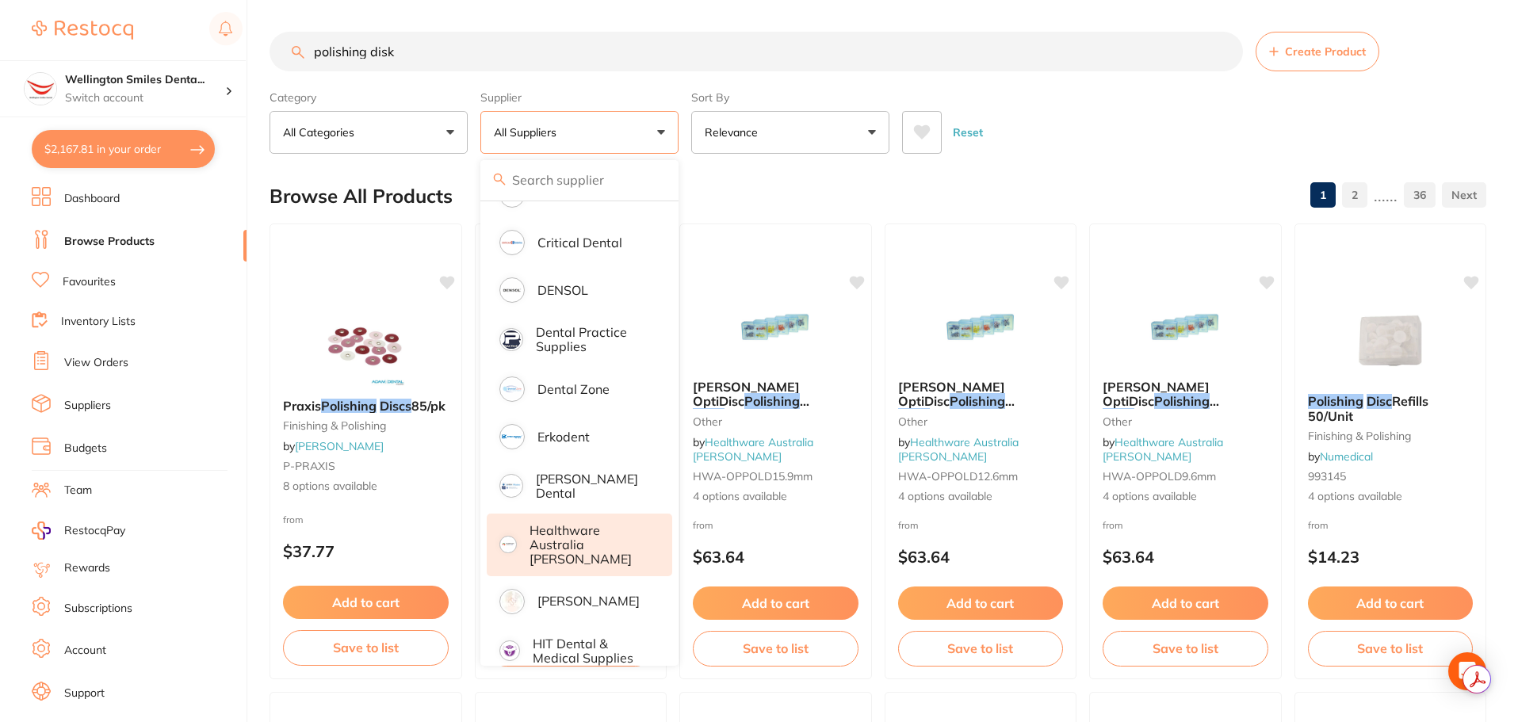
scroll to position [317, 0]
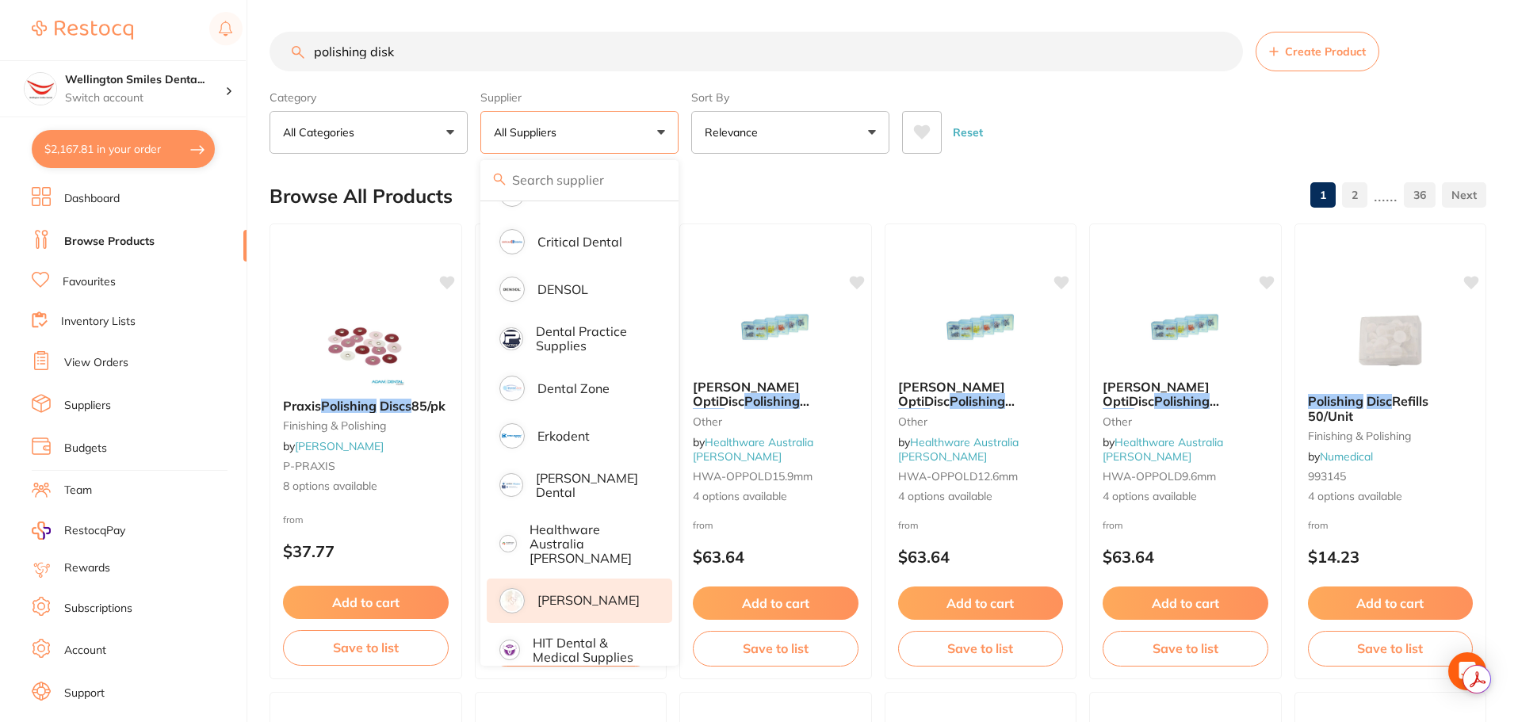
click at [589, 593] on p "[PERSON_NAME]" at bounding box center [588, 600] width 102 height 14
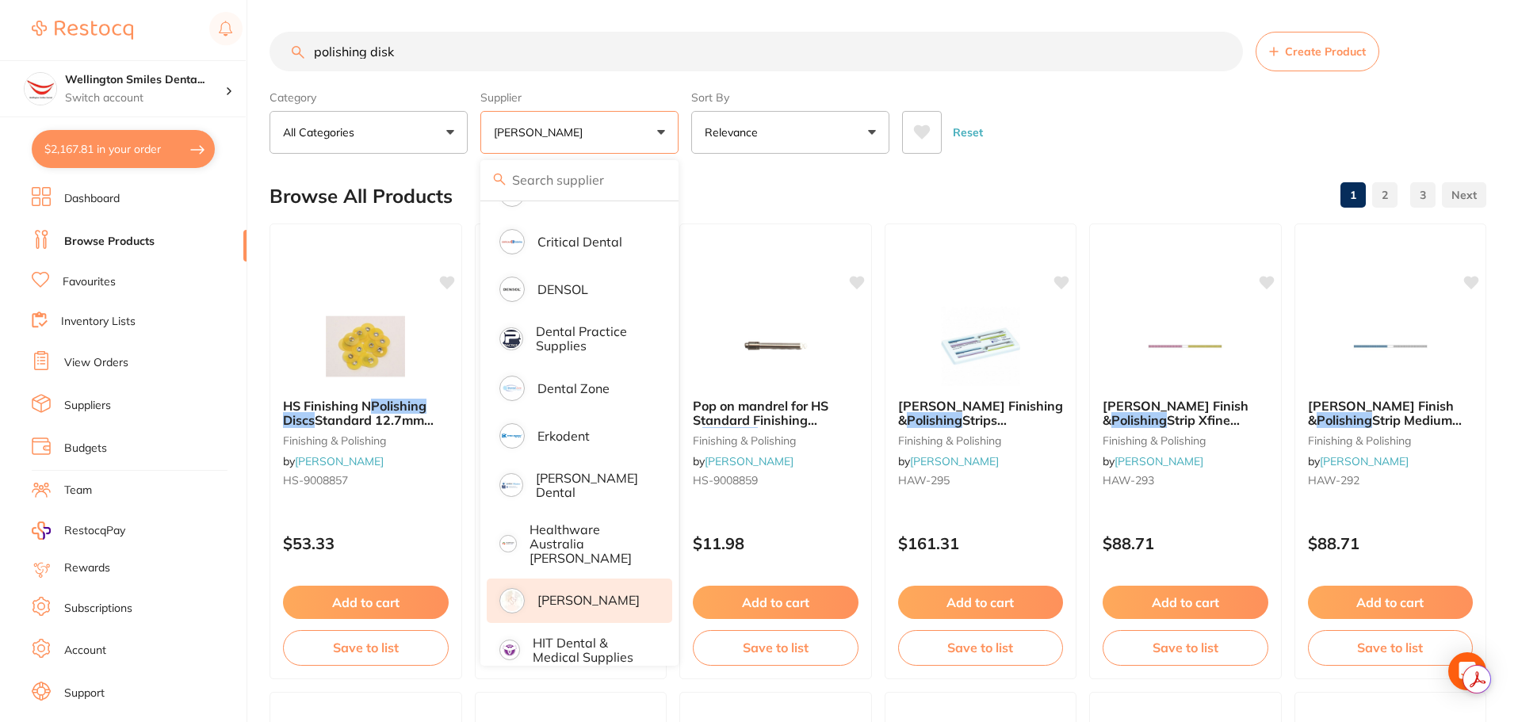
click at [1044, 177] on div "Browse All Products 1 2 3" at bounding box center [877, 196] width 1217 height 53
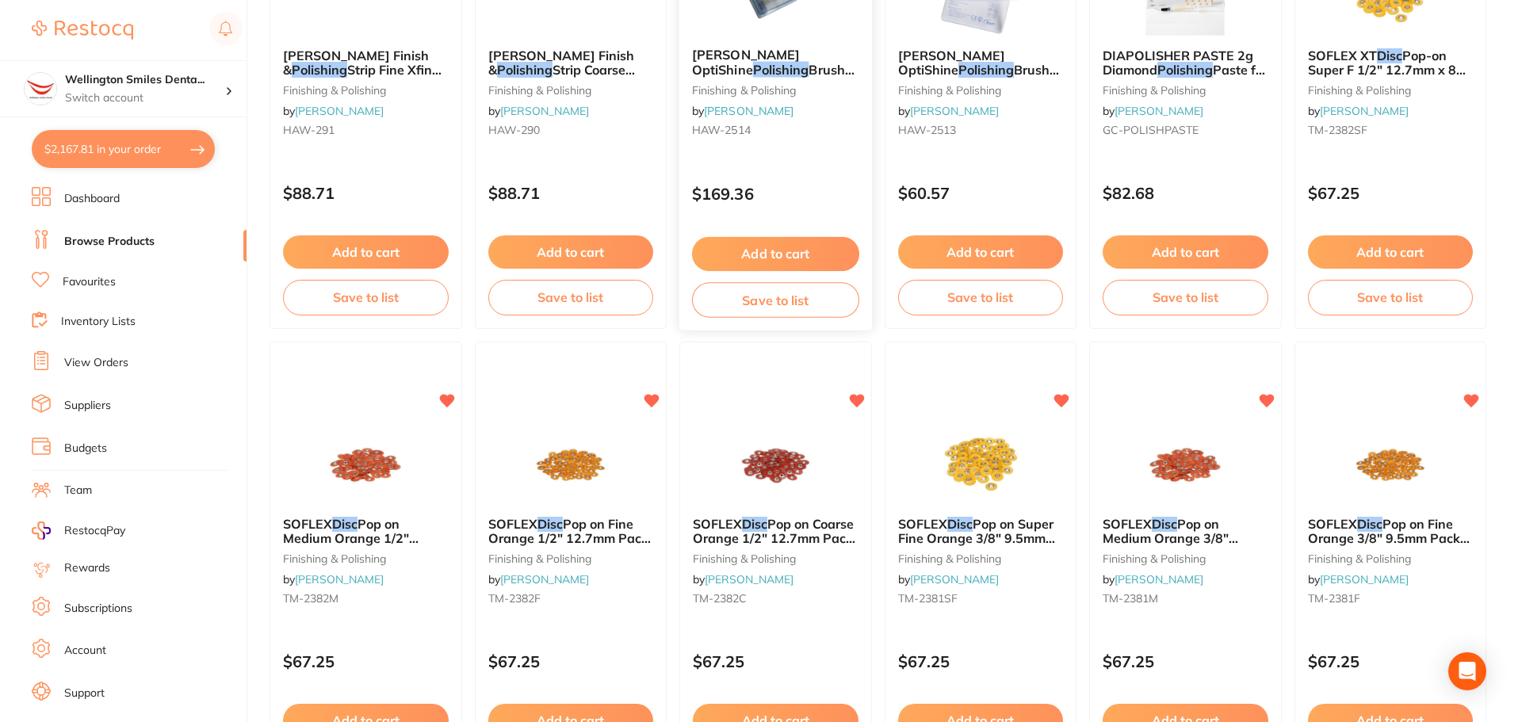
scroll to position [951, 0]
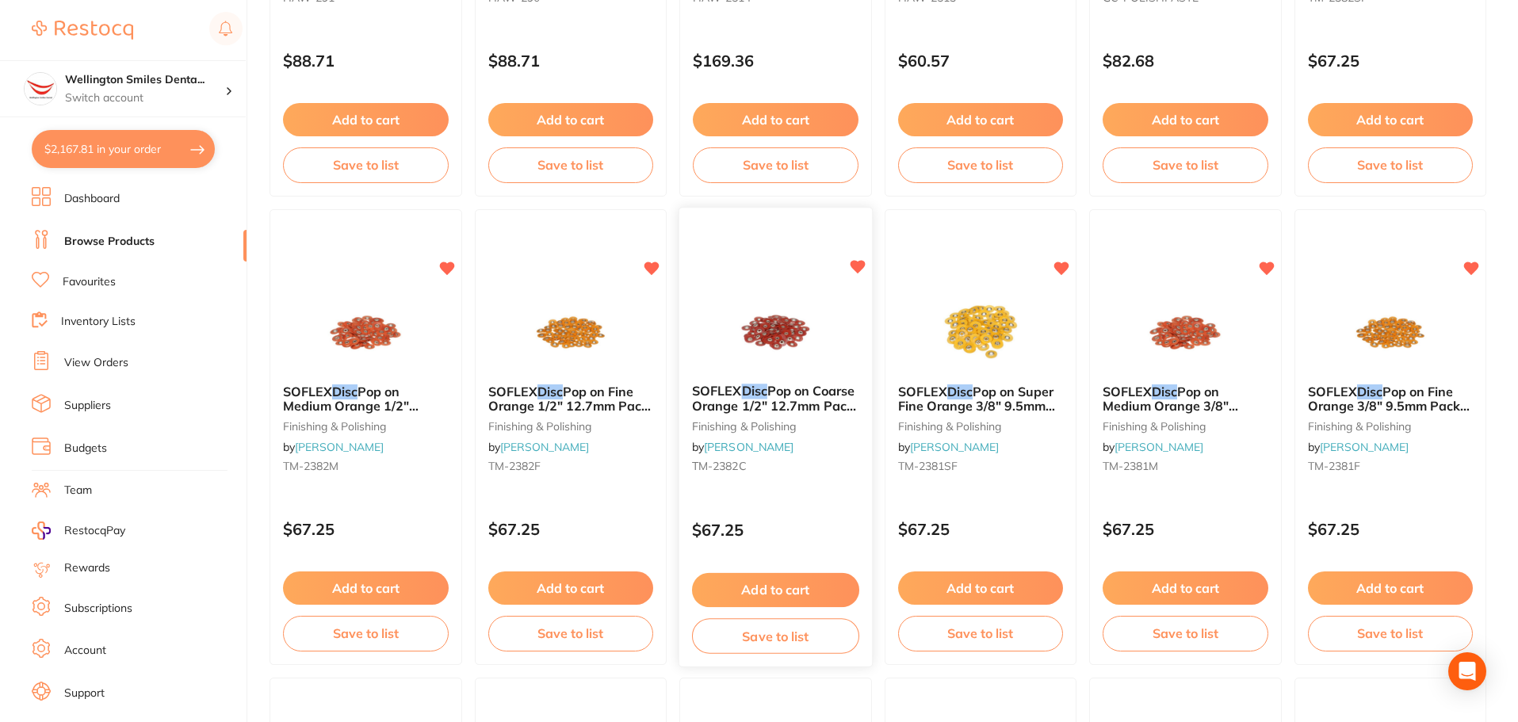
click at [755, 346] on img at bounding box center [776, 331] width 104 height 80
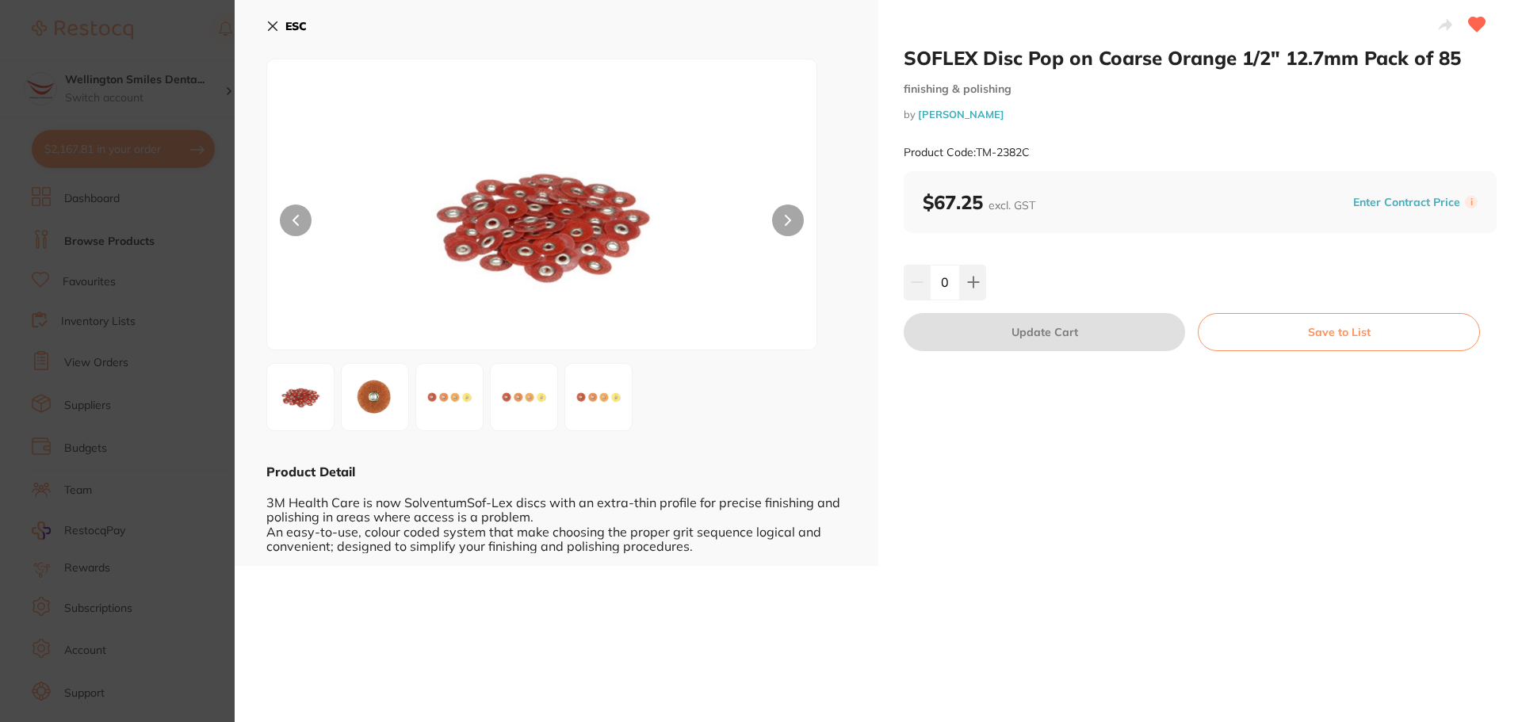
click at [275, 29] on icon at bounding box center [273, 26] width 9 height 9
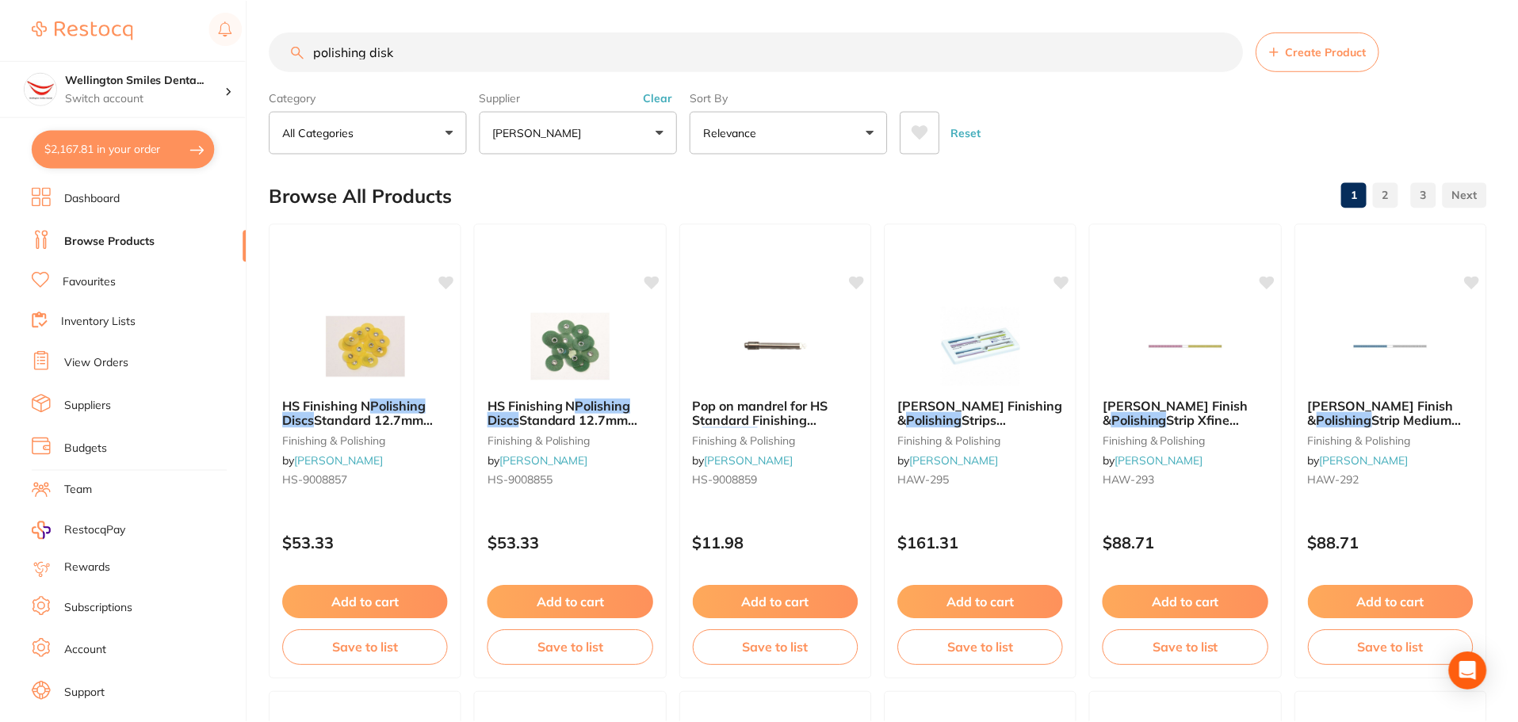
scroll to position [951, 0]
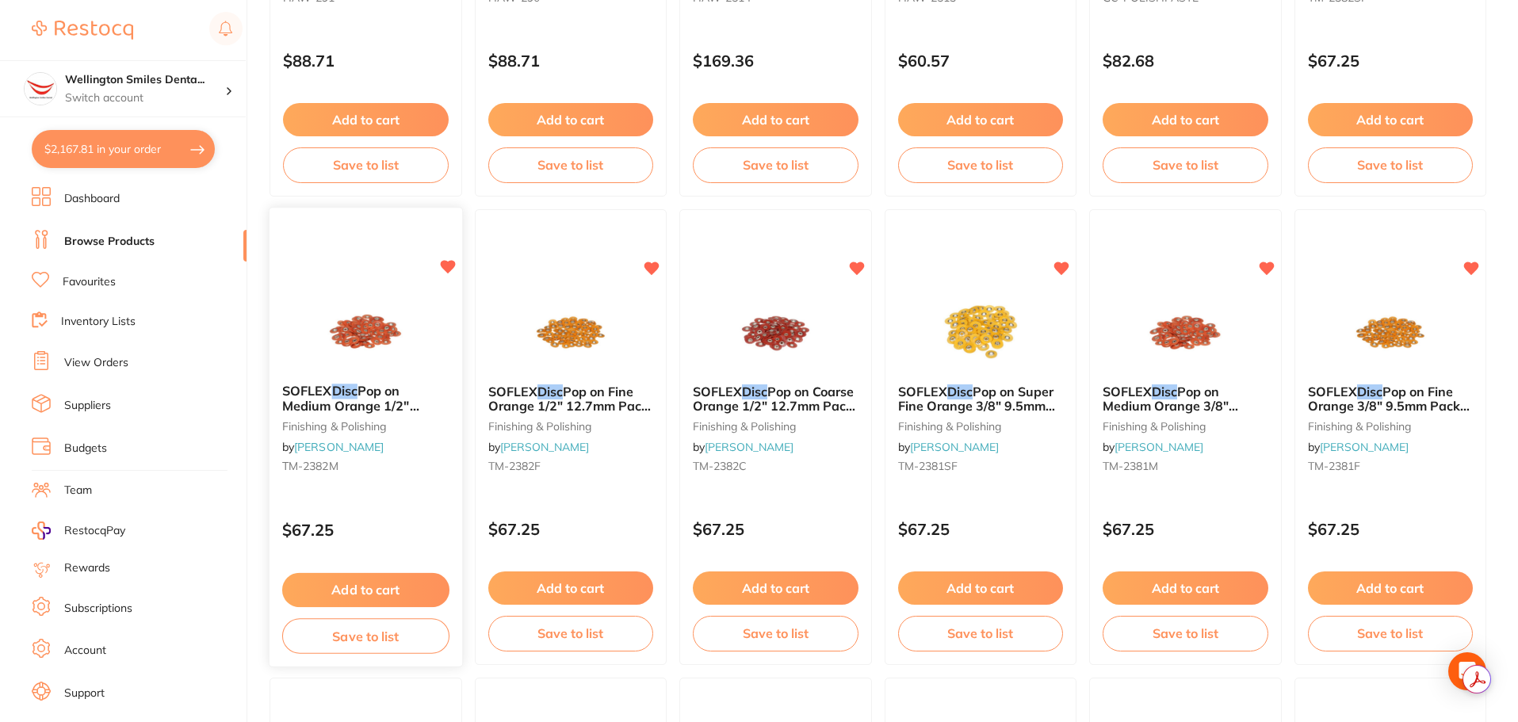
click at [357, 313] on img at bounding box center [366, 331] width 104 height 80
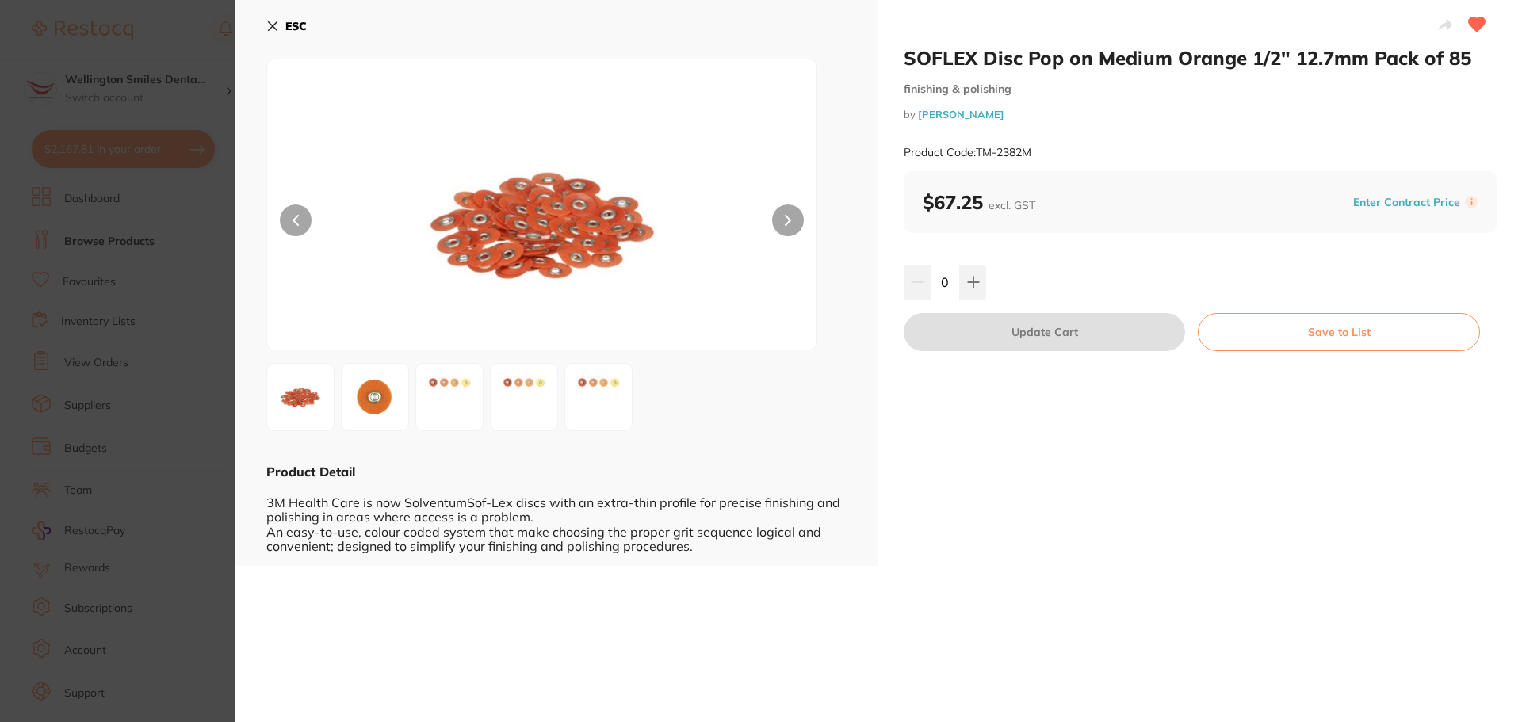
click at [269, 35] on button "ESC" at bounding box center [286, 26] width 40 height 27
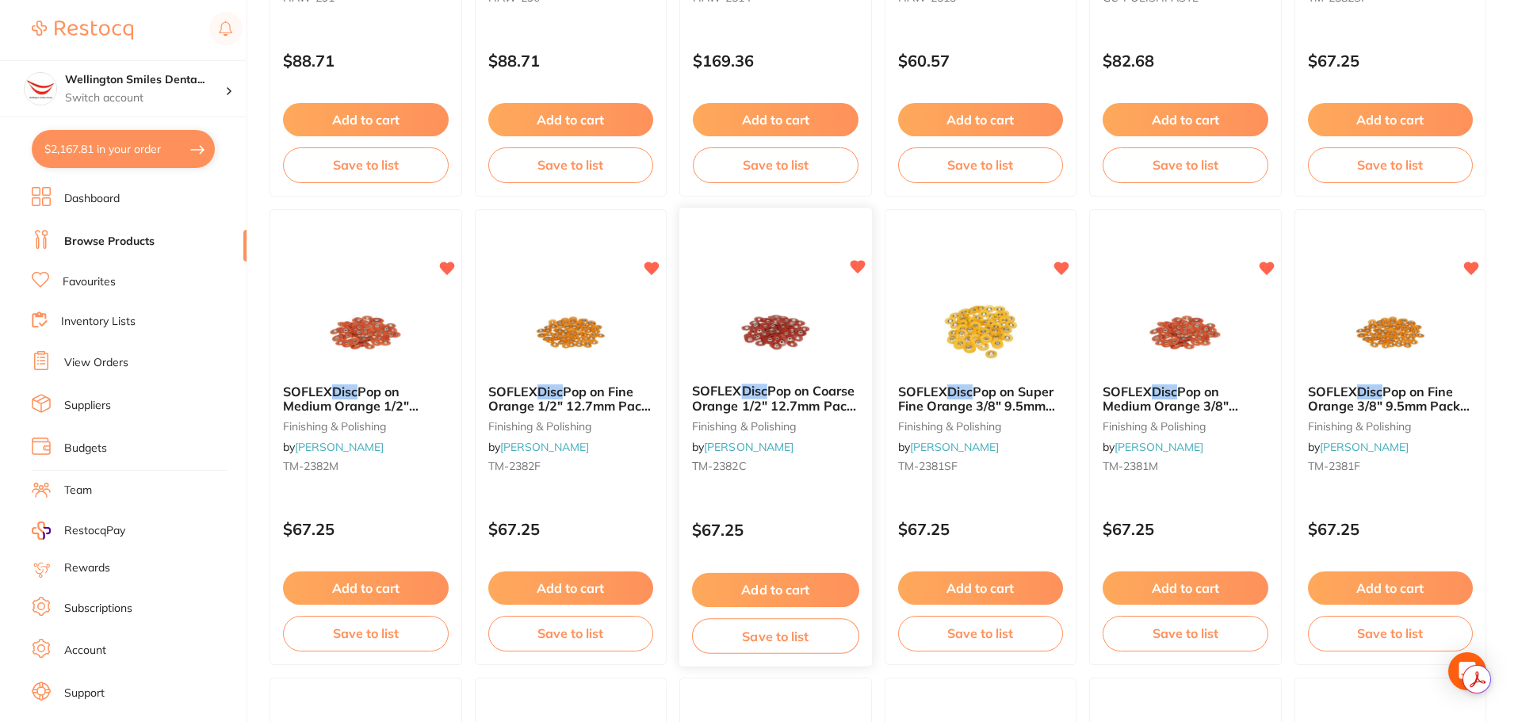
click at [737, 323] on img at bounding box center [776, 331] width 104 height 80
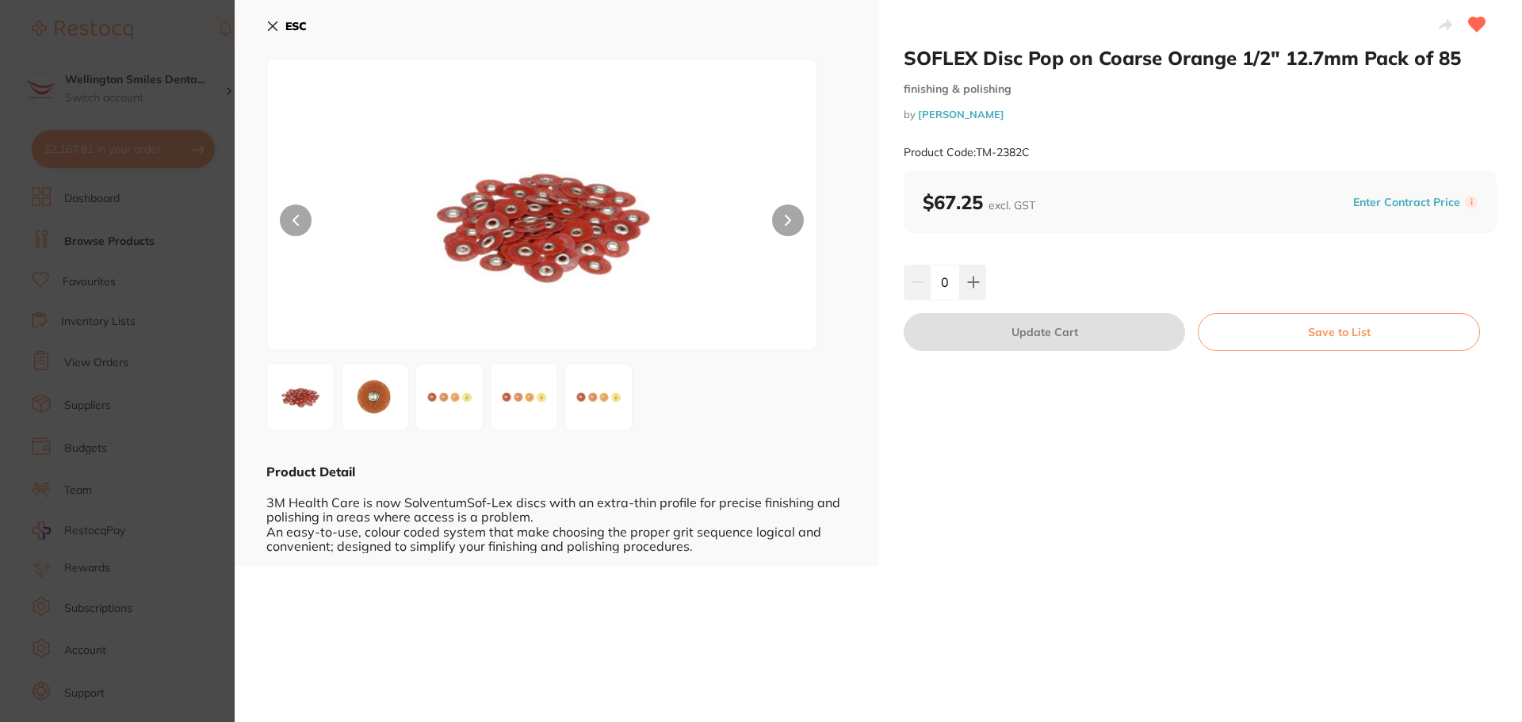
click at [275, 27] on icon at bounding box center [272, 26] width 13 height 13
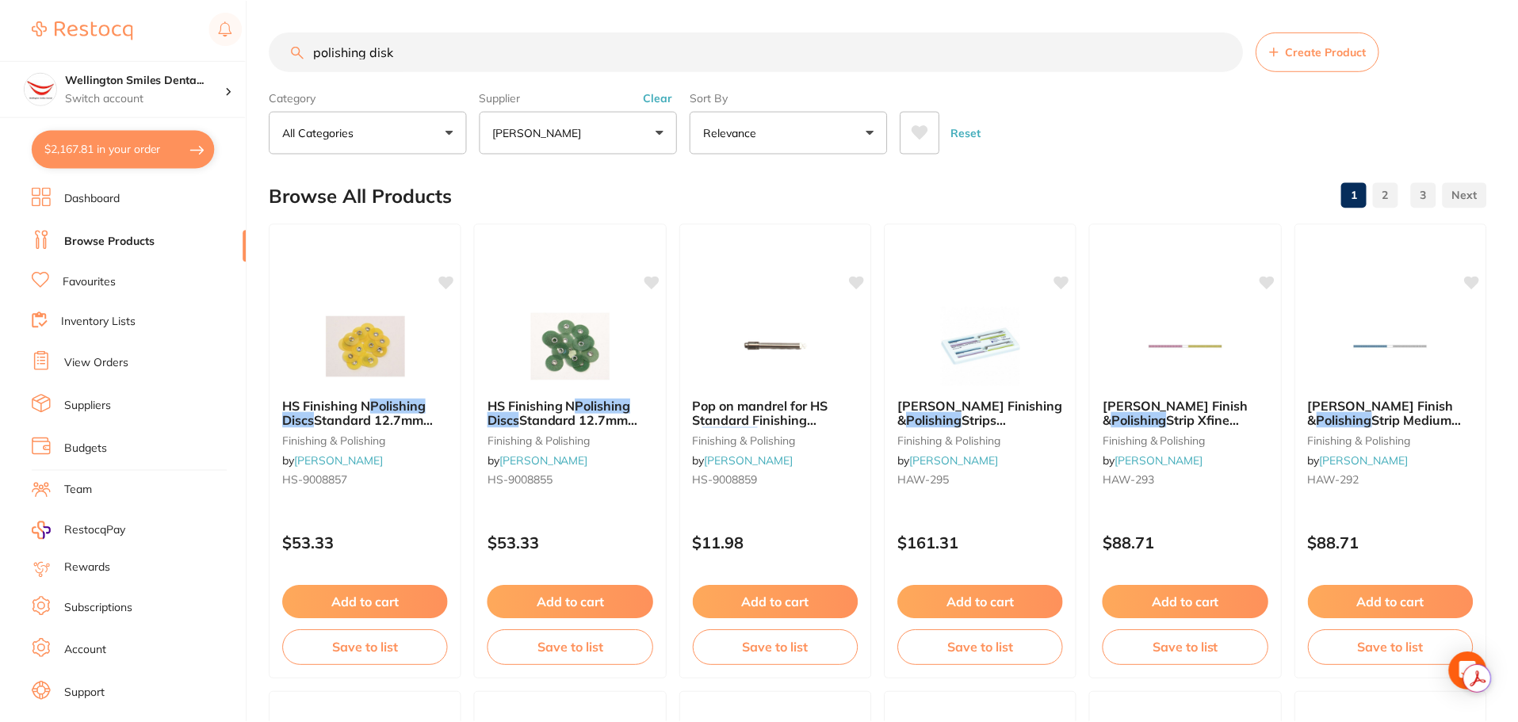
scroll to position [951, 0]
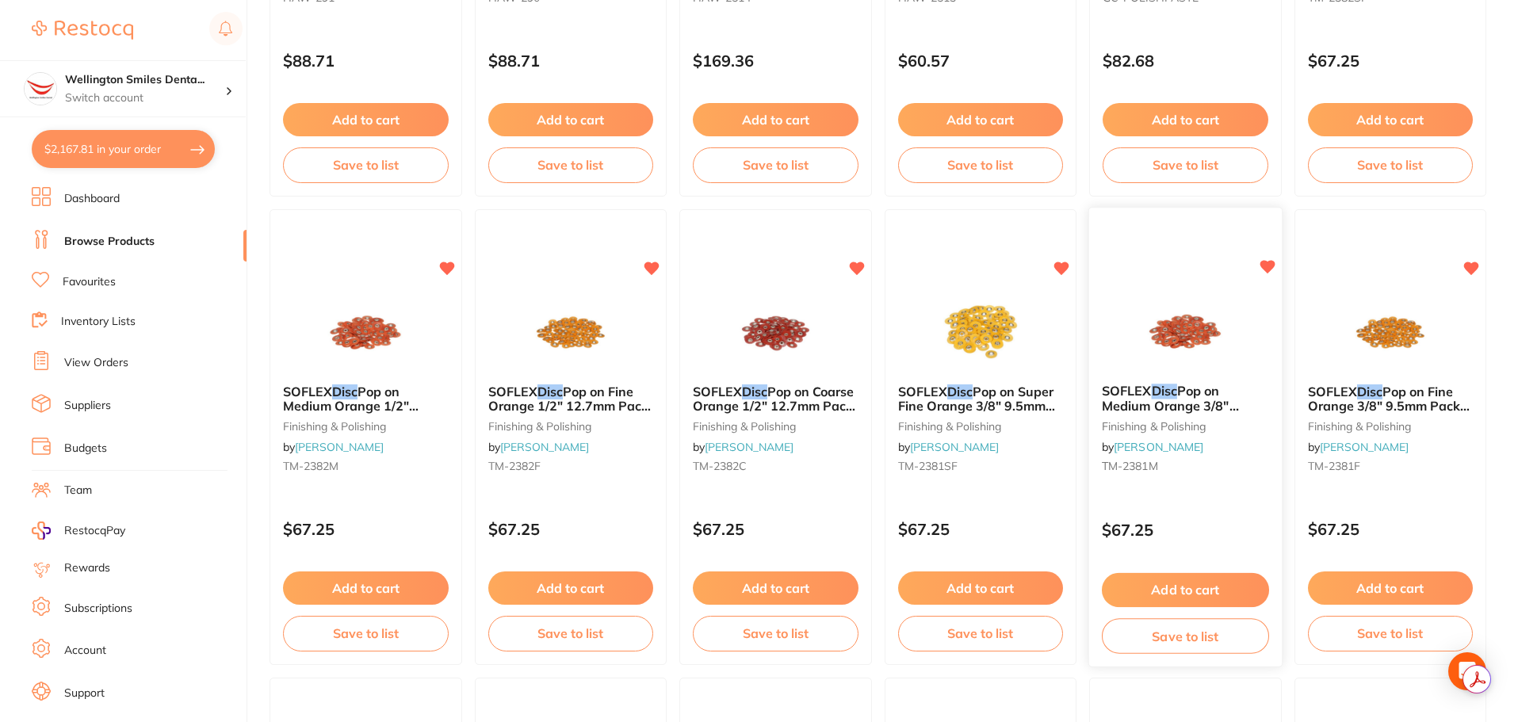
click at [1174, 340] on img at bounding box center [1185, 331] width 104 height 80
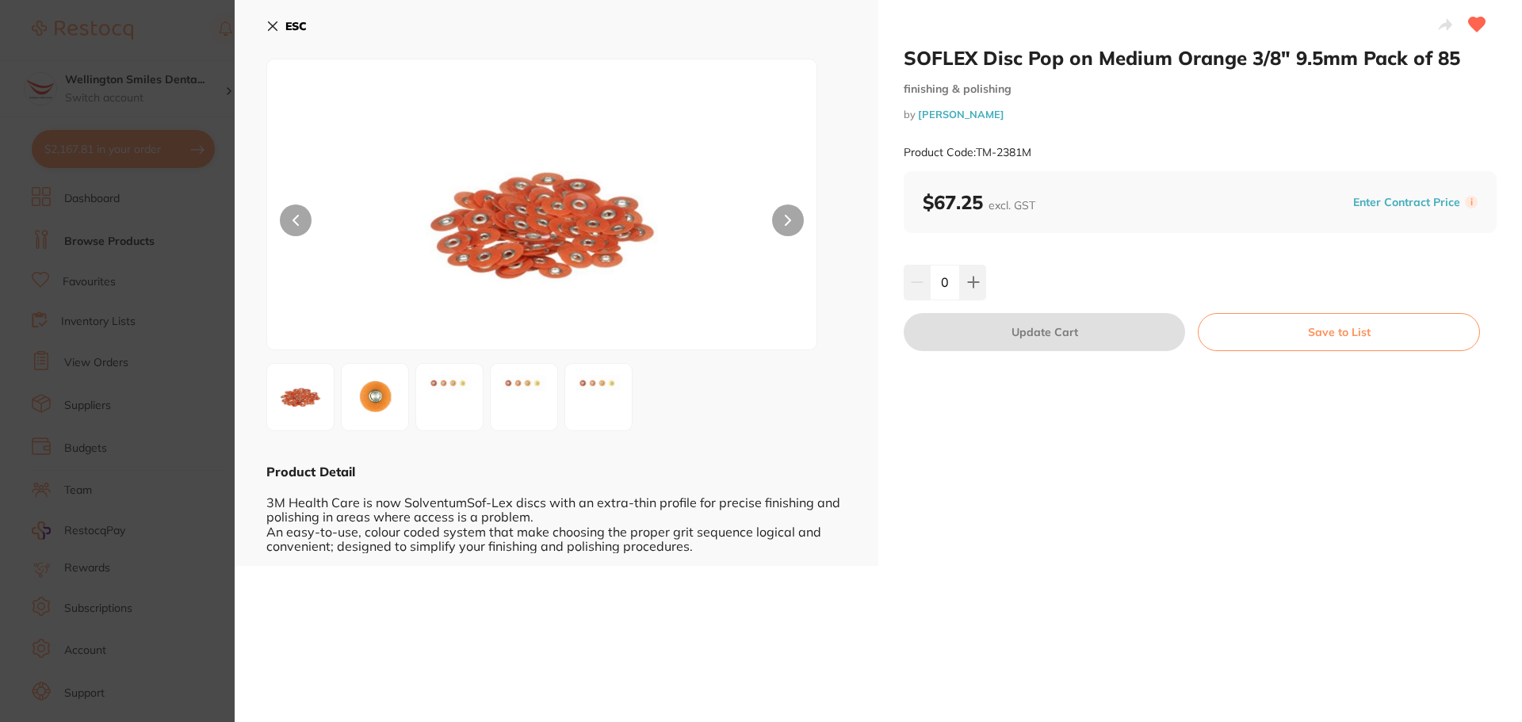
click at [276, 25] on icon at bounding box center [272, 26] width 13 height 13
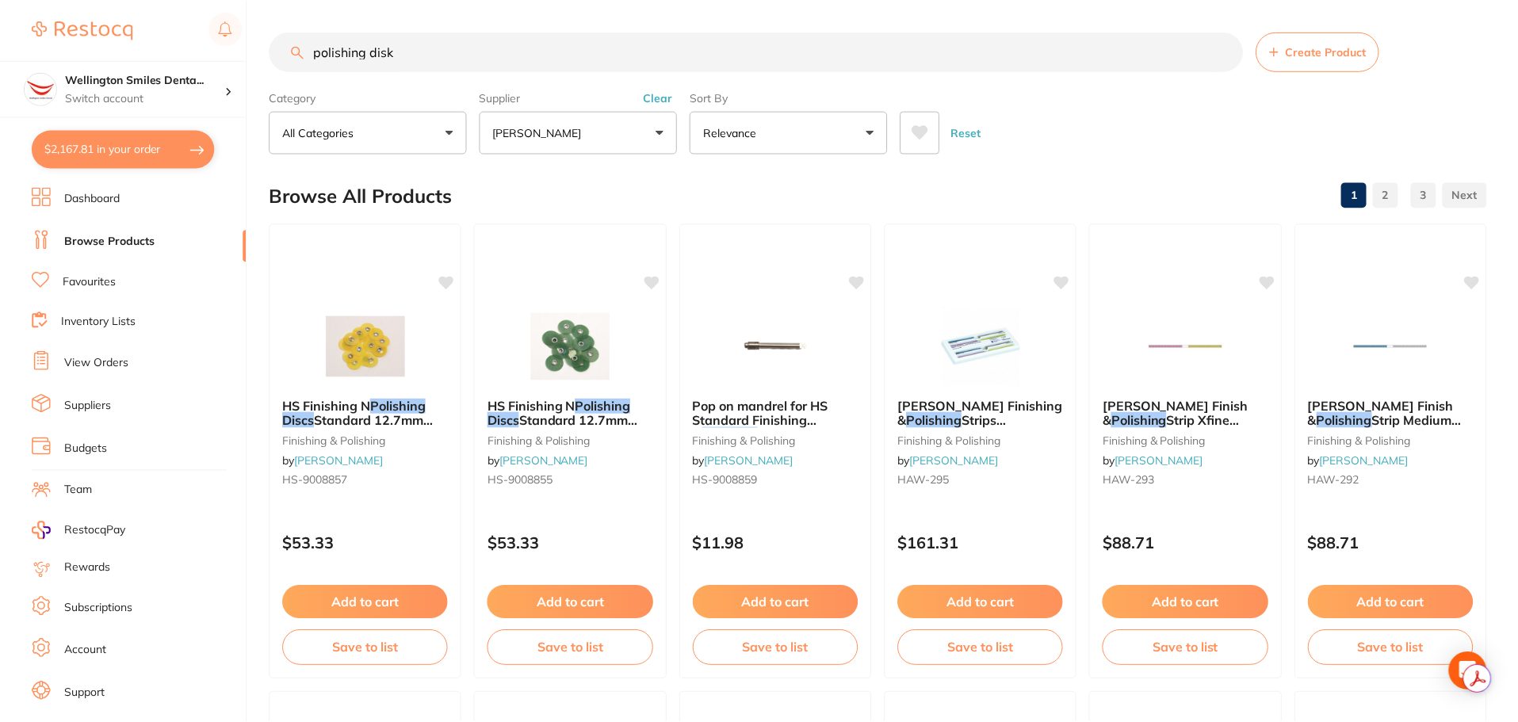
scroll to position [951, 0]
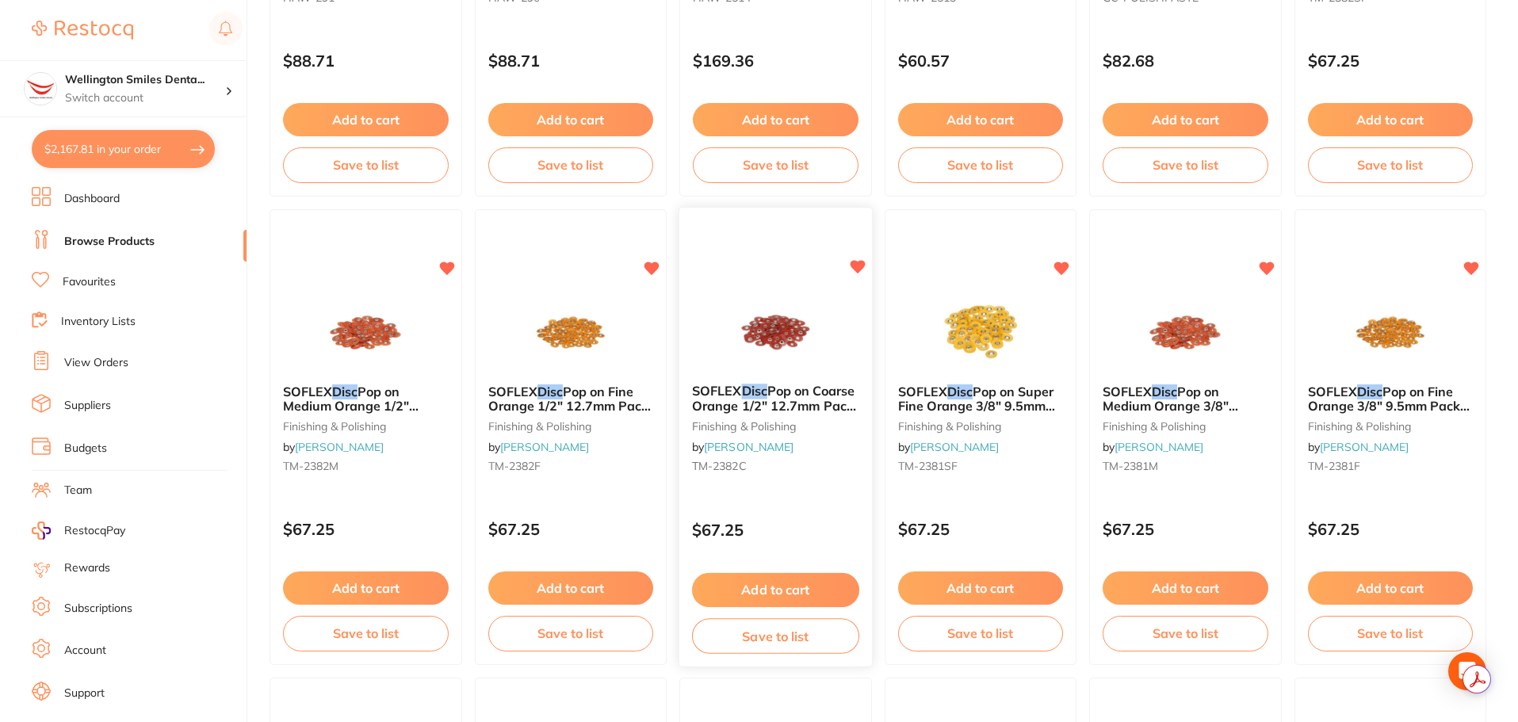
click at [756, 584] on button "Add to cart" at bounding box center [775, 590] width 167 height 34
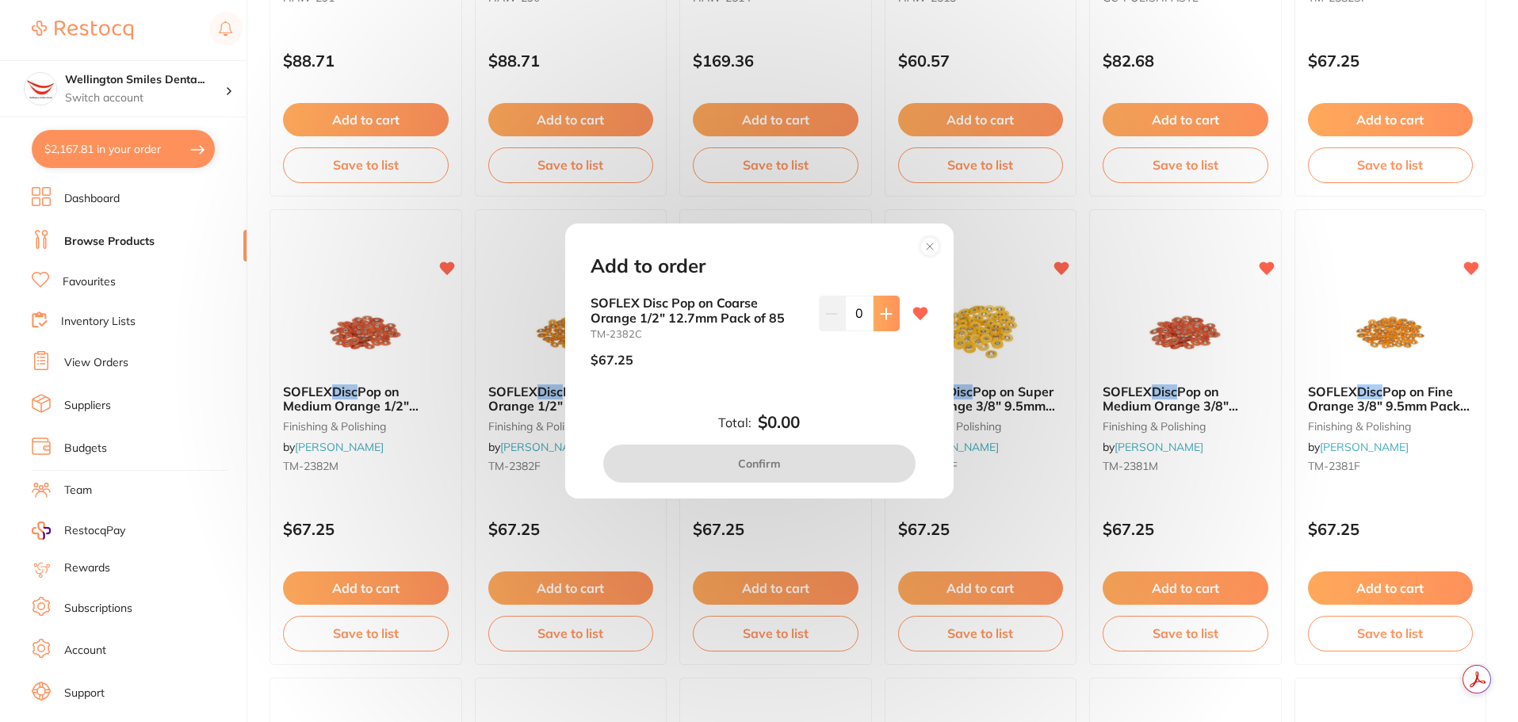
click at [881, 324] on button at bounding box center [886, 313] width 26 height 35
type input "1"
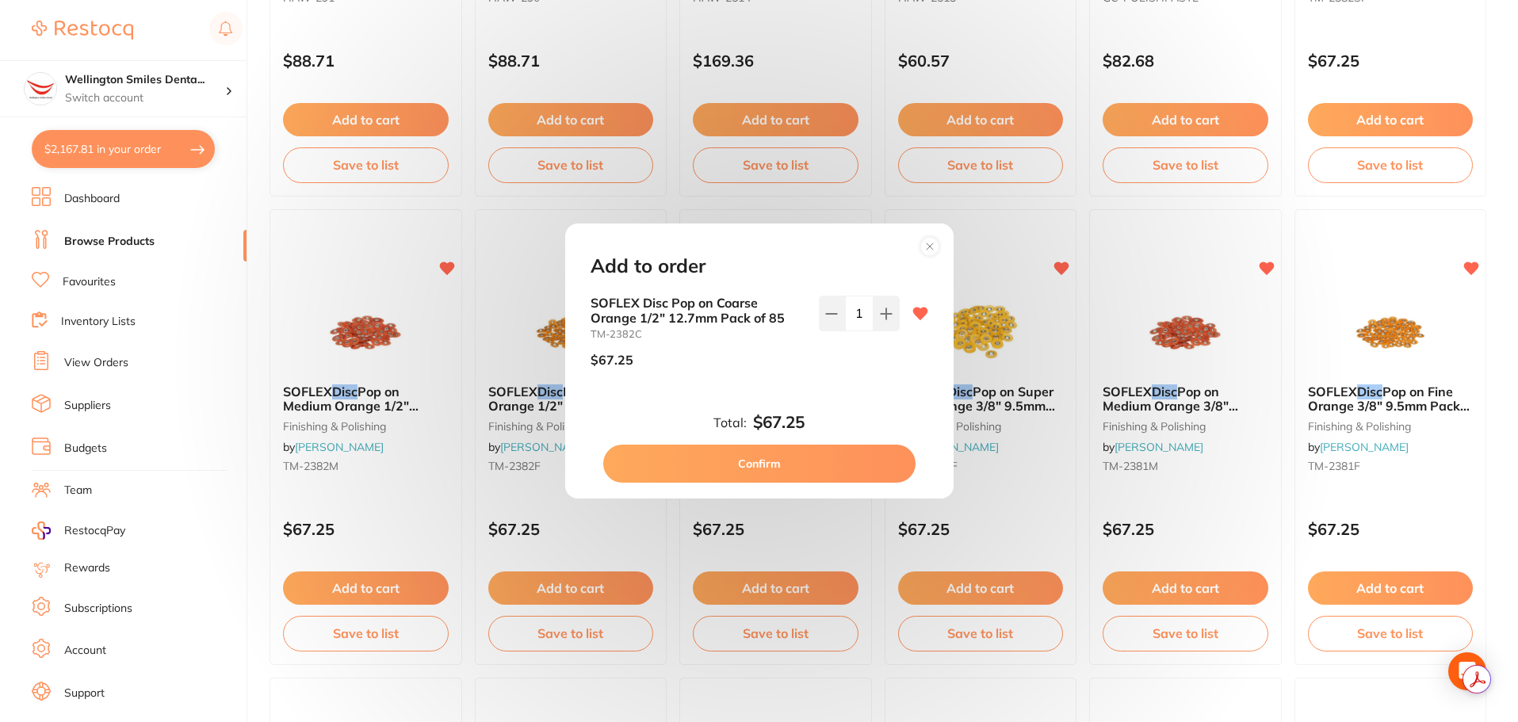
click at [763, 467] on button "Confirm" at bounding box center [759, 464] width 312 height 38
checkbox input "false"
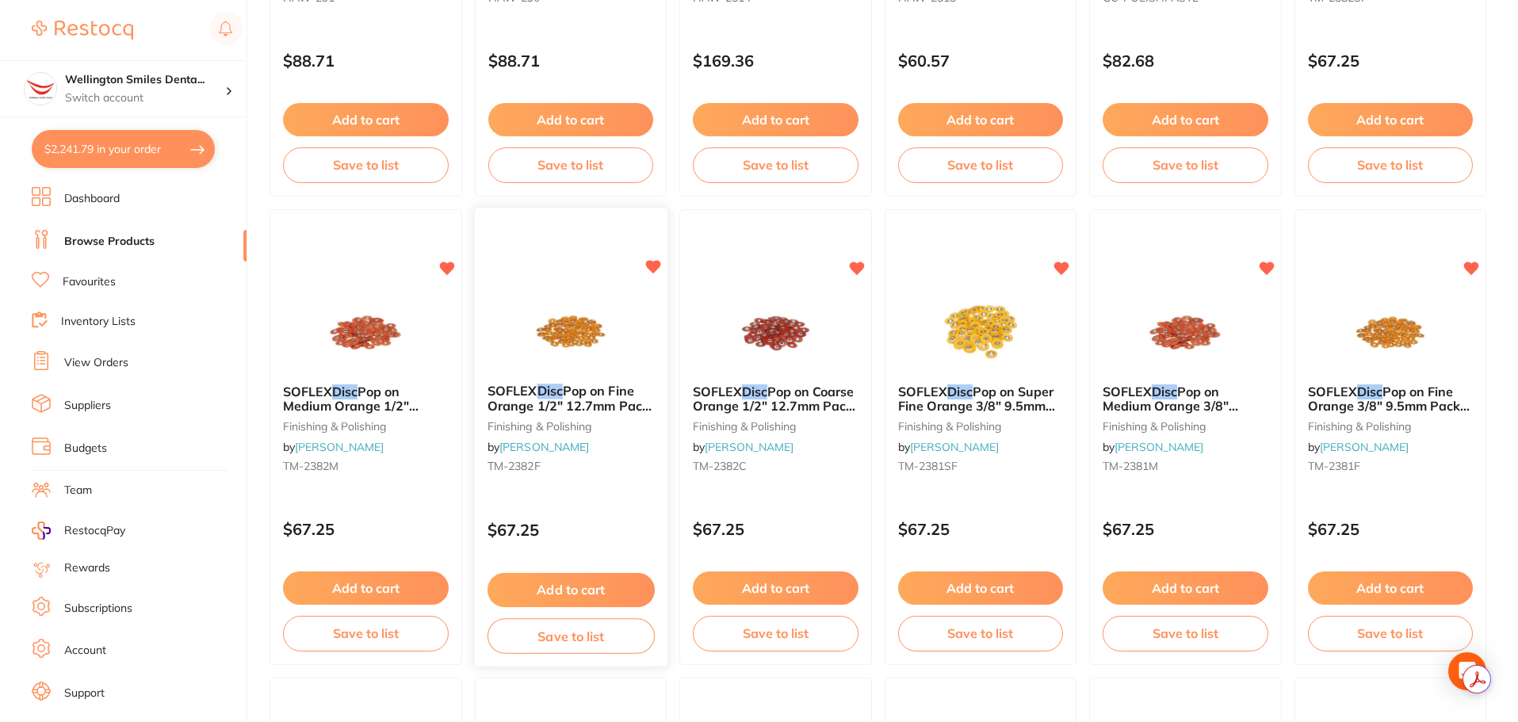
click at [558, 585] on button "Add to cart" at bounding box center [570, 590] width 167 height 34
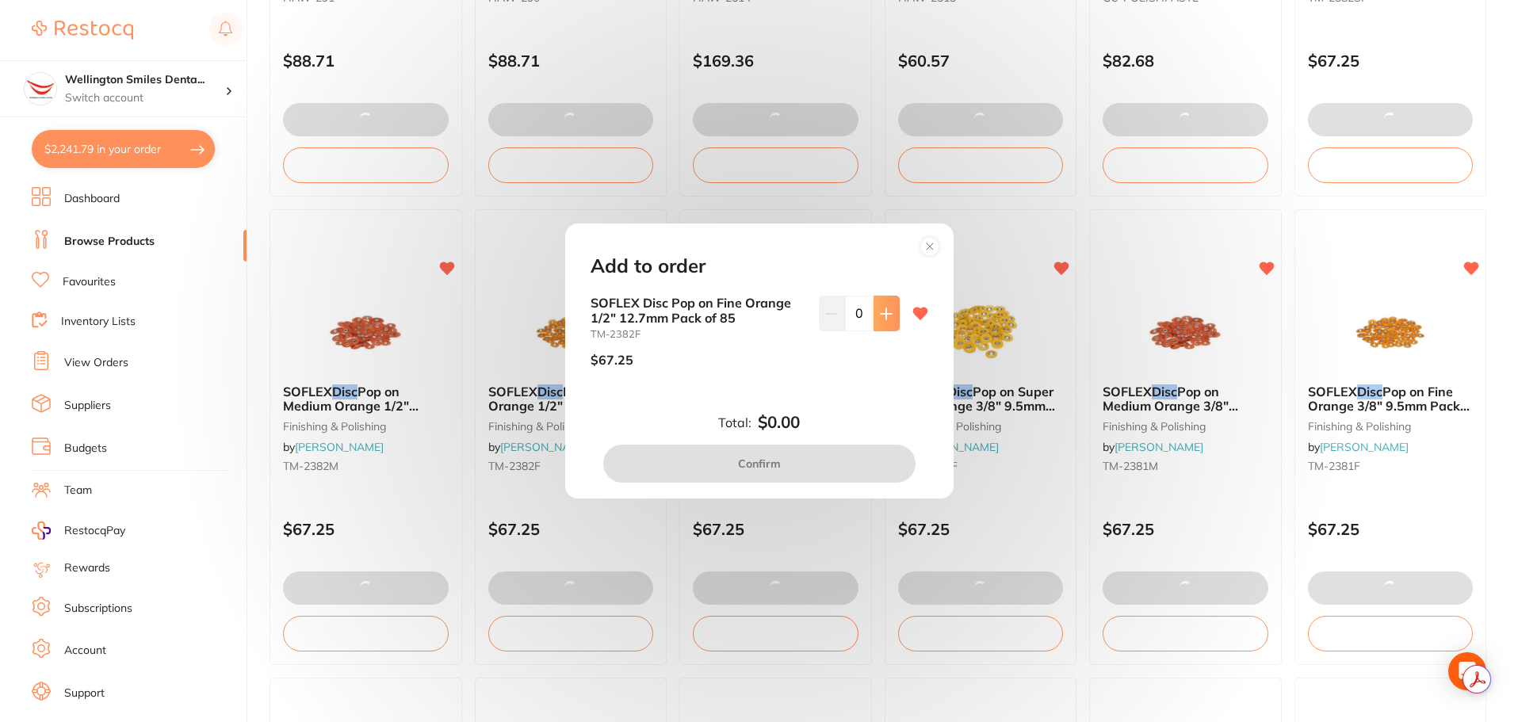
click at [890, 305] on button at bounding box center [886, 313] width 26 height 35
type input "1"
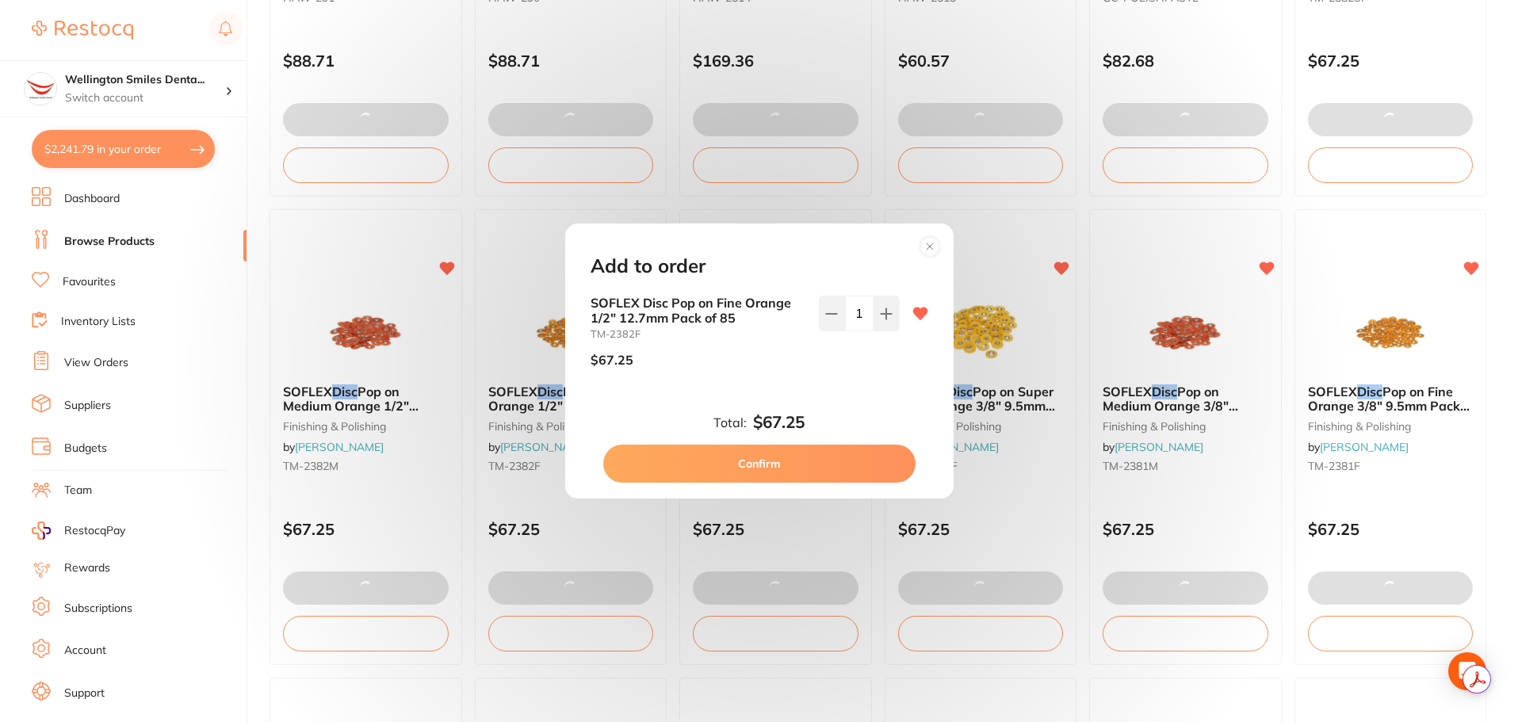
click at [757, 468] on button "Confirm" at bounding box center [759, 464] width 312 height 38
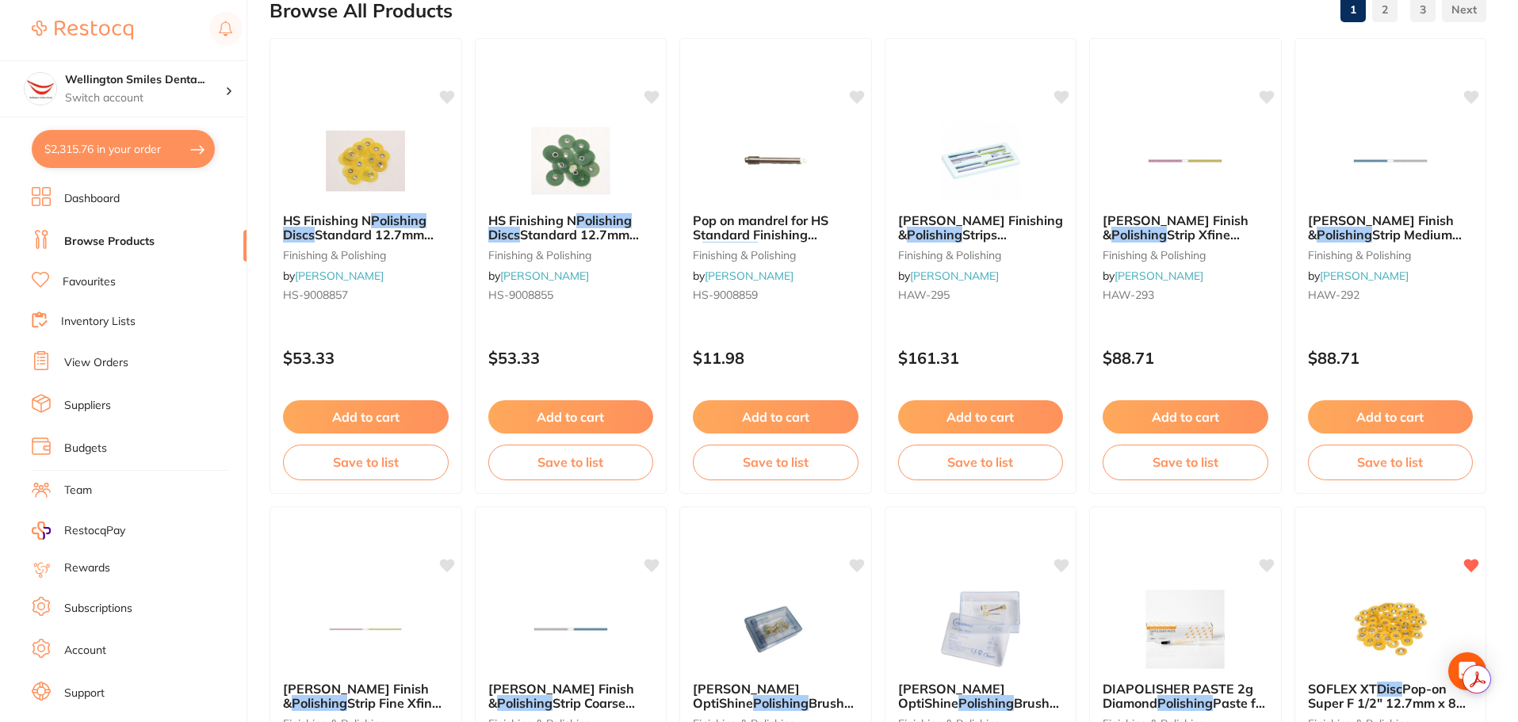
scroll to position [0, 0]
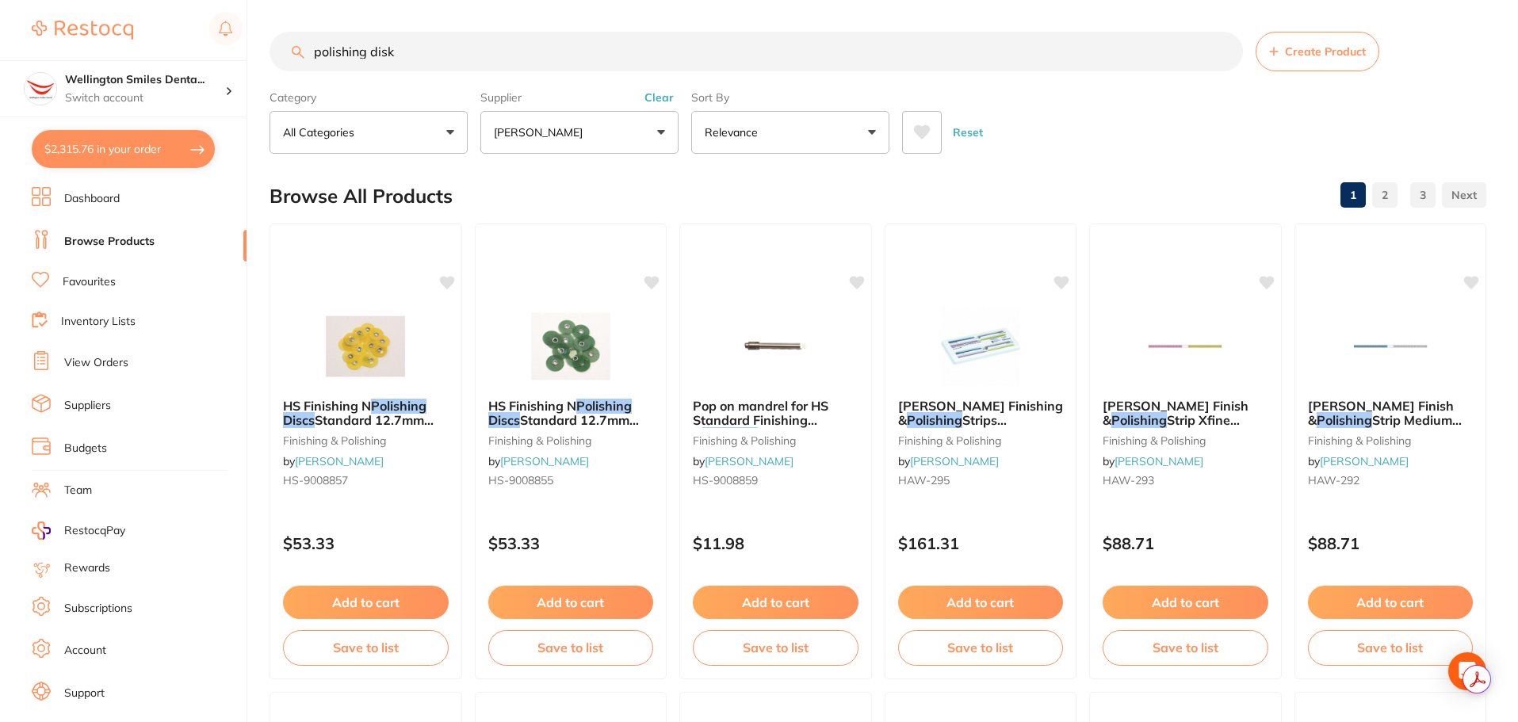
click at [663, 101] on button "Clear" at bounding box center [659, 97] width 39 height 14
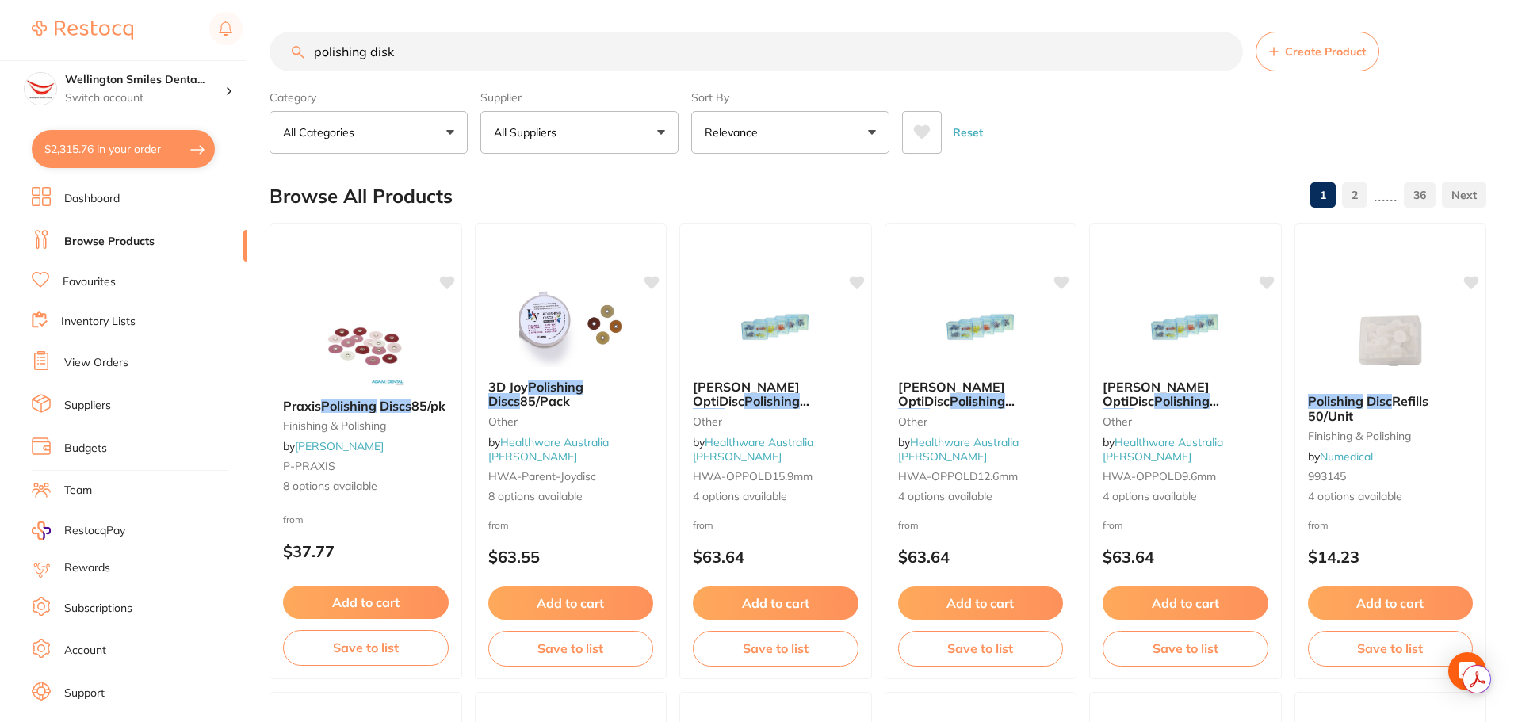
click at [105, 355] on link "View Orders" at bounding box center [96, 363] width 64 height 16
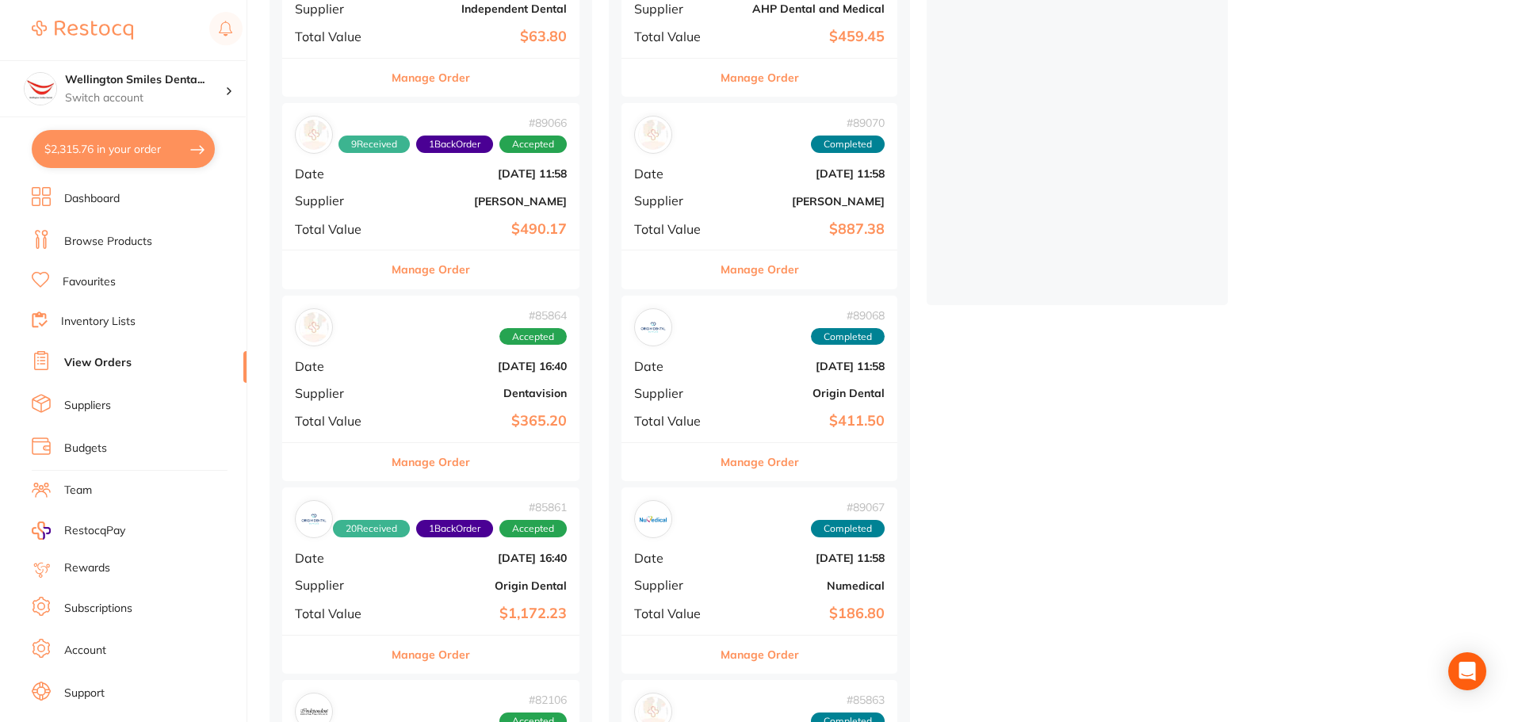
scroll to position [317, 0]
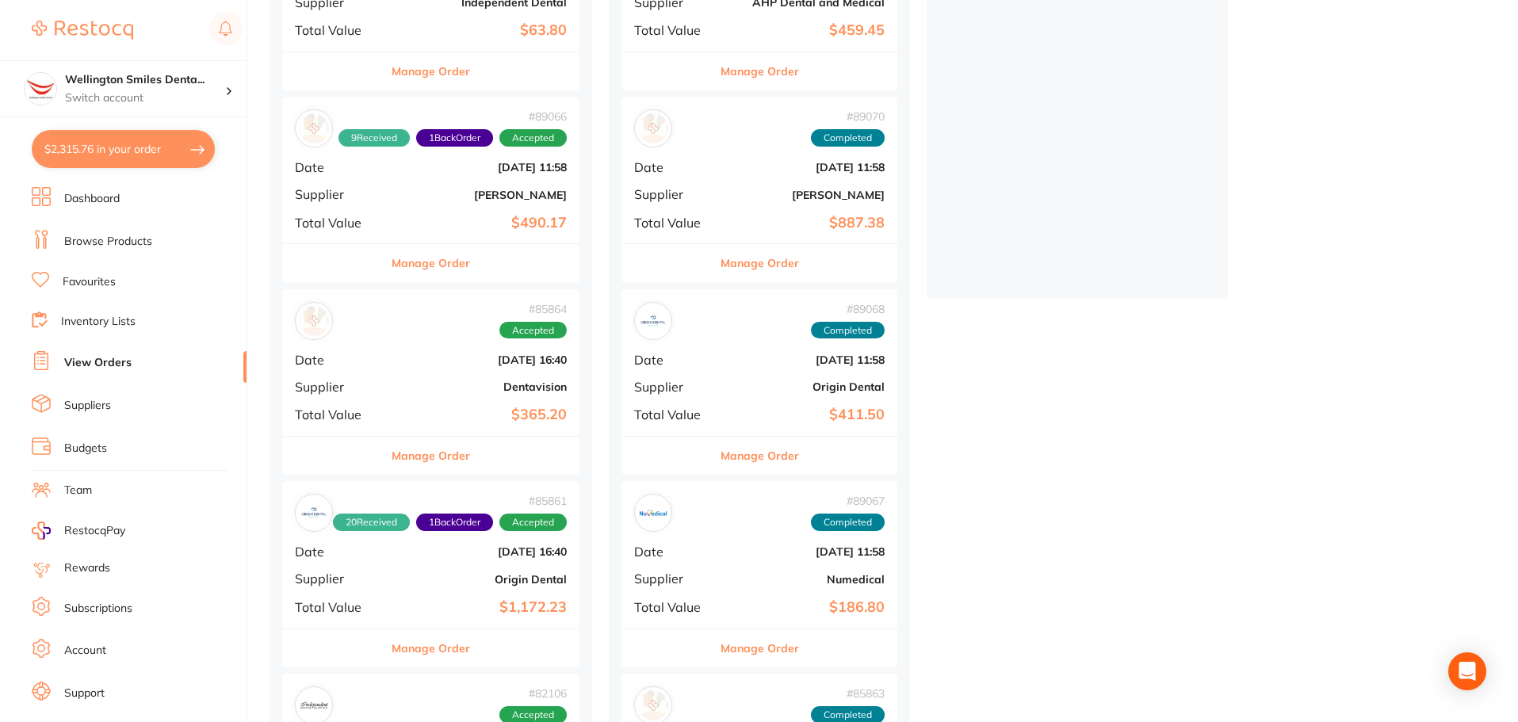
click at [770, 459] on button "Manage Order" at bounding box center [759, 456] width 78 height 38
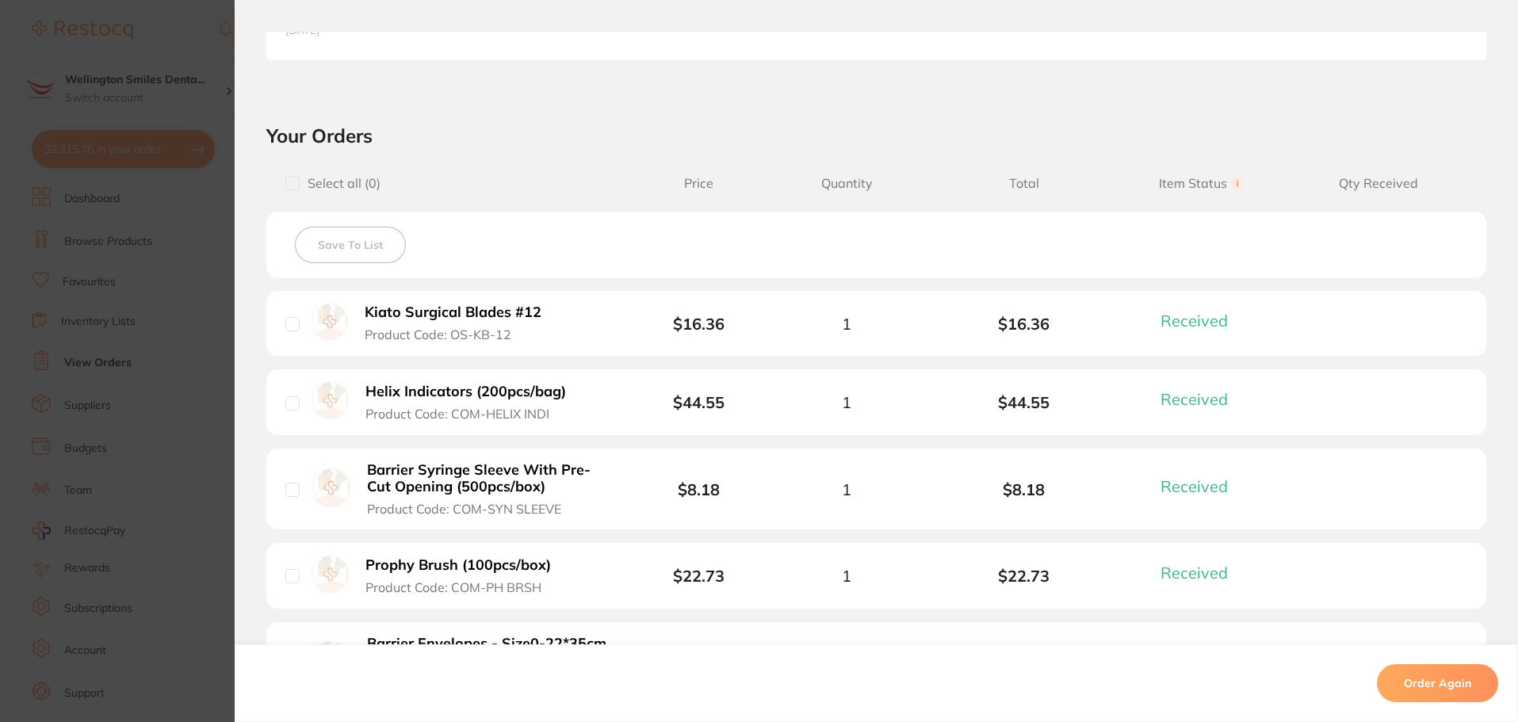
scroll to position [476, 0]
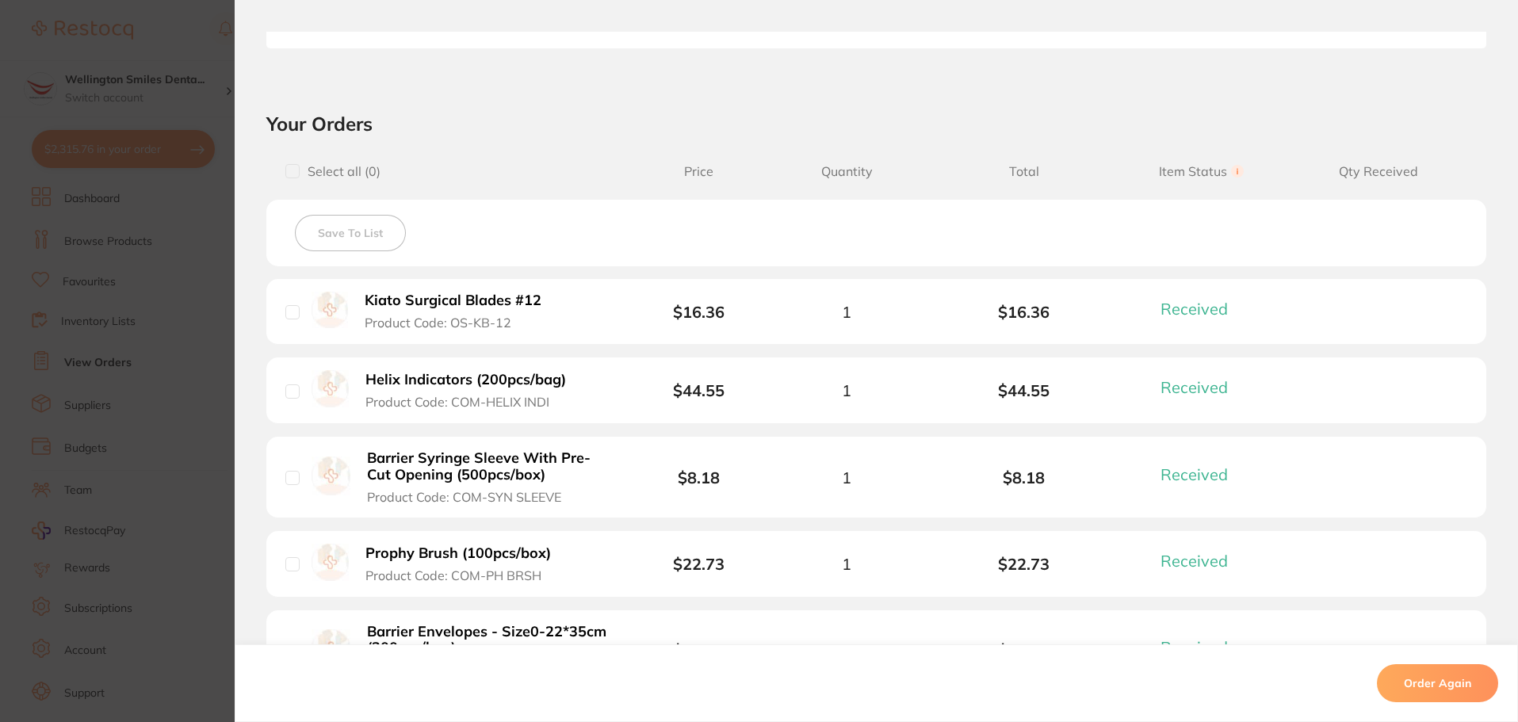
click at [443, 381] on b "Helix Indicators (200pcs/bag)" at bounding box center [465, 380] width 201 height 17
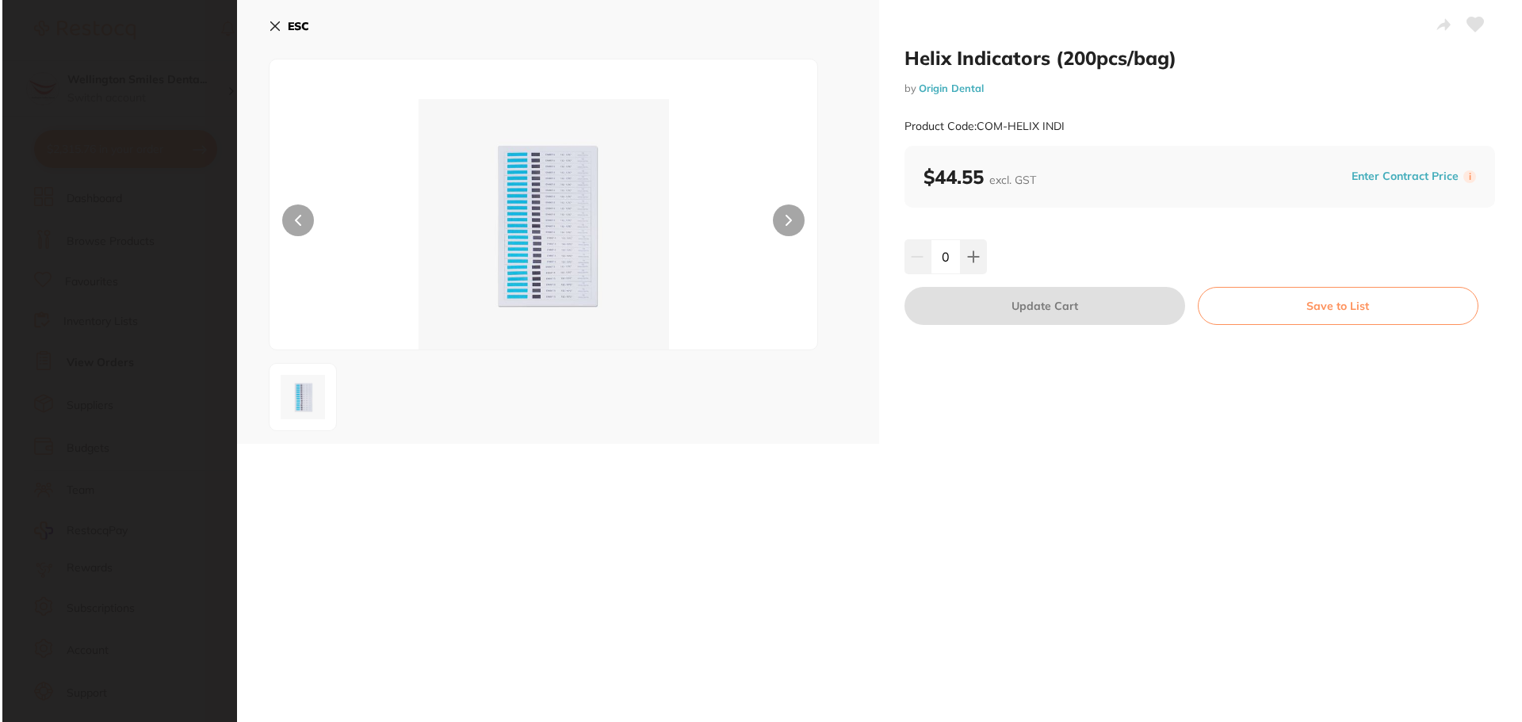
scroll to position [0, 0]
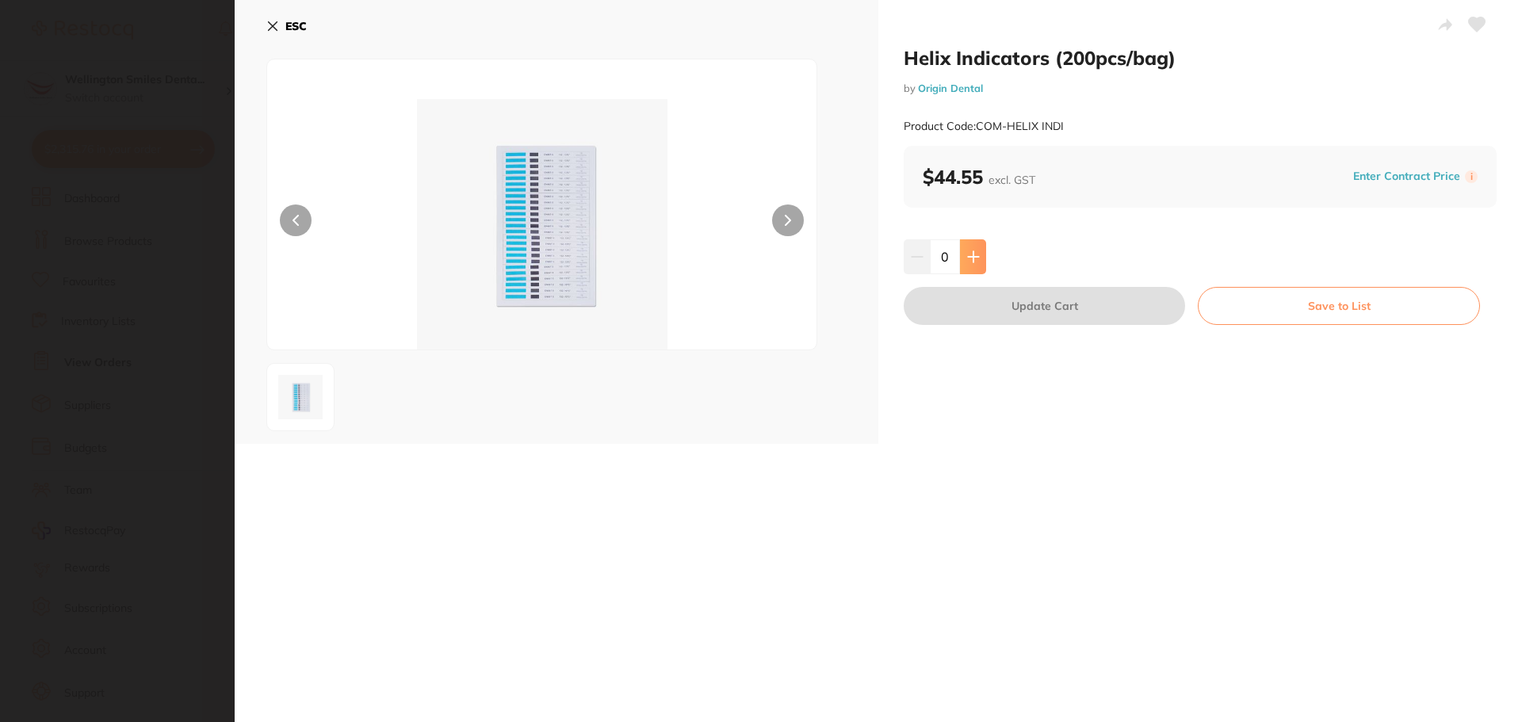
click at [972, 260] on icon at bounding box center [973, 256] width 13 height 13
type input "1"
click at [1039, 296] on button "Update Cart" at bounding box center [1044, 306] width 281 height 38
checkbox input "false"
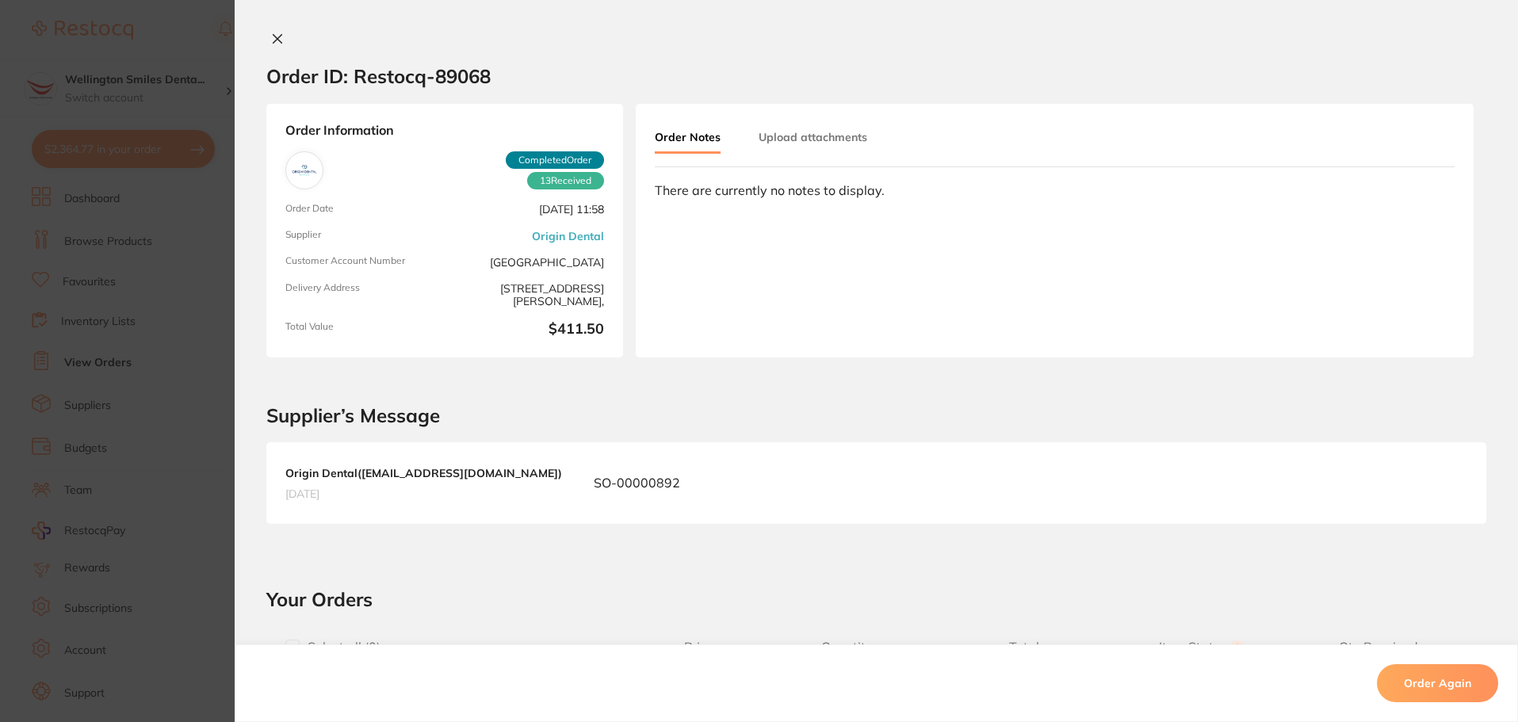
click at [261, 54] on section "Order ID: Restocq- 89068" at bounding box center [876, 75] width 1283 height 55
click at [273, 40] on icon at bounding box center [277, 39] width 9 height 9
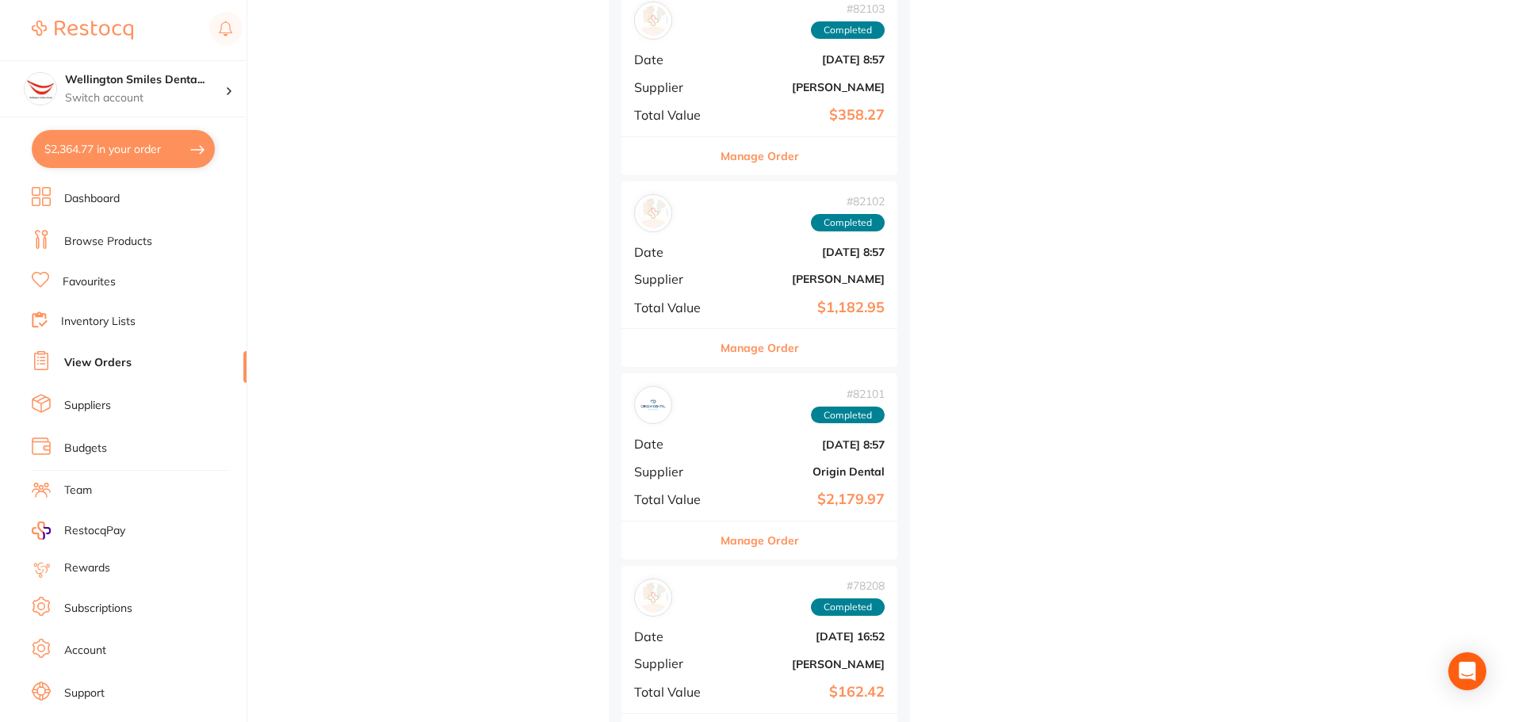
scroll to position [1585, 0]
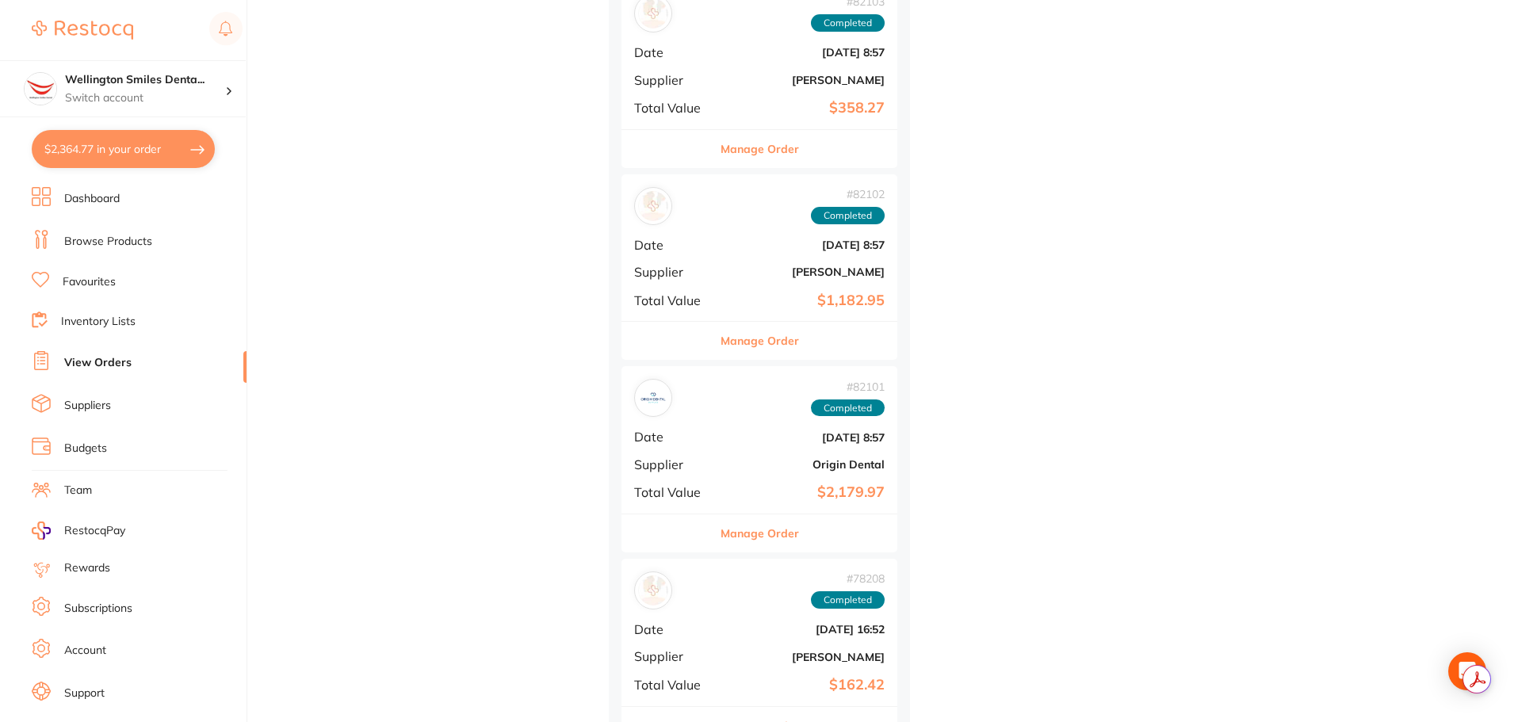
click at [768, 525] on button "Manage Order" at bounding box center [759, 533] width 78 height 38
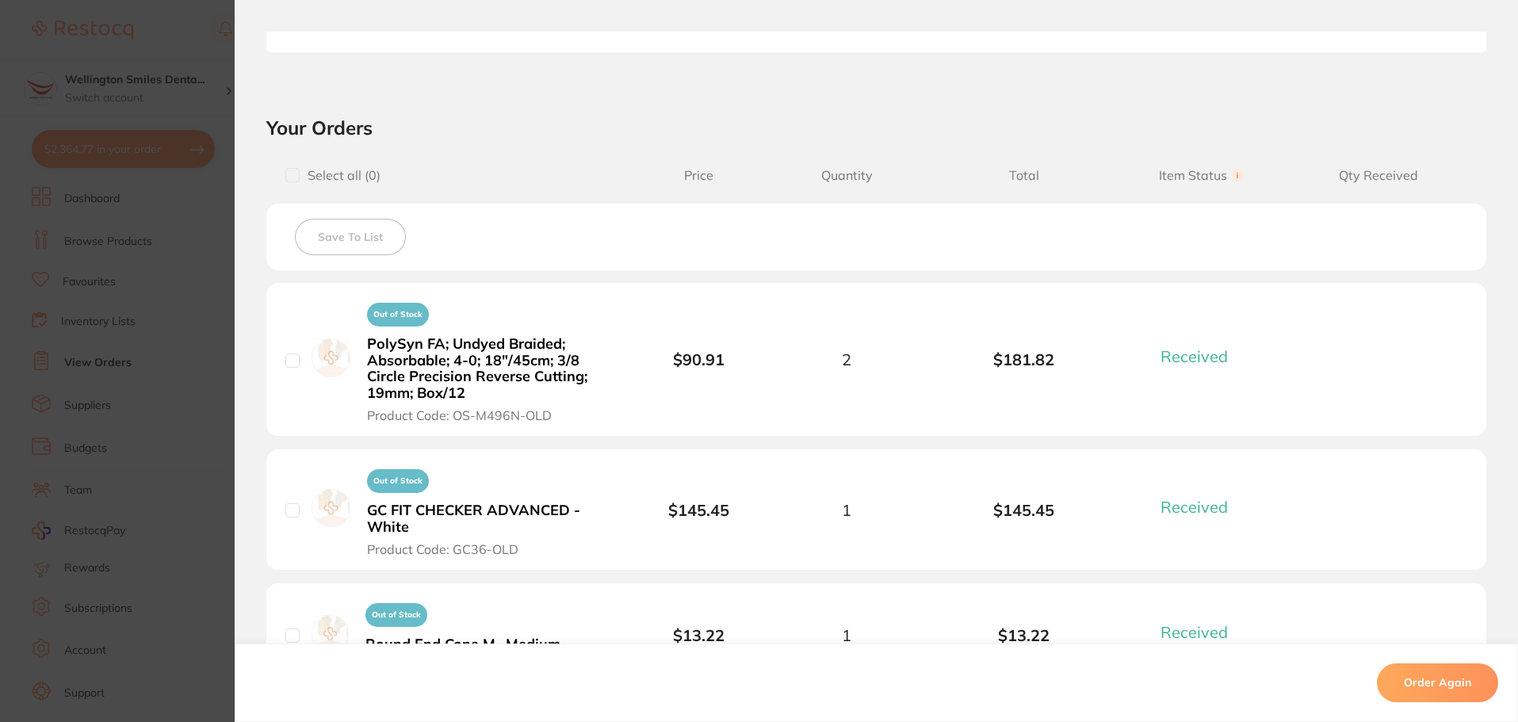
scroll to position [476, 0]
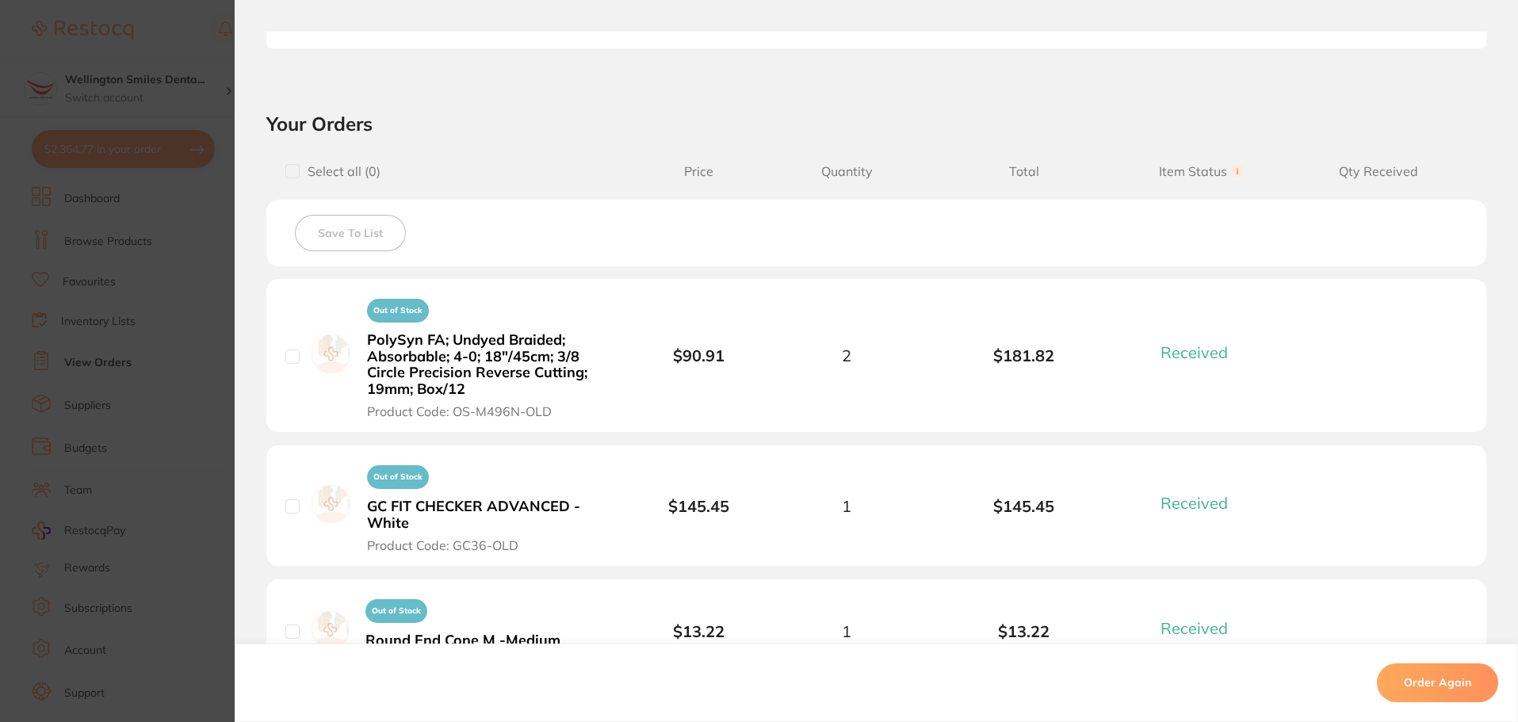
click at [509, 344] on b "PolySyn FA; Undyed Braided; Absorbable; 4-0; 18″/45cm; 3/8 Circle Precision Rev…" at bounding box center [489, 365] width 245 height 66
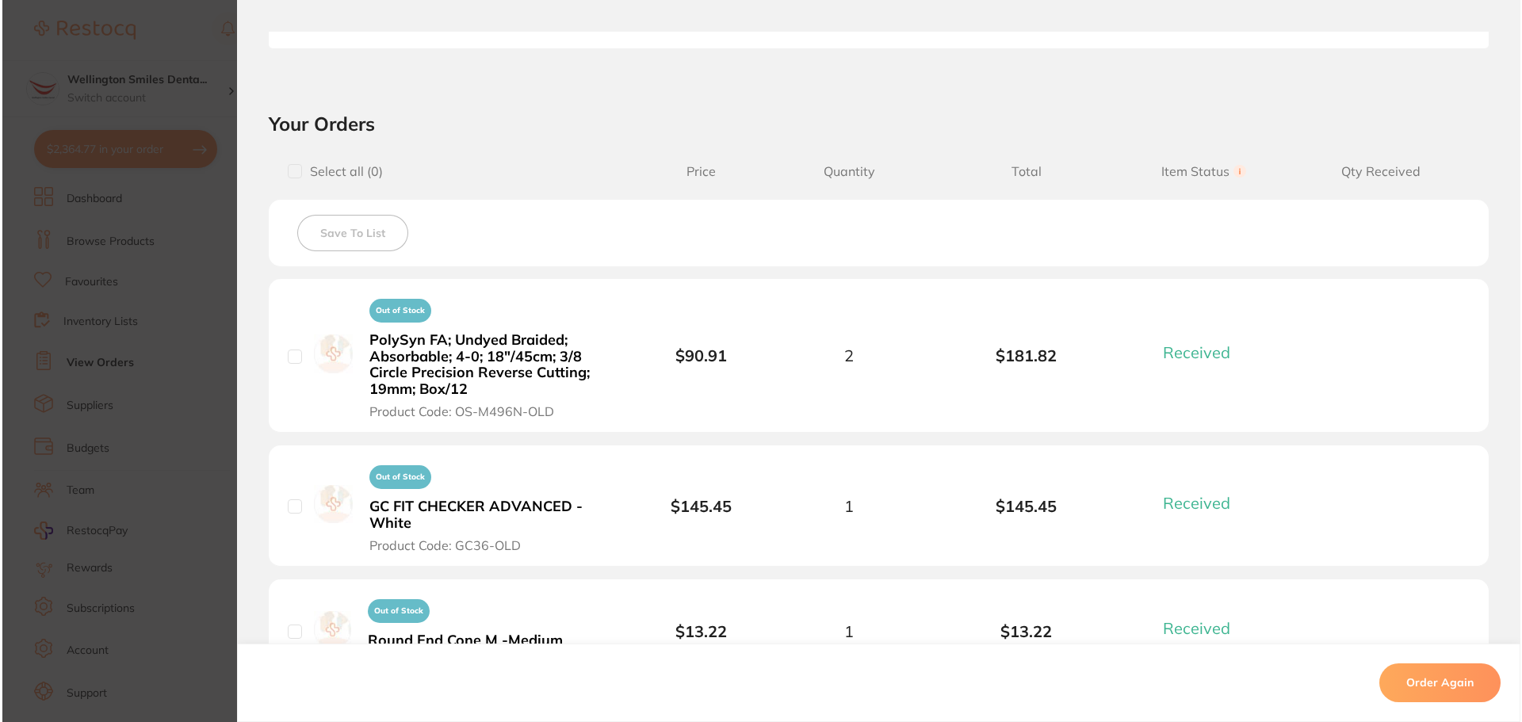
scroll to position [0, 0]
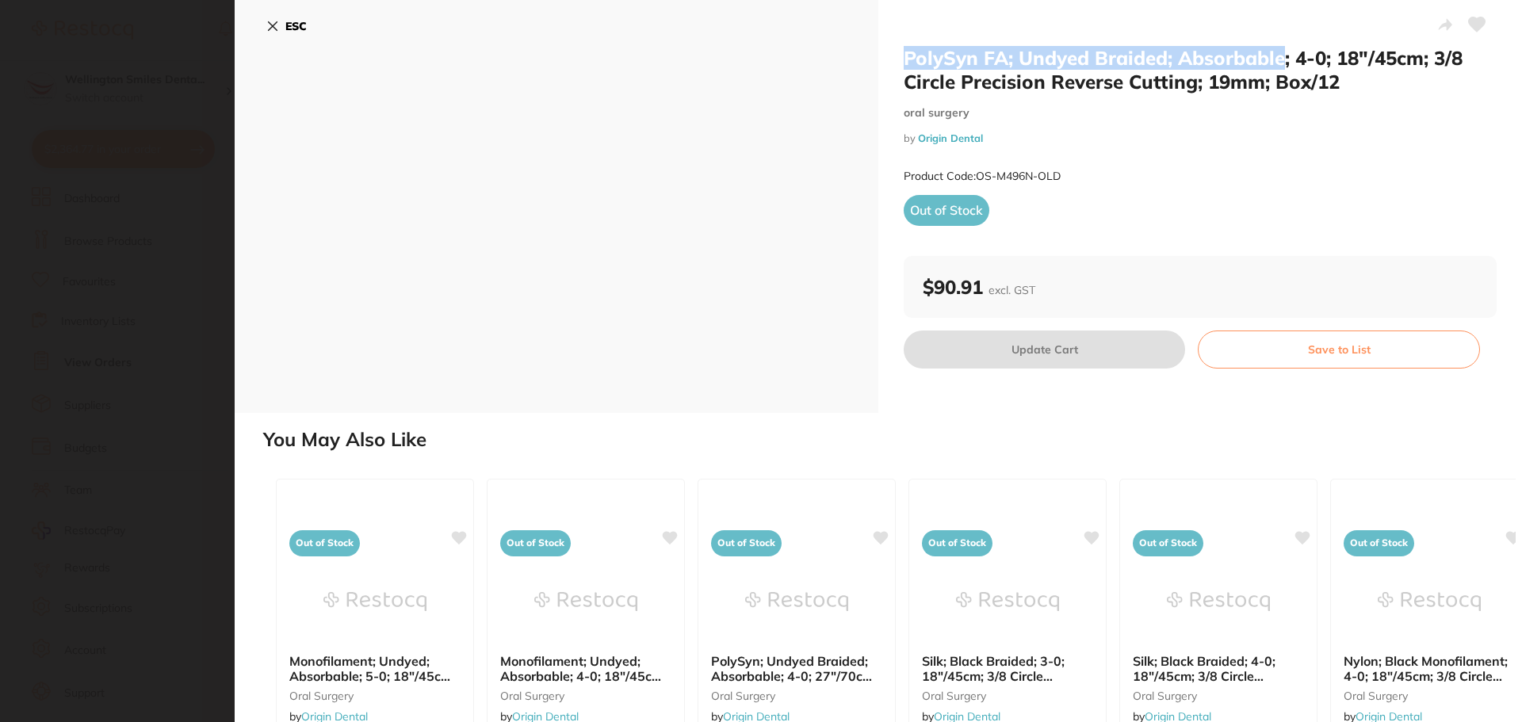
drag, startPoint x: 900, startPoint y: 52, endPoint x: 1280, endPoint y: 60, distance: 380.5
click at [1280, 60] on div "PolySyn FA; Undyed Braided; Absorbable; 4-0; 18″/45cm; 3/8 Circle Precision Rev…" at bounding box center [1200, 206] width 644 height 413
copy h2 "PolySyn FA; Undyed Braided; Absorbable"
click at [282, 29] on button "ESC" at bounding box center [286, 26] width 40 height 27
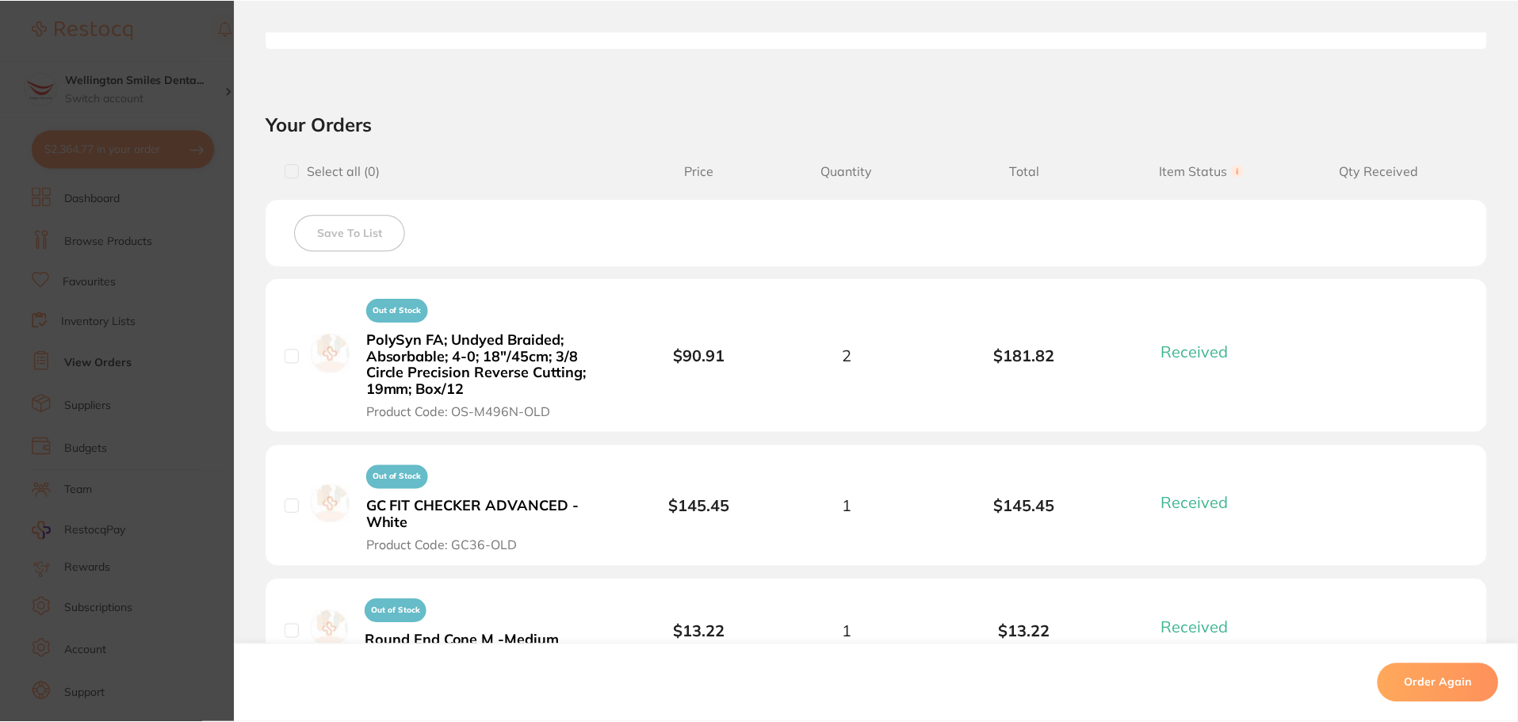
scroll to position [1585, 0]
click at [193, 125] on section "Order ID: Restocq- 82101 Order Information 33 Received Completed Order Order Da…" at bounding box center [759, 361] width 1518 height 722
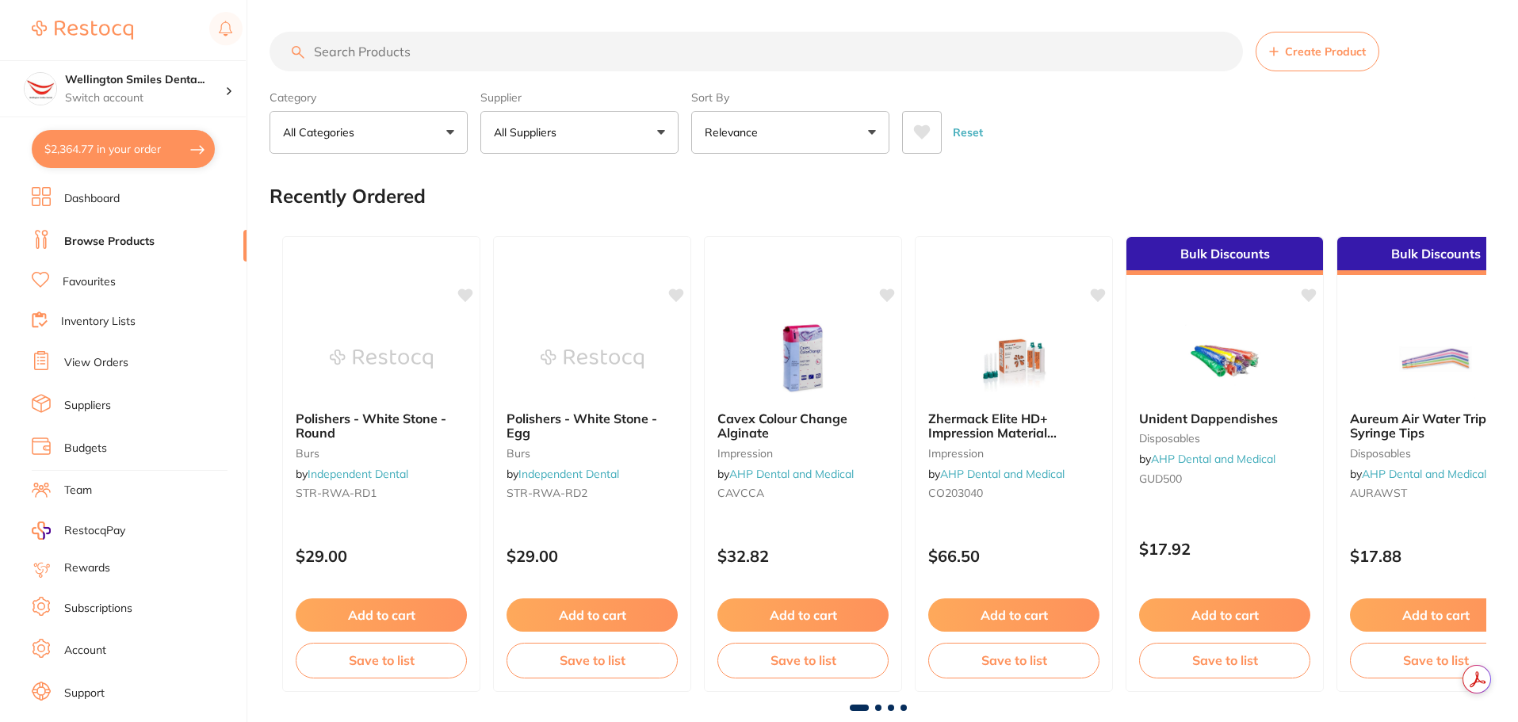
click at [421, 64] on input "search" at bounding box center [755, 52] width 973 height 40
paste input "PolySyn FA; Undyed Braided; Absorbable"
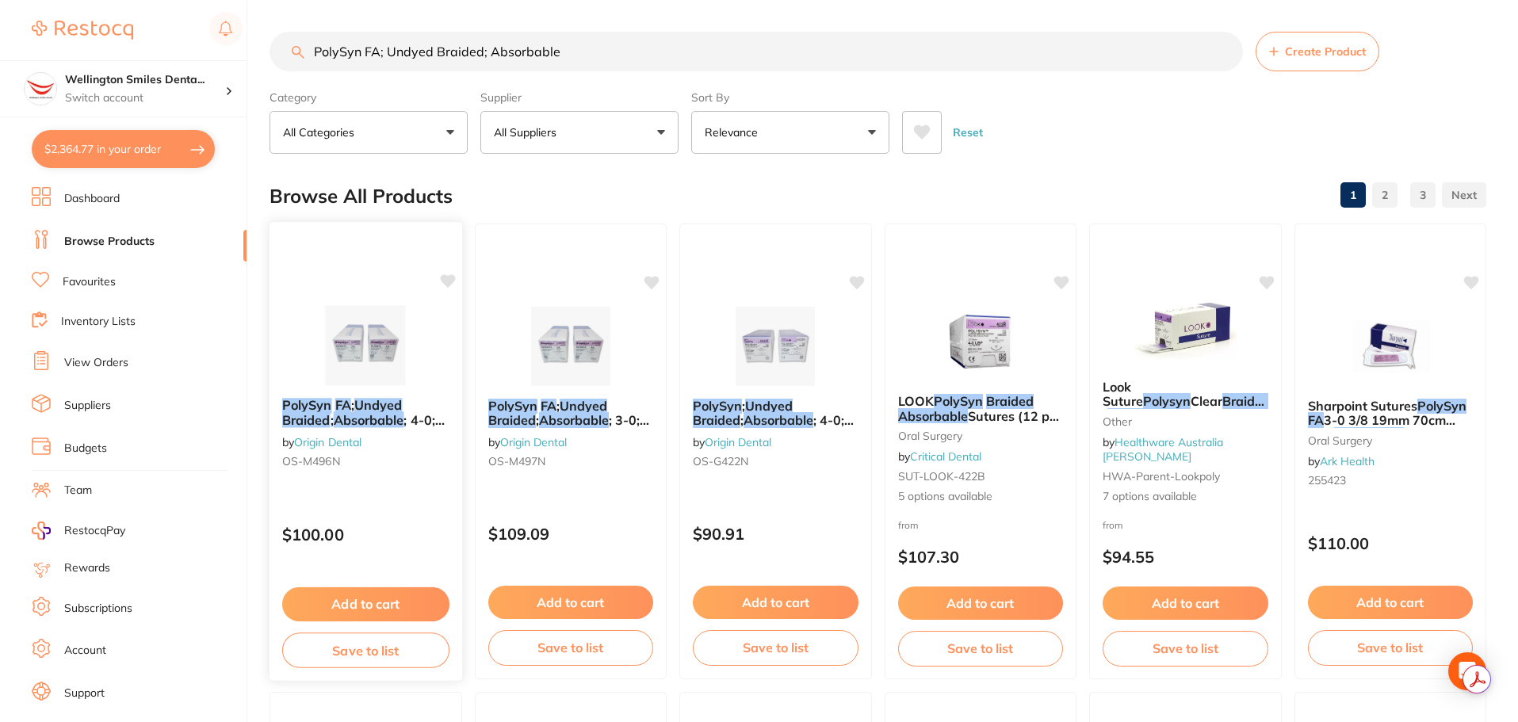
type input "PolySyn FA; Undyed Braided; Absorbable"
click at [356, 597] on button "Add to cart" at bounding box center [365, 604] width 167 height 34
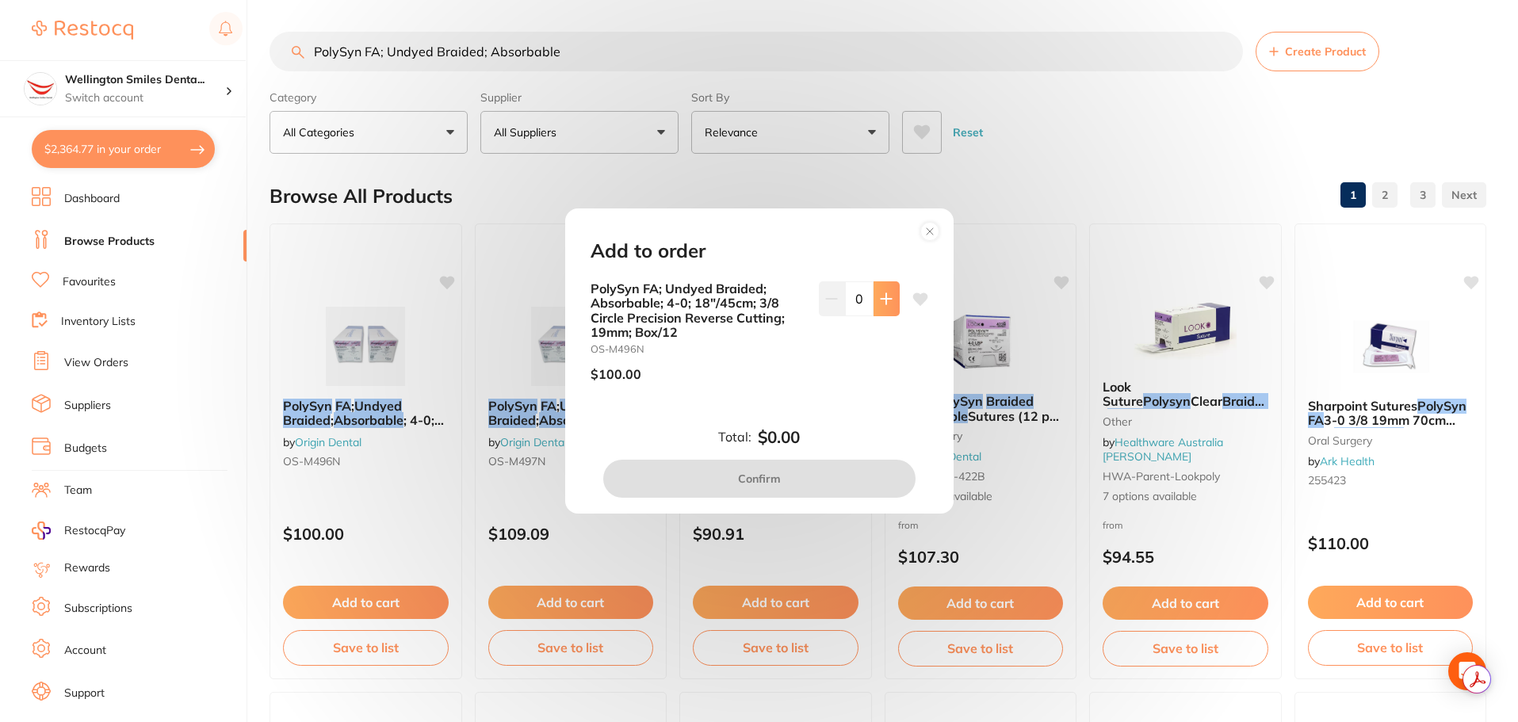
click at [889, 288] on button at bounding box center [886, 298] width 26 height 35
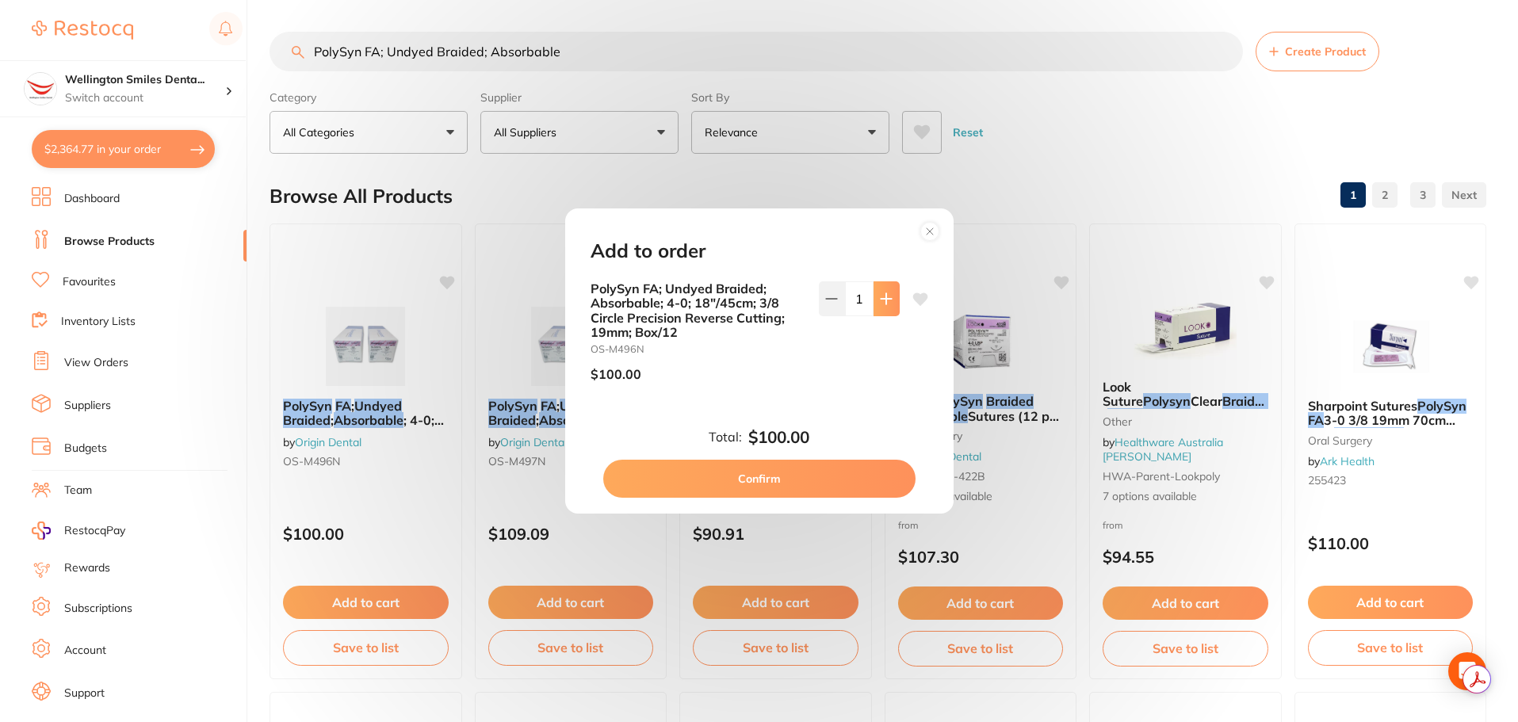
click at [889, 288] on button at bounding box center [886, 298] width 26 height 35
type input "2"
click at [797, 485] on button "Confirm" at bounding box center [759, 479] width 312 height 38
